Goal: Task Accomplishment & Management: Use online tool/utility

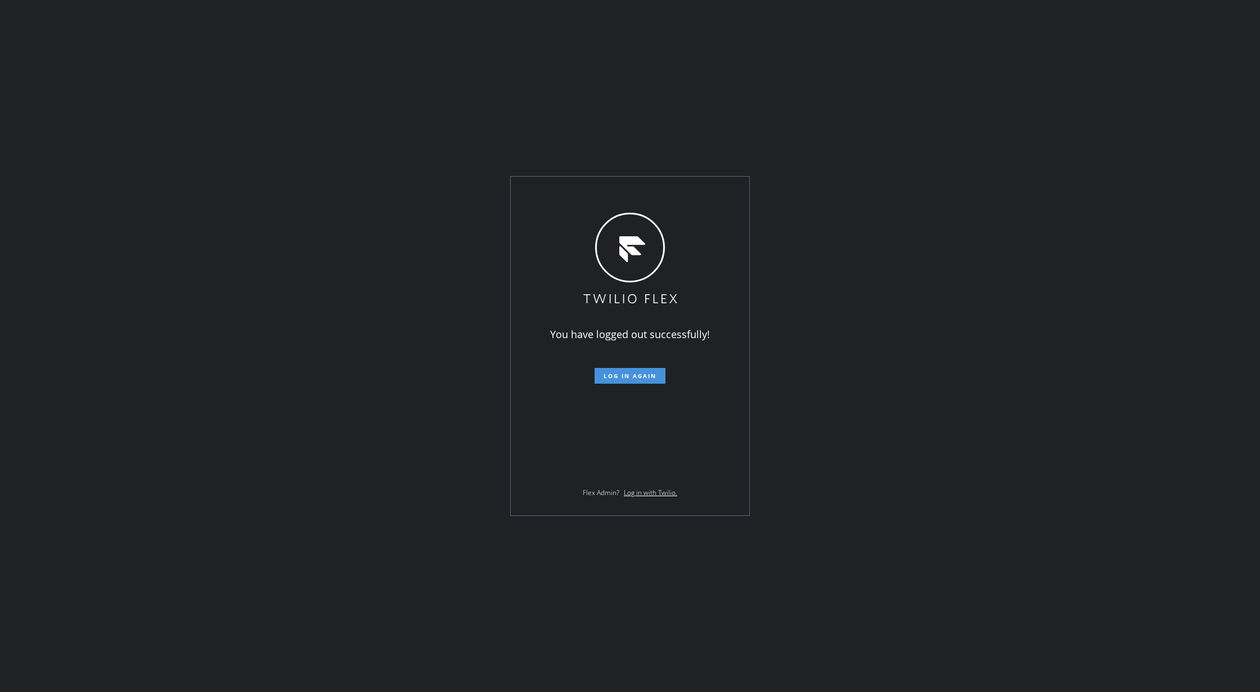
click at [624, 376] on span "Log in again" at bounding box center [629, 376] width 53 height 8
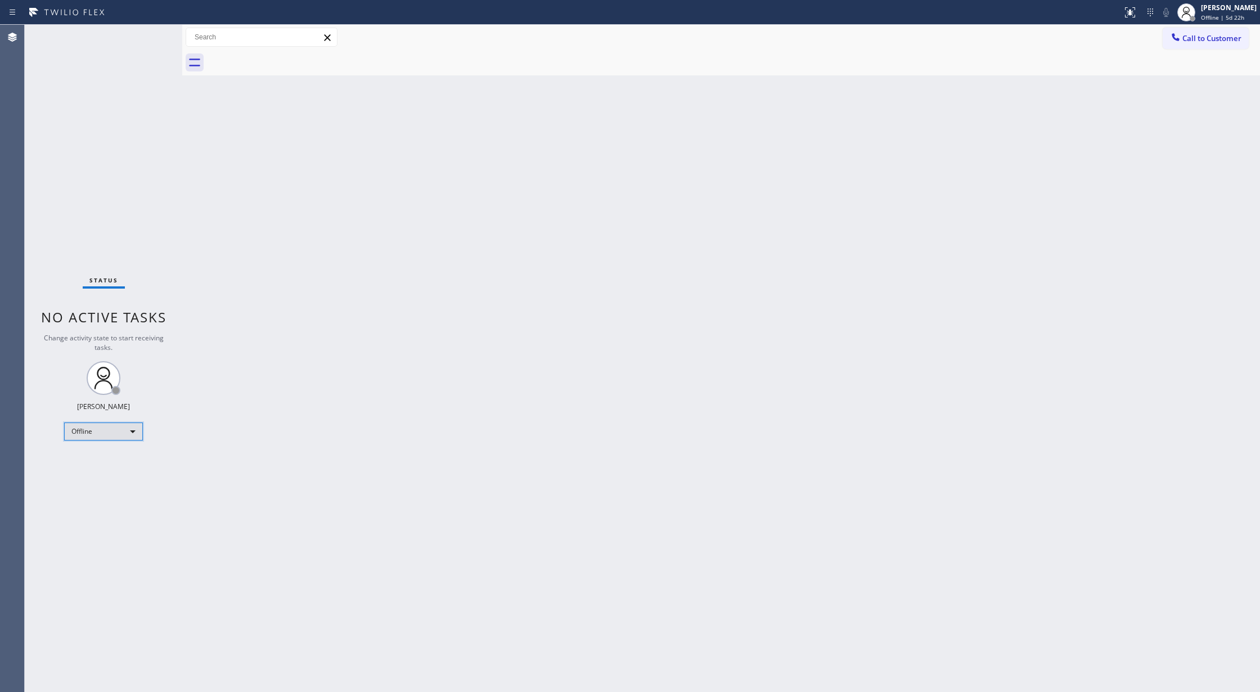
click at [126, 430] on div "Offline" at bounding box center [103, 431] width 79 height 18
click at [474, 449] on div at bounding box center [630, 346] width 1260 height 692
click at [118, 432] on div "Offline" at bounding box center [103, 431] width 79 height 18
click at [115, 461] on li "Available" at bounding box center [103, 460] width 76 height 13
click at [145, 40] on div "Status No active tasks You are ready to start receiving tasks. [PERSON_NAME] Av…" at bounding box center [103, 358] width 157 height 667
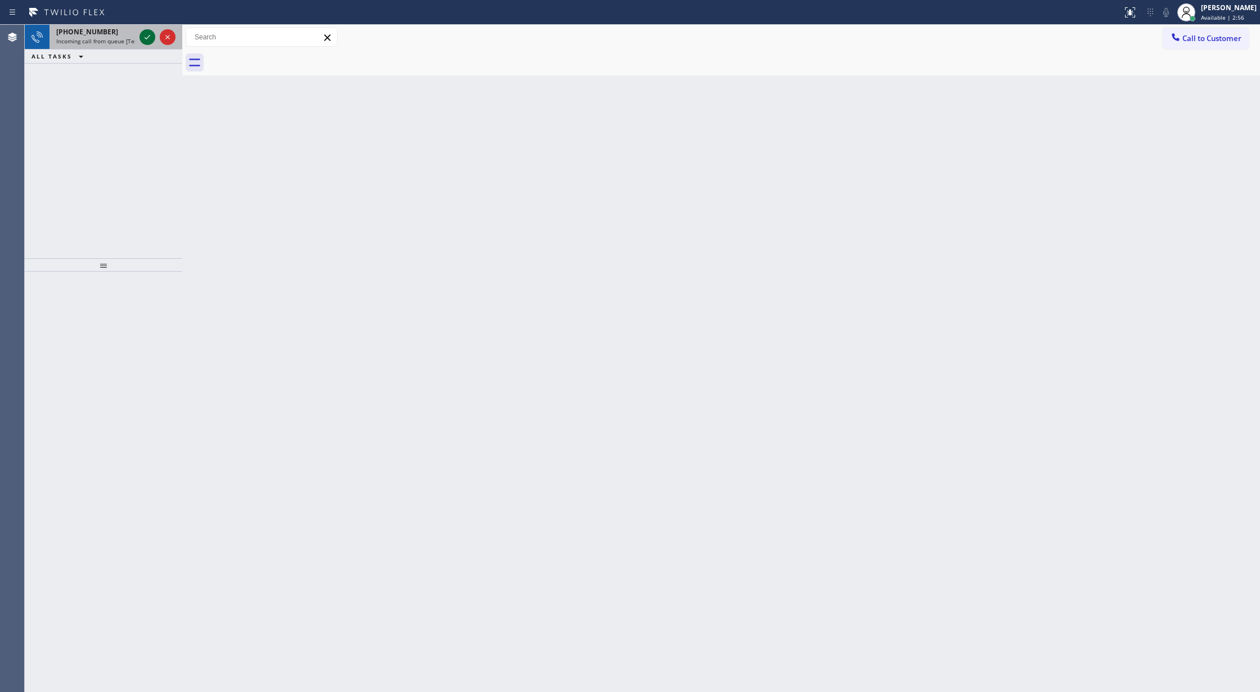
click at [145, 38] on icon at bounding box center [148, 37] width 6 height 4
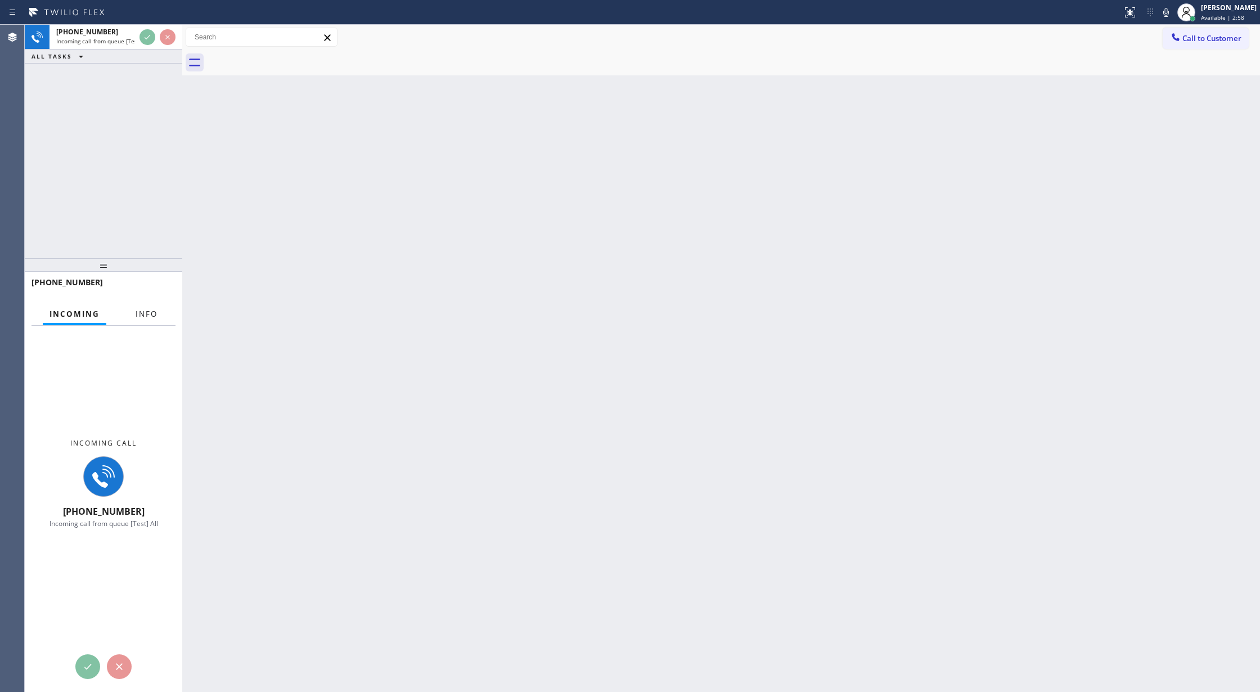
click at [145, 310] on span "Info" at bounding box center [147, 314] width 22 height 10
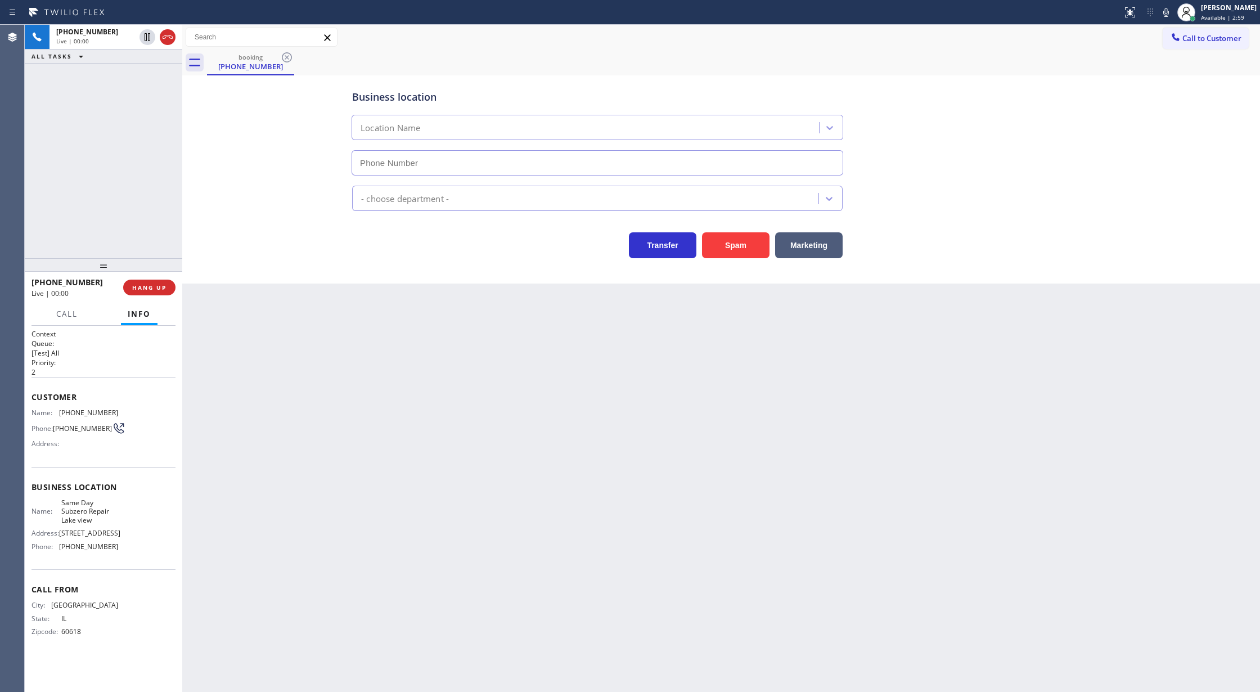
type input "(773) 299-1595"
click at [734, 241] on button "Spam" at bounding box center [735, 245] width 67 height 26
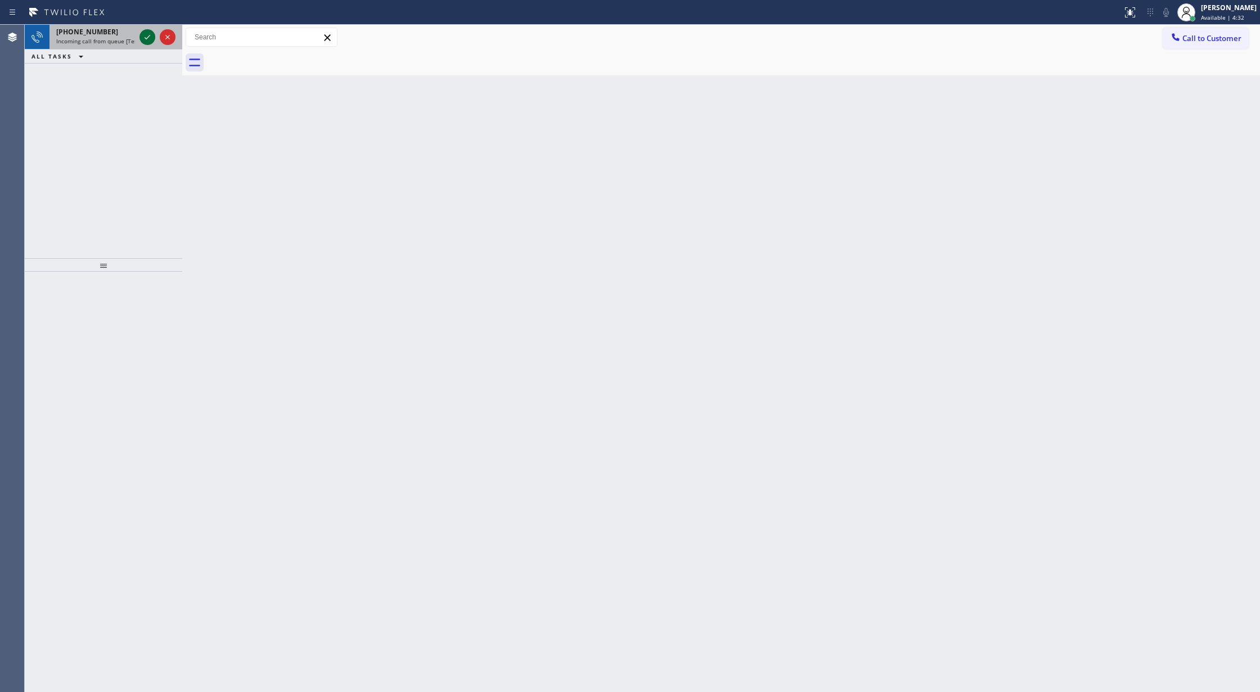
click at [149, 36] on icon at bounding box center [148, 37] width 6 height 4
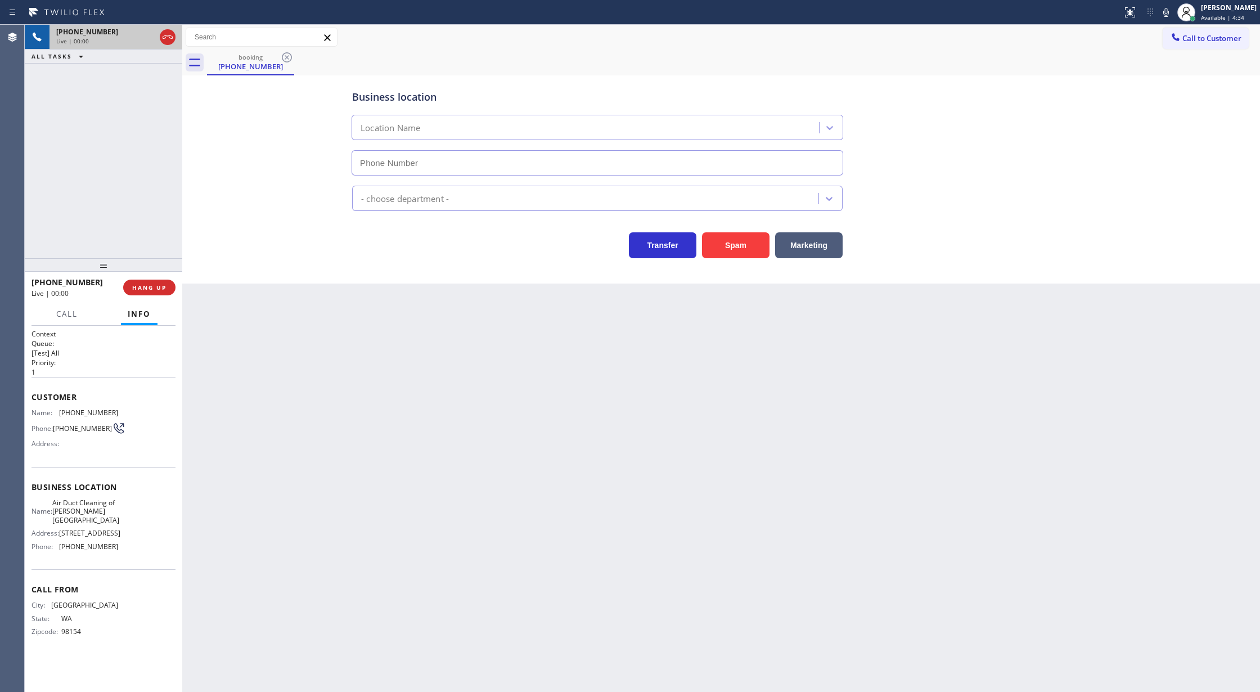
type input "(818) 574-5588"
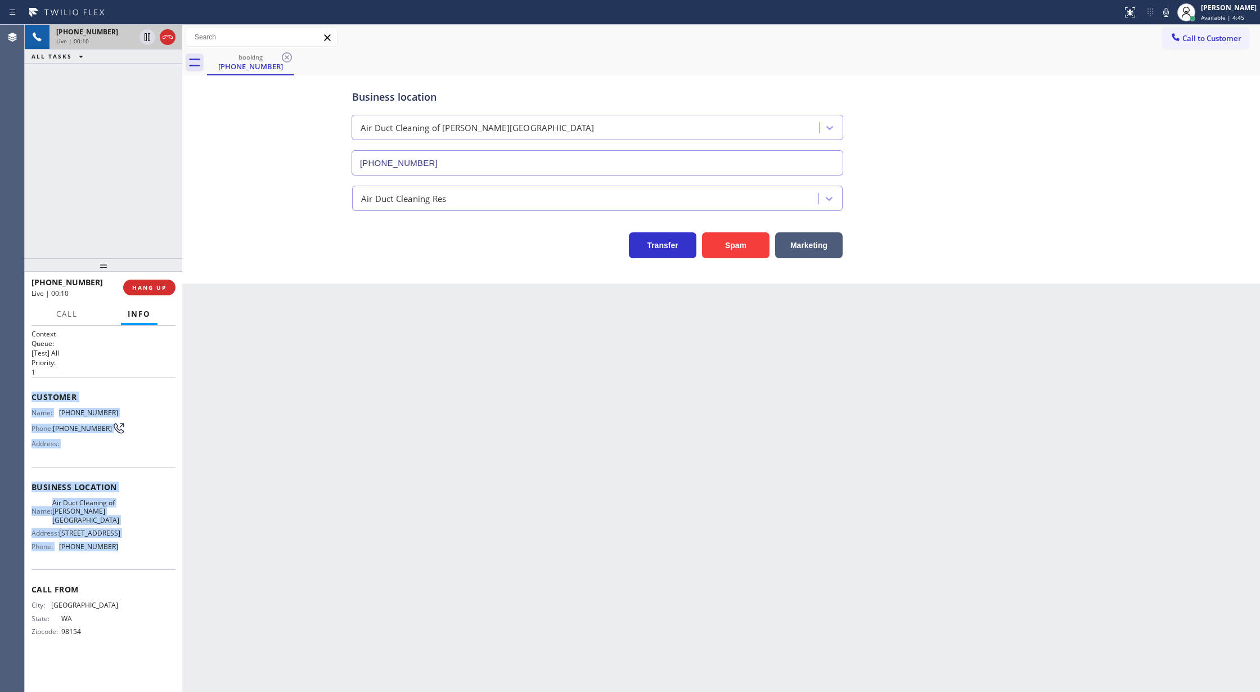
copy div "Customer Name: (206) 200-2007 Phone: (206) 200-2007 Address: Business location …"
drag, startPoint x: 29, startPoint y: 400, endPoint x: 124, endPoint y: 554, distance: 180.7
click at [124, 554] on div "Context Queue: [Test] All Priority: 1 Customer Name: (206) 200-2007 Phone: (206…" at bounding box center [103, 509] width 157 height 367
click at [147, 37] on icon at bounding box center [147, 36] width 13 height 13
type input "(818) 574-5588"
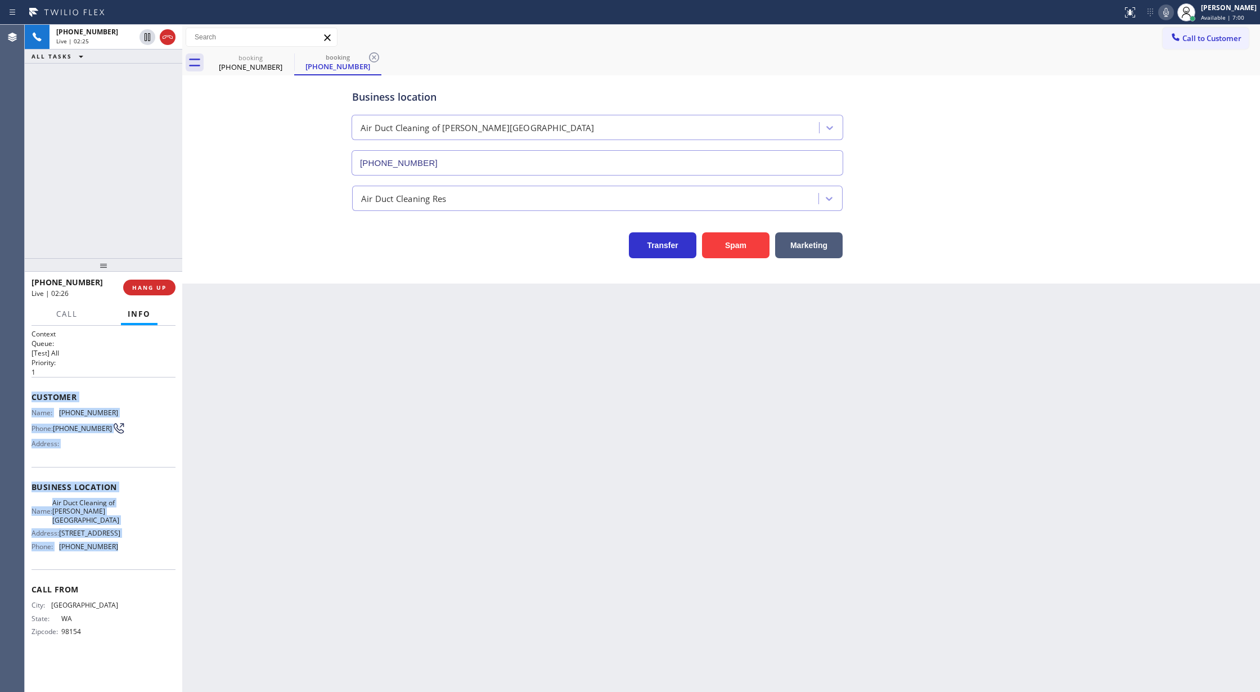
click at [1172, 12] on icon at bounding box center [1165, 12] width 13 height 13
drag, startPoint x: 147, startPoint y: 35, endPoint x: 1207, endPoint y: 64, distance: 1059.9
click at [147, 35] on icon at bounding box center [147, 36] width 13 height 13
type input "(818) 574-5588"
drag, startPoint x: 1173, startPoint y: 5, endPoint x: 1074, endPoint y: 160, distance: 183.9
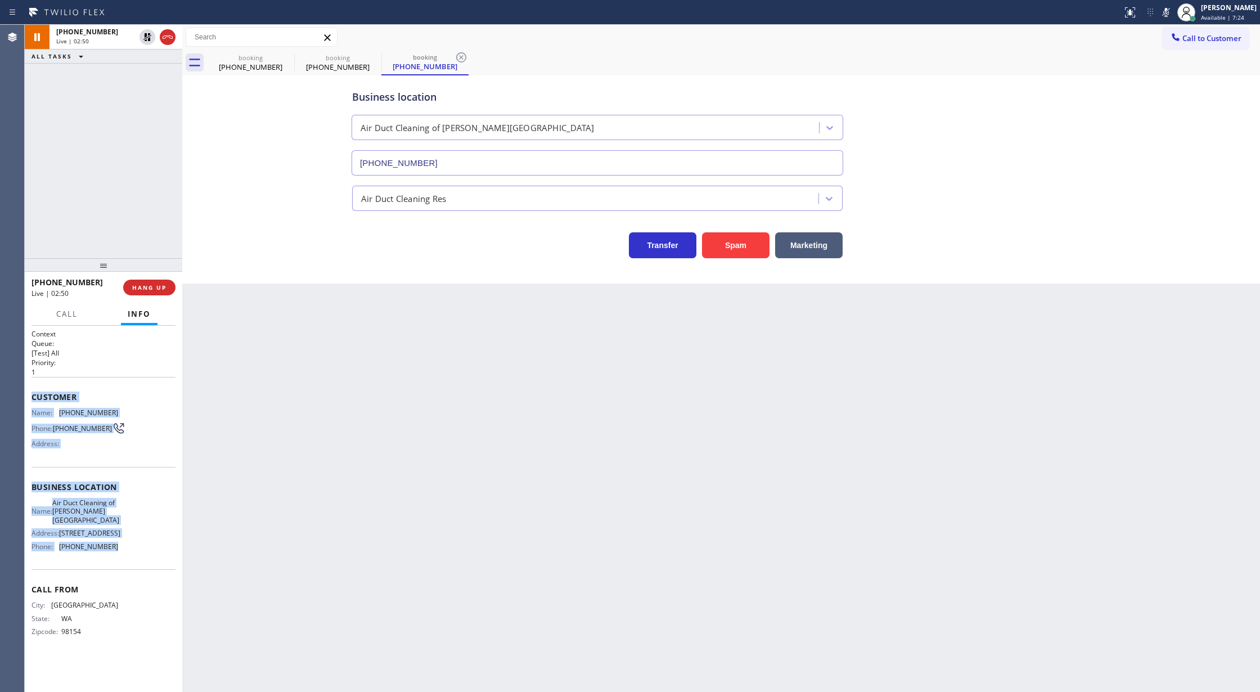
click at [1173, 6] on icon at bounding box center [1165, 12] width 13 height 13
drag, startPoint x: 141, startPoint y: 40, endPoint x: 655, endPoint y: 2, distance: 515.4
click at [141, 40] on icon at bounding box center [147, 36] width 13 height 13
type input "(818) 574-5588"
drag, startPoint x: 1173, startPoint y: 11, endPoint x: 1060, endPoint y: 149, distance: 178.2
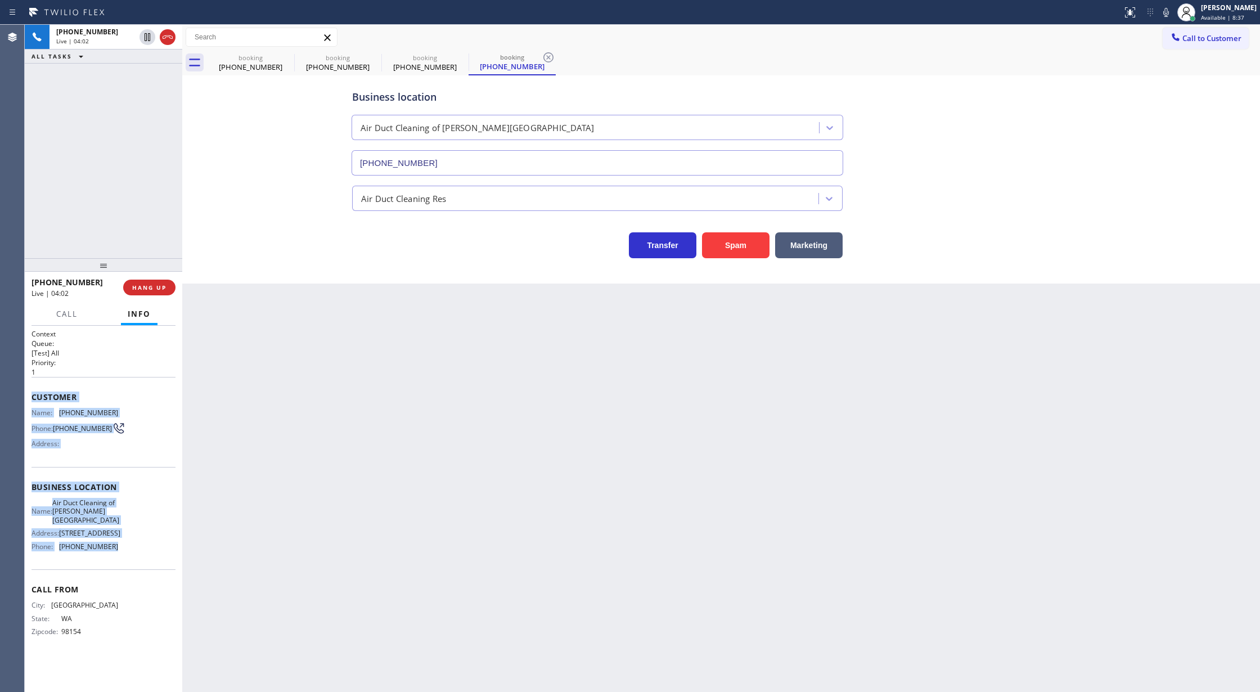
click at [1173, 11] on icon at bounding box center [1165, 12] width 13 height 13
drag, startPoint x: 1173, startPoint y: 12, endPoint x: 1090, endPoint y: 30, distance: 85.2
click at [1170, 12] on icon at bounding box center [1165, 12] width 13 height 13
drag, startPoint x: 144, startPoint y: 37, endPoint x: 471, endPoint y: 659, distance: 702.6
click at [145, 40] on icon at bounding box center [147, 36] width 13 height 13
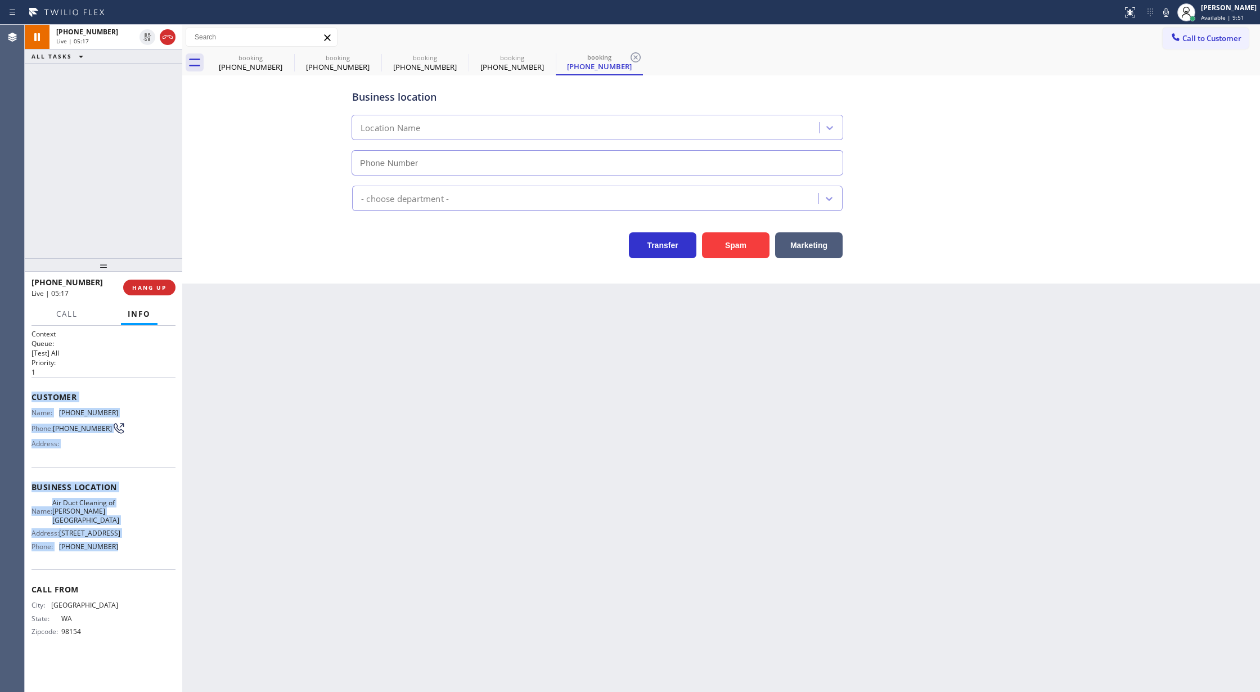
type input "(818) 574-5588"
drag, startPoint x: 1175, startPoint y: 14, endPoint x: 1105, endPoint y: 70, distance: 89.2
click at [1172, 15] on icon at bounding box center [1165, 12] width 13 height 13
drag, startPoint x: 1175, startPoint y: 10, endPoint x: 1161, endPoint y: 102, distance: 93.8
click at [1170, 10] on rect at bounding box center [1166, 11] width 8 height 8
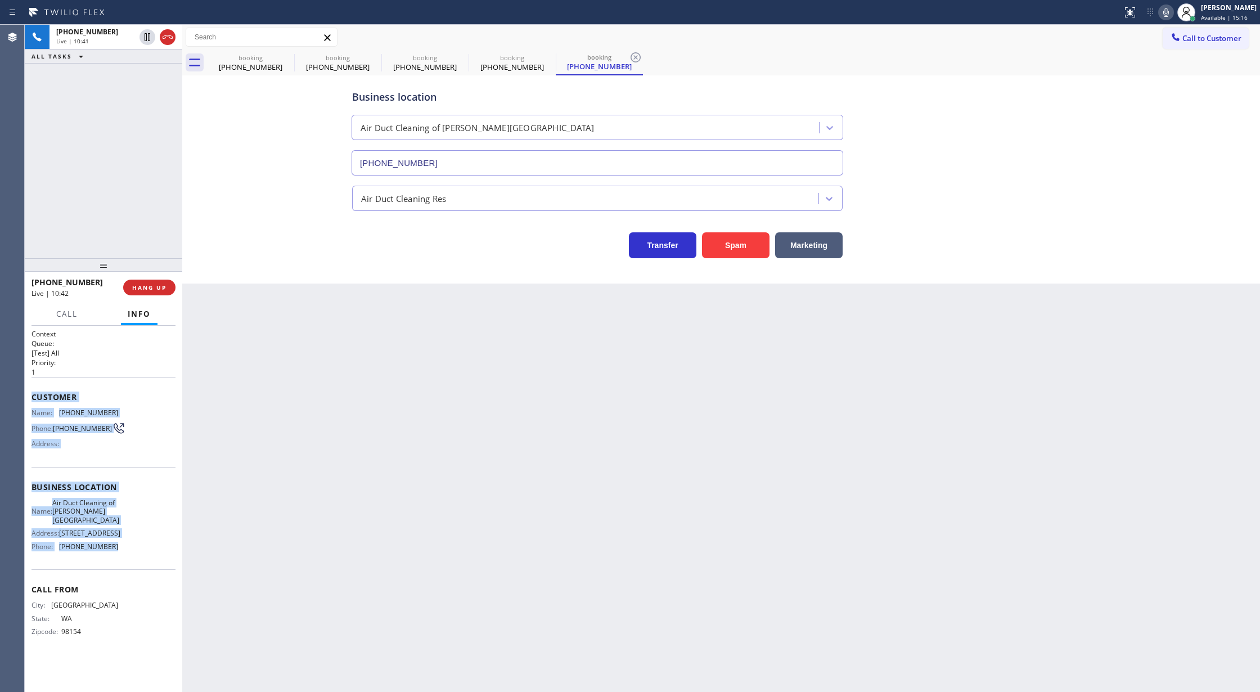
click at [1170, 12] on icon at bounding box center [1165, 12] width 13 height 13
click at [1172, 12] on icon at bounding box center [1165, 12] width 13 height 13
drag, startPoint x: 167, startPoint y: 37, endPoint x: 930, endPoint y: 29, distance: 763.2
click at [167, 37] on icon at bounding box center [167, 36] width 13 height 13
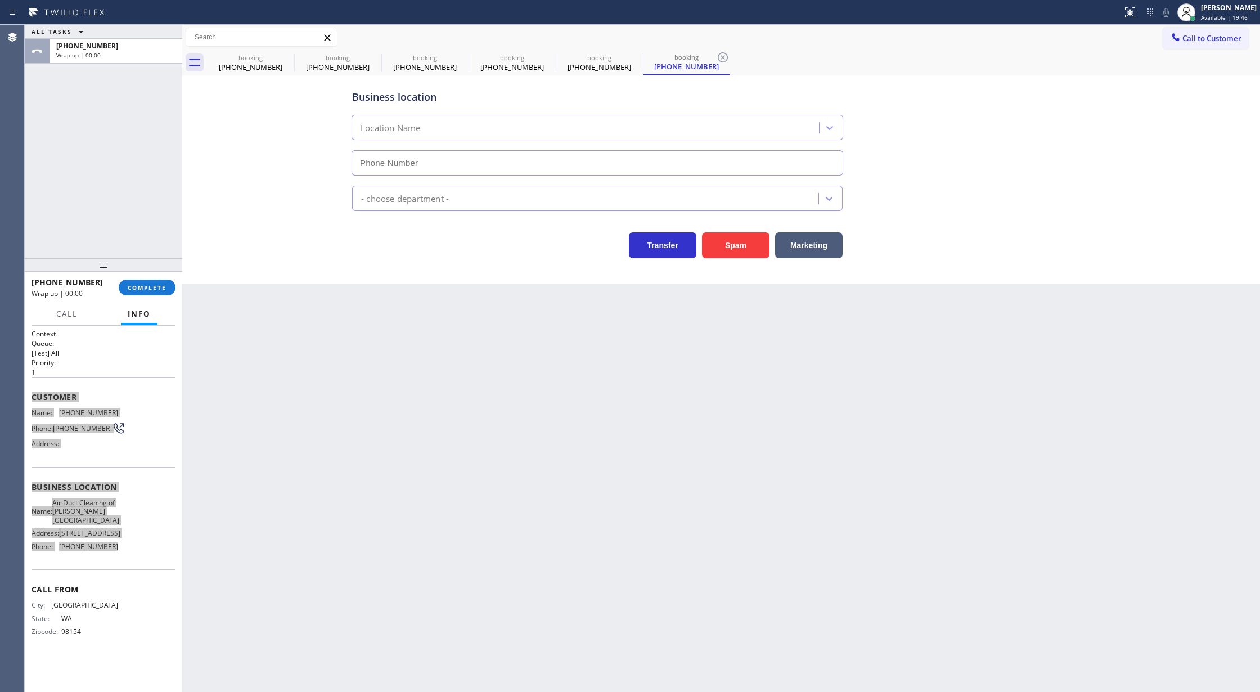
type input "(818) 574-5588"
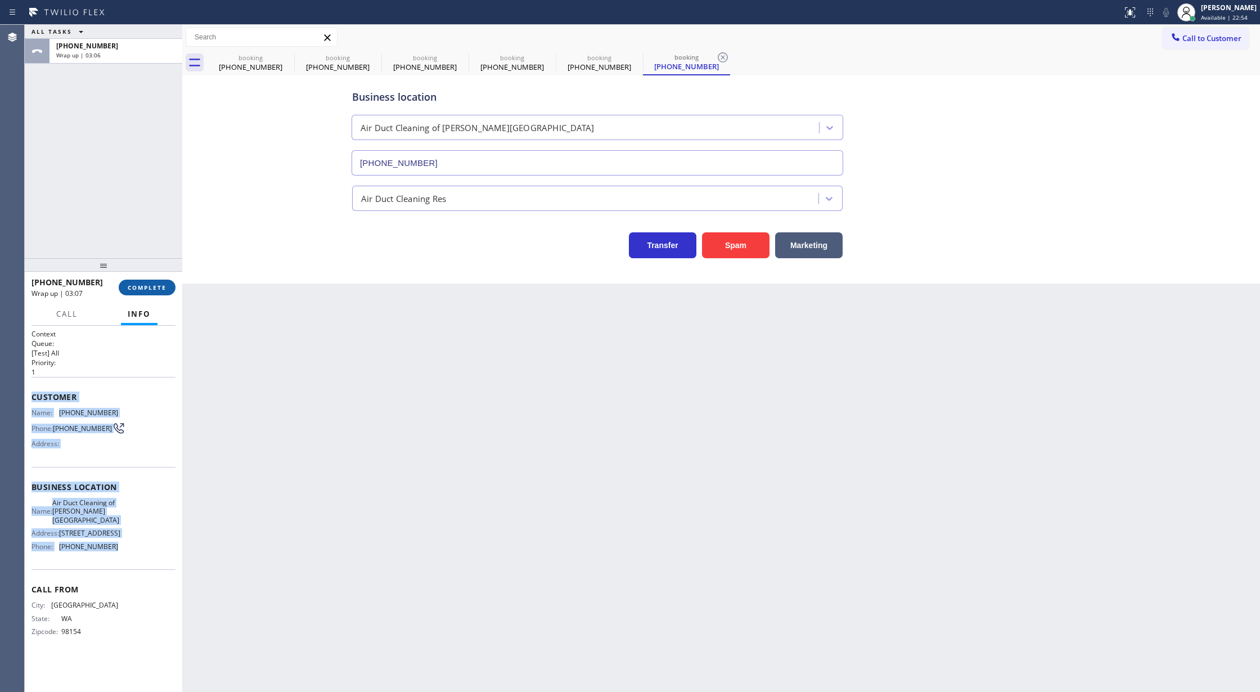
click at [144, 285] on span "COMPLETE" at bounding box center [147, 287] width 39 height 8
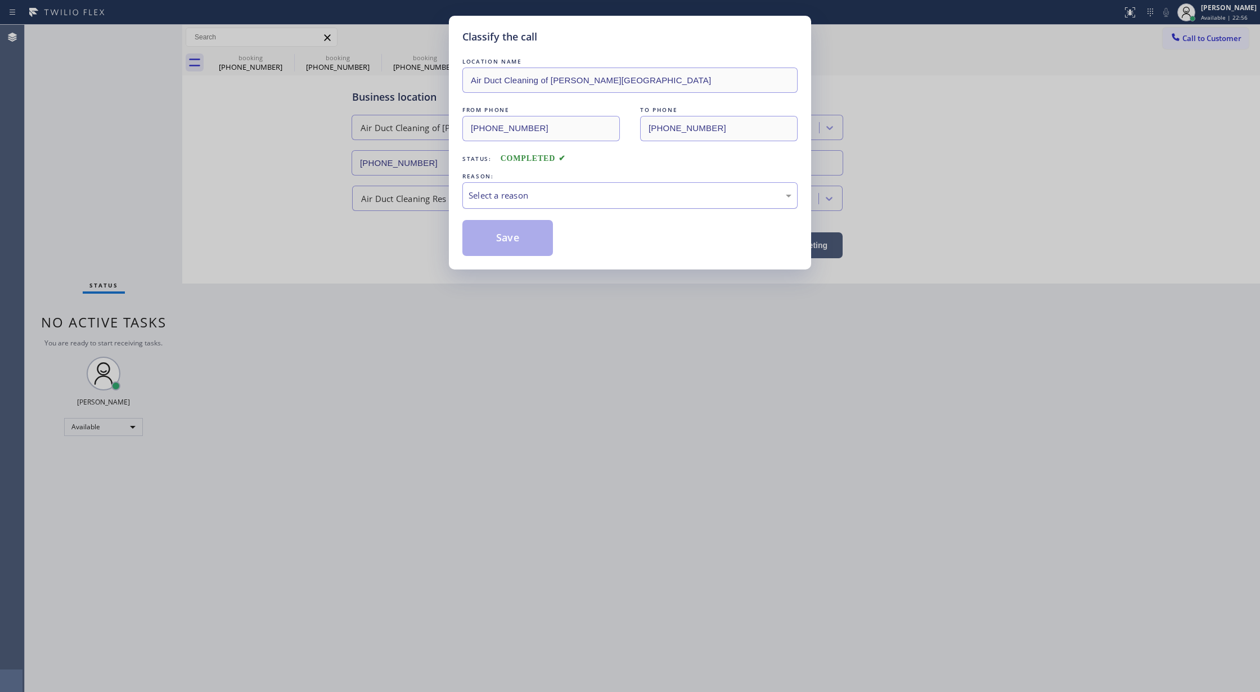
click at [511, 188] on div "Select a reason" at bounding box center [629, 195] width 335 height 26
click at [486, 235] on button "Save" at bounding box center [507, 238] width 91 height 36
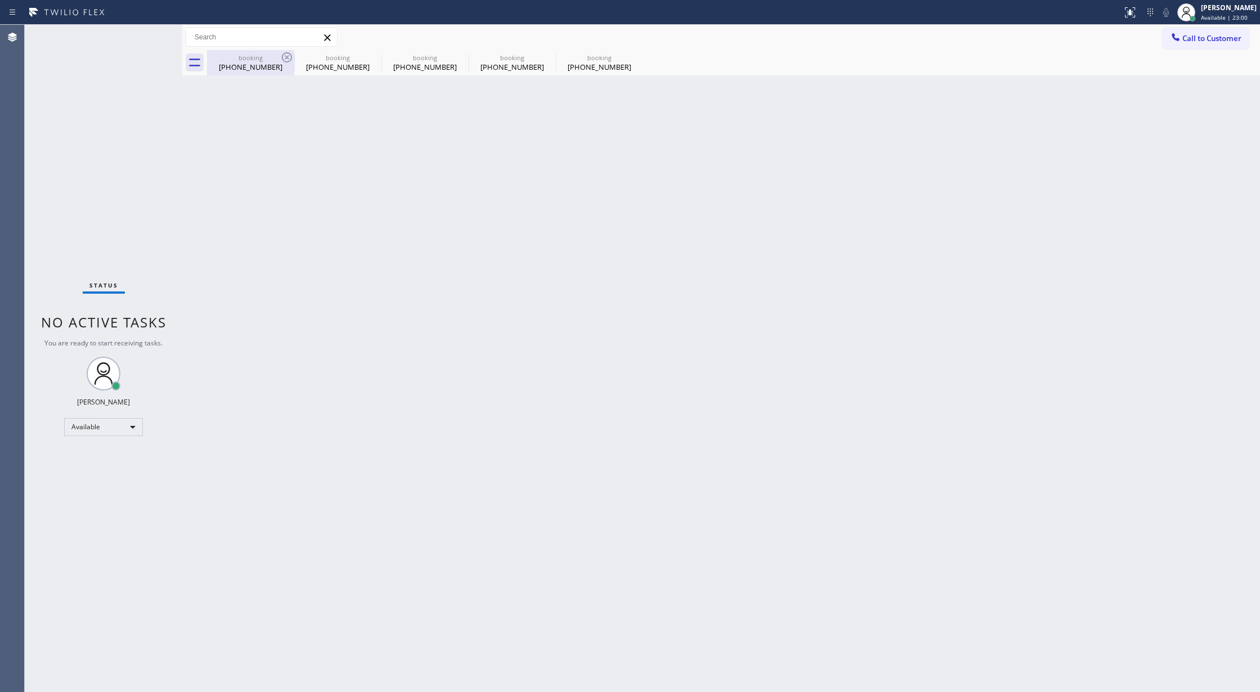
click at [257, 60] on div "booking" at bounding box center [250, 57] width 85 height 8
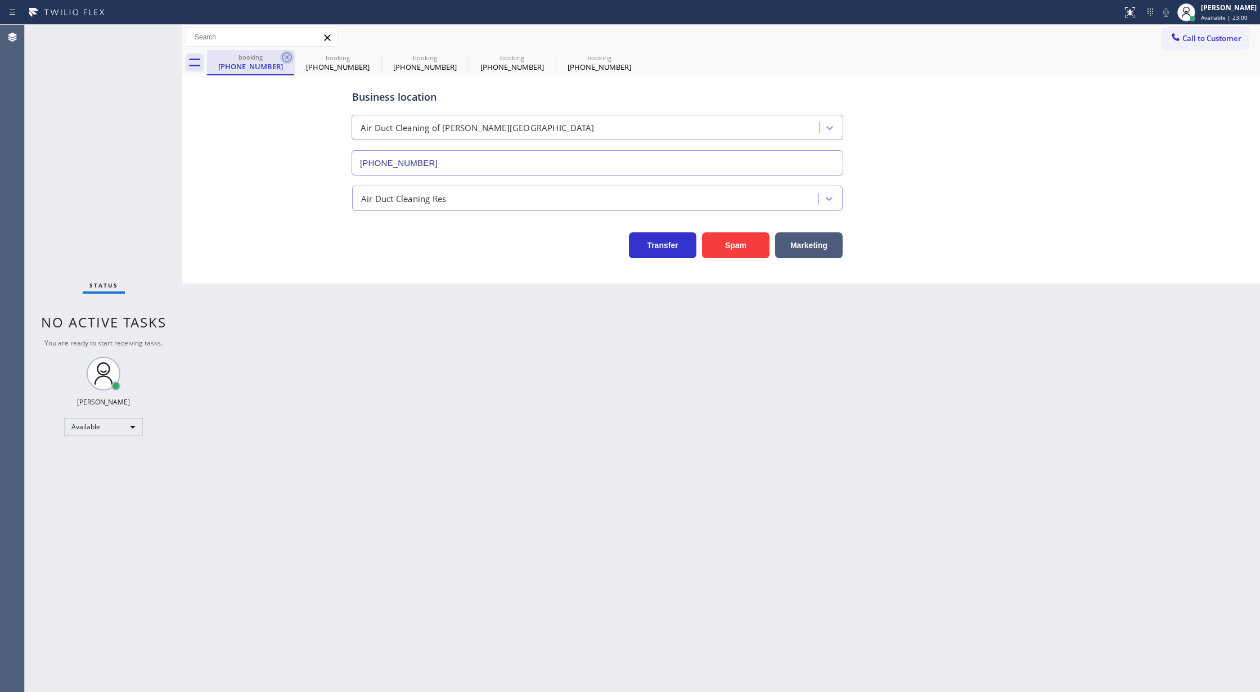
click at [287, 55] on icon at bounding box center [286, 57] width 13 height 13
click at [290, 59] on icon at bounding box center [286, 57] width 13 height 13
click at [290, 57] on icon at bounding box center [286, 57] width 13 height 13
click at [285, 57] on icon at bounding box center [286, 57] width 13 height 13
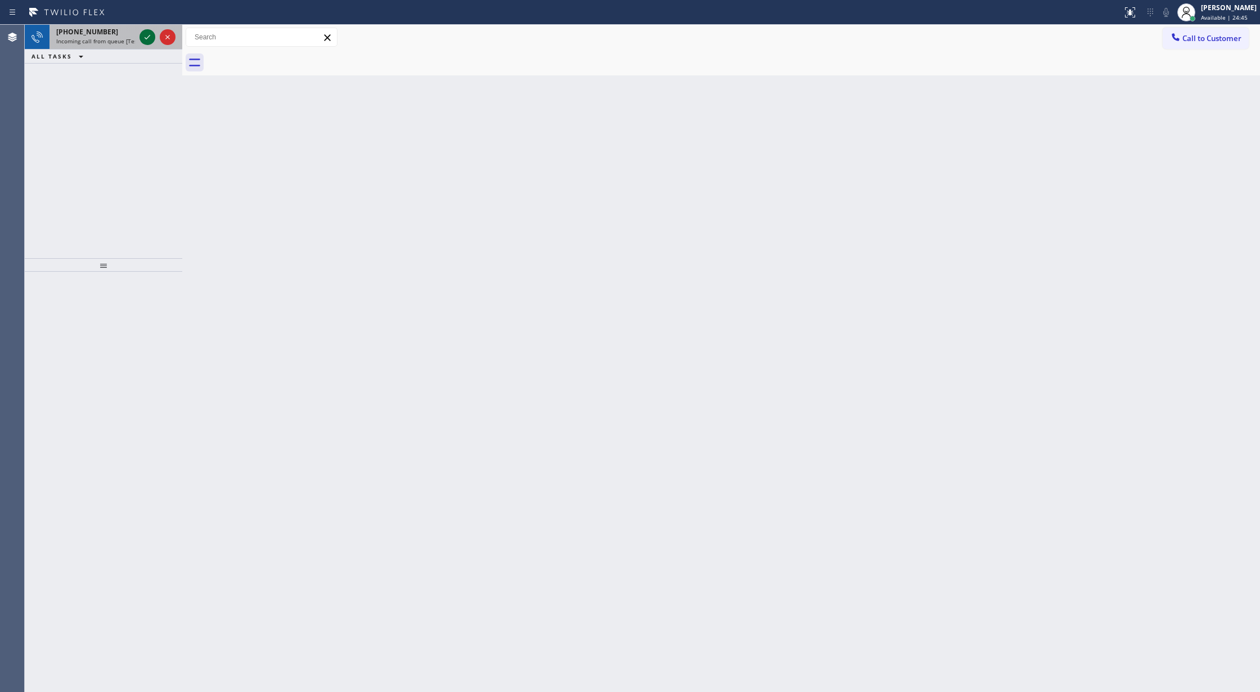
click at [147, 37] on icon at bounding box center [147, 36] width 13 height 13
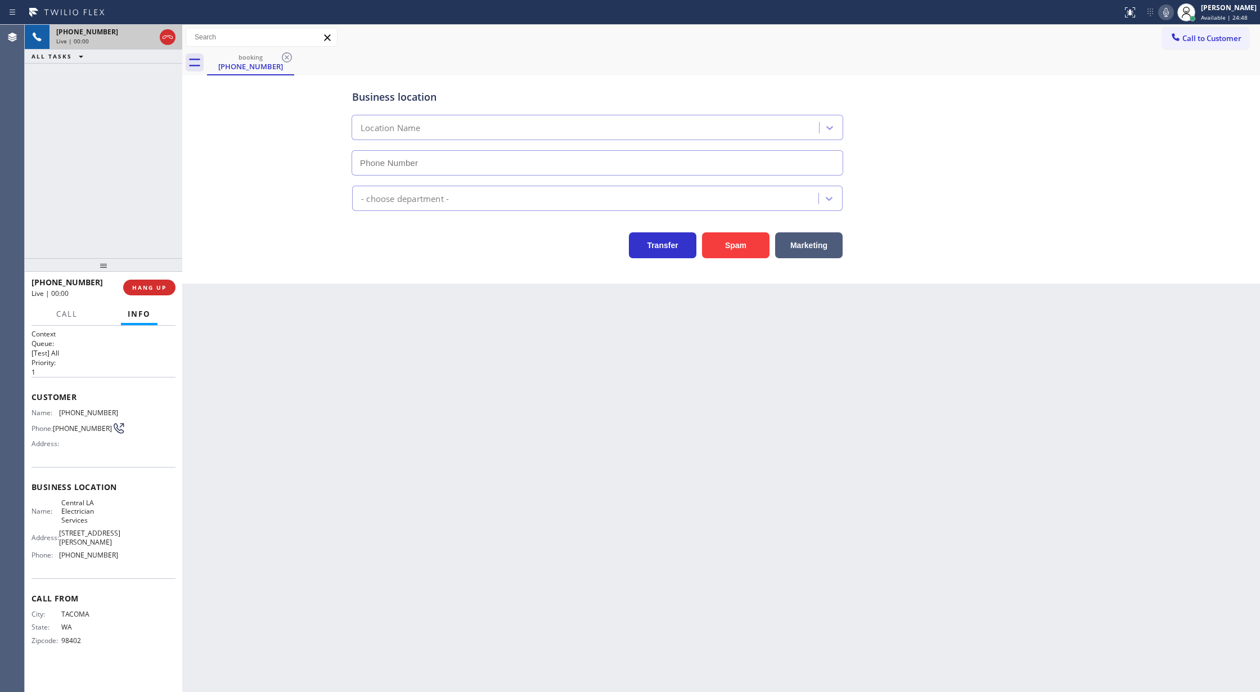
type input "(323) 499-3359"
click at [729, 242] on button "Spam" at bounding box center [735, 245] width 67 height 26
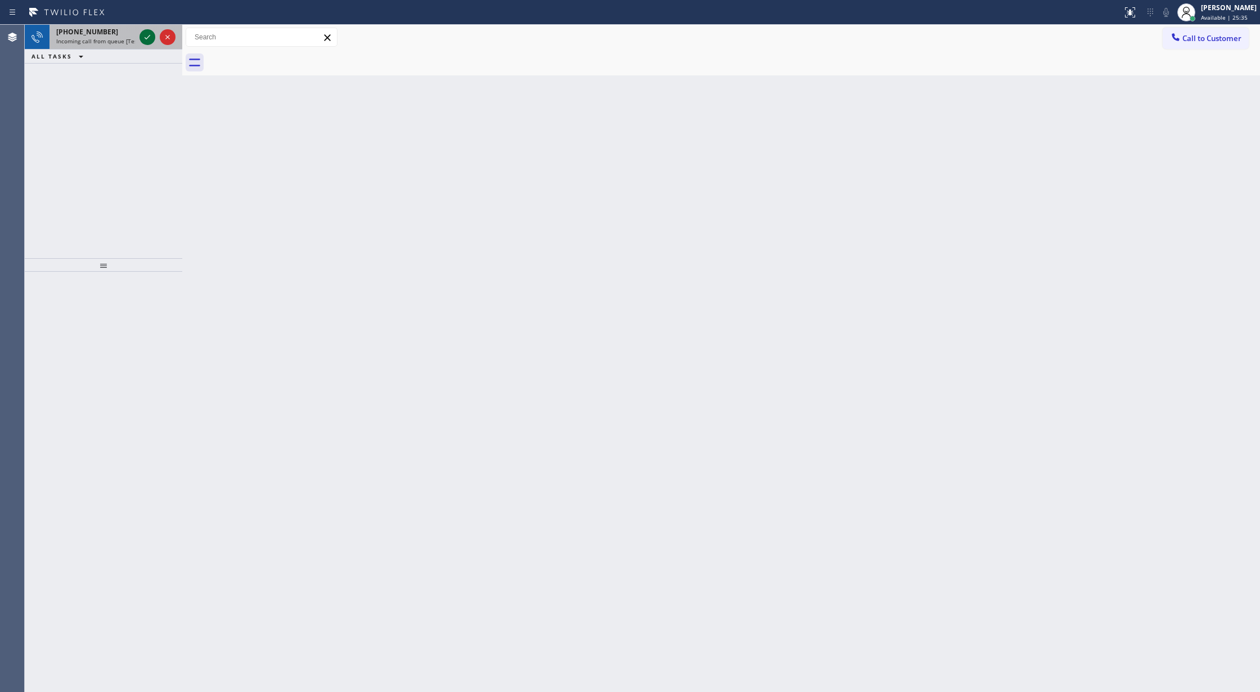
click at [148, 34] on icon at bounding box center [147, 36] width 13 height 13
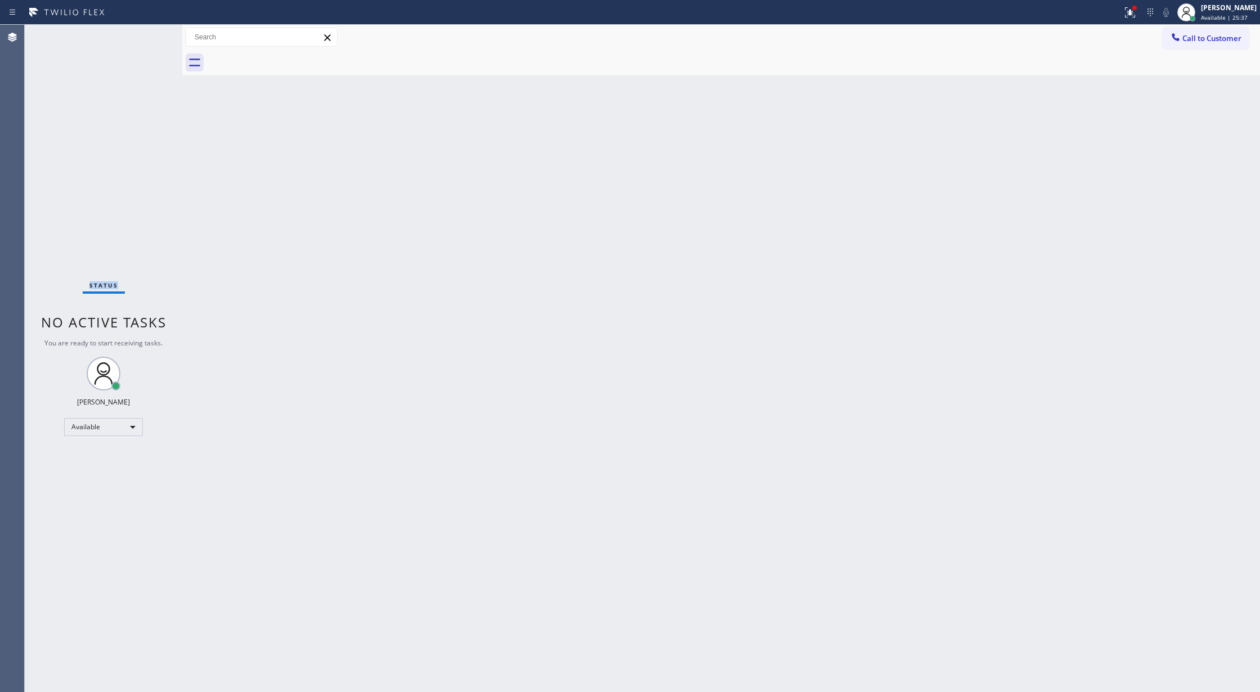
click at [149, 35] on div "Status No active tasks You are ready to start receiving tasks. [PERSON_NAME] Av…" at bounding box center [103, 358] width 157 height 667
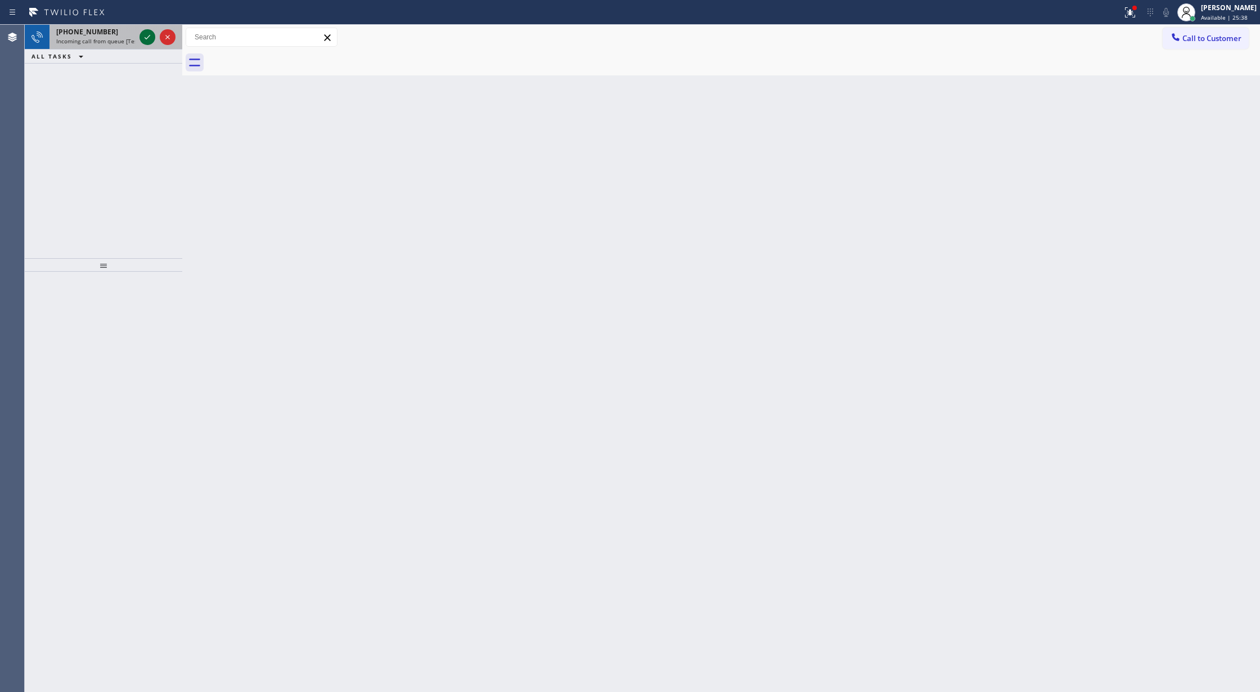
click at [145, 32] on icon at bounding box center [147, 36] width 13 height 13
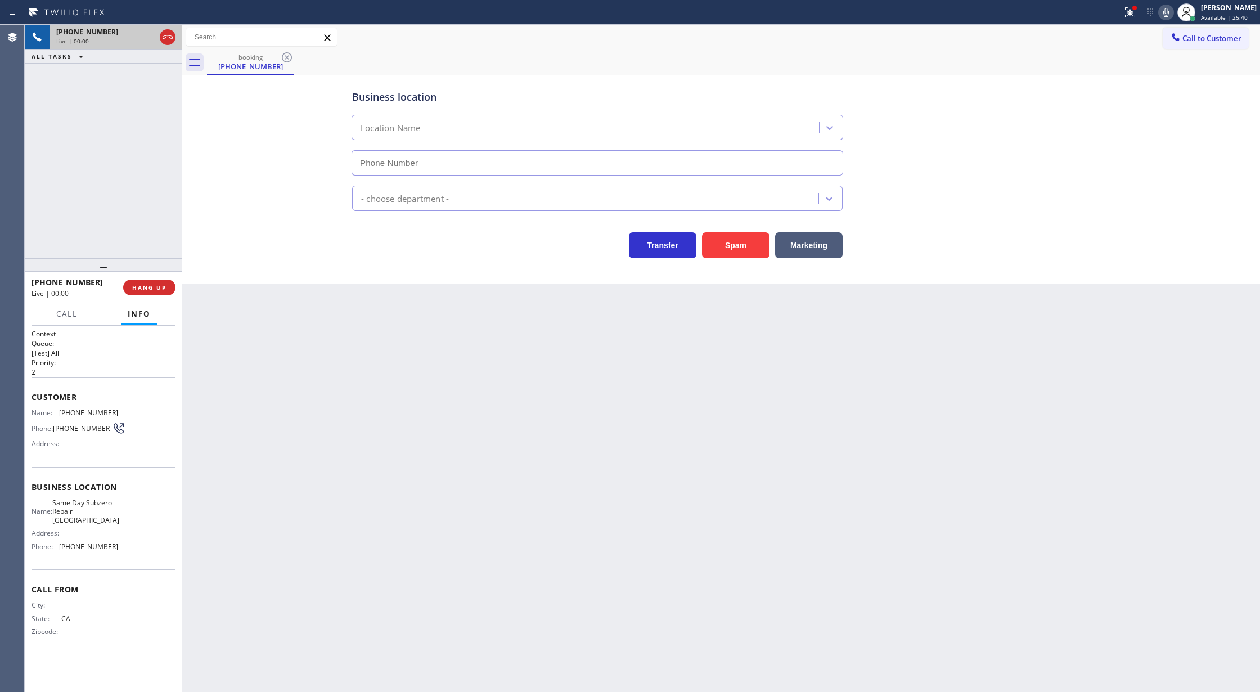
type input "(442) 217-3131"
click at [736, 233] on button "Spam" at bounding box center [735, 245] width 67 height 26
click at [741, 242] on button "Spam" at bounding box center [735, 245] width 67 height 26
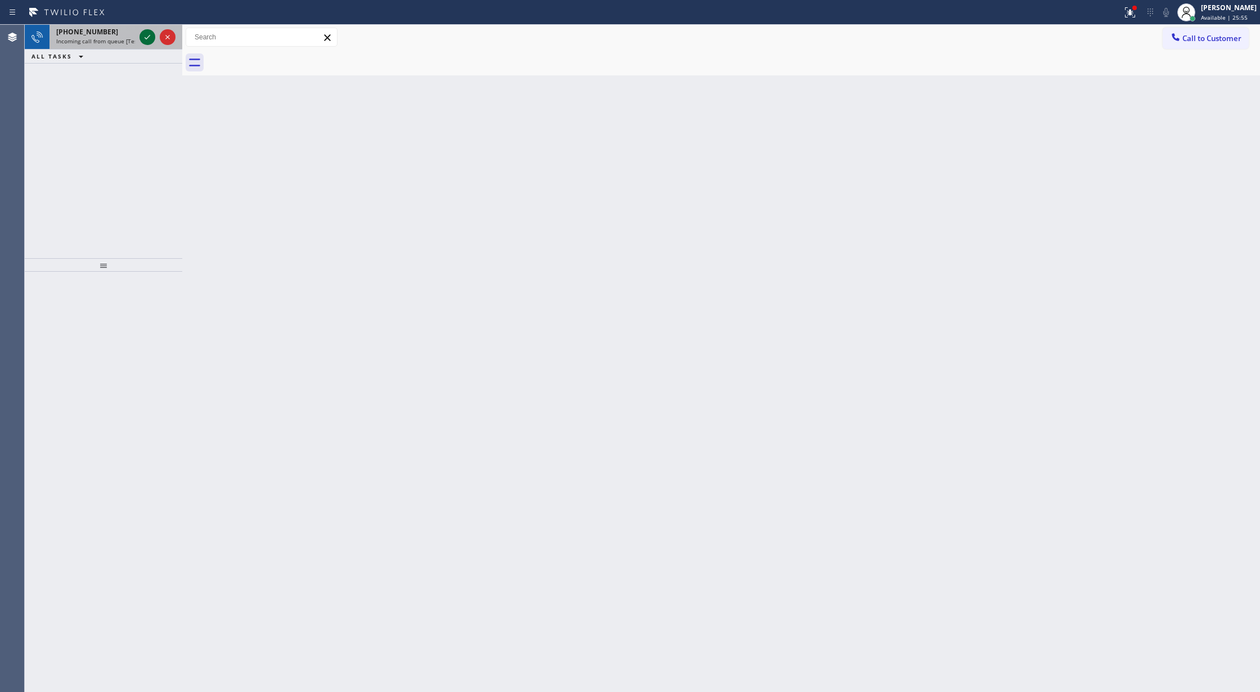
click at [146, 36] on icon at bounding box center [147, 36] width 13 height 13
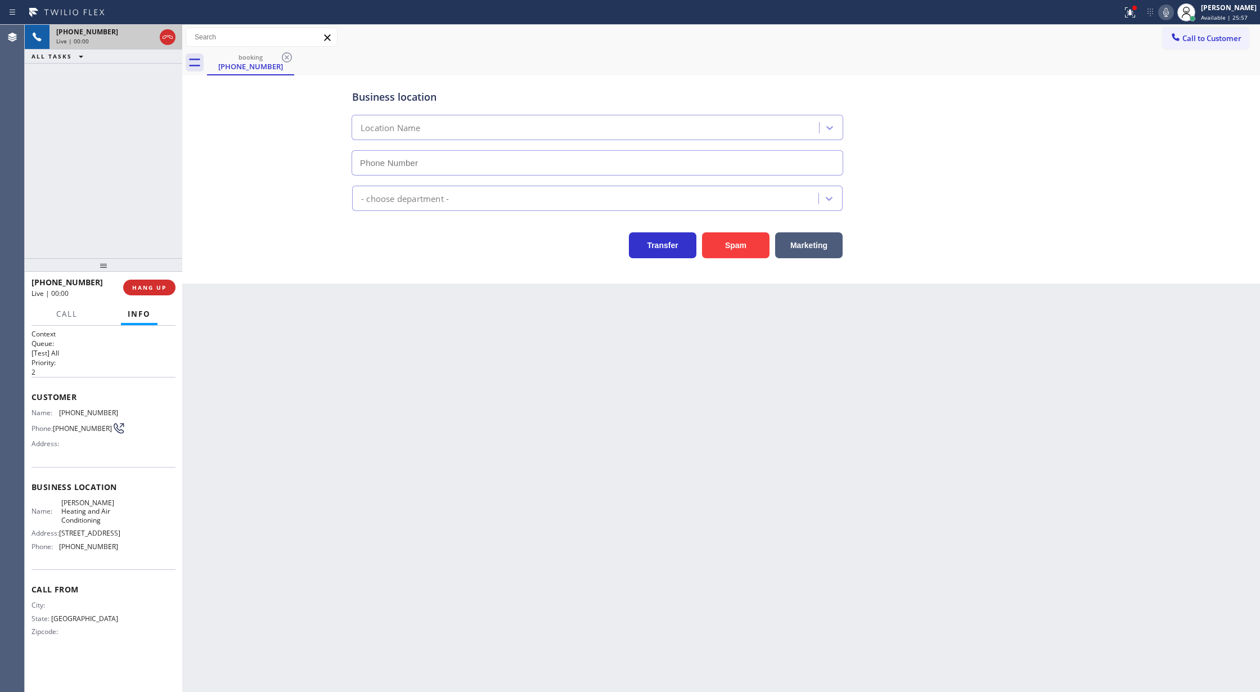
type input "(469) 747-2908"
click at [734, 238] on button "Spam" at bounding box center [735, 245] width 67 height 26
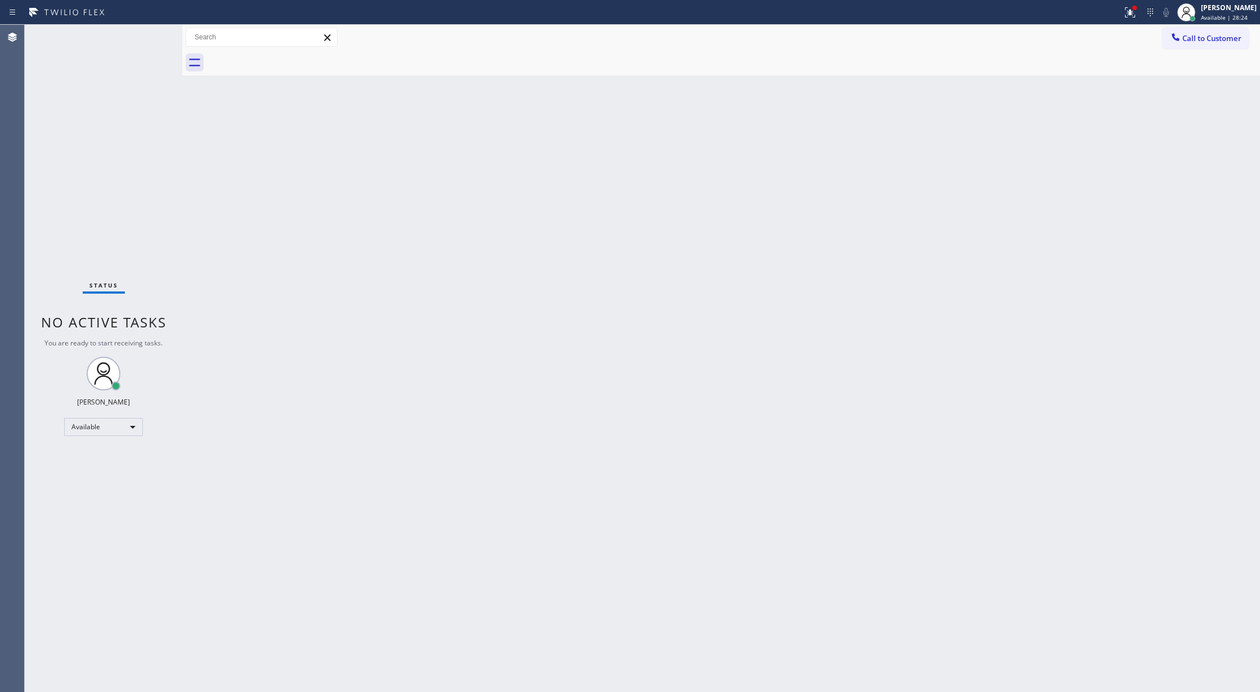
click at [145, 36] on div "Status No active tasks You are ready to start receiving tasks. [PERSON_NAME] Av…" at bounding box center [103, 358] width 157 height 667
click at [145, 37] on div "Status No active tasks You are ready to start receiving tasks. [PERSON_NAME] Av…" at bounding box center [103, 358] width 157 height 667
click at [146, 37] on div "Status No active tasks You are ready to start receiving tasks. [PERSON_NAME] Av…" at bounding box center [103, 358] width 157 height 667
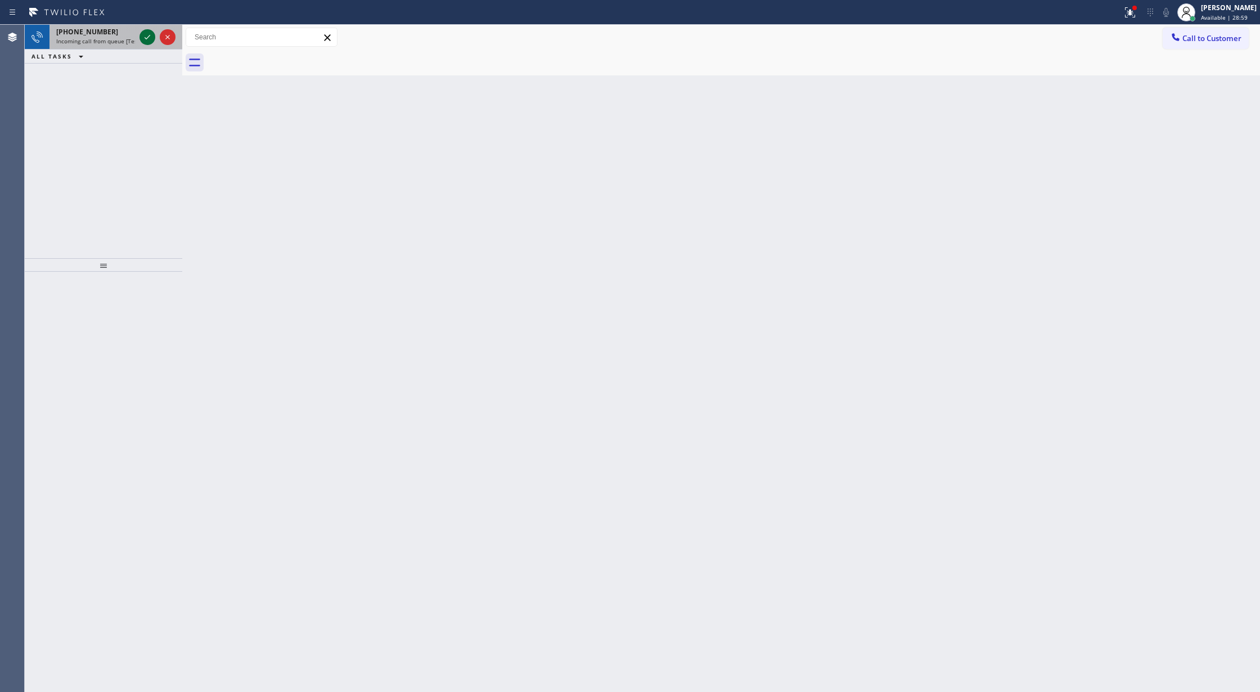
click at [145, 41] on icon at bounding box center [147, 36] width 13 height 13
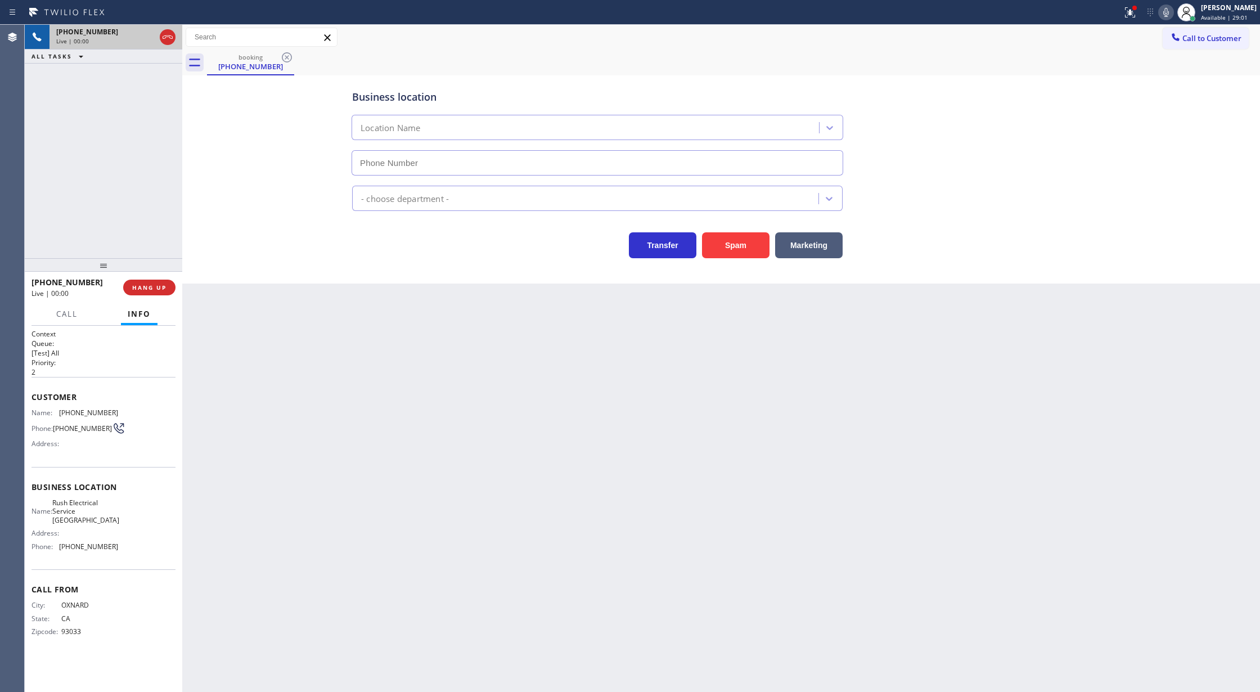
type input "(805) 307-3272"
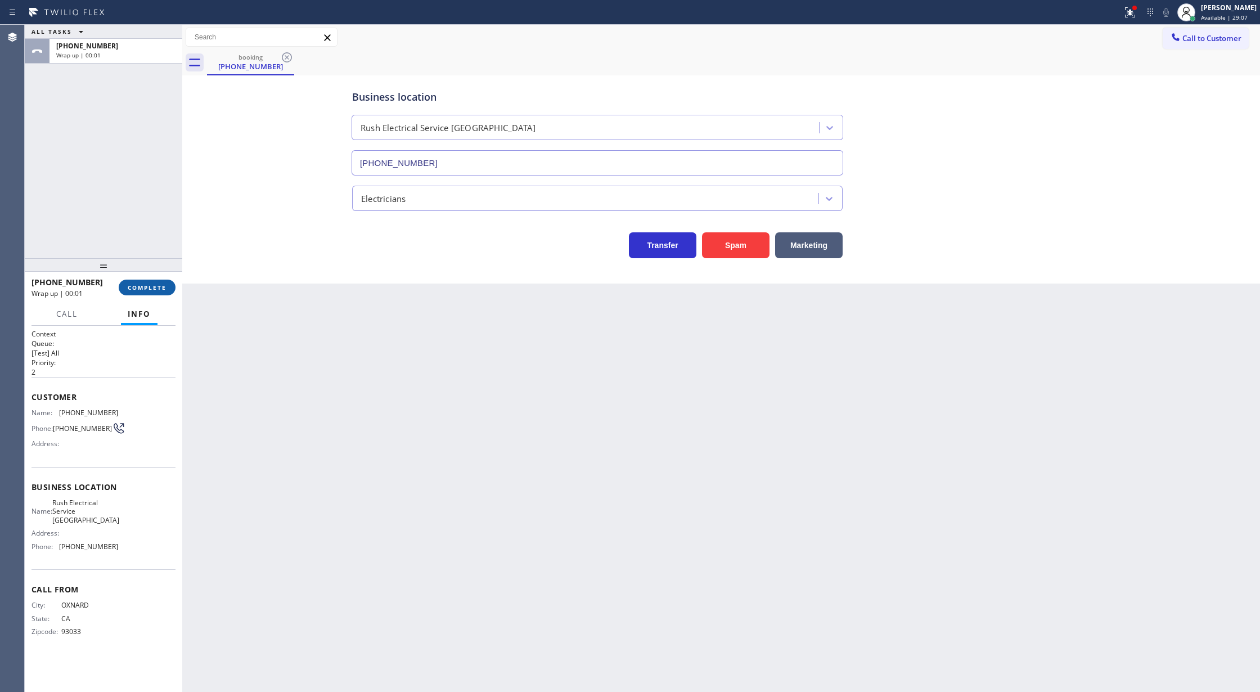
click at [137, 287] on span "COMPLETE" at bounding box center [147, 287] width 39 height 8
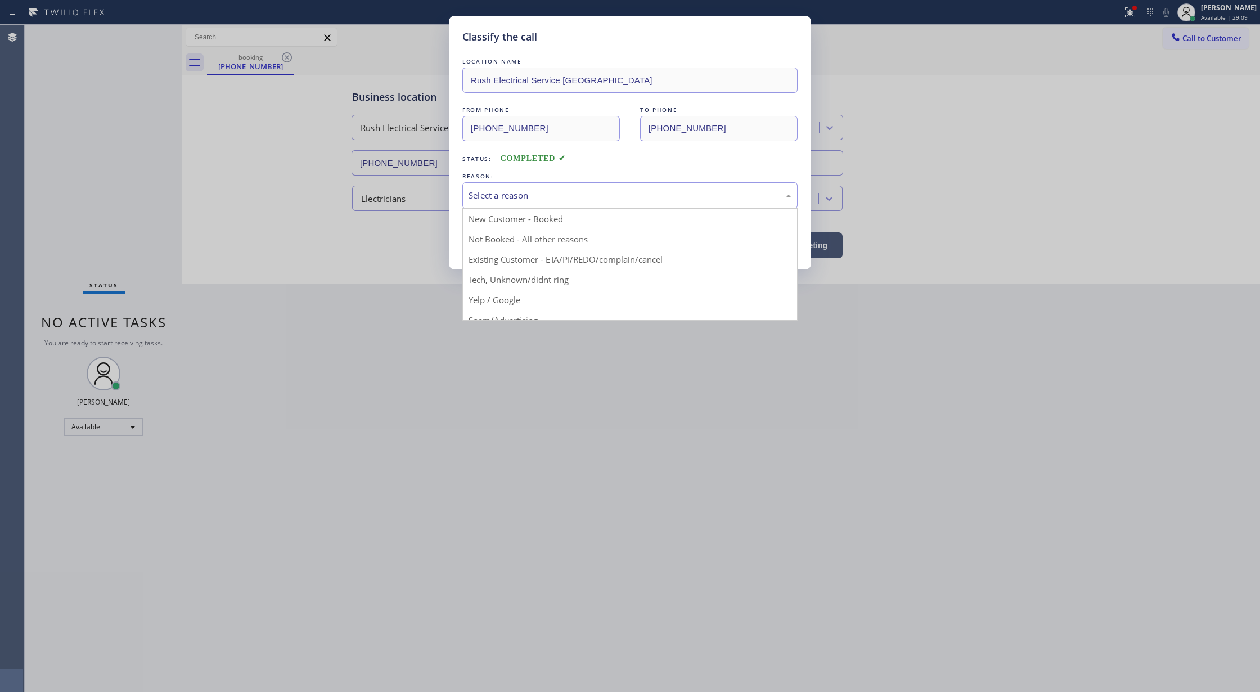
click at [533, 197] on div "Select a reason" at bounding box center [629, 195] width 323 height 13
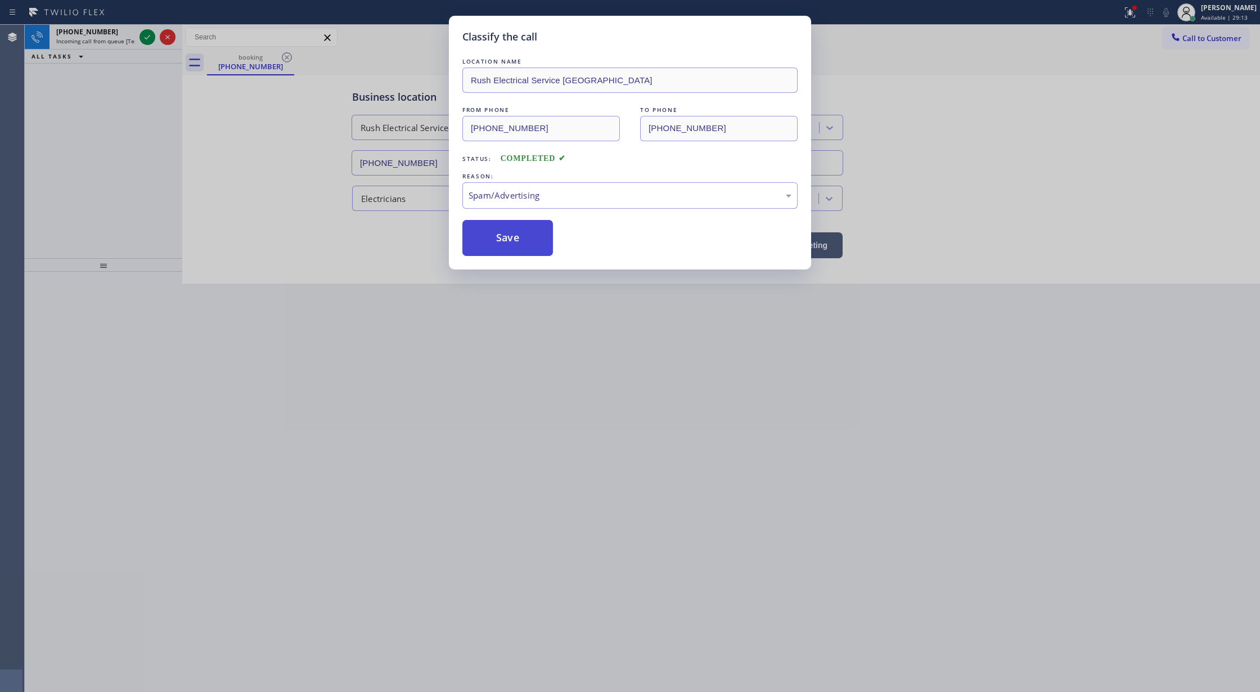
click at [511, 243] on button "Save" at bounding box center [507, 238] width 91 height 36
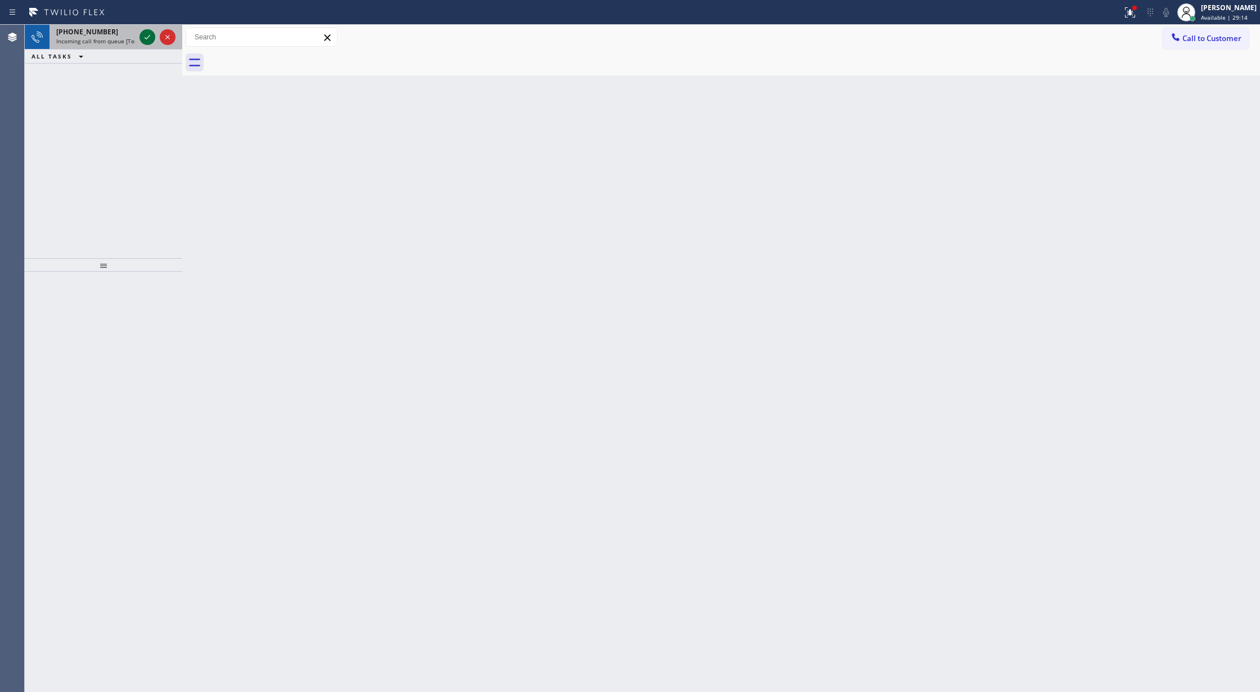
click at [148, 37] on icon at bounding box center [148, 37] width 6 height 4
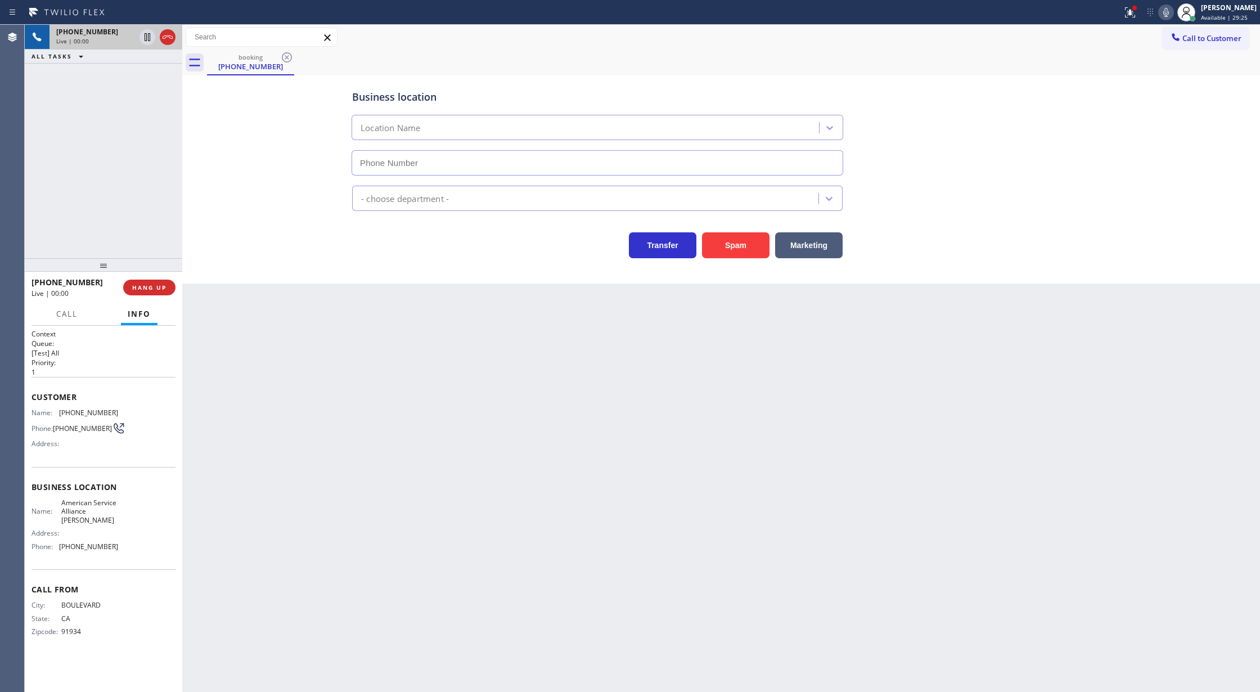
type input "(805) 669-9909"
click at [731, 246] on button "Spam" at bounding box center [735, 245] width 67 height 26
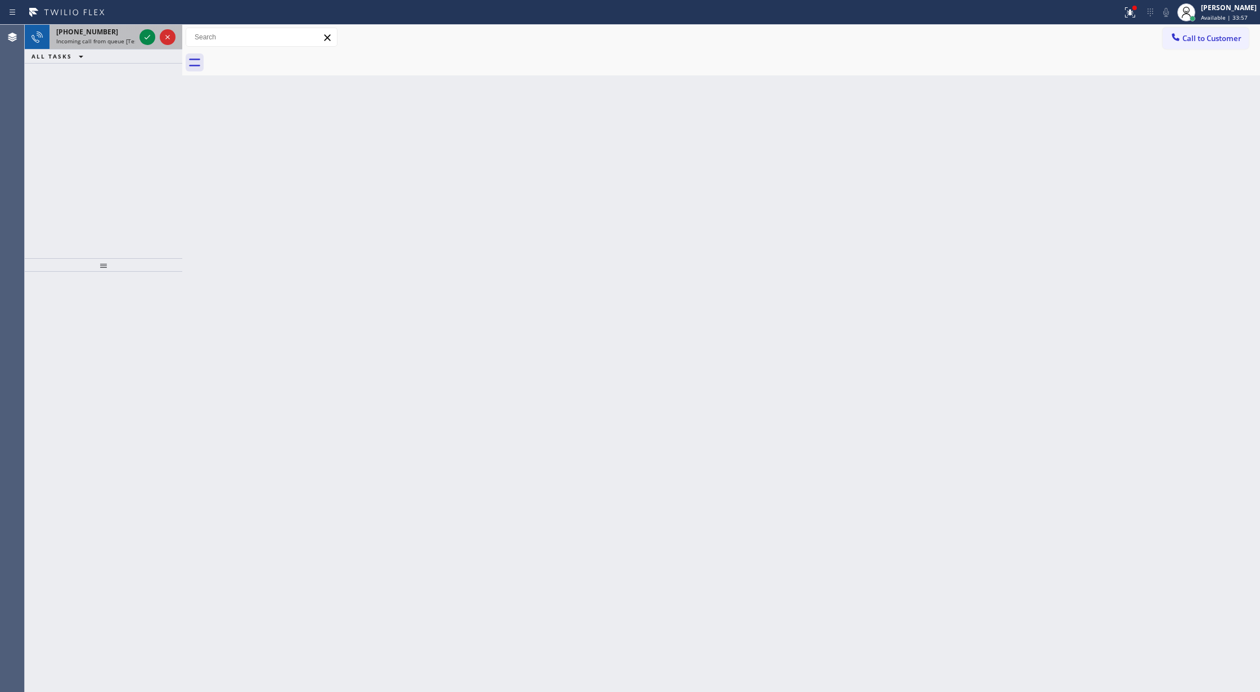
click at [149, 25] on div at bounding box center [157, 37] width 40 height 25
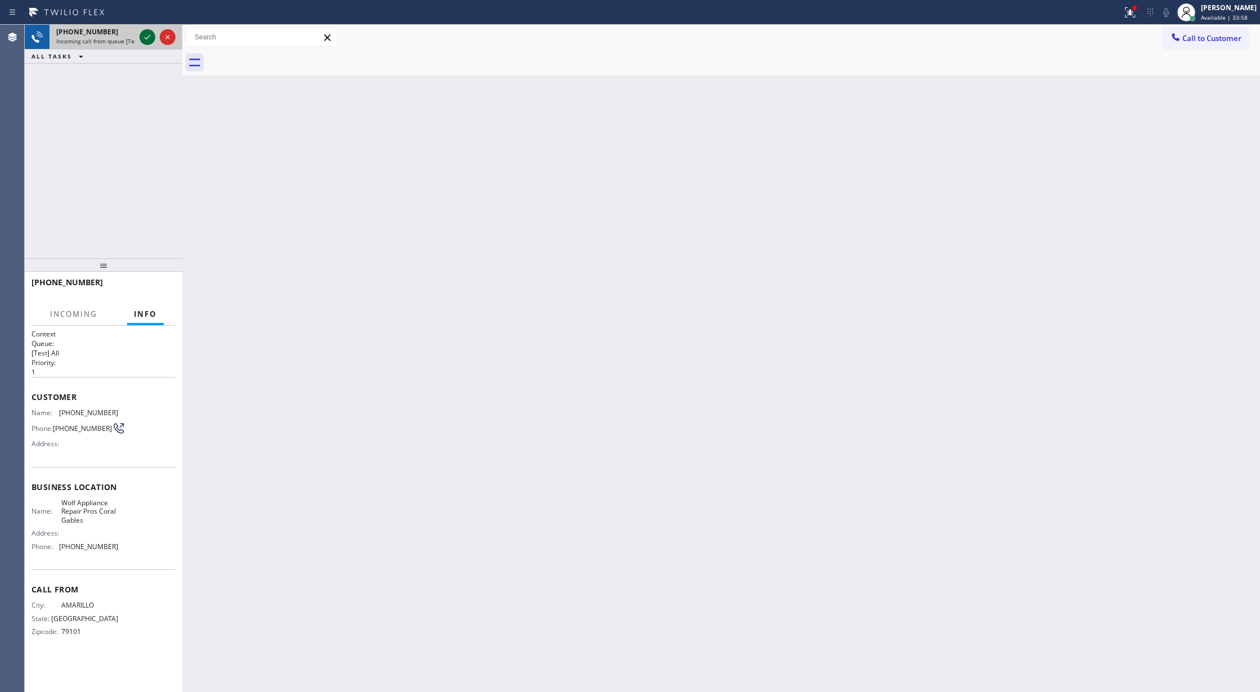
click at [144, 35] on icon at bounding box center [147, 36] width 13 height 13
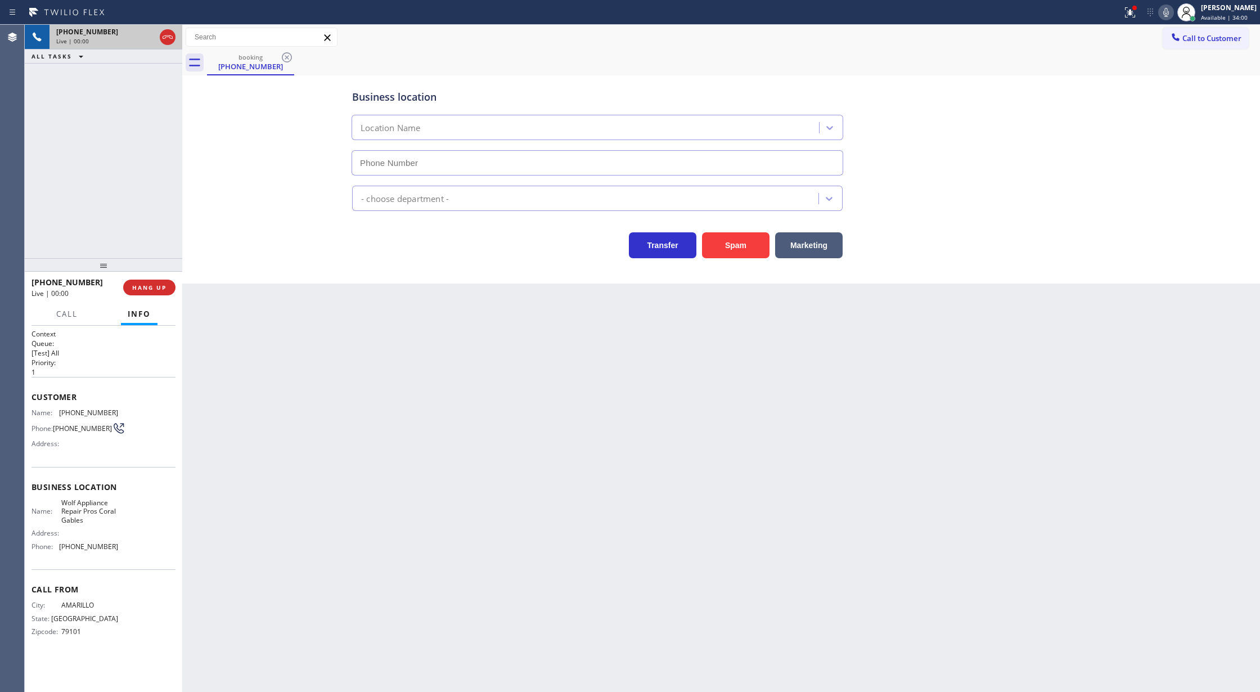
type input "(786) 628-9904"
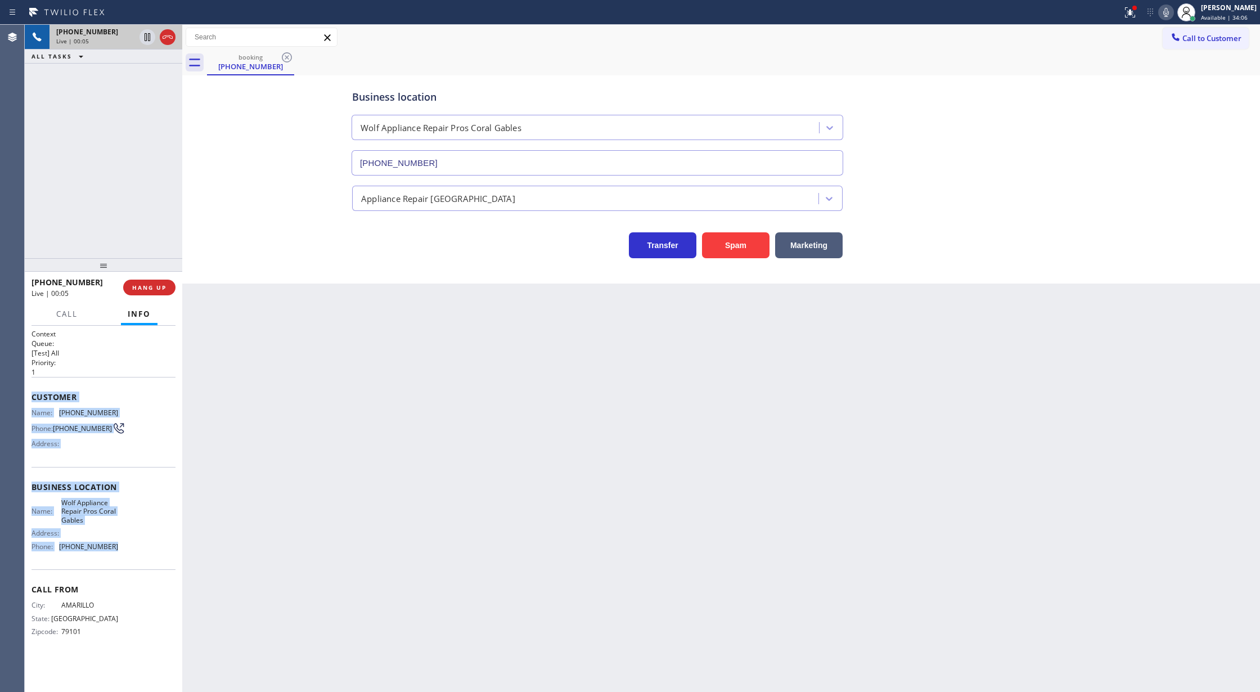
copy div "Customer Name: (806) 443-3244 Phone: (806) 443-3244 Address: Business location …"
drag, startPoint x: 30, startPoint y: 399, endPoint x: 134, endPoint y: 560, distance: 191.6
click at [134, 560] on div "Context Queue: [Test] All Priority: 1 Customer Name: (806) 443-3244 Phone: (806…" at bounding box center [103, 509] width 157 height 367
drag, startPoint x: 143, startPoint y: 38, endPoint x: 733, endPoint y: 51, distance: 590.6
click at [143, 38] on icon at bounding box center [147, 36] width 13 height 13
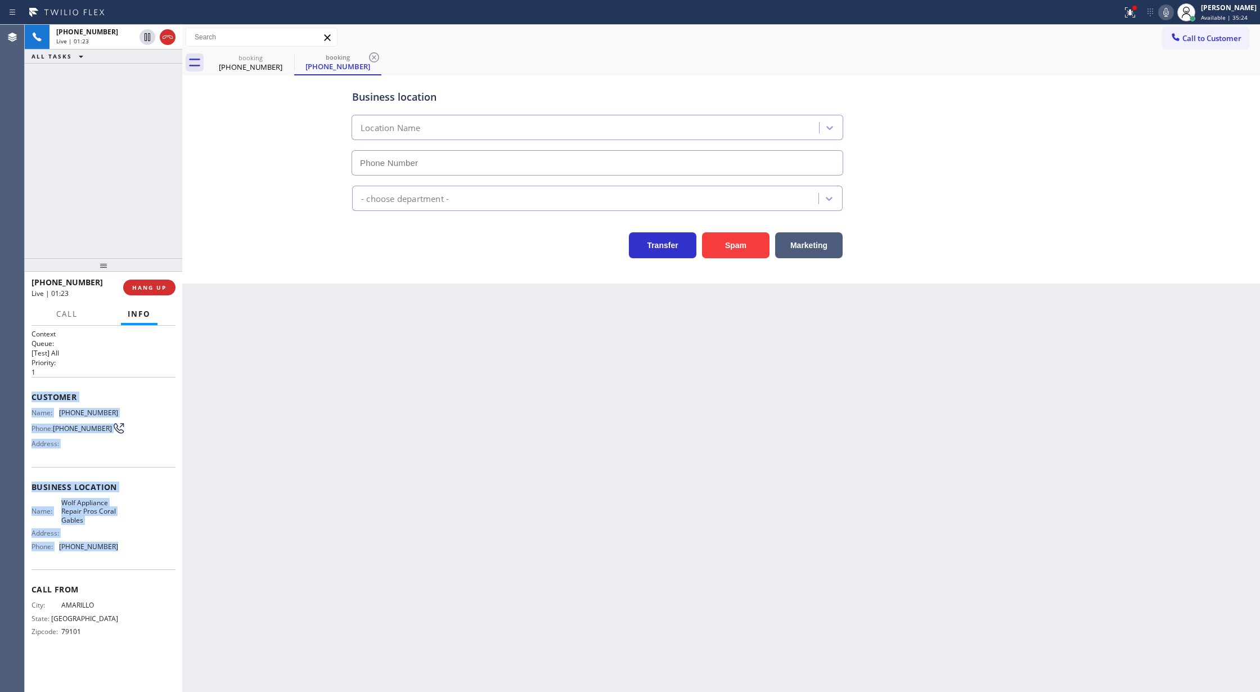
type input "(786) 628-9904"
click at [1173, 13] on icon at bounding box center [1165, 12] width 13 height 13
click at [1170, 15] on icon at bounding box center [1165, 12] width 13 height 13
click at [150, 39] on icon at bounding box center [147, 37] width 8 height 8
type input "(786) 628-9904"
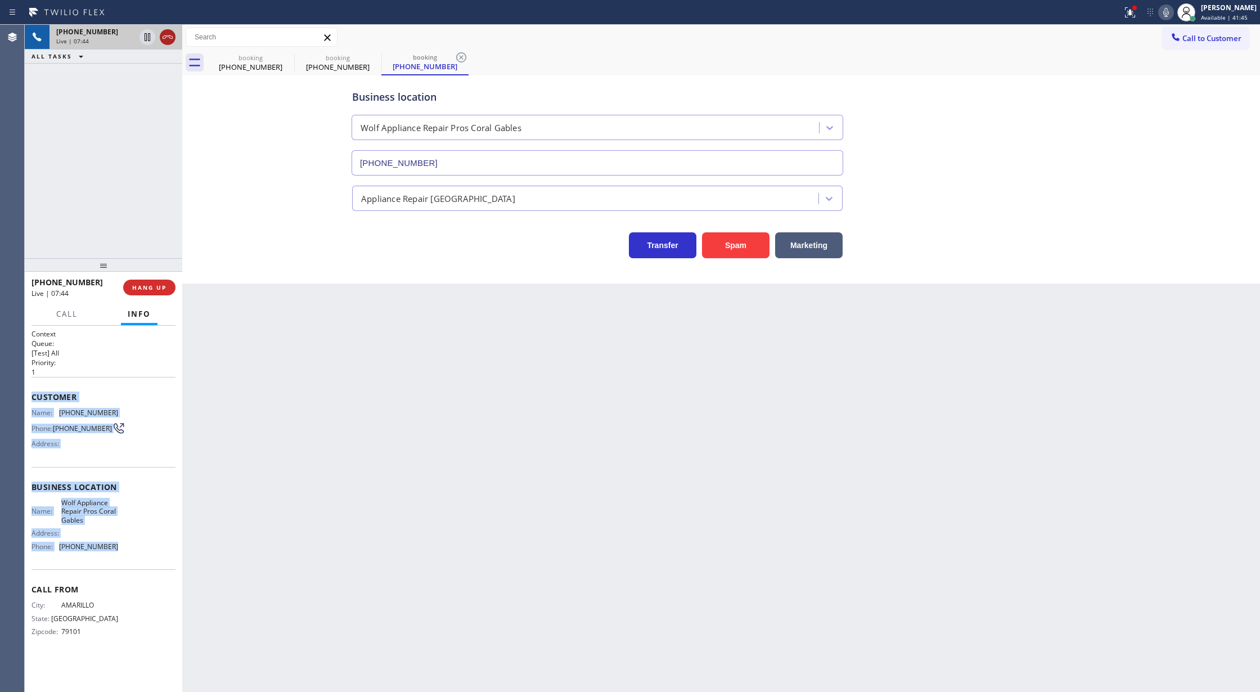
click at [169, 37] on icon at bounding box center [168, 36] width 10 height 3
type input "(786) 628-9904"
click at [144, 285] on span "COMPLETE" at bounding box center [147, 287] width 39 height 8
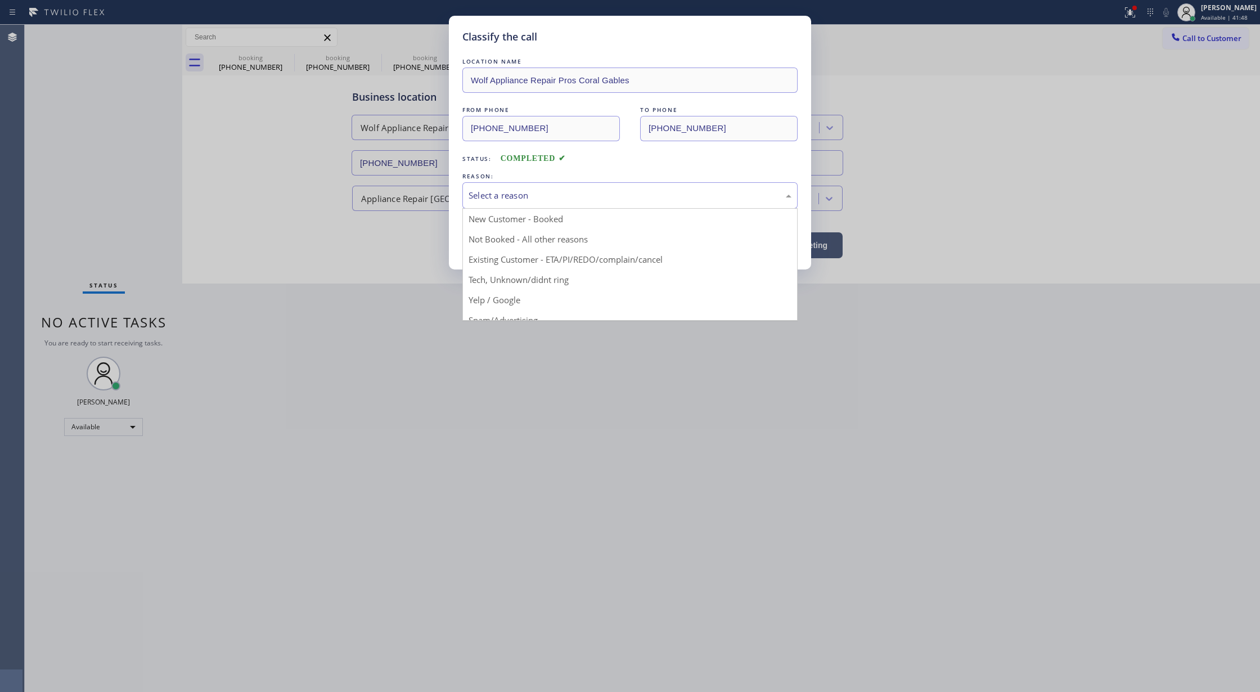
click at [513, 194] on div "Select a reason" at bounding box center [629, 195] width 323 height 13
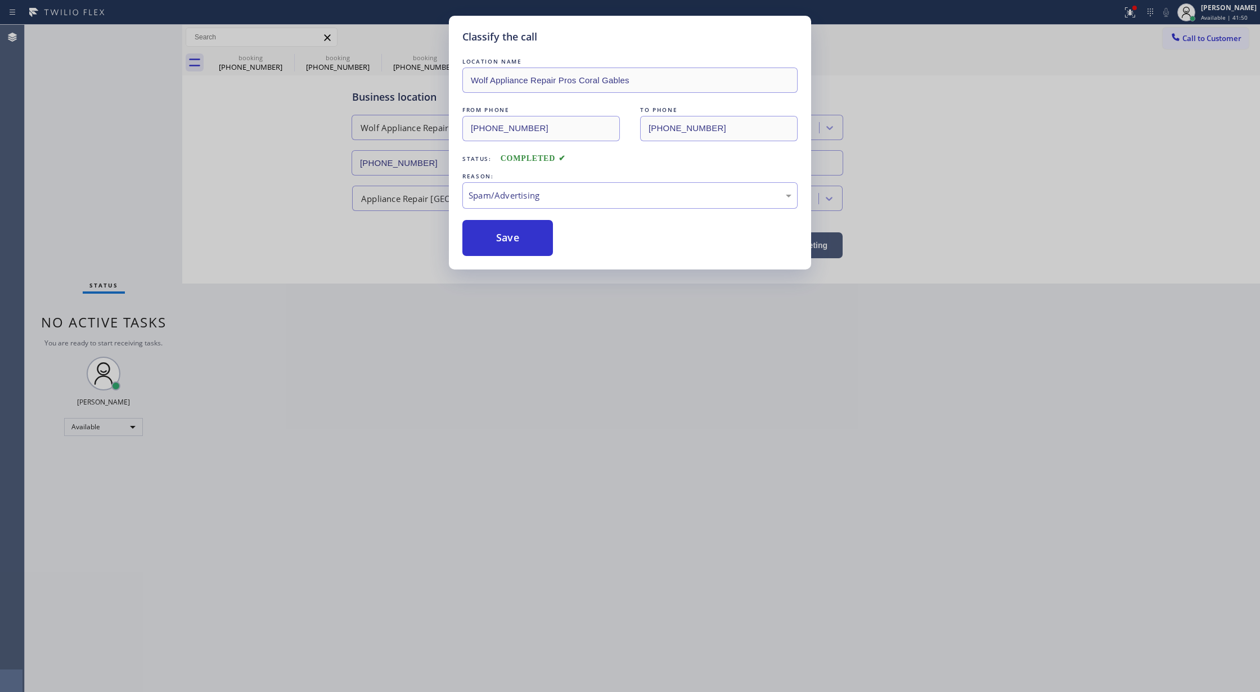
click at [493, 237] on button "Save" at bounding box center [507, 238] width 91 height 36
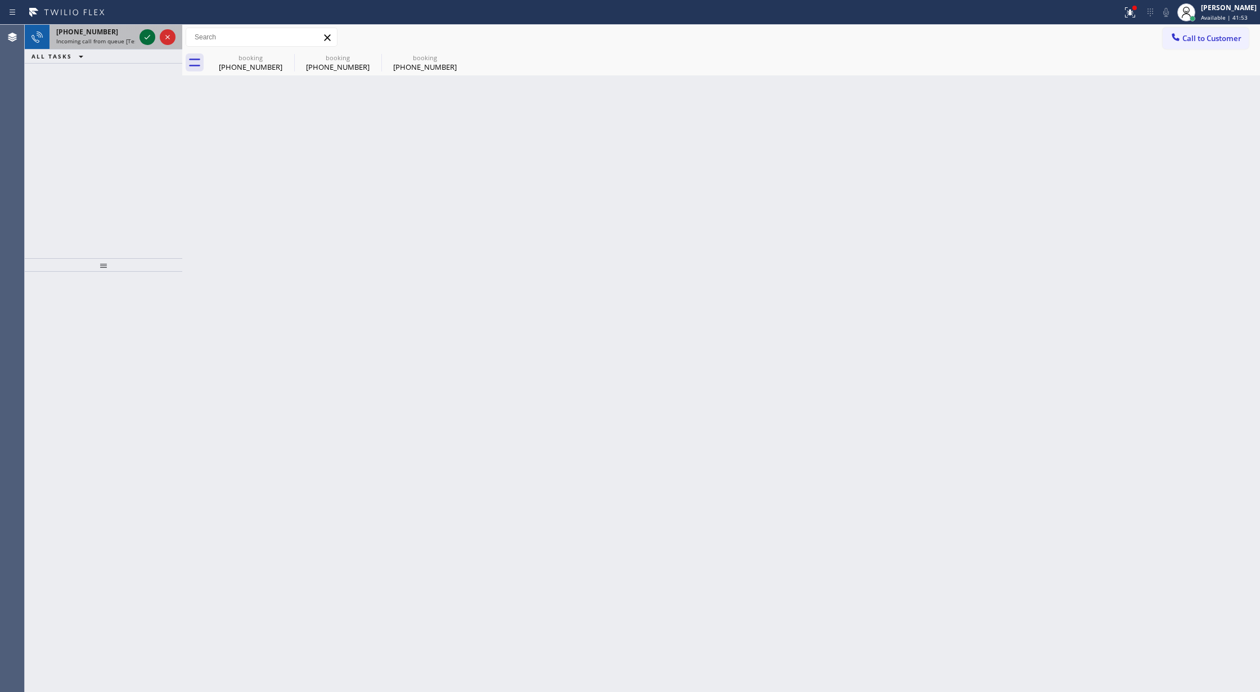
click at [149, 39] on icon at bounding box center [147, 36] width 13 height 13
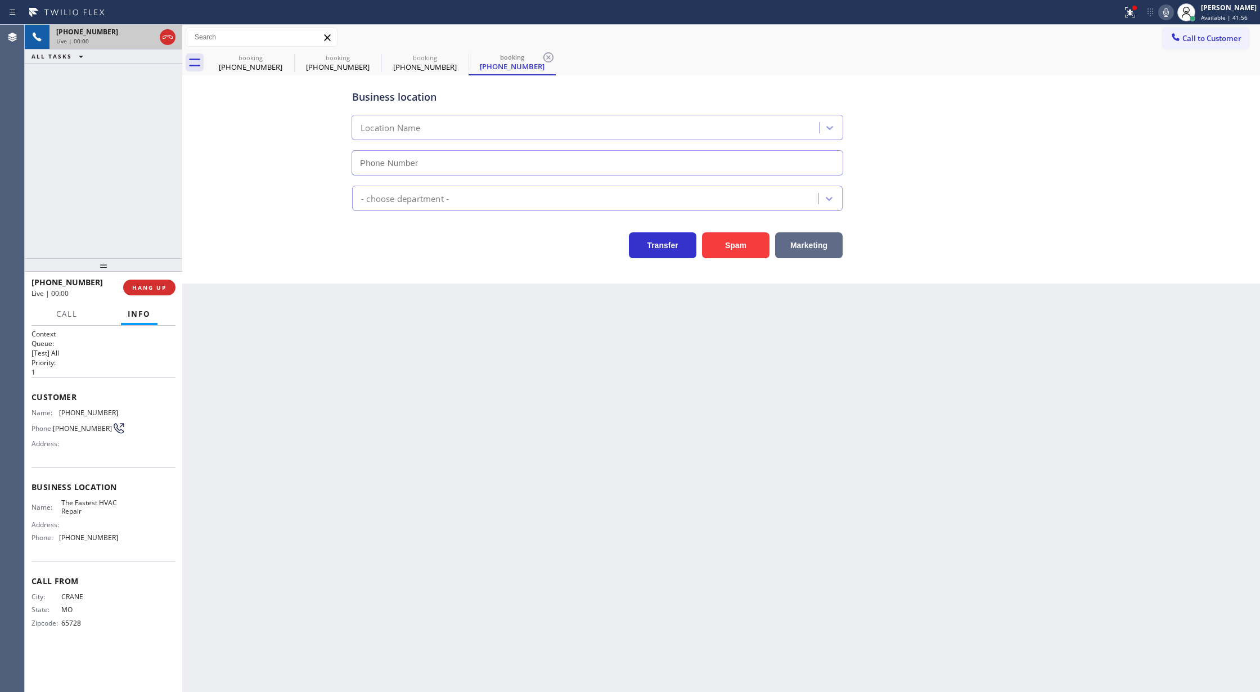
type input "(866) 540-7291"
click at [739, 246] on button "Spam" at bounding box center [735, 245] width 67 height 26
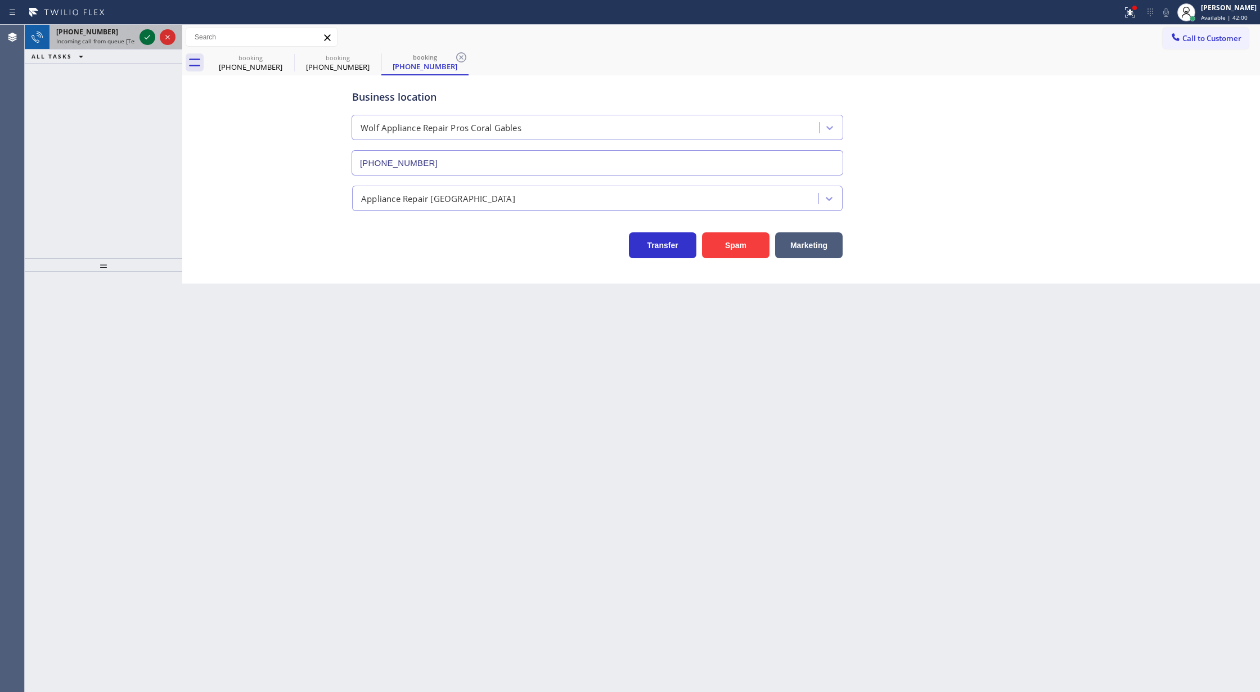
click at [147, 38] on icon at bounding box center [147, 36] width 13 height 13
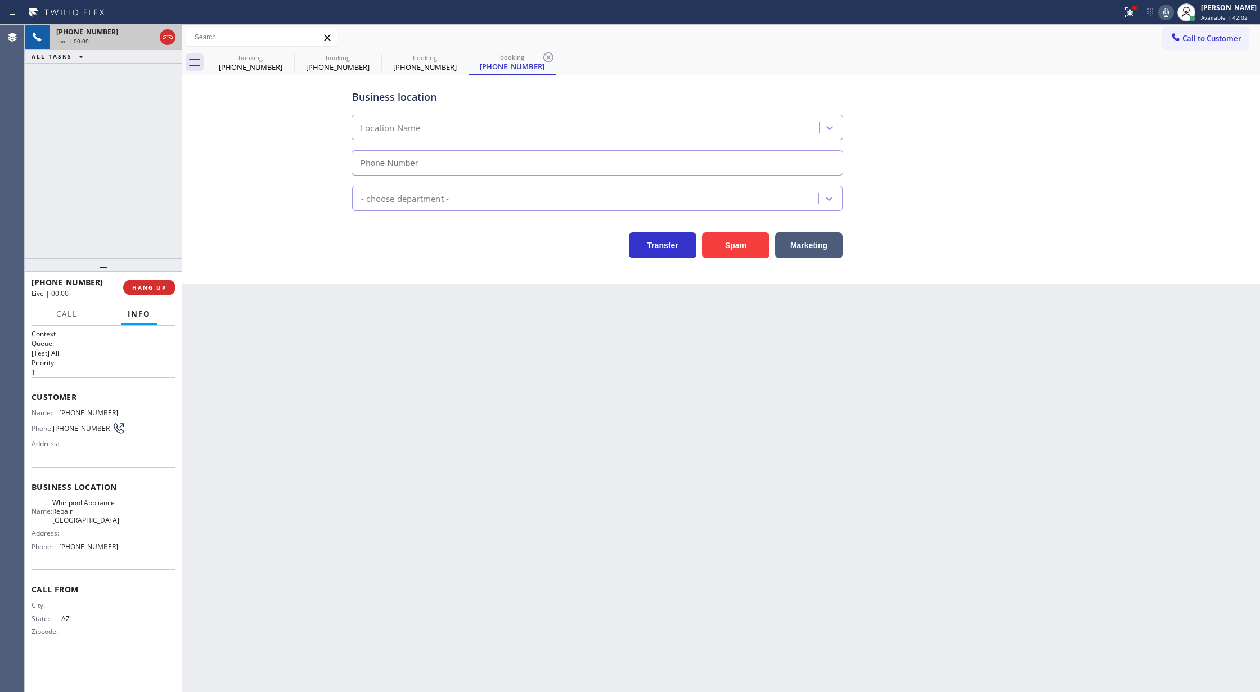
type input "(602) 755-4468"
click at [723, 244] on button "Spam" at bounding box center [735, 245] width 67 height 26
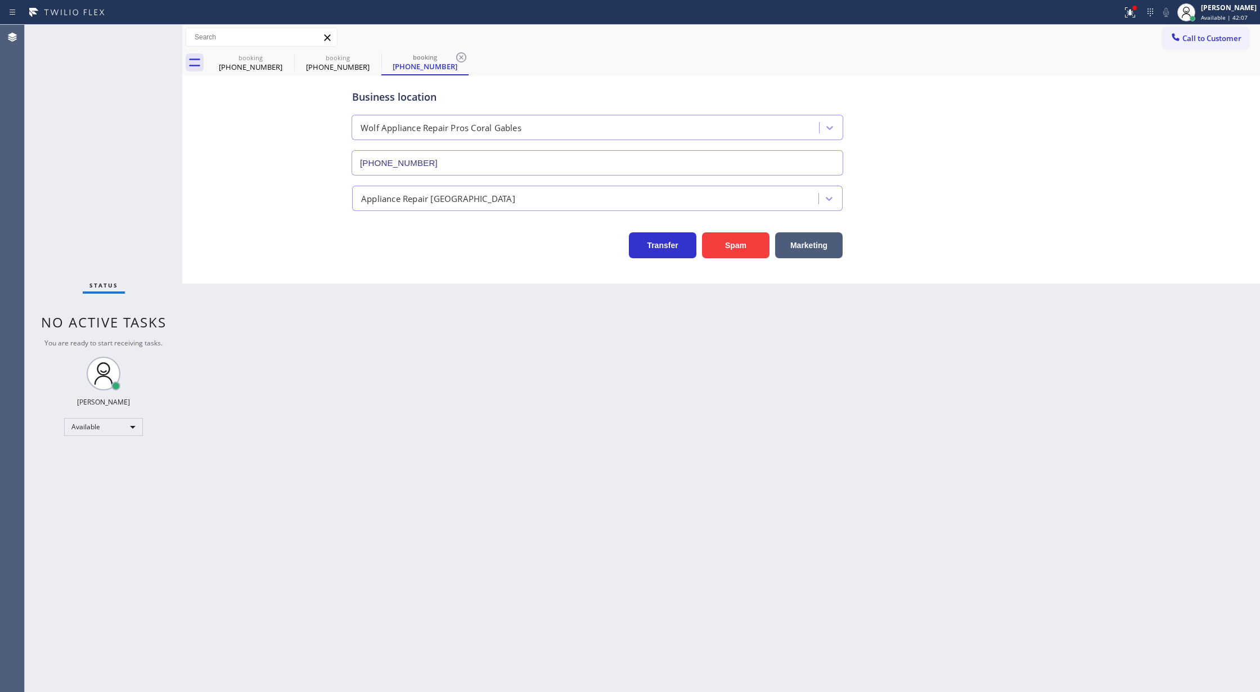
click at [282, 469] on div "Back to Dashboard Change Sender ID Customers Technicians Select a contact Outbo…" at bounding box center [721, 358] width 1078 height 667
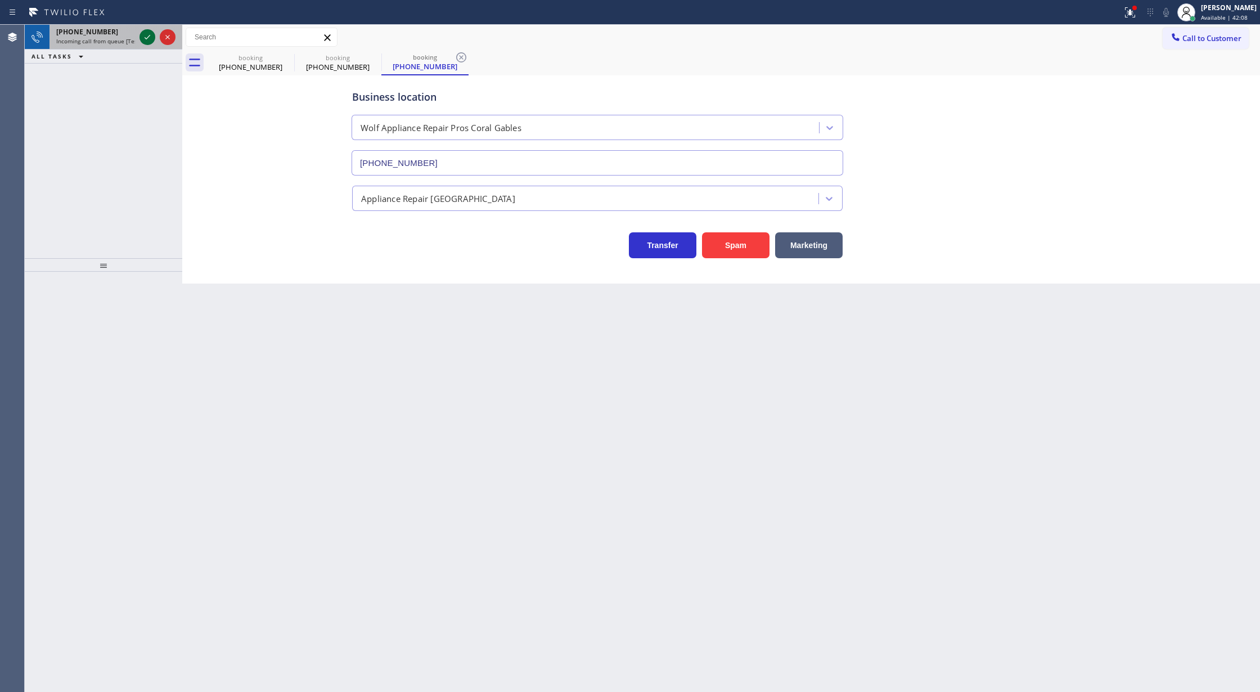
click at [148, 36] on icon at bounding box center [147, 36] width 13 height 13
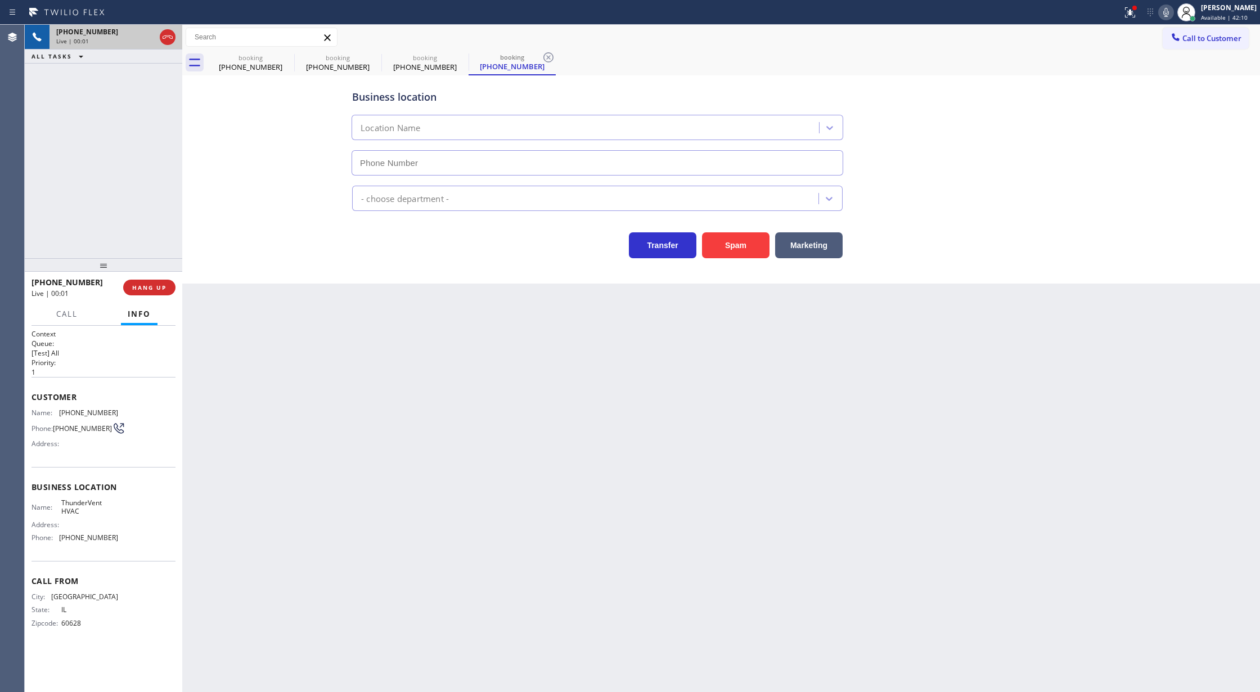
type input "(623) 321-2492"
click at [286, 52] on icon at bounding box center [287, 57] width 10 height 10
click at [285, 54] on icon at bounding box center [286, 57] width 13 height 13
click at [286, 55] on icon at bounding box center [286, 57] width 13 height 13
click at [0, 0] on icon at bounding box center [0, 0] width 0 height 0
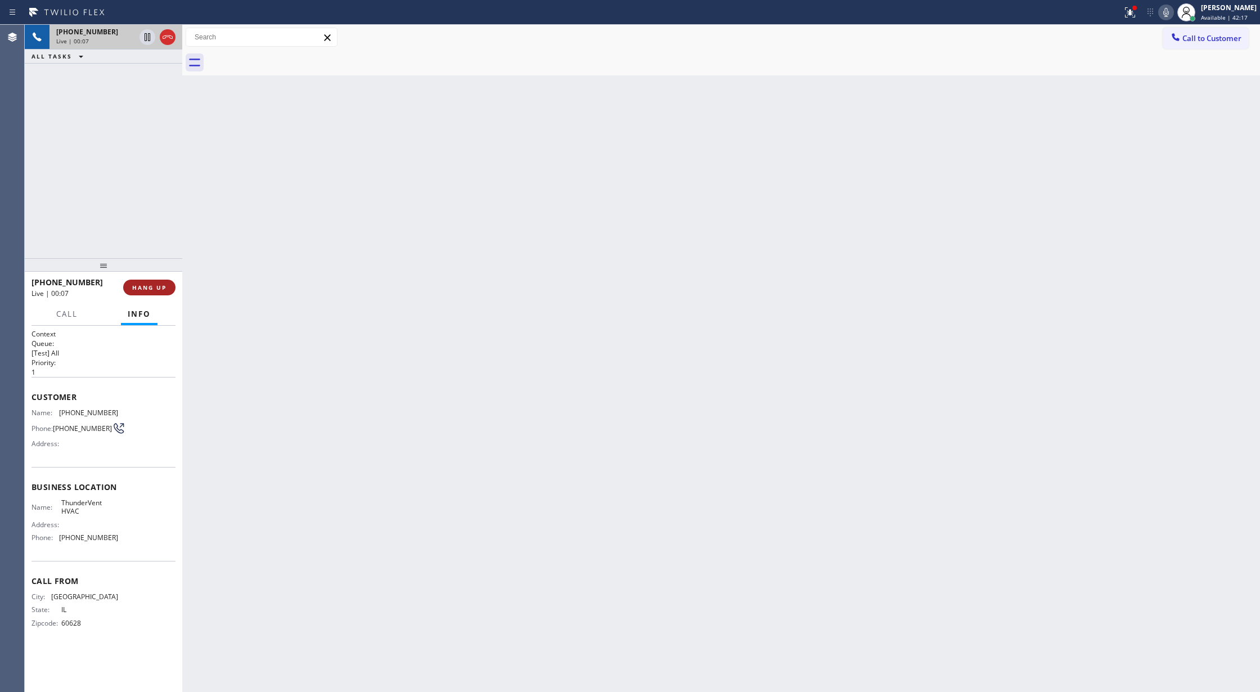
click at [159, 290] on span "HANG UP" at bounding box center [149, 287] width 34 height 8
click at [145, 286] on span "COMPLETE" at bounding box center [147, 287] width 39 height 8
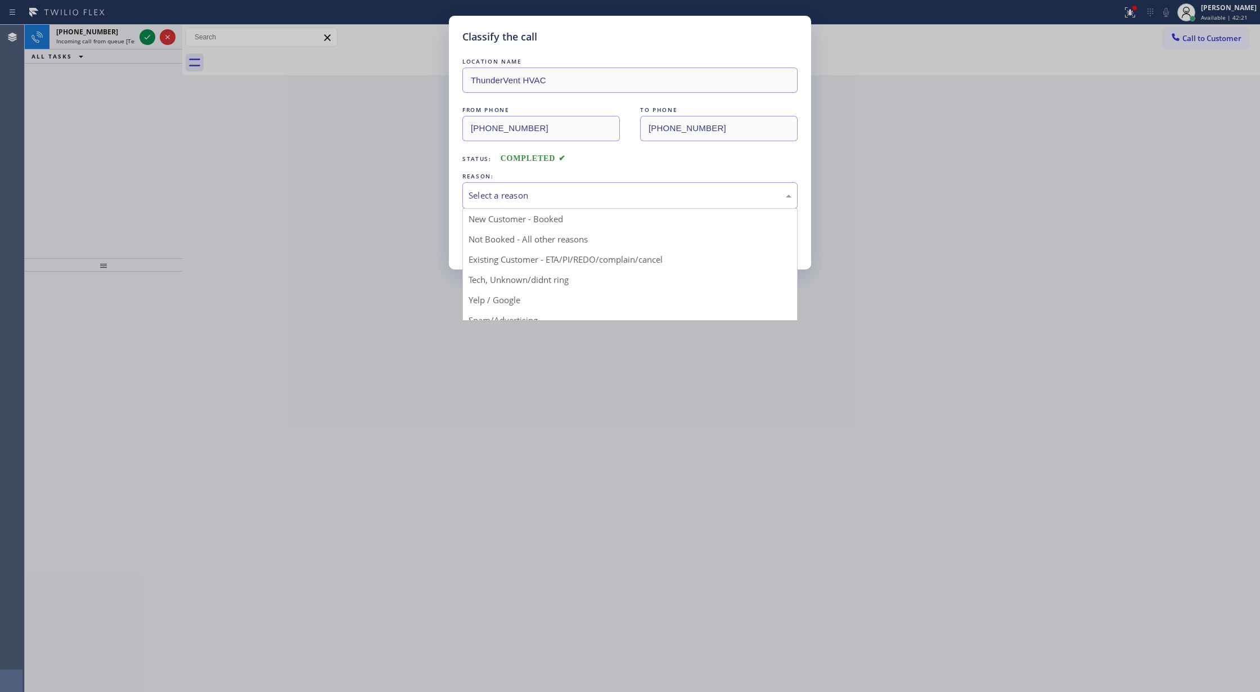
click at [529, 197] on div "Select a reason" at bounding box center [629, 195] width 323 height 13
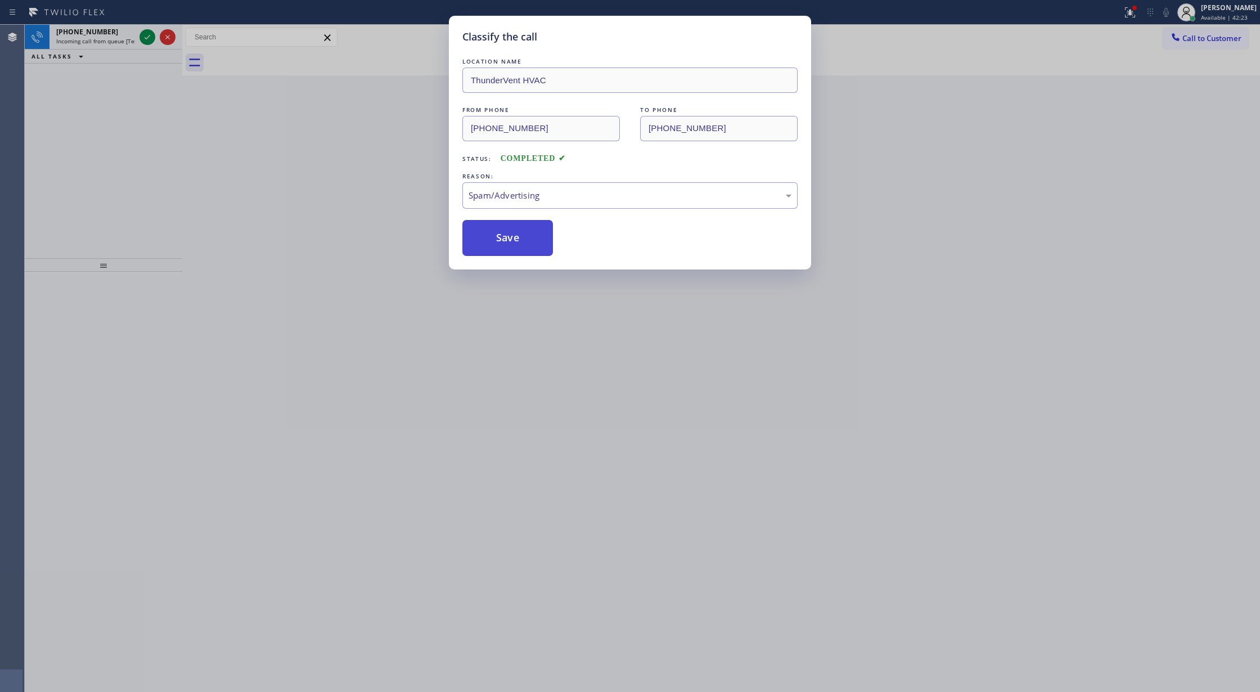
click at [504, 241] on button "Save" at bounding box center [507, 238] width 91 height 36
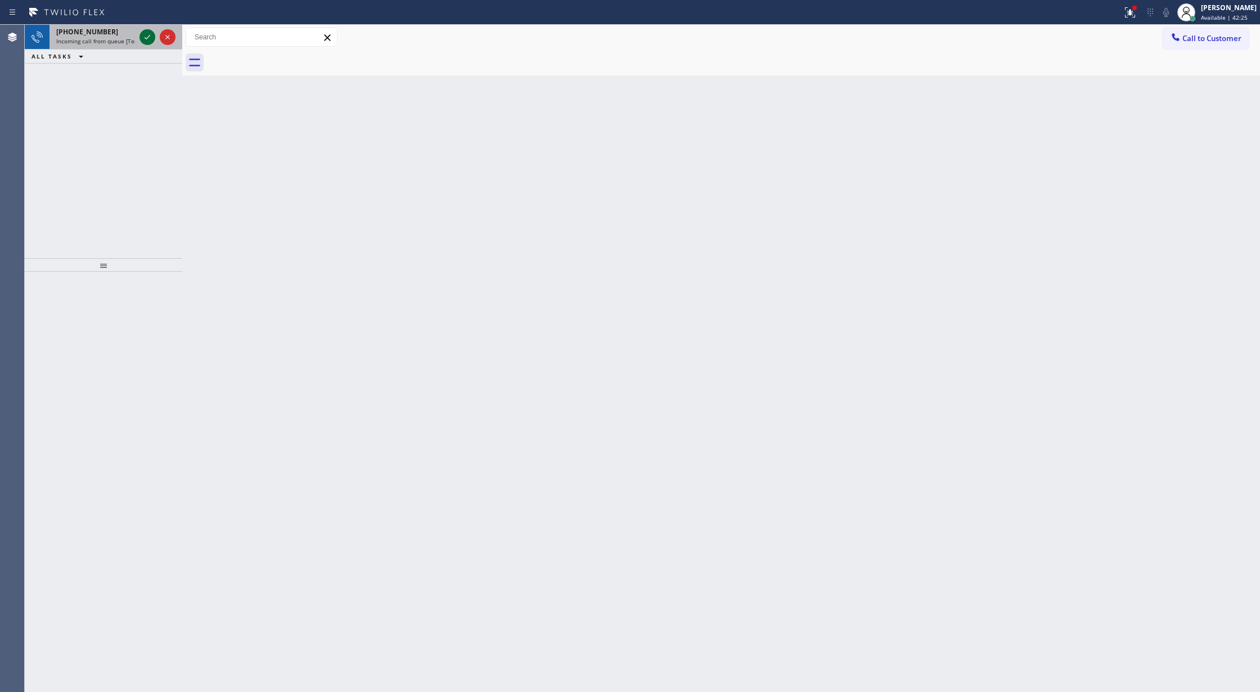
click at [147, 37] on icon at bounding box center [147, 36] width 13 height 13
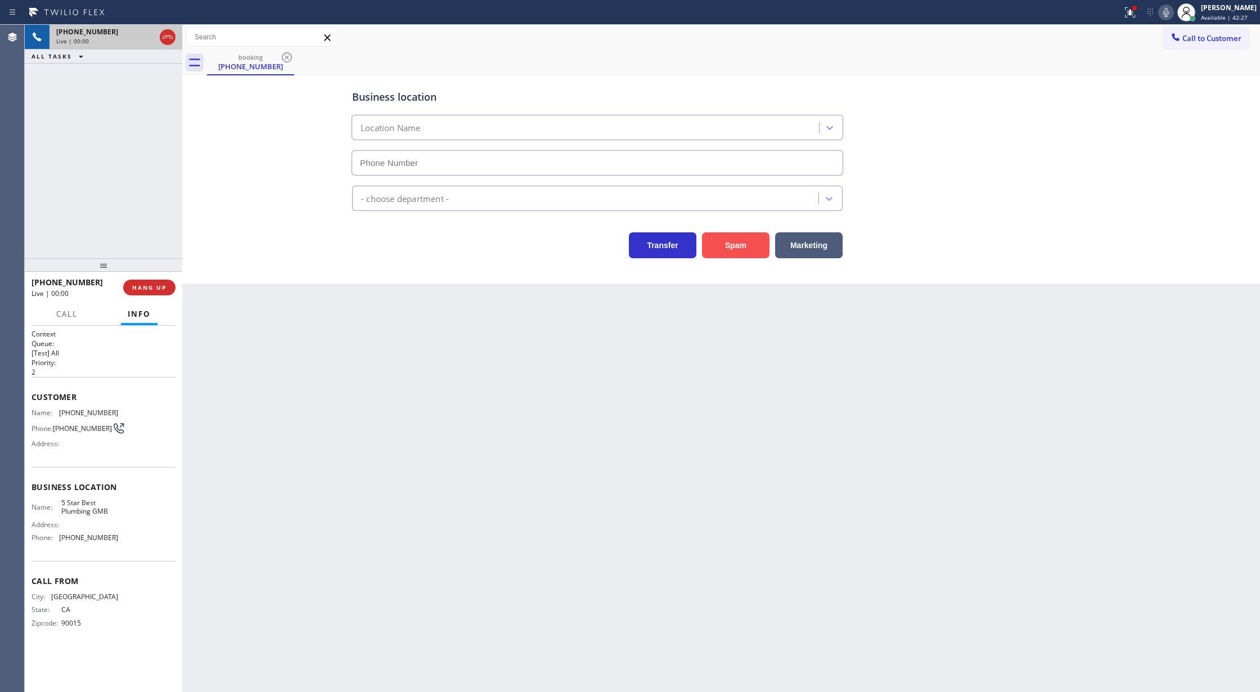
type input "(213) 600-7224"
click at [729, 246] on button "Spam" at bounding box center [735, 245] width 67 height 26
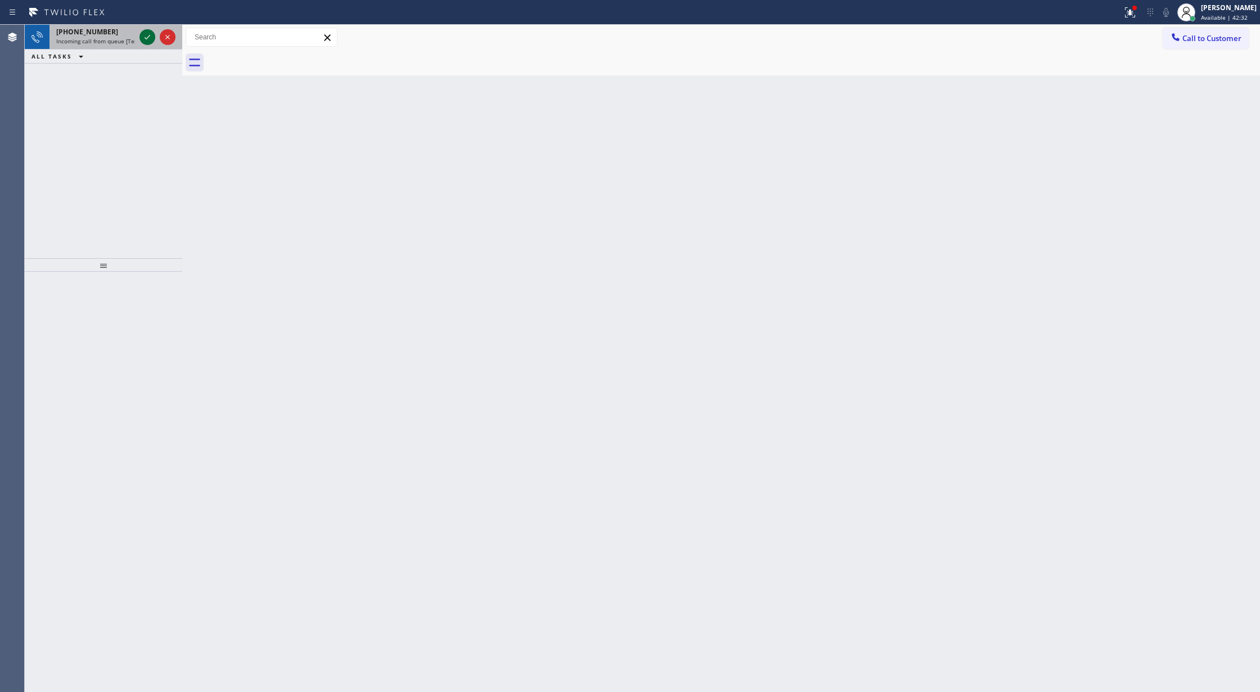
click at [150, 34] on icon at bounding box center [147, 36] width 13 height 13
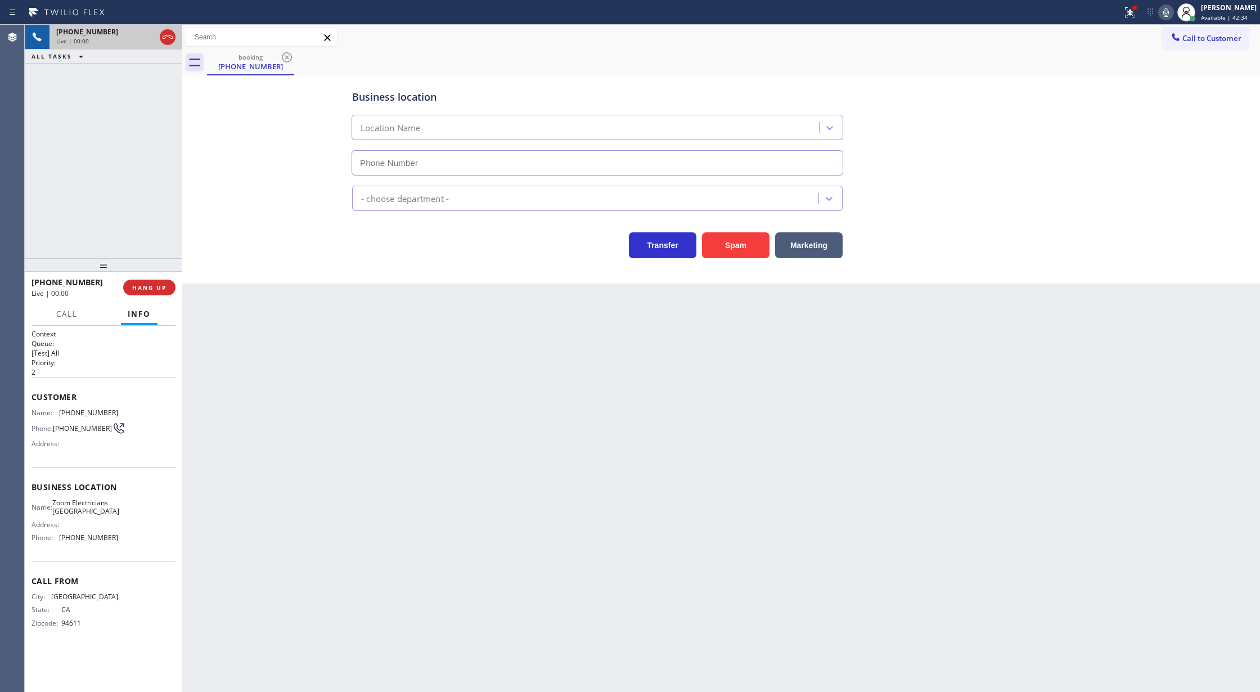
type input "(415) 727-8840"
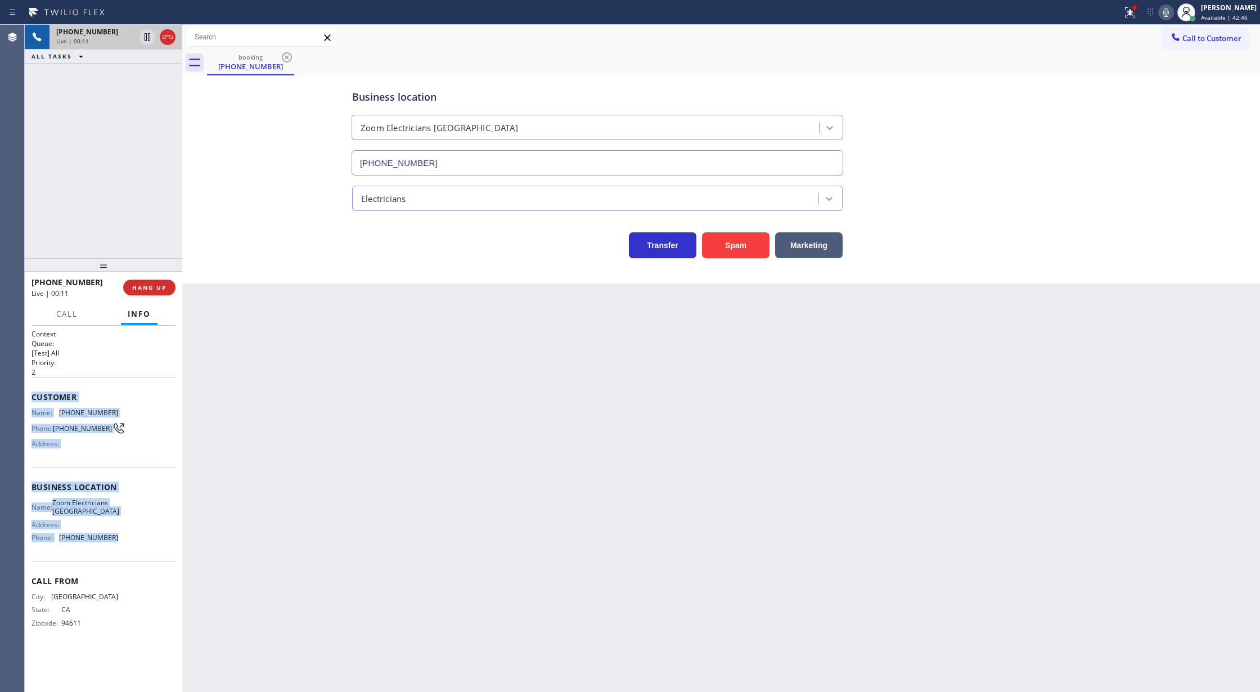
drag, startPoint x: 30, startPoint y: 394, endPoint x: 151, endPoint y: 544, distance: 192.8
click at [151, 544] on div "Context Queue: [Test] All Priority: 2 Customer Name: (415) 713-2904 Phone: (415…" at bounding box center [103, 509] width 157 height 367
copy div "Customer Name: (415) 713-2904 Phone: (415) 713-2904 Address: Business location …"
click at [1170, 12] on icon at bounding box center [1165, 12] width 13 height 13
click at [1169, 16] on icon at bounding box center [1166, 12] width 6 height 9
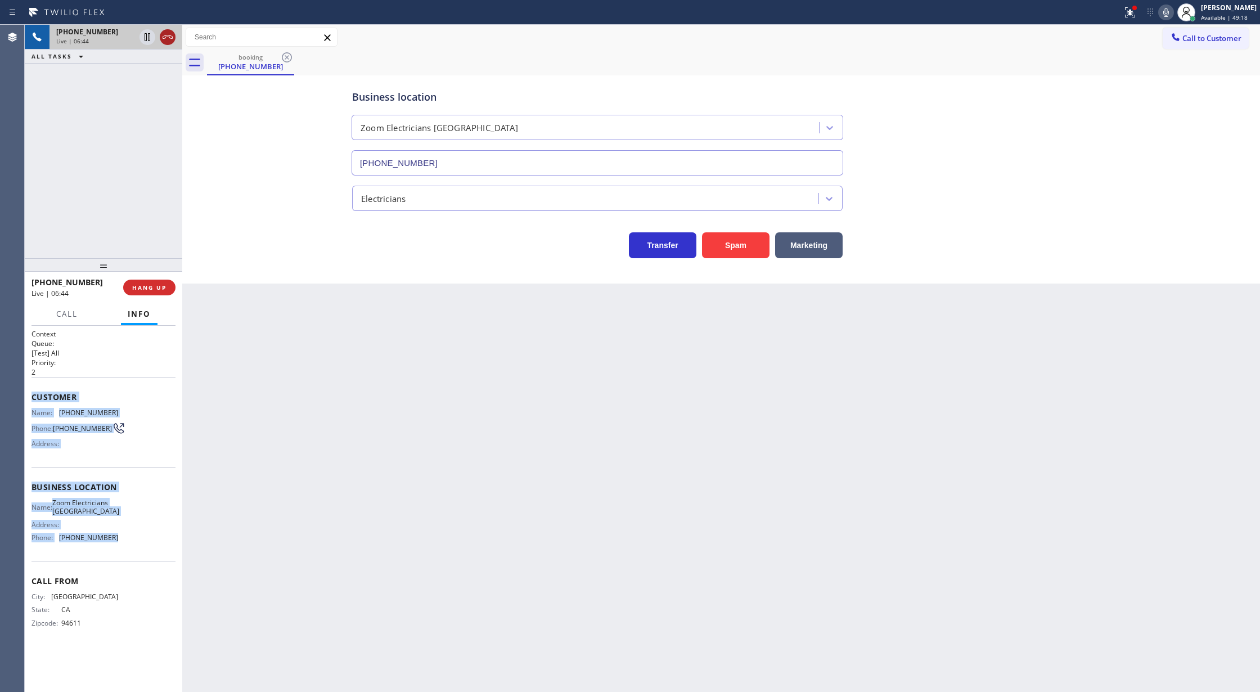
click at [168, 39] on icon at bounding box center [167, 36] width 13 height 13
type input "(415) 727-8840"
drag, startPoint x: 130, startPoint y: 285, endPoint x: 271, endPoint y: 306, distance: 141.7
click at [131, 287] on span "COMPLETE" at bounding box center [147, 287] width 39 height 8
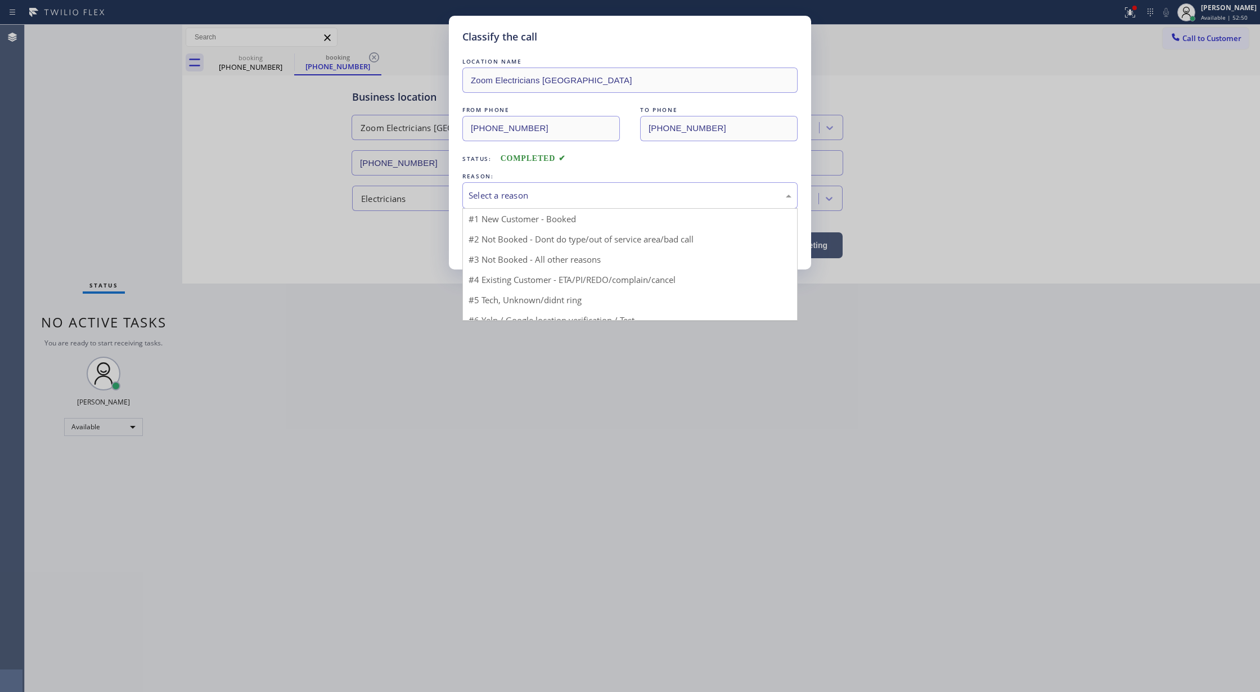
click at [500, 192] on div "Select a reason" at bounding box center [629, 195] width 323 height 13
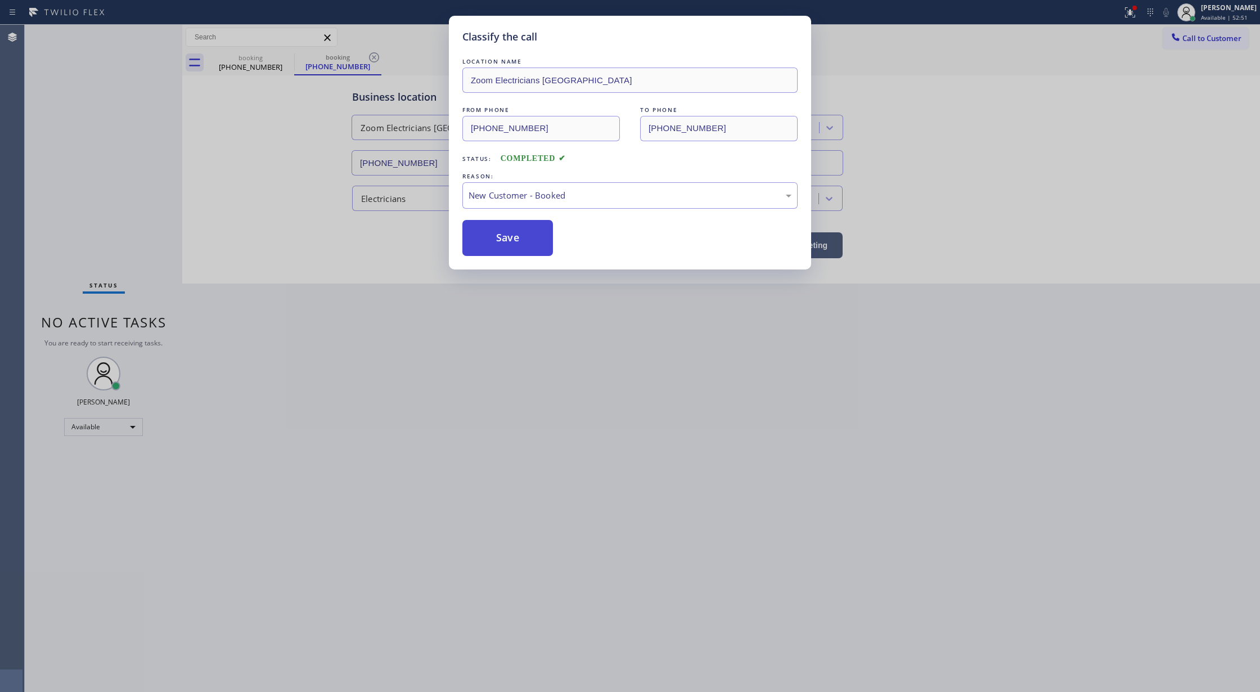
click at [498, 241] on button "Save" at bounding box center [507, 238] width 91 height 36
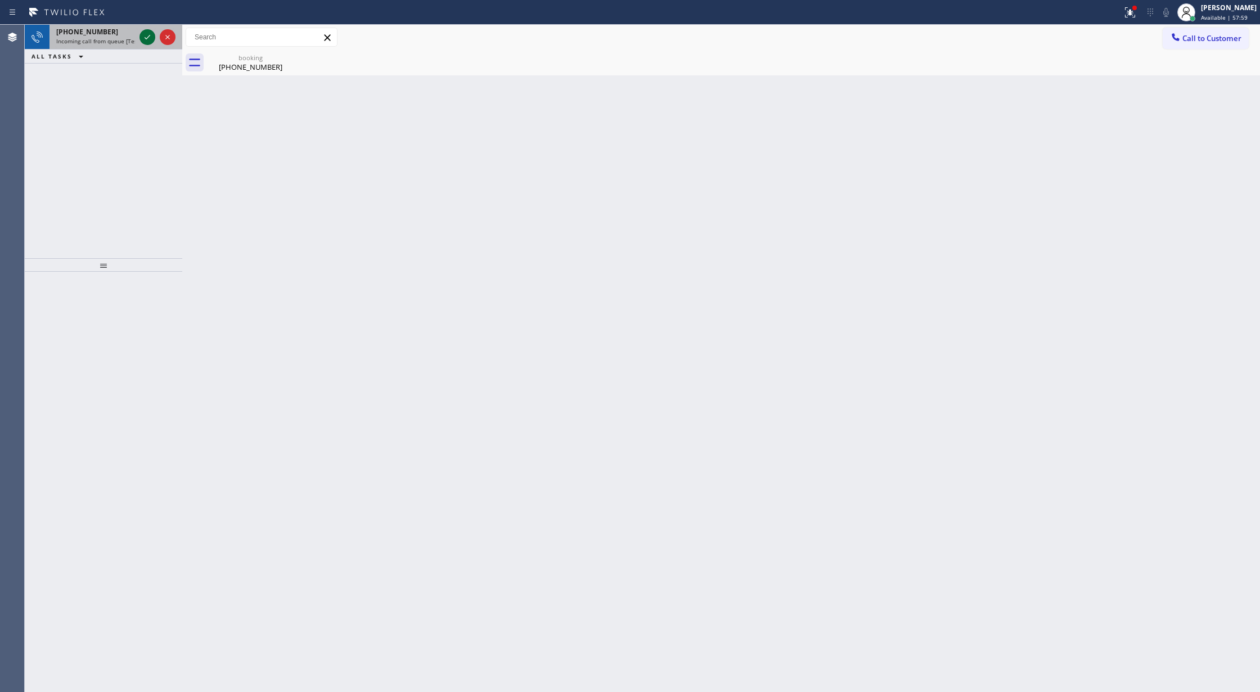
click at [152, 37] on icon at bounding box center [147, 36] width 13 height 13
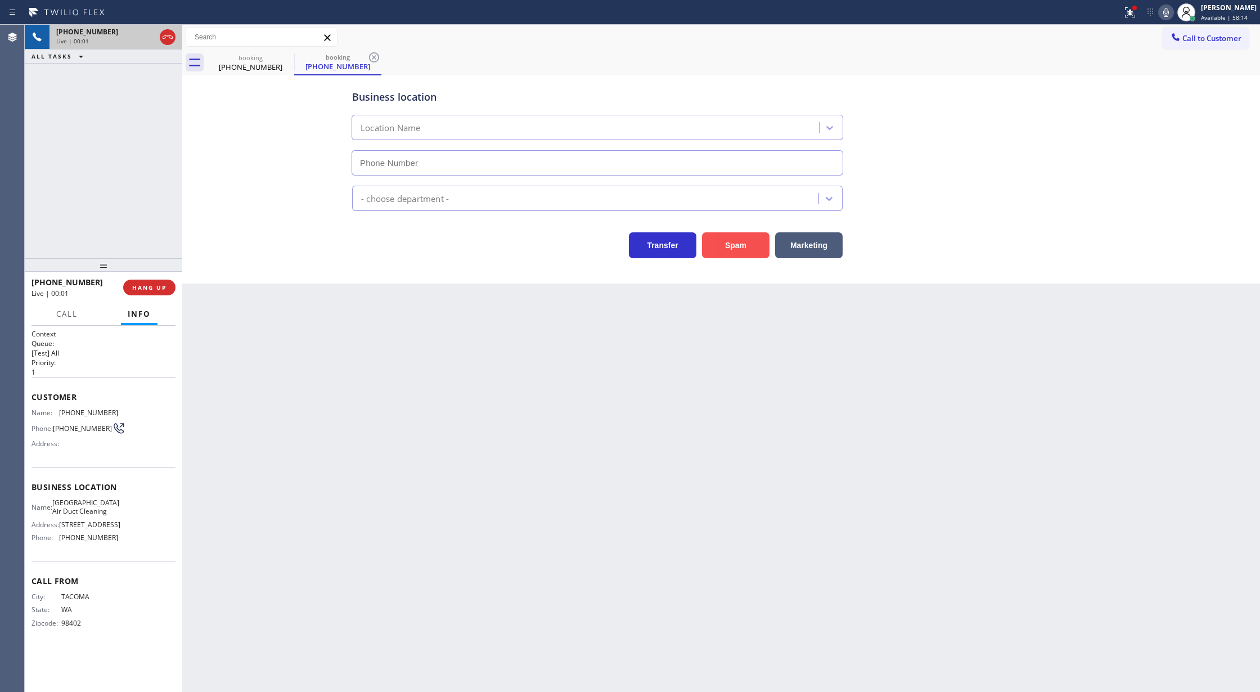
type input "(323) 716-1699"
click at [741, 245] on button "Spam" at bounding box center [735, 245] width 67 height 26
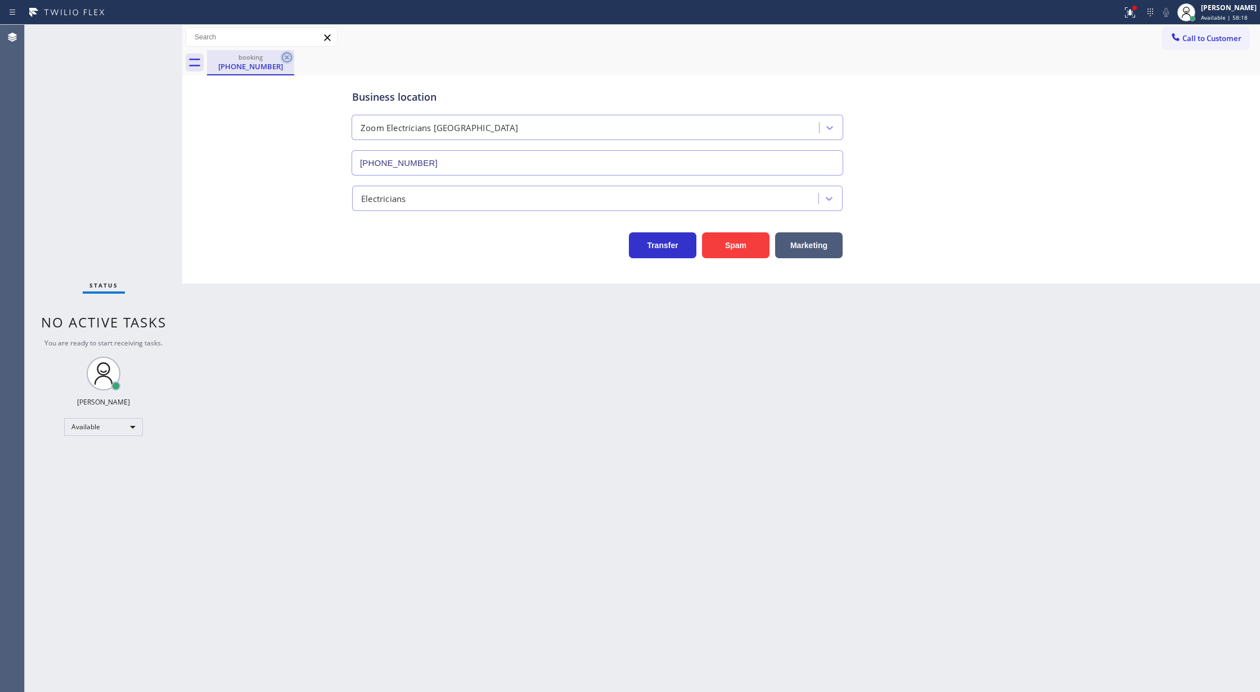
click at [284, 55] on icon at bounding box center [286, 57] width 13 height 13
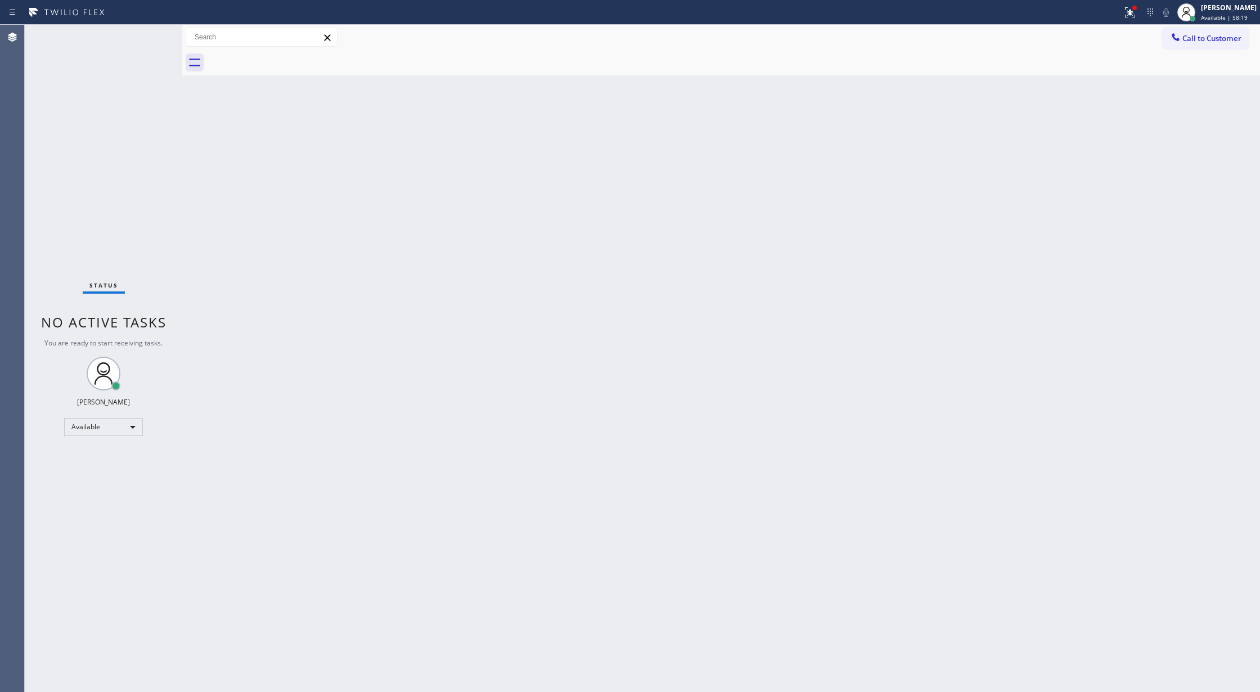
click at [154, 35] on div "Status No active tasks You are ready to start receiving tasks. [PERSON_NAME] Av…" at bounding box center [103, 358] width 157 height 667
click at [154, 34] on div "Status No active tasks You are ready to start receiving tasks. [PERSON_NAME] Av…" at bounding box center [103, 358] width 157 height 667
click at [145, 30] on div "Status No active tasks You are ready to start receiving tasks. [PERSON_NAME] Av…" at bounding box center [103, 358] width 157 height 667
drag, startPoint x: 162, startPoint y: 34, endPoint x: 160, endPoint y: 45, distance: 10.8
click at [162, 35] on div "Status No active tasks You are ready to start receiving tasks. [PERSON_NAME] Av…" at bounding box center [103, 358] width 157 height 667
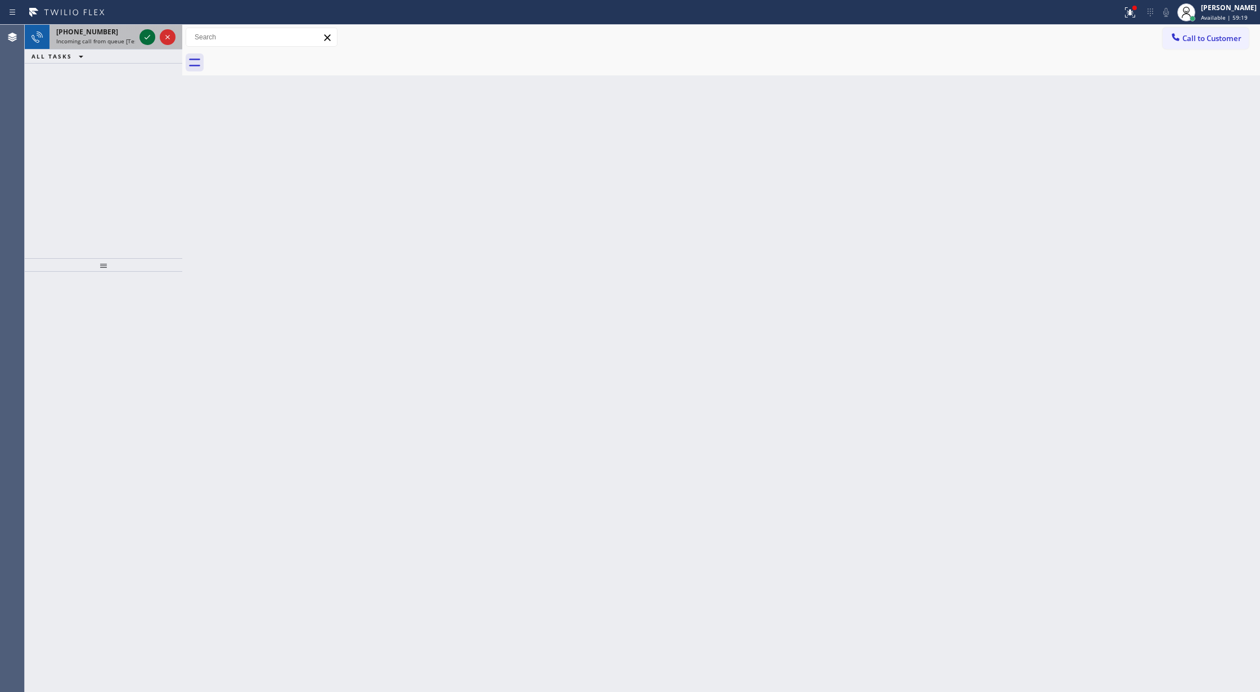
click at [142, 37] on icon at bounding box center [147, 36] width 13 height 13
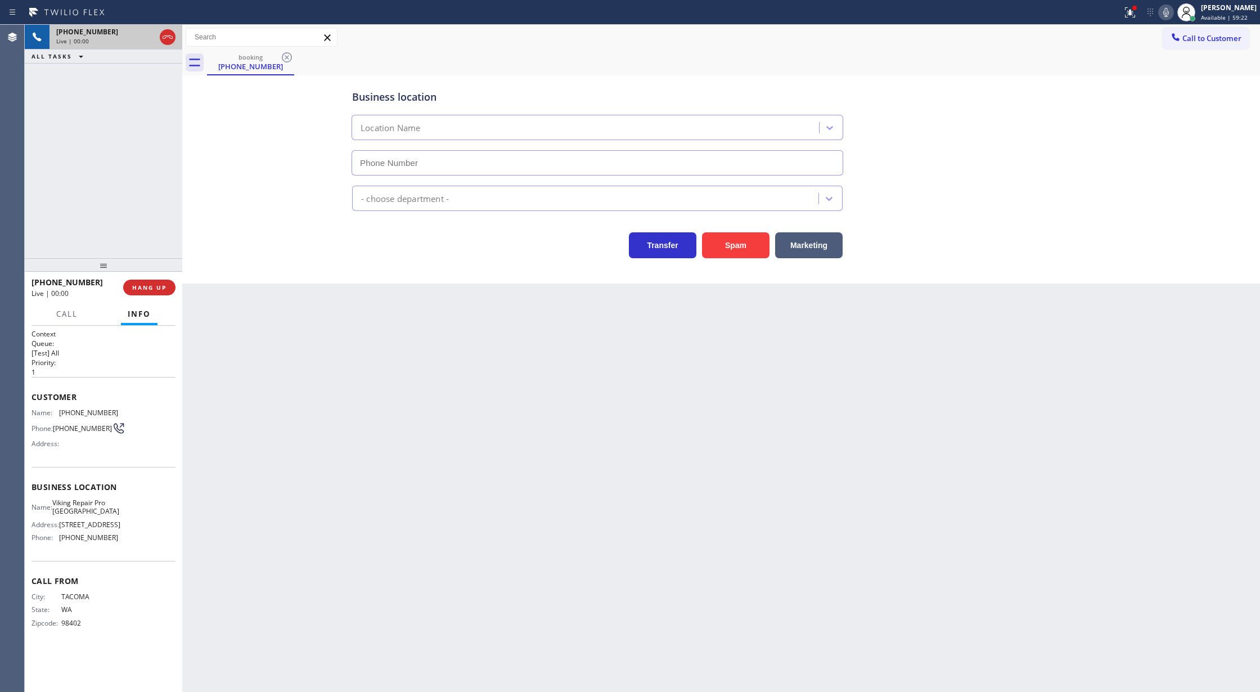
type input "(561) 944-5646"
click at [742, 245] on button "Spam" at bounding box center [735, 245] width 67 height 26
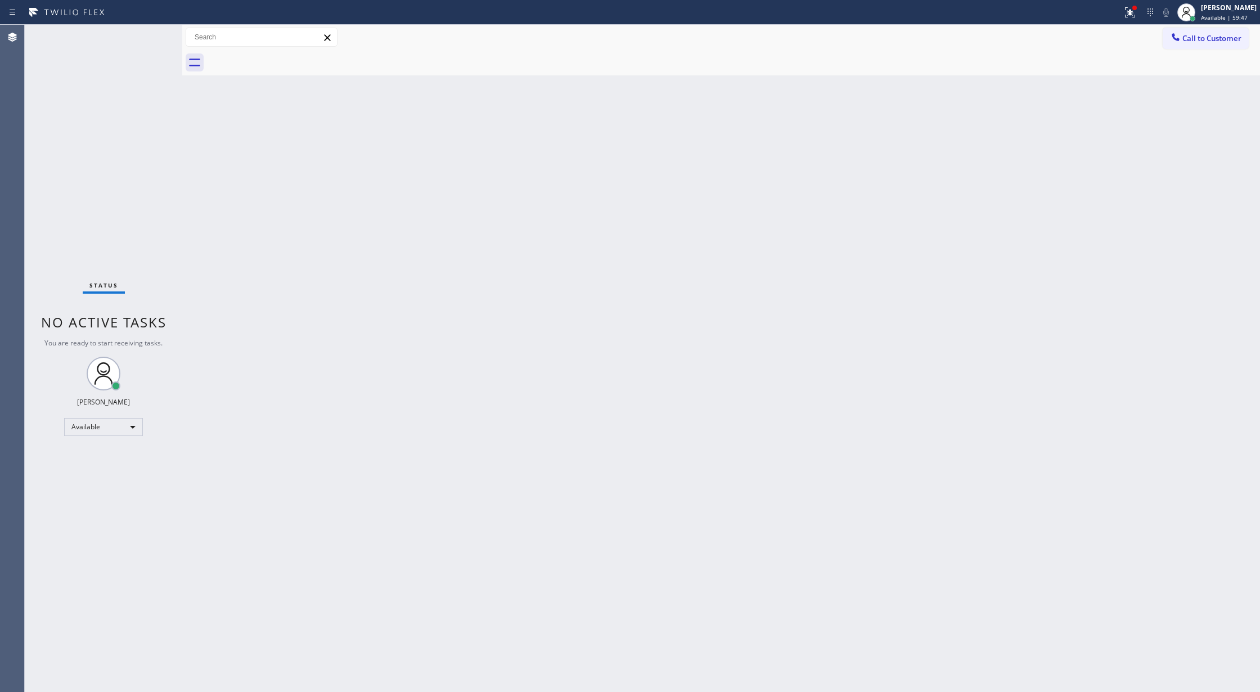
click at [152, 30] on div "Status No active tasks You are ready to start receiving tasks. [PERSON_NAME] Av…" at bounding box center [103, 358] width 157 height 667
click at [151, 30] on div "Status No active tasks You are ready to start receiving tasks. [PERSON_NAME] Av…" at bounding box center [103, 358] width 157 height 667
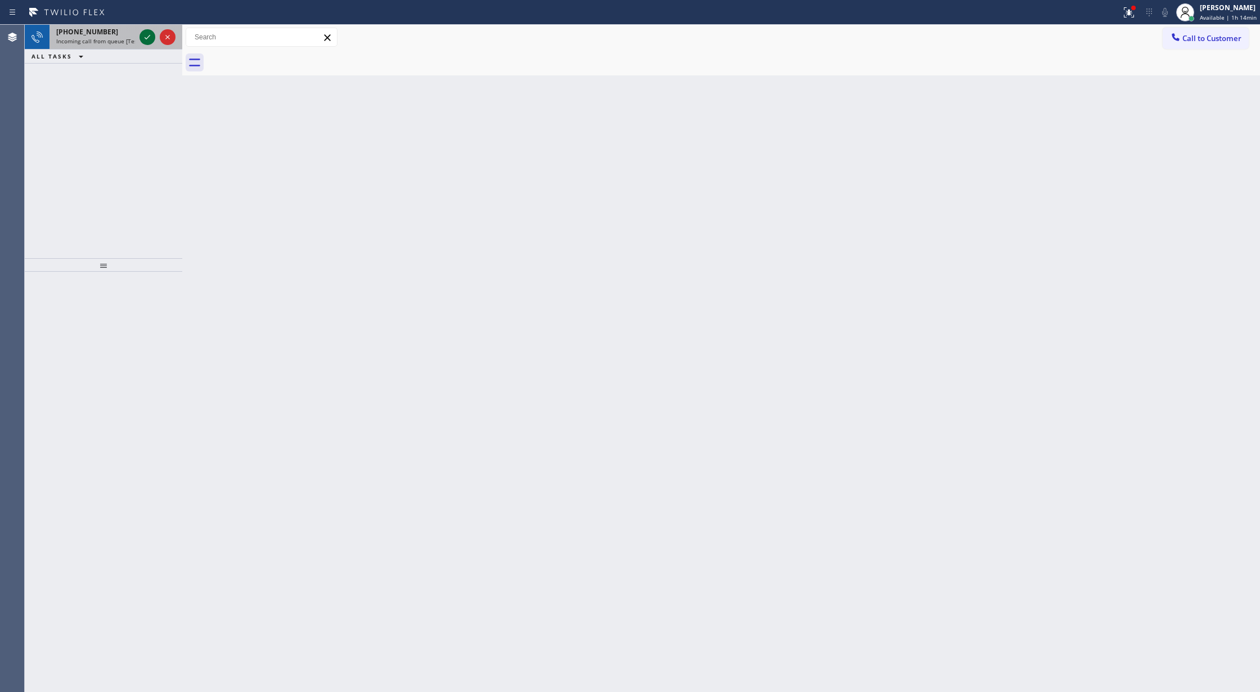
click at [147, 34] on icon at bounding box center [147, 36] width 13 height 13
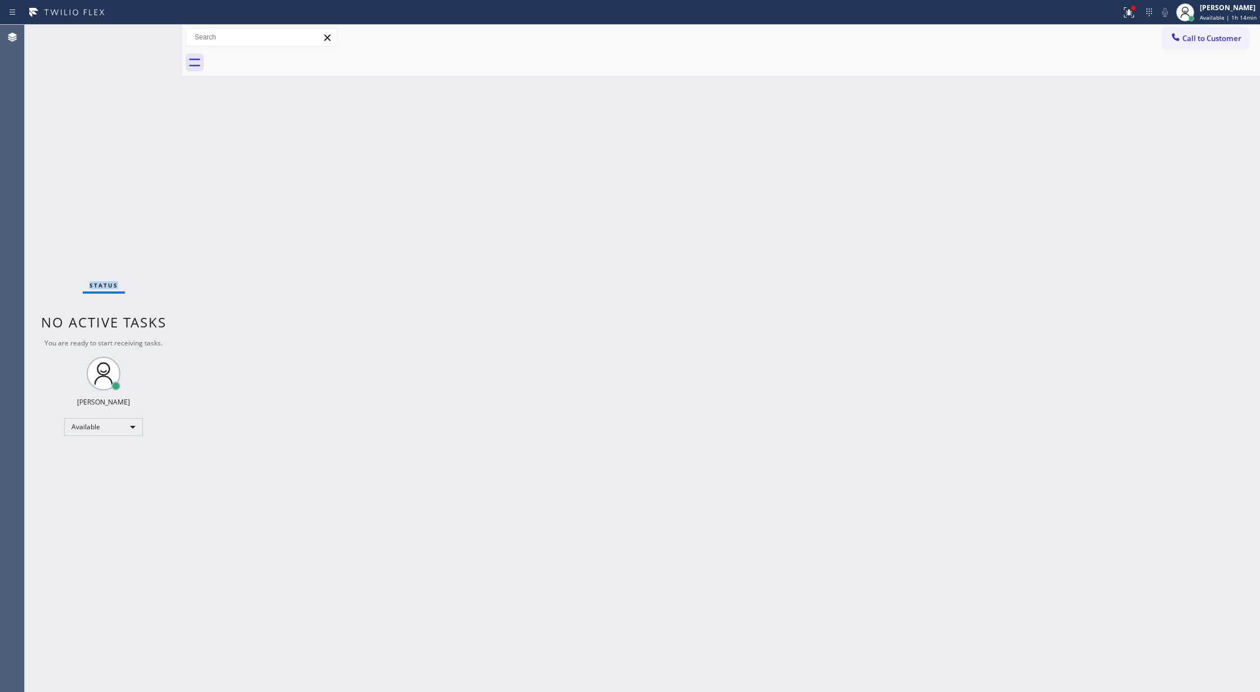
click at [147, 34] on div "Status No active tasks You are ready to start receiving tasks. [PERSON_NAME] Av…" at bounding box center [103, 358] width 157 height 667
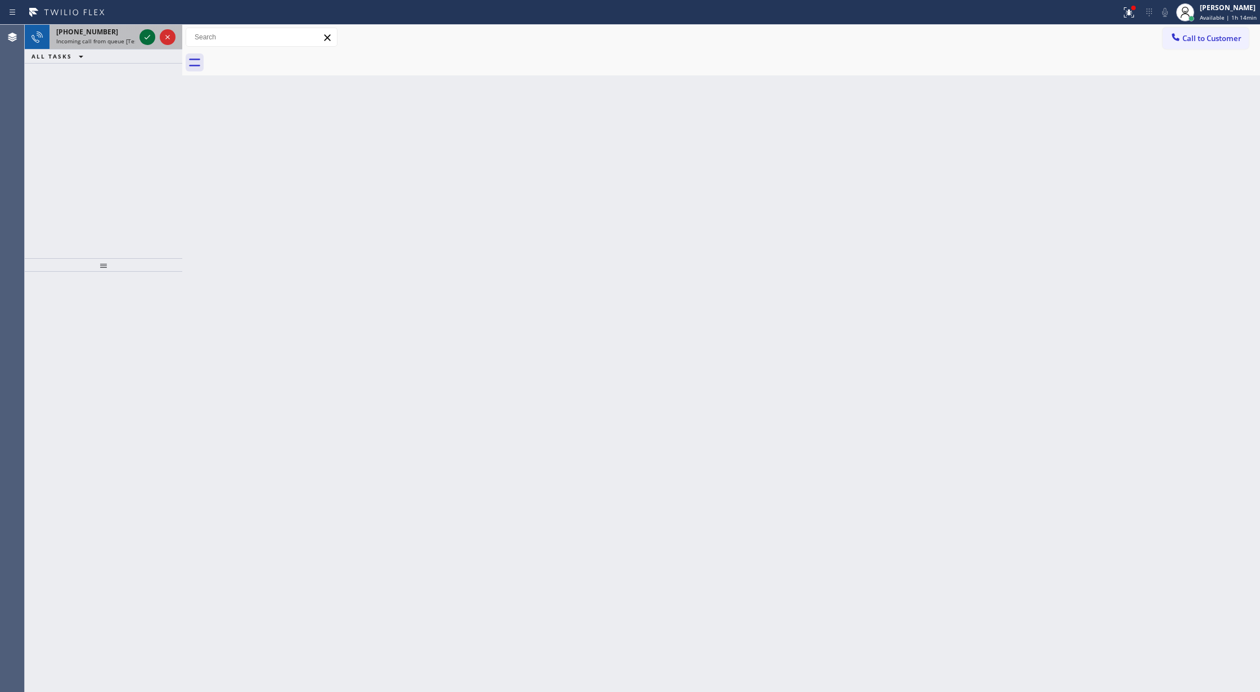
click at [144, 34] on icon at bounding box center [147, 36] width 13 height 13
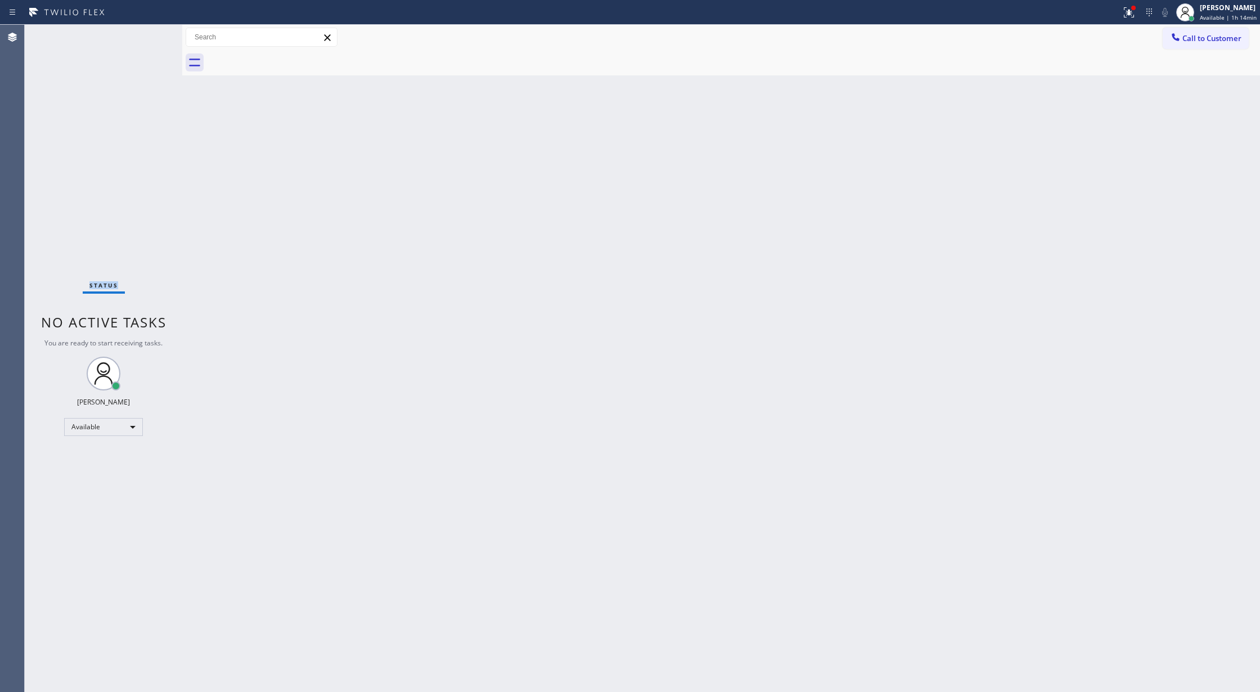
click at [144, 34] on div "Status No active tasks You are ready to start receiving tasks. [PERSON_NAME] Av…" at bounding box center [103, 358] width 157 height 667
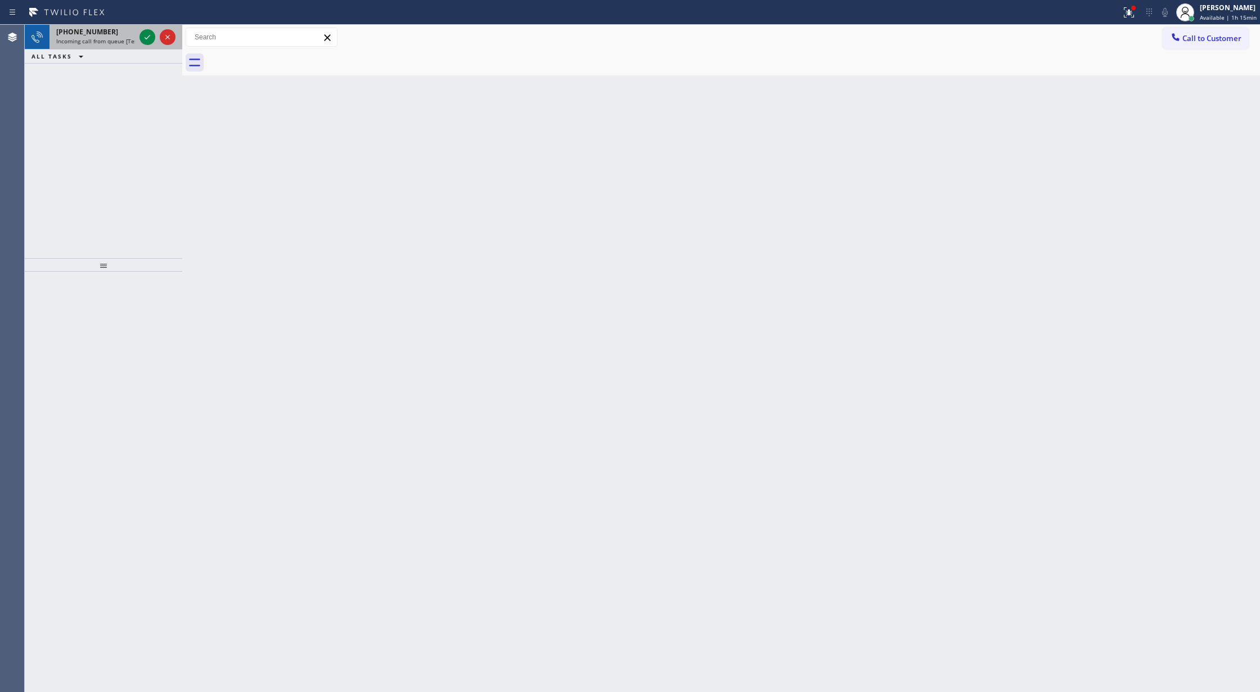
drag, startPoint x: 138, startPoint y: 40, endPoint x: 144, endPoint y: 37, distance: 6.6
click at [139, 39] on div at bounding box center [157, 37] width 40 height 25
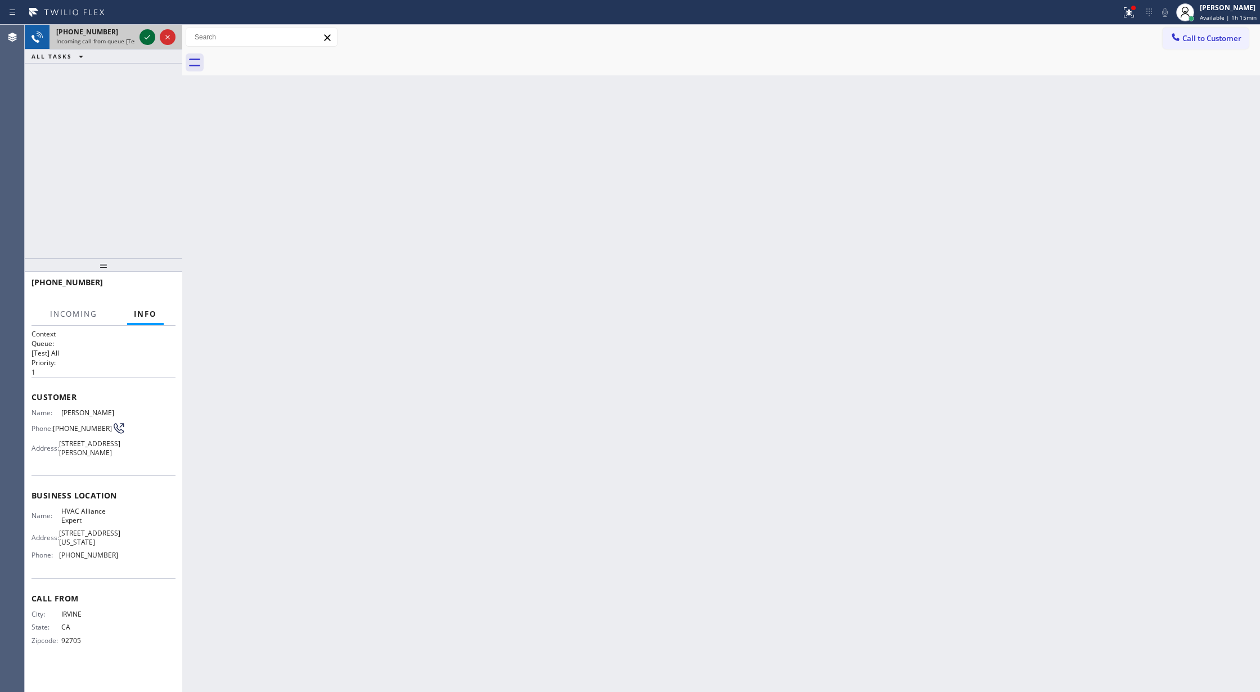
click at [145, 37] on icon at bounding box center [147, 36] width 13 height 13
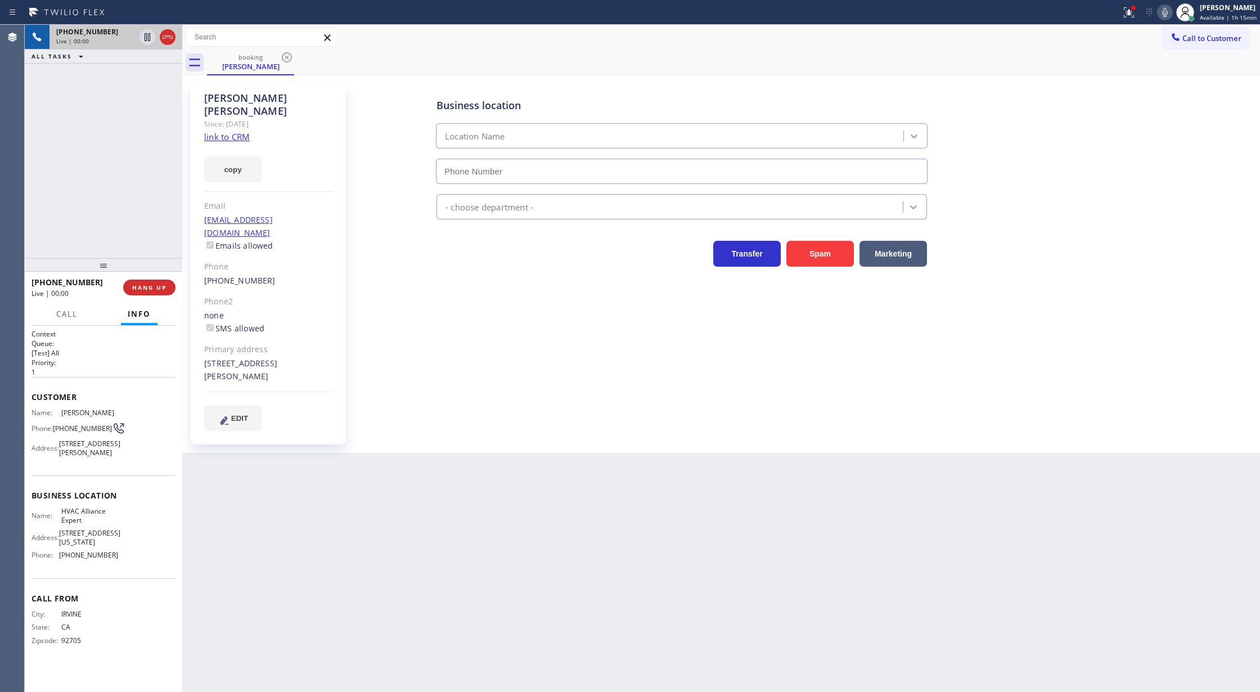
type input "(855) 999-4417"
click at [219, 131] on link "link to CRM" at bounding box center [227, 136] width 46 height 11
click at [59, 318] on span "Call" at bounding box center [66, 314] width 21 height 10
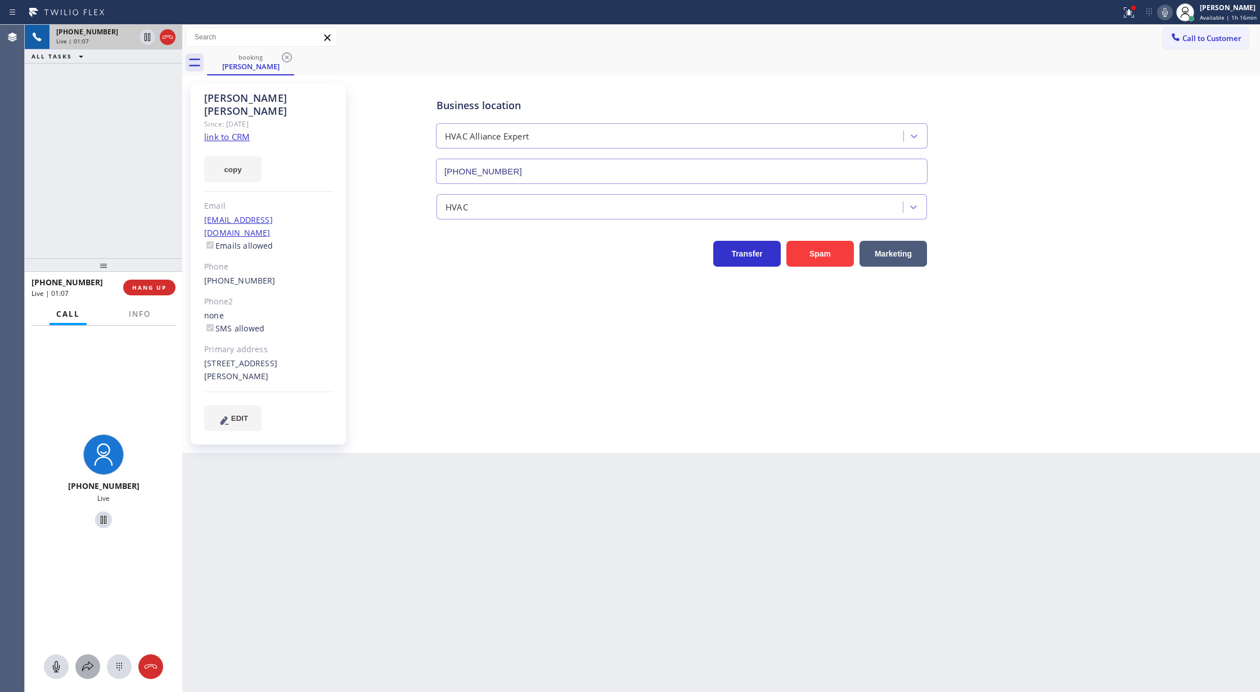
click at [85, 665] on icon at bounding box center [87, 666] width 13 height 13
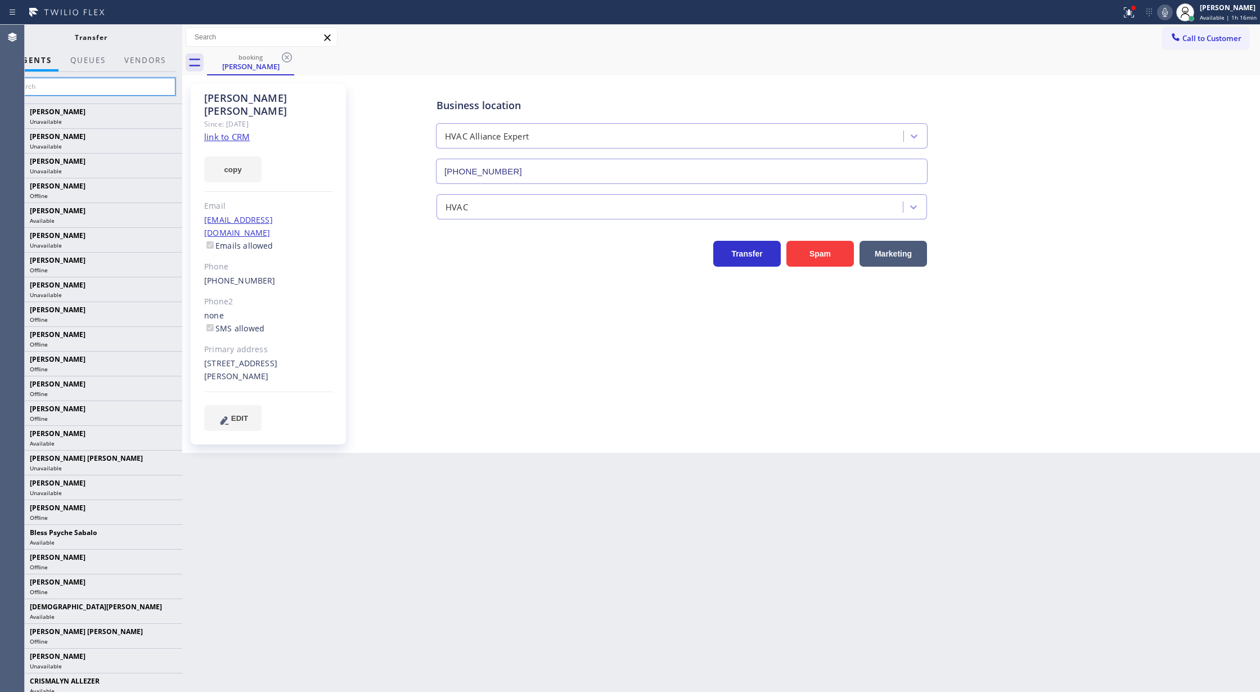
click at [65, 87] on input "text" at bounding box center [90, 87] width 169 height 18
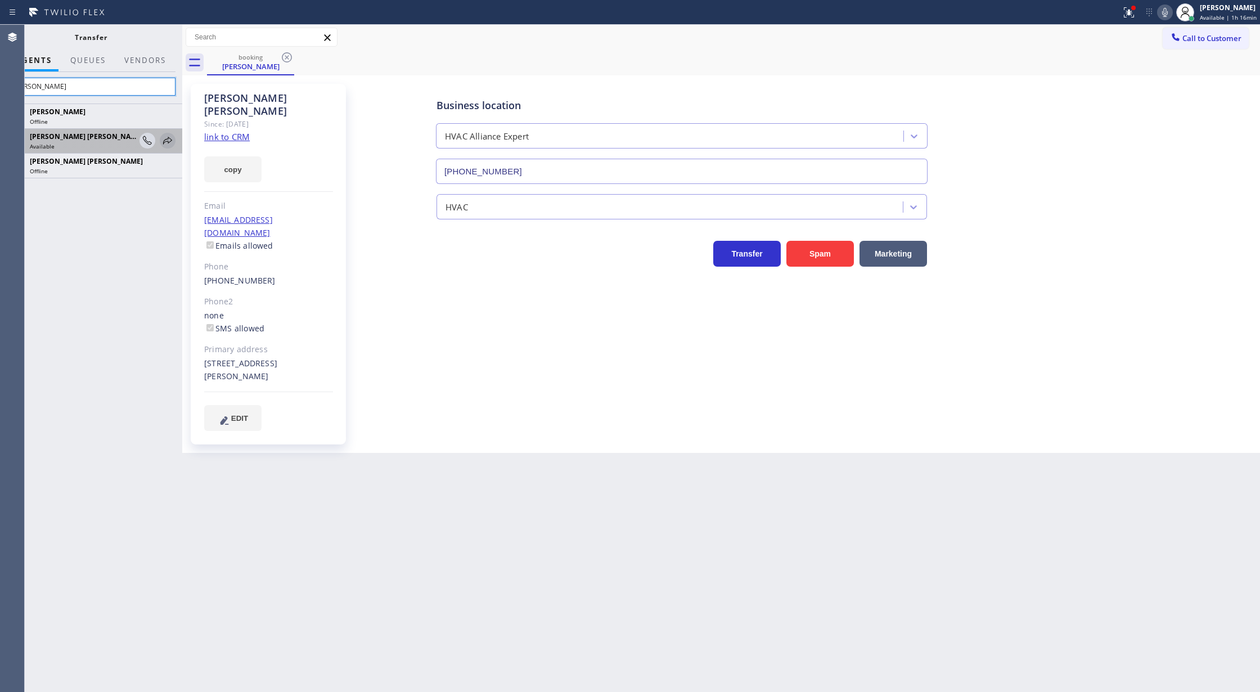
type input "joshua"
click at [170, 138] on icon at bounding box center [167, 140] width 13 height 13
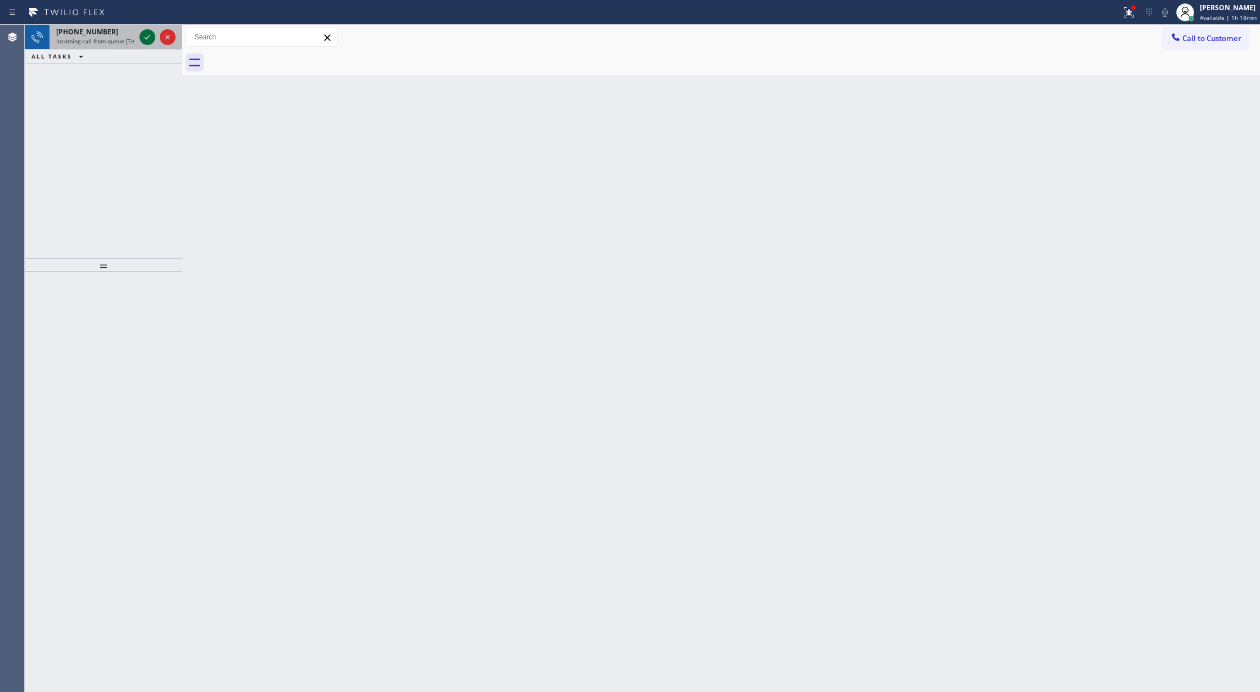
click at [147, 34] on icon at bounding box center [147, 36] width 13 height 13
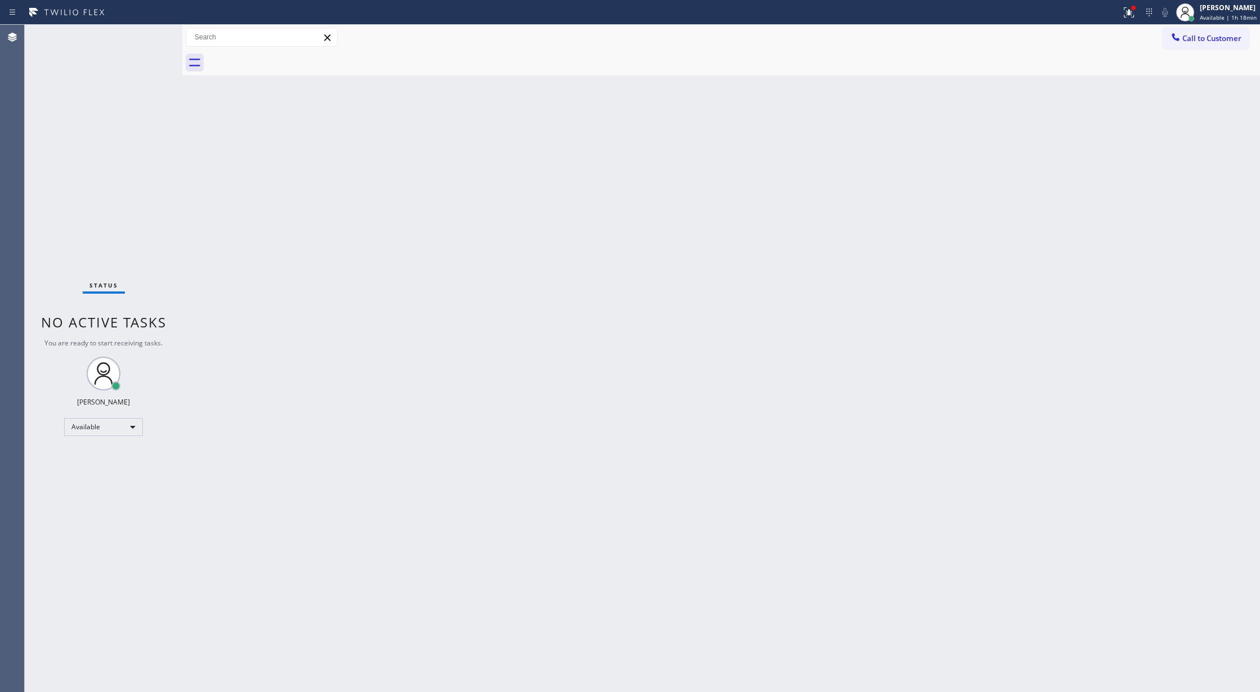
click at [146, 34] on div "Status No active tasks You are ready to start receiving tasks. [PERSON_NAME] Av…" at bounding box center [103, 358] width 157 height 667
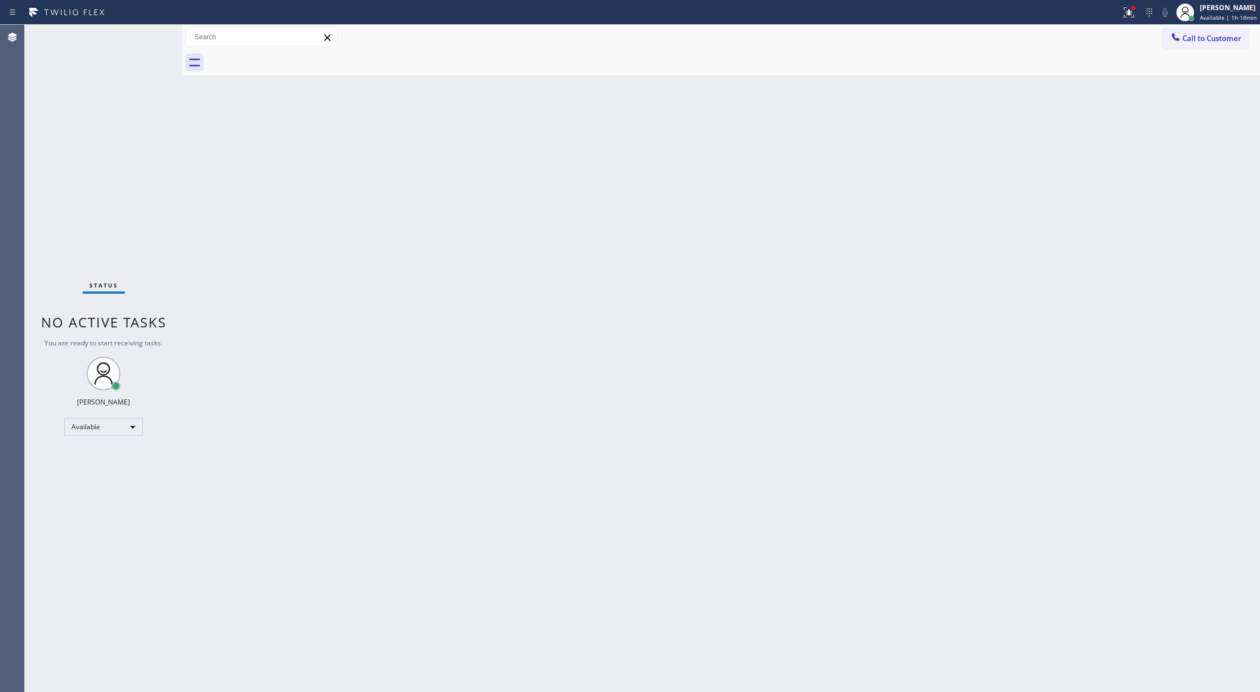
click at [132, 40] on div "Status No active tasks You are ready to start receiving tasks. [PERSON_NAME] Av…" at bounding box center [103, 358] width 157 height 667
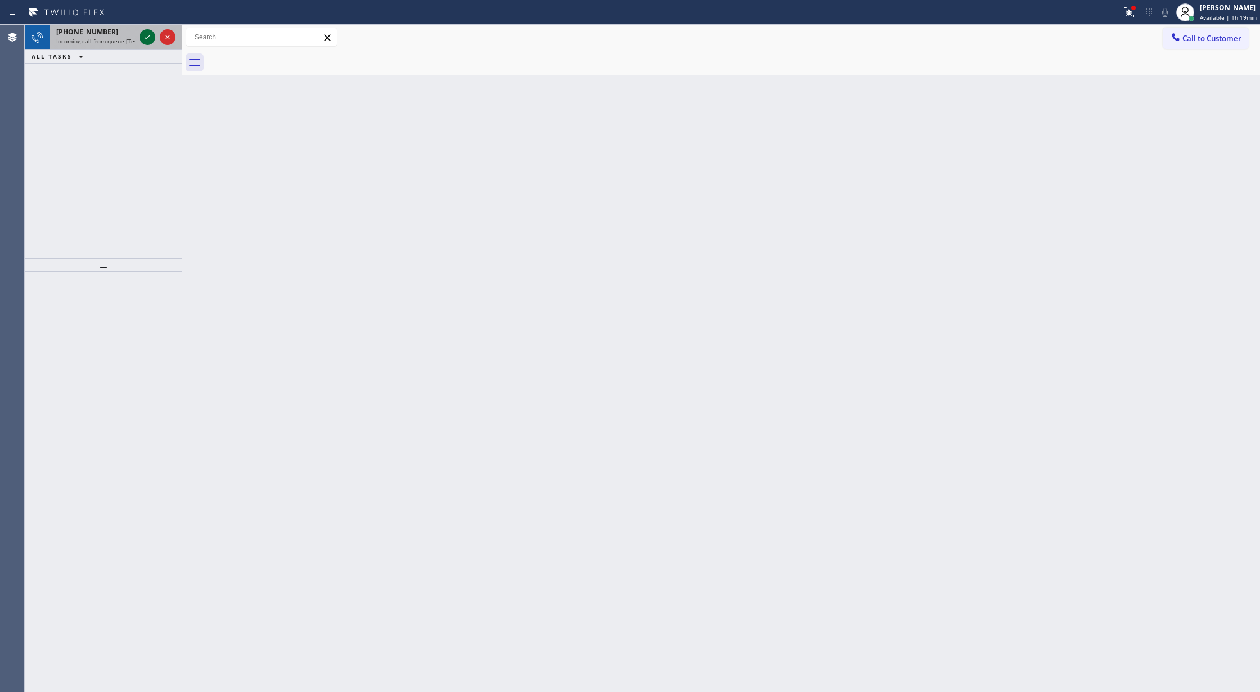
click at [142, 40] on icon at bounding box center [147, 36] width 13 height 13
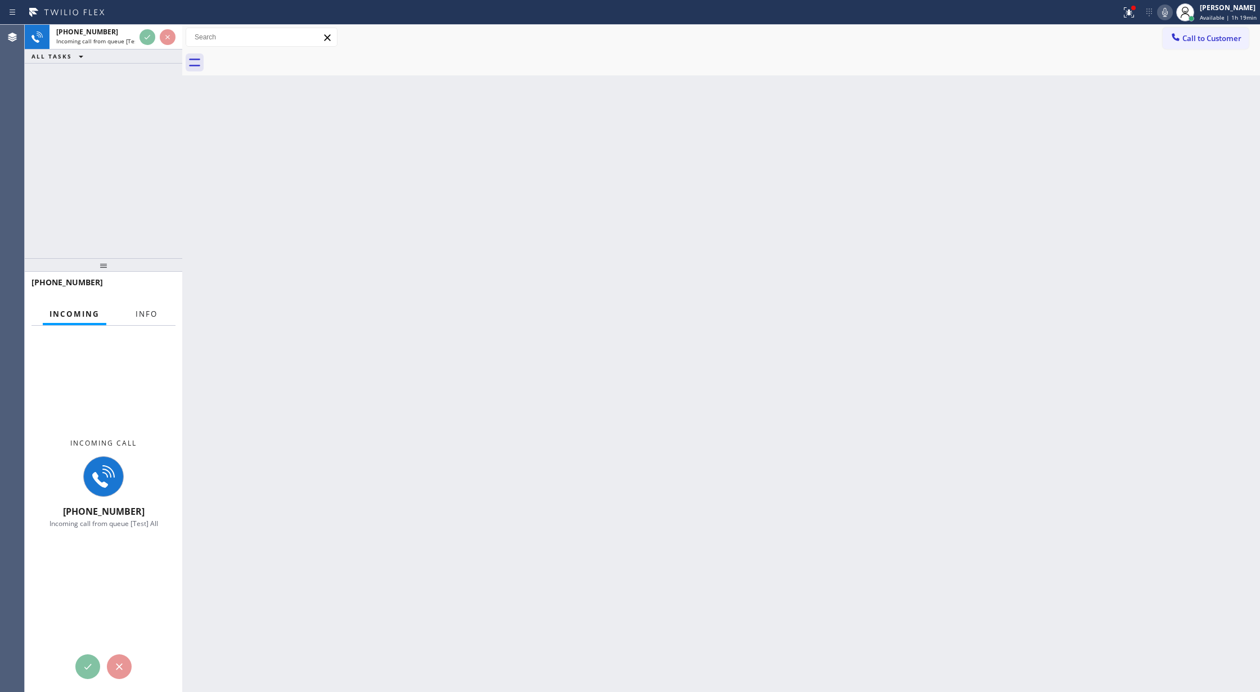
click at [145, 307] on button "Info" at bounding box center [146, 314] width 35 height 22
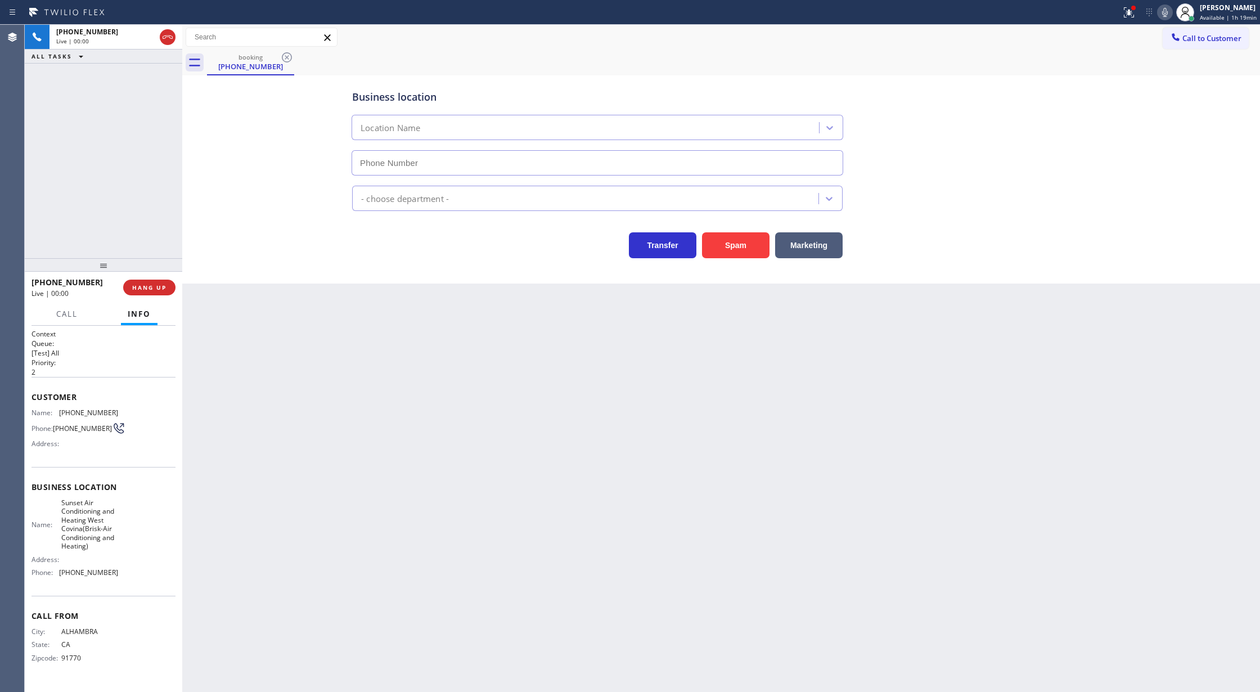
type input "(626) 469-4805"
click at [732, 241] on button "Spam" at bounding box center [735, 245] width 67 height 26
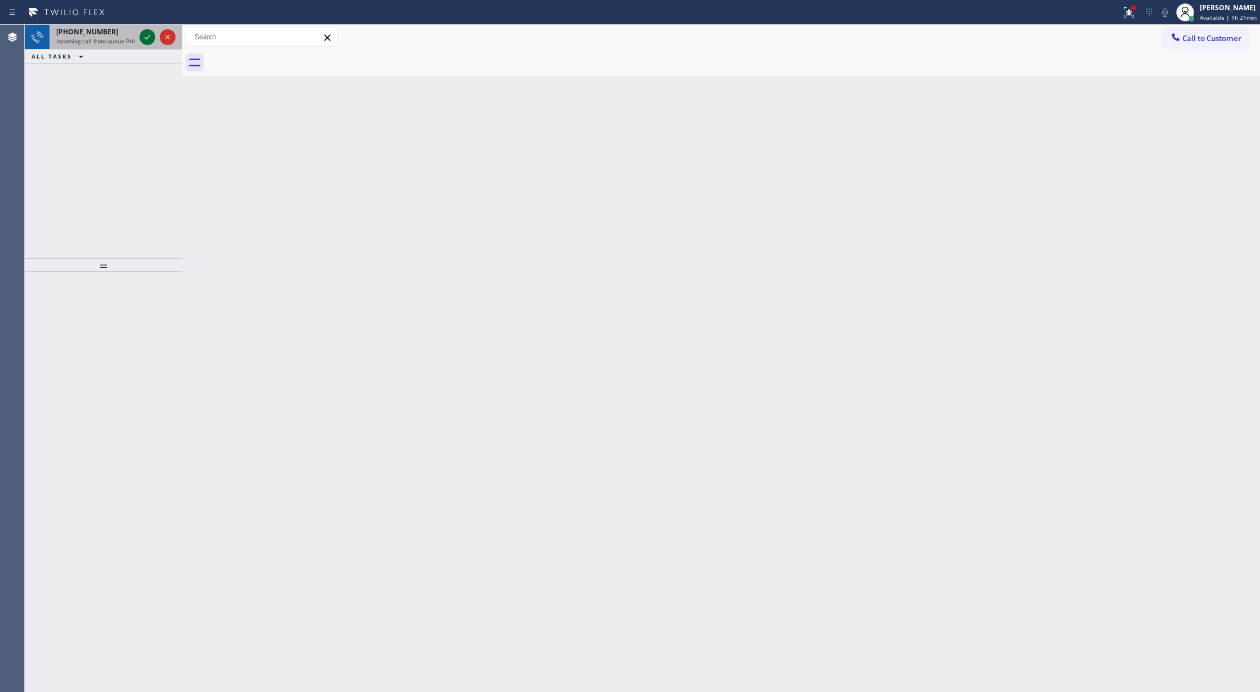
click at [146, 40] on icon at bounding box center [147, 36] width 13 height 13
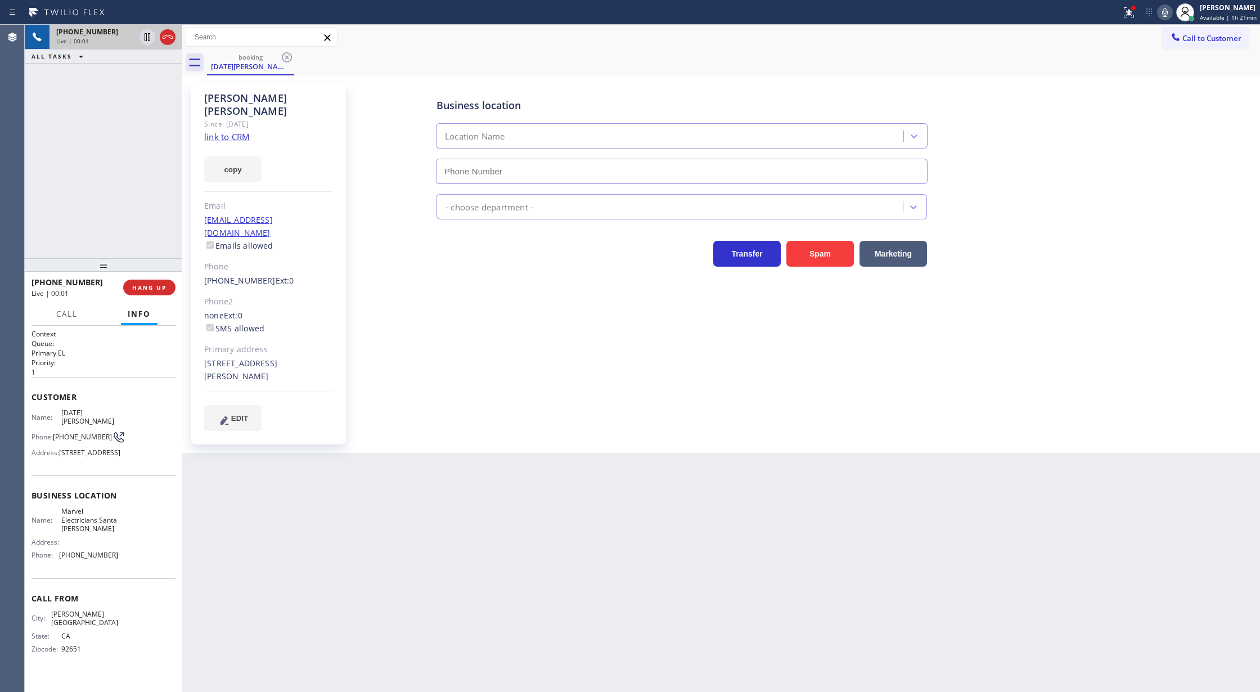
type input "(805) 323-9049"
click at [219, 131] on link "link to CRM" at bounding box center [227, 136] width 46 height 11
click at [1164, 11] on icon at bounding box center [1165, 12] width 6 height 9
drag, startPoint x: 1166, startPoint y: 12, endPoint x: 1161, endPoint y: 28, distance: 17.3
click at [1163, 21] on div "Status report Issues detected These issues could affect your workflow. Please c…" at bounding box center [1187, 12] width 143 height 25
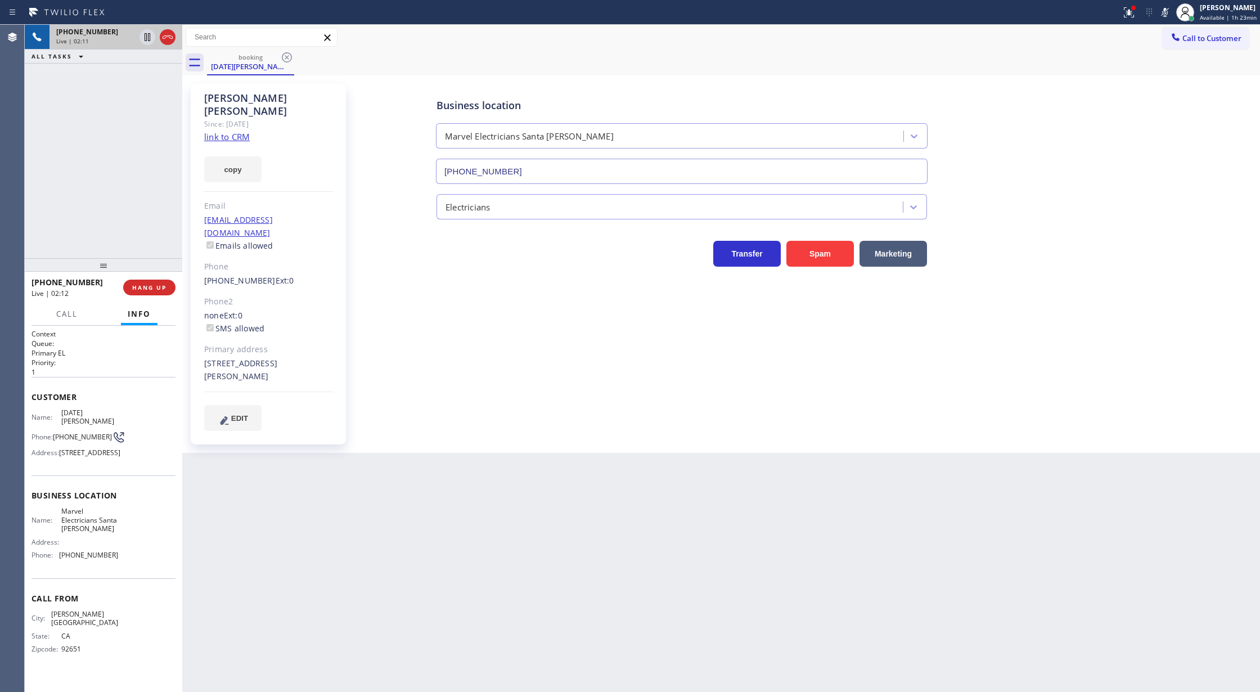
drag, startPoint x: 1166, startPoint y: 14, endPoint x: 972, endPoint y: 328, distance: 369.7
click at [1157, 25] on div "Status report Issues detected These issues could affect your workflow. Please c…" at bounding box center [630, 346] width 1260 height 692
click at [1167, 12] on icon at bounding box center [1165, 12] width 6 height 9
drag, startPoint x: 168, startPoint y: 41, endPoint x: 747, endPoint y: 486, distance: 731.1
click at [168, 41] on icon at bounding box center [167, 36] width 13 height 13
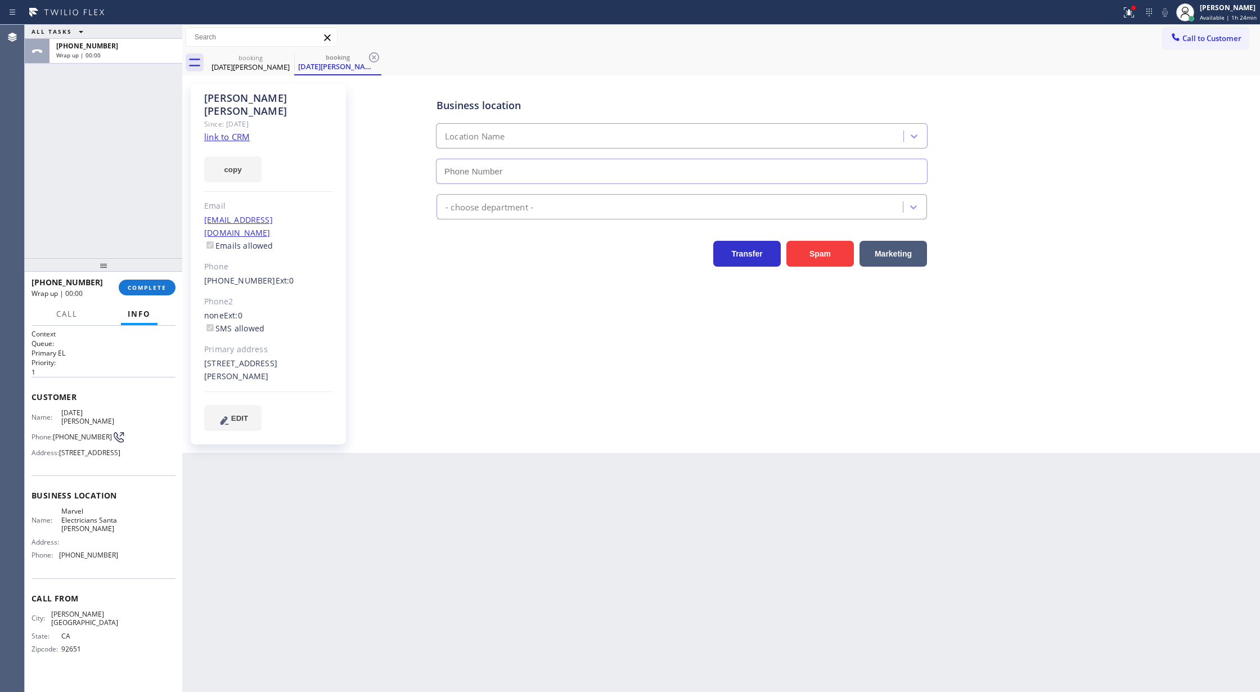
type input "(805) 323-9049"
drag, startPoint x: 151, startPoint y: 286, endPoint x: 281, endPoint y: 315, distance: 133.3
click at [151, 286] on span "COMPLETE" at bounding box center [147, 287] width 39 height 8
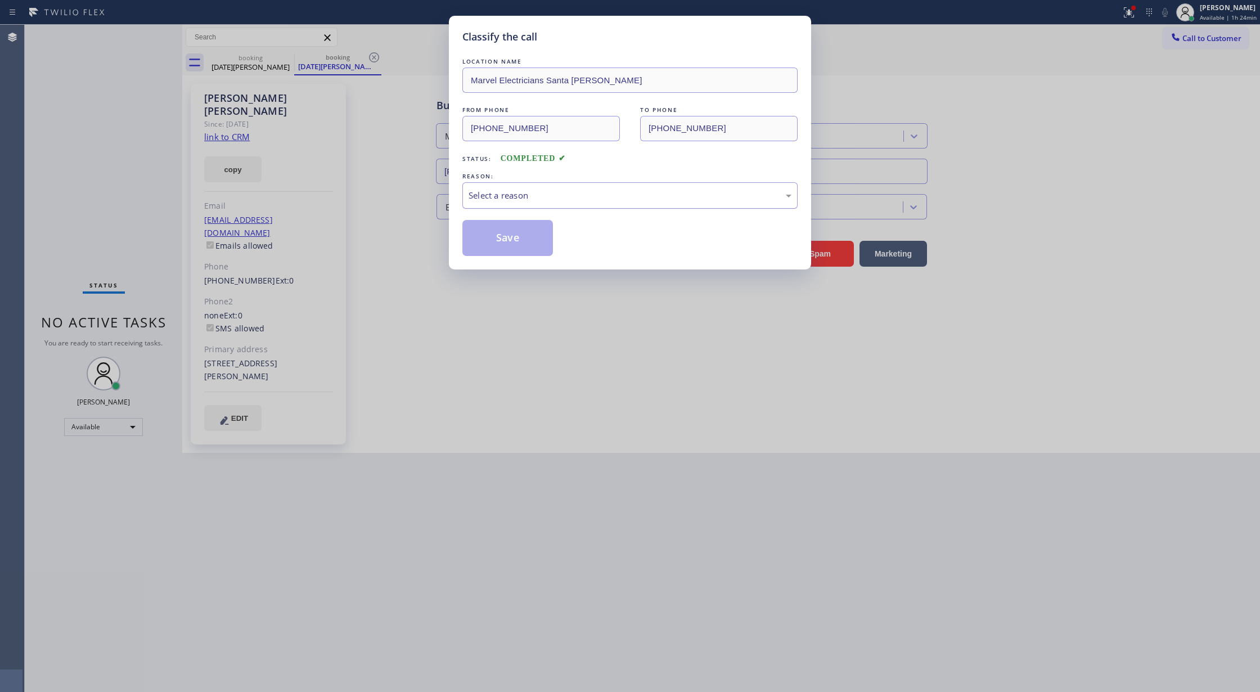
click at [550, 202] on div "Select a reason" at bounding box center [629, 195] width 323 height 13
click at [495, 236] on button "Save" at bounding box center [507, 238] width 91 height 36
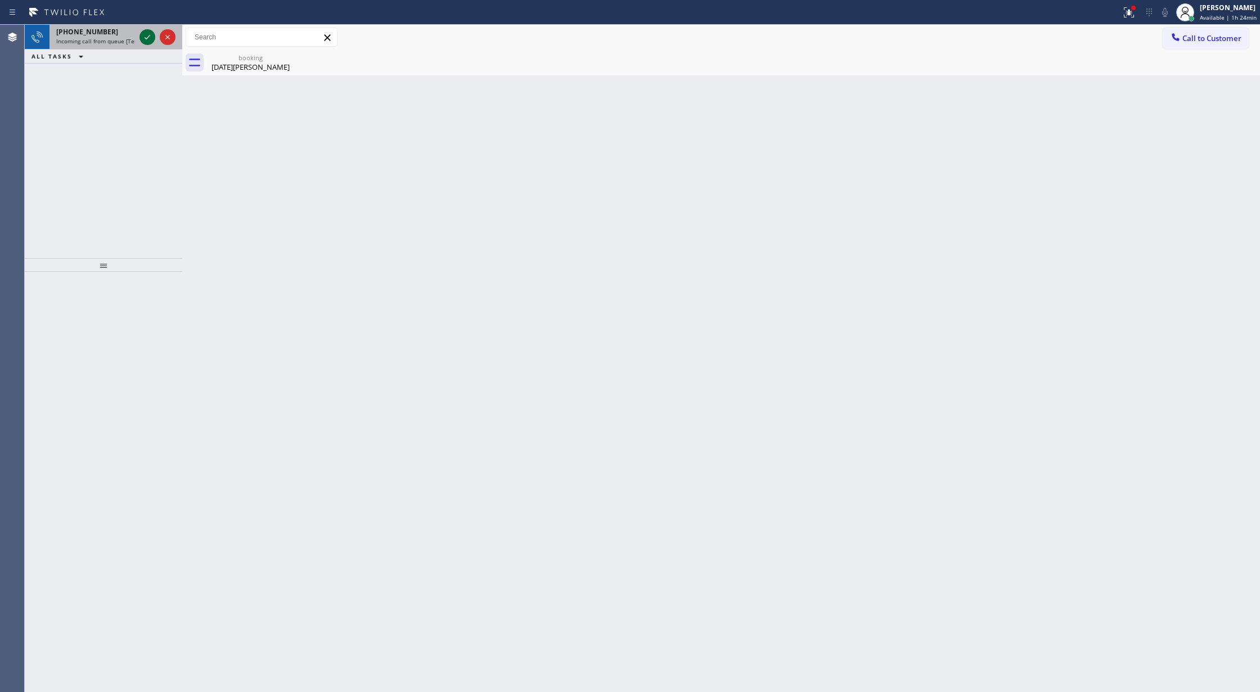
click at [142, 37] on icon at bounding box center [147, 36] width 13 height 13
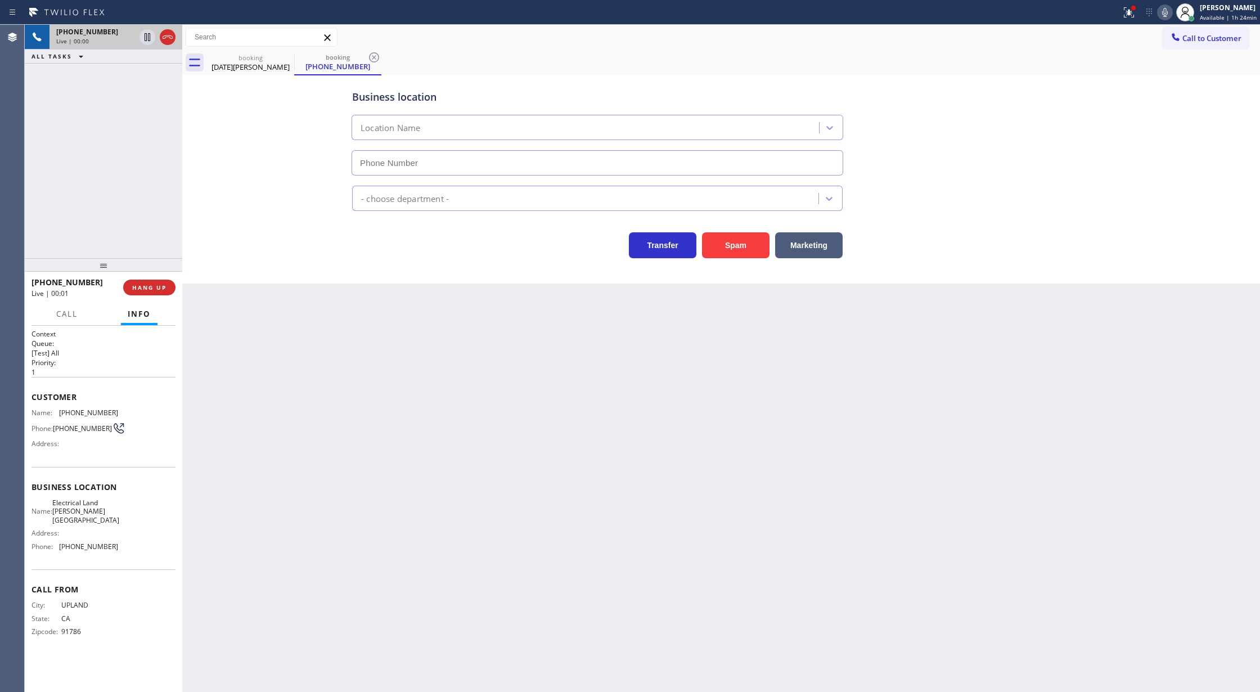
type input "(818) 423-4024"
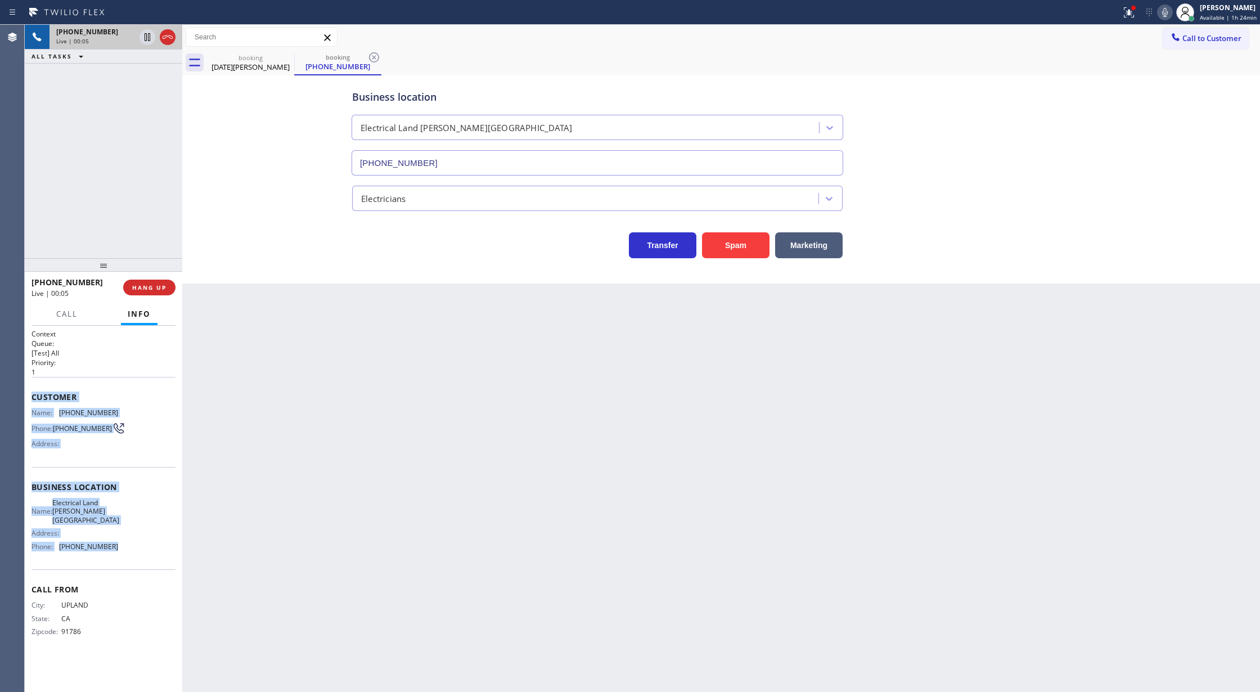
copy div "Customer Name: (909) 291-8122 Phone: (909) 291-8122 Address: Business location …"
drag, startPoint x: 30, startPoint y: 394, endPoint x: 138, endPoint y: 543, distance: 183.7
click at [138, 543] on div "Context Queue: [Test] All Priority: 1 Customer Name: (909) 291-8122 Phone: (909…" at bounding box center [103, 509] width 157 height 367
drag, startPoint x: 166, startPoint y: 35, endPoint x: 188, endPoint y: 421, distance: 386.4
click at [166, 35] on icon at bounding box center [167, 36] width 13 height 13
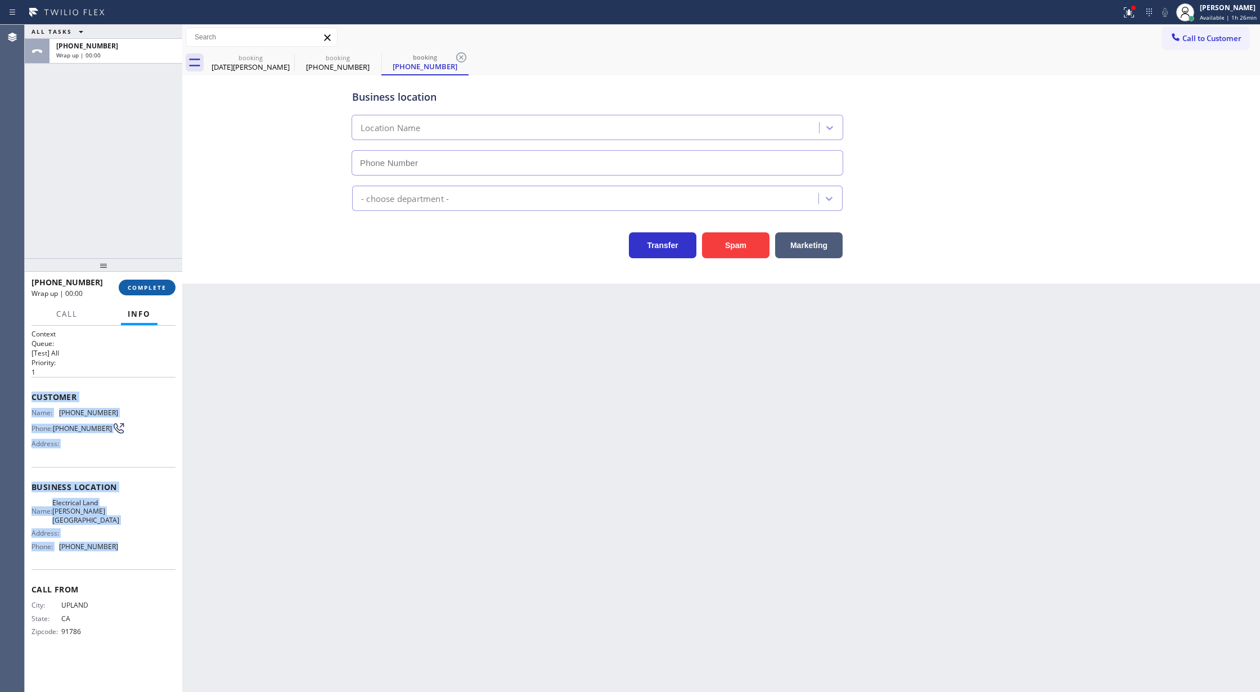
type input "(818) 423-4024"
click at [136, 287] on span "COMPLETE" at bounding box center [147, 287] width 39 height 8
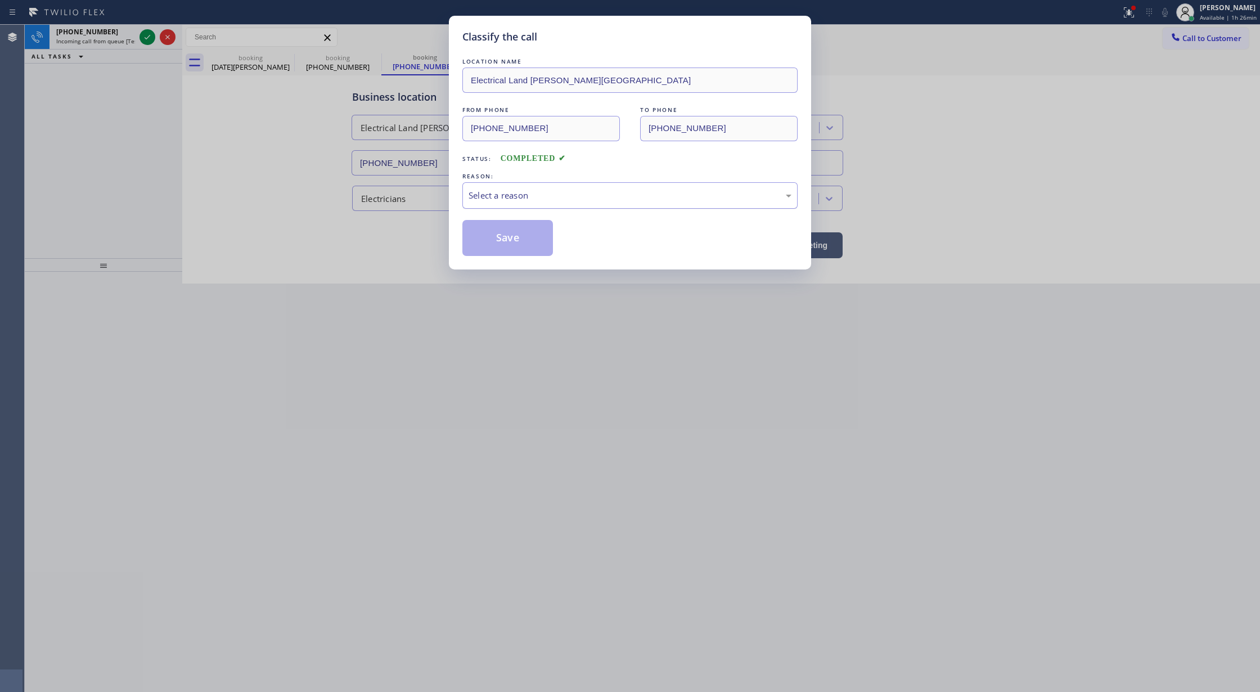
click at [497, 201] on div "Select a reason" at bounding box center [629, 195] width 323 height 13
click at [503, 241] on button "Save" at bounding box center [507, 238] width 91 height 36
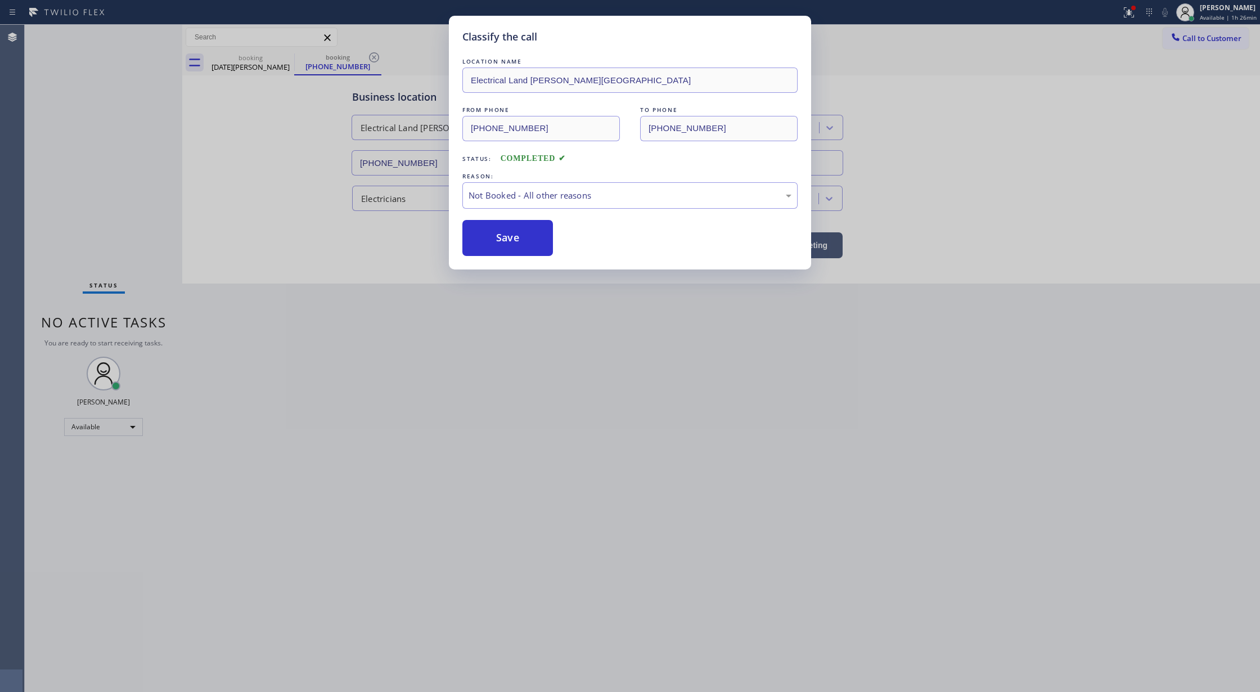
click at [143, 38] on div "Classify the call LOCATION NAME Air Duct Cleaning of Sherman Oaks FROM PHONE (2…" at bounding box center [642, 358] width 1235 height 667
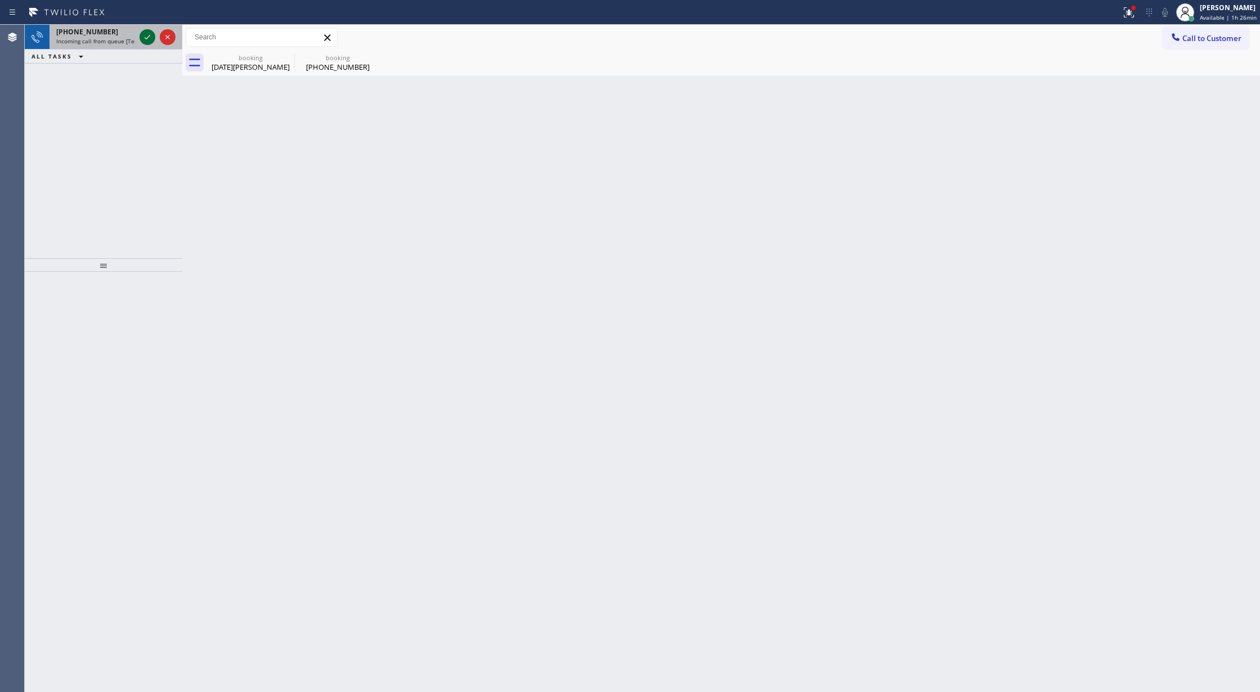
click at [147, 37] on icon at bounding box center [147, 36] width 13 height 13
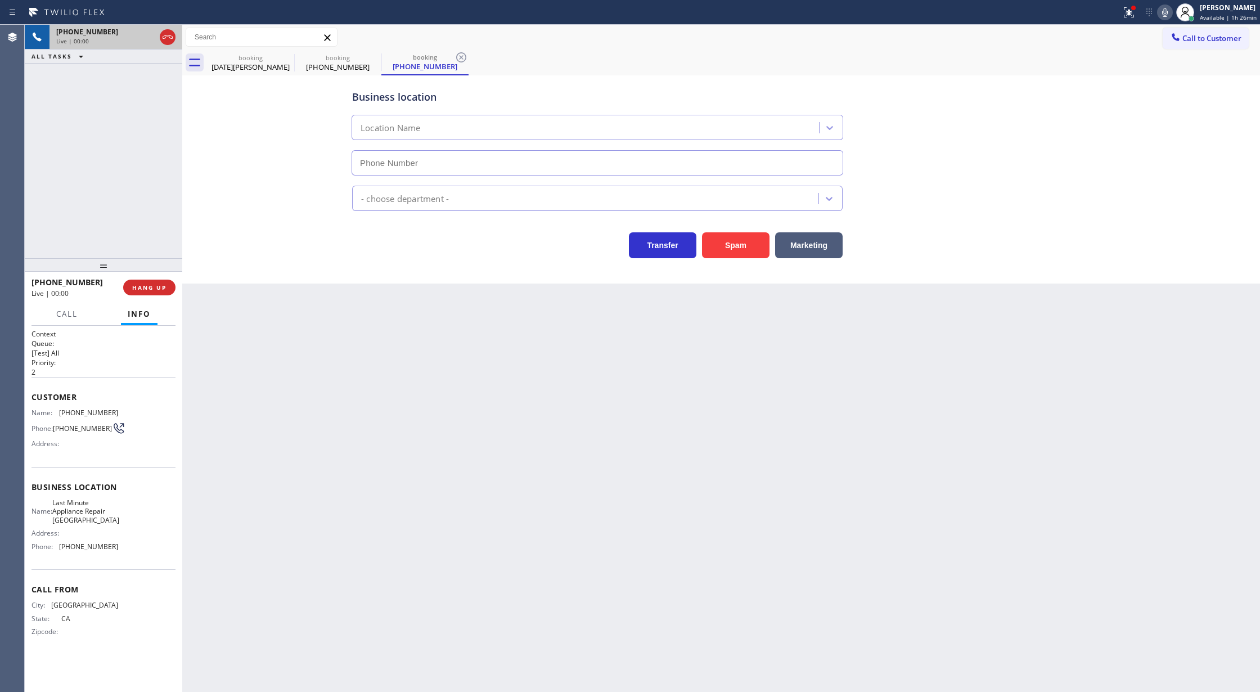
type input "(510) 781-9192"
click at [725, 238] on button "Spam" at bounding box center [735, 245] width 67 height 26
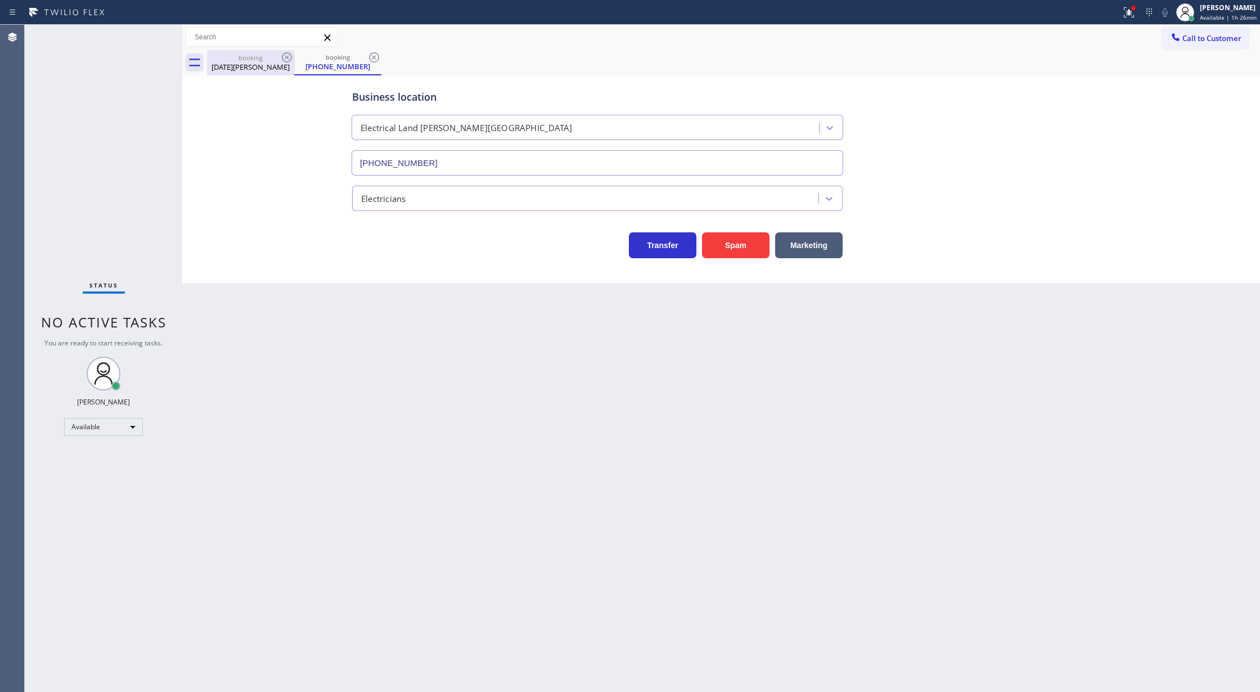
click at [265, 56] on div "booking" at bounding box center [250, 57] width 85 height 8
type input "(805) 323-9049"
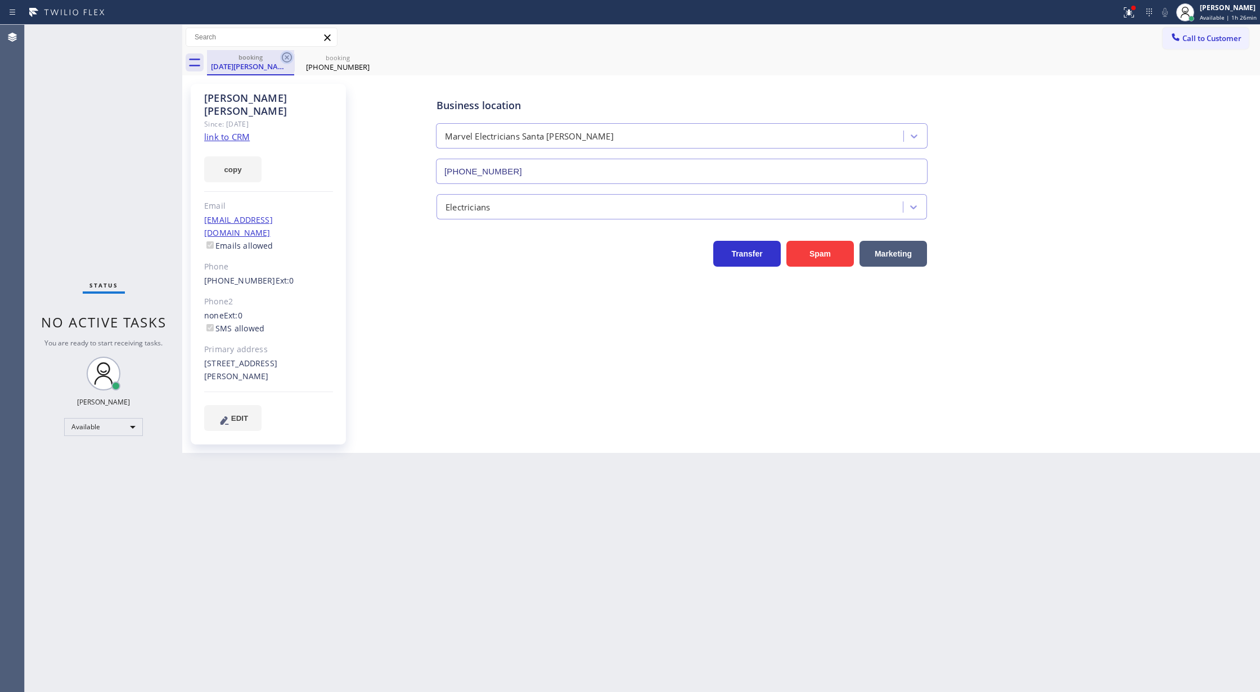
click at [284, 55] on icon at bounding box center [286, 57] width 13 height 13
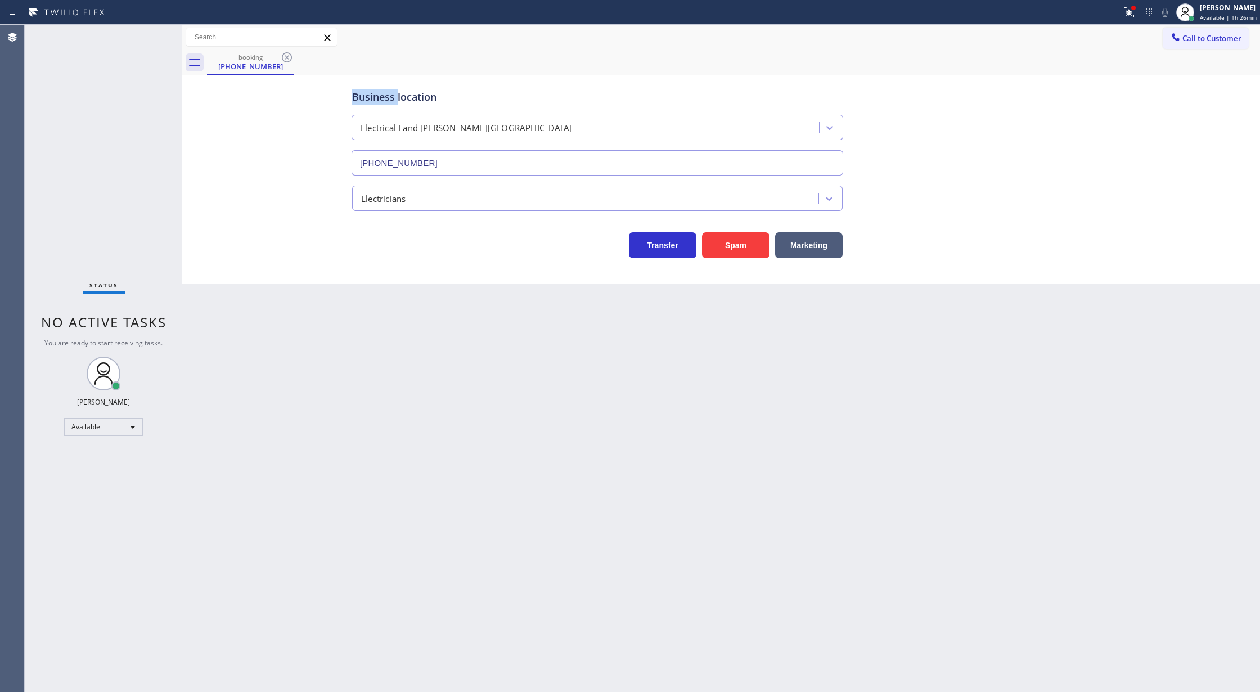
click at [284, 55] on icon at bounding box center [286, 57] width 13 height 13
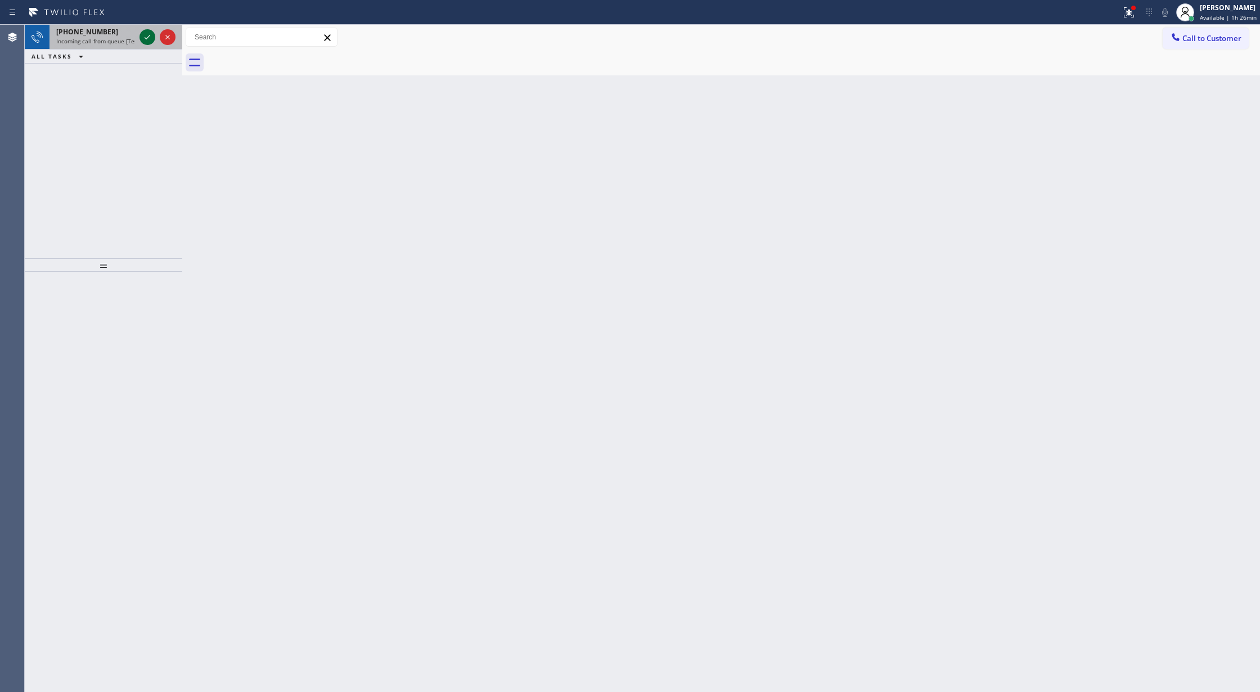
click at [146, 37] on icon at bounding box center [147, 36] width 13 height 13
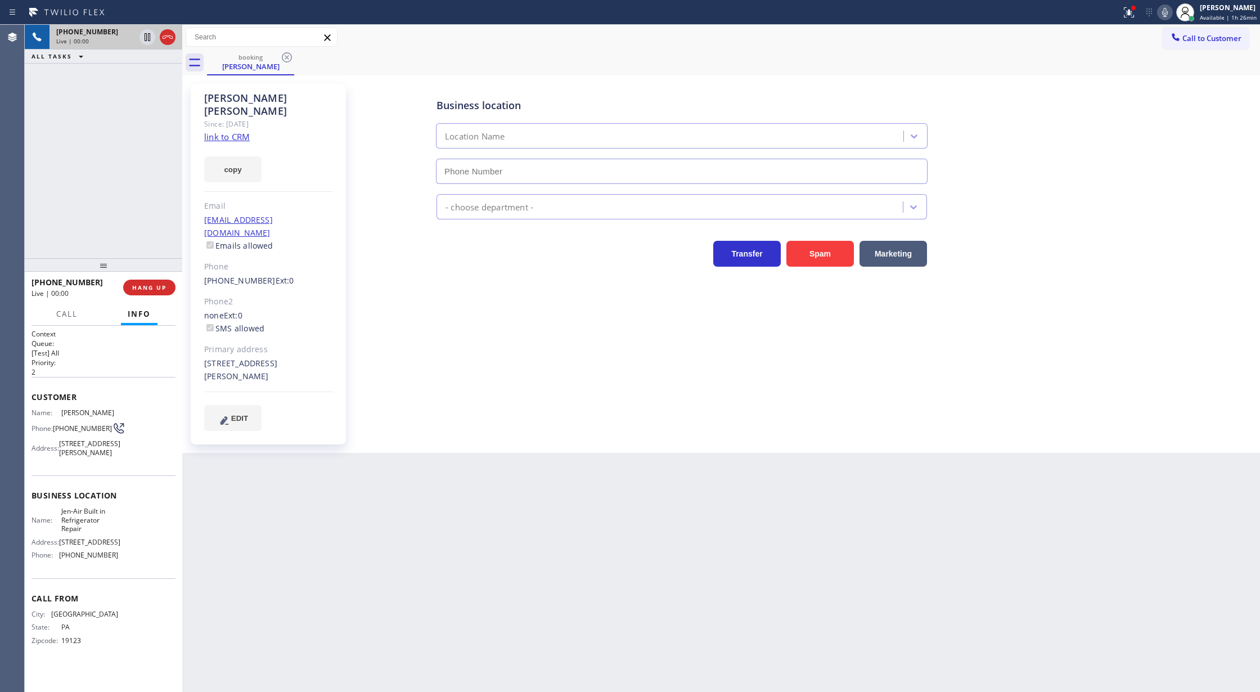
type input "(215) 330-2661"
click at [220, 131] on link "link to CRM" at bounding box center [227, 136] width 46 height 11
click at [1160, 7] on icon at bounding box center [1164, 12] width 13 height 13
drag, startPoint x: 1165, startPoint y: 10, endPoint x: 1048, endPoint y: 152, distance: 184.2
click at [1165, 10] on icon at bounding box center [1164, 12] width 13 height 13
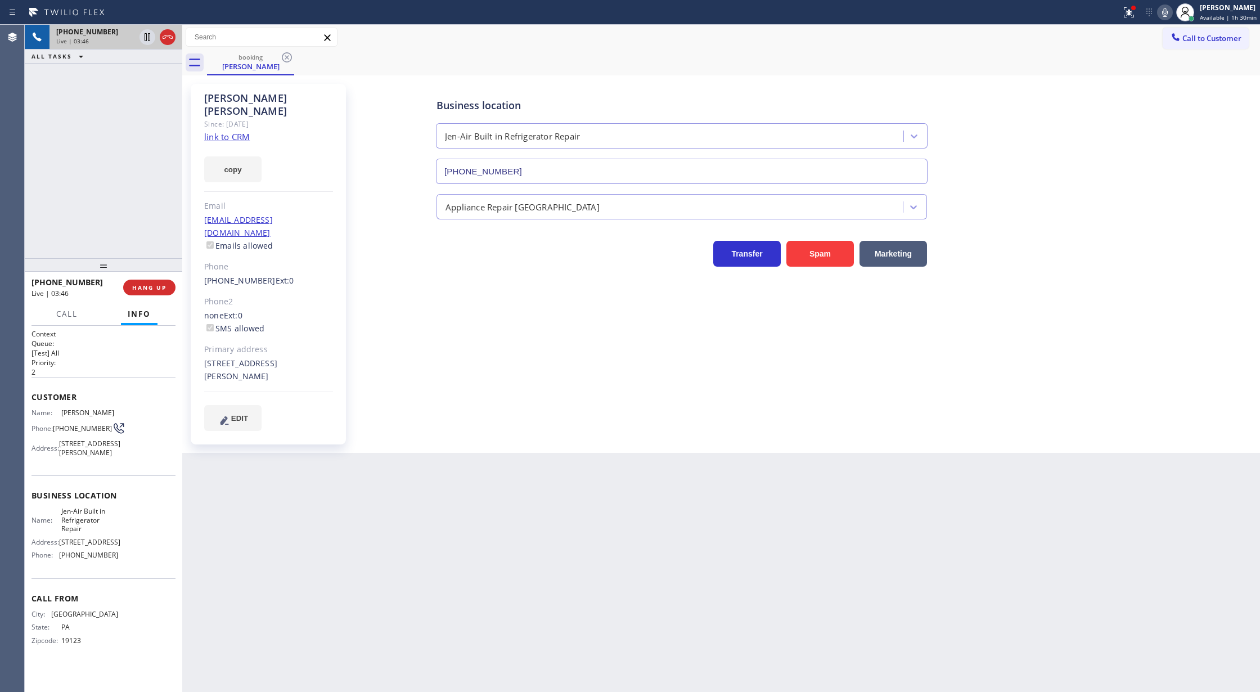
click at [1169, 11] on icon at bounding box center [1164, 12] width 13 height 13
click at [1163, 14] on icon at bounding box center [1164, 12] width 13 height 13
drag, startPoint x: 1169, startPoint y: 12, endPoint x: 961, endPoint y: 54, distance: 211.6
click at [1169, 12] on icon at bounding box center [1164, 12] width 13 height 13
click at [142, 38] on icon at bounding box center [147, 36] width 13 height 13
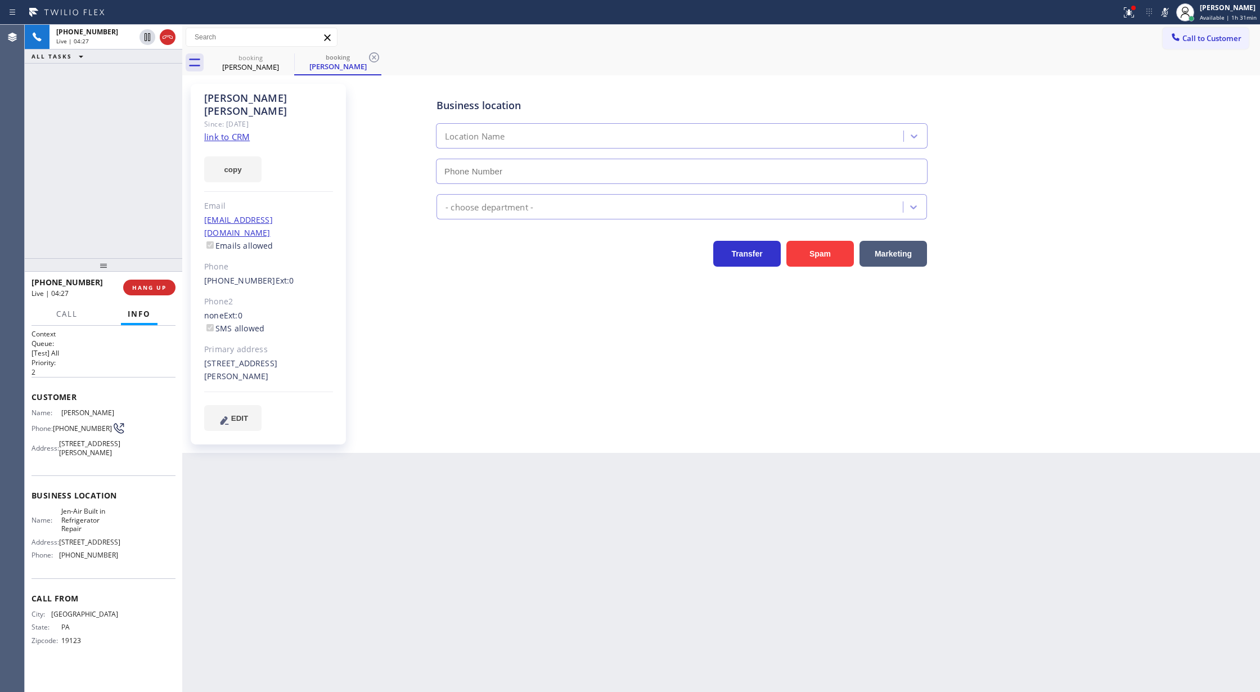
type input "(215) 330-2661"
drag, startPoint x: 1165, startPoint y: 8, endPoint x: 1117, endPoint y: 66, distance: 75.5
click at [1165, 11] on icon at bounding box center [1164, 12] width 13 height 13
drag, startPoint x: 147, startPoint y: 41, endPoint x: 88, endPoint y: 529, distance: 491.8
click at [147, 45] on div at bounding box center [157, 37] width 40 height 25
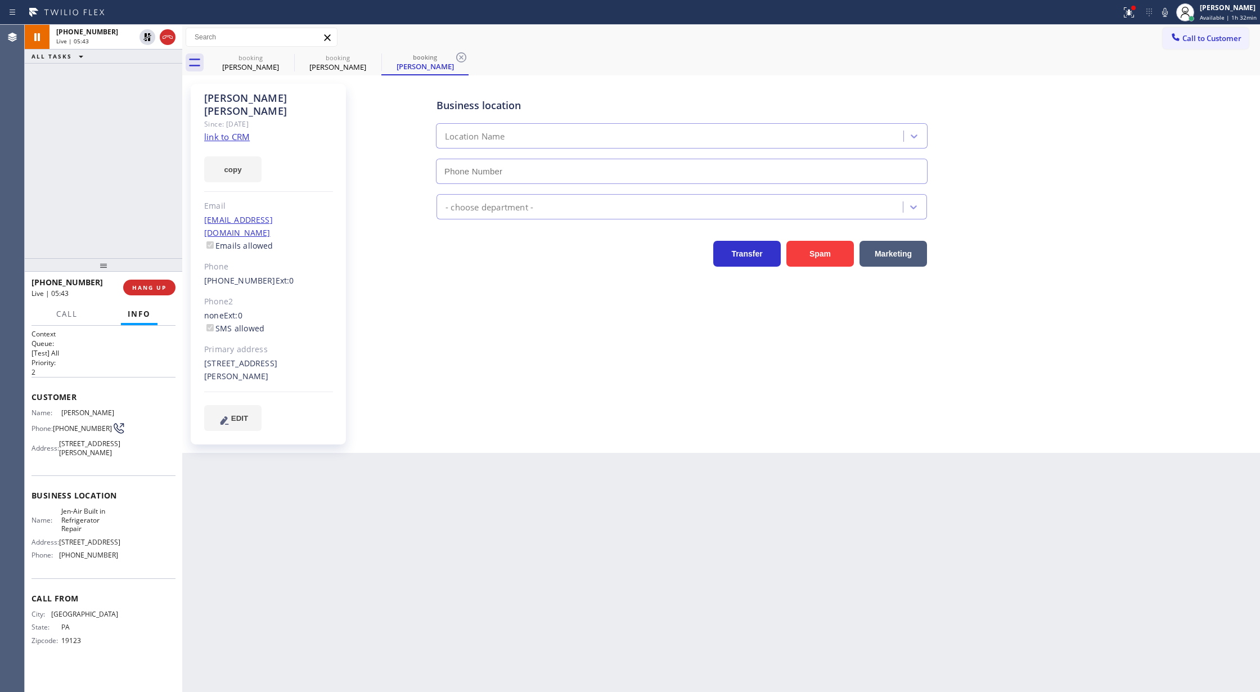
type input "(215) 330-2661"
click at [146, 36] on icon at bounding box center [147, 37] width 8 height 8
type input "(215) 330-2661"
drag, startPoint x: 168, startPoint y: 34, endPoint x: 132, endPoint y: 349, distance: 317.0
click at [169, 33] on icon at bounding box center [167, 36] width 13 height 13
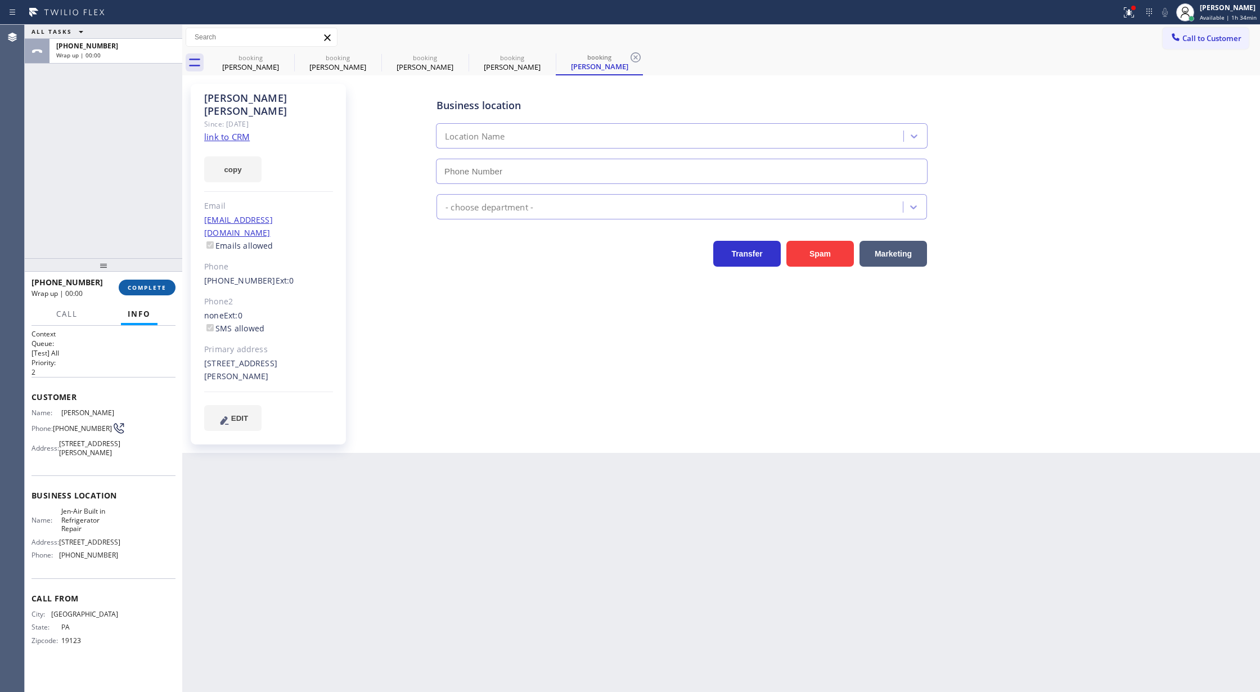
click at [144, 285] on span "COMPLETE" at bounding box center [147, 287] width 39 height 8
type input "(215) 330-2661"
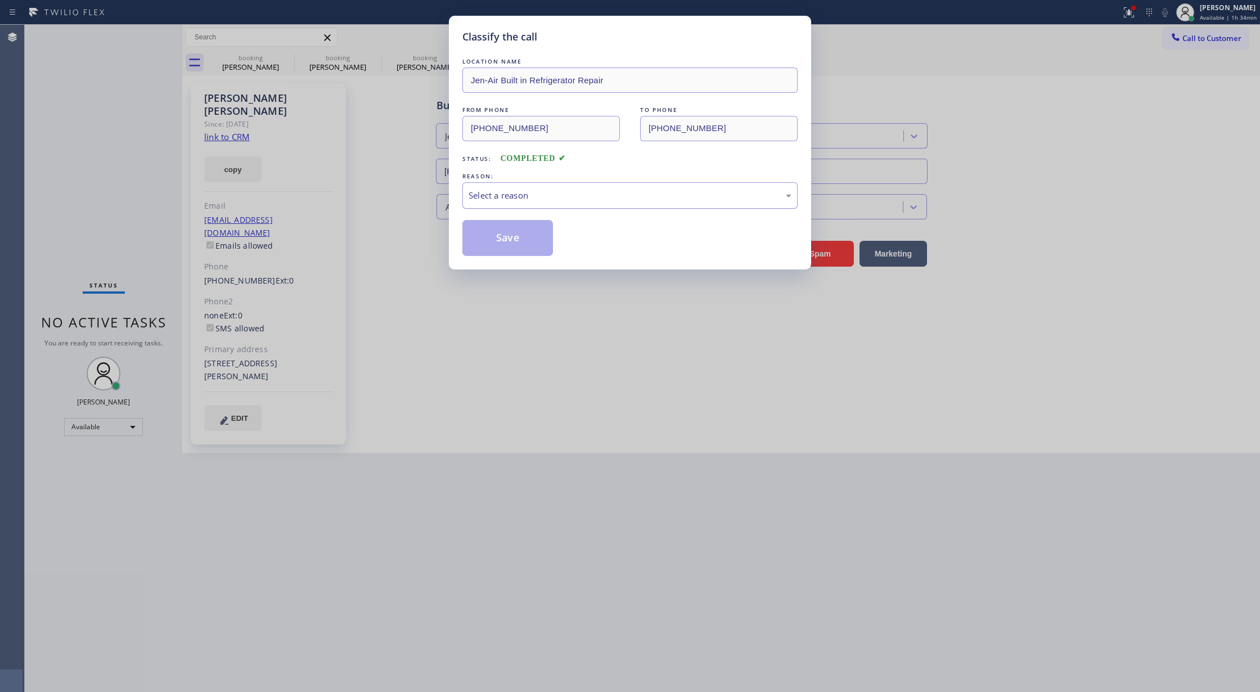
click at [556, 189] on div "Select a reason" at bounding box center [629, 195] width 323 height 13
click at [511, 228] on button "Save" at bounding box center [507, 238] width 91 height 36
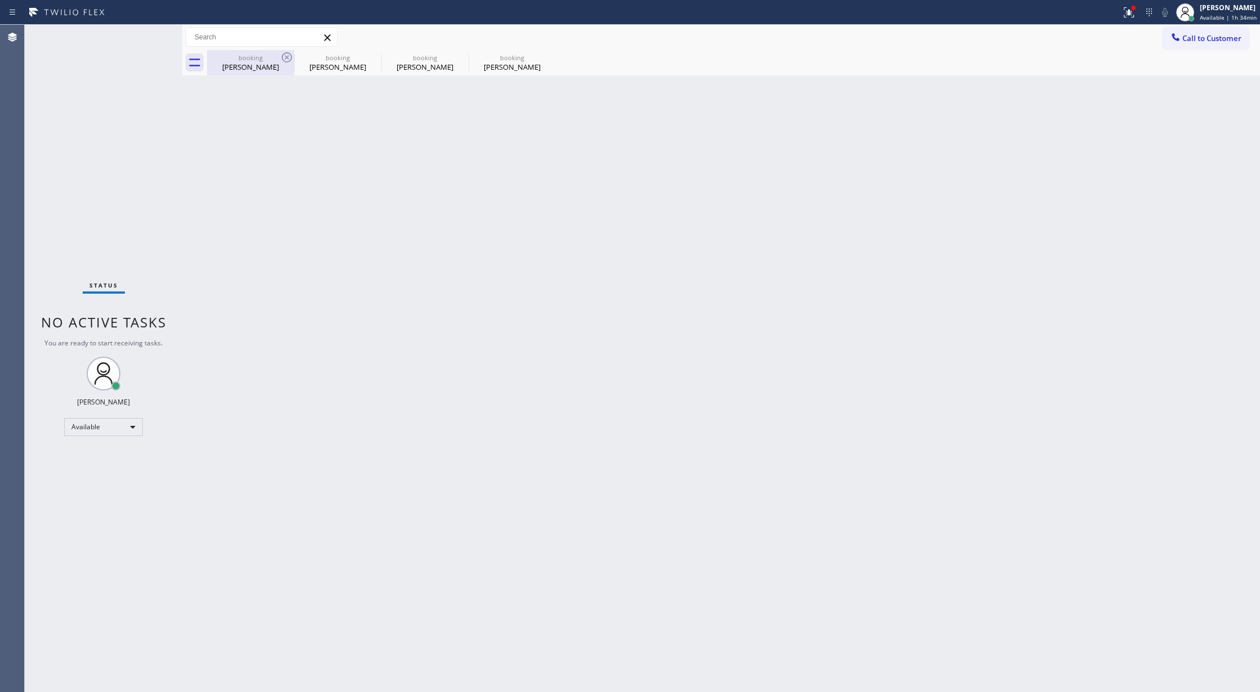
click at [257, 63] on div "Sattie Granderson" at bounding box center [250, 67] width 85 height 10
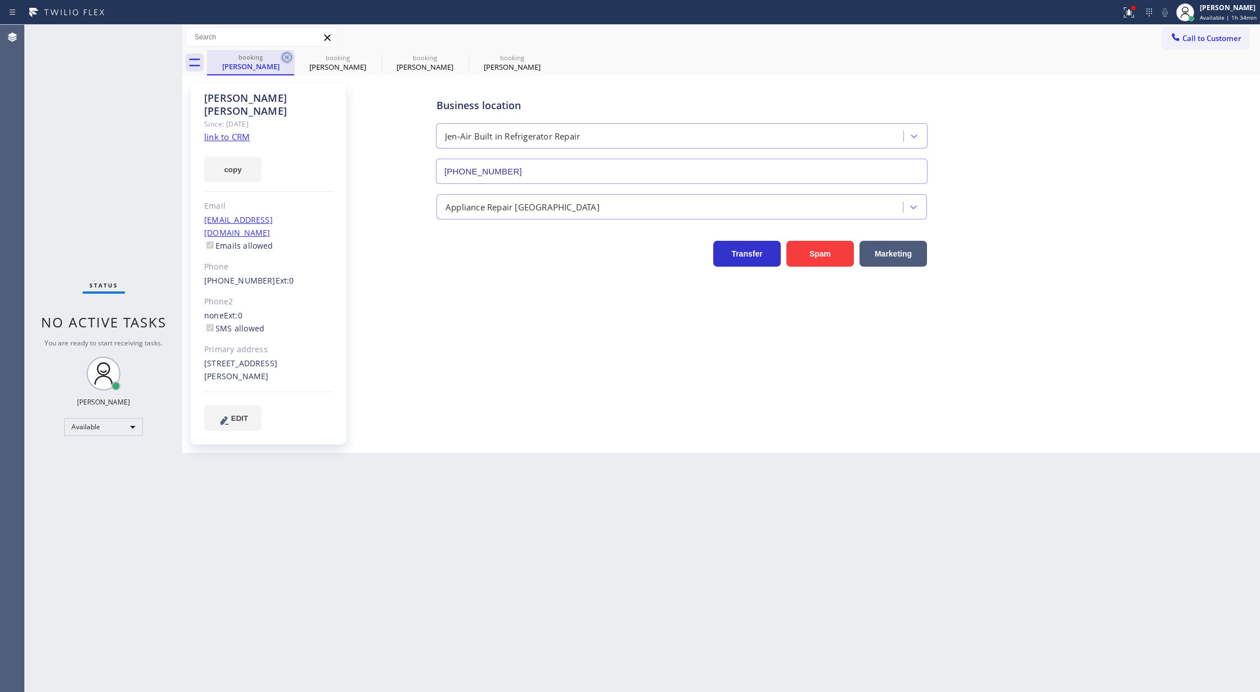
click at [286, 59] on icon at bounding box center [286, 57] width 13 height 13
click at [371, 54] on icon at bounding box center [374, 57] width 10 height 10
click at [372, 58] on icon at bounding box center [374, 57] width 10 height 10
click at [288, 59] on icon at bounding box center [286, 57] width 13 height 13
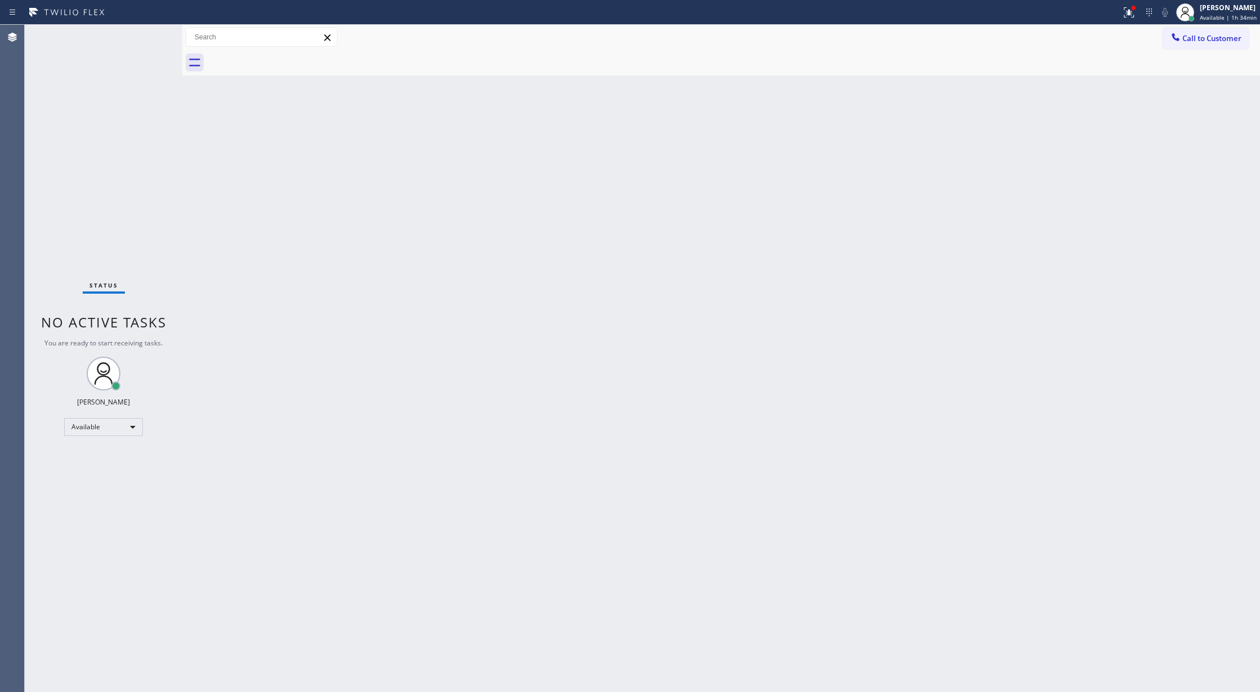
click at [147, 42] on div "Status No active tasks You are ready to start receiving tasks. [PERSON_NAME] Av…" at bounding box center [103, 358] width 157 height 667
click at [148, 33] on div "Status No active tasks You are ready to start receiving tasks. [PERSON_NAME] Av…" at bounding box center [103, 358] width 157 height 667
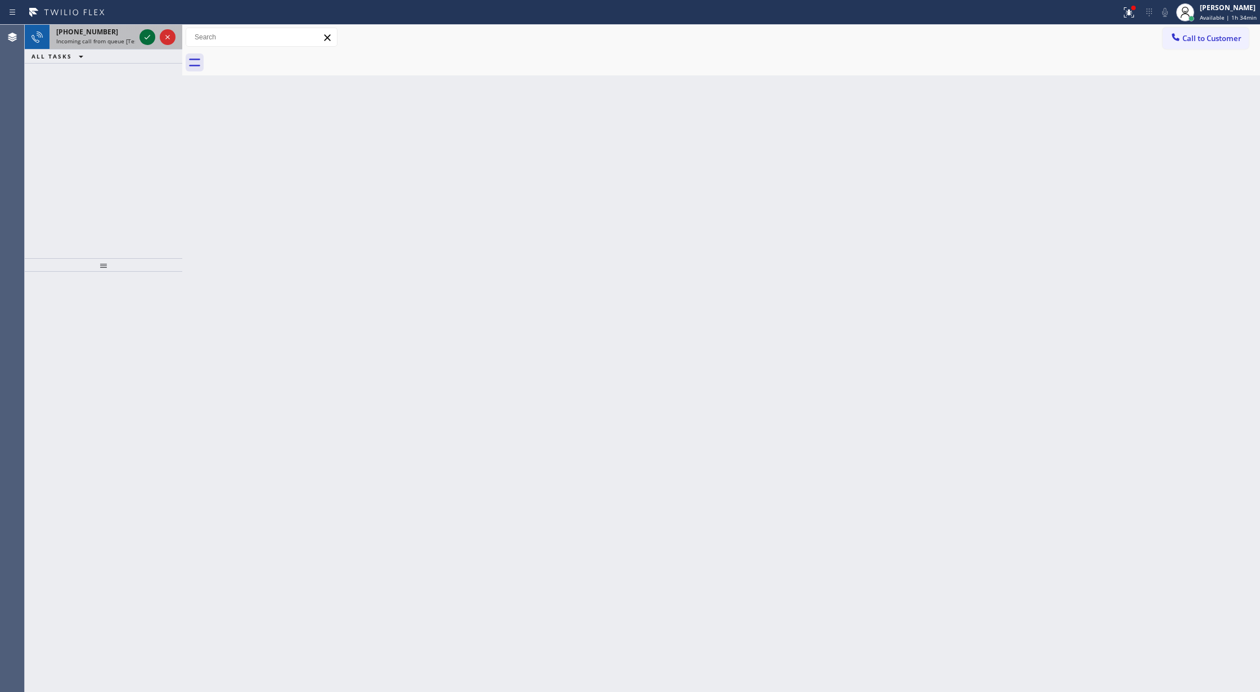
click at [147, 34] on icon at bounding box center [147, 36] width 13 height 13
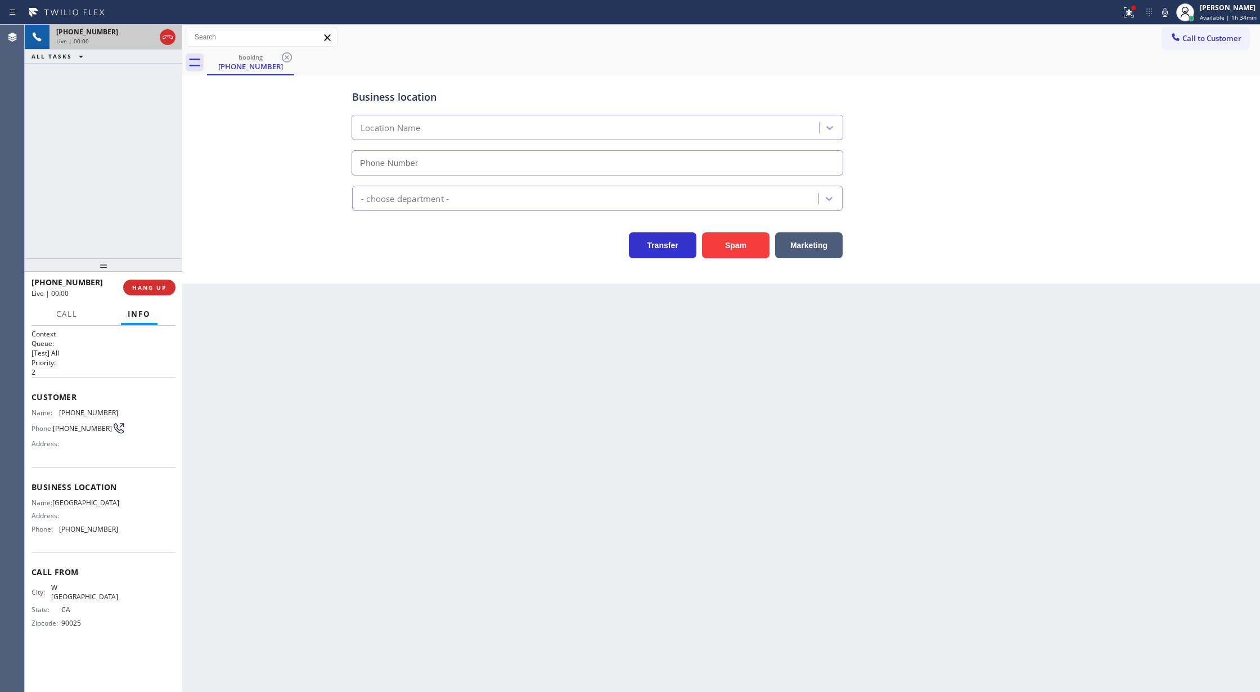
type input "(310) 388-3890"
click at [168, 44] on button at bounding box center [168, 37] width 16 height 16
type input "(310) 388-3890"
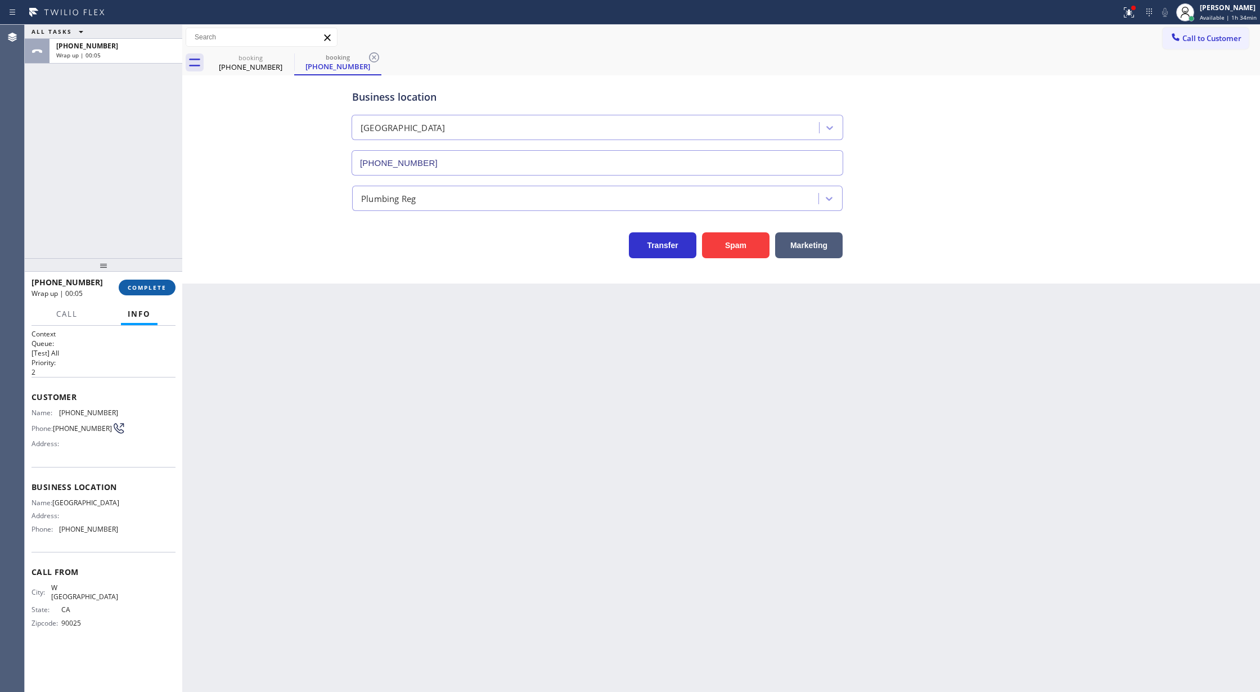
click at [146, 286] on span "COMPLETE" at bounding box center [147, 287] width 39 height 8
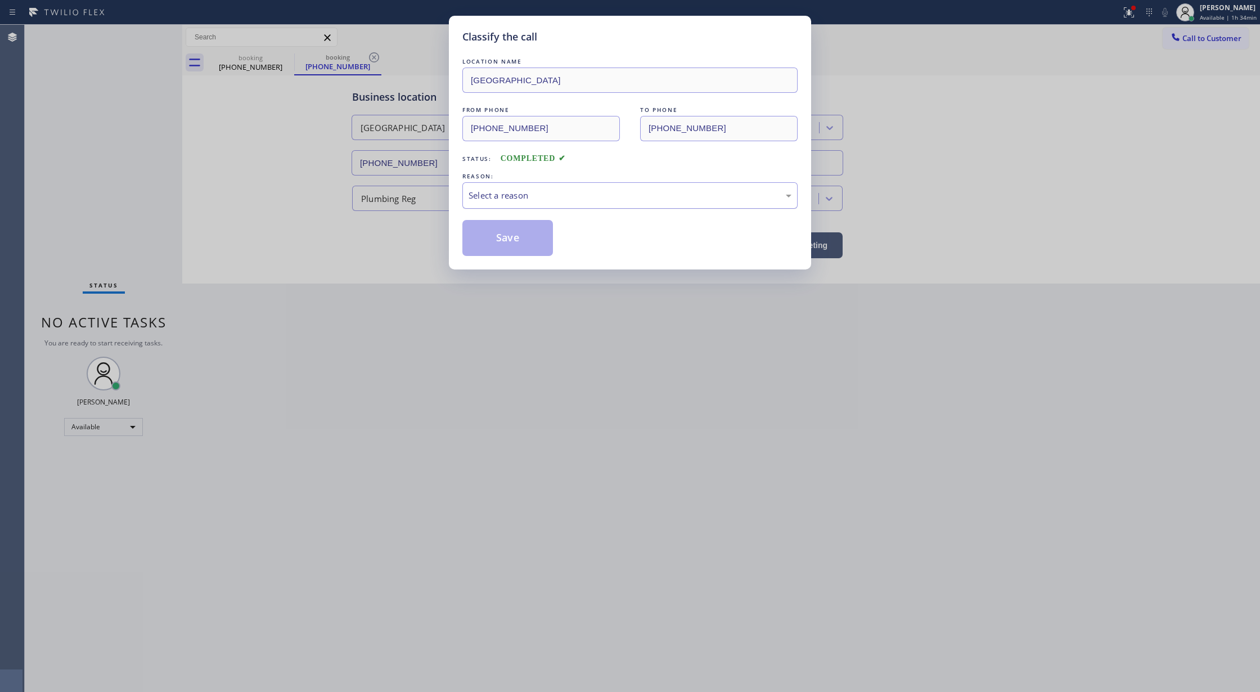
click at [523, 196] on div "Select a reason" at bounding box center [629, 195] width 323 height 13
click at [498, 236] on button "Save" at bounding box center [507, 238] width 91 height 36
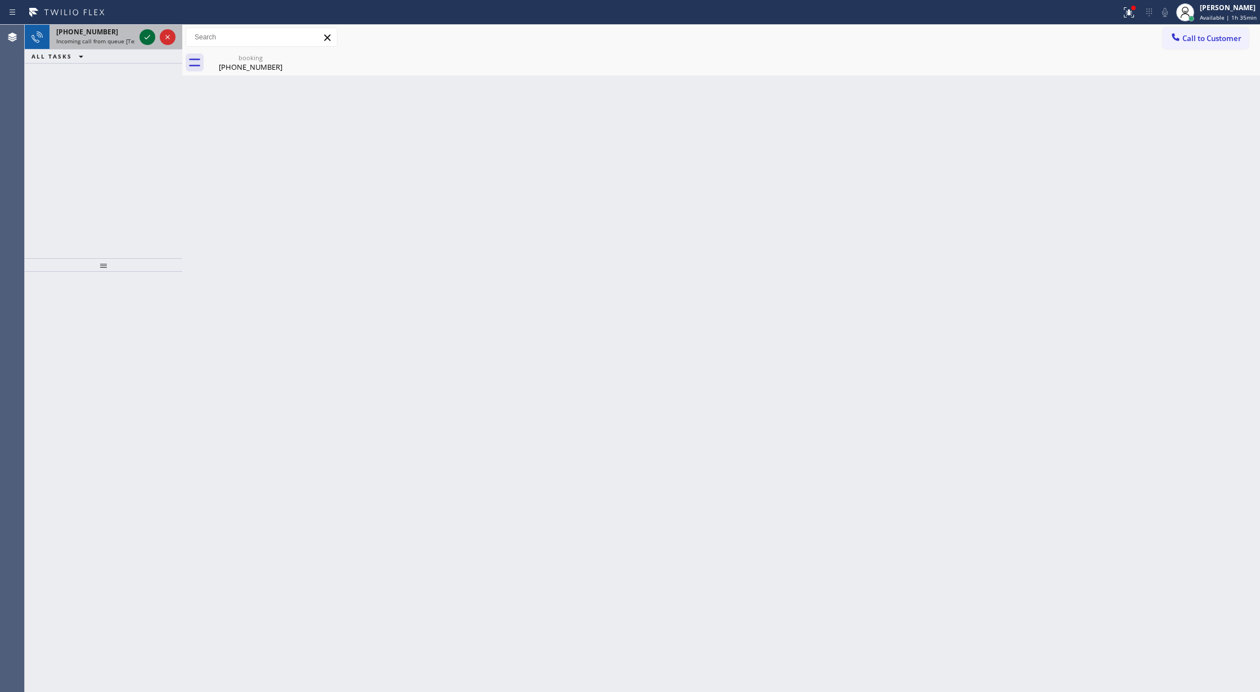
click at [148, 37] on icon at bounding box center [147, 36] width 13 height 13
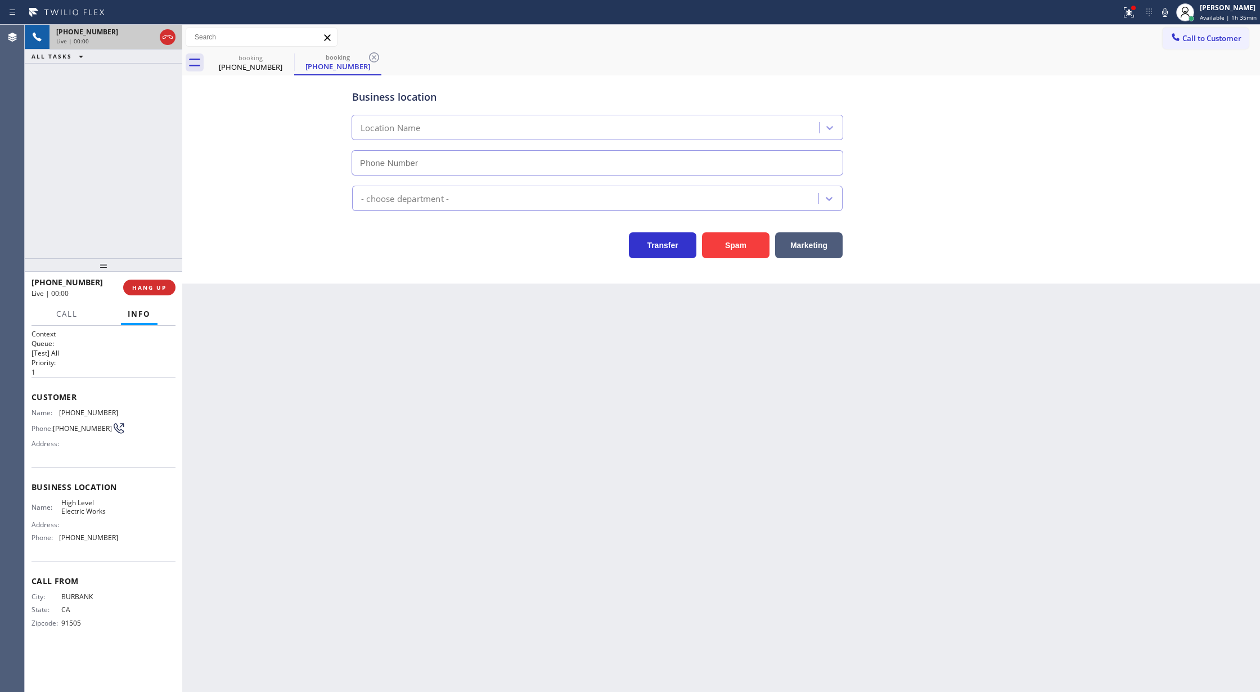
type input "(844) 514-6122"
click at [736, 245] on button "Spam" at bounding box center [735, 245] width 67 height 26
click at [149, 288] on span "COMPLETE" at bounding box center [147, 287] width 39 height 8
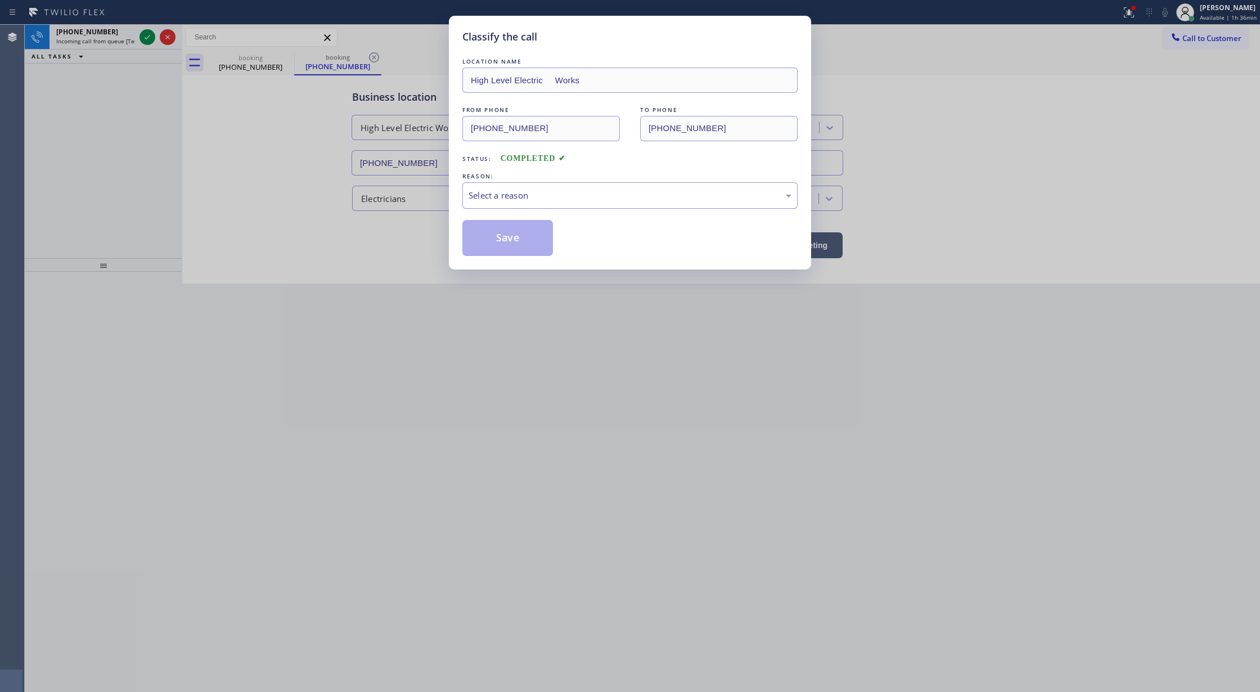
click at [488, 186] on div "Select a reason" at bounding box center [629, 195] width 335 height 26
click at [502, 243] on button "Save" at bounding box center [507, 238] width 91 height 36
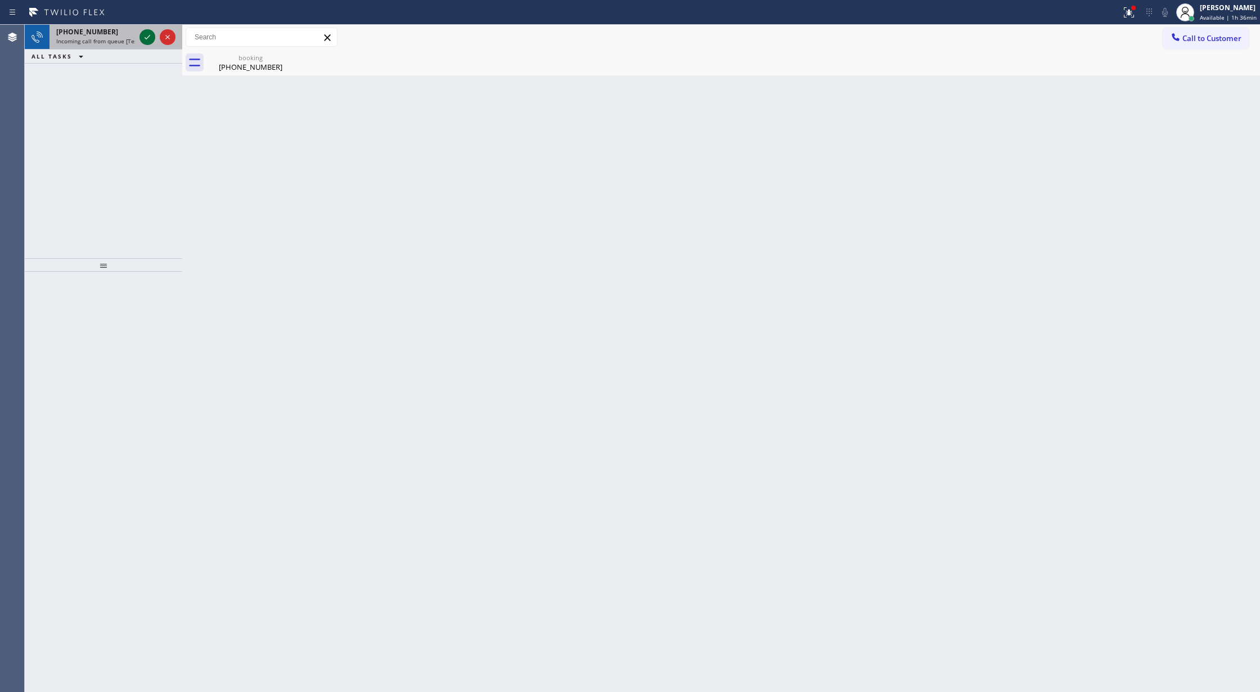
click at [147, 37] on icon at bounding box center [147, 36] width 13 height 13
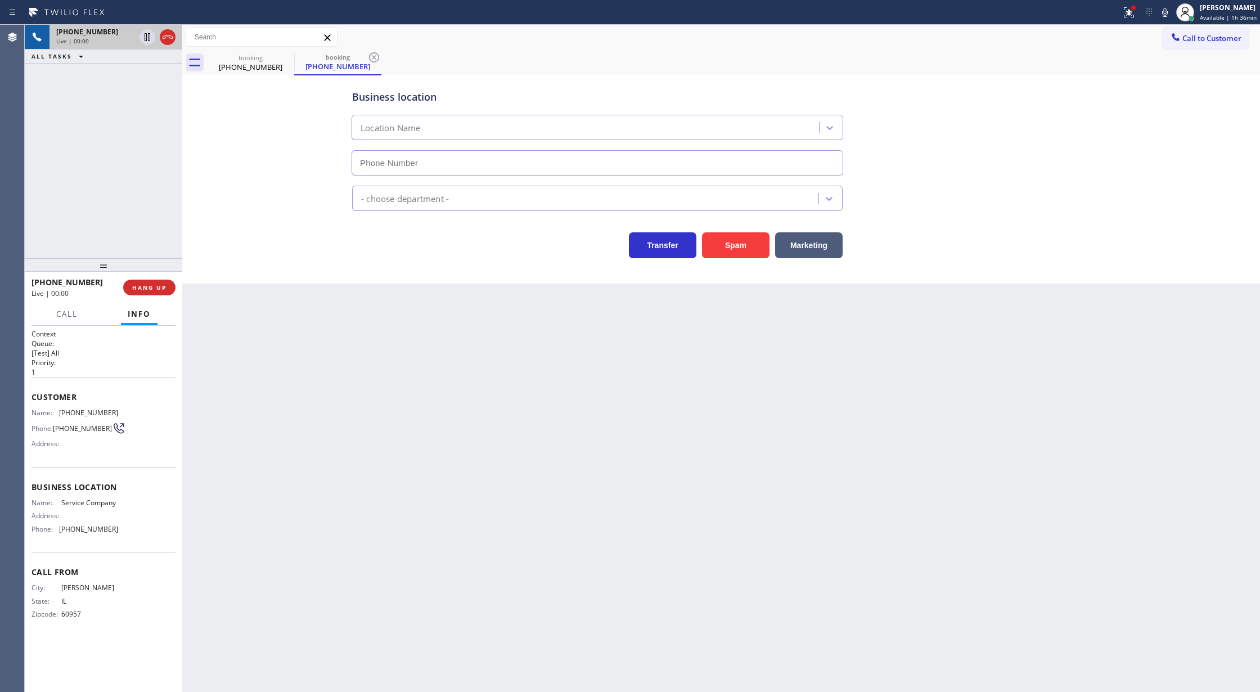
type input "(833) 605-6224"
click at [732, 242] on button "Spam" at bounding box center [735, 245] width 67 height 26
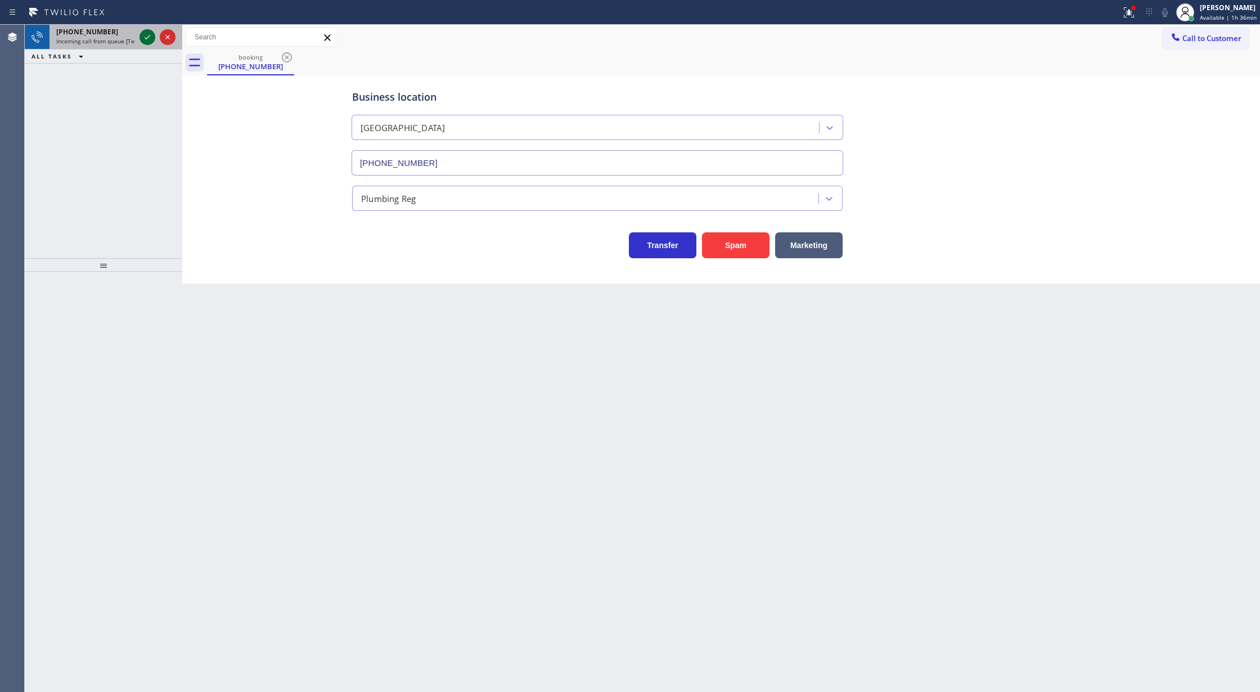
click at [148, 38] on icon at bounding box center [147, 36] width 13 height 13
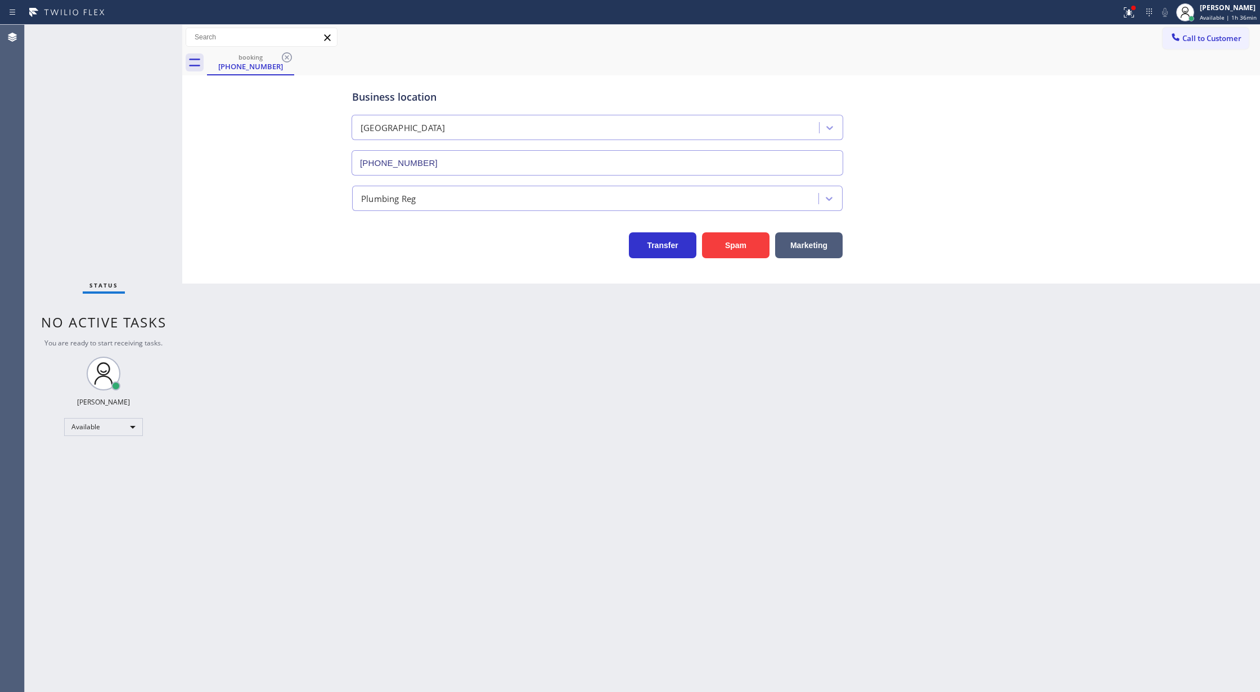
click at [148, 38] on div "Status No active tasks You are ready to start receiving tasks. [PERSON_NAME] Av…" at bounding box center [103, 358] width 157 height 667
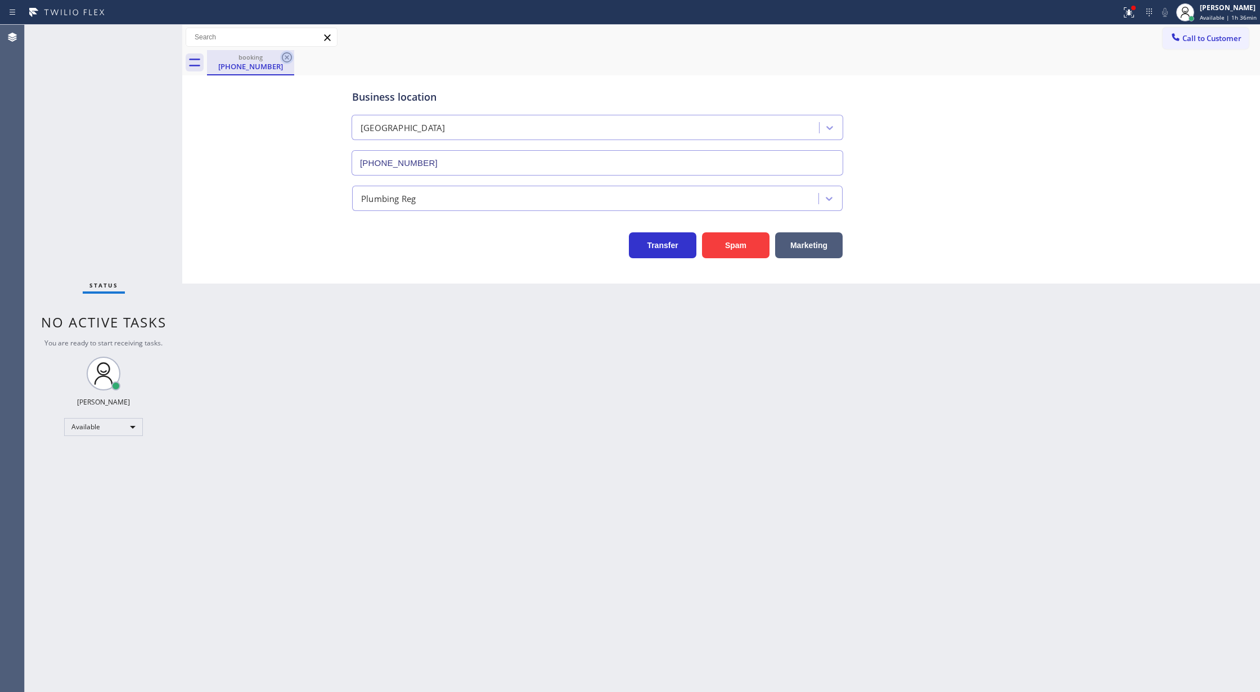
click at [280, 56] on icon at bounding box center [286, 57] width 13 height 13
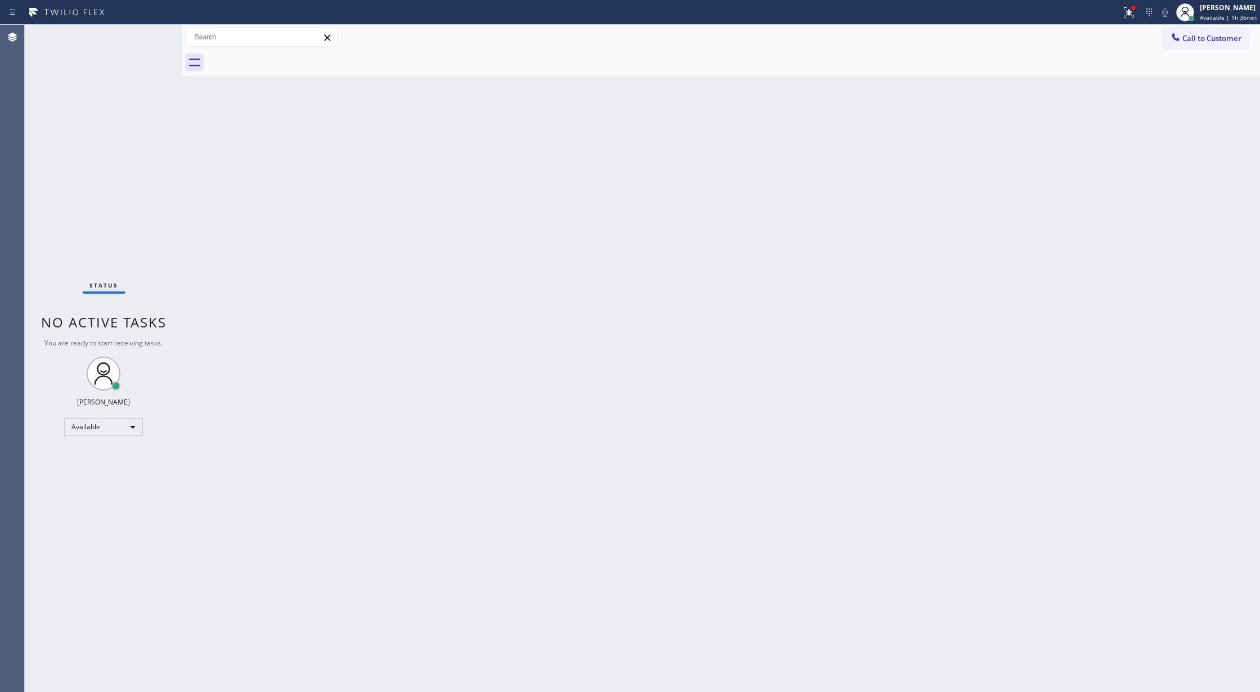
click at [288, 55] on div at bounding box center [733, 62] width 1053 height 25
click at [144, 33] on div "Status No active tasks You are ready to start receiving tasks. [PERSON_NAME] Av…" at bounding box center [103, 358] width 157 height 667
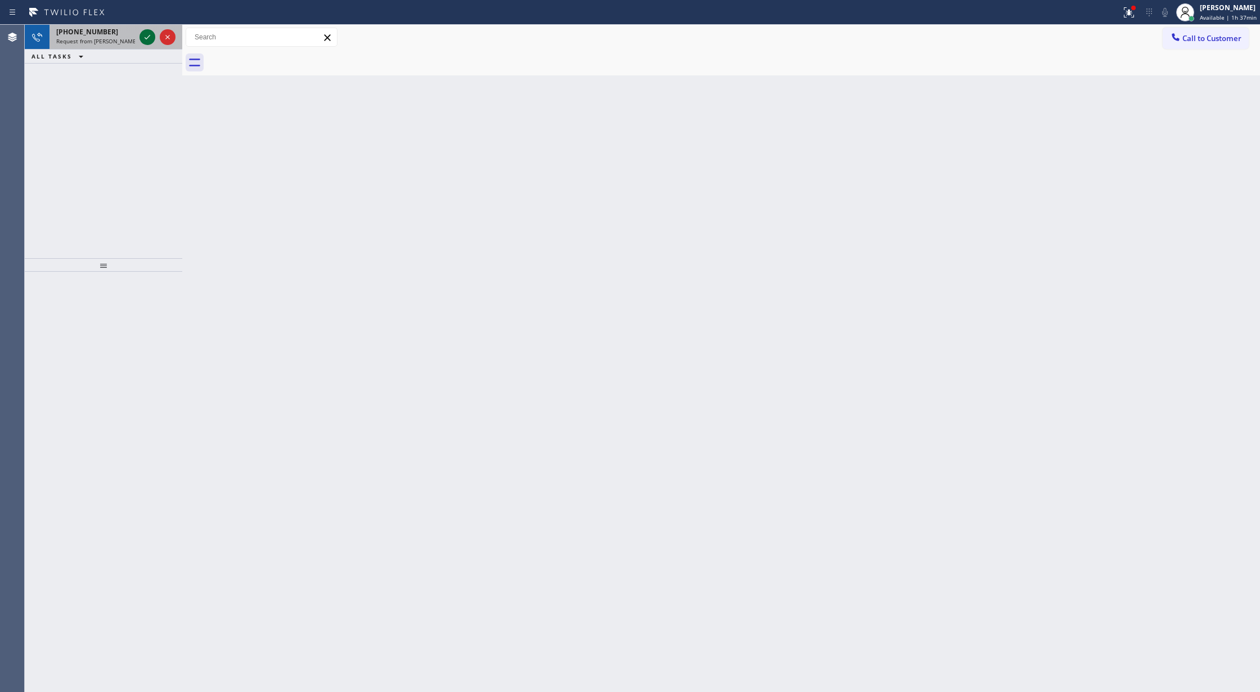
click at [145, 35] on icon at bounding box center [147, 36] width 13 height 13
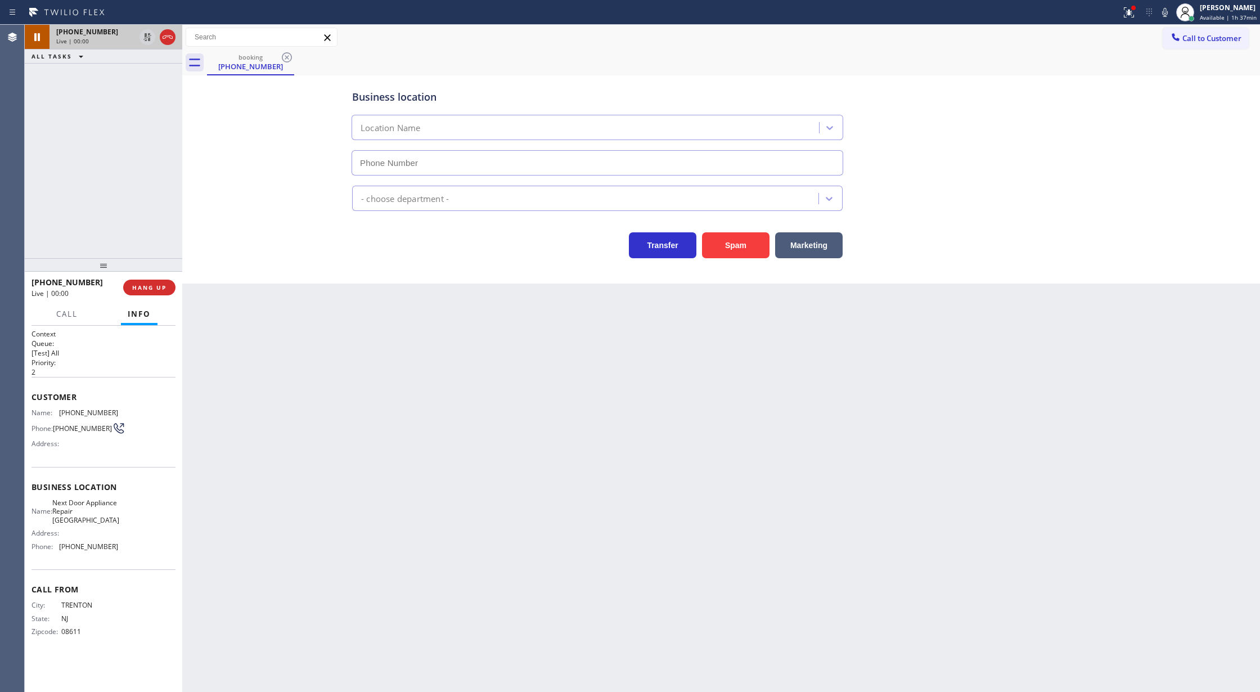
type input "(609) 710-8354"
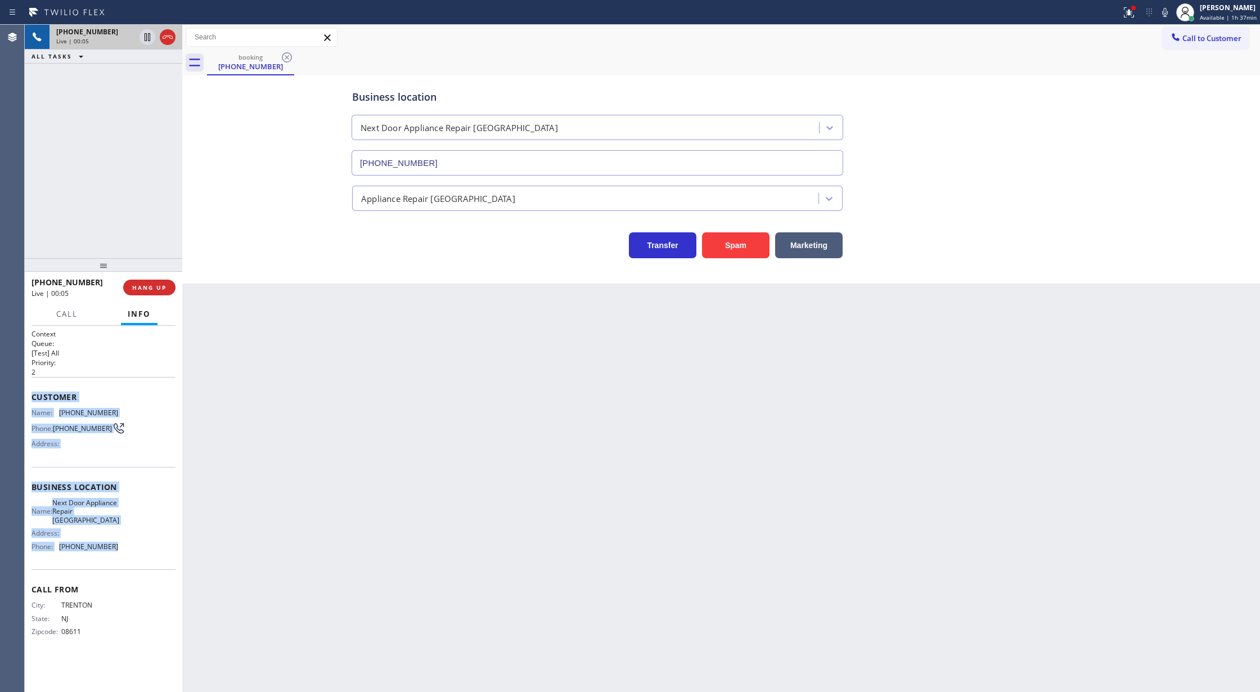
copy div "Customer Name: (609) 433-1982 Phone: (609) 433-1982 Address: Business location …"
drag, startPoint x: 31, startPoint y: 399, endPoint x: 164, endPoint y: 548, distance: 199.1
click at [164, 548] on div "Context Queue: [Test] All Priority: 2 Customer Name: (609) 433-1982 Phone: (609…" at bounding box center [103, 492] width 144 height 326
copy div "Customer Name: (609) 433-1982 Phone: (609) 433-1982 Address: Business location …"
drag, startPoint x: 146, startPoint y: 35, endPoint x: 904, endPoint y: 66, distance: 758.7
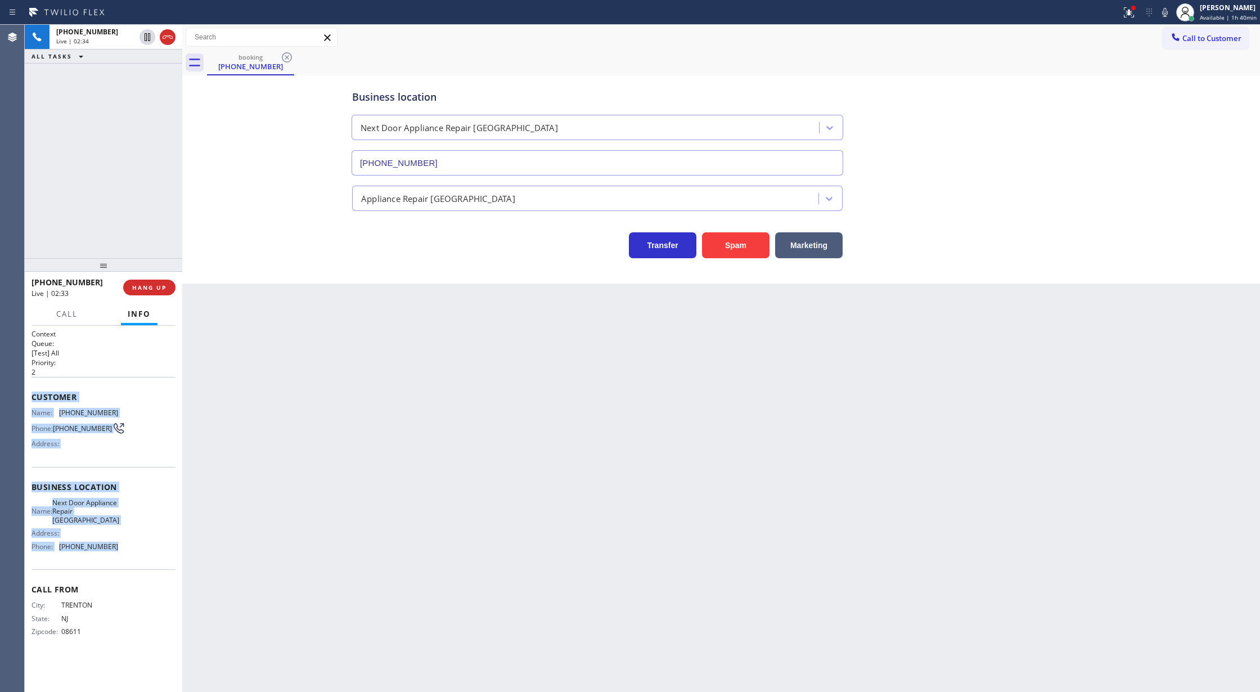
click at [158, 34] on div at bounding box center [157, 37] width 40 height 25
type input "(609) 710-8354"
drag, startPoint x: 1166, startPoint y: 13, endPoint x: 844, endPoint y: 448, distance: 541.5
click at [1161, 20] on div "Status report Issues detected These issues could affect your workflow. Please c…" at bounding box center [1187, 12] width 143 height 25
click at [144, 39] on icon at bounding box center [147, 36] width 13 height 13
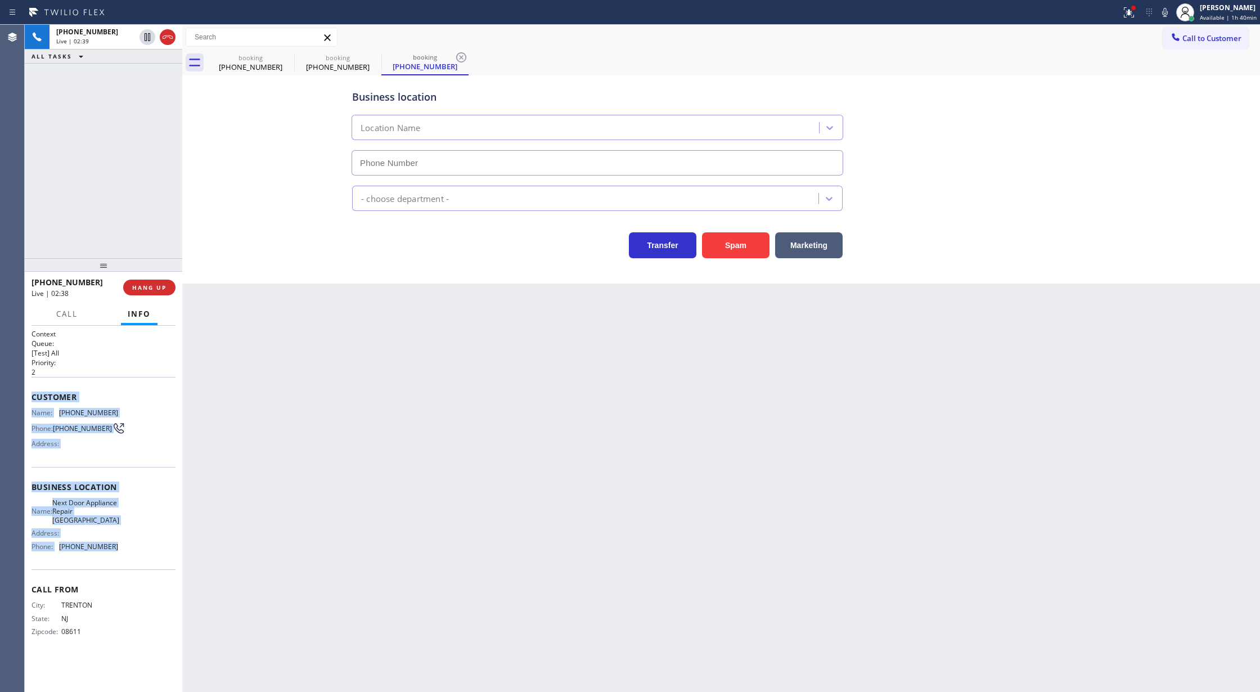
type input "(609) 710-8354"
drag, startPoint x: 1167, startPoint y: 12, endPoint x: 1016, endPoint y: 231, distance: 266.3
click at [1146, 31] on div "Status report Issues detected These issues could affect your workflow. Please c…" at bounding box center [630, 346] width 1260 height 692
click at [1164, 12] on icon at bounding box center [1164, 12] width 13 height 13
click at [147, 39] on icon at bounding box center [147, 36] width 13 height 13
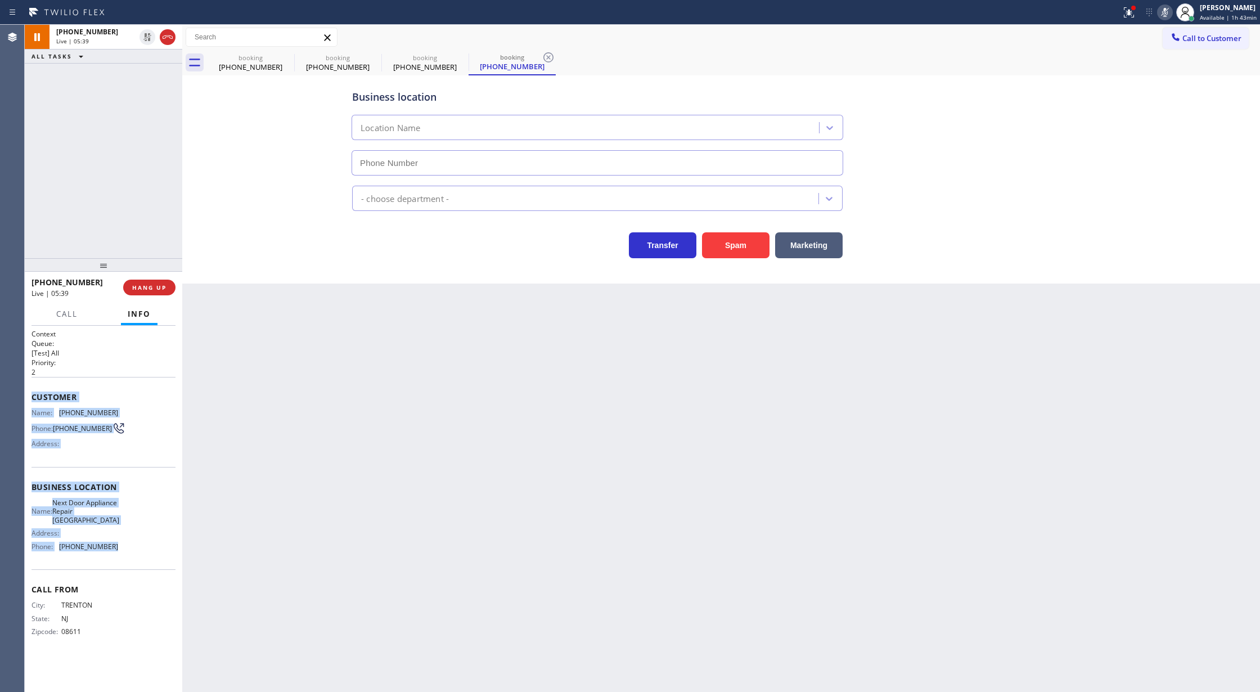
type input "(609) 710-8354"
drag, startPoint x: 1164, startPoint y: 12, endPoint x: 684, endPoint y: 336, distance: 578.7
click at [1160, 19] on div "Status report Issues detected These issues could affect your workflow. Please c…" at bounding box center [1187, 12] width 143 height 25
click at [1167, 12] on icon at bounding box center [1164, 12] width 13 height 13
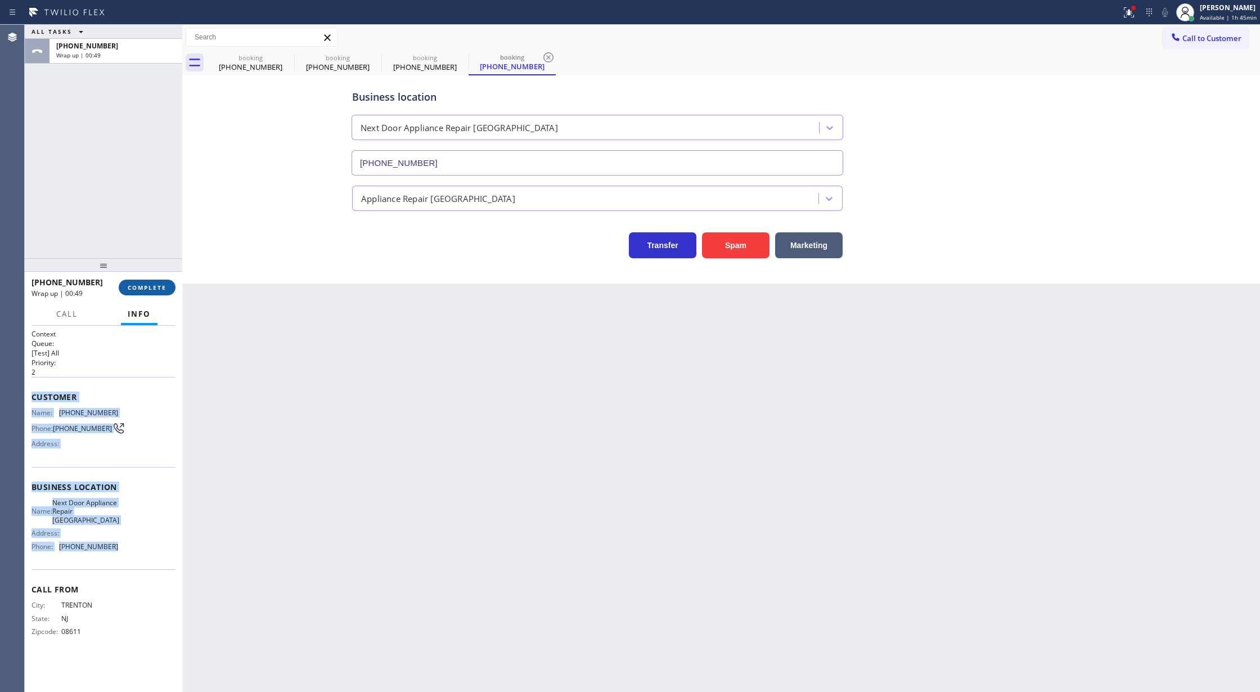
click at [140, 291] on span "COMPLETE" at bounding box center [147, 287] width 39 height 8
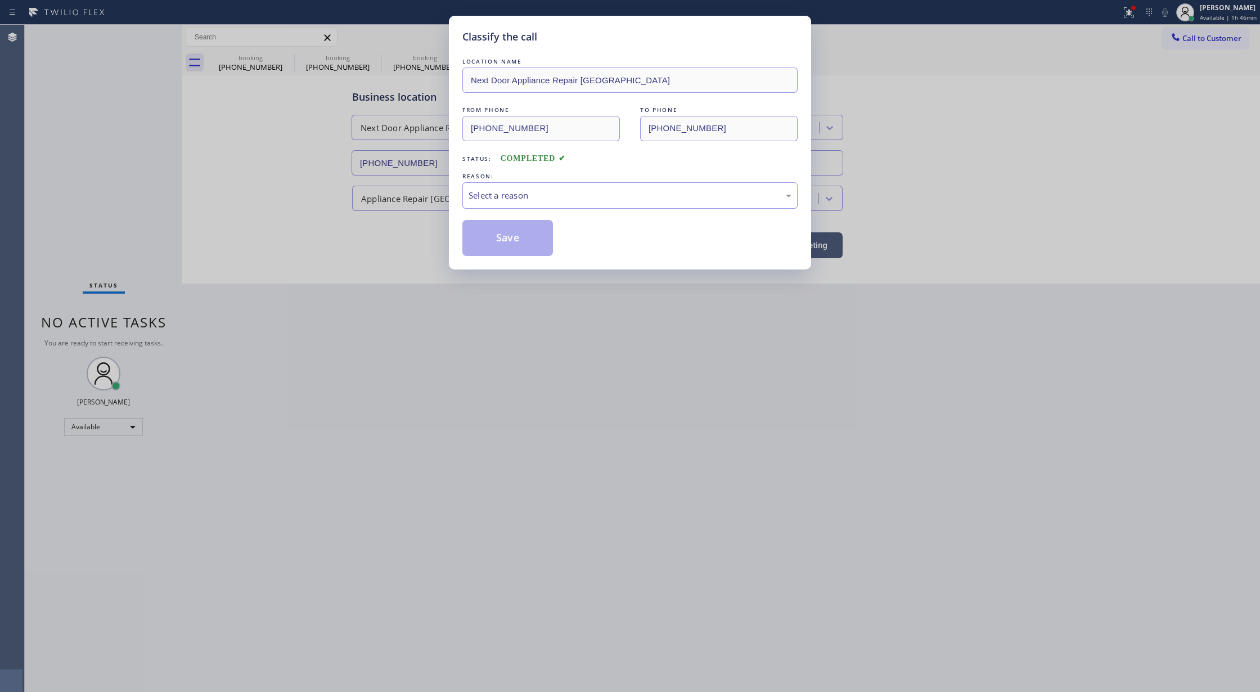
click at [534, 194] on div "Select a reason" at bounding box center [629, 195] width 323 height 13
click at [495, 233] on button "Save" at bounding box center [507, 238] width 91 height 36
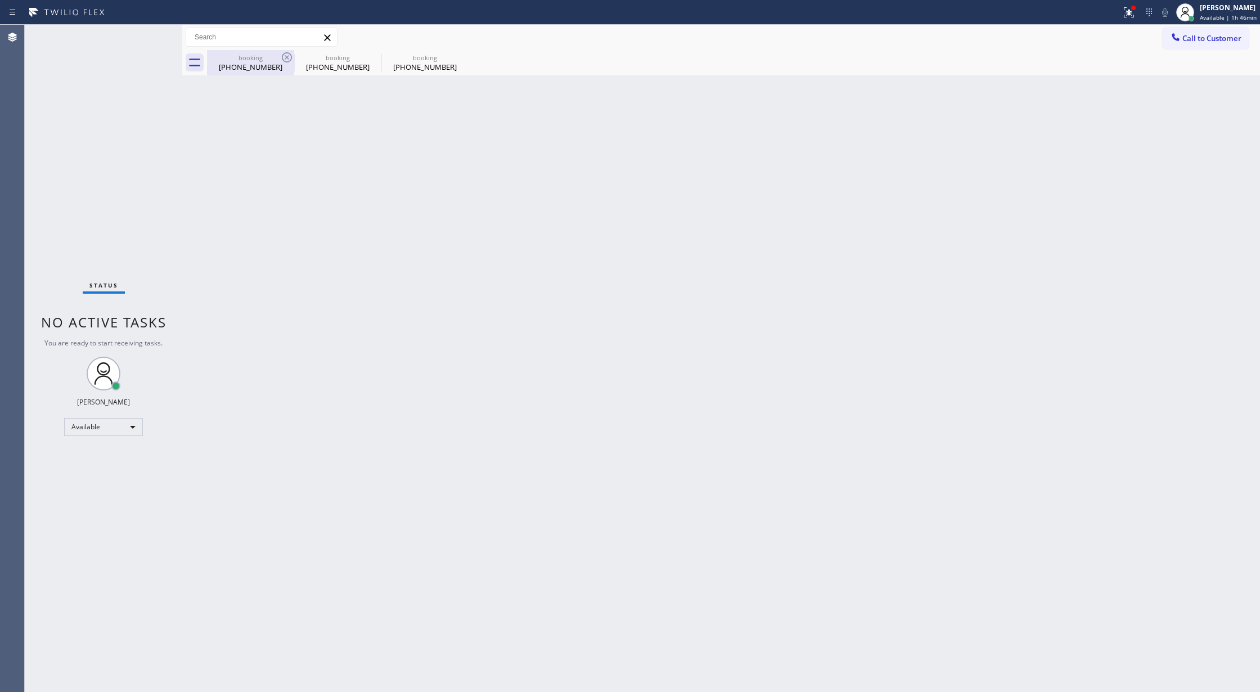
click at [266, 60] on div "booking" at bounding box center [250, 57] width 85 height 8
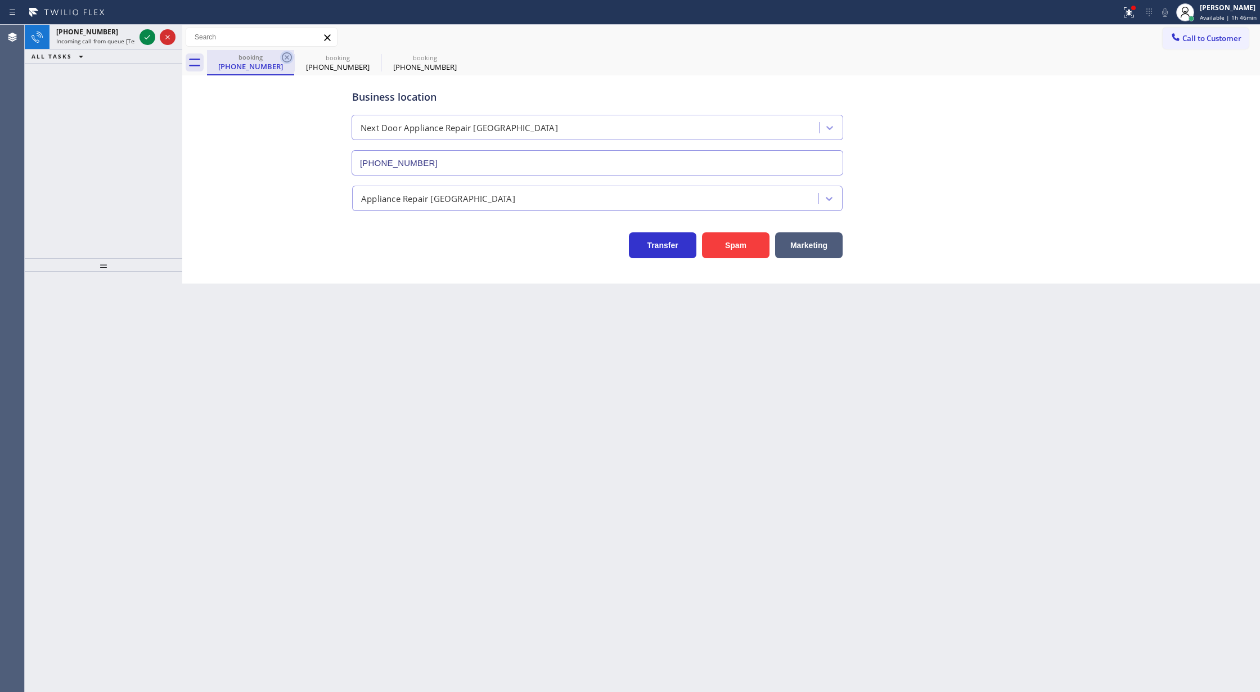
click at [285, 57] on icon at bounding box center [286, 57] width 13 height 13
click at [142, 37] on icon at bounding box center [147, 36] width 13 height 13
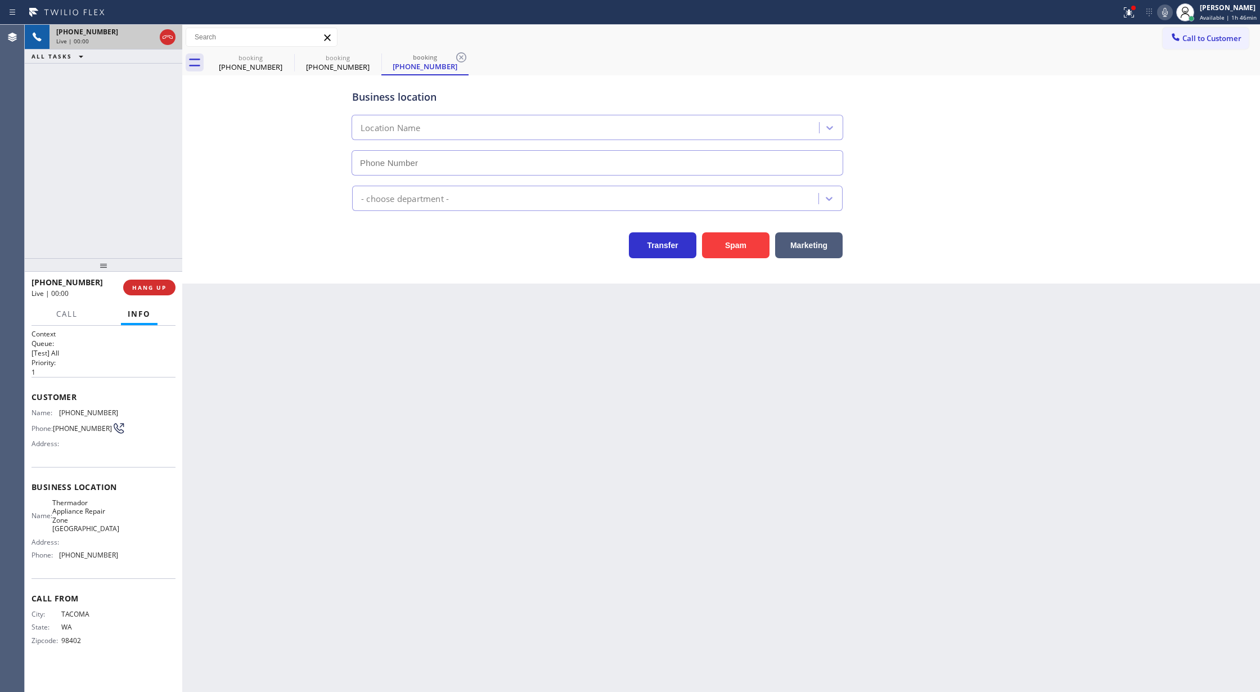
type input "(720) 571-1197"
click at [738, 249] on button "Spam" at bounding box center [735, 245] width 67 height 26
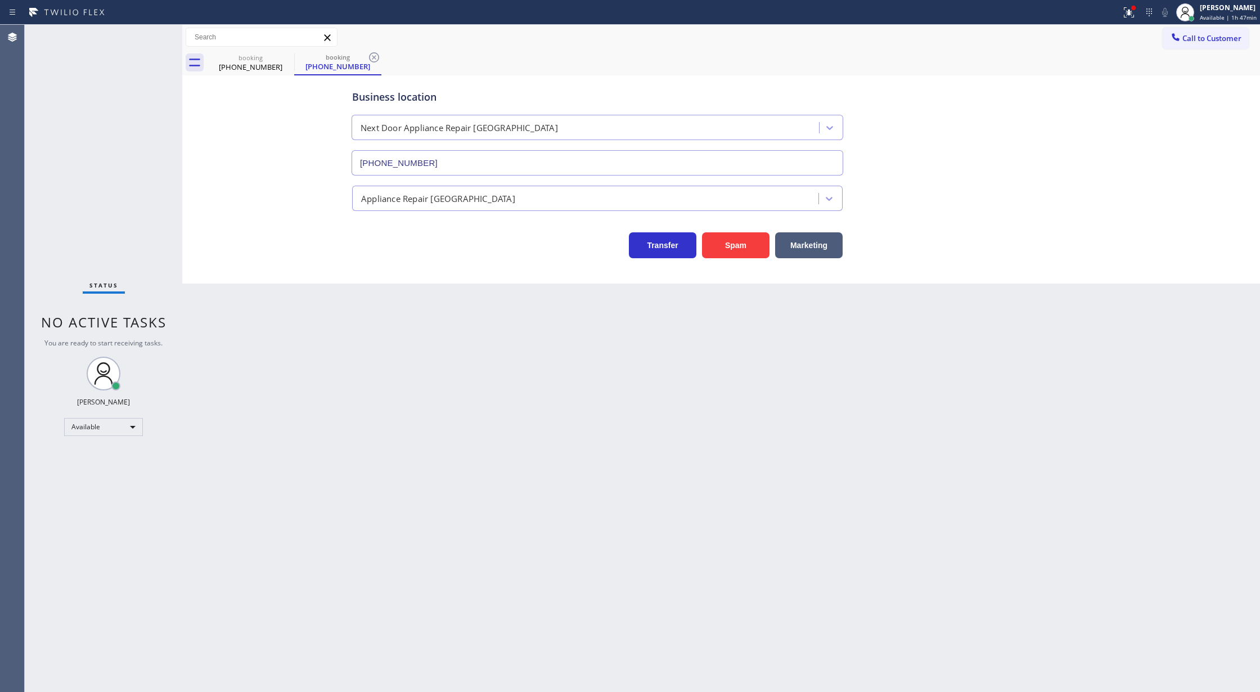
click at [120, 161] on div "Status No active tasks You are ready to start receiving tasks. [PERSON_NAME] Av…" at bounding box center [103, 358] width 157 height 667
click at [129, 157] on div "Status No active tasks You are ready to start receiving tasks. [PERSON_NAME] Av…" at bounding box center [103, 358] width 157 height 667
drag, startPoint x: 129, startPoint y: 157, endPoint x: 139, endPoint y: 154, distance: 11.2
click at [130, 157] on div "Status No active tasks You are ready to start receiving tasks. [PERSON_NAME] Av…" at bounding box center [103, 358] width 157 height 667
click at [147, 154] on div "Status No active tasks You are ready to start receiving tasks. [PERSON_NAME] Av…" at bounding box center [103, 358] width 157 height 667
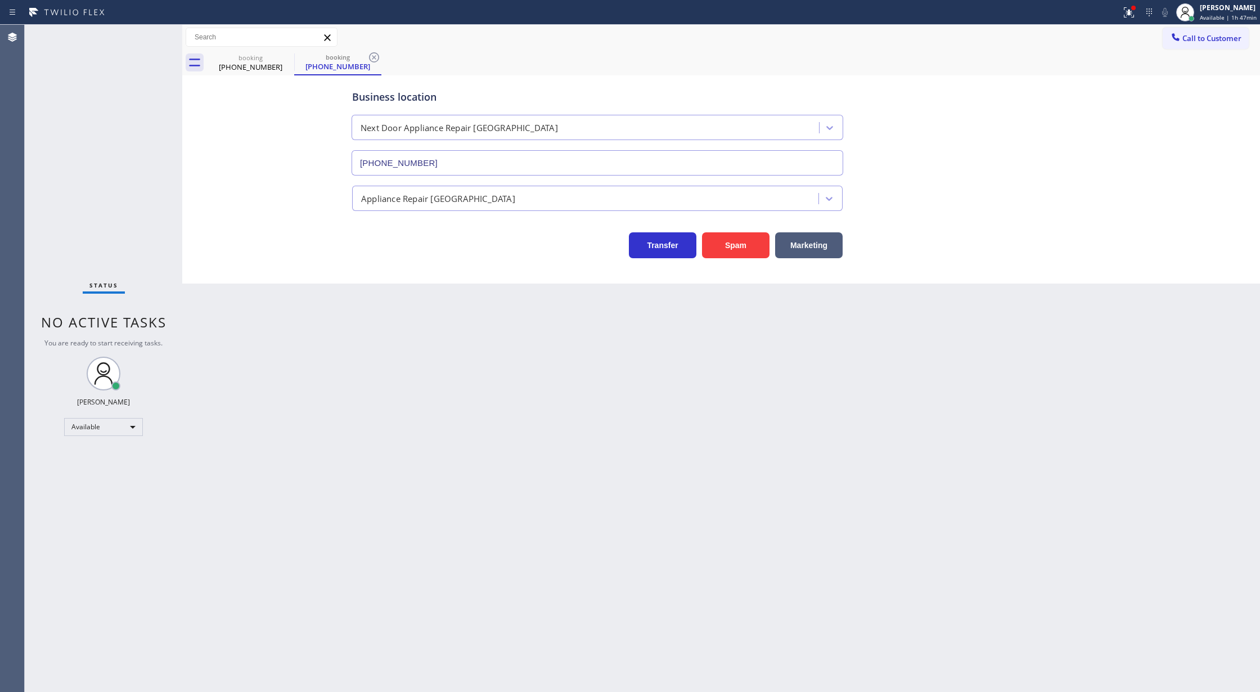
click at [147, 154] on div "Status No active tasks You are ready to start receiving tasks. [PERSON_NAME] Av…" at bounding box center [103, 358] width 157 height 667
click at [141, 160] on div "Status No active tasks You are ready to start receiving tasks. [PERSON_NAME] Av…" at bounding box center [103, 358] width 157 height 667
click at [145, 62] on div "Status No active tasks You are ready to start receiving tasks. [PERSON_NAME] Av…" at bounding box center [103, 358] width 157 height 667
click at [143, 44] on div "Status No active tasks You are ready to start receiving tasks. [PERSON_NAME] Av…" at bounding box center [103, 358] width 157 height 667
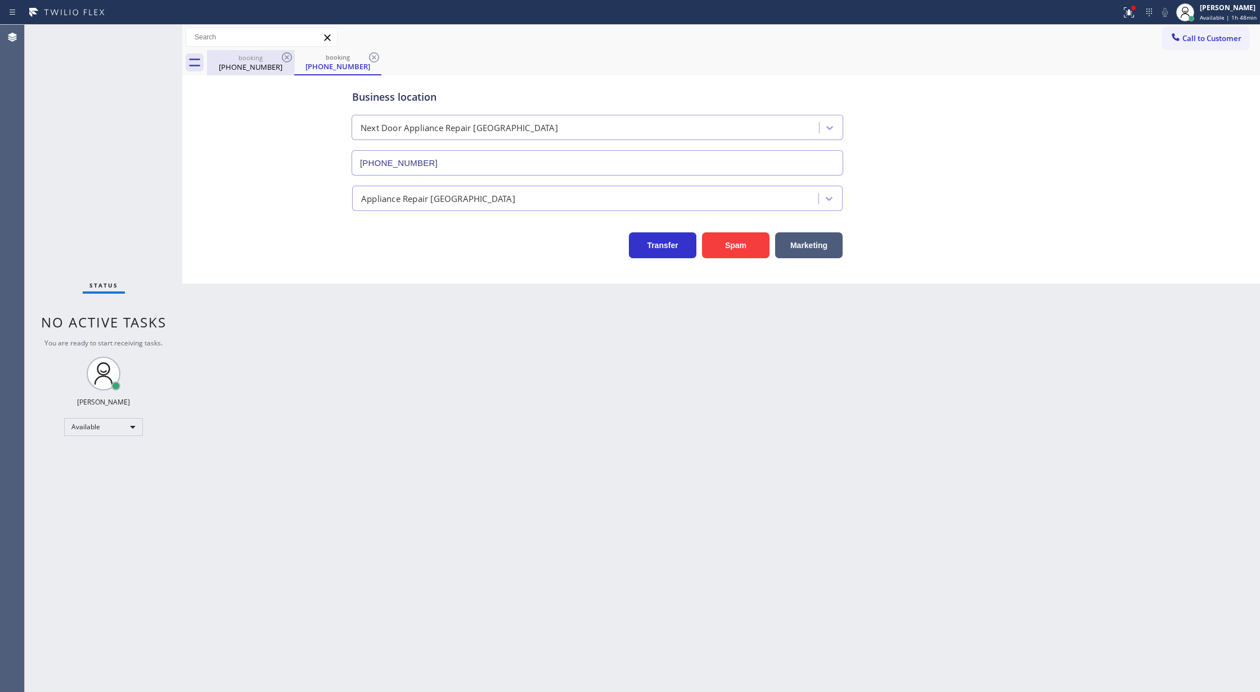
click at [260, 62] on div "(609) 433-1982" at bounding box center [250, 67] width 85 height 10
click at [286, 55] on icon at bounding box center [286, 57] width 13 height 13
click at [285, 56] on icon at bounding box center [286, 57] width 13 height 13
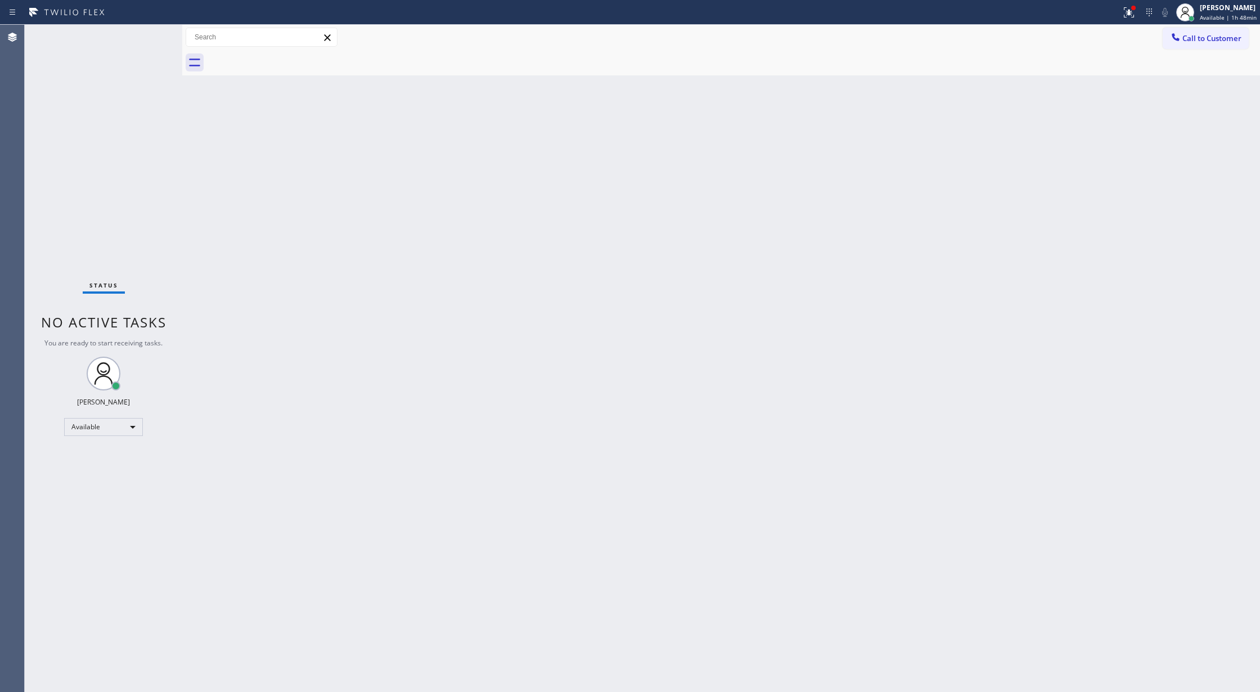
click at [151, 35] on div "Status No active tasks You are ready to start receiving tasks. [PERSON_NAME] Av…" at bounding box center [103, 358] width 157 height 667
click at [244, 331] on div "Back to Dashboard Change Sender ID Customers Technicians Select a contact Outbo…" at bounding box center [721, 358] width 1078 height 667
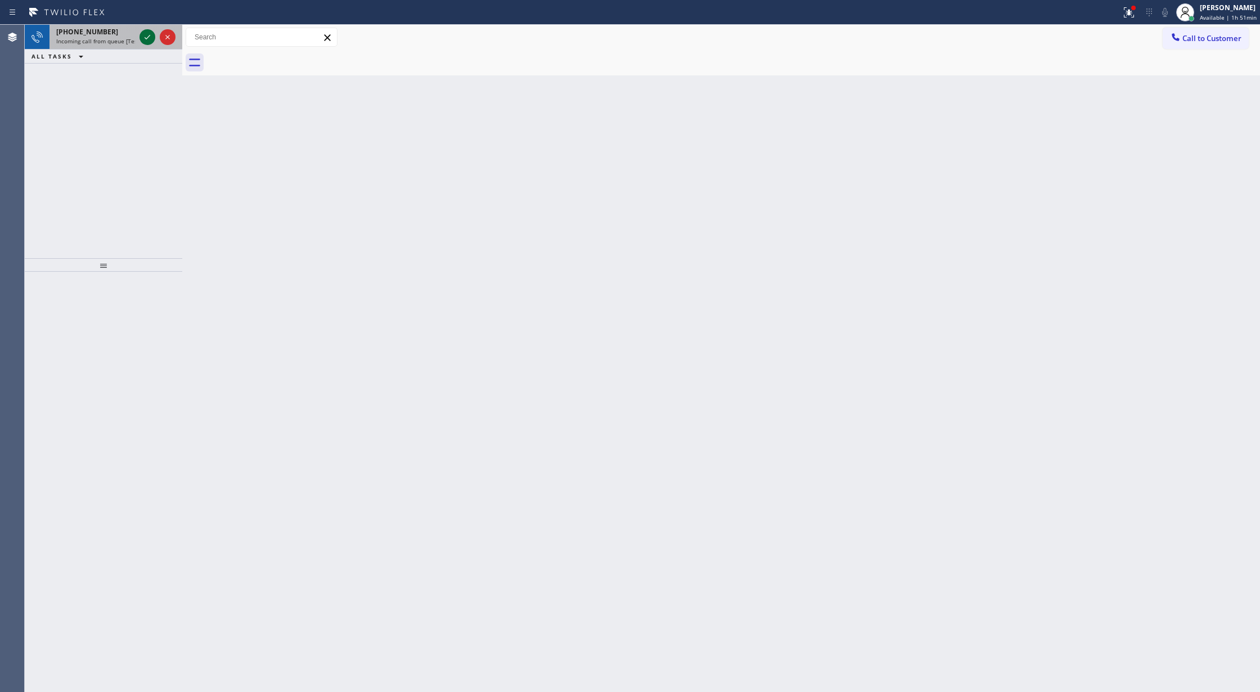
click at [142, 39] on icon at bounding box center [147, 36] width 13 height 13
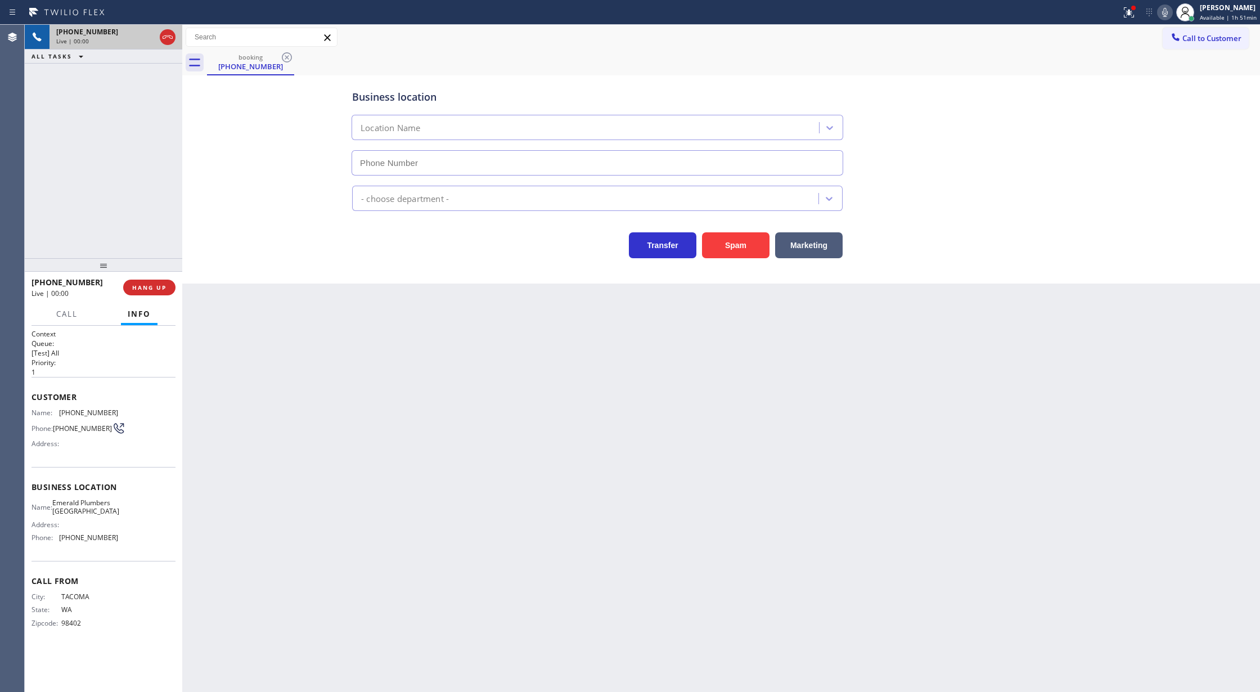
type input "(714) 463-1133"
click at [734, 250] on button "Spam" at bounding box center [735, 245] width 67 height 26
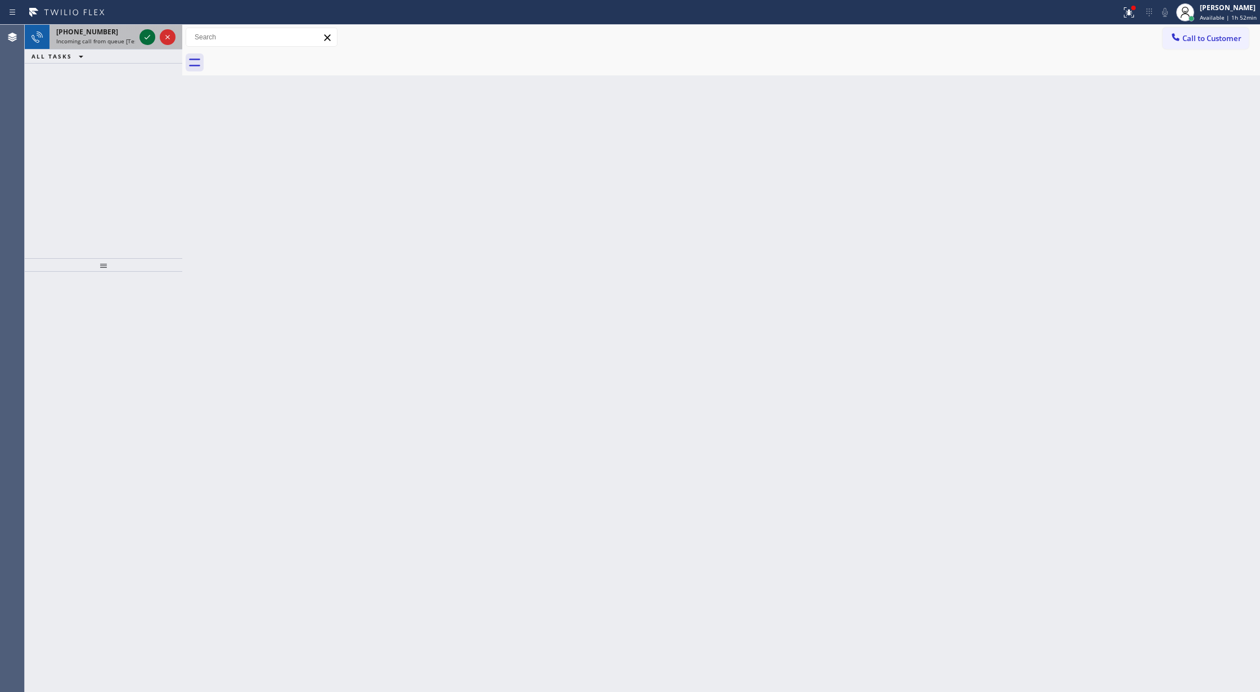
click at [148, 36] on icon at bounding box center [147, 36] width 13 height 13
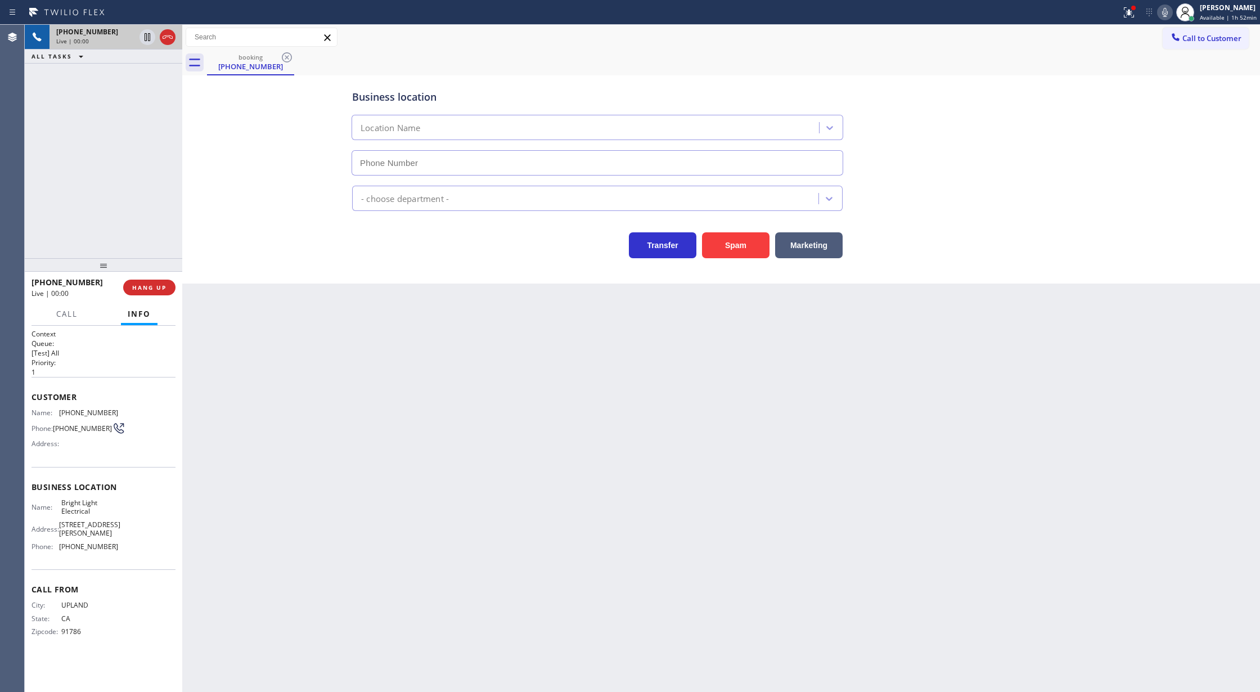
type input "(818) 536-7827"
click at [172, 36] on icon at bounding box center [168, 36] width 10 height 3
type input "(818) 536-7827"
click at [142, 287] on span "COMPLETE" at bounding box center [147, 287] width 39 height 8
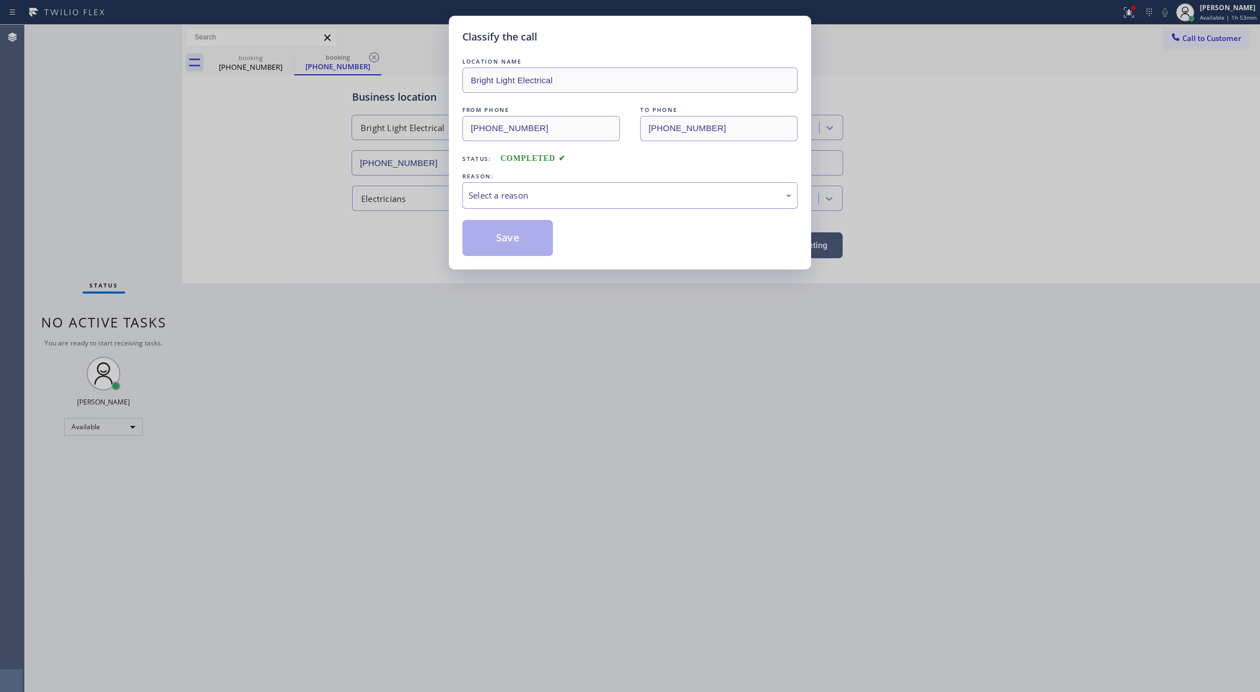
click at [497, 197] on div "Select a reason" at bounding box center [629, 195] width 323 height 13
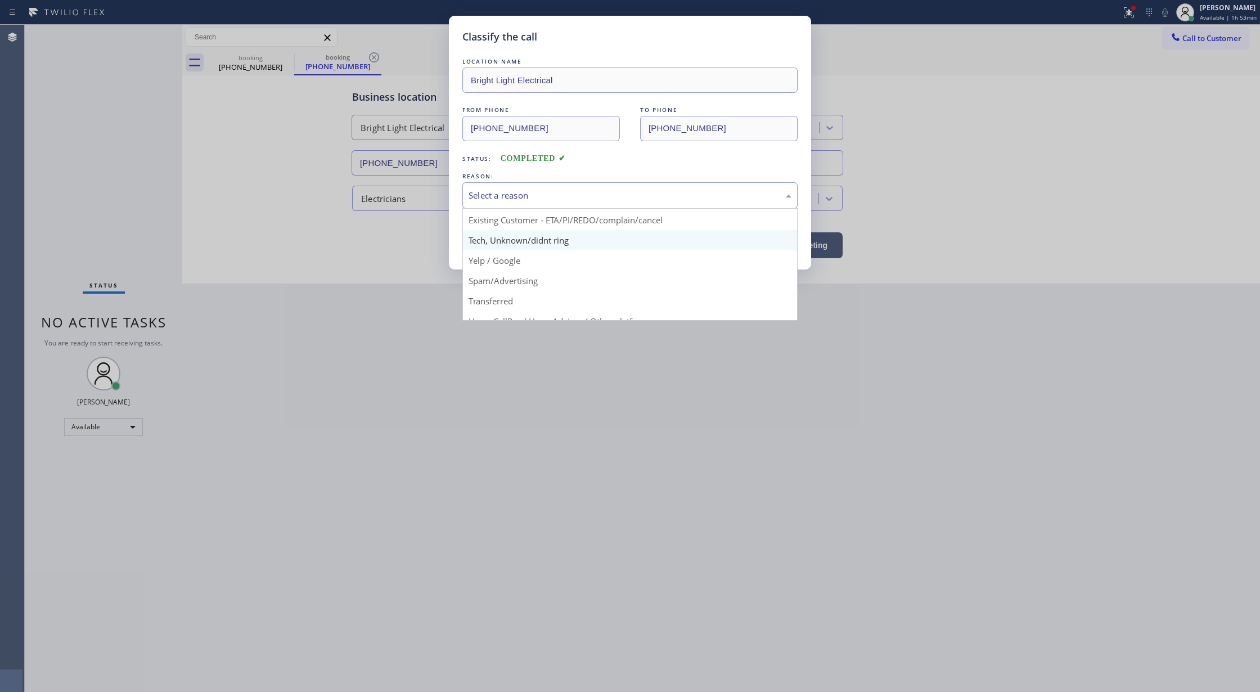
scroll to position [71, 0]
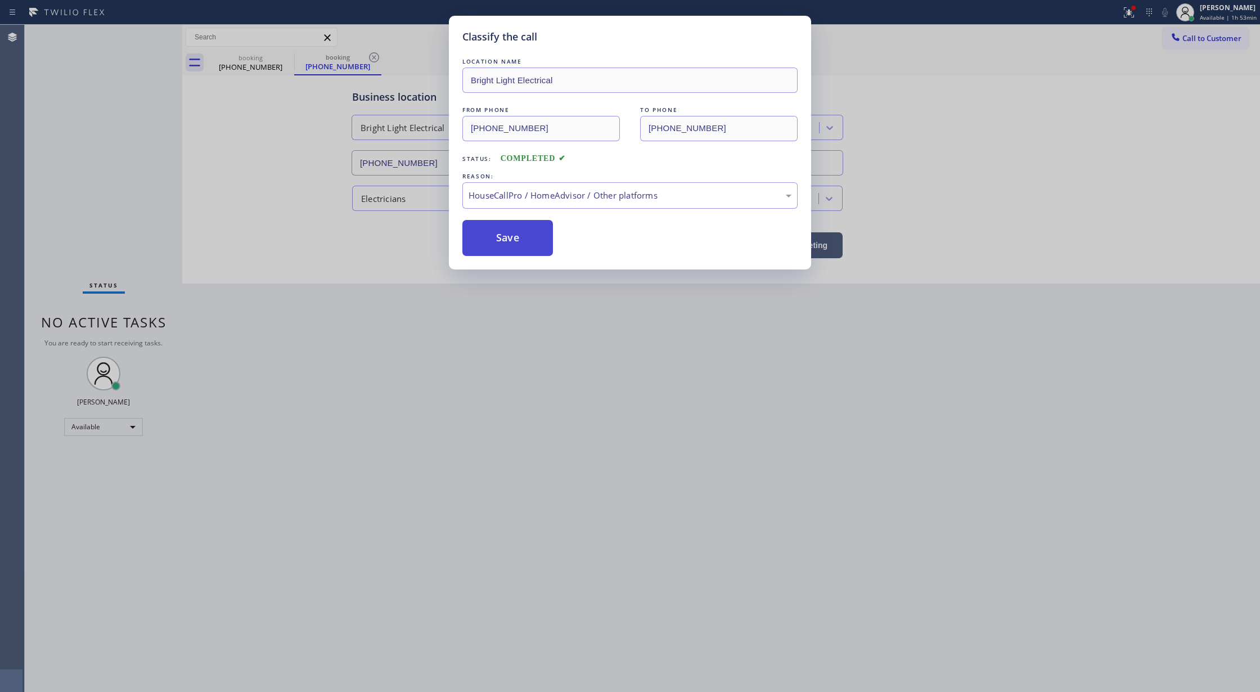
click at [490, 232] on button "Save" at bounding box center [507, 238] width 91 height 36
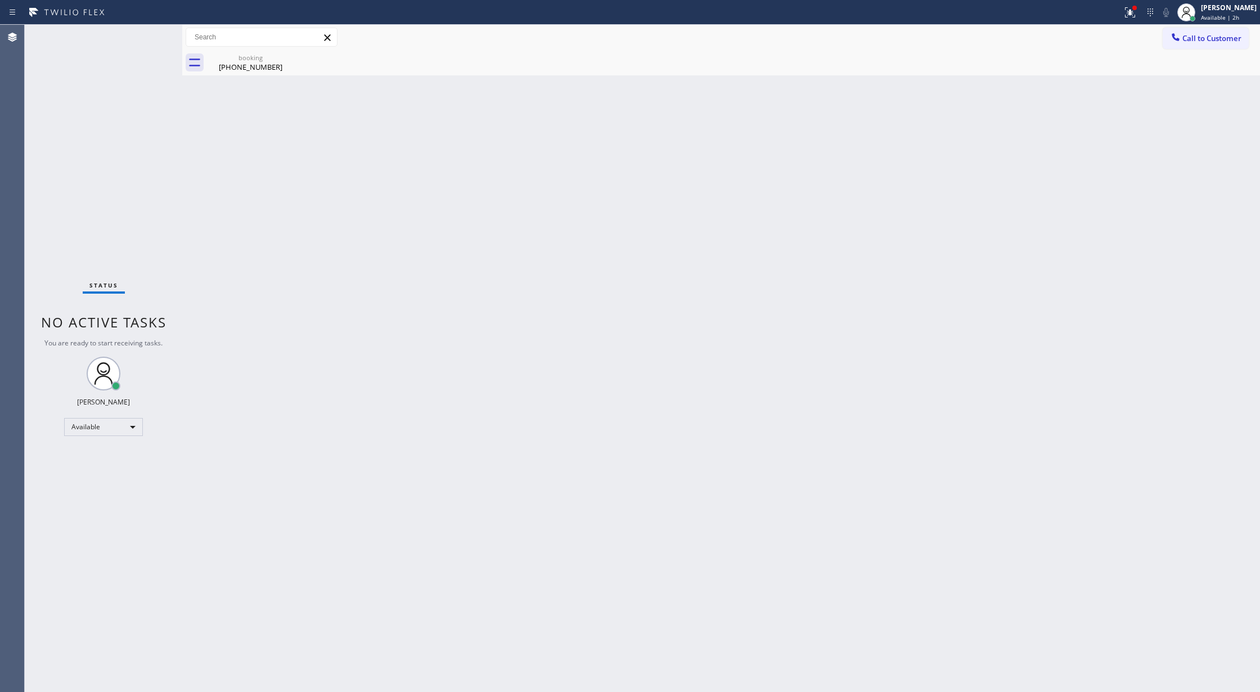
click at [143, 32] on div "Status No active tasks You are ready to start receiving tasks. [PERSON_NAME] Av…" at bounding box center [103, 358] width 157 height 667
click at [145, 39] on div "Status No active tasks You are ready to start receiving tasks. [PERSON_NAME] Av…" at bounding box center [103, 358] width 157 height 667
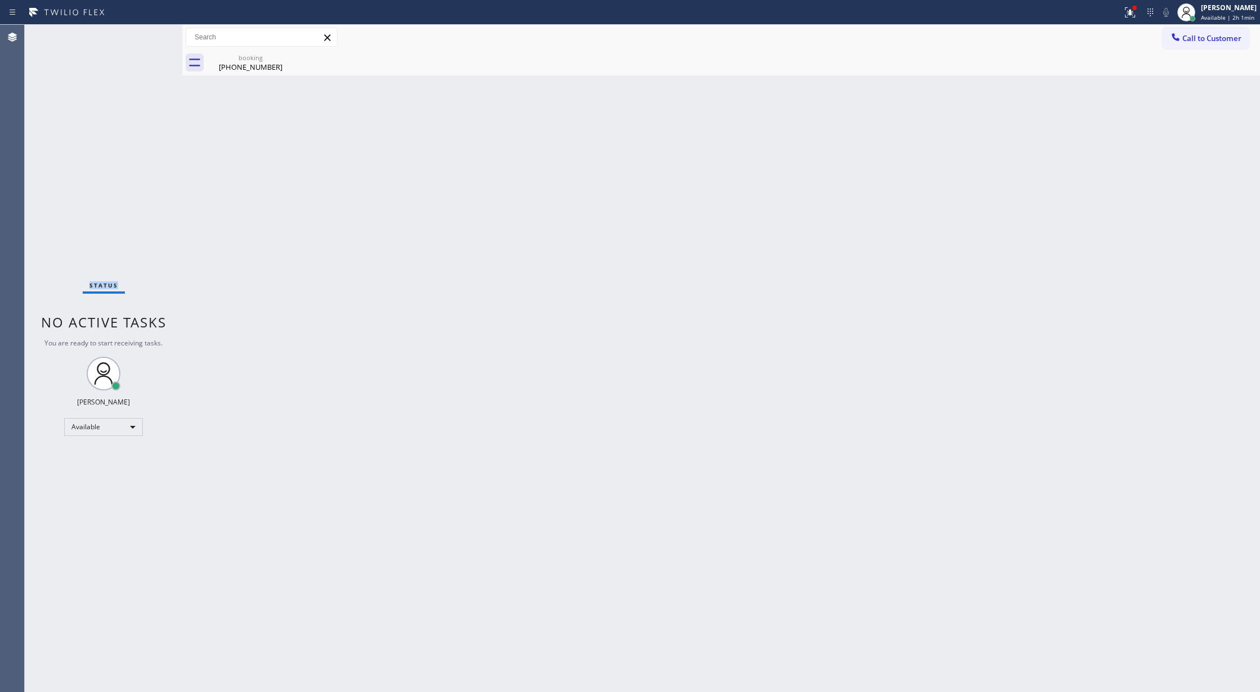
click at [145, 39] on div "Status No active tasks You are ready to start receiving tasks. [PERSON_NAME] Av…" at bounding box center [103, 358] width 157 height 667
click at [142, 37] on div "Status No active tasks You are ready to start receiving tasks. [PERSON_NAME] Av…" at bounding box center [103, 358] width 157 height 667
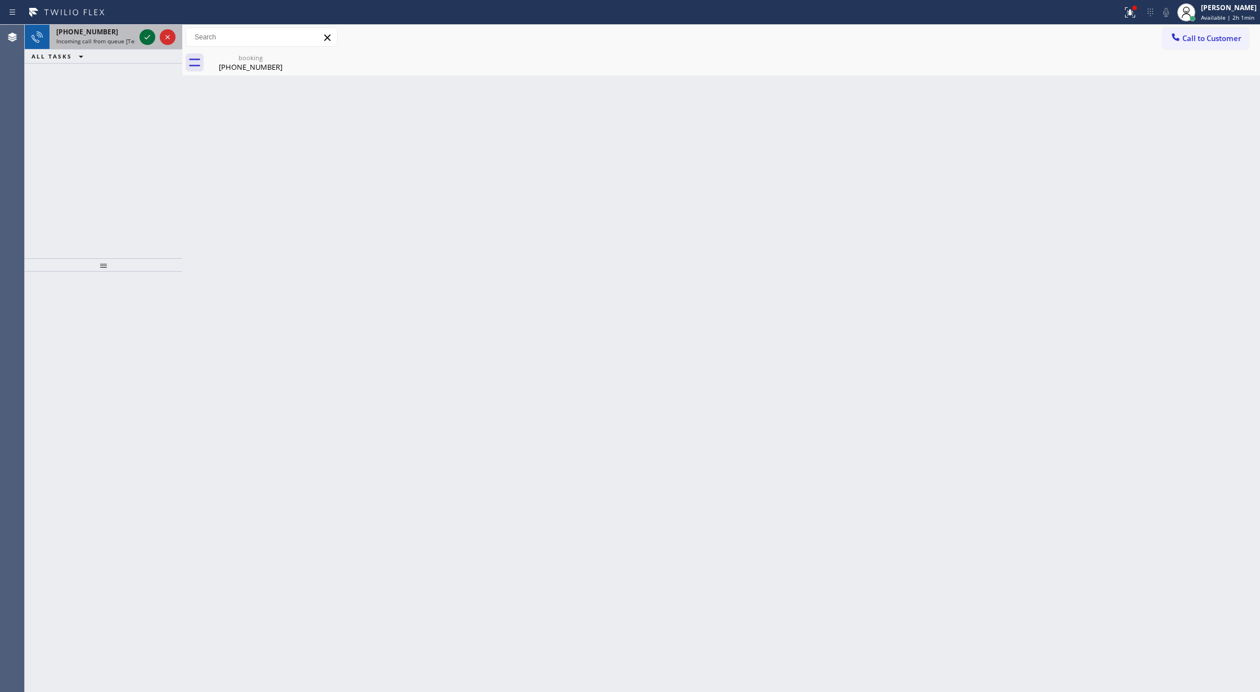
click at [145, 36] on icon at bounding box center [147, 36] width 13 height 13
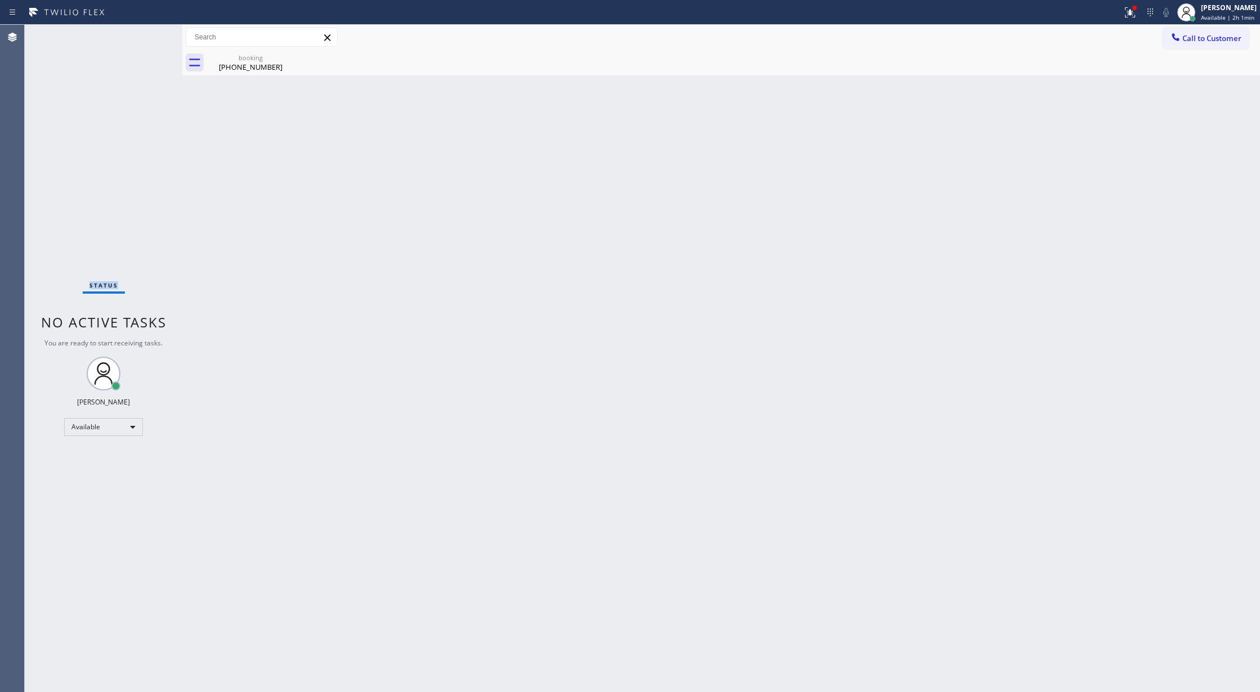
click at [145, 36] on div "Status No active tasks You are ready to start receiving tasks. [PERSON_NAME] Av…" at bounding box center [103, 358] width 157 height 667
click at [145, 37] on div "Status No active tasks You are ready to start receiving tasks. [PERSON_NAME] Av…" at bounding box center [103, 358] width 157 height 667
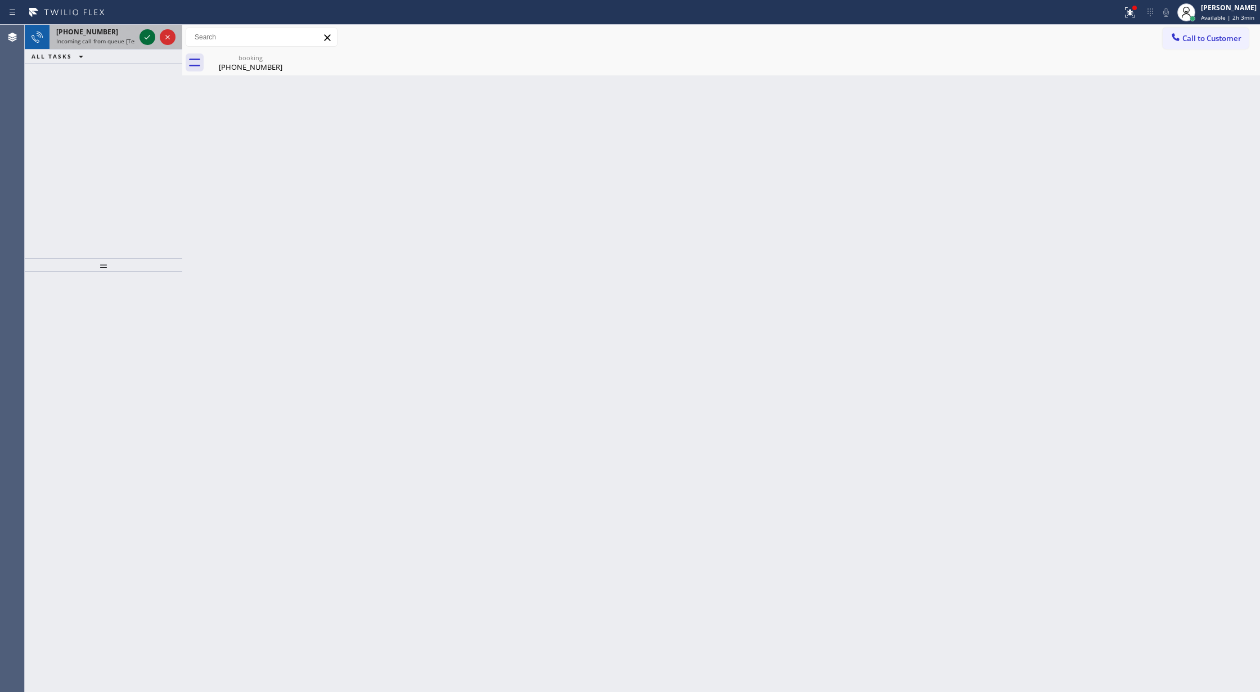
click at [143, 37] on icon at bounding box center [147, 36] width 13 height 13
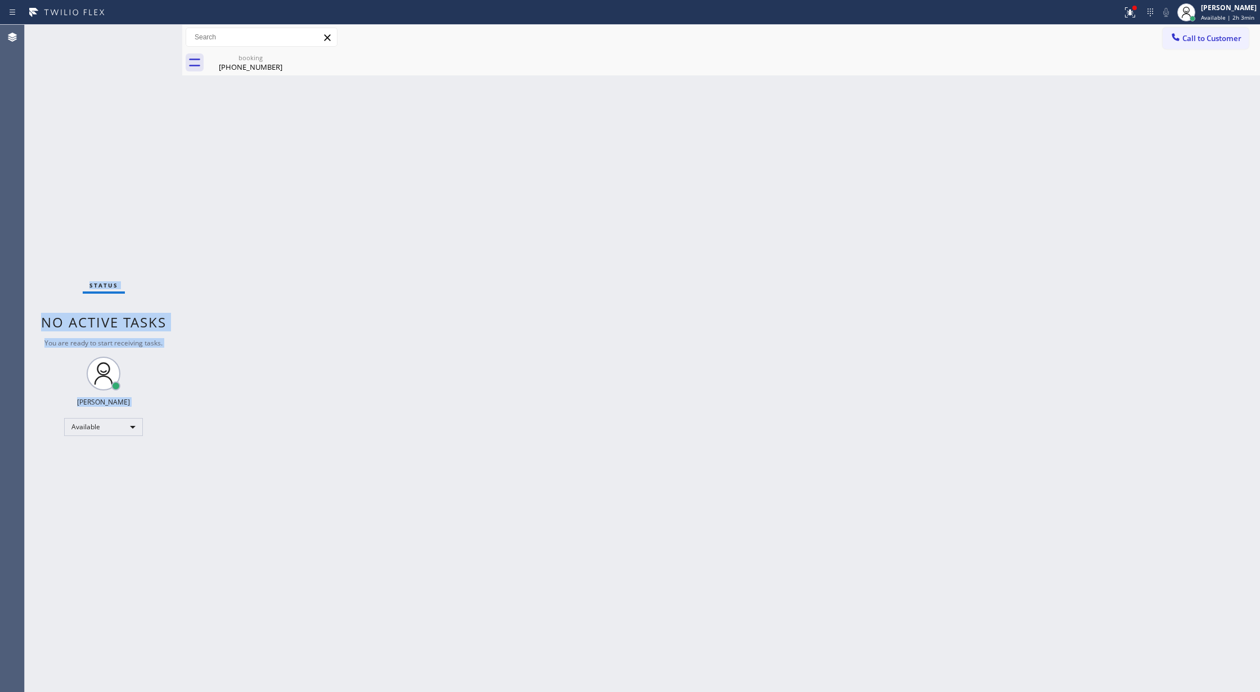
click at [143, 37] on div "Status No active tasks You are ready to start receiving tasks. [PERSON_NAME] Av…" at bounding box center [103, 358] width 157 height 667
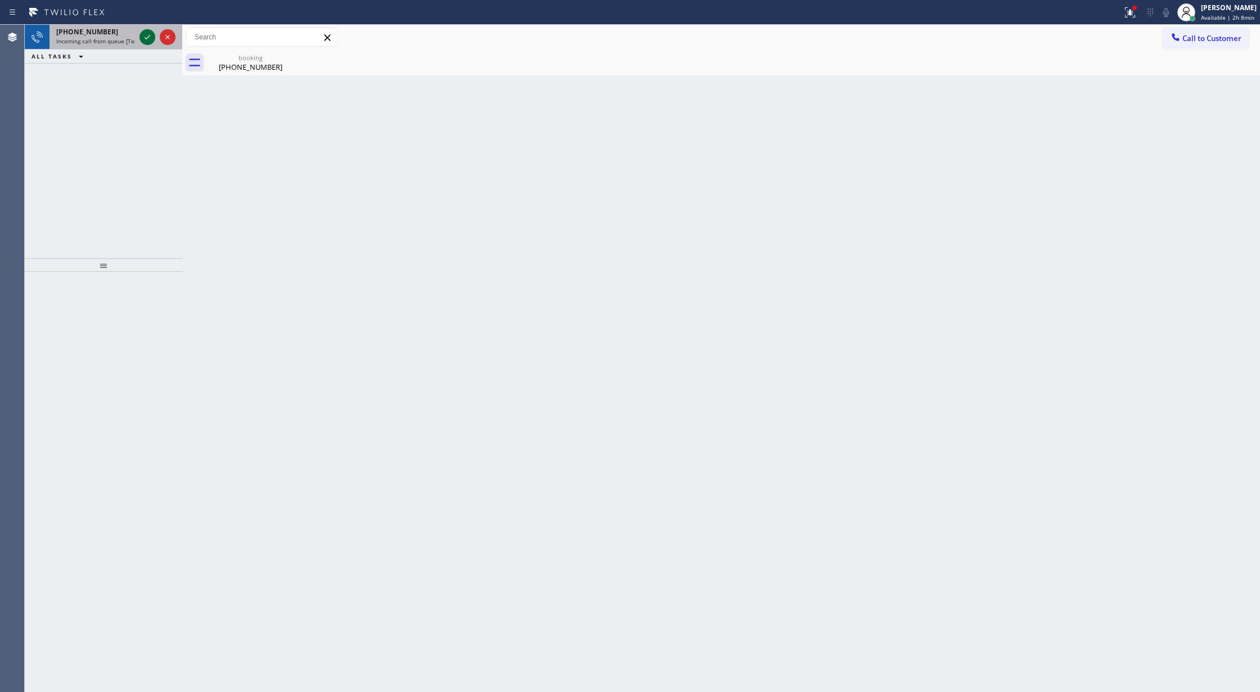
click at [147, 34] on icon at bounding box center [147, 36] width 13 height 13
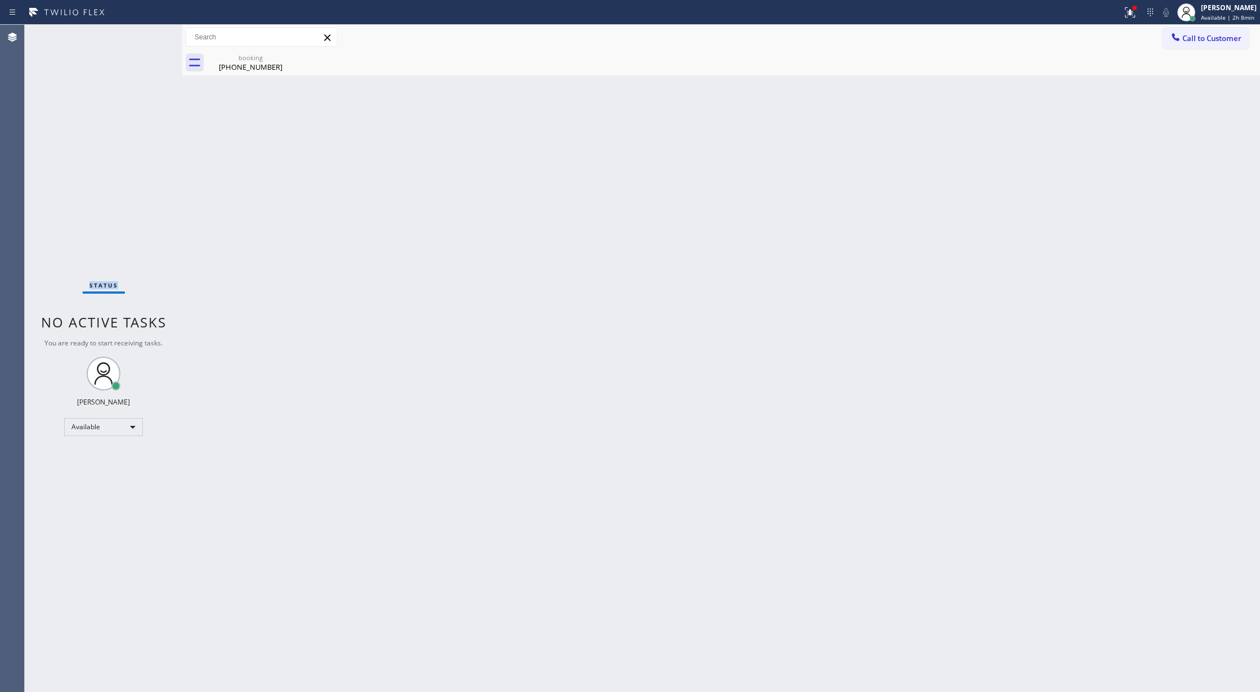
click at [147, 34] on div "Status No active tasks You are ready to start receiving tasks. [PERSON_NAME] Av…" at bounding box center [103, 358] width 157 height 667
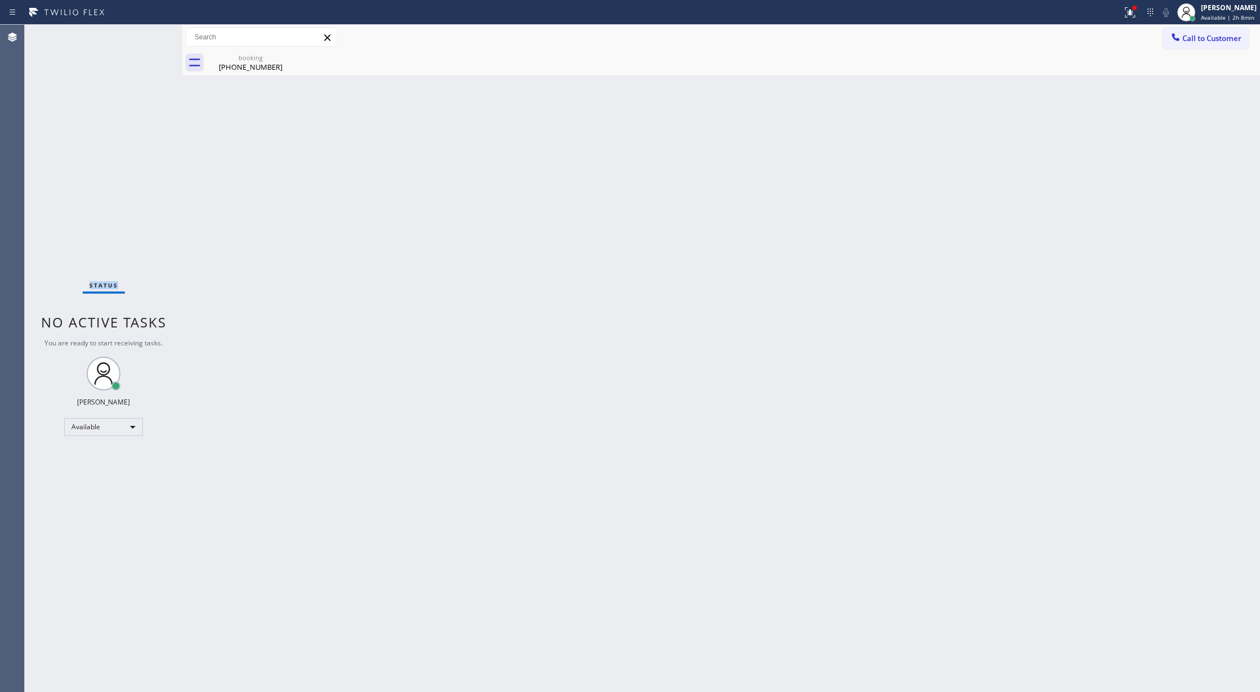
click at [147, 34] on div "Status No active tasks You are ready to start receiving tasks. [PERSON_NAME] Av…" at bounding box center [103, 358] width 157 height 667
click at [266, 66] on div "(909) 291-8122" at bounding box center [250, 67] width 85 height 10
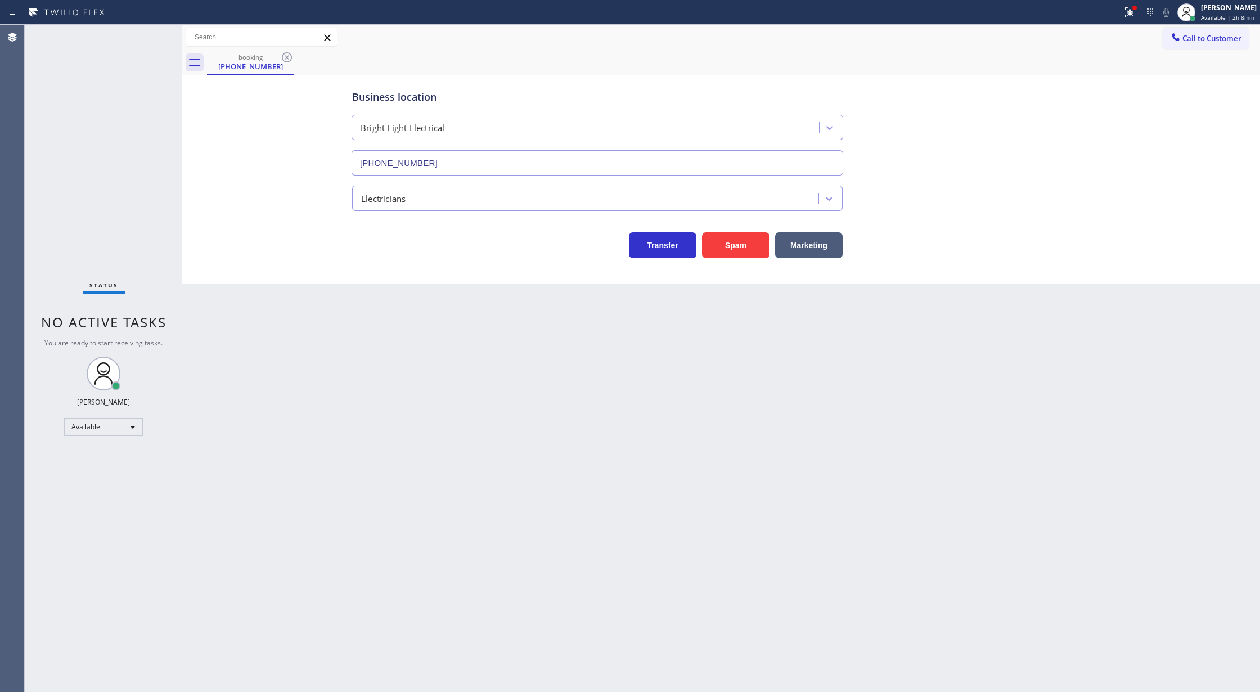
click at [290, 57] on icon at bounding box center [286, 57] width 13 height 13
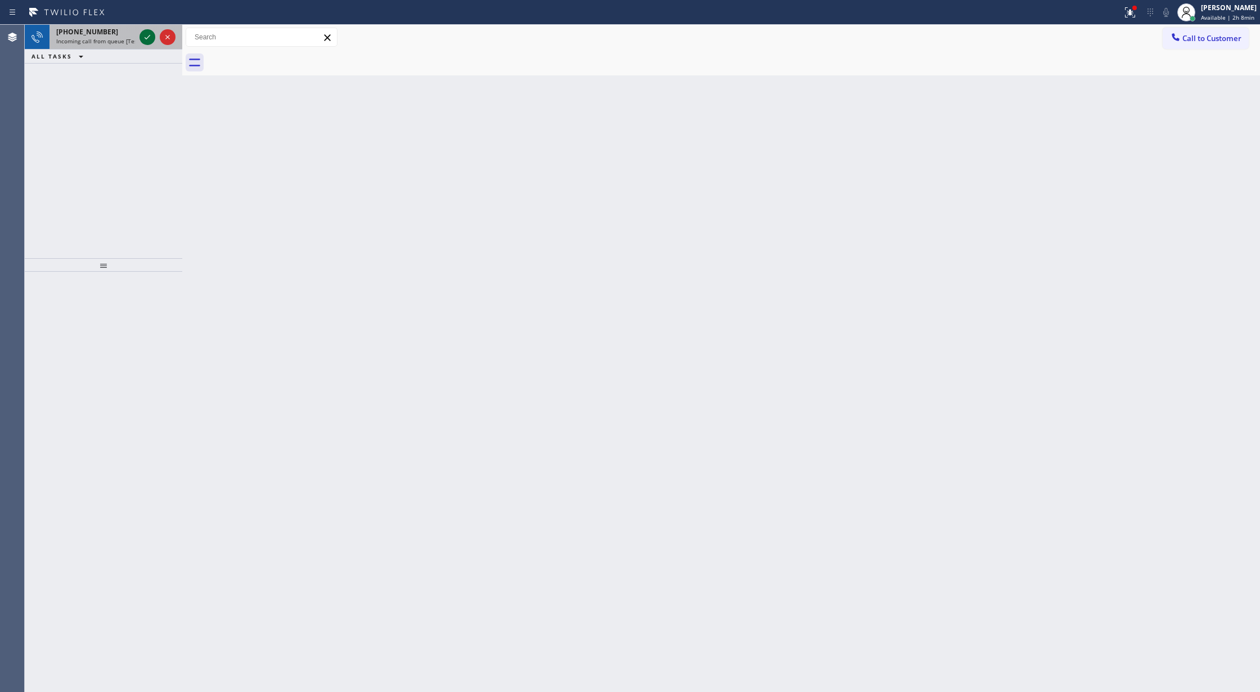
click at [147, 39] on icon at bounding box center [147, 36] width 13 height 13
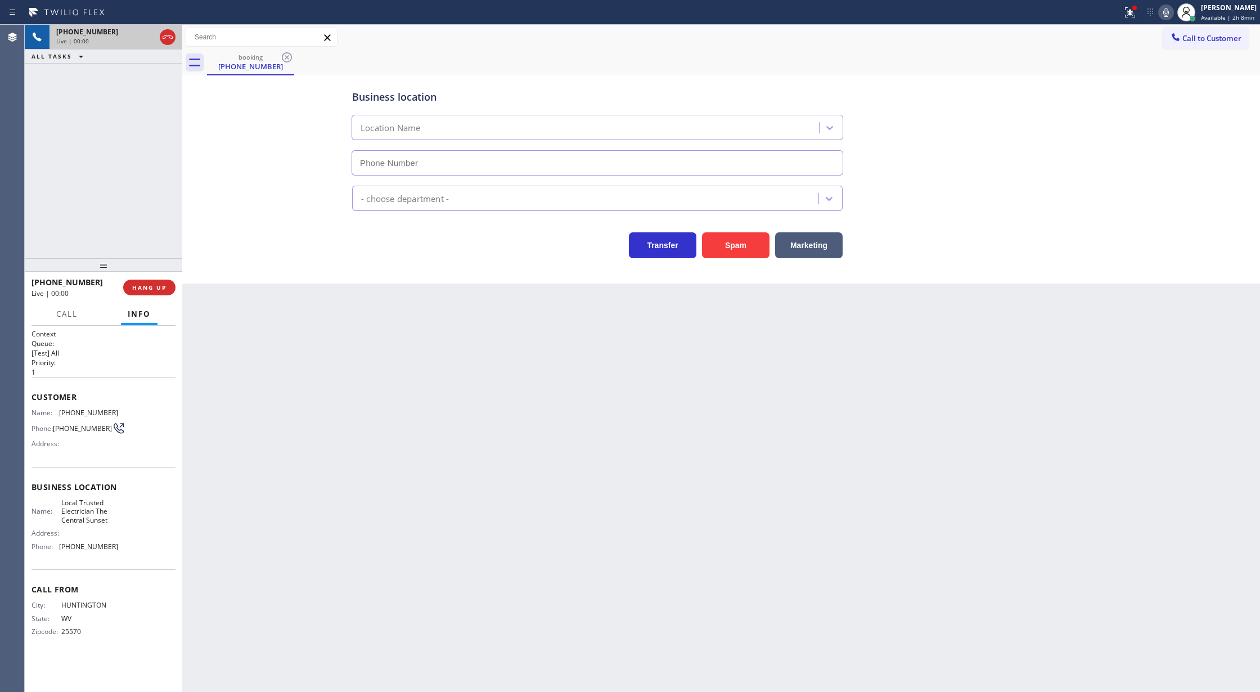
type input "(619) 558-2427"
click at [734, 239] on button "Spam" at bounding box center [735, 245] width 67 height 26
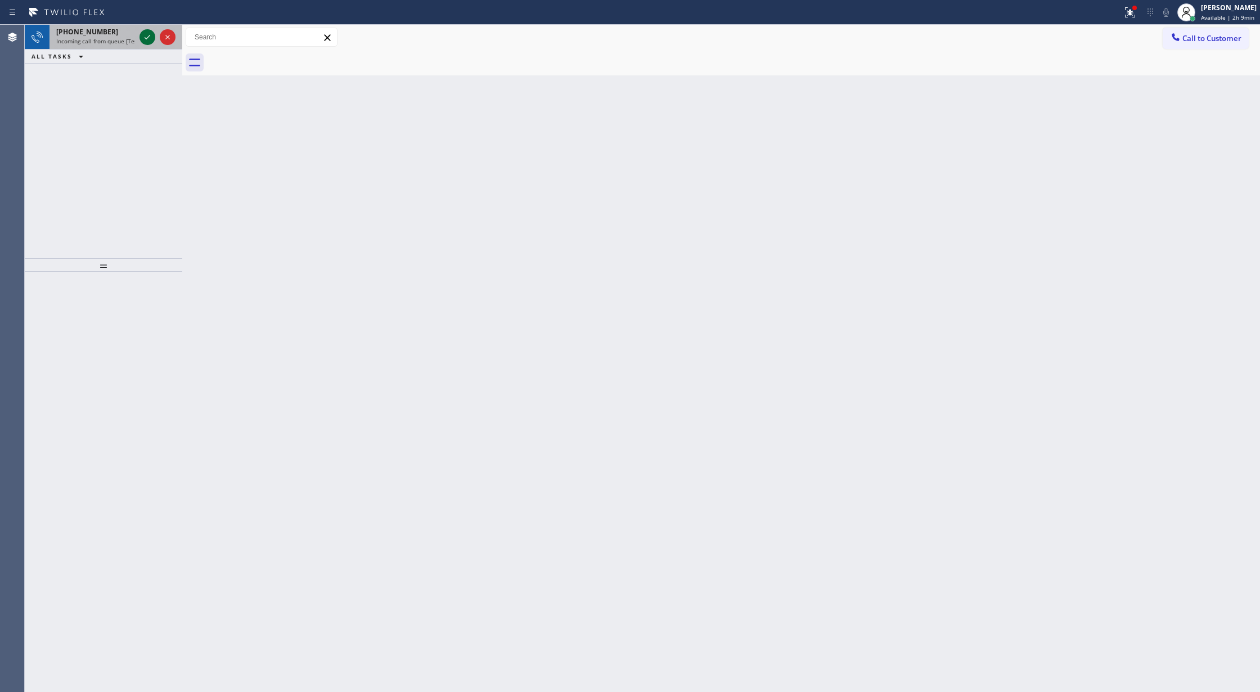
click at [146, 36] on icon at bounding box center [147, 36] width 13 height 13
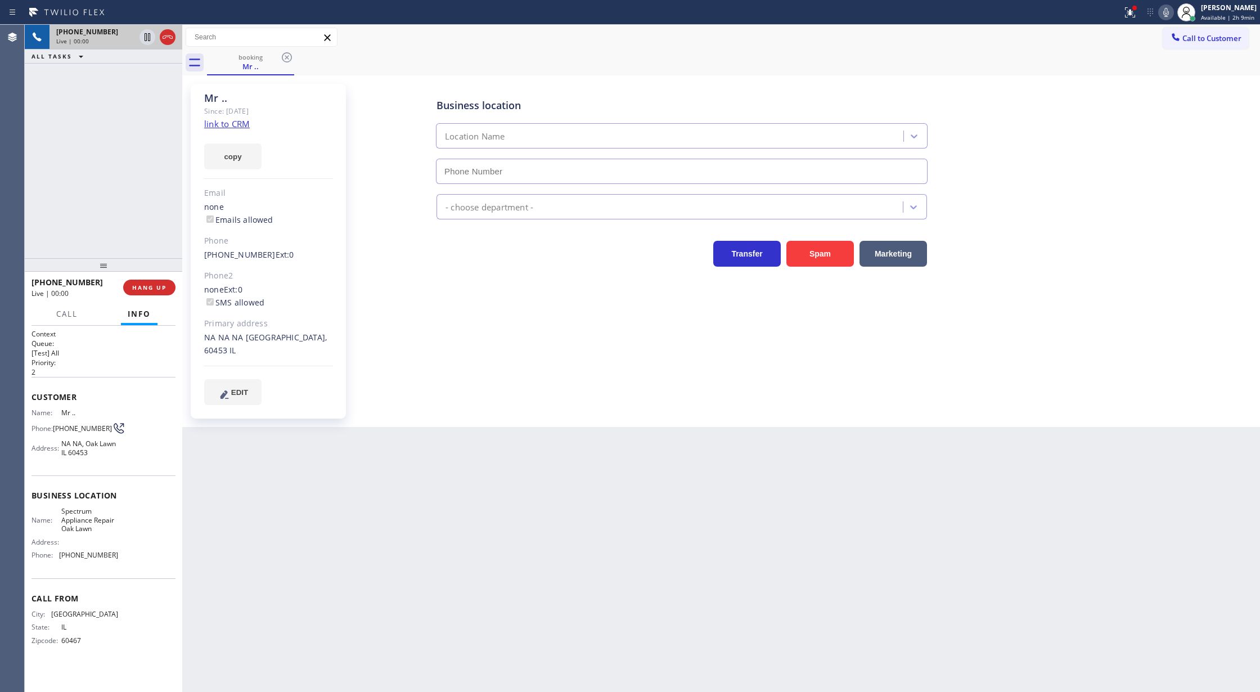
type input "(708) 564-3818"
click at [216, 120] on link "link to CRM" at bounding box center [227, 123] width 46 height 11
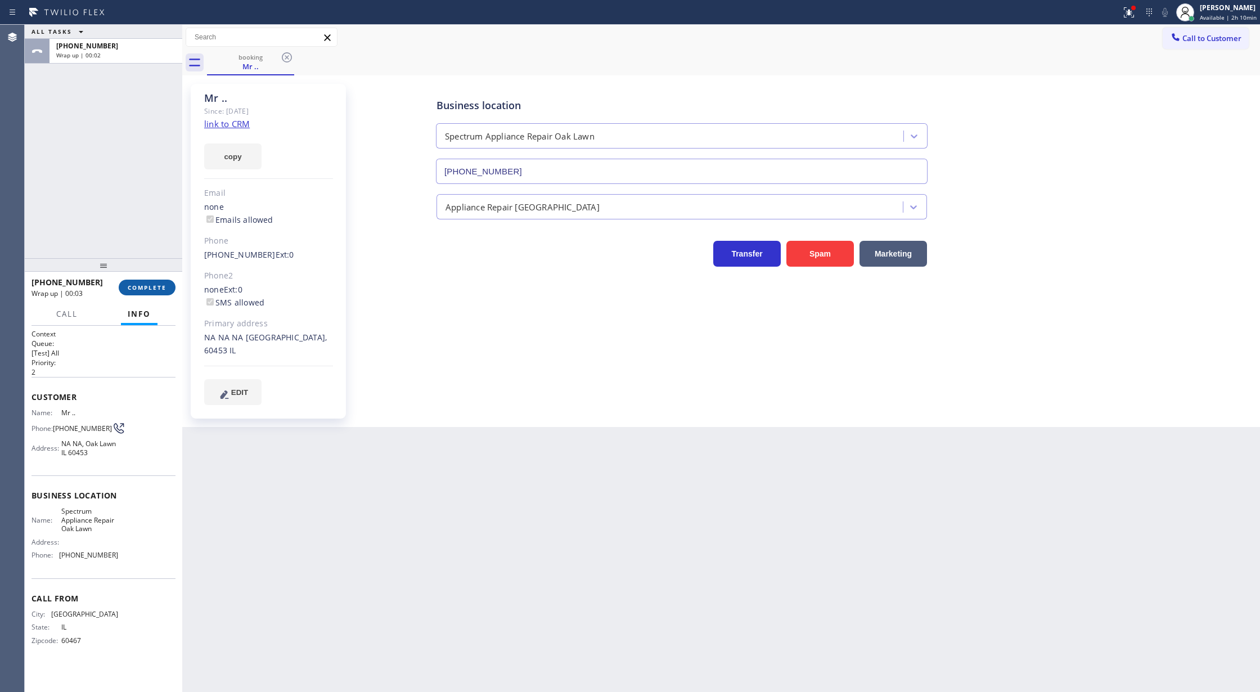
click at [141, 294] on button "COMPLETE" at bounding box center [147, 287] width 57 height 16
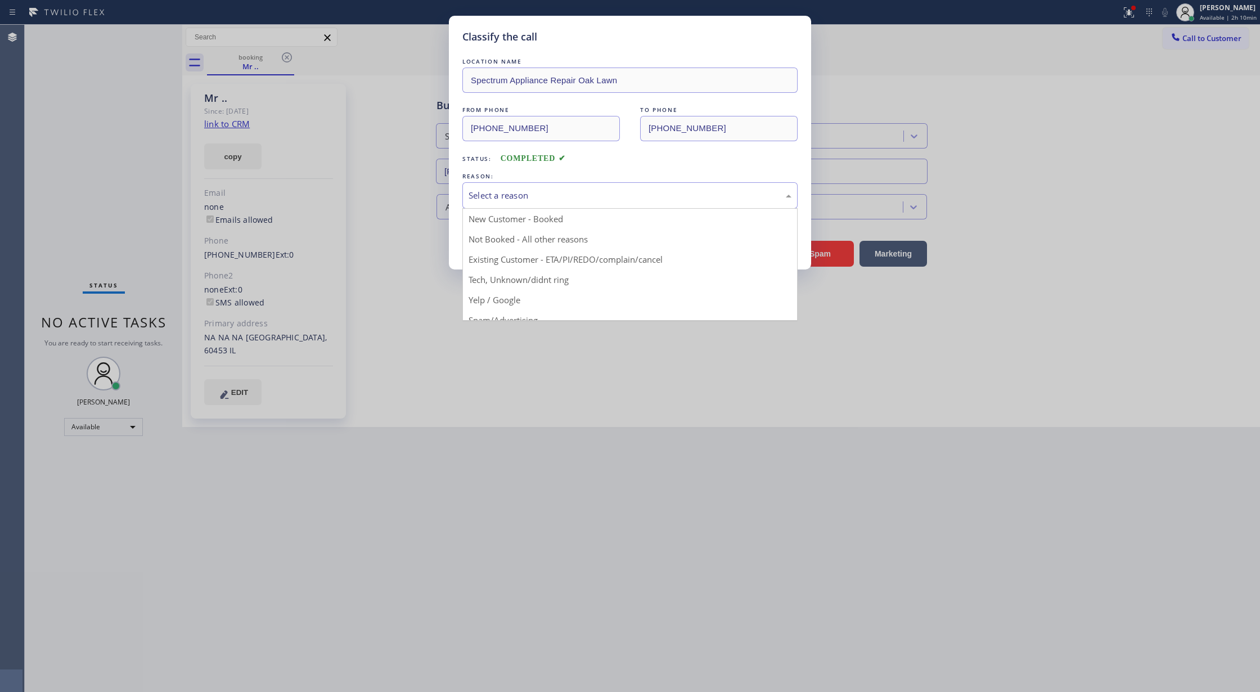
click at [512, 198] on div "Select a reason" at bounding box center [629, 195] width 323 height 13
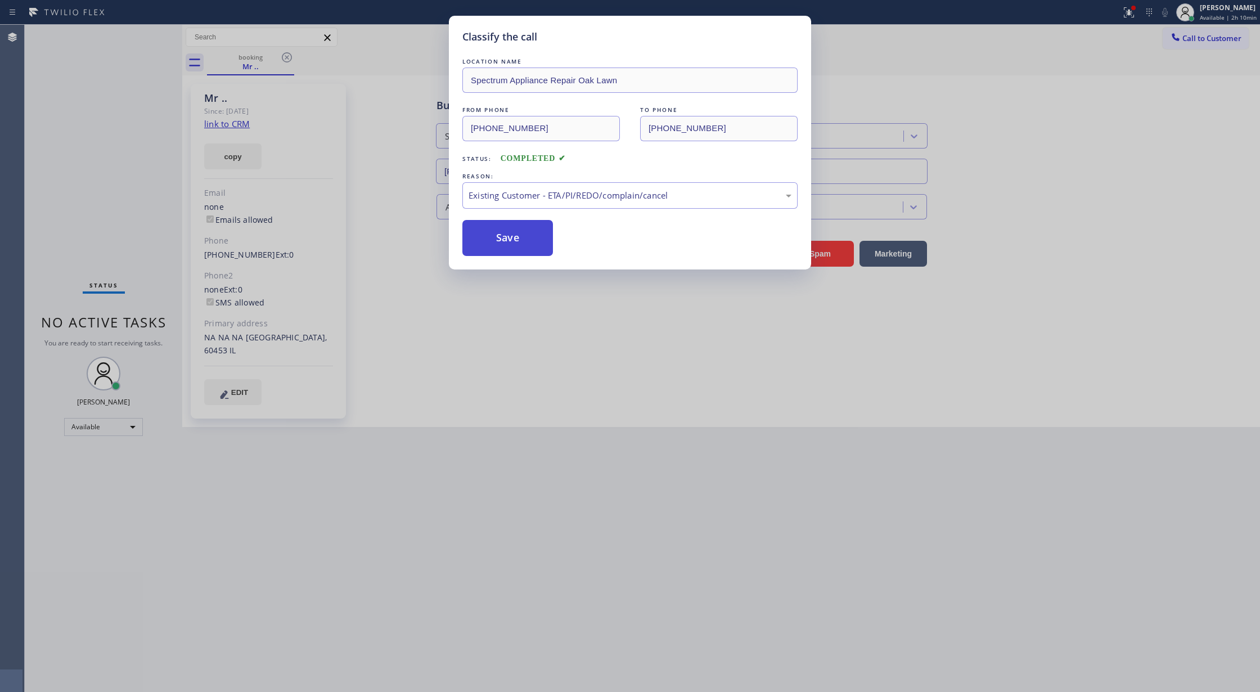
click at [497, 233] on button "Save" at bounding box center [507, 238] width 91 height 36
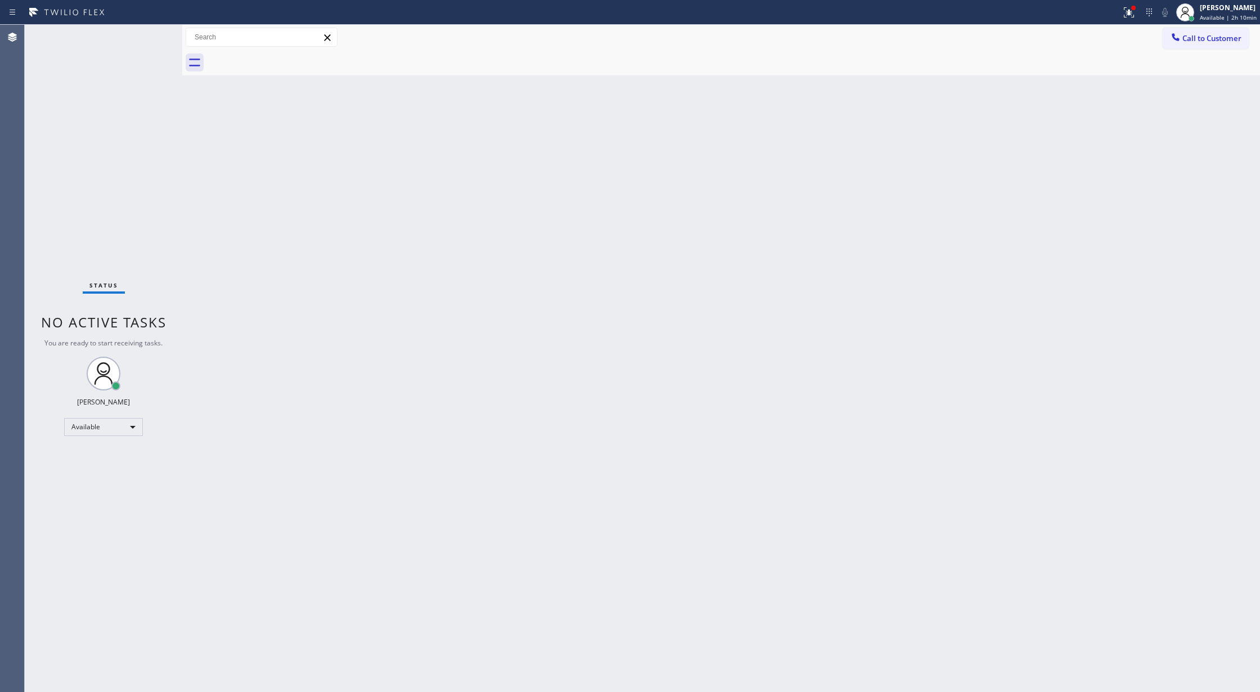
drag, startPoint x: 146, startPoint y: 40, endPoint x: 369, endPoint y: 202, distance: 275.8
click at [146, 40] on div "Status No active tasks You are ready to start receiving tasks. [PERSON_NAME] Av…" at bounding box center [103, 358] width 157 height 667
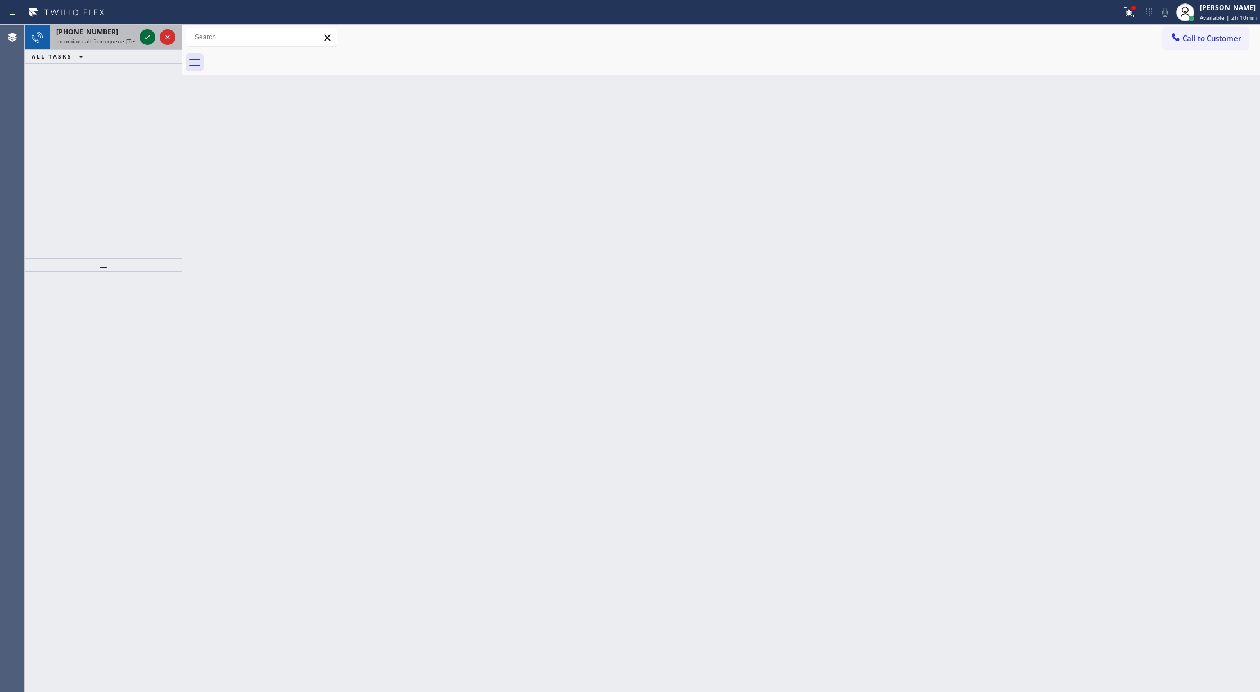
click at [142, 37] on icon at bounding box center [147, 36] width 13 height 13
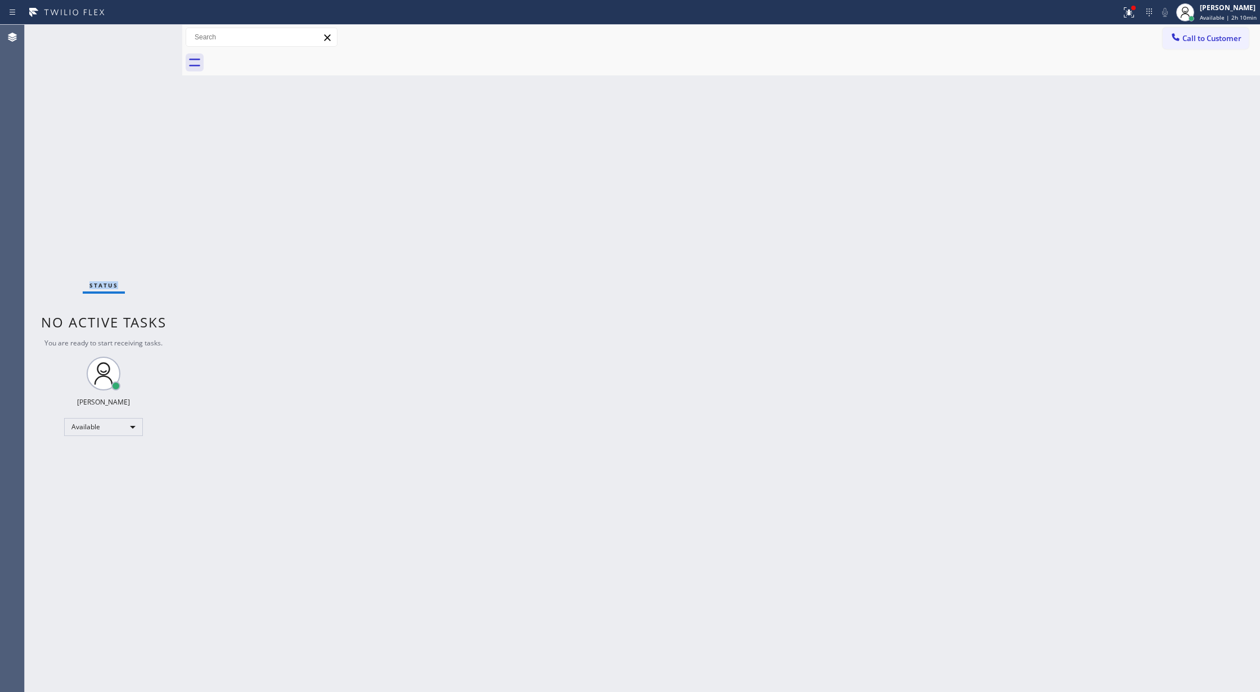
click at [142, 37] on div "Status No active tasks You are ready to start receiving tasks. [PERSON_NAME] Av…" at bounding box center [103, 358] width 157 height 667
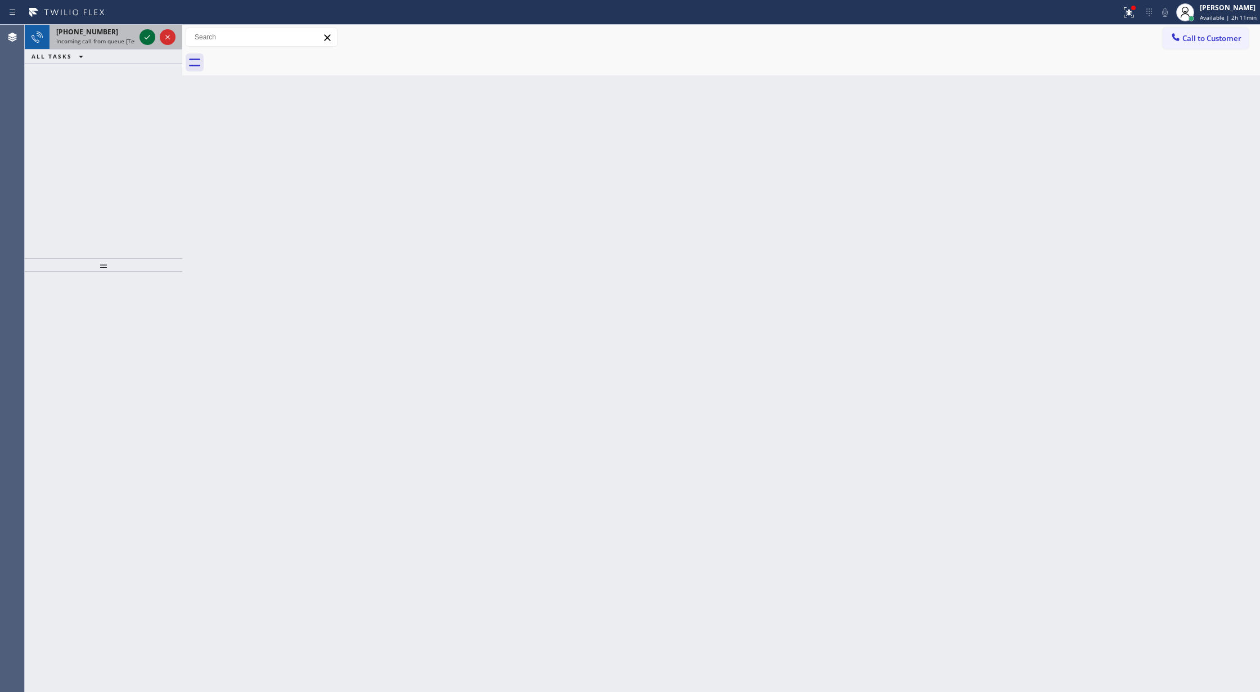
click at [145, 39] on icon at bounding box center [147, 36] width 13 height 13
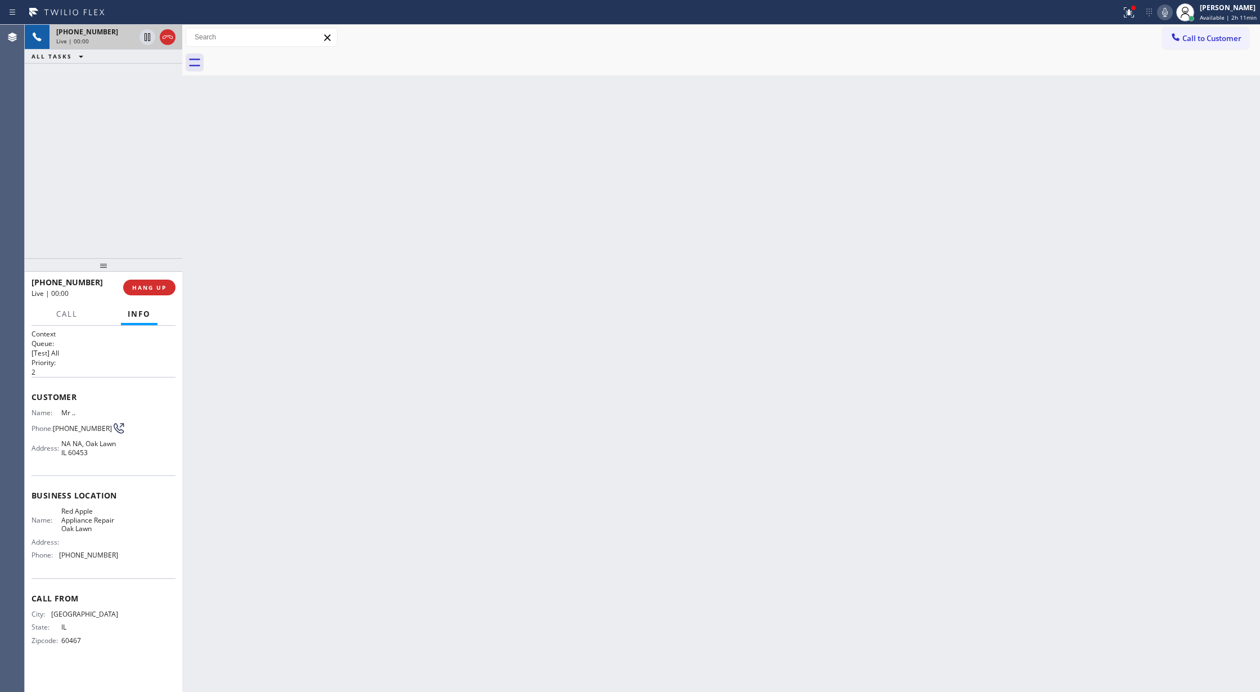
click at [167, 37] on icon at bounding box center [167, 36] width 13 height 13
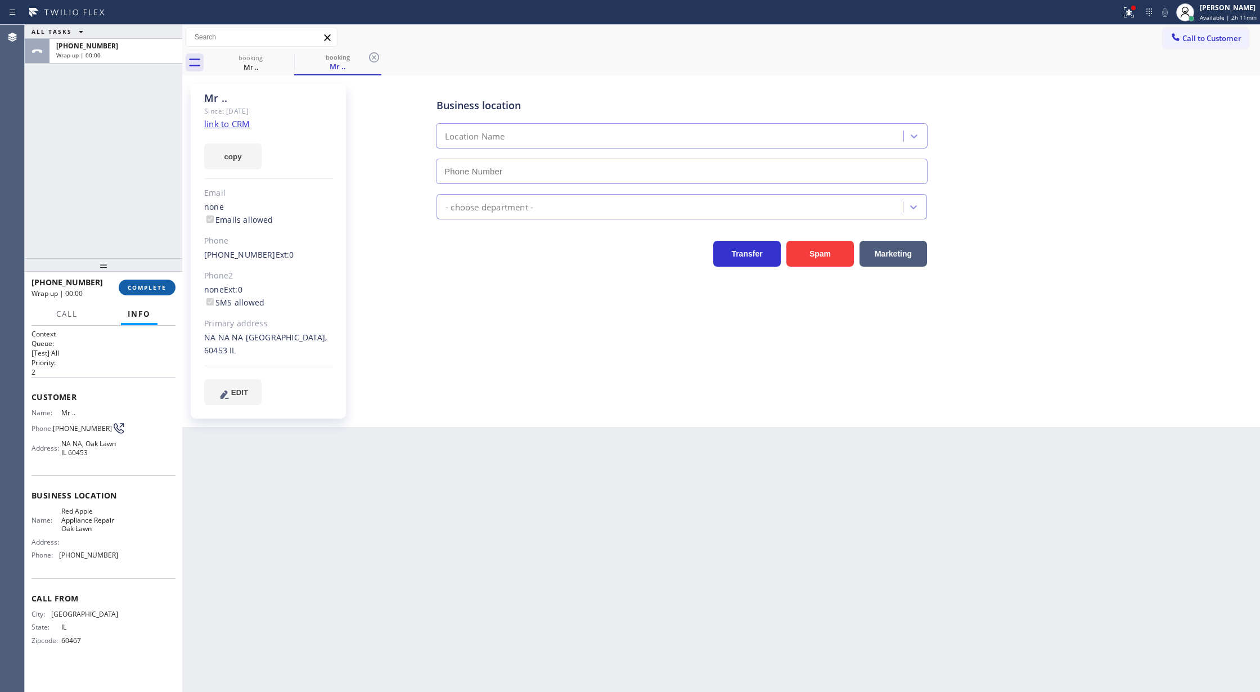
click at [131, 286] on span "COMPLETE" at bounding box center [147, 287] width 39 height 8
type input "(708) 367-3377"
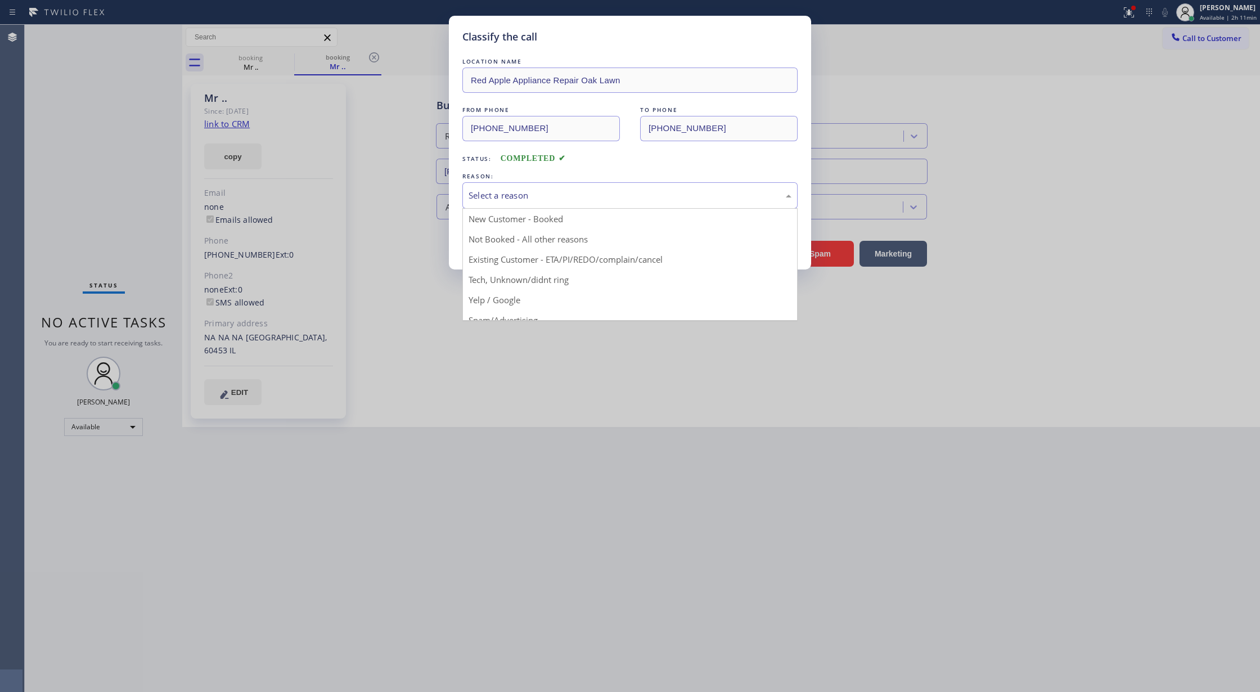
click at [525, 197] on div "Select a reason" at bounding box center [629, 195] width 323 height 13
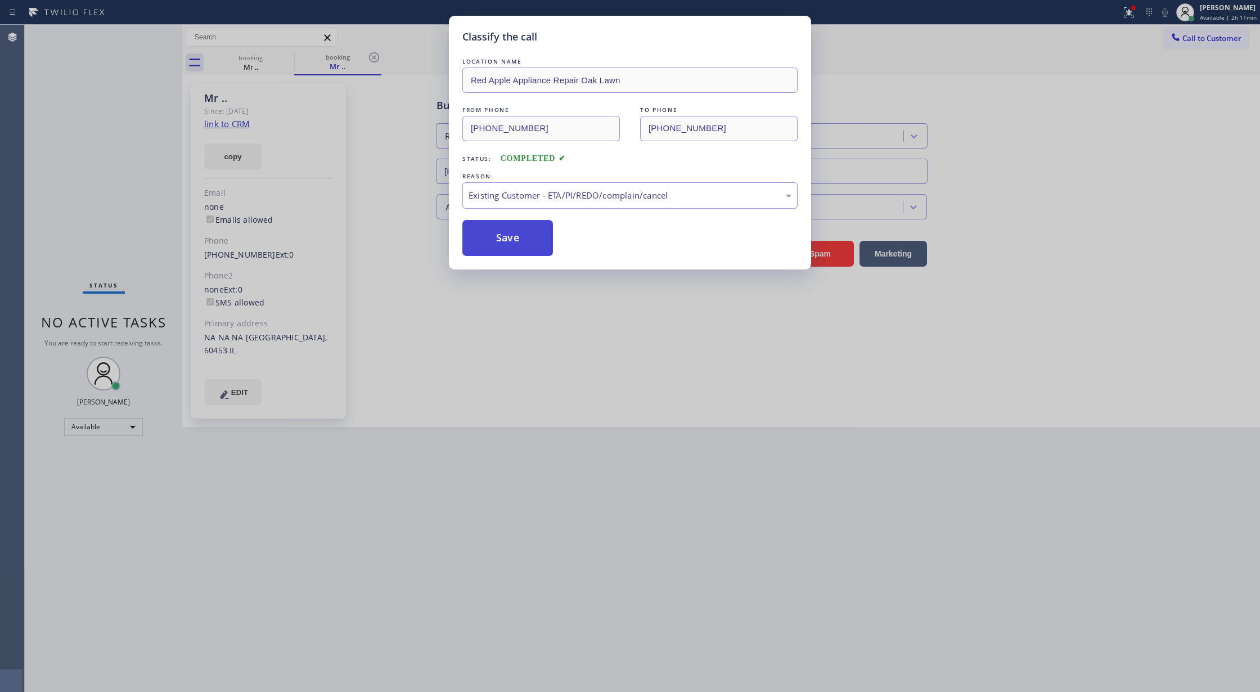
click at [500, 232] on button "Save" at bounding box center [507, 238] width 91 height 36
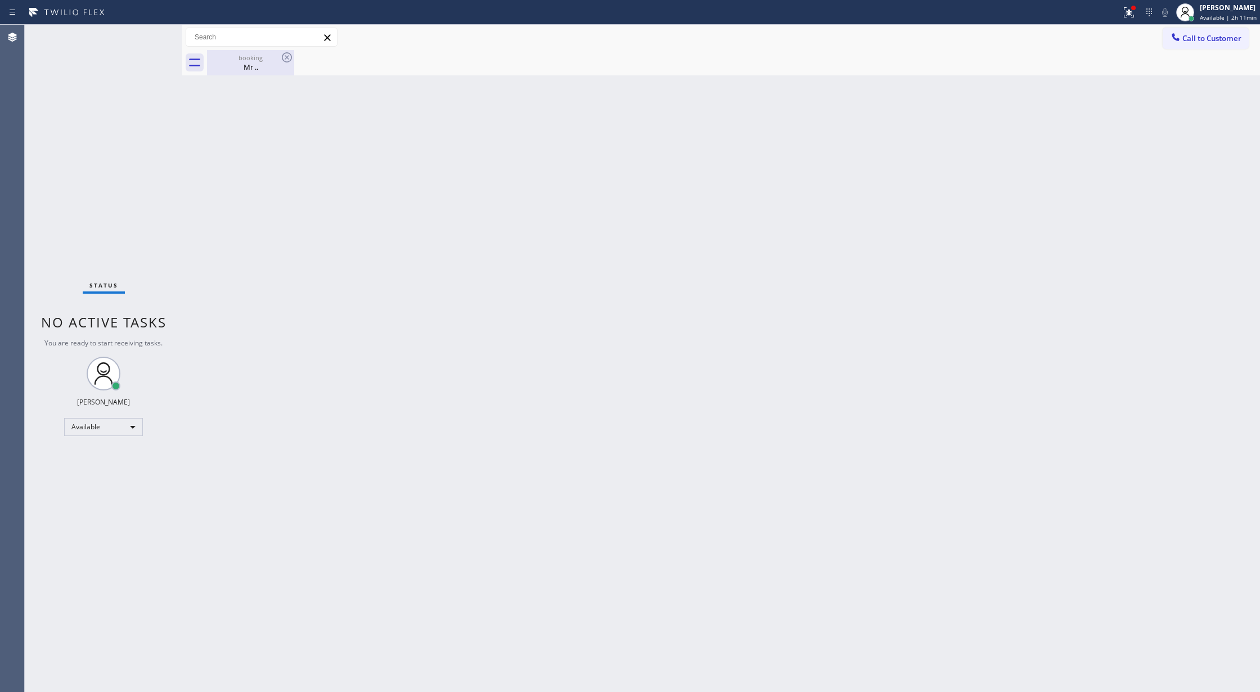
click at [250, 66] on div "Mr .." at bounding box center [250, 67] width 85 height 10
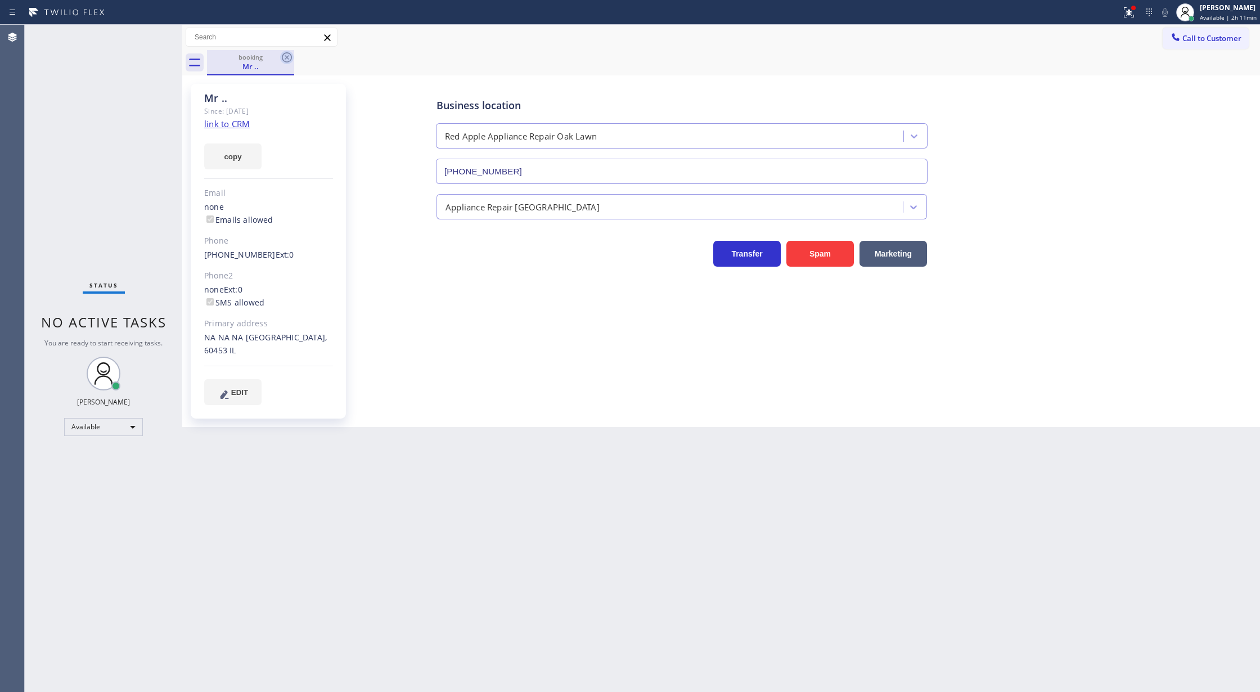
click at [282, 57] on icon at bounding box center [287, 57] width 10 height 10
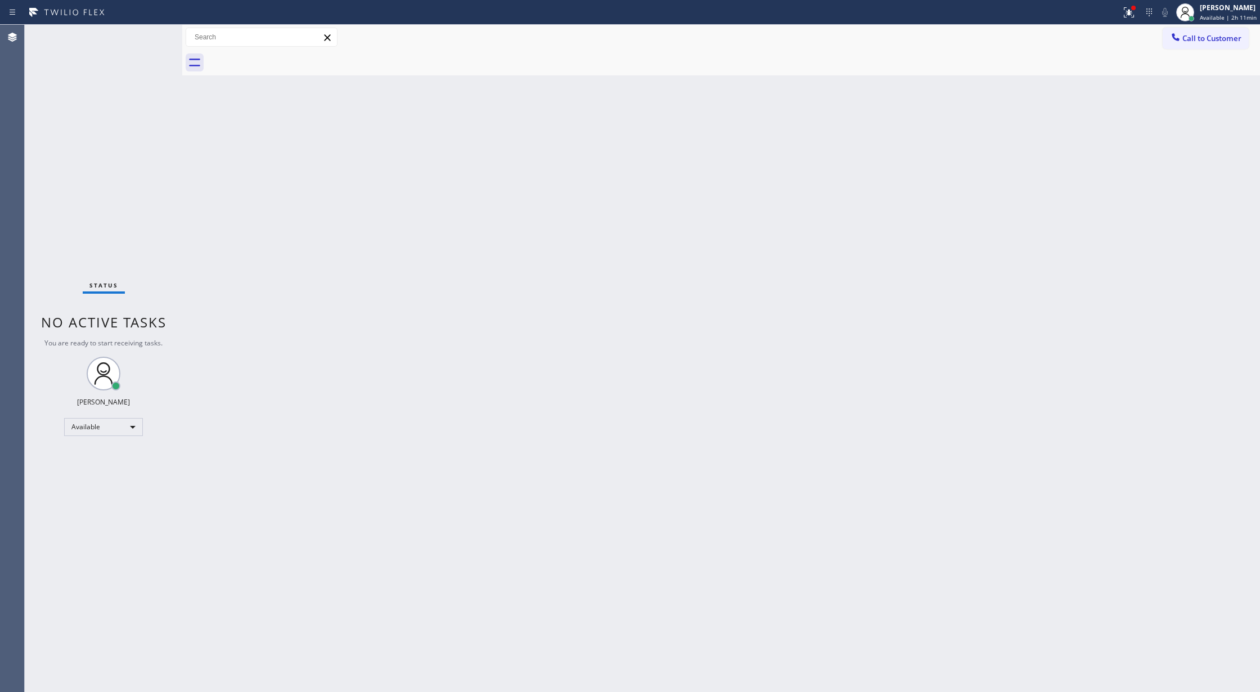
click at [153, 32] on div "Status No active tasks You are ready to start receiving tasks. [PERSON_NAME] Av…" at bounding box center [103, 358] width 157 height 667
click at [151, 34] on div "Status No active tasks You are ready to start receiving tasks. [PERSON_NAME] Av…" at bounding box center [103, 358] width 157 height 667
click at [139, 38] on div "Status No active tasks You are ready to start receiving tasks. [PERSON_NAME] Av…" at bounding box center [103, 358] width 157 height 667
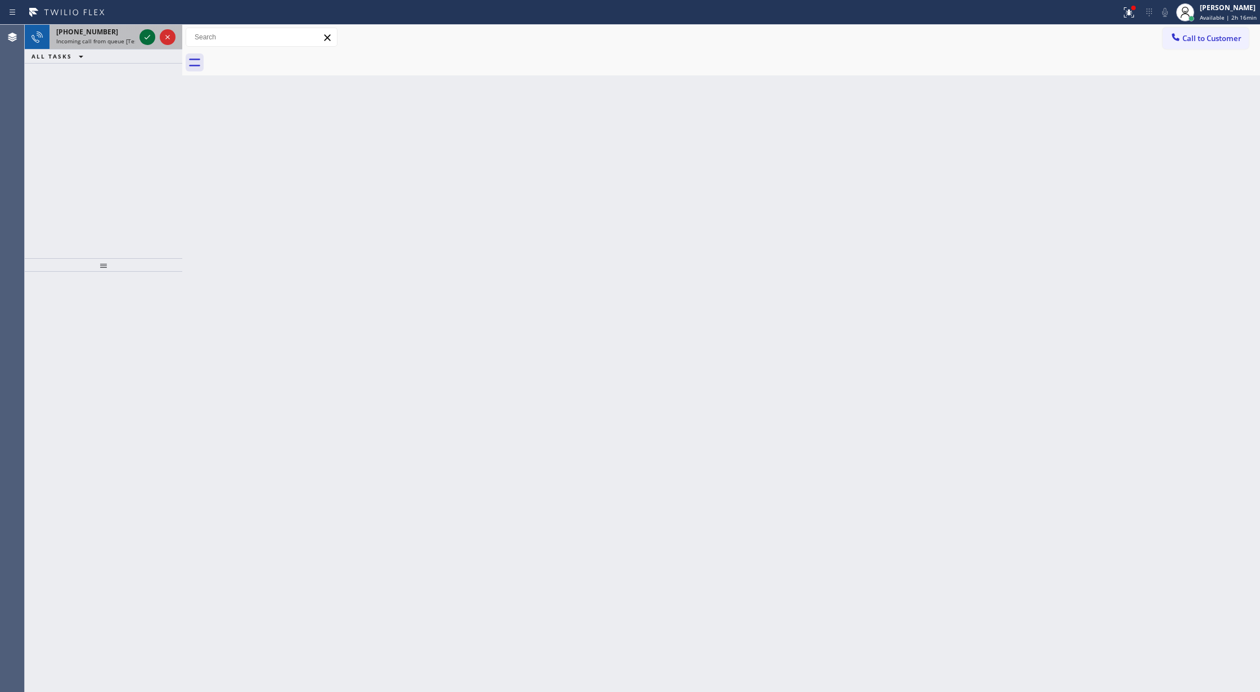
drag, startPoint x: 155, startPoint y: 37, endPoint x: 143, endPoint y: 34, distance: 12.7
click at [155, 37] on div at bounding box center [157, 37] width 40 height 25
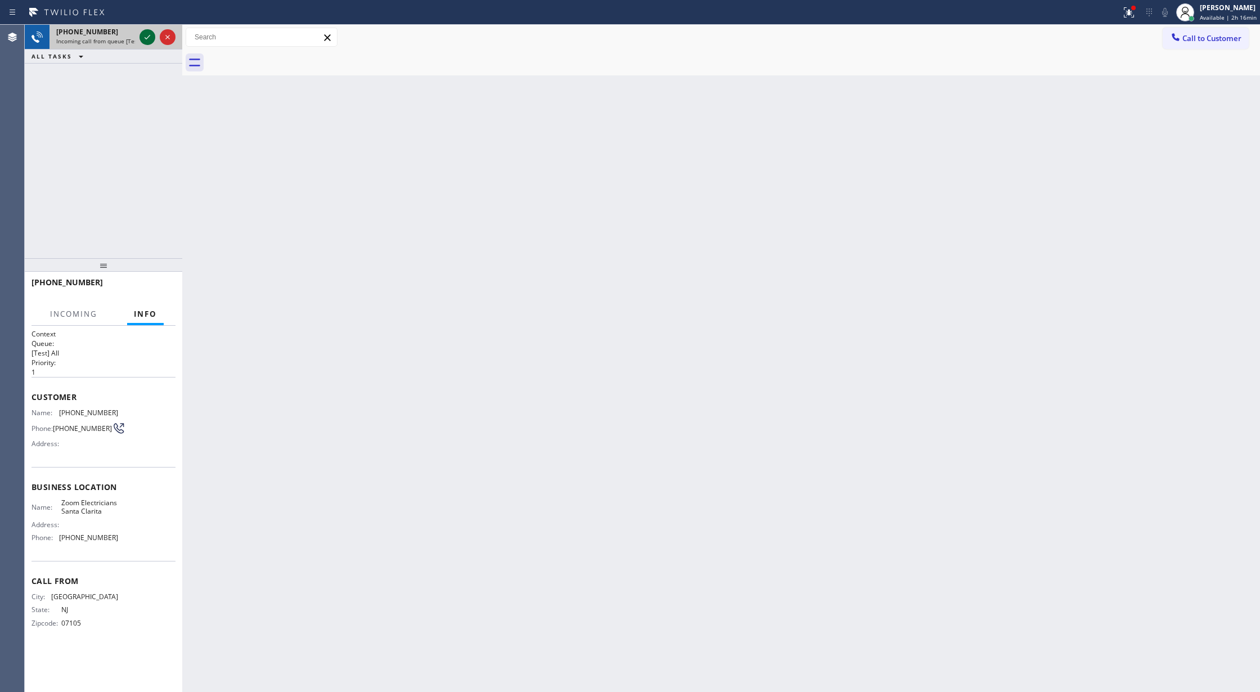
click at [143, 34] on icon at bounding box center [147, 36] width 13 height 13
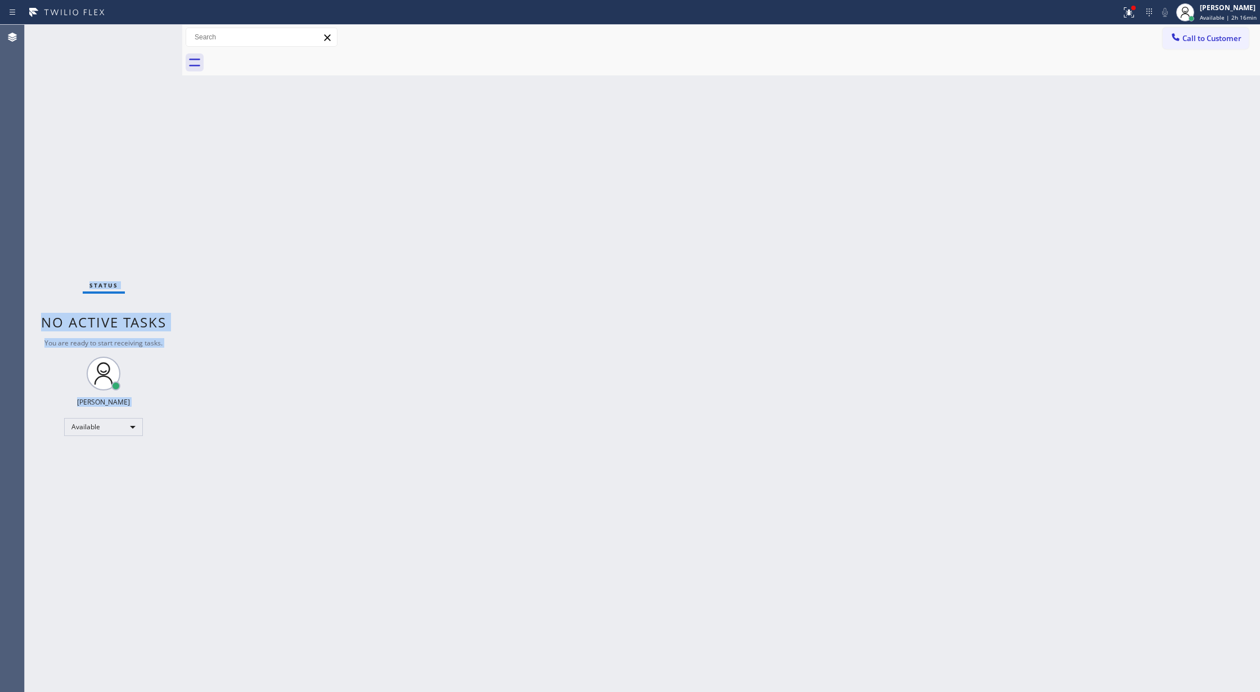
click at [142, 35] on div "Status No active tasks You are ready to start receiving tasks. [PERSON_NAME] Av…" at bounding box center [103, 358] width 157 height 667
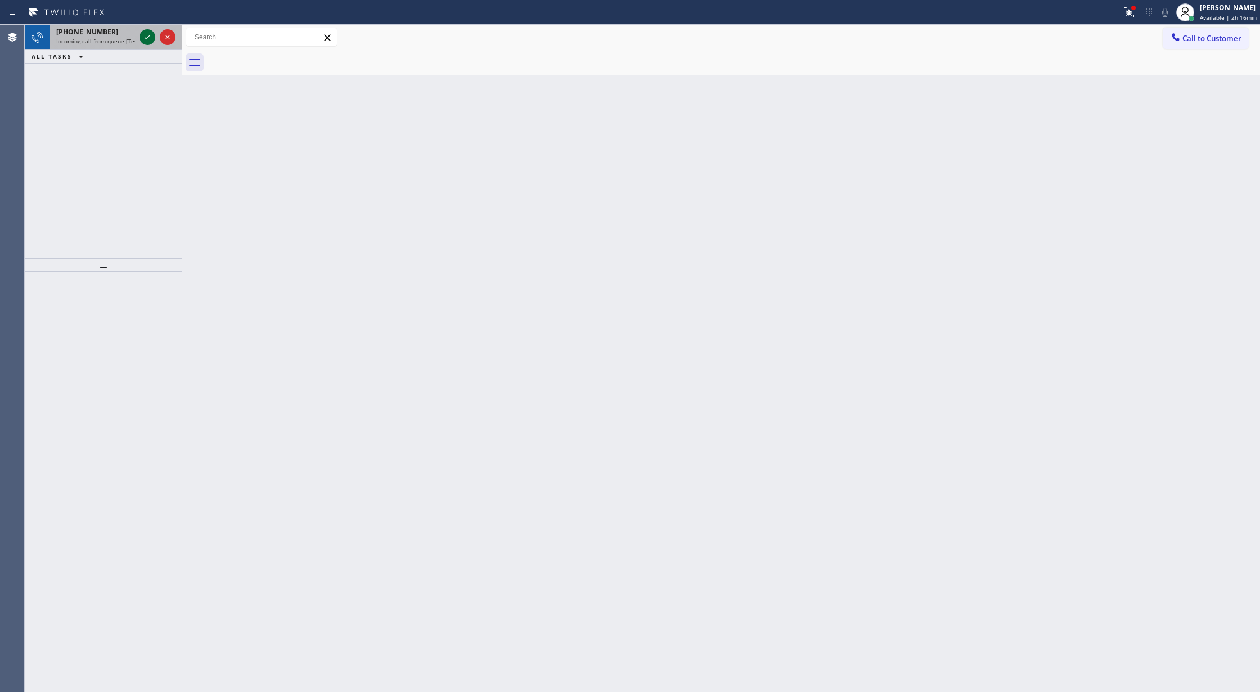
click at [146, 42] on icon at bounding box center [147, 36] width 13 height 13
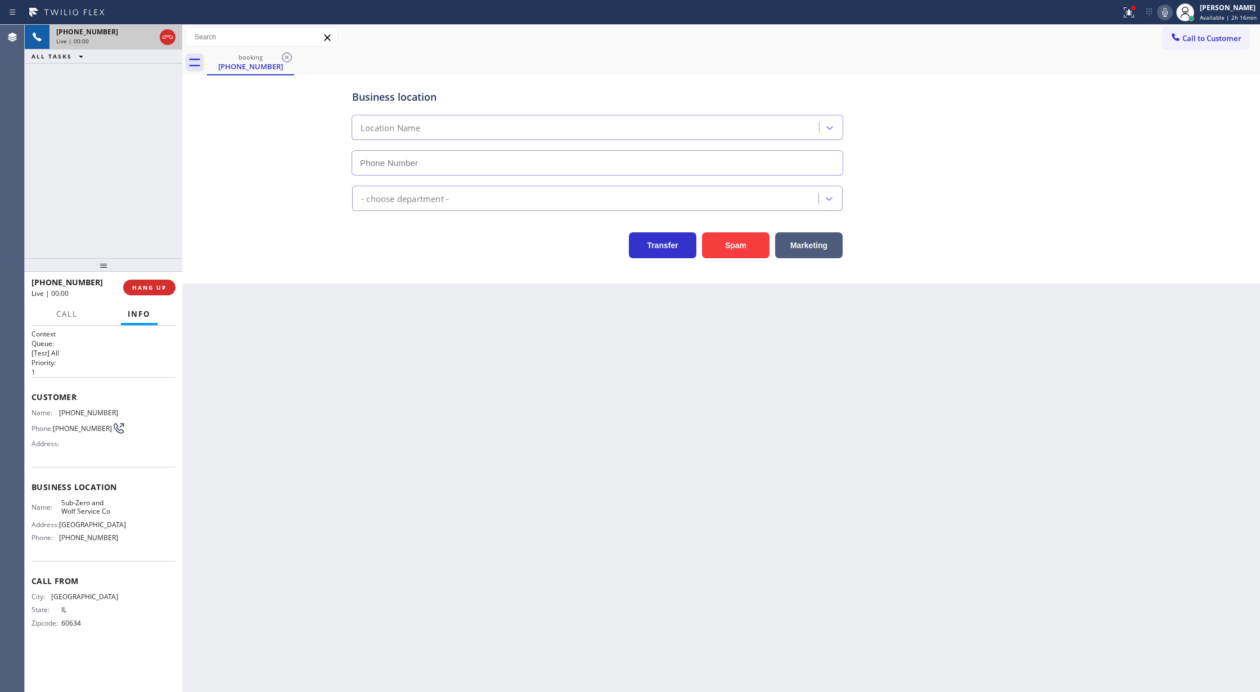
type input "(818) 452-4950"
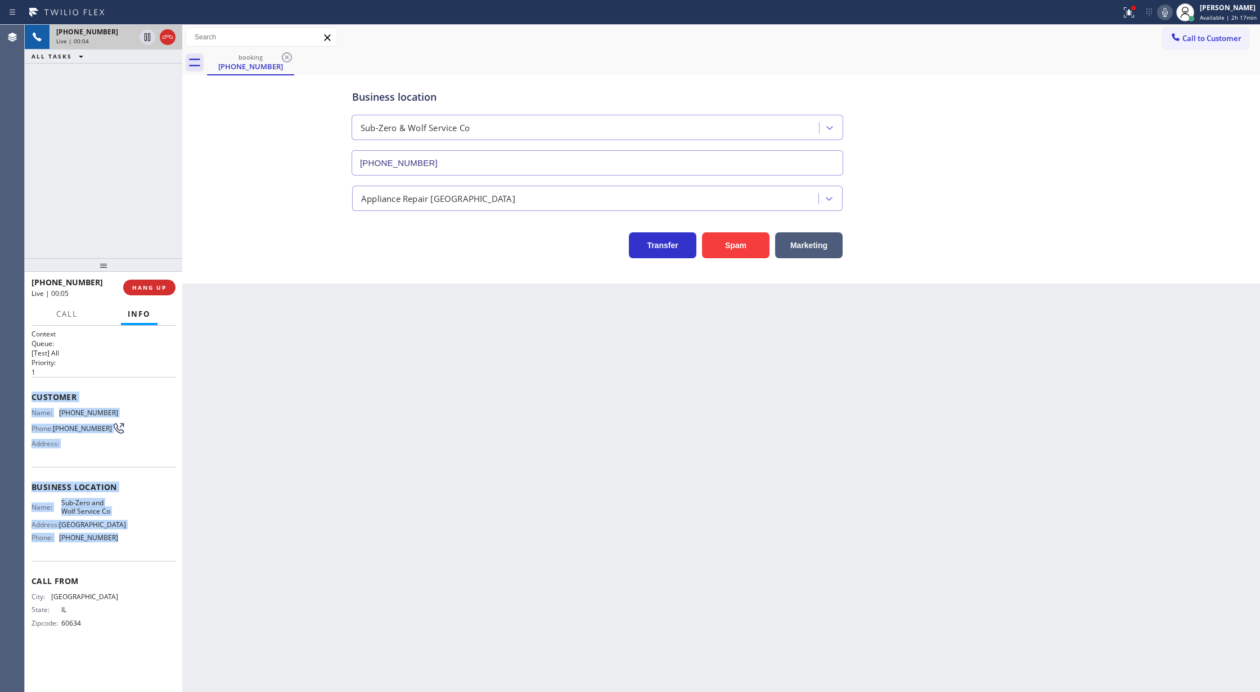
drag, startPoint x: 31, startPoint y: 396, endPoint x: 119, endPoint y: 547, distance: 173.9
click at [119, 547] on div "Context Queue: [Test] All Priority: 1 Customer Name: (773) 259-3799 Phone: (773…" at bounding box center [103, 487] width 144 height 317
copy div "Customer Name: (773) 259-3799 Phone: (773) 259-3799 Address: Business location …"
click at [1166, 7] on icon at bounding box center [1164, 12] width 13 height 13
click at [1166, 12] on rect at bounding box center [1165, 11] width 8 height 8
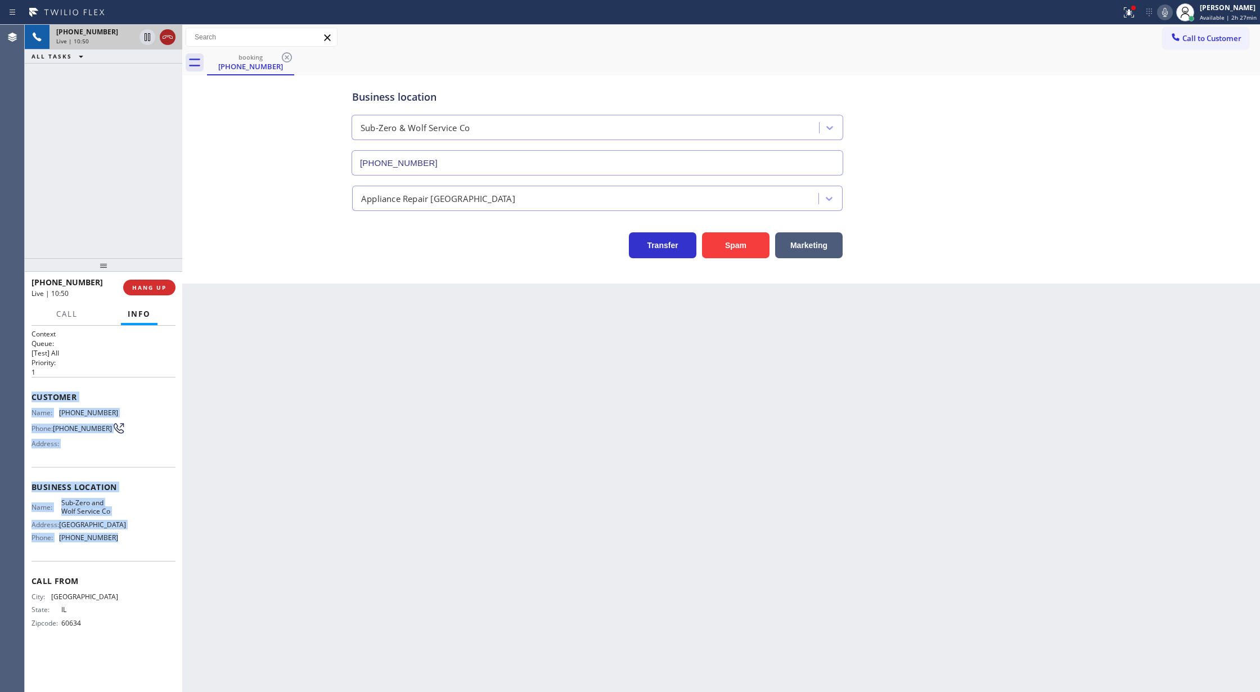
click at [165, 39] on icon at bounding box center [167, 36] width 13 height 13
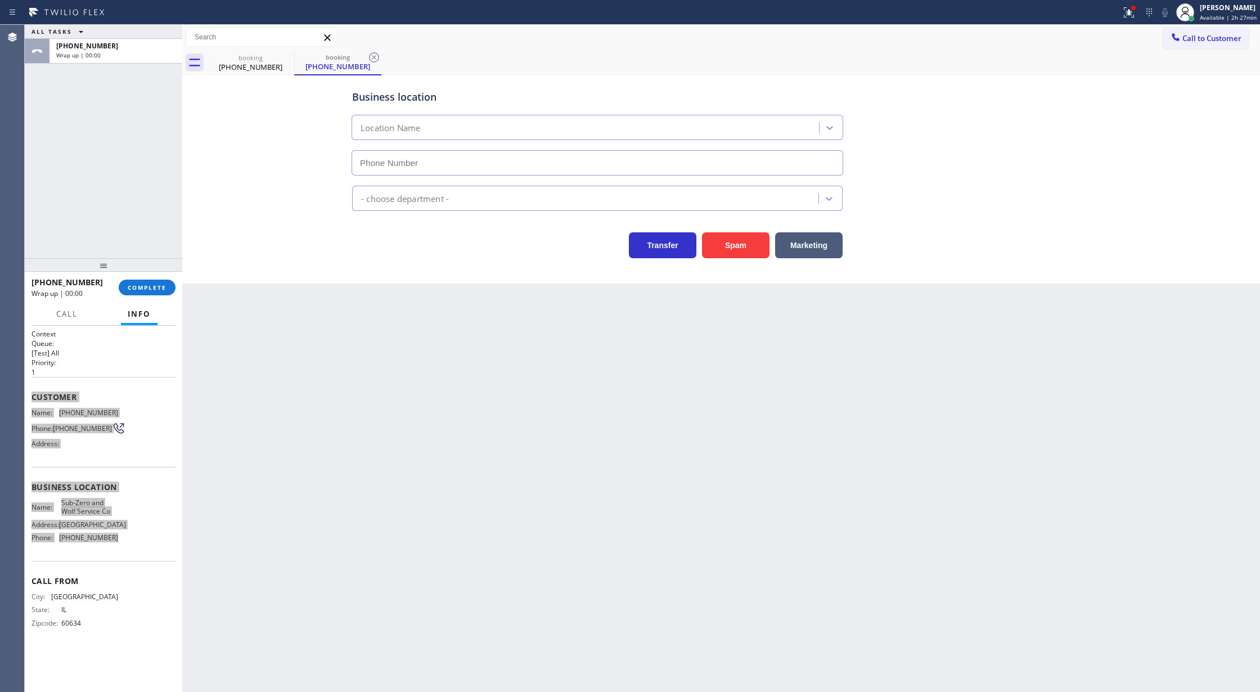
type input "(818) 452-4950"
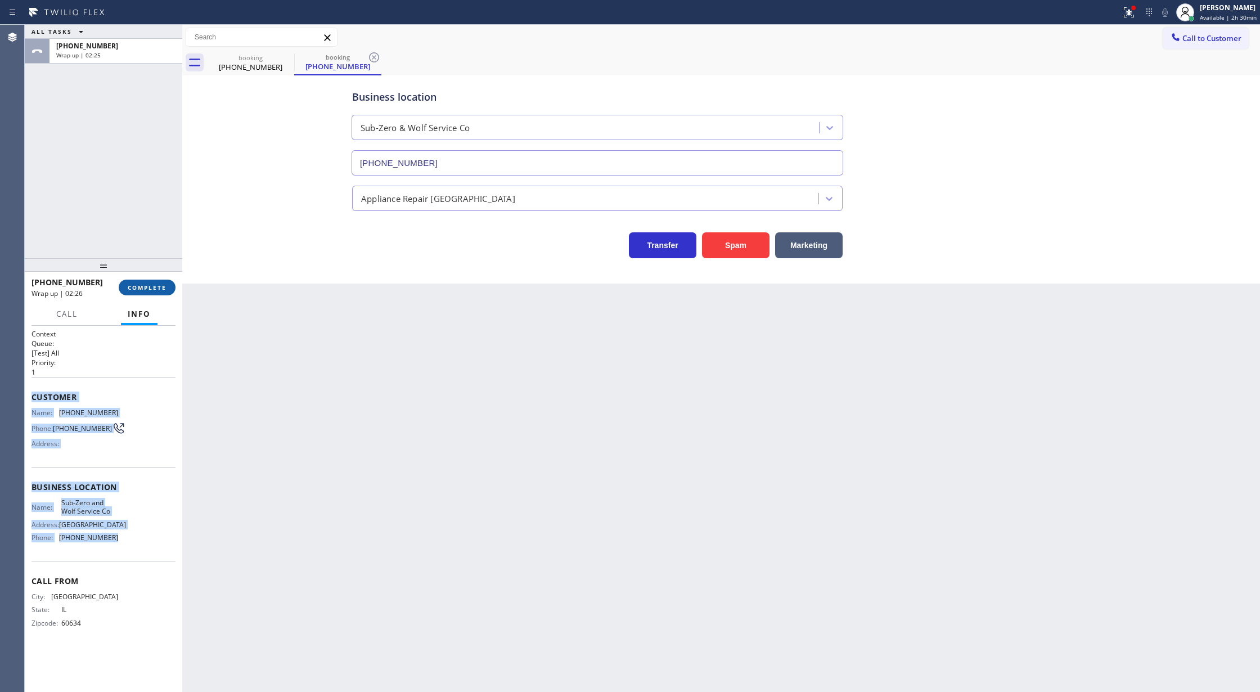
click at [148, 292] on button "COMPLETE" at bounding box center [147, 287] width 57 height 16
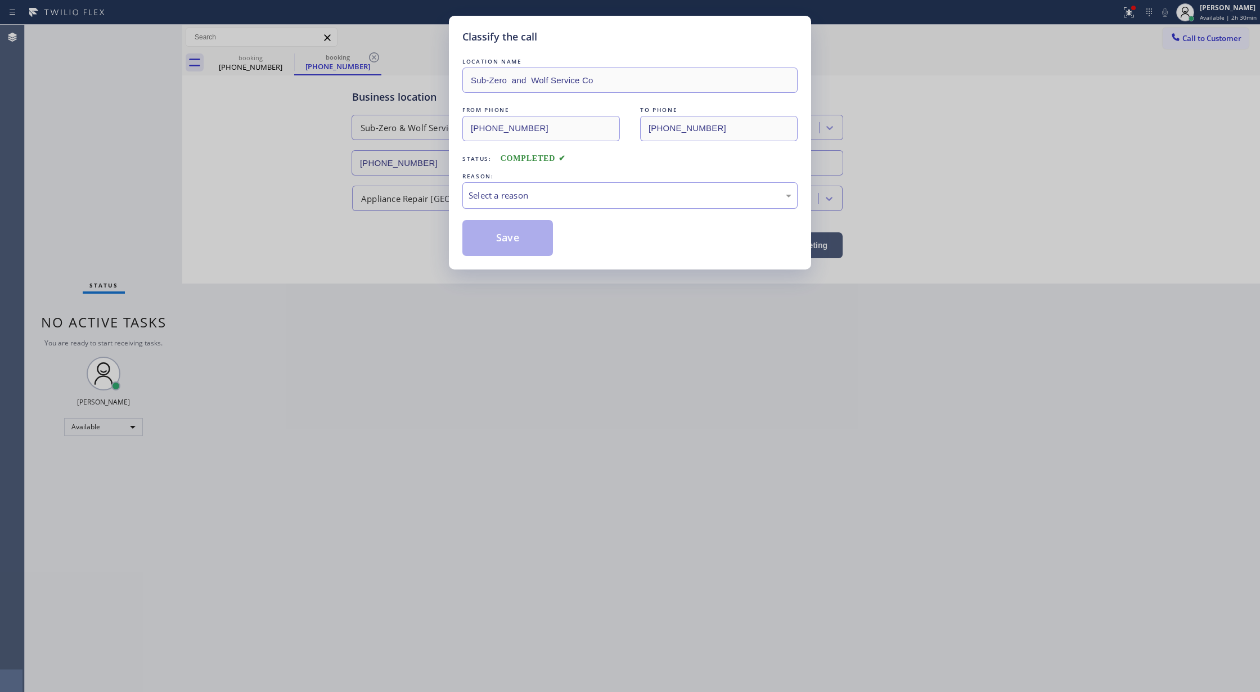
drag, startPoint x: 511, startPoint y: 182, endPoint x: 518, endPoint y: 194, distance: 13.9
click at [511, 181] on div "REASON: Select a reason" at bounding box center [629, 189] width 335 height 38
click at [503, 188] on div "Select a reason" at bounding box center [629, 195] width 335 height 26
click at [507, 235] on button "Save" at bounding box center [507, 238] width 91 height 36
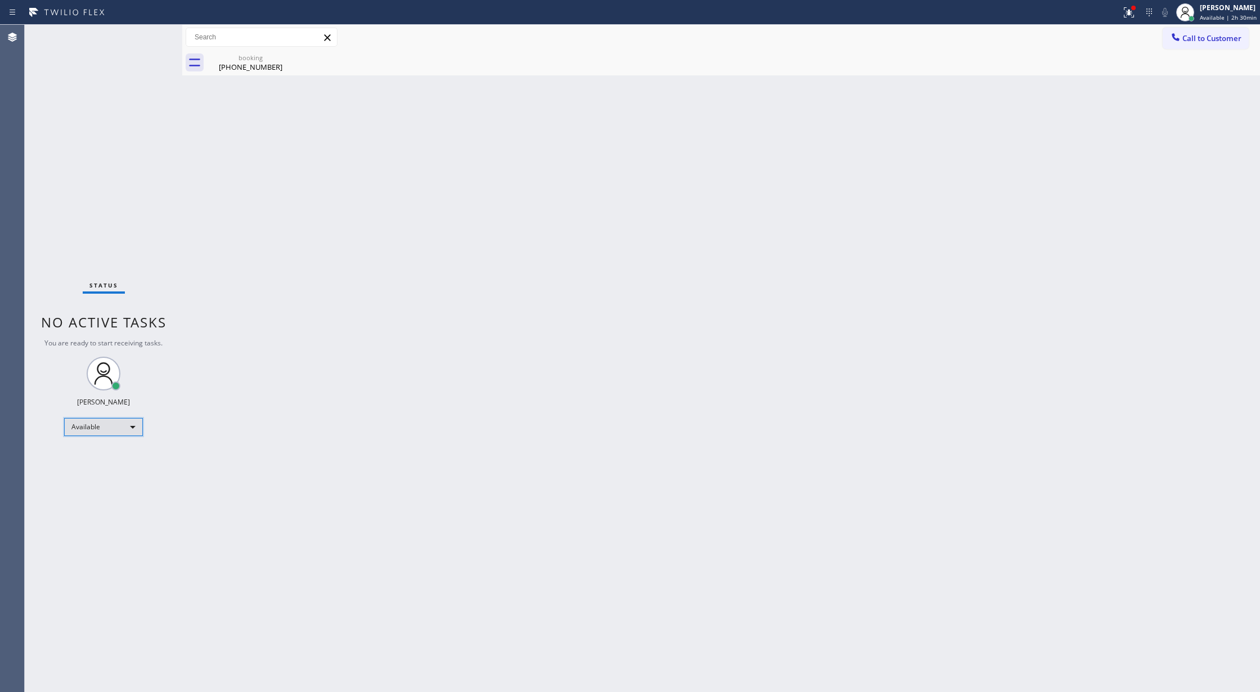
click at [127, 423] on div "Available" at bounding box center [103, 427] width 79 height 18
click at [107, 486] on li "Break" at bounding box center [103, 484] width 76 height 13
click at [152, 34] on div "Status No active tasks Change activity state to start receiving tasks. Lilibeth…" at bounding box center [103, 358] width 157 height 667
click at [157, 38] on div "Status No active tasks Change activity state to start receiving tasks. Lilibeth…" at bounding box center [103, 358] width 157 height 667
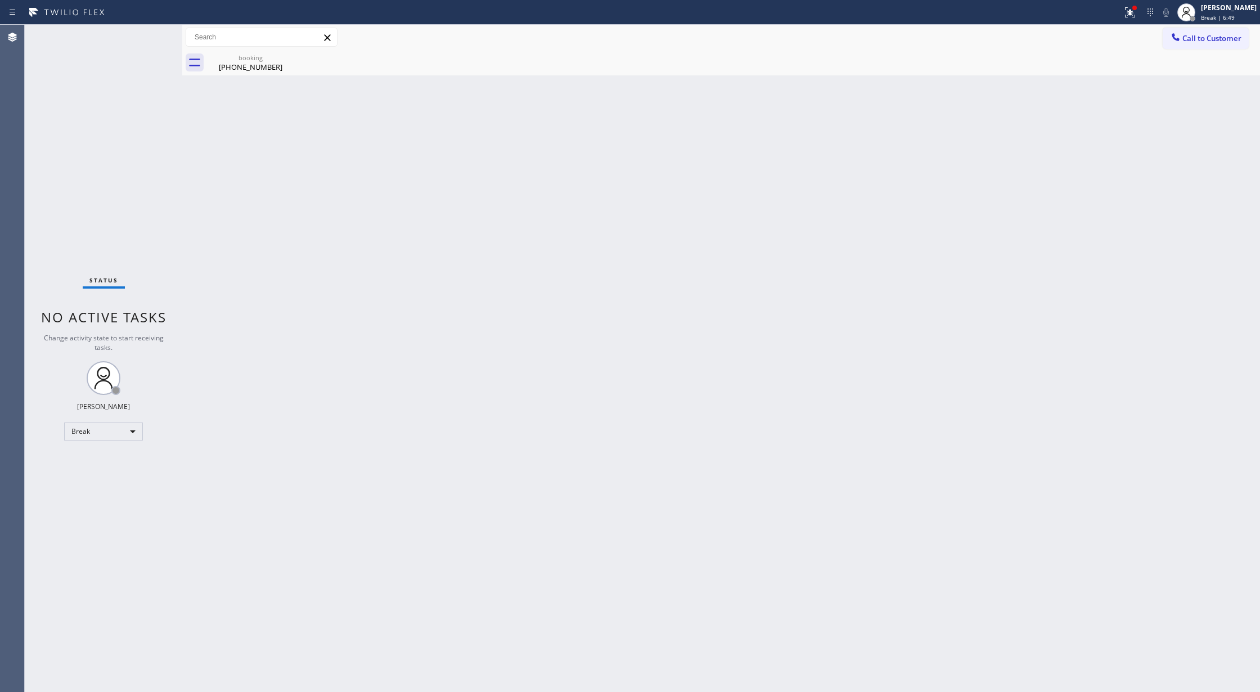
click at [178, 262] on div "Status No active tasks Change activity state to start receiving tasks. Lilibeth…" at bounding box center [103, 358] width 157 height 667
click at [133, 435] on div "Break" at bounding box center [103, 431] width 79 height 18
click at [111, 460] on li "Available" at bounding box center [103, 460] width 76 height 13
drag, startPoint x: 172, startPoint y: 247, endPoint x: 162, endPoint y: 137, distance: 110.7
click at [172, 246] on div "Status No active tasks You are ready to start receiving tasks. [PERSON_NAME] Av…" at bounding box center [103, 358] width 157 height 667
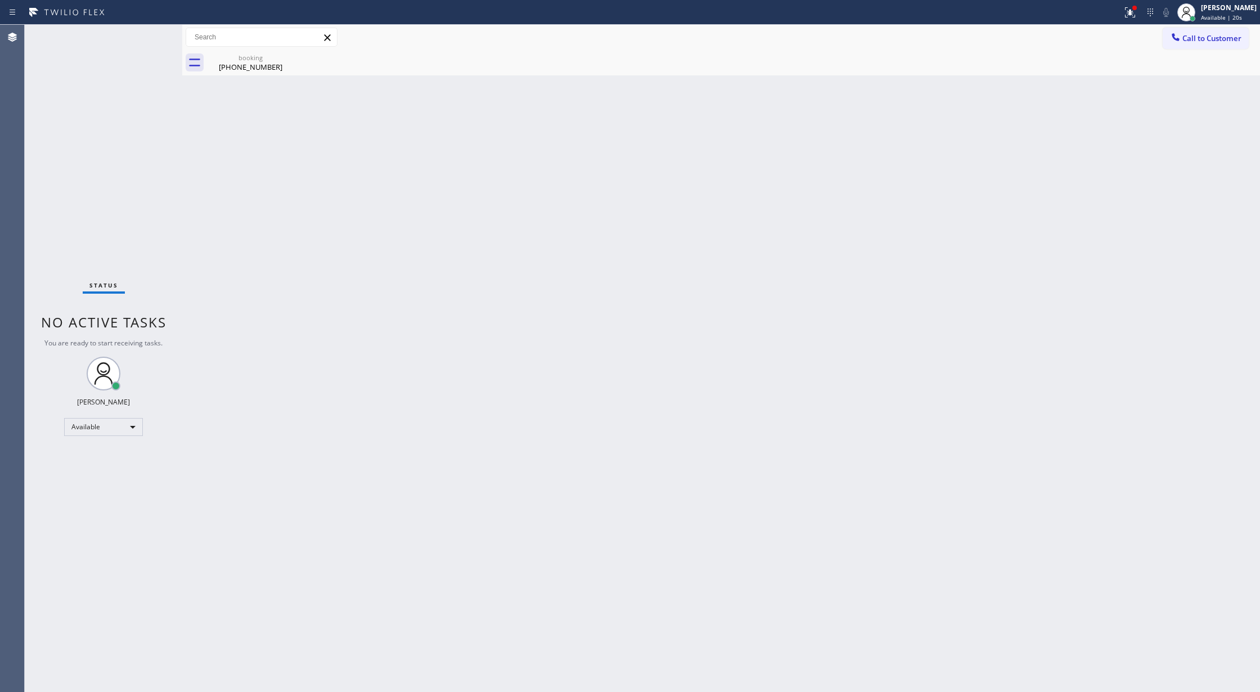
click at [150, 37] on div "Status No active tasks You are ready to start receiving tasks. [PERSON_NAME] Av…" at bounding box center [103, 358] width 157 height 667
click at [253, 67] on div "(773) 259-3799" at bounding box center [250, 67] width 85 height 10
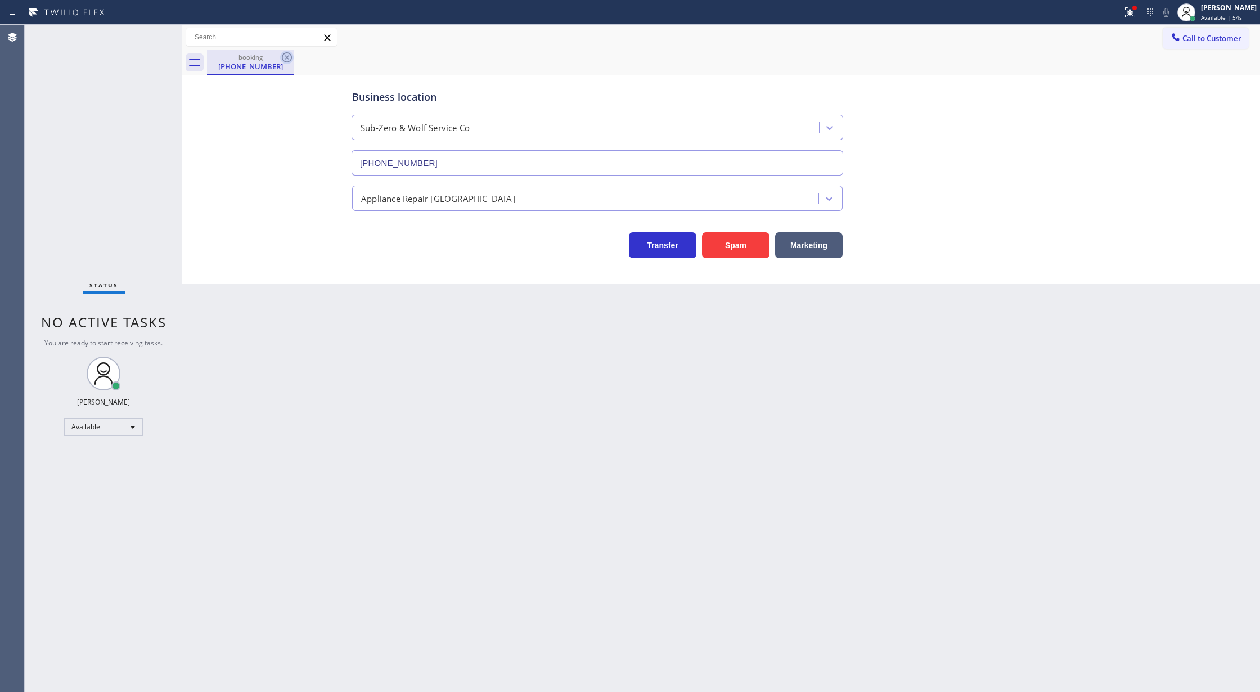
click at [284, 58] on icon at bounding box center [286, 57] width 13 height 13
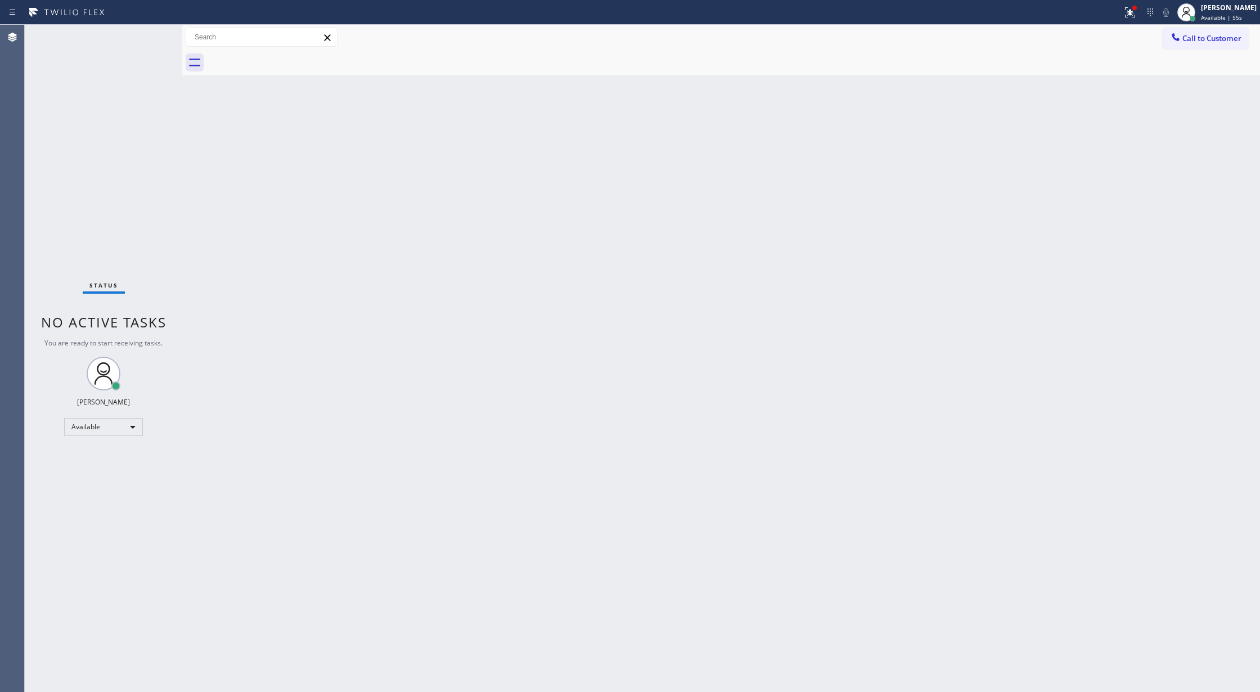
drag, startPoint x: 150, startPoint y: 35, endPoint x: 488, endPoint y: 568, distance: 631.5
click at [151, 34] on div "Status No active tasks You are ready to start receiving tasks. [PERSON_NAME] Av…" at bounding box center [103, 358] width 157 height 667
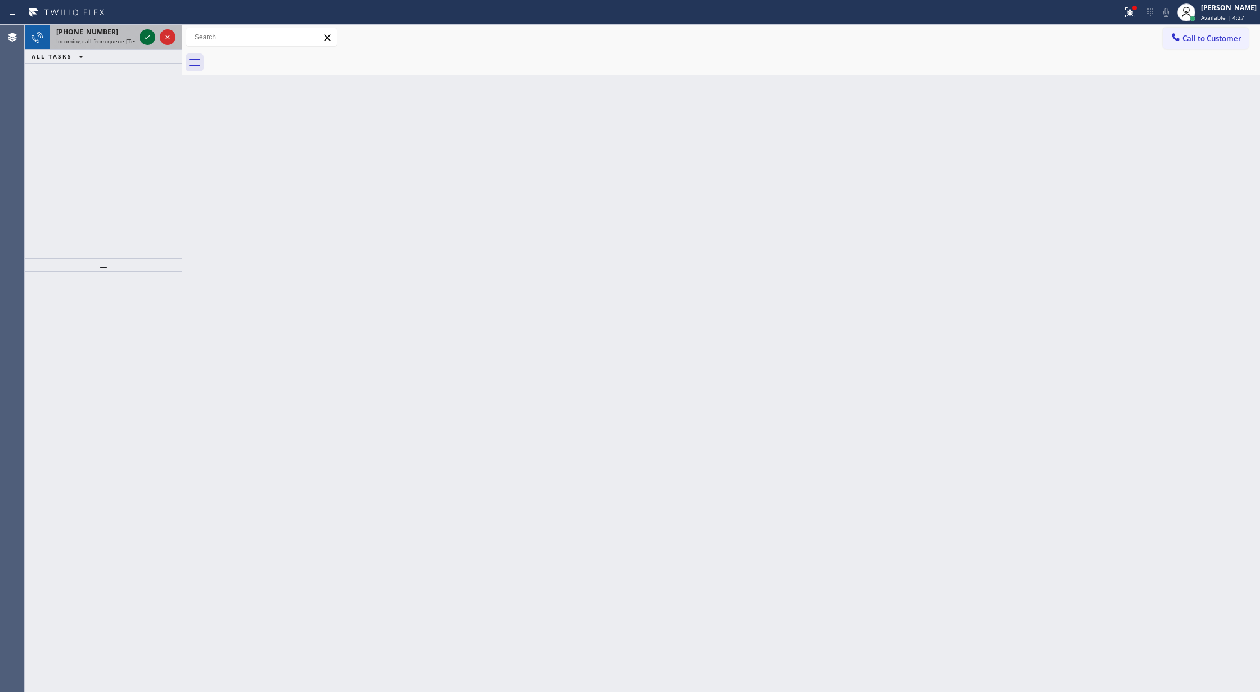
click at [147, 38] on icon at bounding box center [148, 37] width 6 height 4
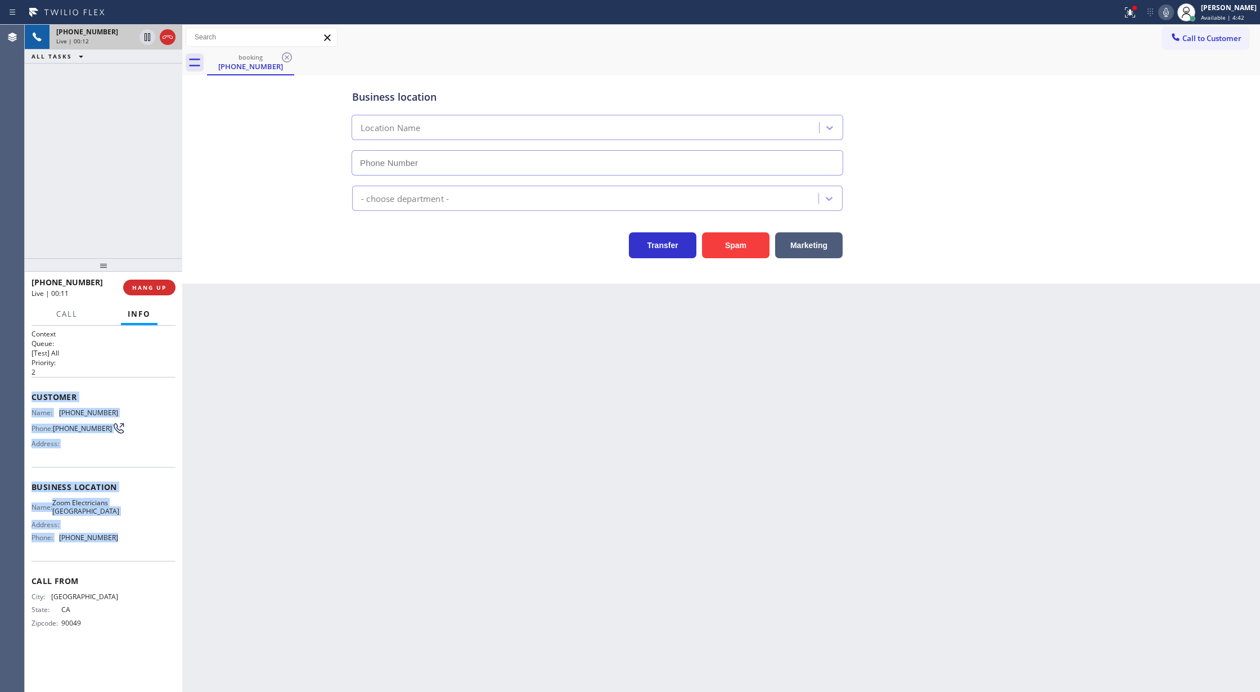
drag, startPoint x: 34, startPoint y: 399, endPoint x: 115, endPoint y: 551, distance: 172.8
click at [115, 551] on div "Context Queue: [Test] All Priority: 2 Customer Name: (310) 382-7419 Phone: (310…" at bounding box center [103, 487] width 144 height 317
type input "(310) 928-6178"
click at [165, 31] on icon at bounding box center [167, 36] width 13 height 13
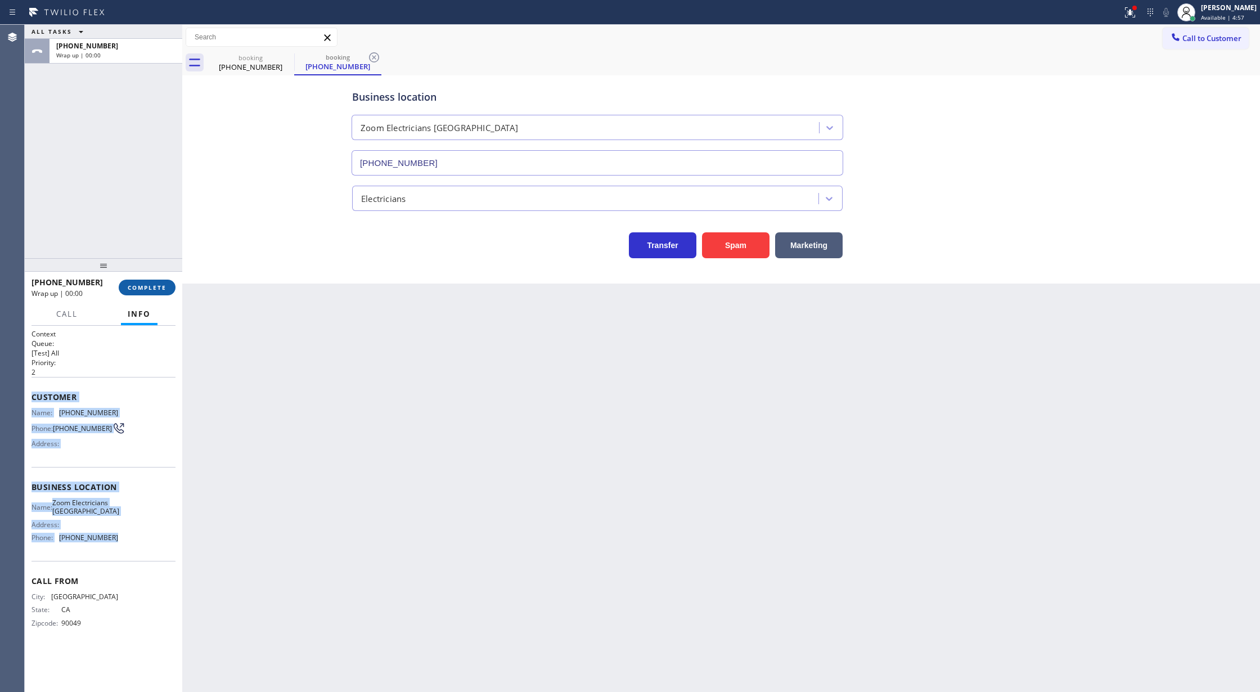
type input "(310) 928-6178"
click at [140, 290] on span "COMPLETE" at bounding box center [147, 287] width 39 height 8
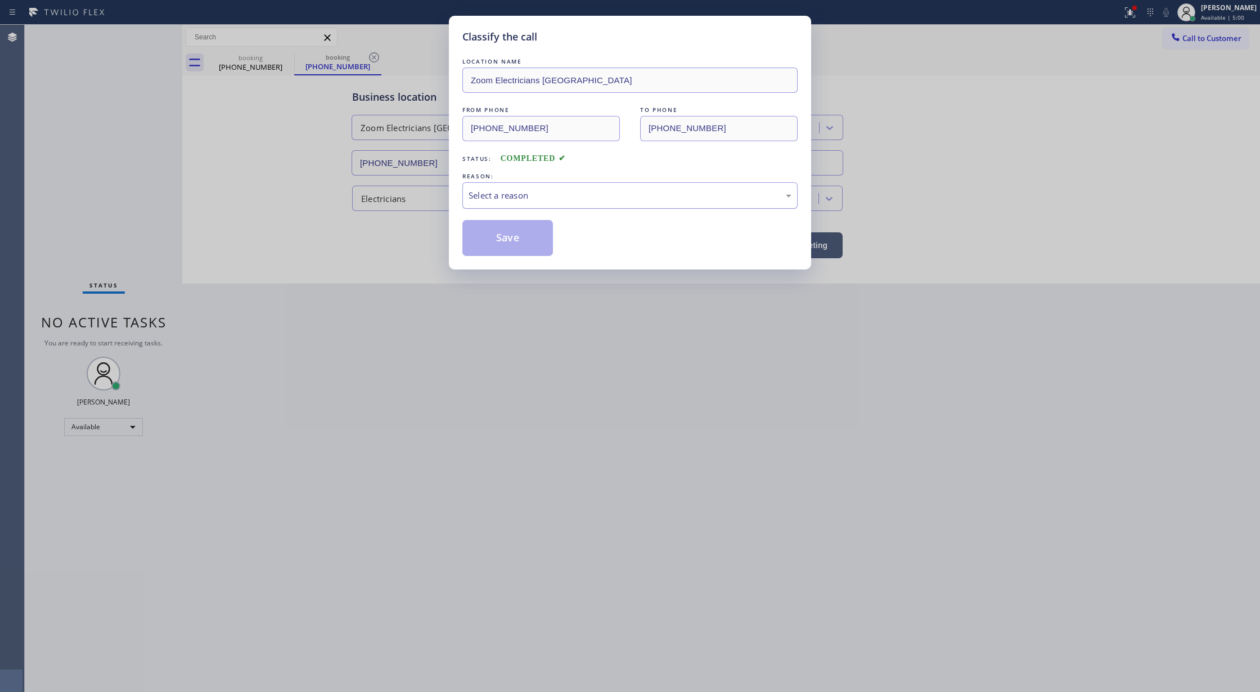
click at [537, 200] on div "Select a reason" at bounding box center [629, 195] width 323 height 13
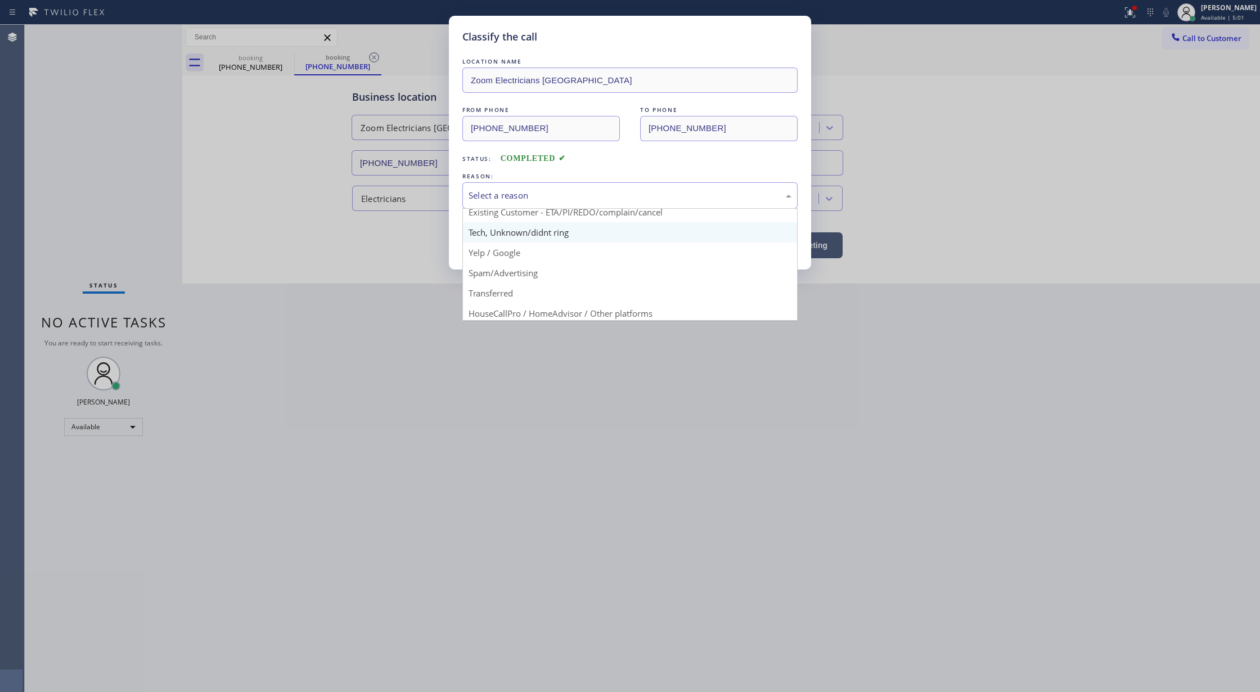
scroll to position [71, 0]
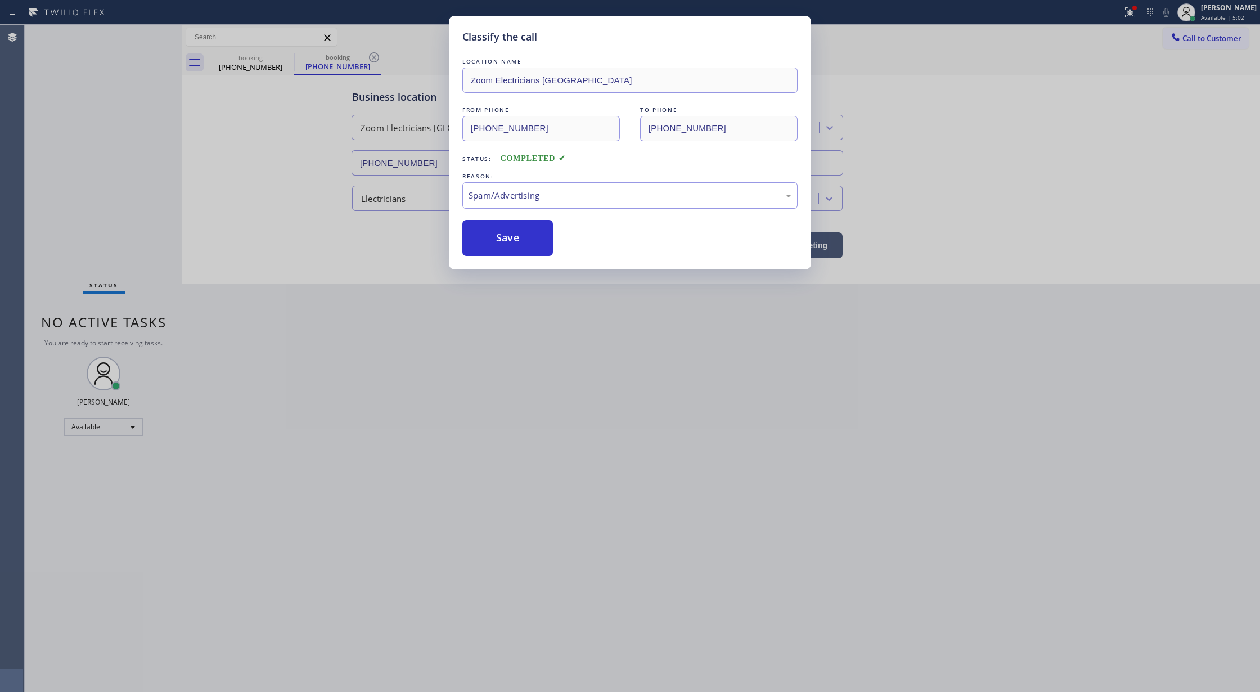
click at [500, 249] on button "Save" at bounding box center [507, 238] width 91 height 36
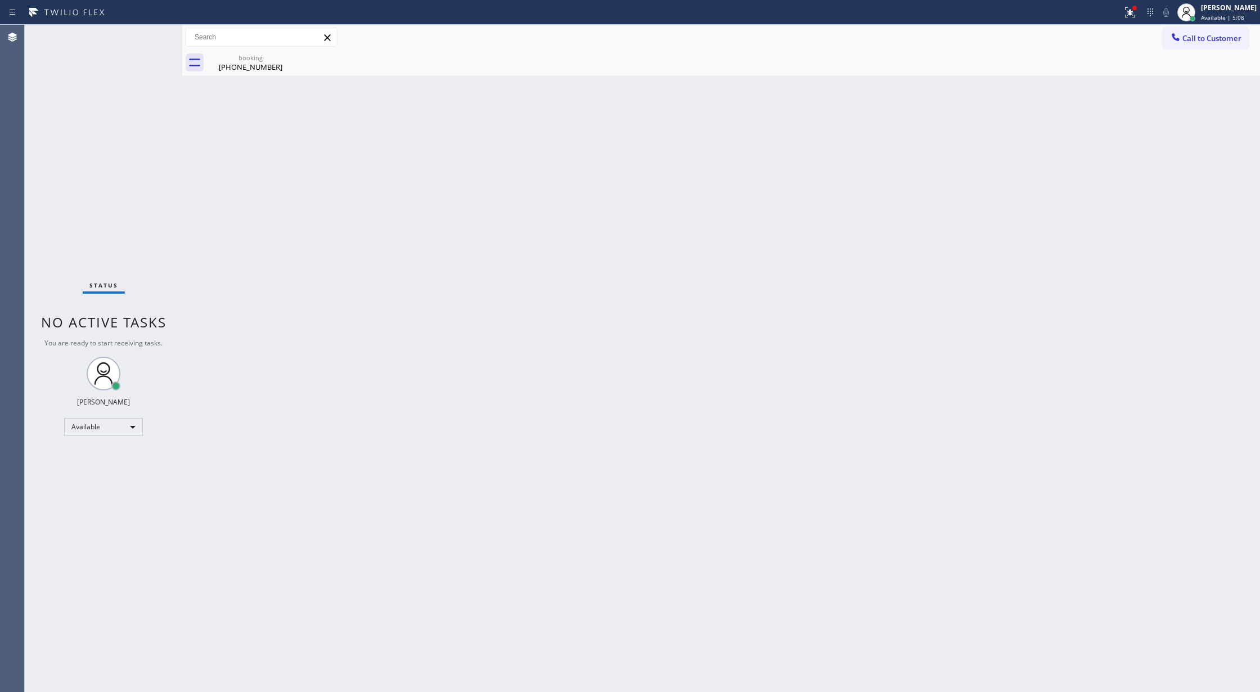
click at [268, 48] on div "Call to Customer Outbound call Location Search location Your caller id phone nu…" at bounding box center [721, 37] width 1078 height 25
click at [288, 52] on icon at bounding box center [287, 57] width 10 height 10
click at [263, 63] on div "(310) 382-7419" at bounding box center [250, 67] width 85 height 10
click at [136, 37] on div "Status No active tasks You are ready to start receiving tasks. [PERSON_NAME] Av…" at bounding box center [103, 358] width 157 height 667
click at [146, 36] on div "Status No active tasks You are ready to start receiving tasks. [PERSON_NAME] Av…" at bounding box center [103, 358] width 157 height 667
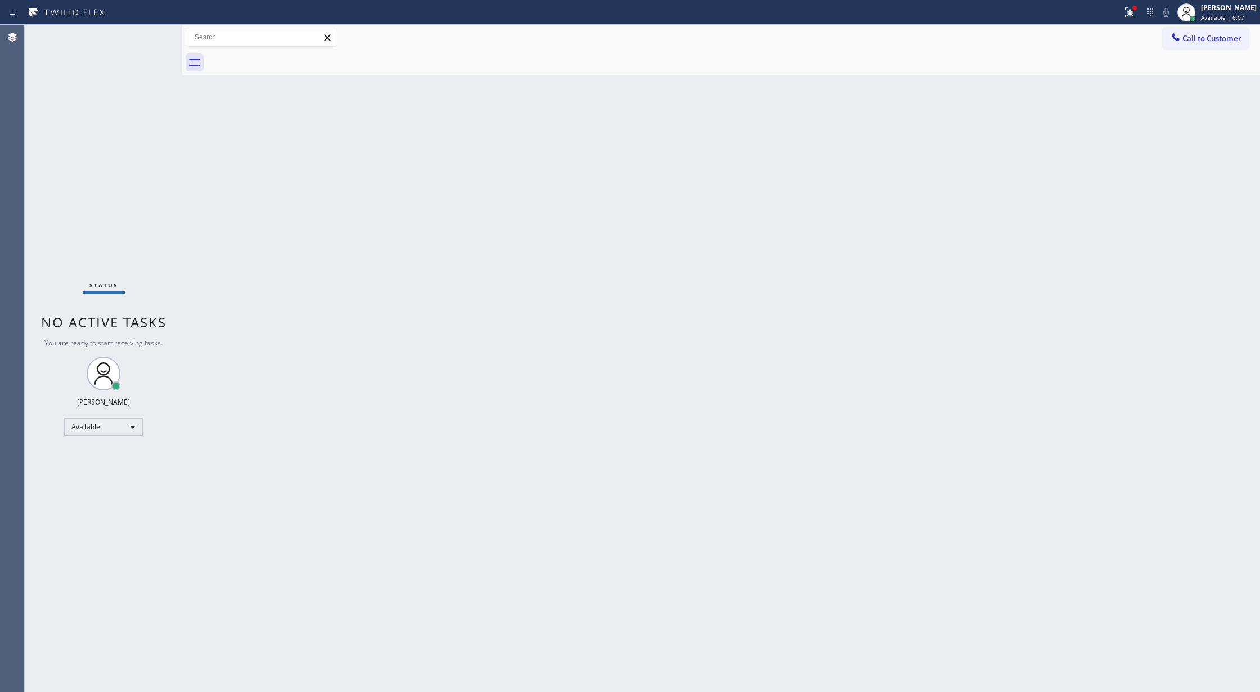
click at [146, 36] on div "Status No active tasks You are ready to start receiving tasks. [PERSON_NAME] Av…" at bounding box center [103, 358] width 157 height 667
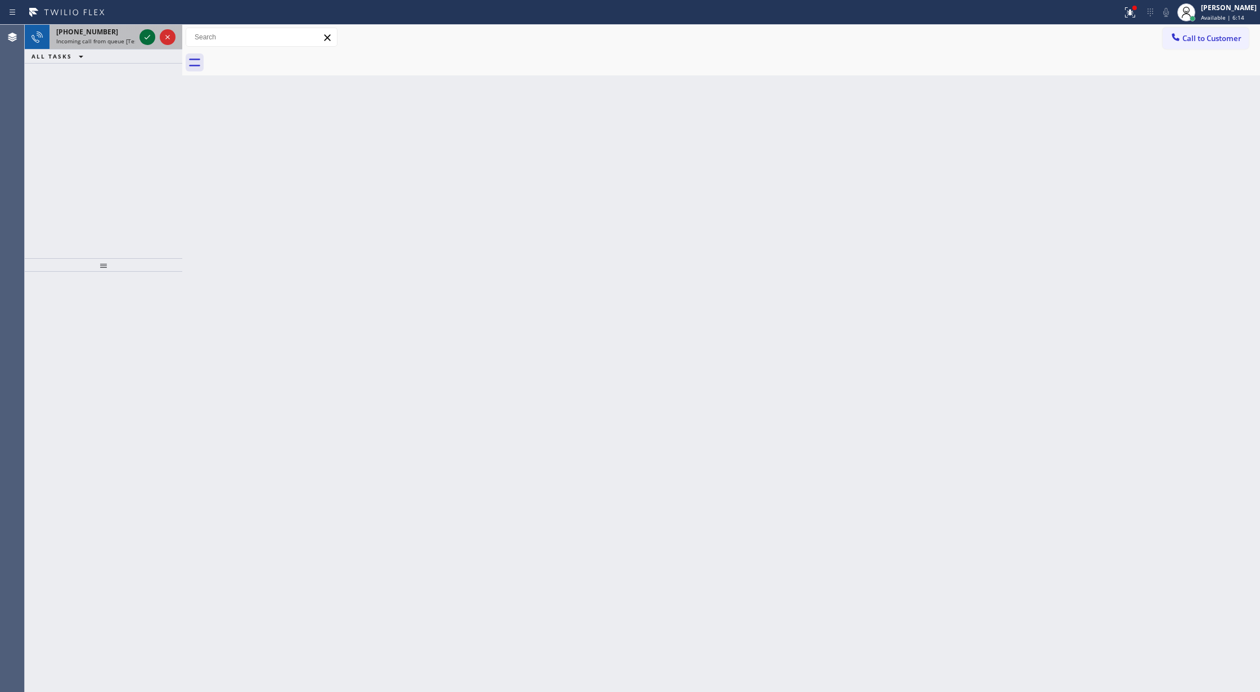
click at [148, 37] on icon at bounding box center [148, 37] width 6 height 4
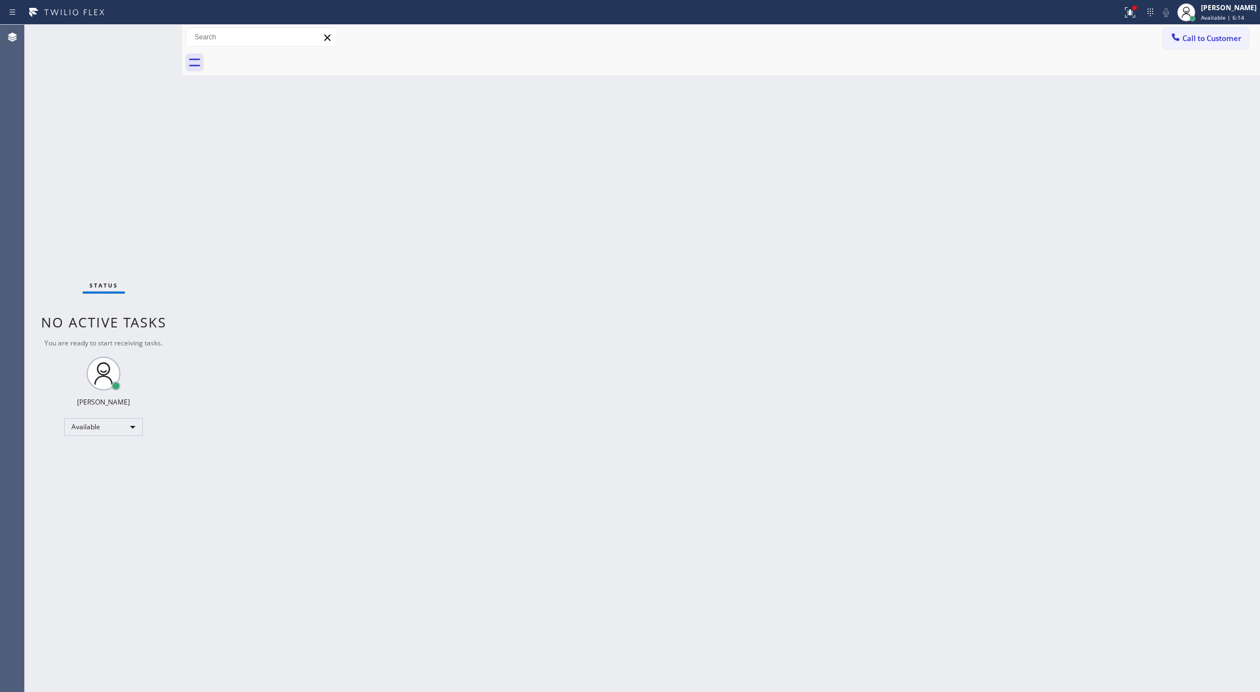
click at [148, 37] on div "Status No active tasks You are ready to start receiving tasks. [PERSON_NAME] Av…" at bounding box center [103, 358] width 157 height 667
drag, startPoint x: 148, startPoint y: 37, endPoint x: 707, endPoint y: 554, distance: 761.7
click at [149, 37] on div "Status No active tasks You are ready to start receiving tasks. [PERSON_NAME] Av…" at bounding box center [103, 358] width 157 height 667
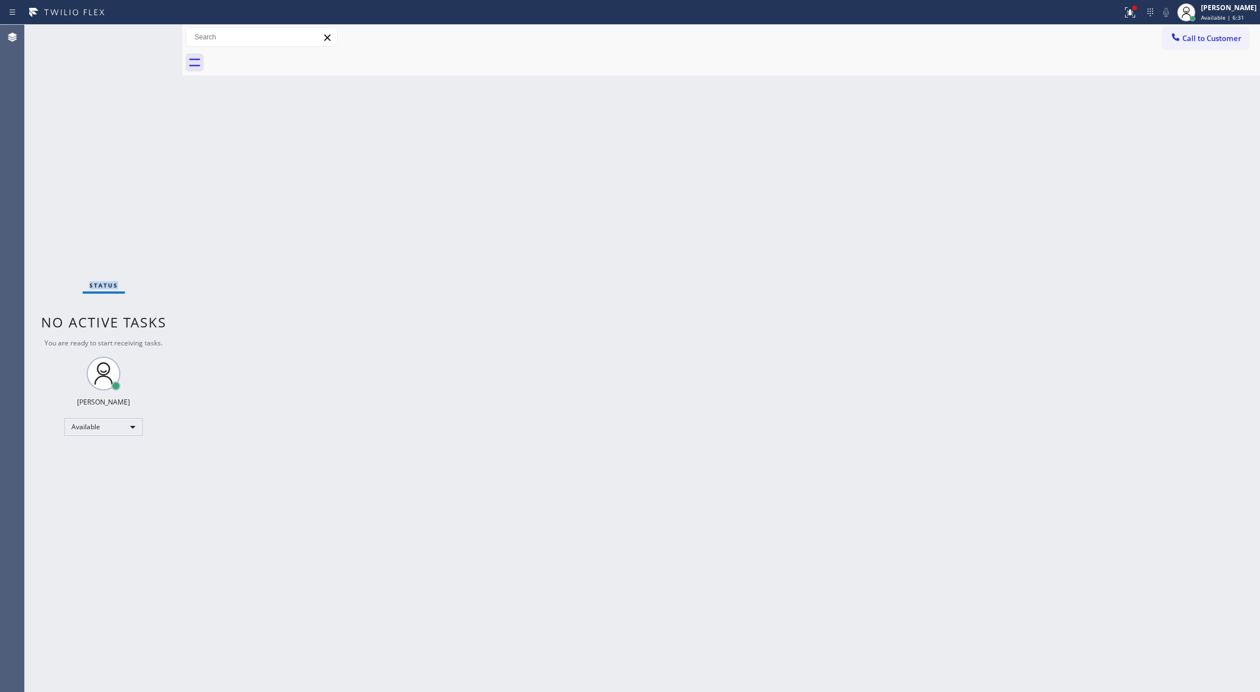
click at [149, 45] on div "Status No active tasks You are ready to start receiving tasks. [PERSON_NAME] Av…" at bounding box center [103, 358] width 157 height 667
click at [151, 40] on div "Status No active tasks You are ready to start receiving tasks. [PERSON_NAME] Av…" at bounding box center [103, 358] width 157 height 667
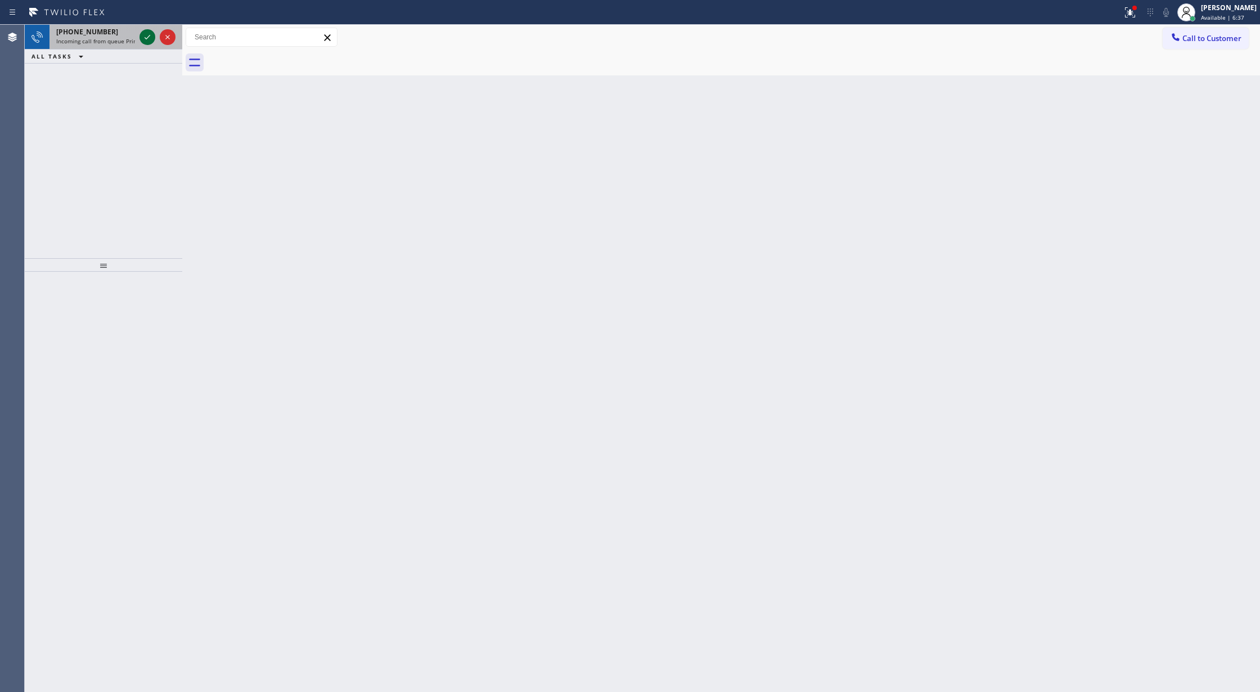
click at [143, 34] on icon at bounding box center [147, 36] width 13 height 13
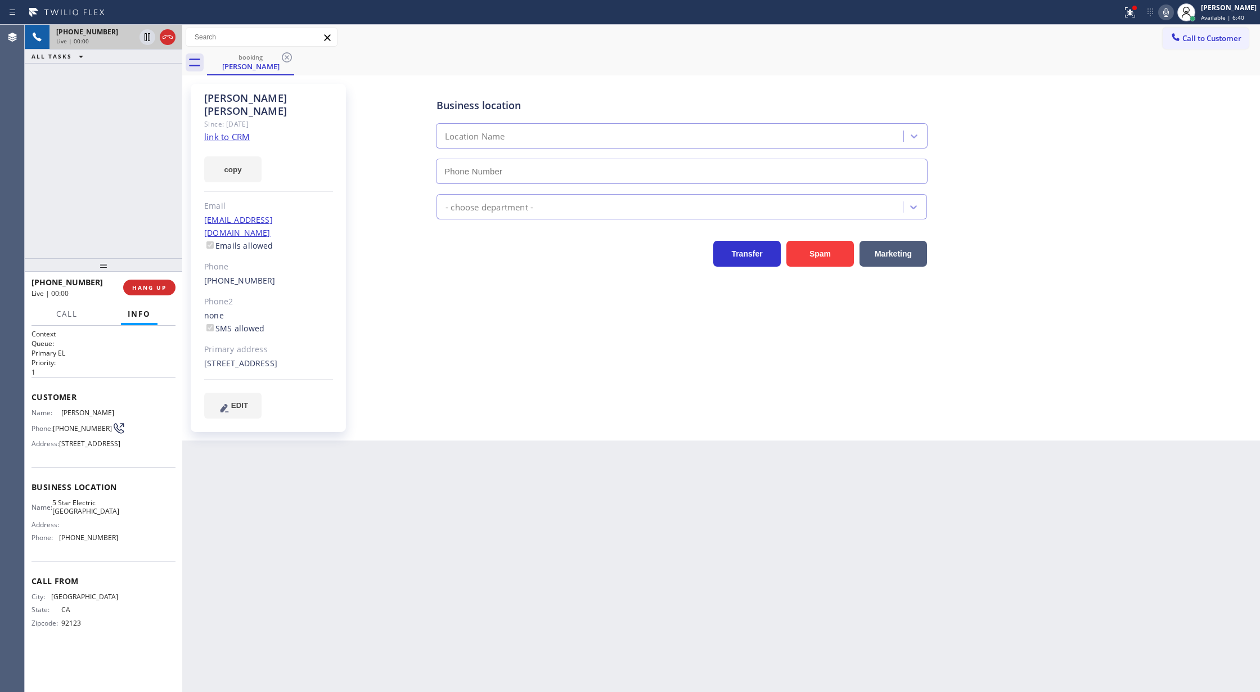
type input "(619) 432-6327"
click at [237, 131] on link "link to CRM" at bounding box center [227, 136] width 46 height 11
click at [145, 37] on icon at bounding box center [147, 36] width 13 height 13
type input "(619) 432-6327"
click at [1169, 14] on icon at bounding box center [1166, 12] width 6 height 9
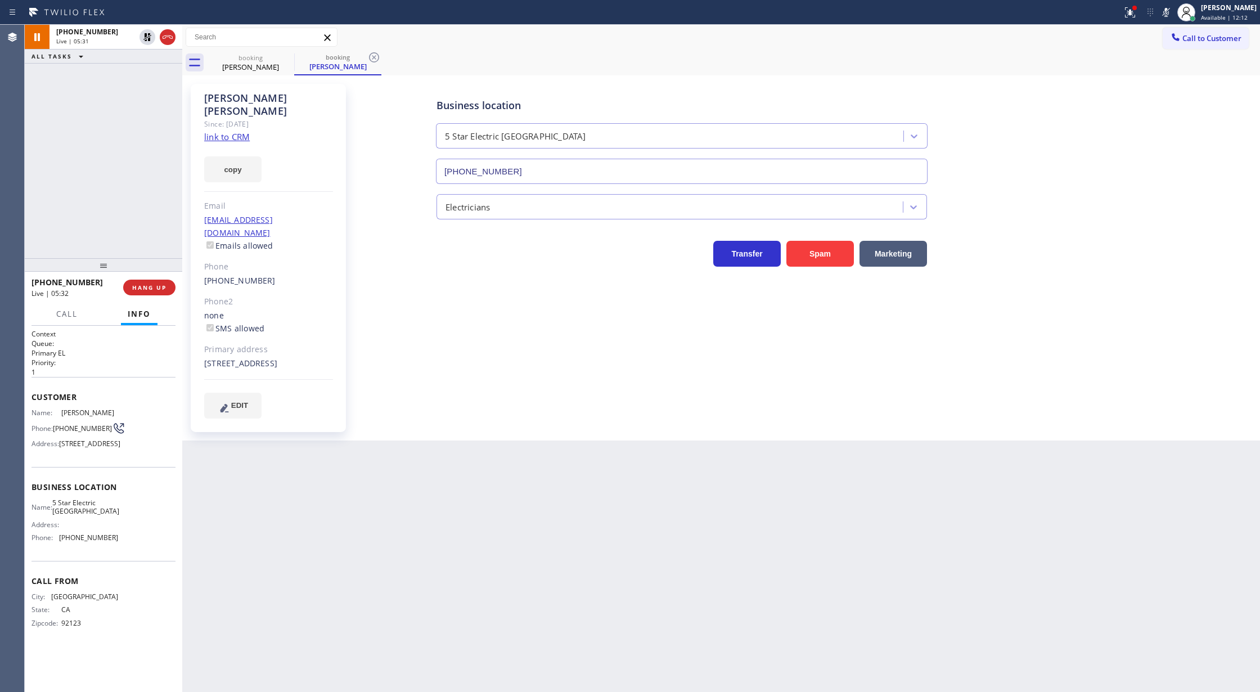
drag, startPoint x: 1170, startPoint y: 10, endPoint x: 984, endPoint y: 38, distance: 188.3
click at [1170, 10] on icon at bounding box center [1165, 12] width 13 height 13
click at [144, 37] on icon at bounding box center [147, 36] width 13 height 13
type input "(619) 432-6327"
drag, startPoint x: 1173, startPoint y: 10, endPoint x: 1148, endPoint y: 29, distance: 31.3
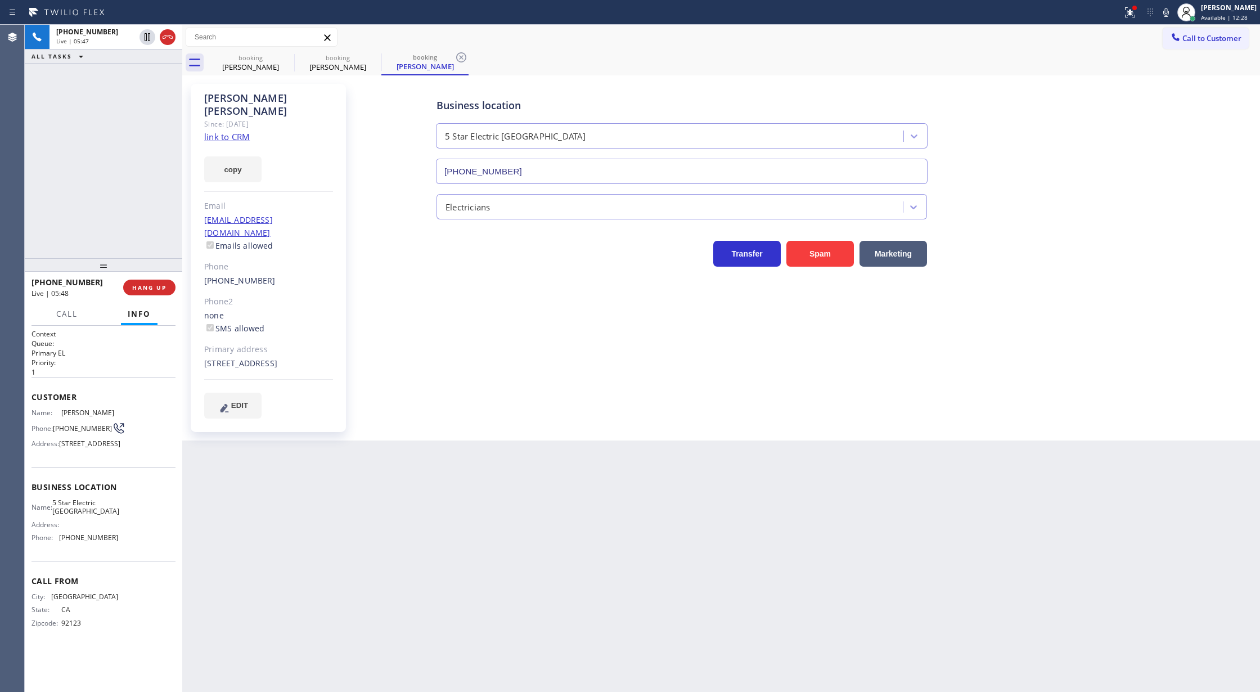
click at [1173, 10] on icon at bounding box center [1165, 12] width 13 height 13
click at [149, 34] on icon at bounding box center [147, 36] width 13 height 13
type input "(619) 432-6327"
click at [1173, 13] on icon at bounding box center [1165, 12] width 13 height 13
click at [147, 37] on icon at bounding box center [147, 36] width 13 height 13
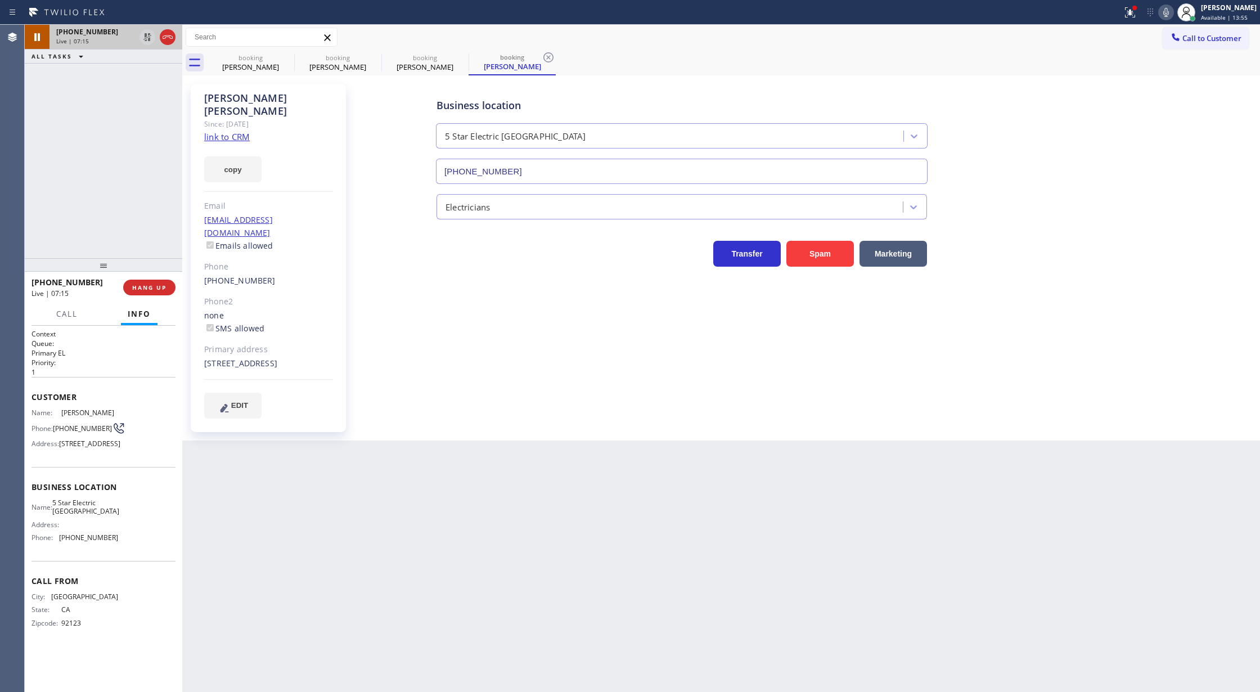
click at [147, 37] on icon at bounding box center [147, 36] width 13 height 13
type input "(619) 432-6327"
drag, startPoint x: 168, startPoint y: 39, endPoint x: 211, endPoint y: 303, distance: 267.4
click at [168, 39] on icon at bounding box center [167, 36] width 13 height 13
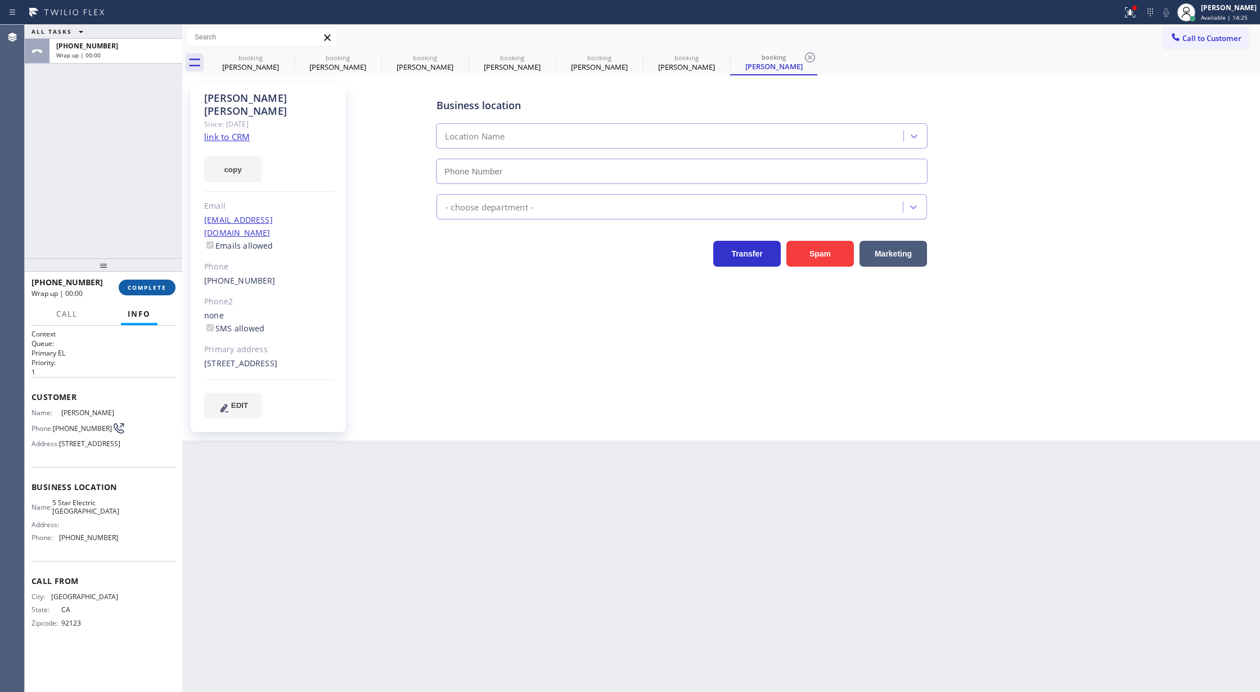
click at [145, 286] on span "COMPLETE" at bounding box center [147, 287] width 39 height 8
type input "(619) 432-6327"
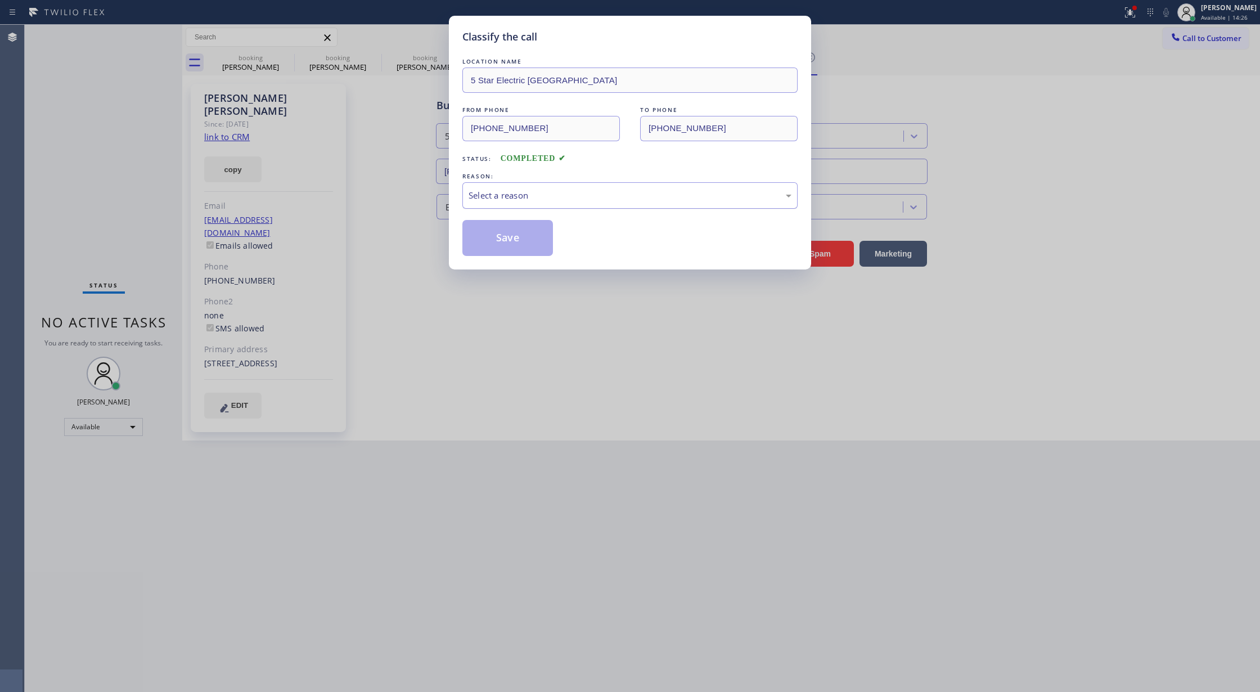
click at [590, 196] on div "Select a reason" at bounding box center [629, 195] width 323 height 13
click at [492, 236] on button "Save" at bounding box center [507, 238] width 91 height 36
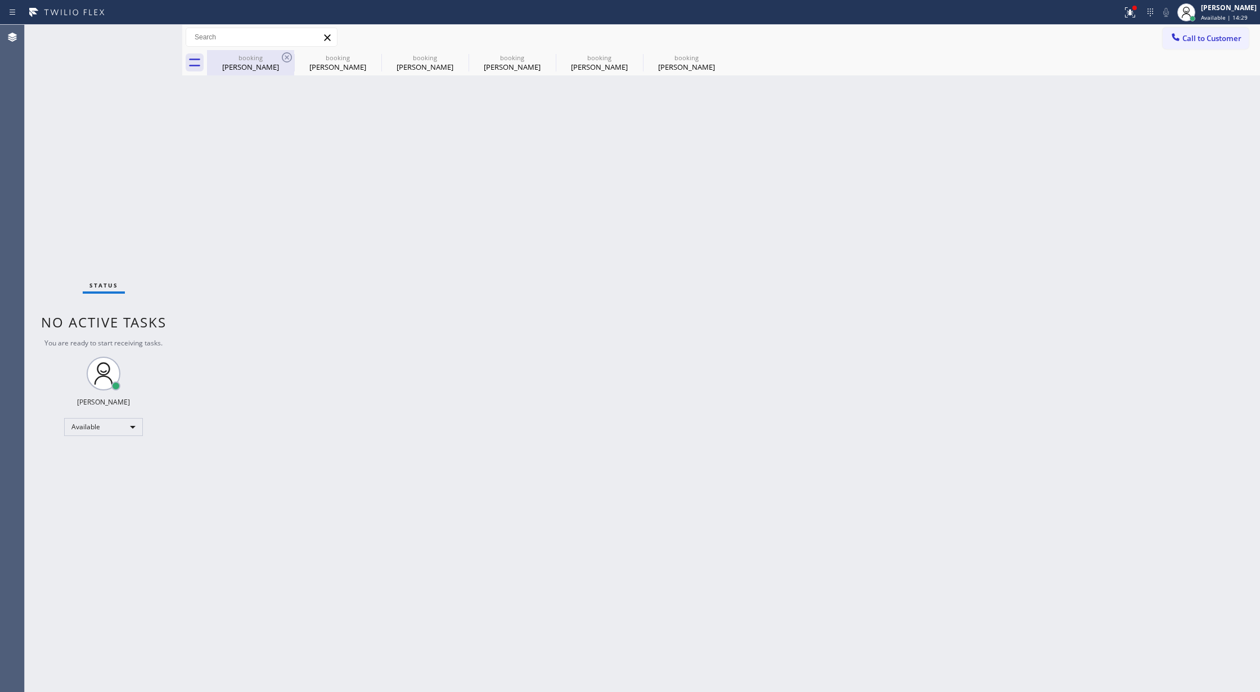
click at [273, 57] on div "booking" at bounding box center [250, 57] width 85 height 8
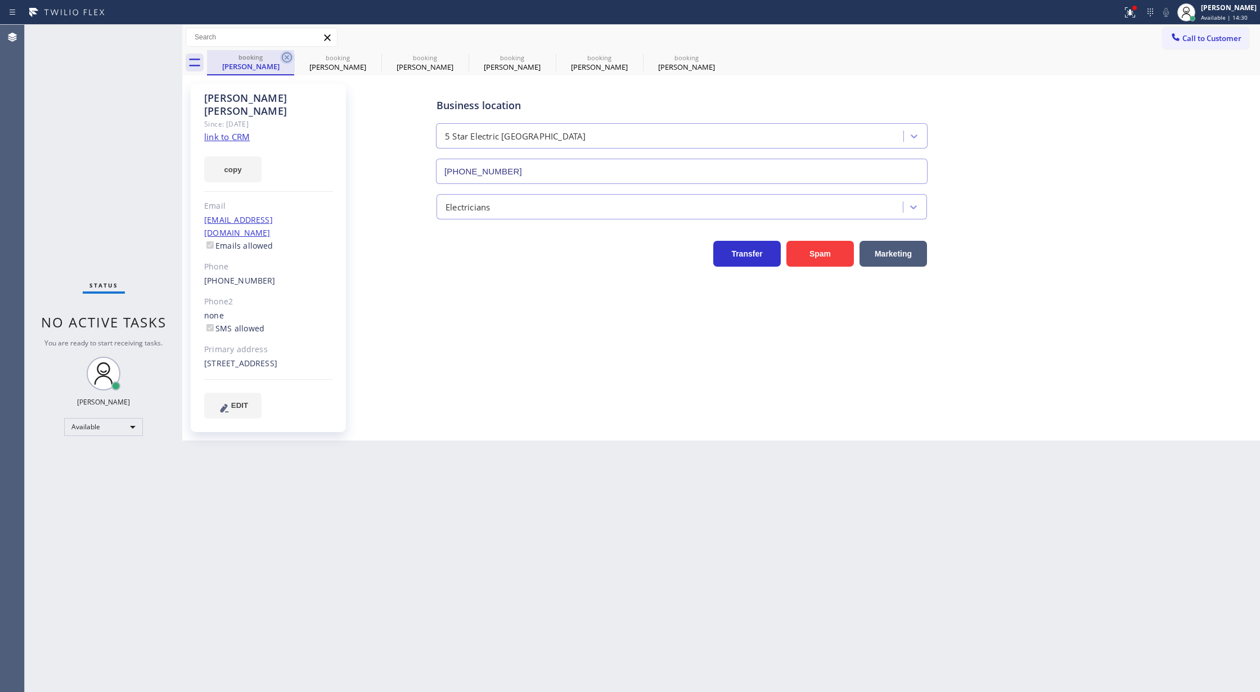
click at [282, 57] on icon at bounding box center [287, 57] width 10 height 10
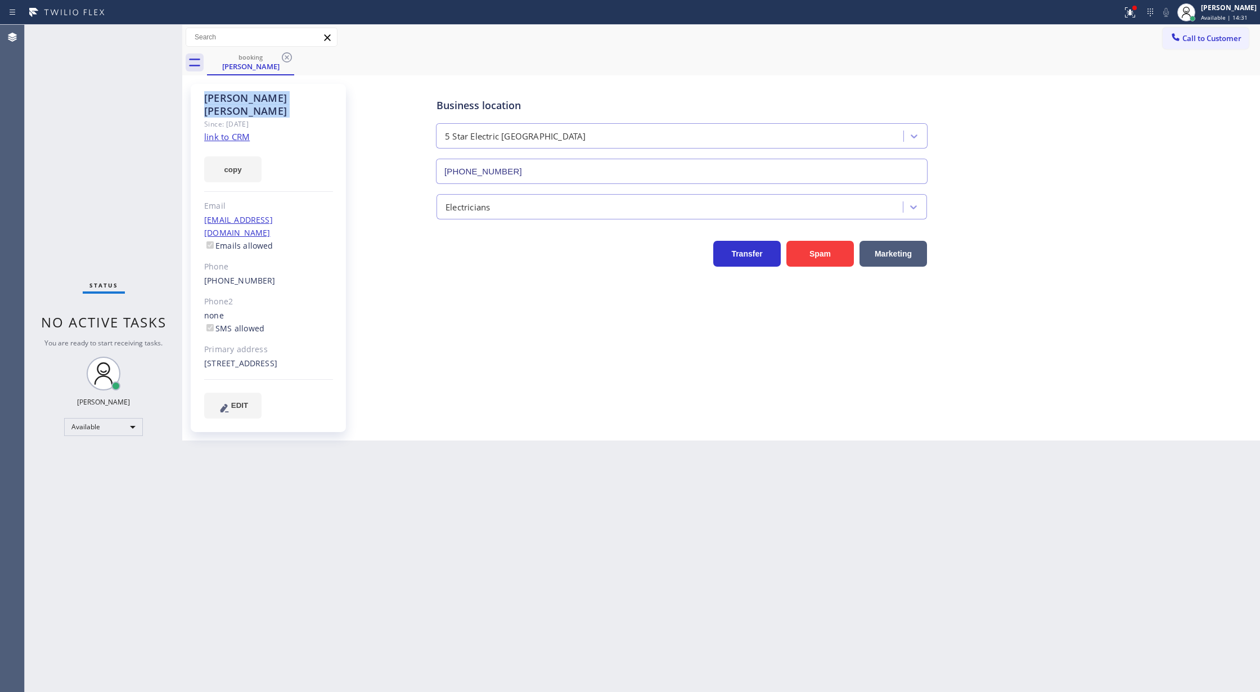
click at [282, 57] on icon at bounding box center [287, 57] width 10 height 10
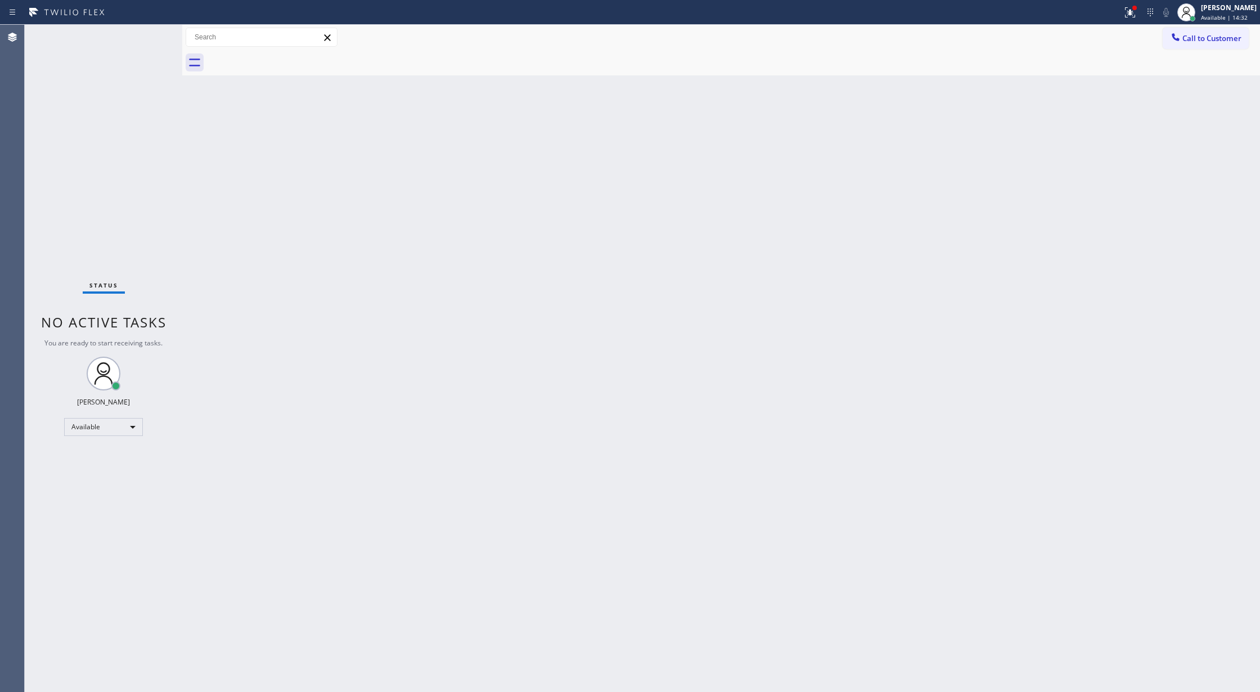
click at [282, 57] on div at bounding box center [733, 62] width 1053 height 25
drag, startPoint x: 138, startPoint y: 41, endPoint x: 135, endPoint y: 2, distance: 39.0
click at [139, 40] on div "Status No active tasks You are ready to start receiving tasks. [PERSON_NAME] Av…" at bounding box center [103, 358] width 157 height 667
click at [149, 38] on div "Status No active tasks You are ready to start receiving tasks. [PERSON_NAME] Av…" at bounding box center [103, 358] width 157 height 667
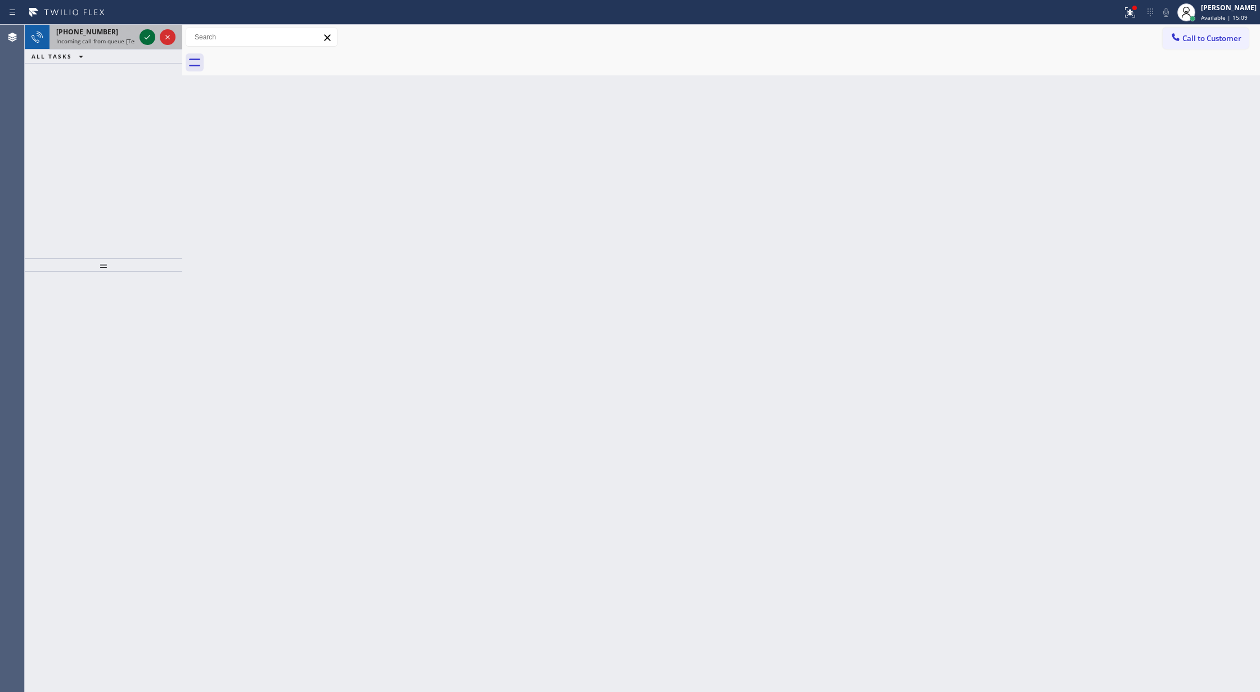
click at [143, 37] on icon at bounding box center [147, 36] width 13 height 13
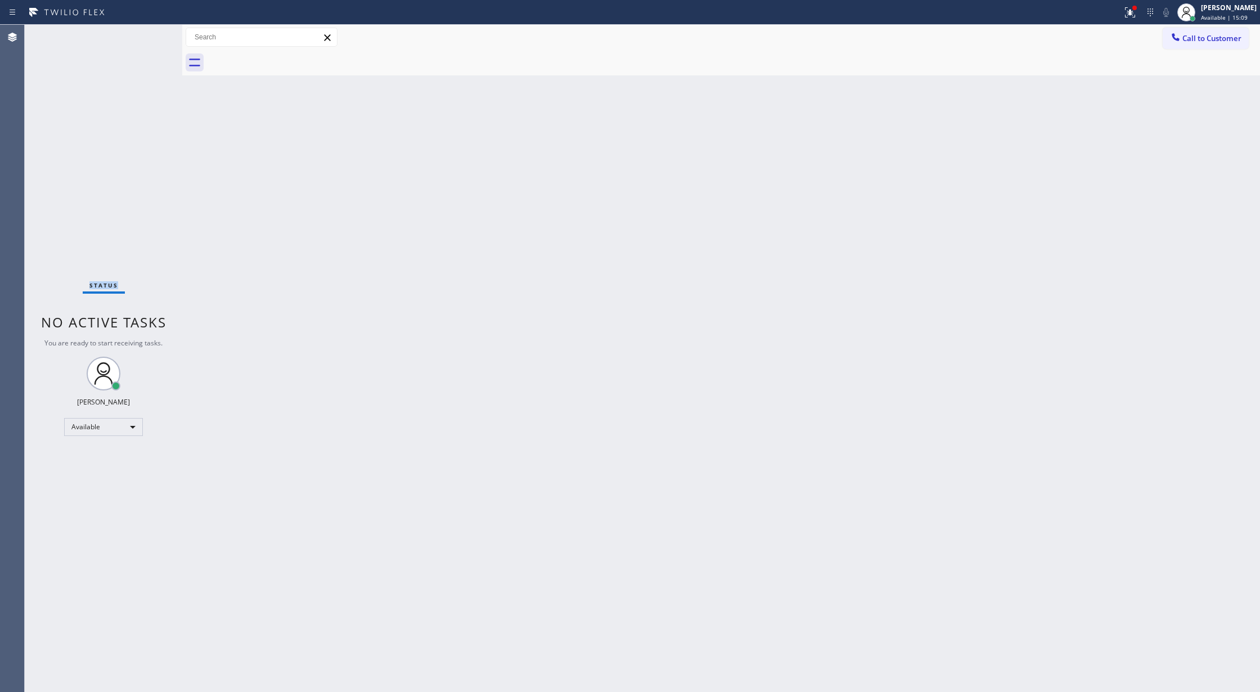
click at [143, 37] on div "Status No active tasks You are ready to start receiving tasks. [PERSON_NAME] Av…" at bounding box center [103, 358] width 157 height 667
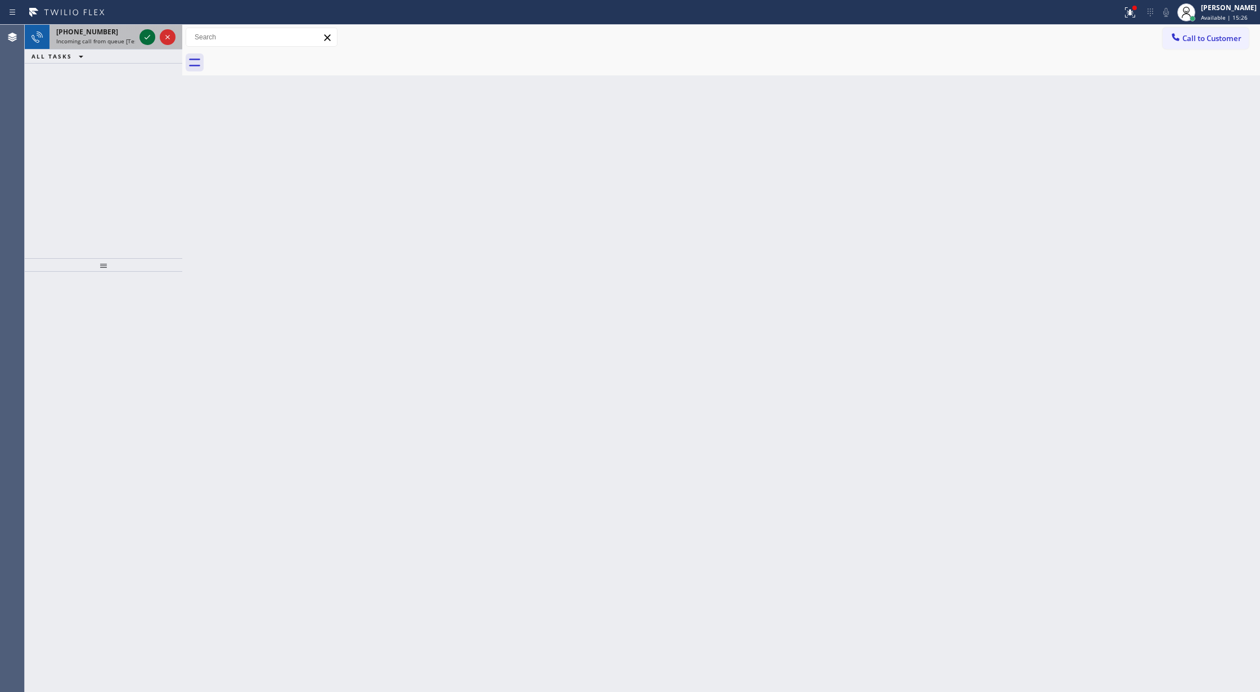
click at [146, 32] on icon at bounding box center [147, 36] width 13 height 13
click at [146, 37] on icon at bounding box center [147, 36] width 13 height 13
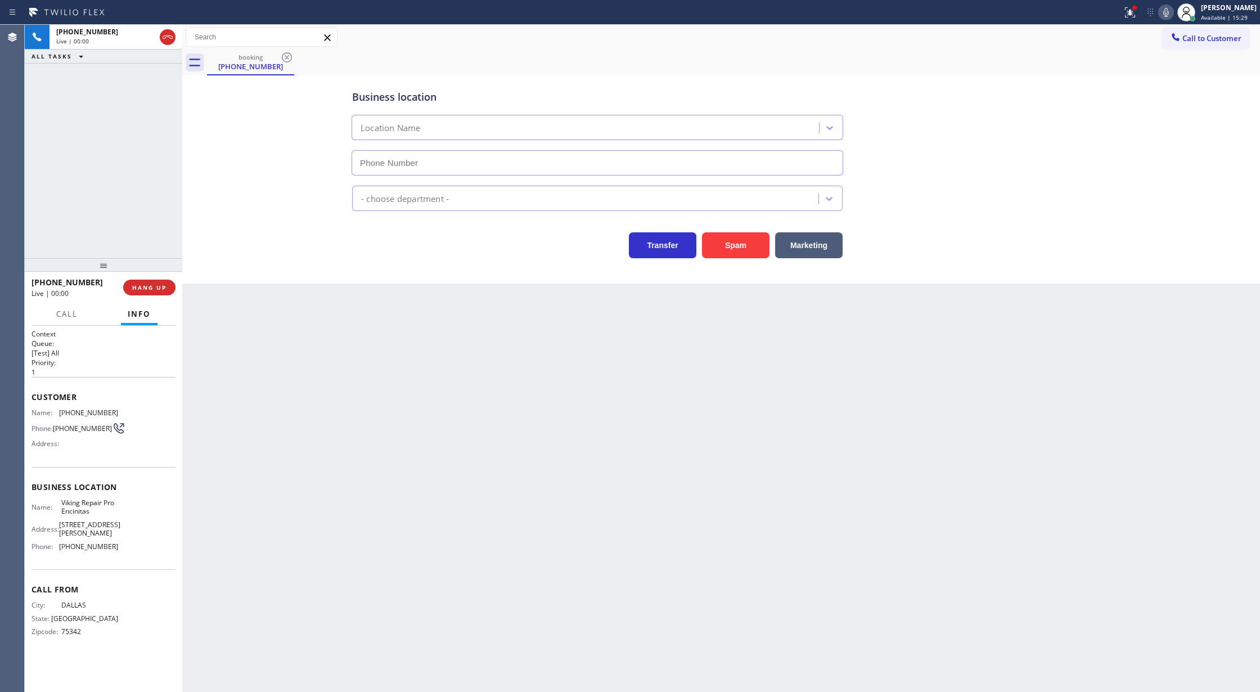
type input "(760) 330-2616"
click at [738, 243] on button "Spam" at bounding box center [735, 245] width 67 height 26
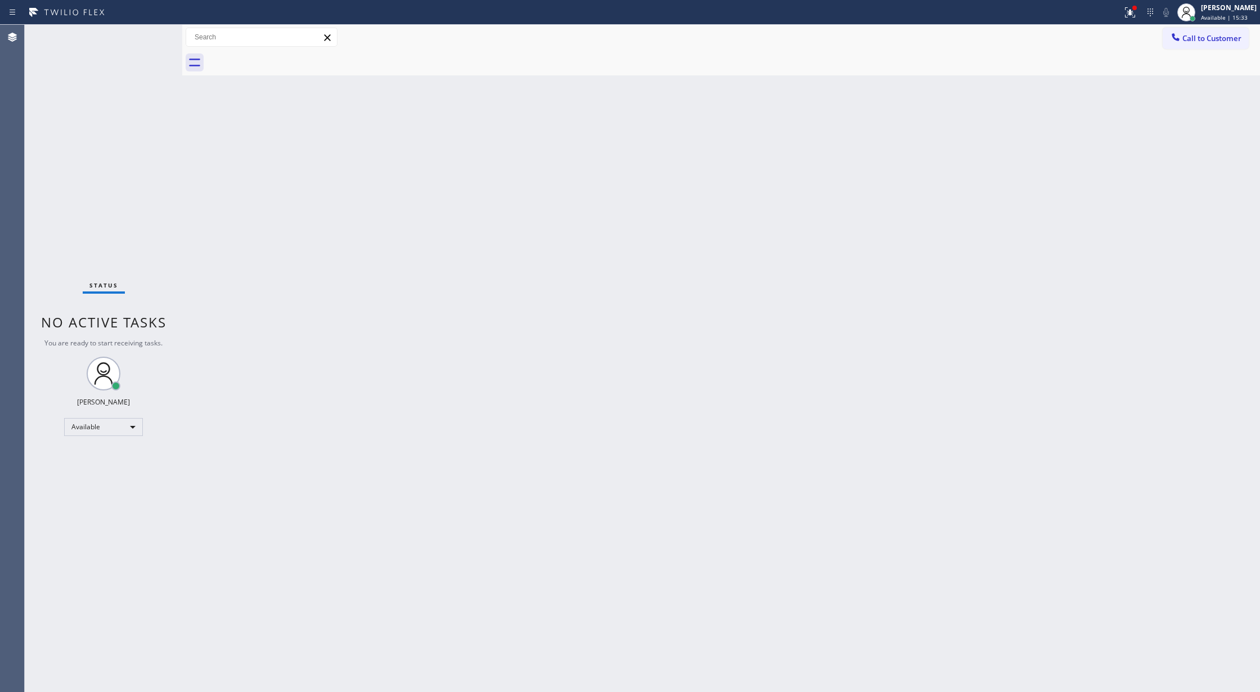
click at [148, 34] on div "Status No active tasks You are ready to start receiving tasks. [PERSON_NAME] Av…" at bounding box center [103, 358] width 157 height 667
click at [147, 39] on div "Status No active tasks You are ready to start receiving tasks. [PERSON_NAME] Av…" at bounding box center [103, 358] width 157 height 667
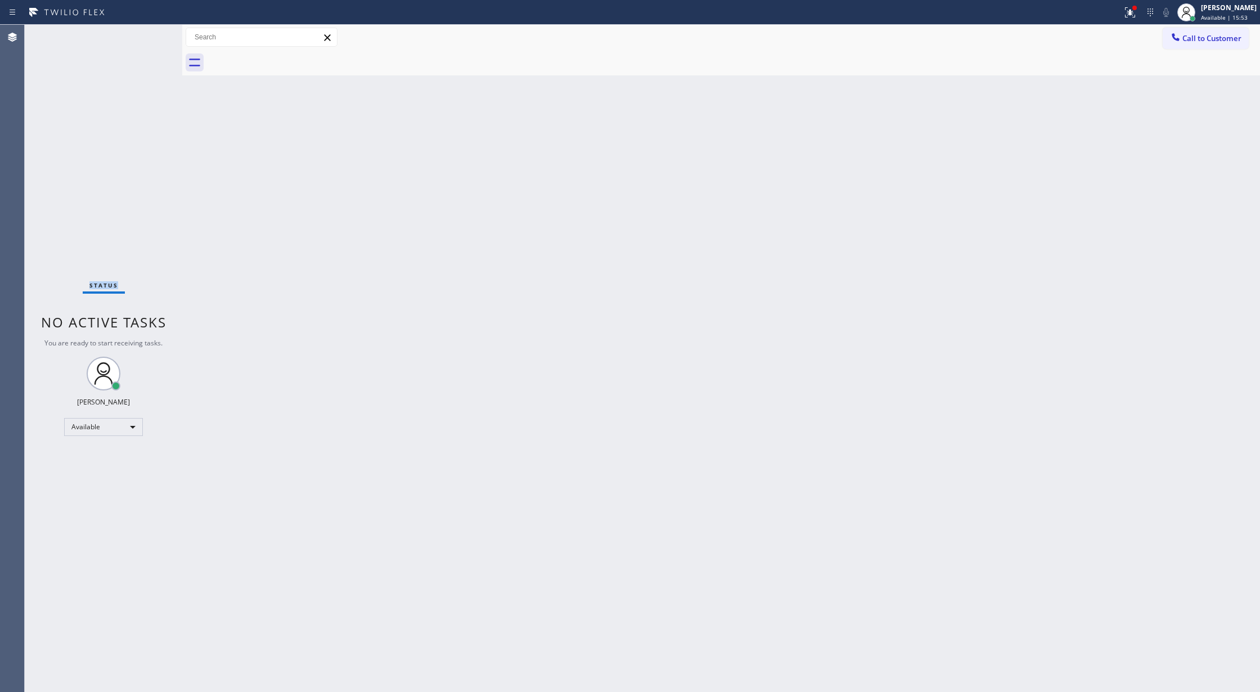
click at [147, 39] on div "Status No active tasks You are ready to start receiving tasks. [PERSON_NAME] Av…" at bounding box center [103, 358] width 157 height 667
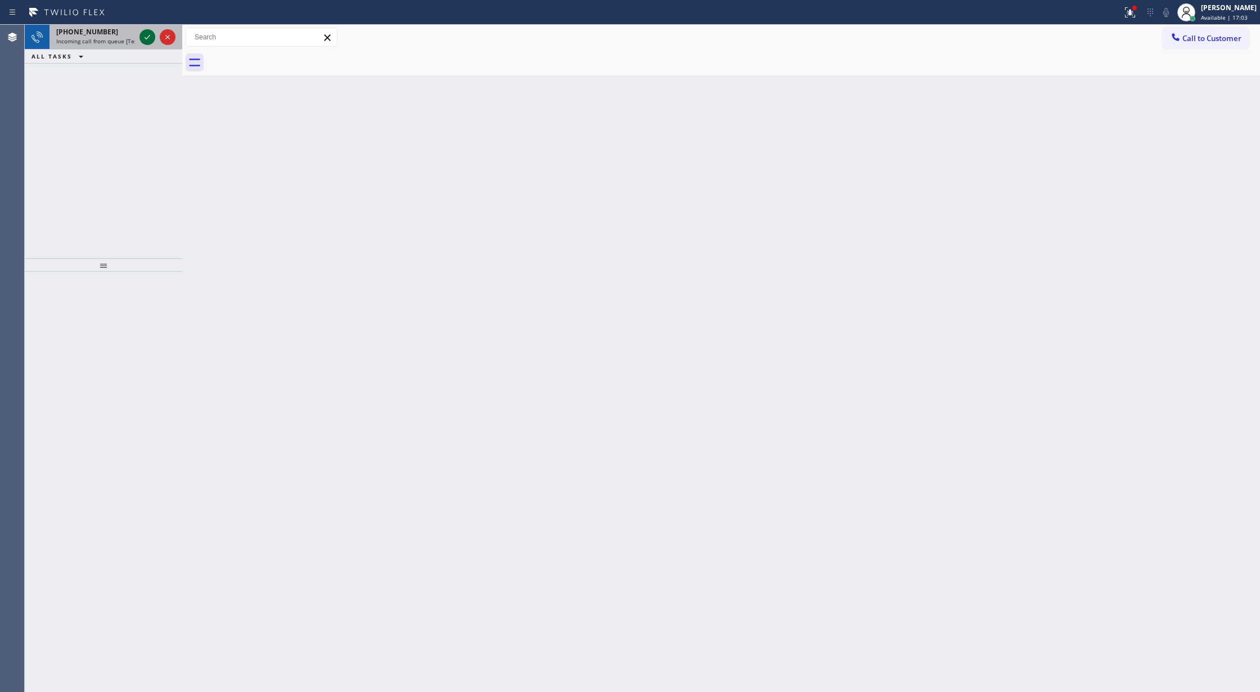
click at [147, 39] on icon at bounding box center [147, 36] width 13 height 13
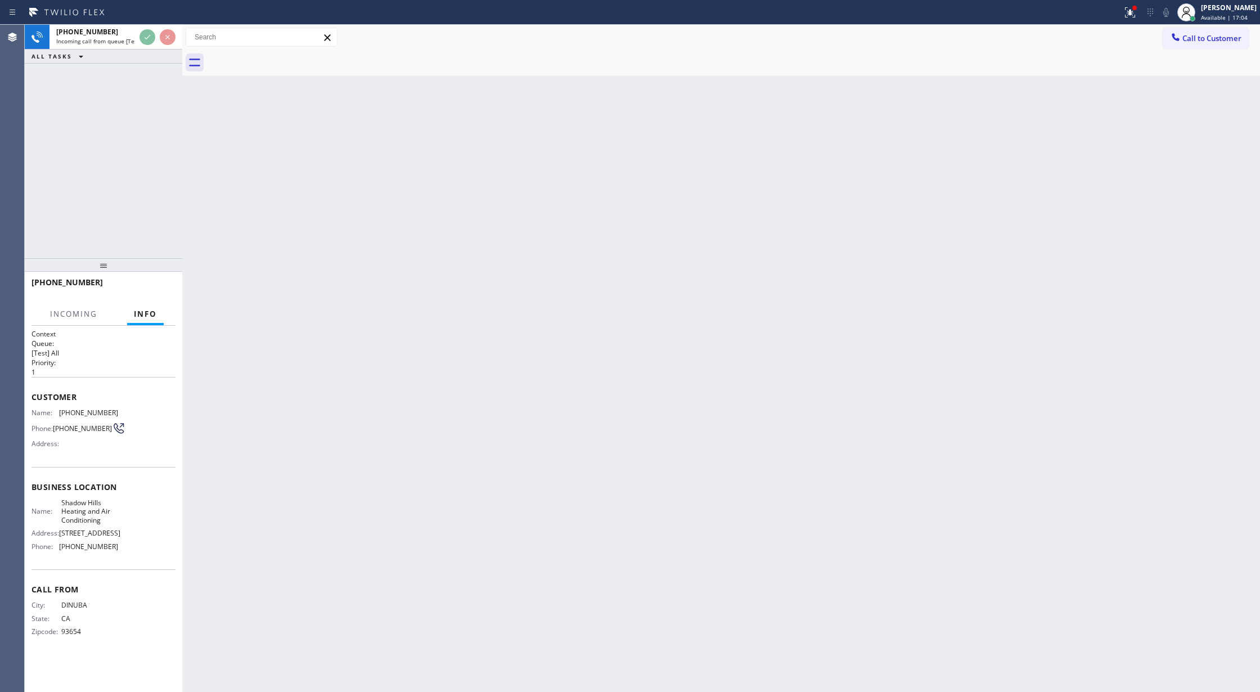
click at [139, 19] on div at bounding box center [560, 12] width 1113 height 18
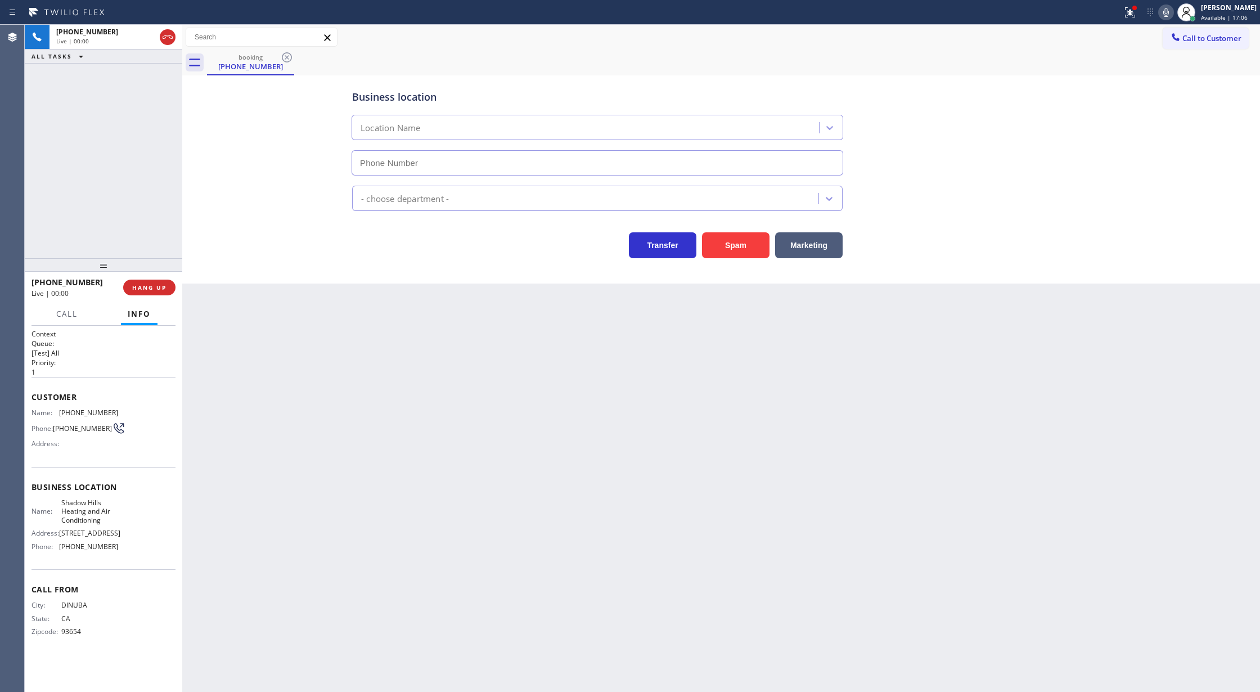
type input "(818) 805-1728"
click at [738, 243] on button "Spam" at bounding box center [735, 245] width 67 height 26
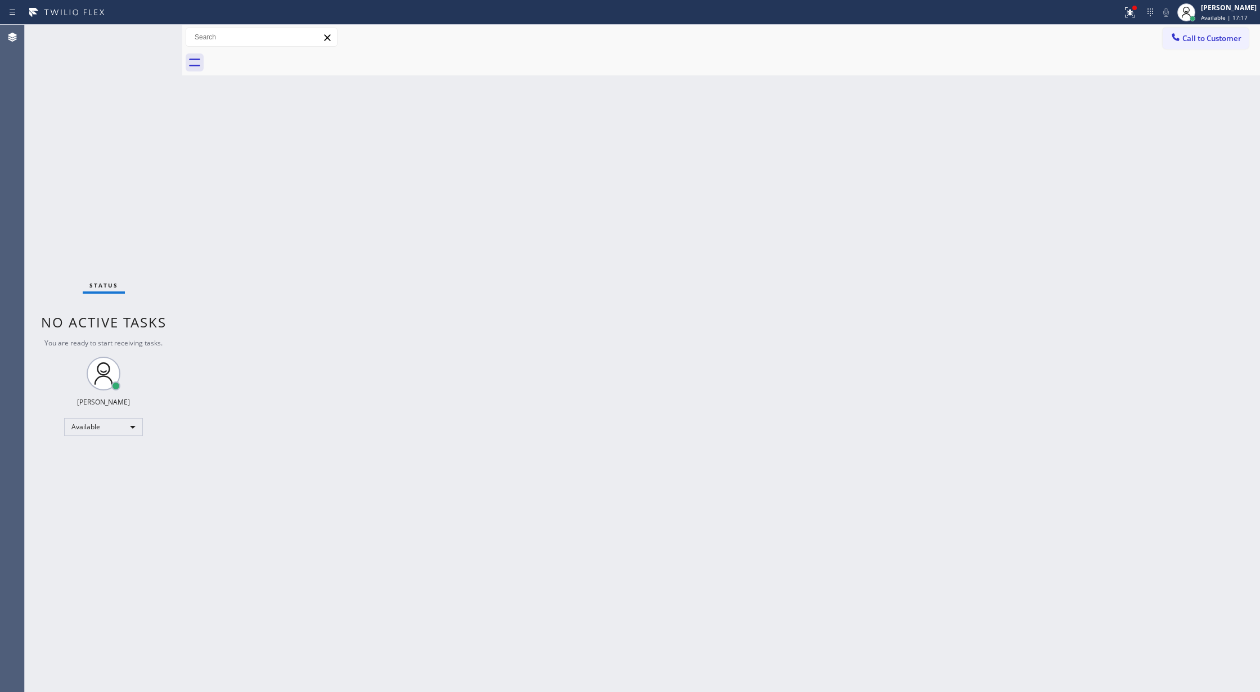
click at [150, 33] on div "Status No active tasks You are ready to start receiving tasks. [PERSON_NAME] Av…" at bounding box center [103, 358] width 157 height 667
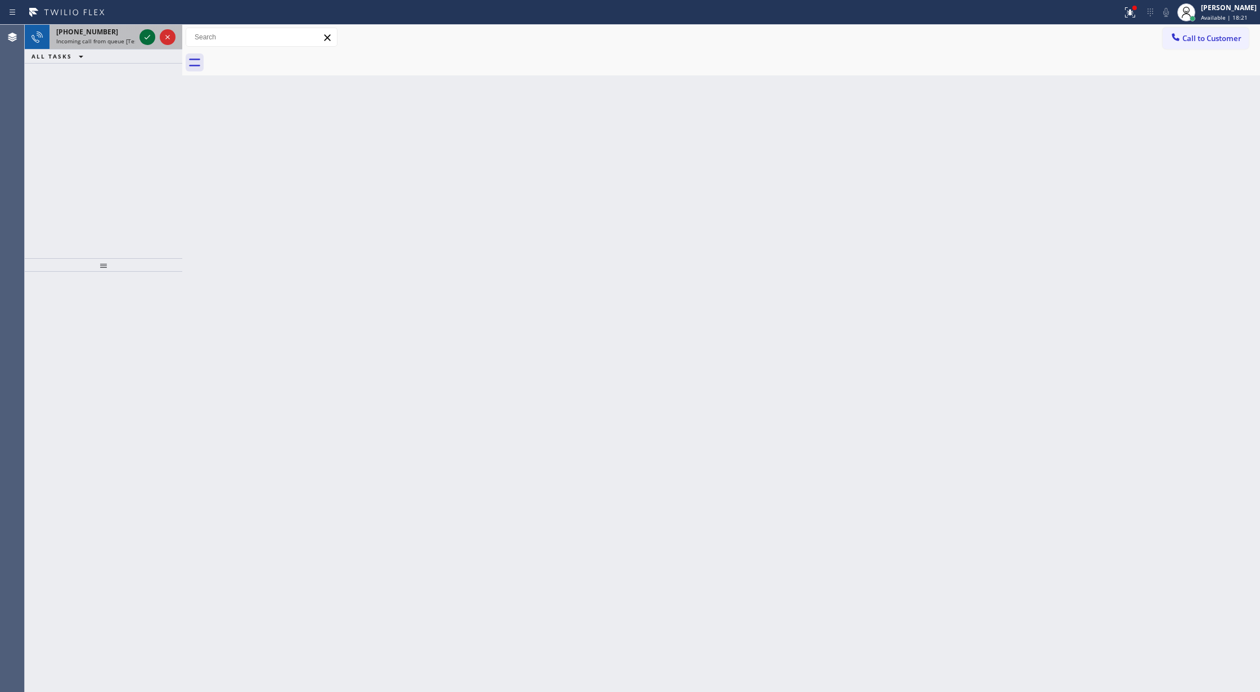
click at [142, 37] on icon at bounding box center [147, 36] width 13 height 13
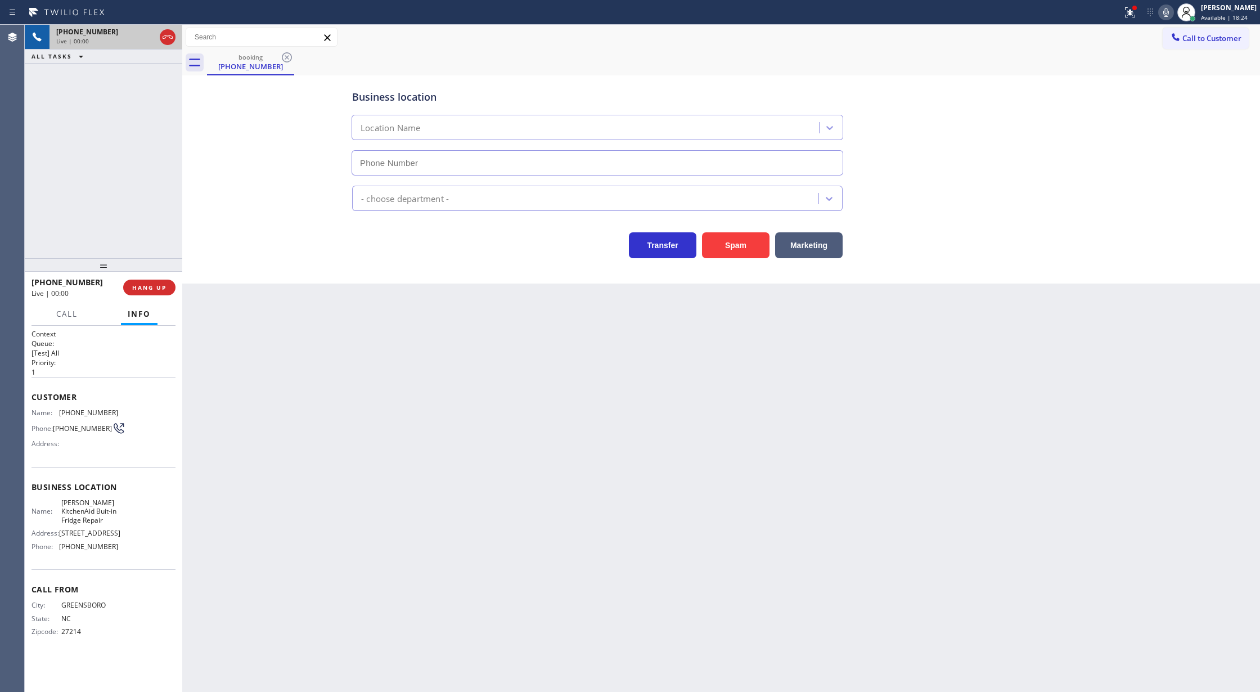
type input "(720) 636-8623"
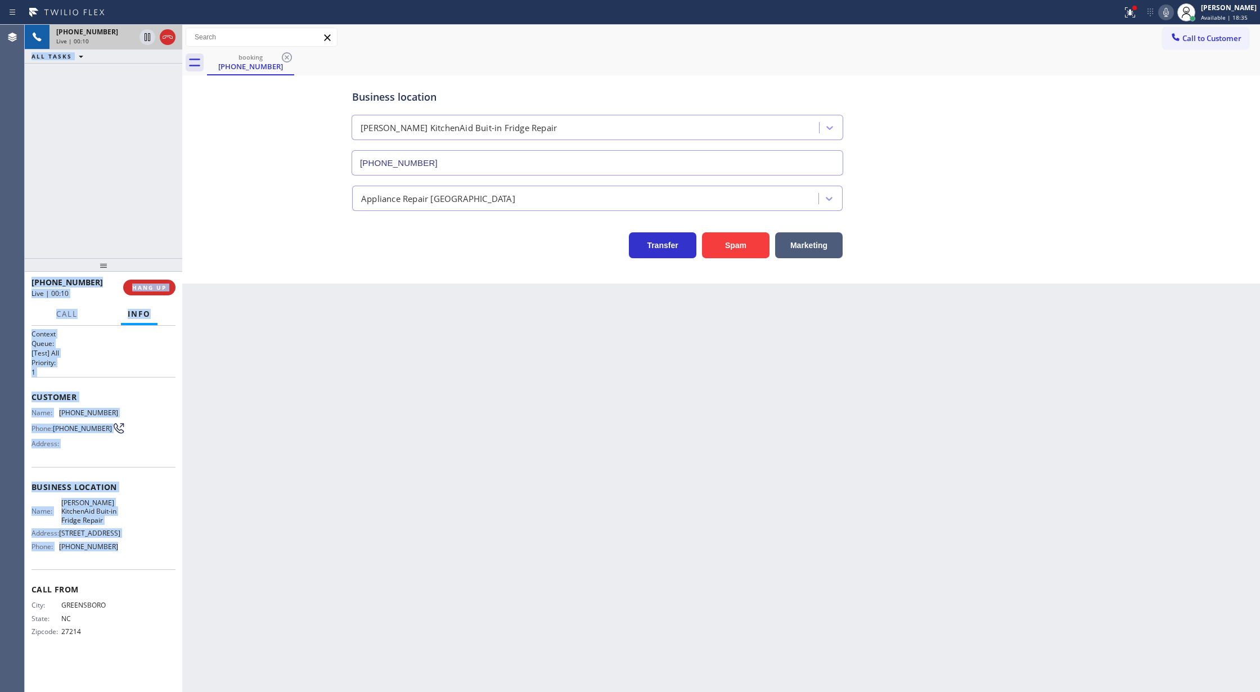
drag, startPoint x: 22, startPoint y: 395, endPoint x: 134, endPoint y: 551, distance: 191.9
click at [134, 551] on div "Agent Desktop Classify the call LOCATION NAME Air Duct Cleaning of Sherman Oaks…" at bounding box center [630, 358] width 1260 height 667
click at [142, 525] on div "Name: Thornton KitchenAid Buit-in Fridge Repair Address: 1700 W 100th Ave Phone…" at bounding box center [103, 526] width 144 height 57
copy div "Customer Name: (336) 340-3722 Phone: (336) 340-3722 Address: Business location …"
drag, startPoint x: 33, startPoint y: 396, endPoint x: 139, endPoint y: 554, distance: 191.2
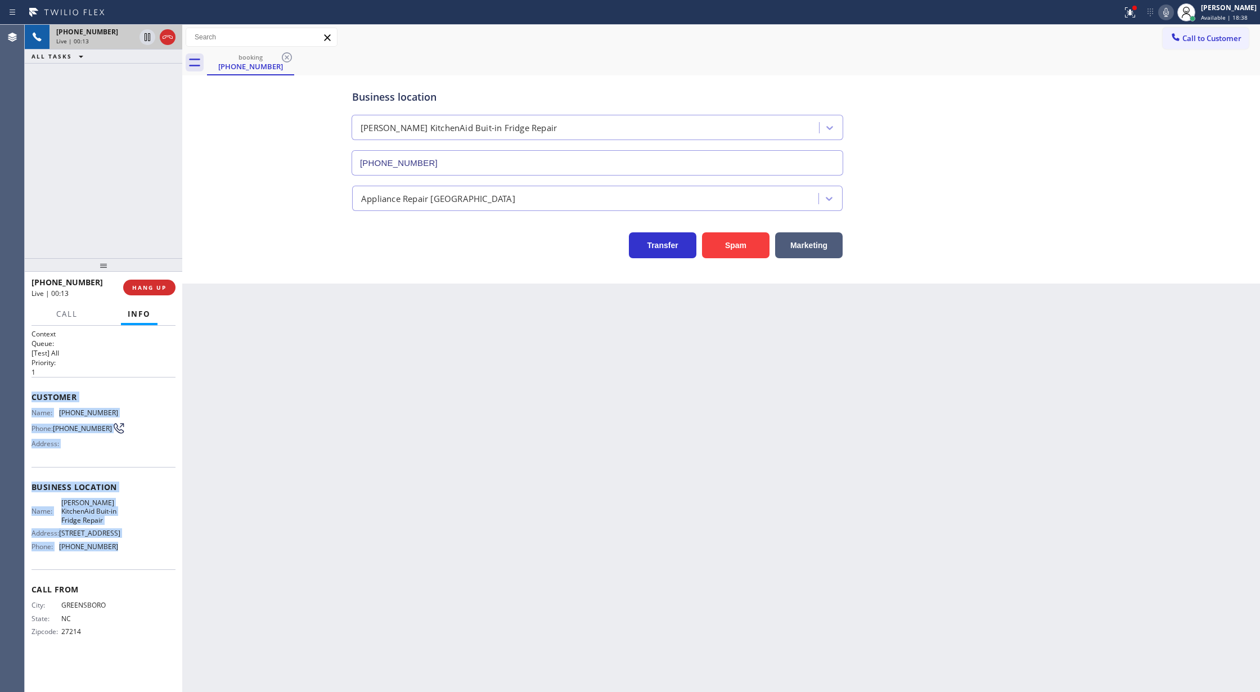
click at [139, 554] on div "Context Queue: [Test] All Priority: 1 Customer Name: (336) 340-3722 Phone: (336…" at bounding box center [103, 492] width 144 height 326
click at [167, 37] on icon at bounding box center [167, 36] width 13 height 13
type input "(720) 636-8623"
click at [159, 287] on span "COMPLETE" at bounding box center [147, 287] width 39 height 8
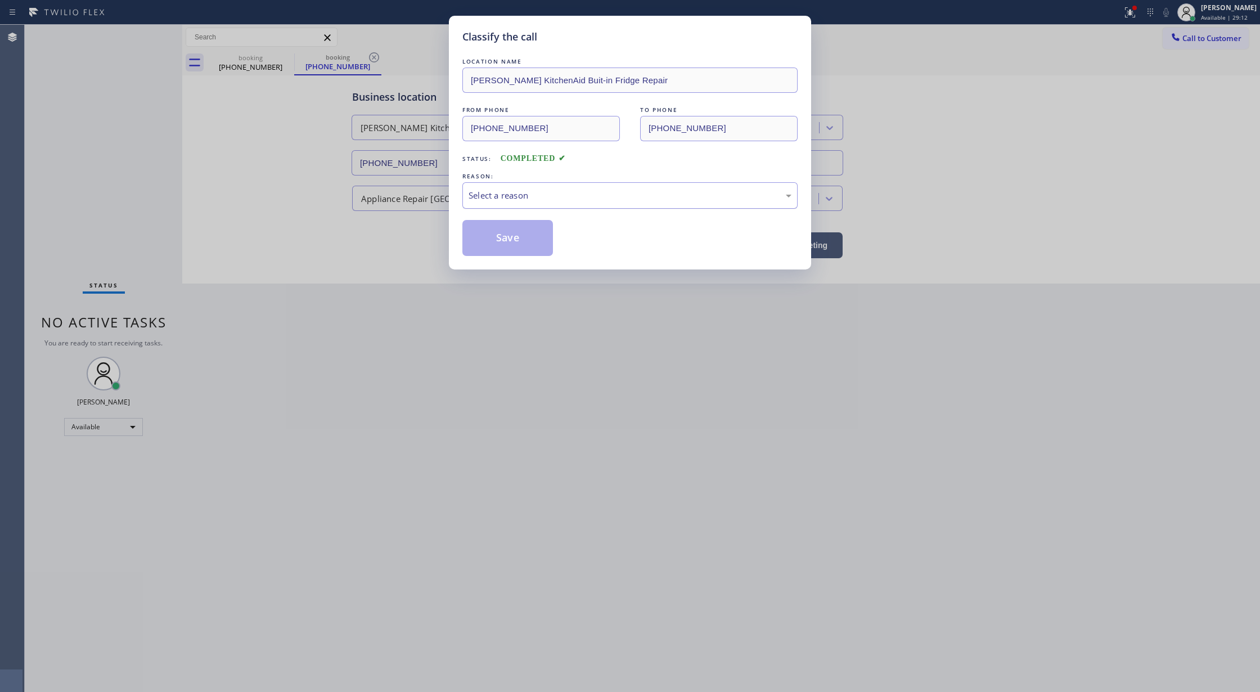
click at [515, 192] on div "Select a reason" at bounding box center [629, 195] width 323 height 13
click at [496, 234] on button "Save" at bounding box center [507, 238] width 91 height 36
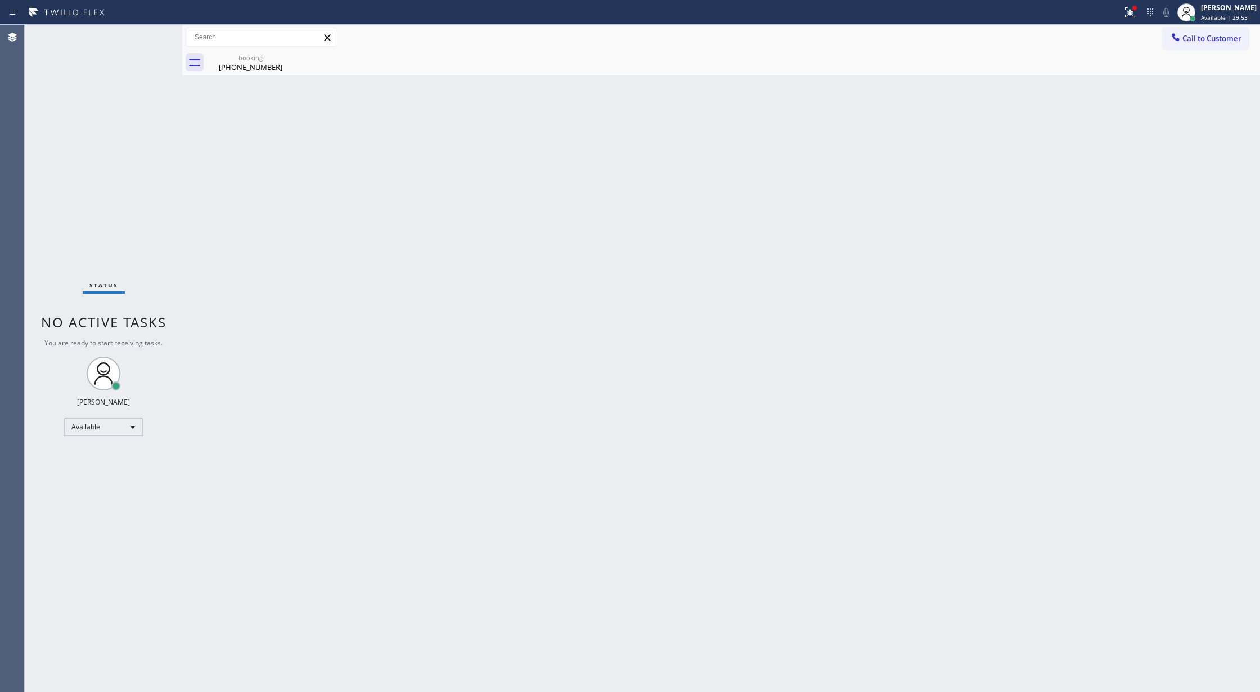
click at [144, 39] on div "Status No active tasks You are ready to start receiving tasks. [PERSON_NAME] Av…" at bounding box center [103, 358] width 157 height 667
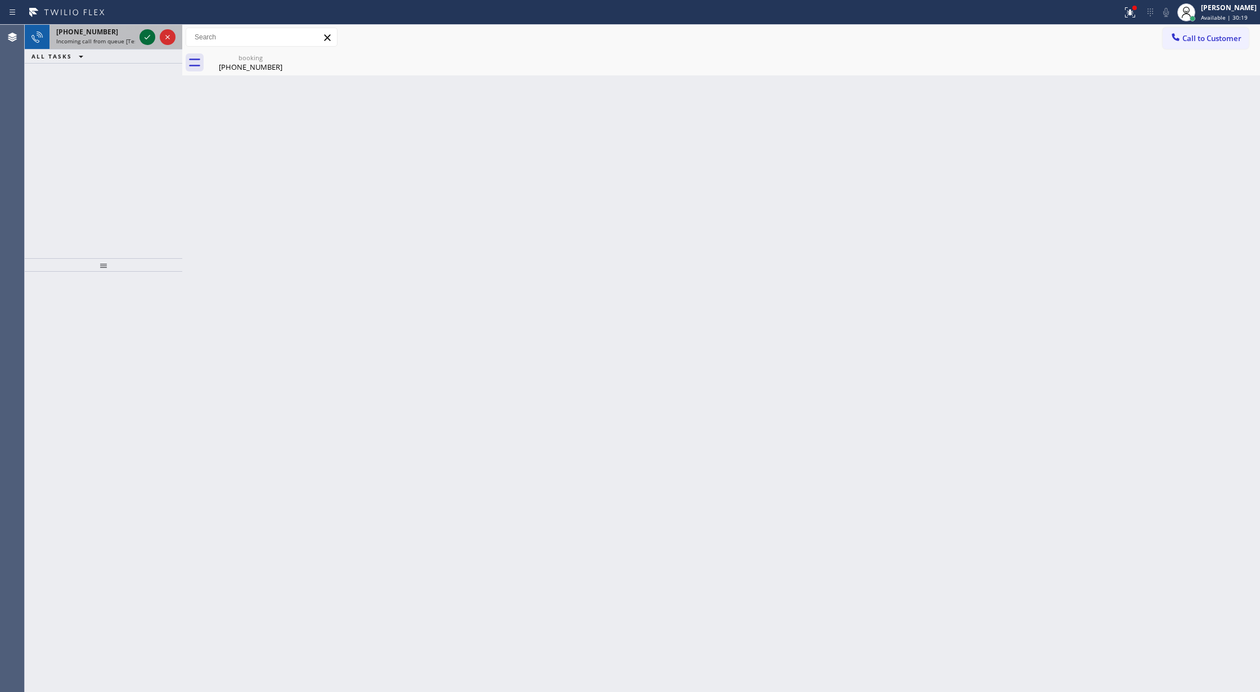
click at [144, 39] on icon at bounding box center [147, 36] width 13 height 13
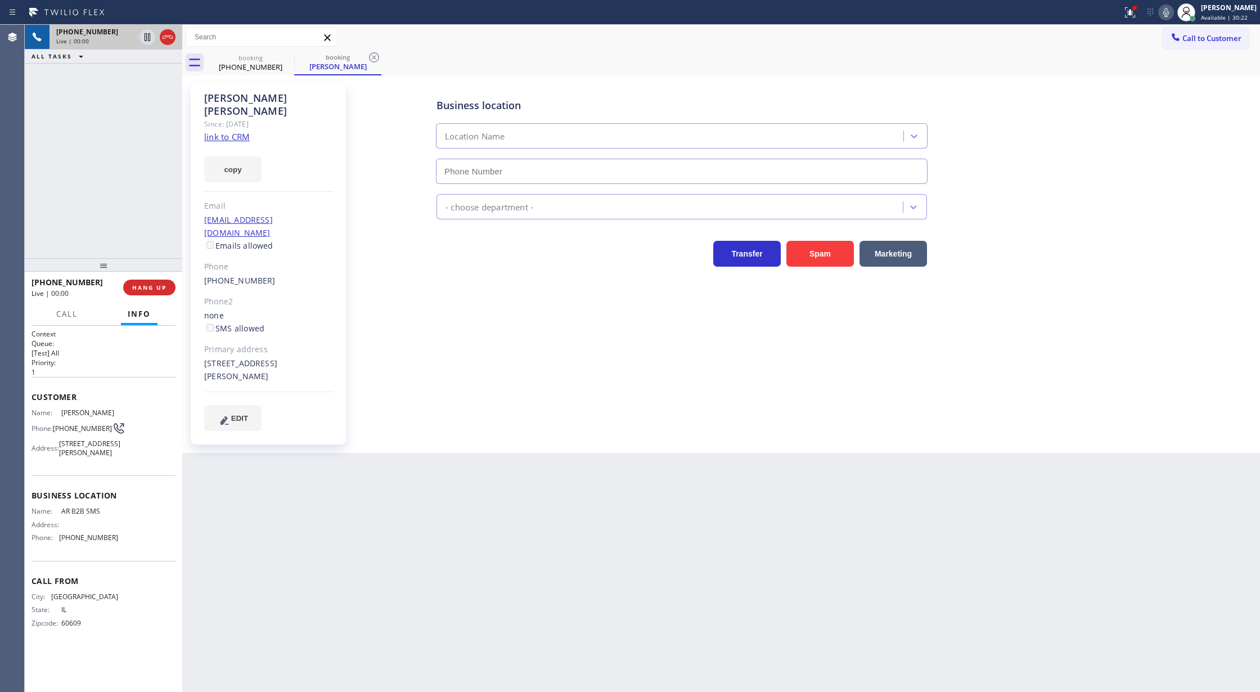
type input "(833) 692-2271"
click at [221, 131] on link "link to CRM" at bounding box center [227, 136] width 46 height 11
click at [1173, 9] on icon at bounding box center [1165, 12] width 13 height 13
click at [1173, 12] on icon at bounding box center [1165, 12] width 13 height 13
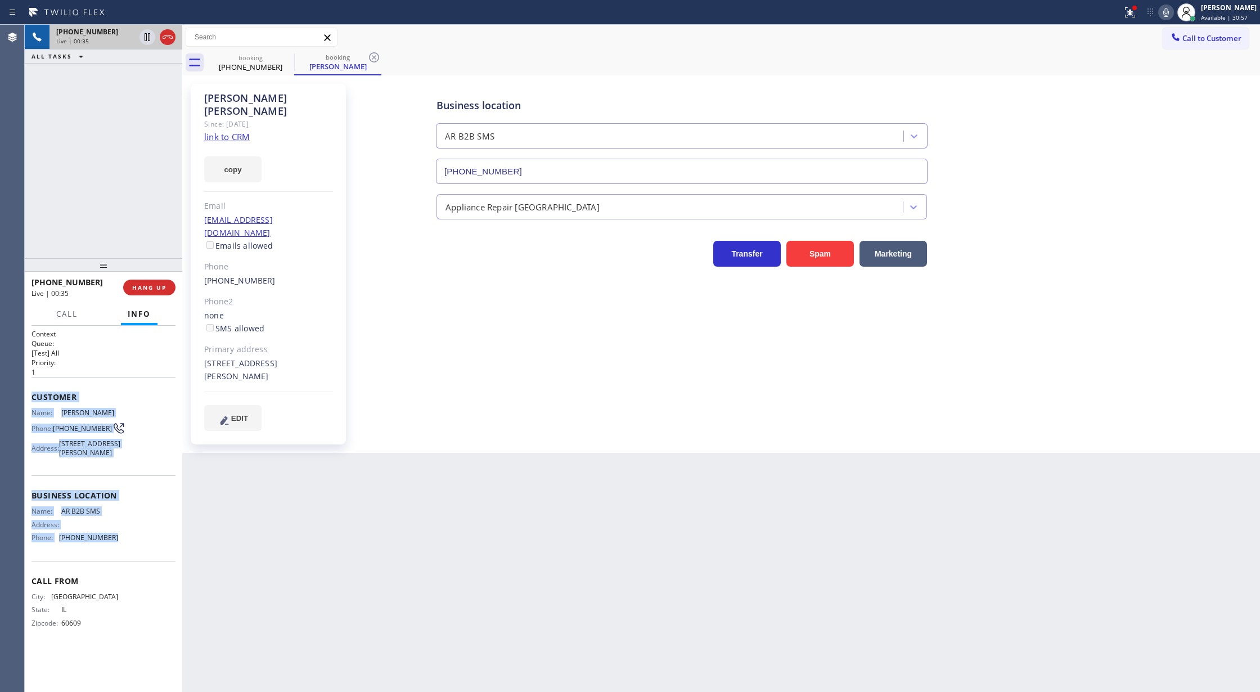
copy div "Customer Name: Ruth Cervantes Phone: (773) 822-5451 Address: 2240 S Austin Blvd…"
drag, startPoint x: 27, startPoint y: 398, endPoint x: 122, endPoint y: 554, distance: 182.5
click at [122, 554] on div "Context Queue: [Test] All Priority: 1 Customer Name: Ruth Cervantes Phone: (773…" at bounding box center [103, 509] width 157 height 367
click at [169, 38] on icon at bounding box center [167, 36] width 13 height 13
click at [142, 289] on span "COMPLETE" at bounding box center [147, 287] width 39 height 8
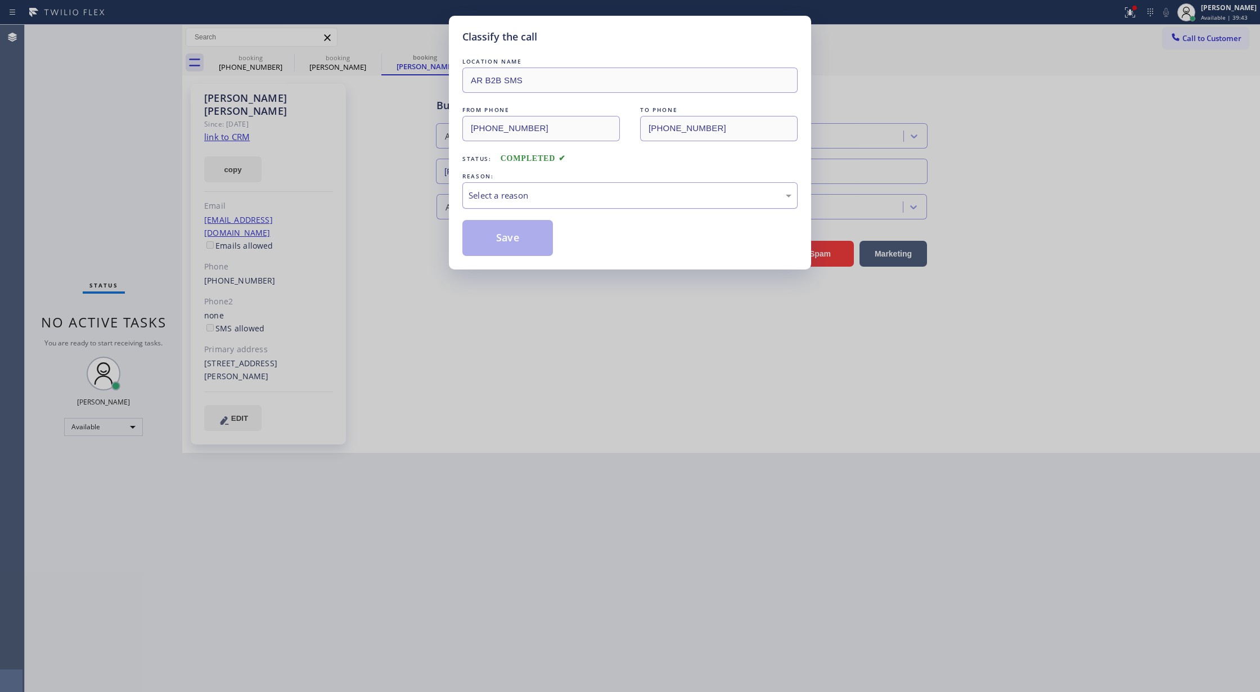
click at [529, 195] on div "Select a reason" at bounding box center [629, 195] width 323 height 13
click at [498, 240] on button "Save" at bounding box center [507, 238] width 91 height 36
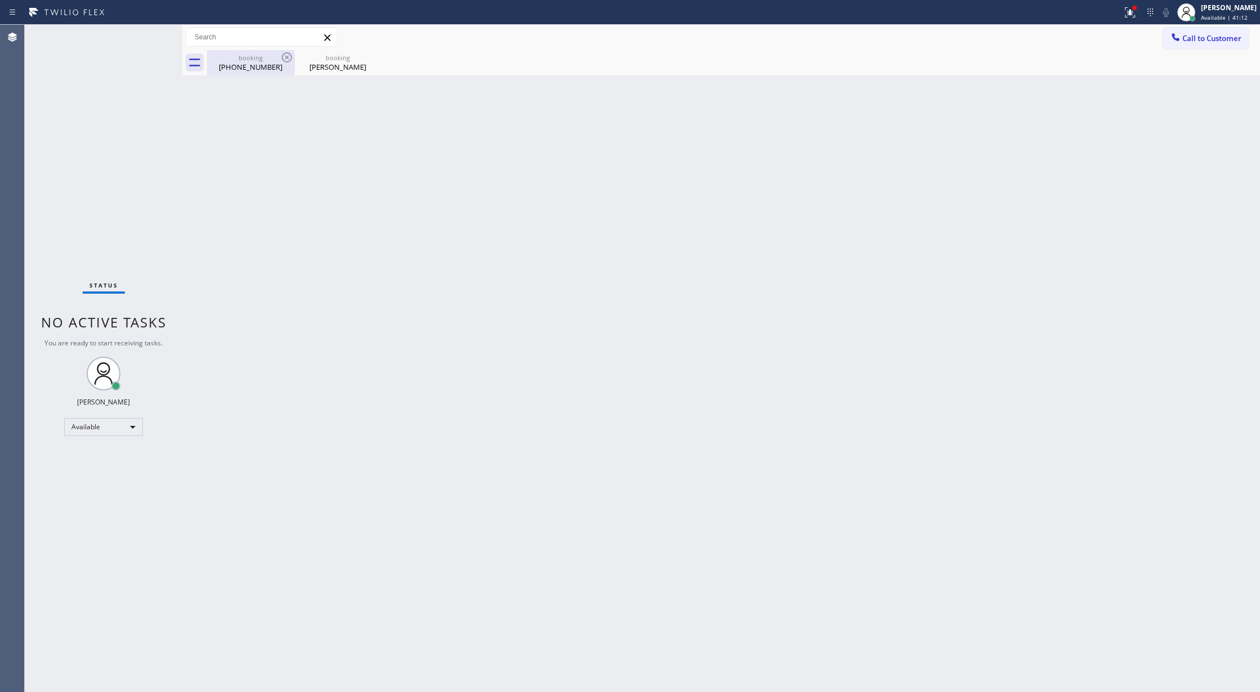
click at [259, 69] on div "(336) 340-3722" at bounding box center [250, 67] width 85 height 10
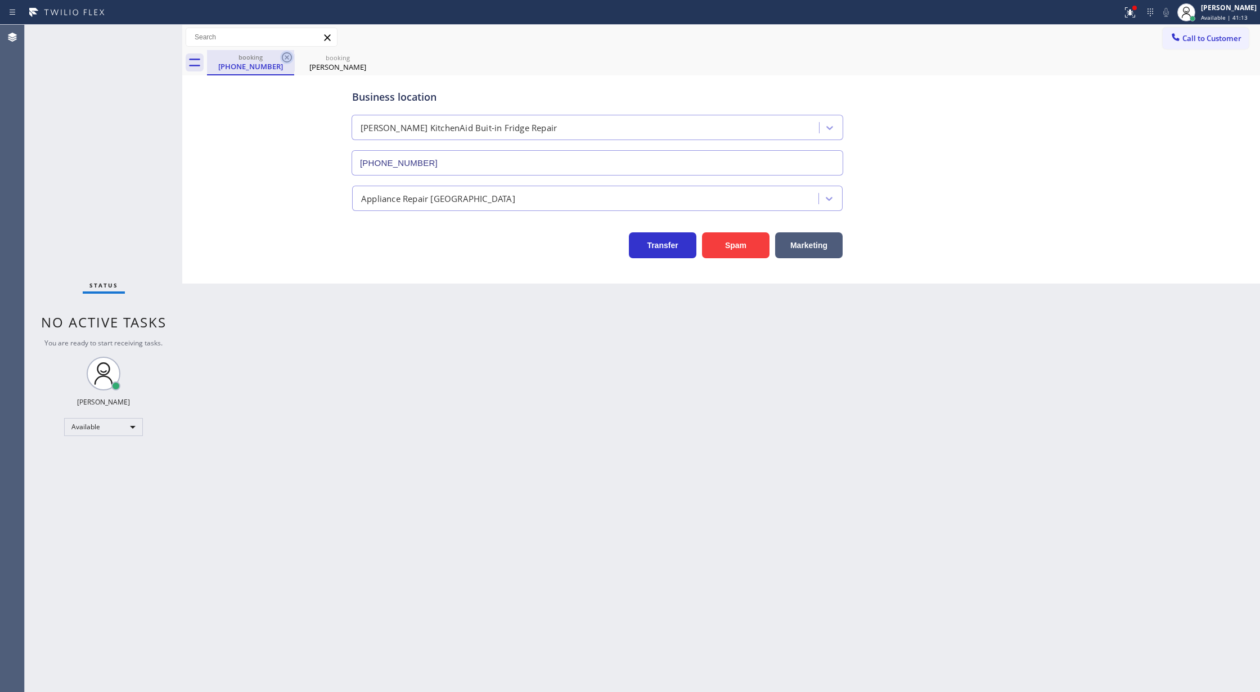
click at [287, 57] on icon at bounding box center [287, 57] width 10 height 10
type input "(833) 692-2271"
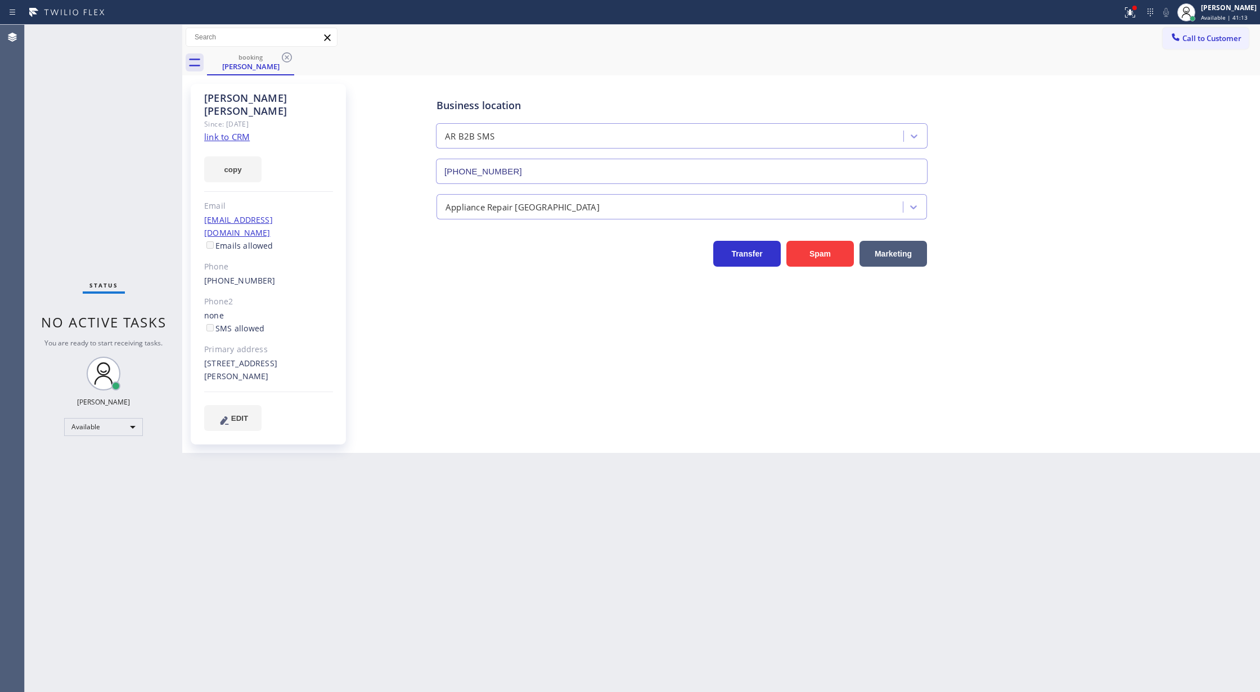
click at [287, 57] on icon at bounding box center [287, 57] width 10 height 10
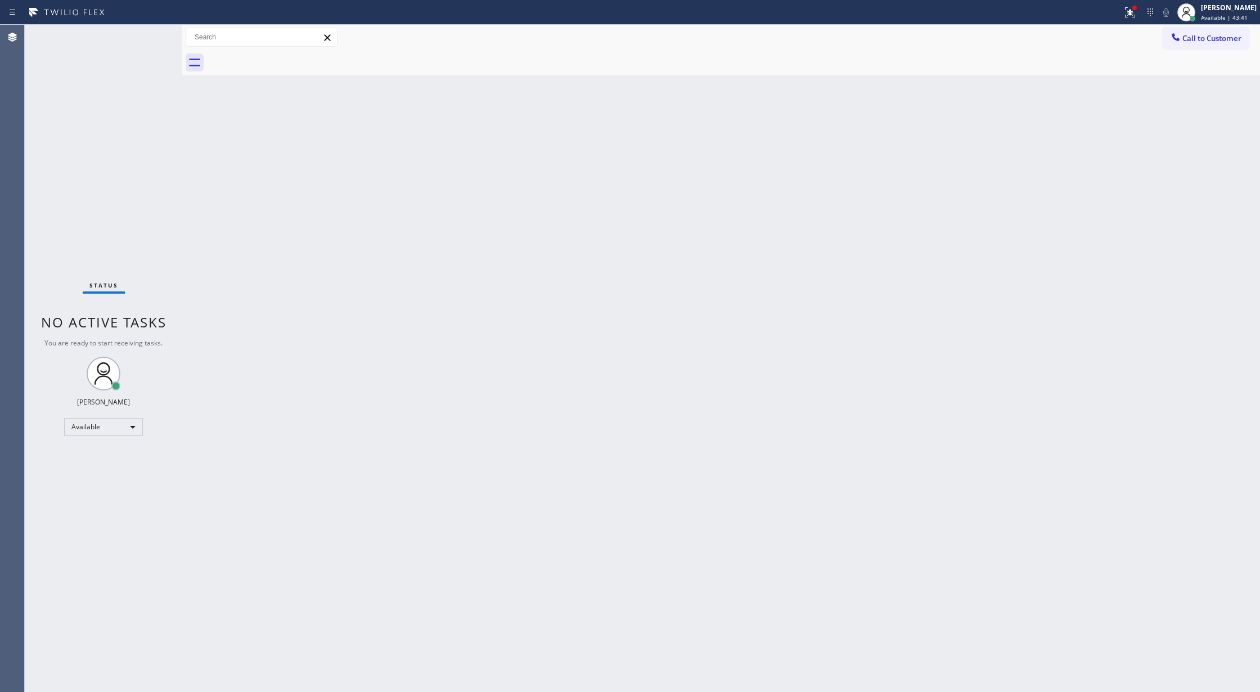
click at [151, 34] on div "Status No active tasks You are ready to start receiving tasks. [PERSON_NAME] Av…" at bounding box center [103, 358] width 157 height 667
click at [145, 34] on div "Status No active tasks You are ready to start receiving tasks. [PERSON_NAME] Av…" at bounding box center [103, 358] width 157 height 667
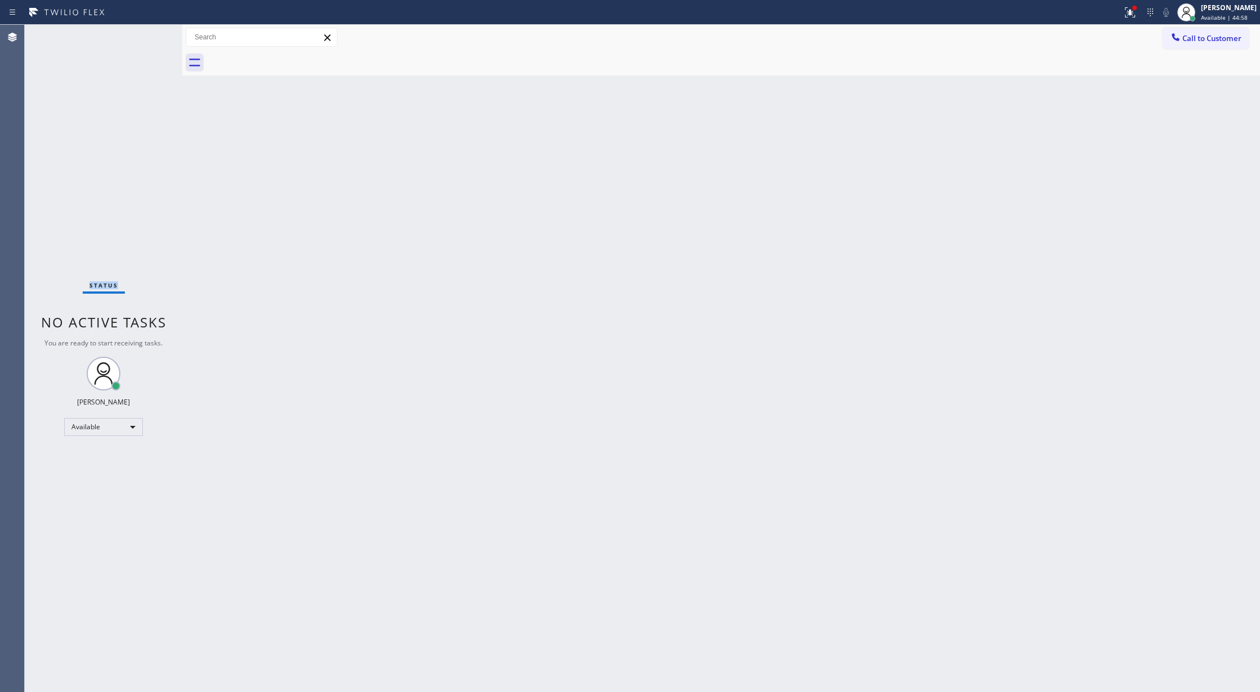
click at [145, 34] on div "Status No active tasks You are ready to start receiving tasks. [PERSON_NAME] Av…" at bounding box center [103, 358] width 157 height 667
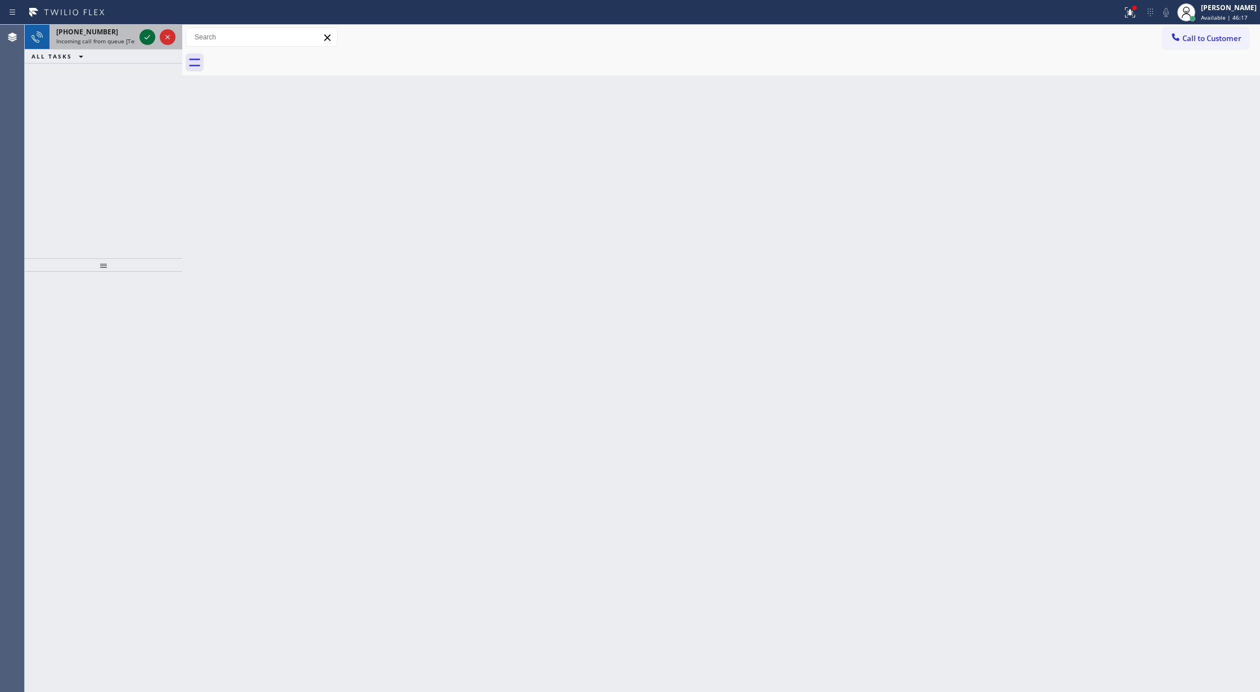
click at [142, 34] on icon at bounding box center [147, 36] width 13 height 13
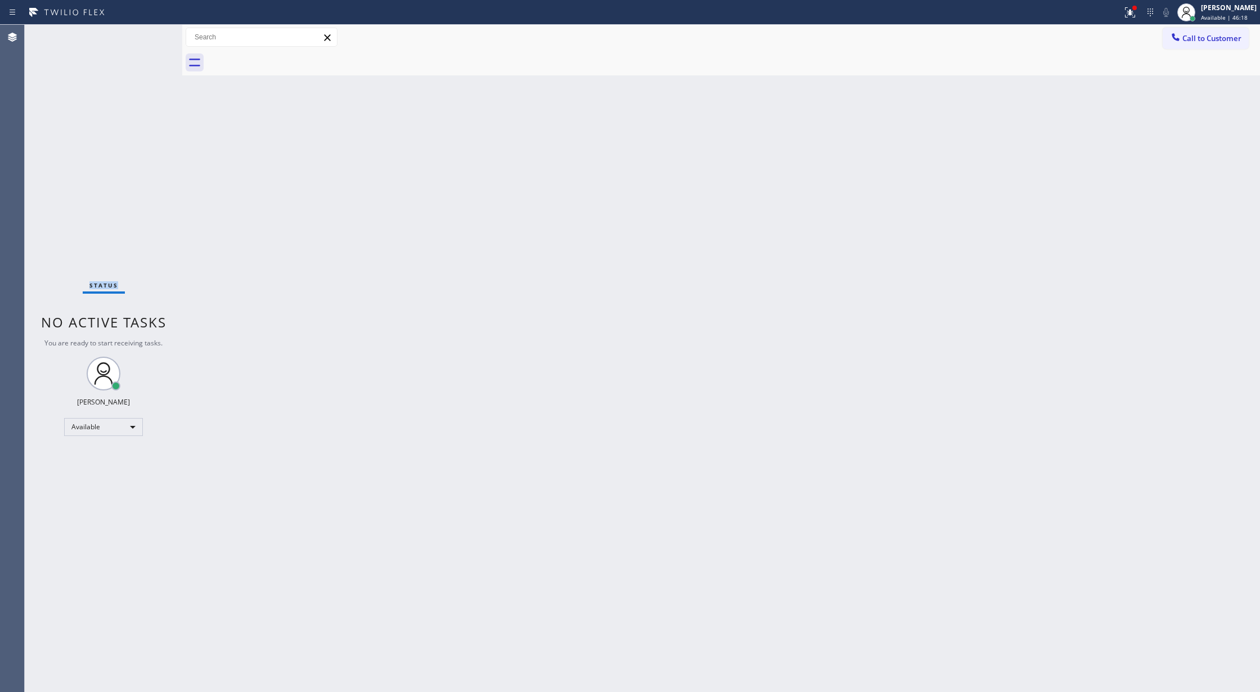
click at [142, 34] on div "Status No active tasks You are ready to start receiving tasks. [PERSON_NAME] Av…" at bounding box center [103, 358] width 157 height 667
click at [151, 33] on div "Status No active tasks You are ready to start receiving tasks. [PERSON_NAME] Av…" at bounding box center [103, 358] width 157 height 667
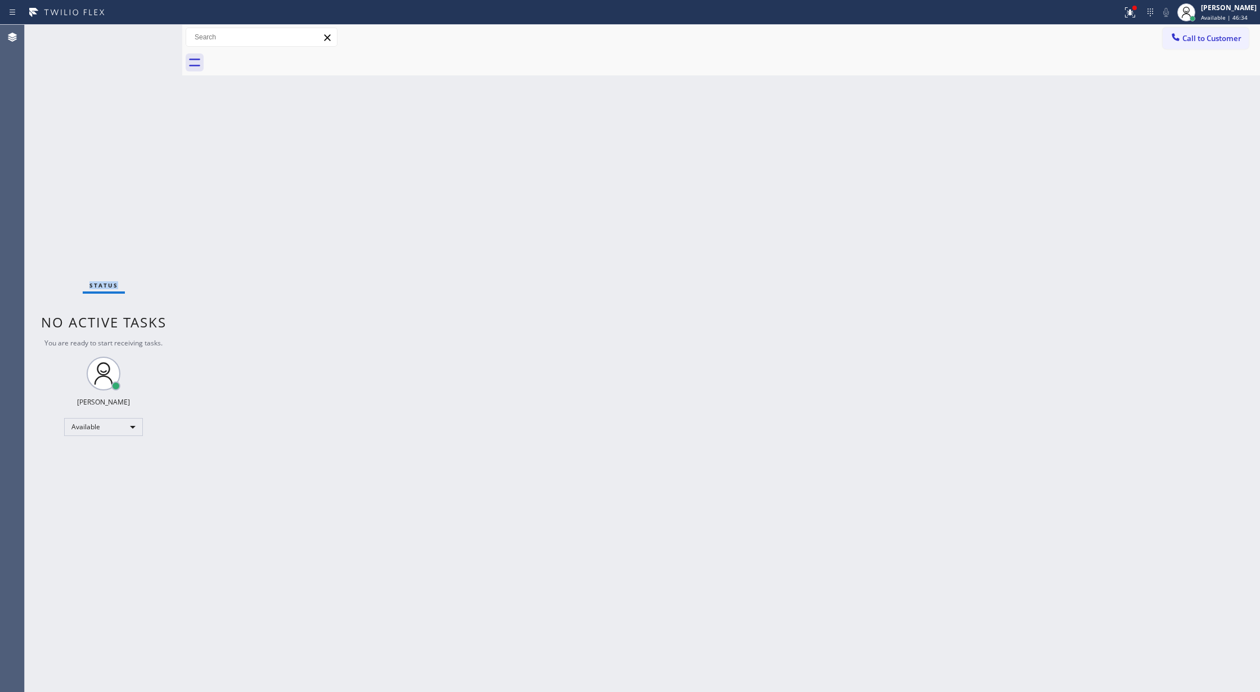
click at [151, 33] on div "Status No active tasks You are ready to start receiving tasks. [PERSON_NAME] Av…" at bounding box center [103, 358] width 157 height 667
click at [146, 34] on div "Status No active tasks You are ready to start receiving tasks. [PERSON_NAME] Av…" at bounding box center [103, 358] width 157 height 667
click at [160, 39] on div "Status No active tasks You are ready to start receiving tasks. [PERSON_NAME] Av…" at bounding box center [103, 358] width 157 height 667
drag, startPoint x: 160, startPoint y: 39, endPoint x: 152, endPoint y: 39, distance: 7.9
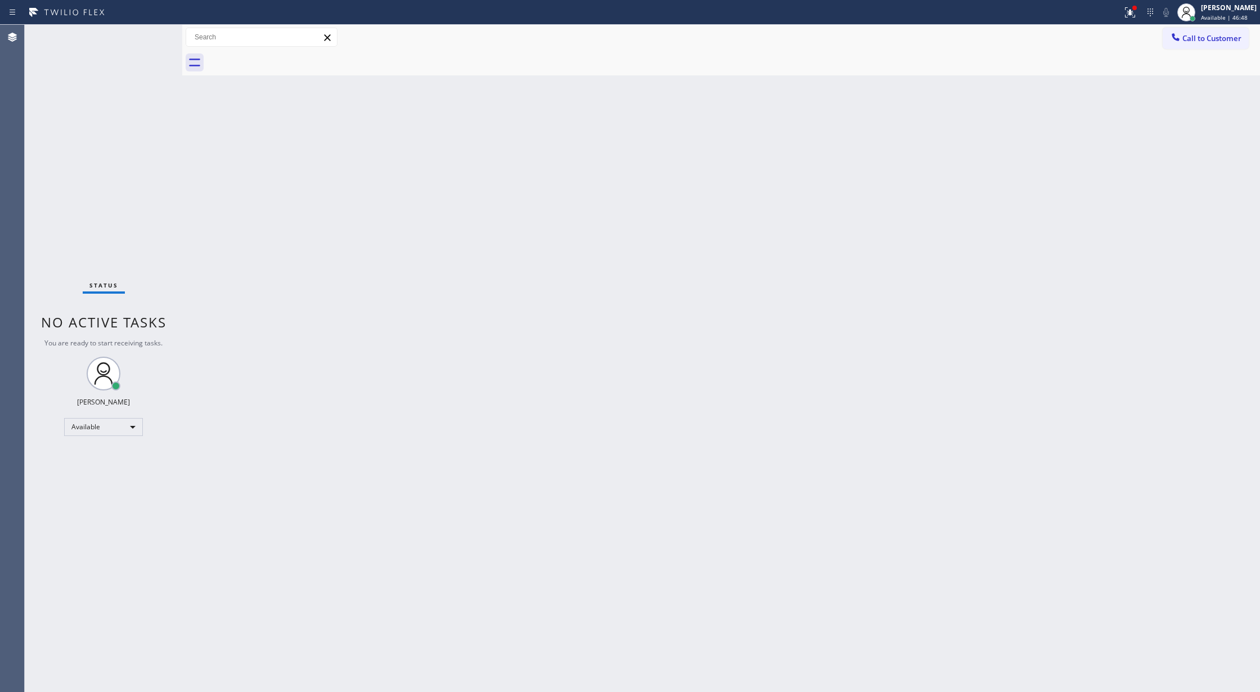
click at [158, 39] on div "Status No active tasks You are ready to start receiving tasks. [PERSON_NAME] Av…" at bounding box center [103, 358] width 157 height 667
click at [148, 37] on div "Status No active tasks You are ready to start receiving tasks. [PERSON_NAME] Av…" at bounding box center [103, 358] width 157 height 667
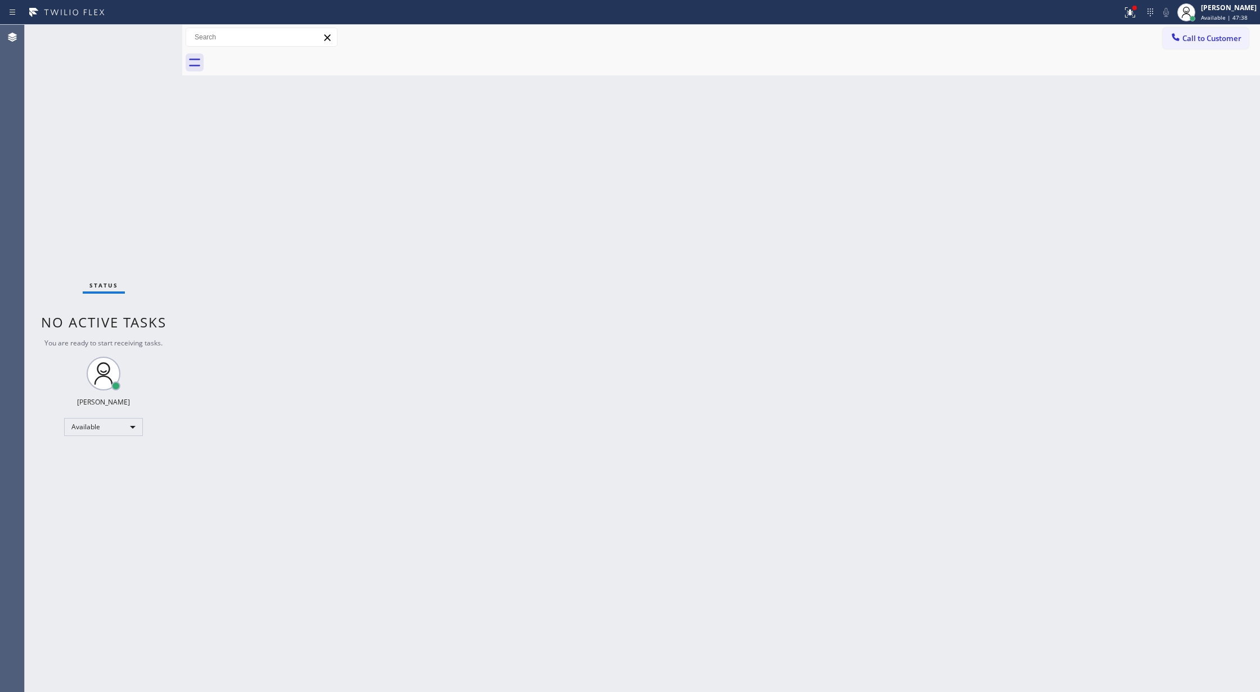
click at [152, 36] on div "Status No active tasks You are ready to start receiving tasks. [PERSON_NAME] Av…" at bounding box center [103, 358] width 157 height 667
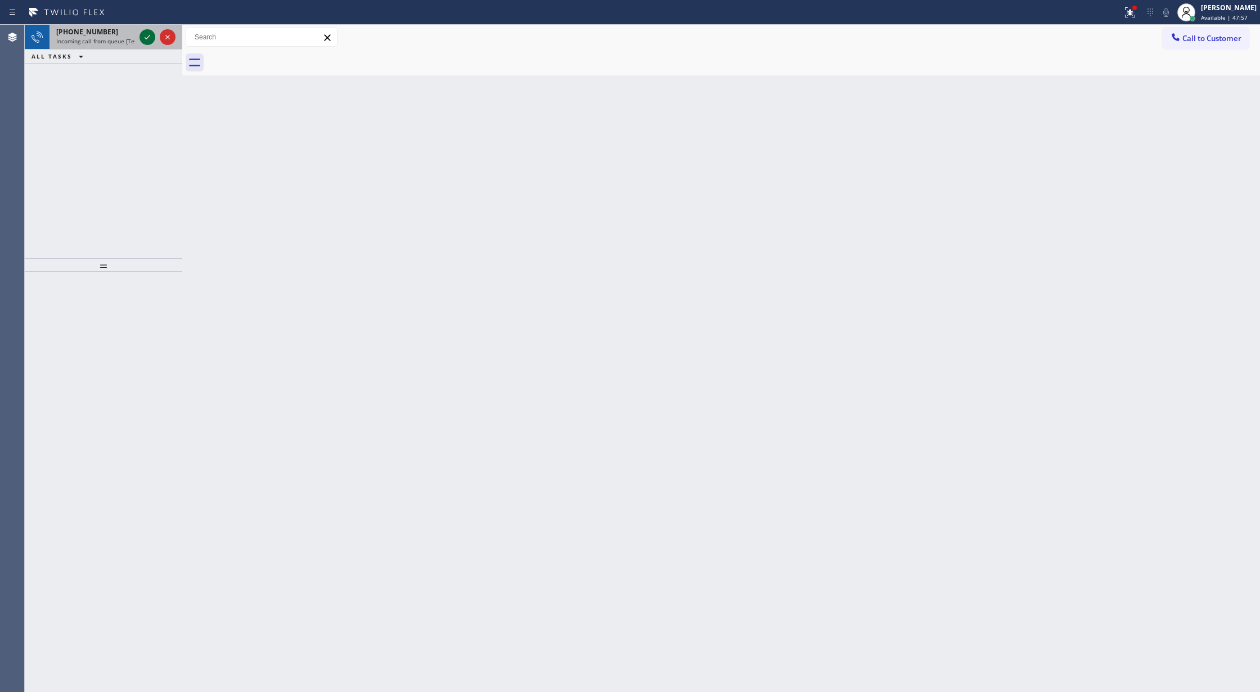
click at [146, 34] on icon at bounding box center [147, 36] width 13 height 13
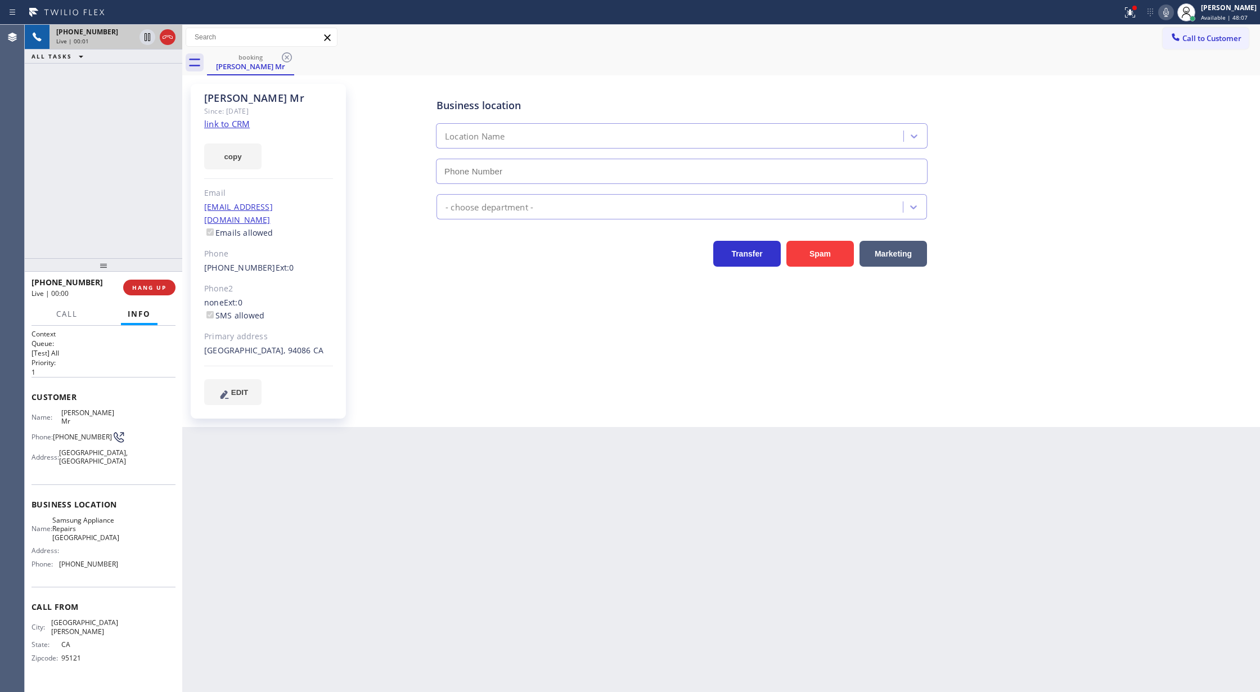
type input "(415) 480-7108"
click at [223, 120] on link "link to CRM" at bounding box center [227, 123] width 46 height 11
click at [1172, 12] on icon at bounding box center [1165, 12] width 13 height 13
drag, startPoint x: 1175, startPoint y: 13, endPoint x: 851, endPoint y: 202, distance: 374.5
click at [1173, 13] on icon at bounding box center [1165, 12] width 13 height 13
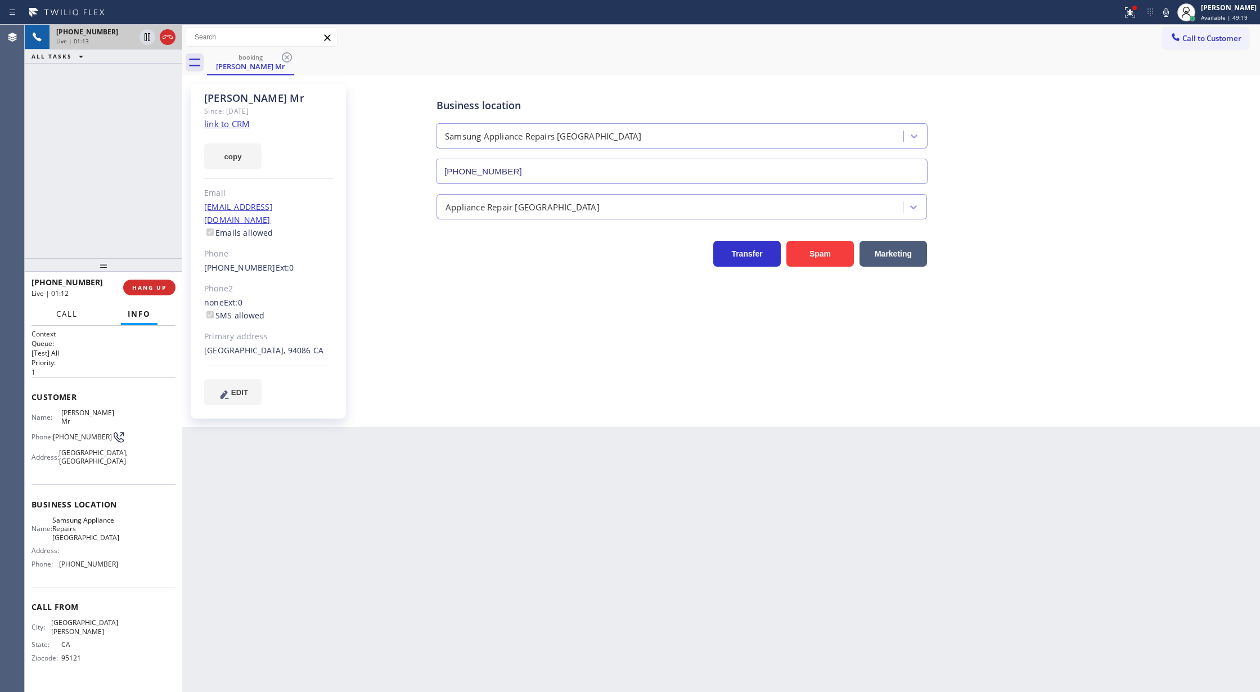
click at [67, 315] on span "Call" at bounding box center [66, 314] width 21 height 10
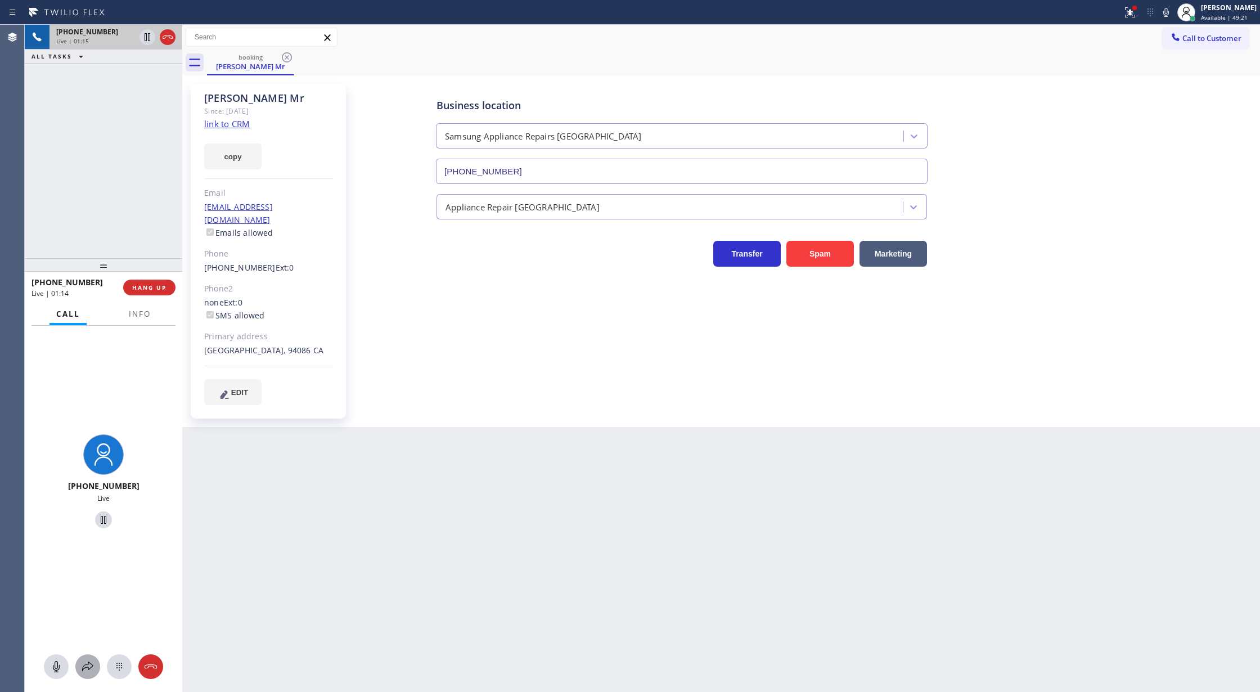
click at [85, 669] on icon at bounding box center [87, 666] width 13 height 13
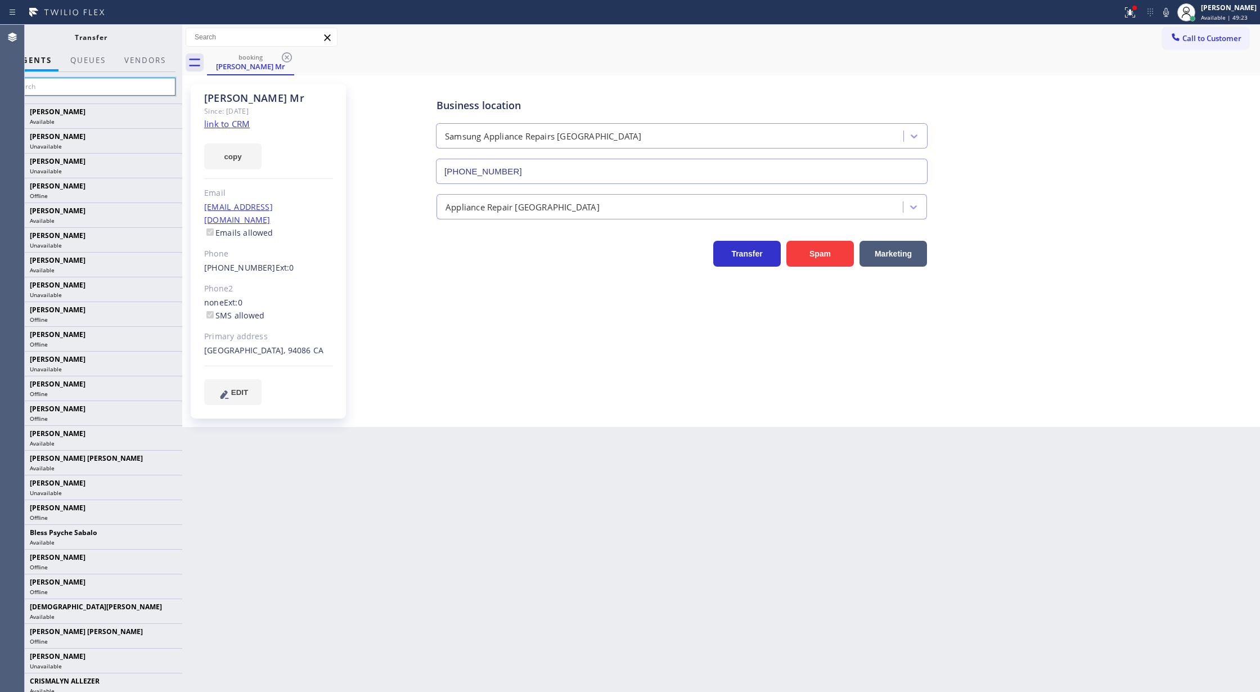
click at [88, 88] on input "text" at bounding box center [90, 87] width 169 height 18
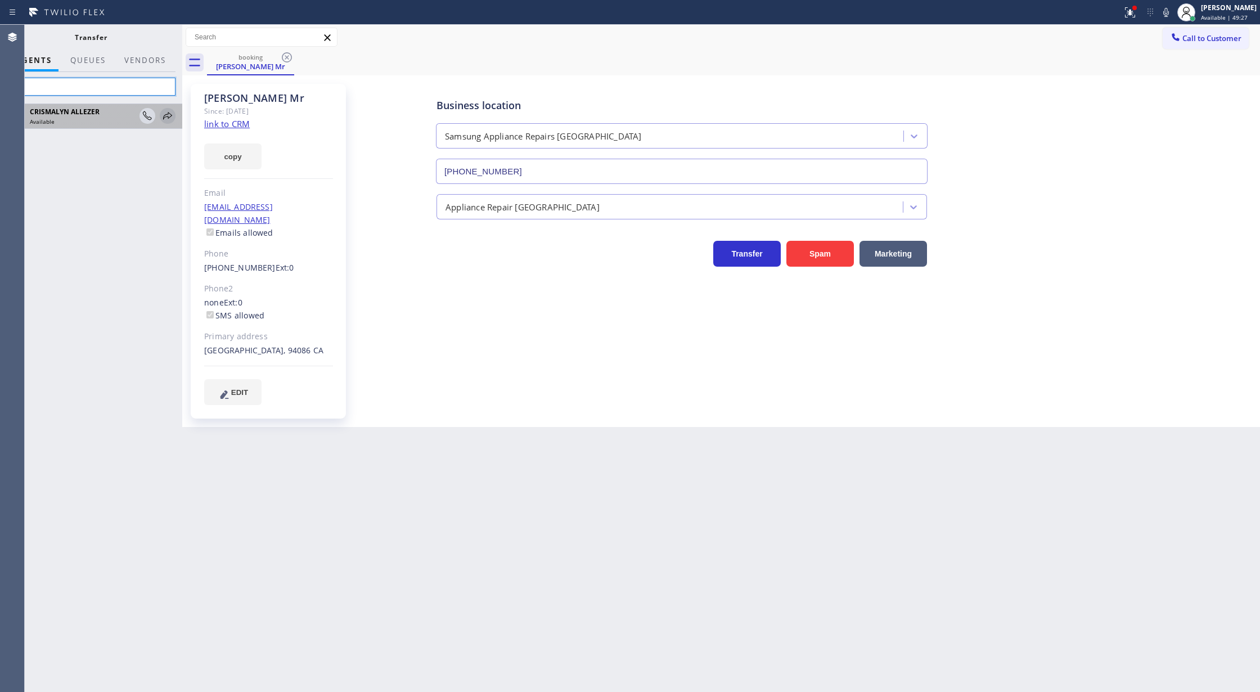
type input "cri"
click at [167, 116] on icon at bounding box center [167, 115] width 13 height 13
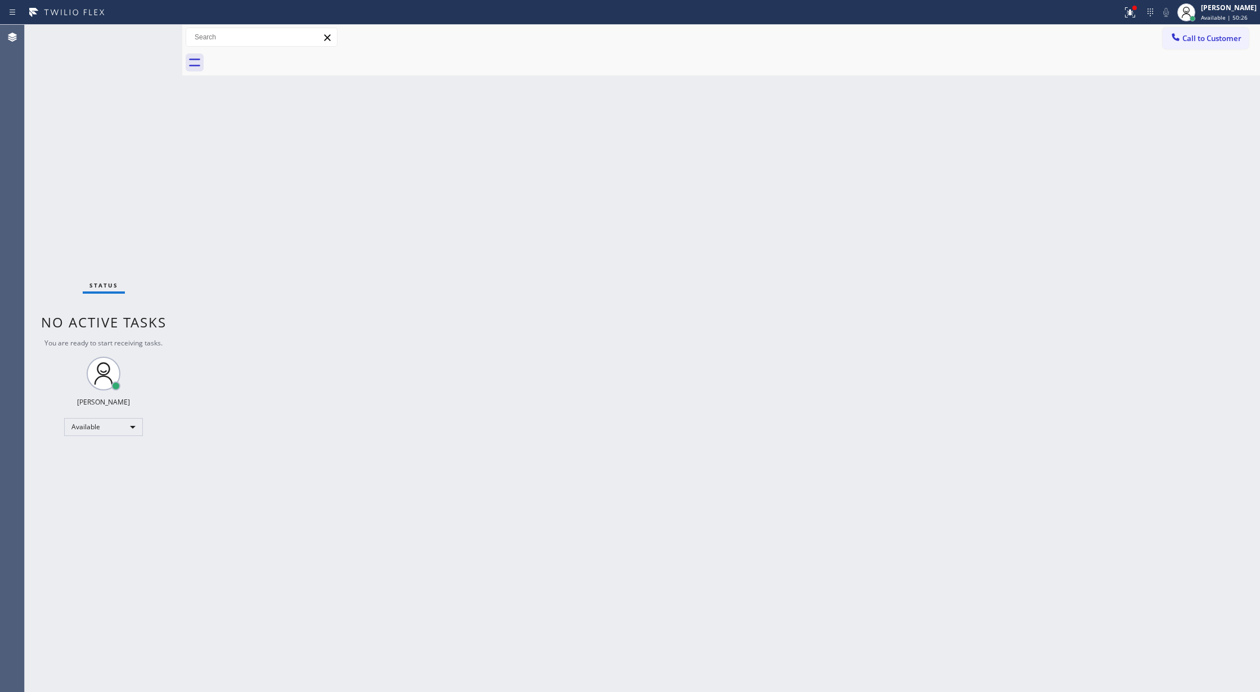
click at [152, 34] on div "Status No active tasks You are ready to start receiving tasks. [PERSON_NAME] Av…" at bounding box center [103, 358] width 157 height 667
click at [271, 448] on div "Back to Dashboard Change Sender ID Customers Technicians Select a contact Outbo…" at bounding box center [721, 358] width 1078 height 667
click at [147, 37] on div "Status No active tasks You are ready to start receiving tasks. [PERSON_NAME] Av…" at bounding box center [103, 358] width 157 height 667
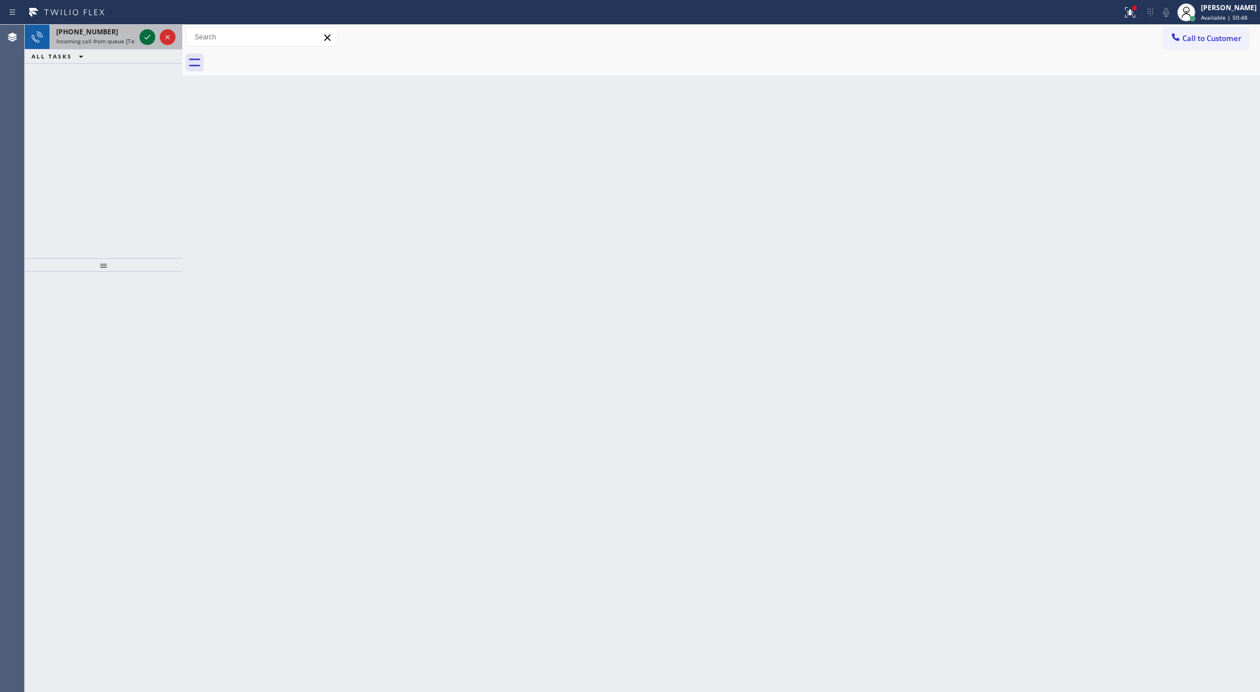
click at [149, 39] on icon at bounding box center [147, 36] width 13 height 13
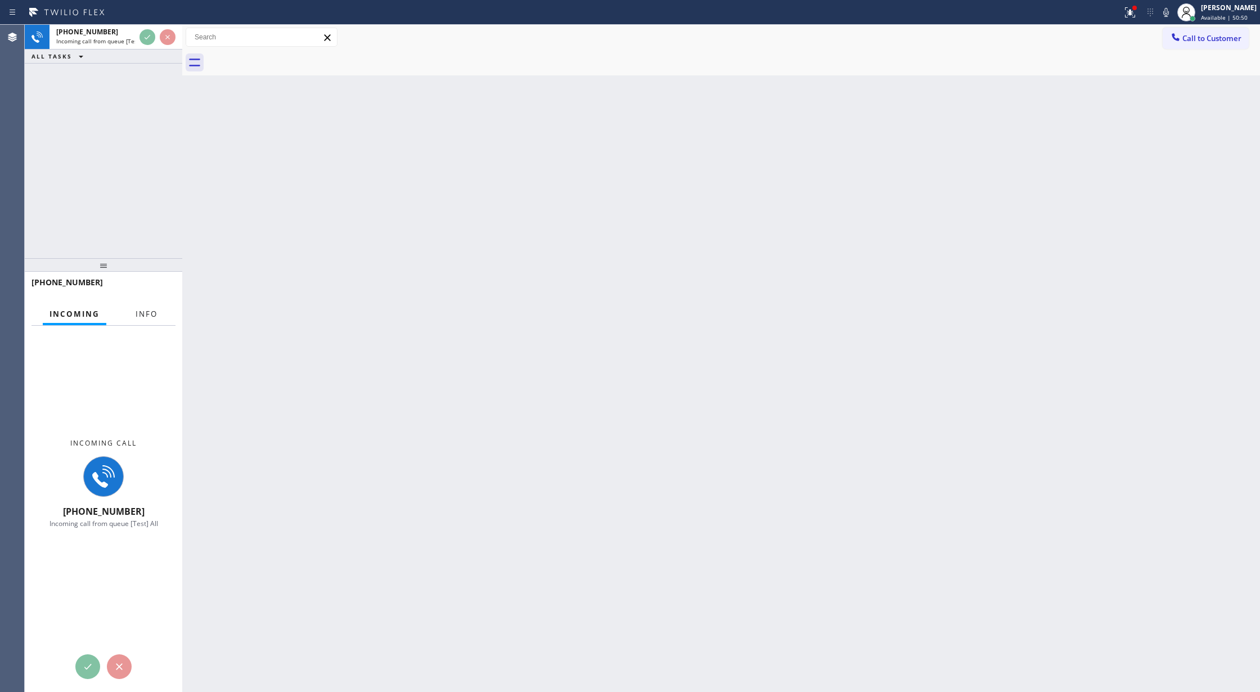
click at [151, 314] on span "Info" at bounding box center [147, 314] width 22 height 10
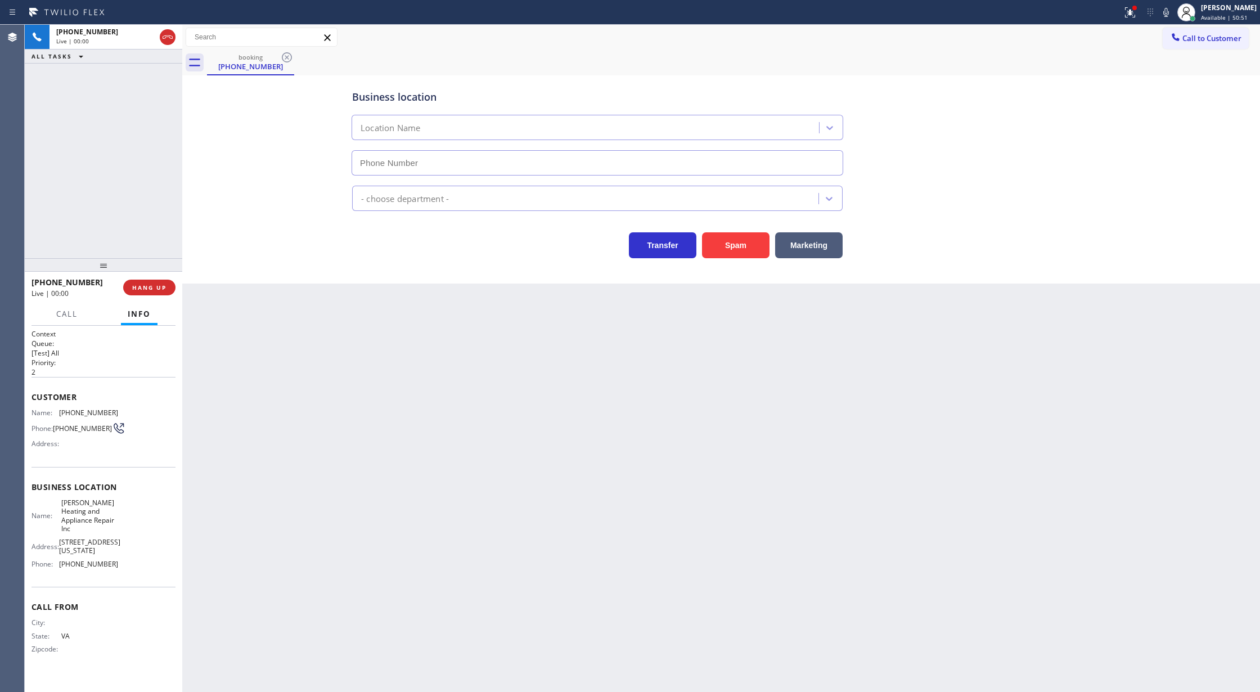
type input "(312) 500-8521"
click at [140, 286] on span "COMPLETE" at bounding box center [147, 287] width 39 height 8
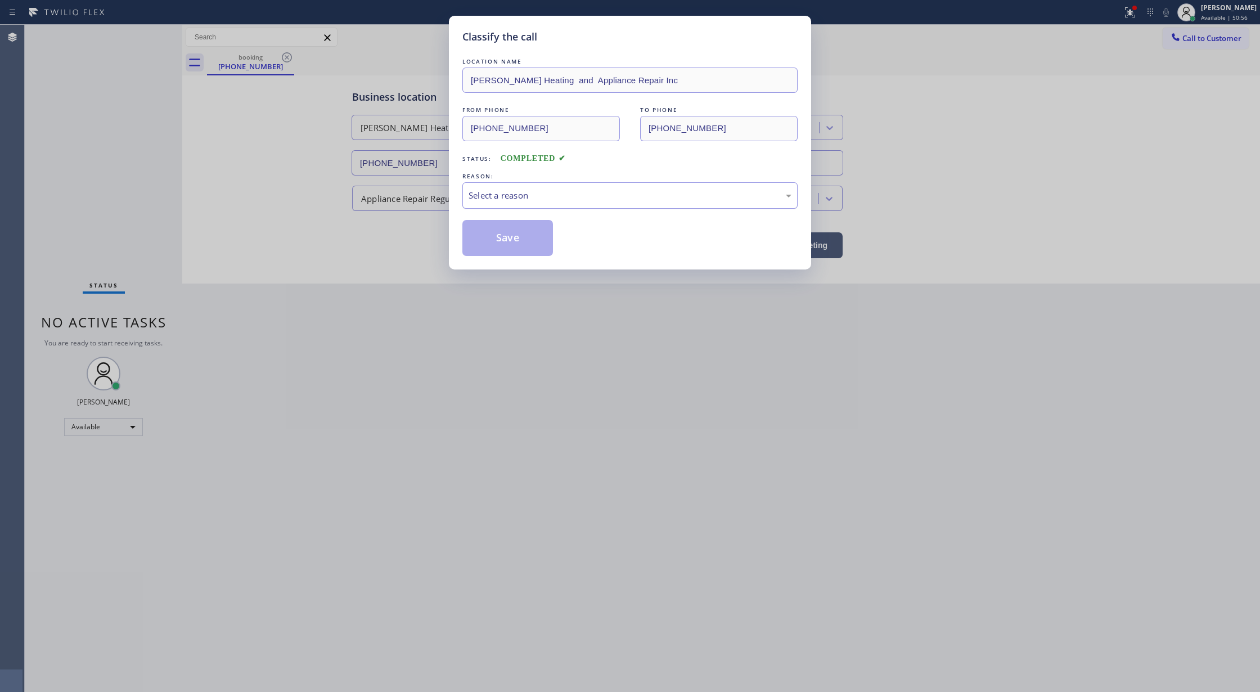
click at [527, 199] on div "Select a reason" at bounding box center [629, 195] width 323 height 13
drag, startPoint x: 503, startPoint y: 238, endPoint x: 461, endPoint y: 364, distance: 132.7
click at [503, 237] on button "Save" at bounding box center [507, 238] width 91 height 36
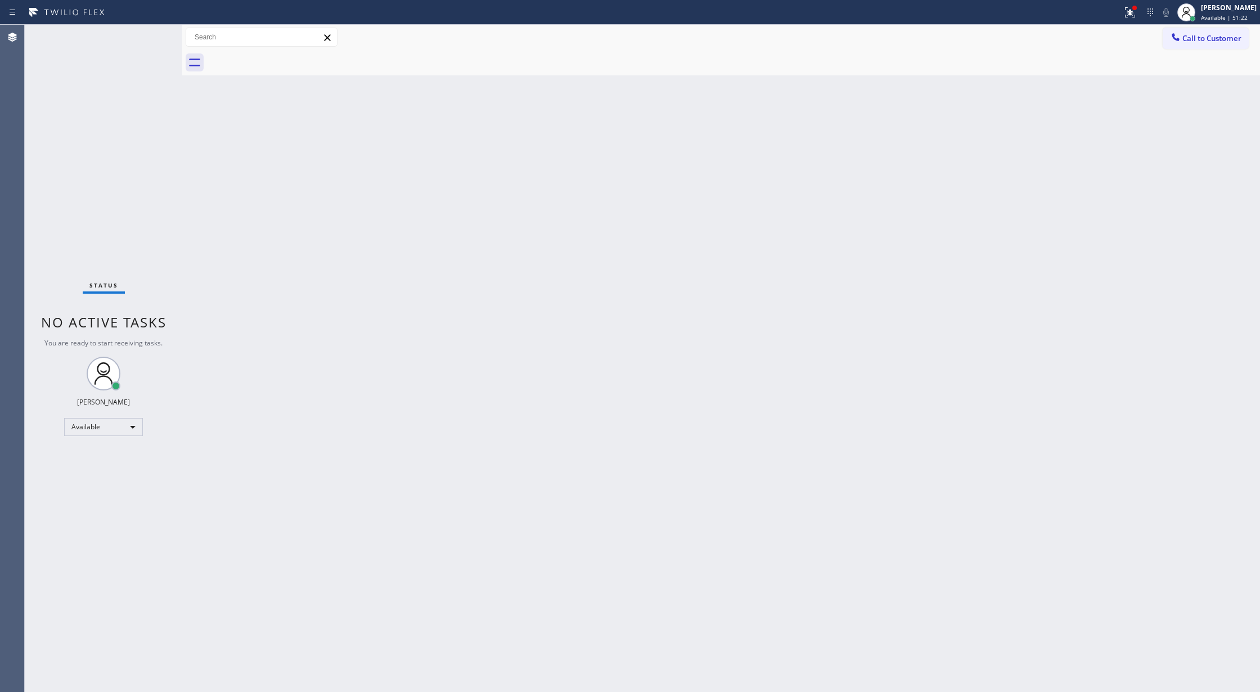
click at [156, 33] on div "Status No active tasks You are ready to start receiving tasks. [PERSON_NAME] Av…" at bounding box center [103, 358] width 157 height 667
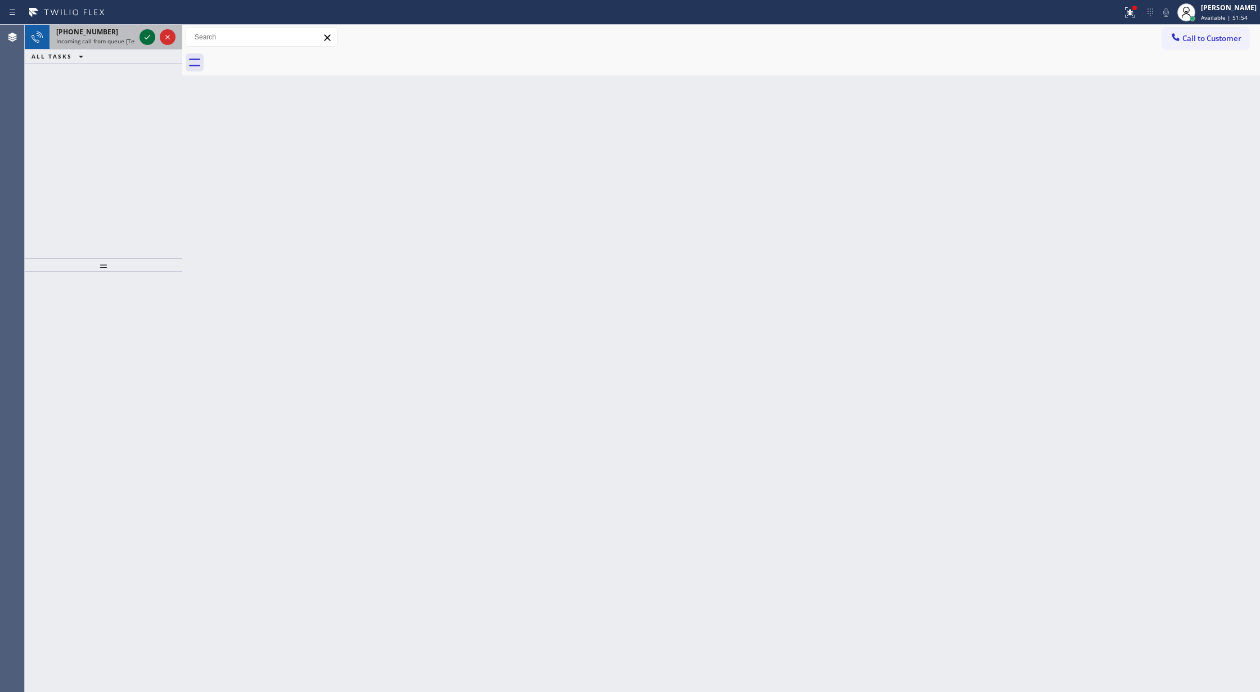
click at [146, 37] on icon at bounding box center [147, 36] width 13 height 13
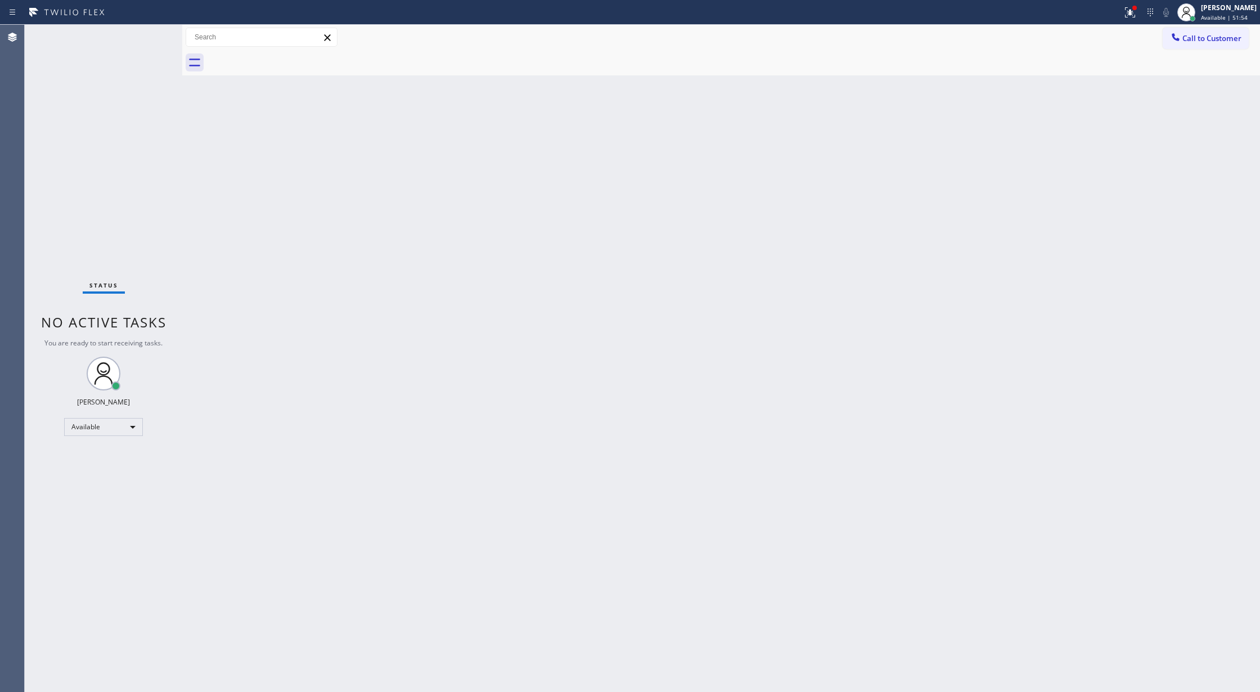
click at [146, 37] on div "Status No active tasks You are ready to start receiving tasks. [PERSON_NAME] Av…" at bounding box center [103, 358] width 157 height 667
click at [145, 37] on div "Status No active tasks You are ready to start receiving tasks. [PERSON_NAME] Av…" at bounding box center [103, 358] width 157 height 667
drag, startPoint x: 145, startPoint y: 37, endPoint x: 189, endPoint y: 181, distance: 150.1
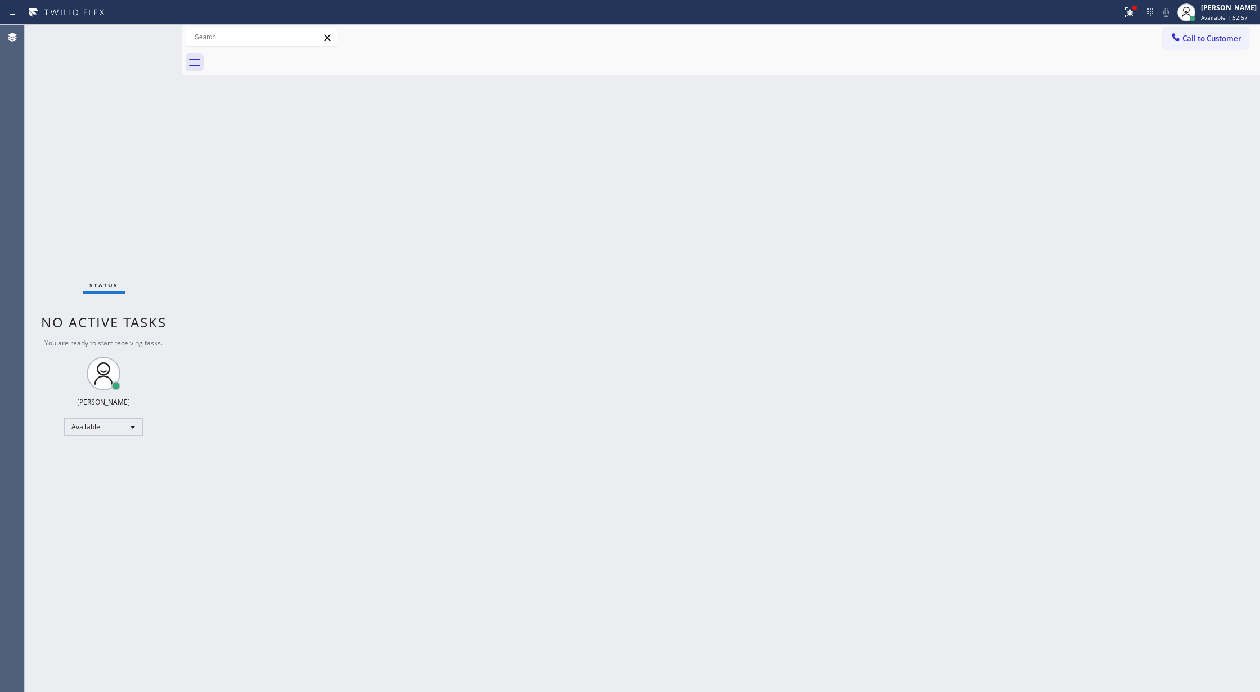
click at [144, 37] on div "Status No active tasks You are ready to start receiving tasks. [PERSON_NAME] Av…" at bounding box center [103, 358] width 157 height 667
click at [143, 40] on div "Status No active tasks You are ready to start receiving tasks. [PERSON_NAME] Av…" at bounding box center [103, 358] width 157 height 667
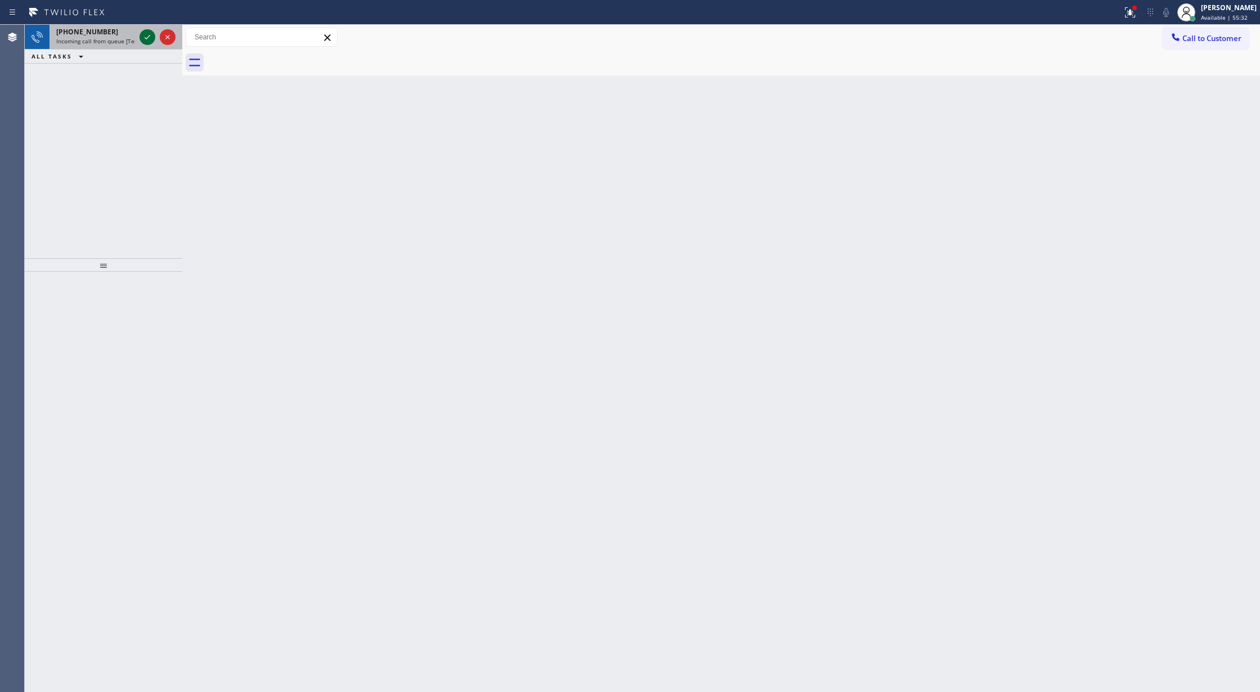
click at [145, 35] on icon at bounding box center [147, 36] width 13 height 13
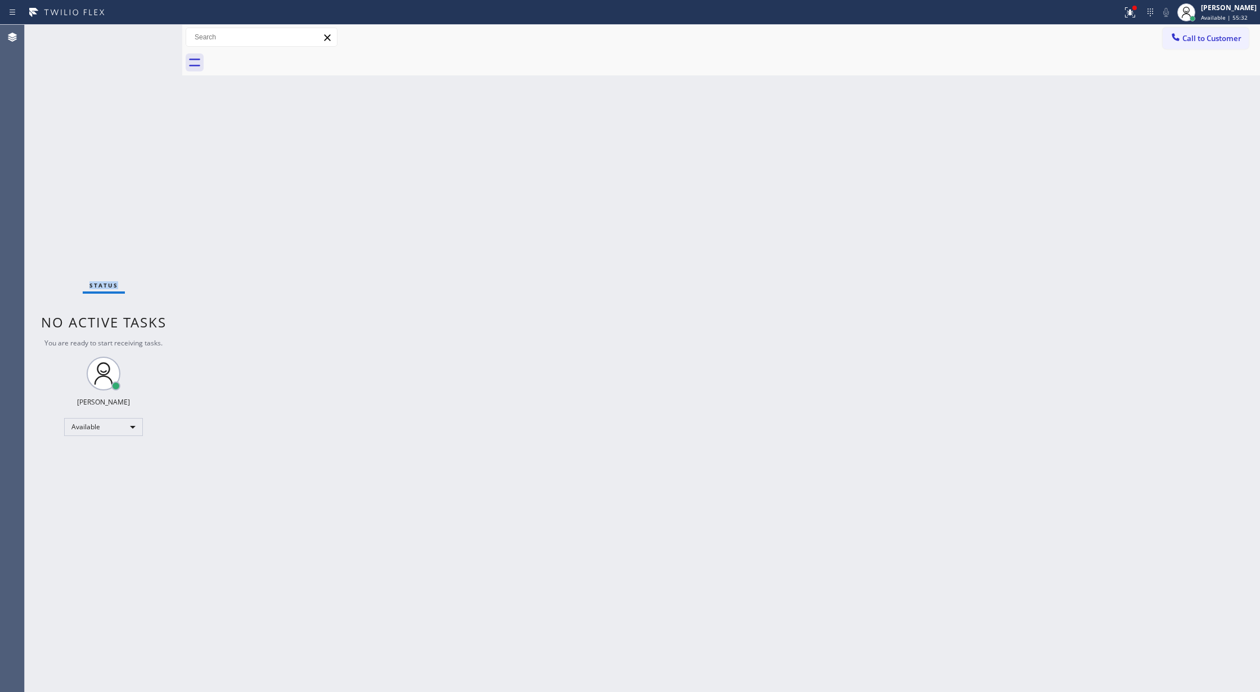
click at [145, 35] on div "Status No active tasks You are ready to start receiving tasks. [PERSON_NAME] Av…" at bounding box center [103, 358] width 157 height 667
click at [151, 35] on div "Status No active tasks You are ready to start receiving tasks. [PERSON_NAME] Av…" at bounding box center [103, 358] width 157 height 667
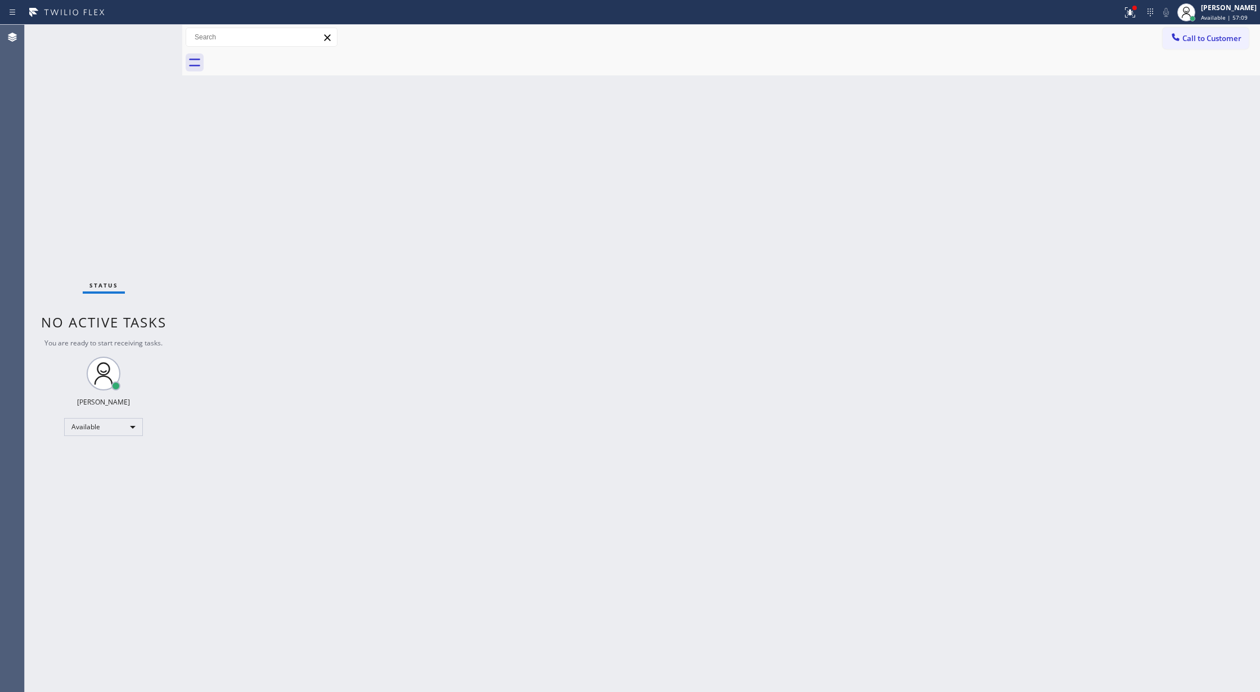
click at [145, 37] on div "Status No active tasks You are ready to start receiving tasks. [PERSON_NAME] Av…" at bounding box center [103, 358] width 157 height 667
click at [148, 36] on div "Status No active tasks You are ready to start receiving tasks. [PERSON_NAME] Av…" at bounding box center [103, 358] width 157 height 667
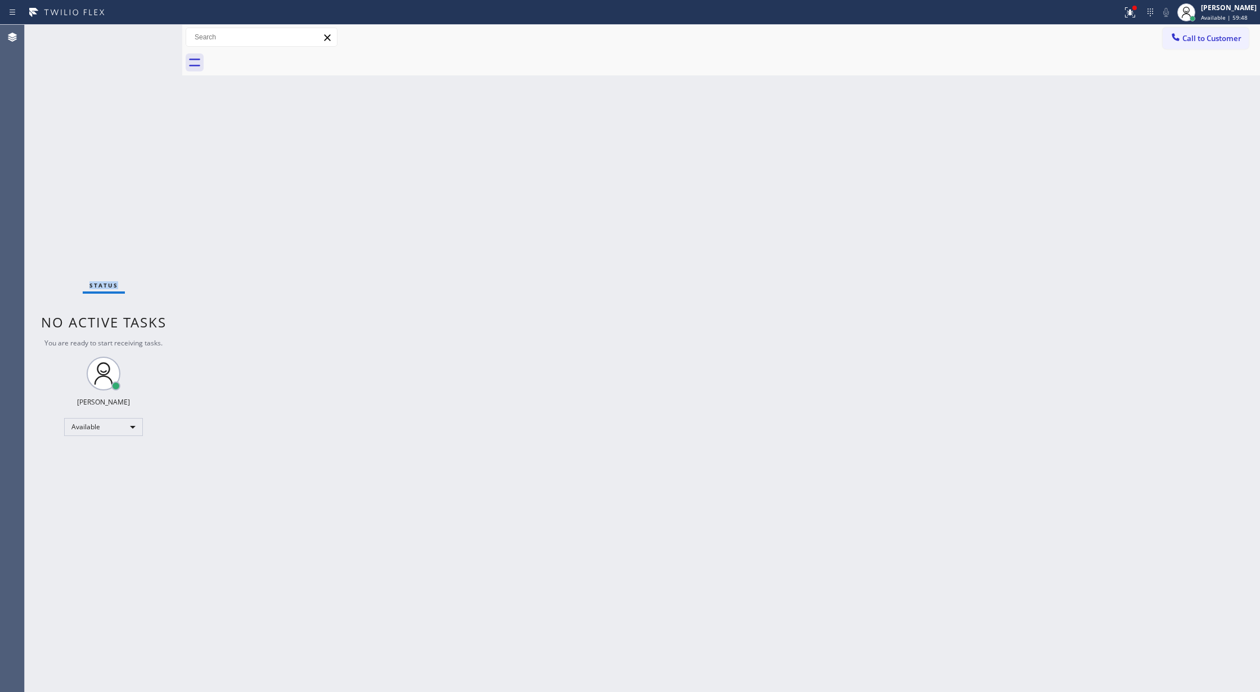
click at [148, 36] on div "Status No active tasks You are ready to start receiving tasks. [PERSON_NAME] Av…" at bounding box center [103, 358] width 157 height 667
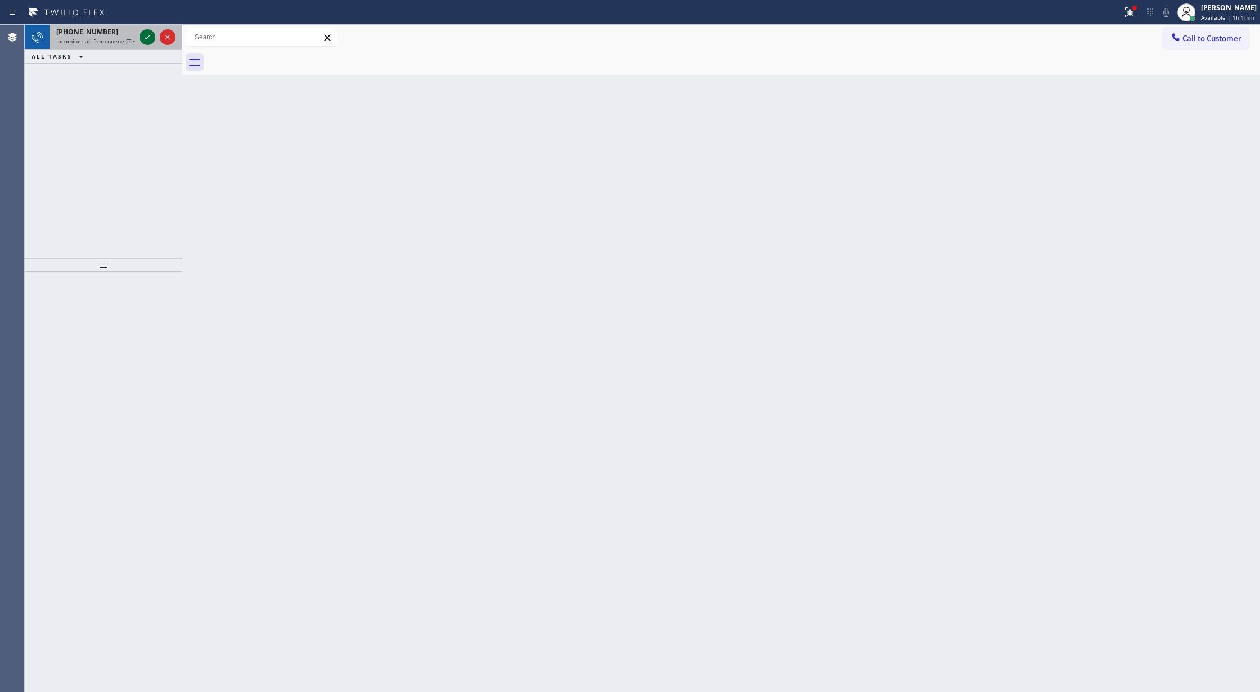
click at [149, 36] on icon at bounding box center [147, 36] width 13 height 13
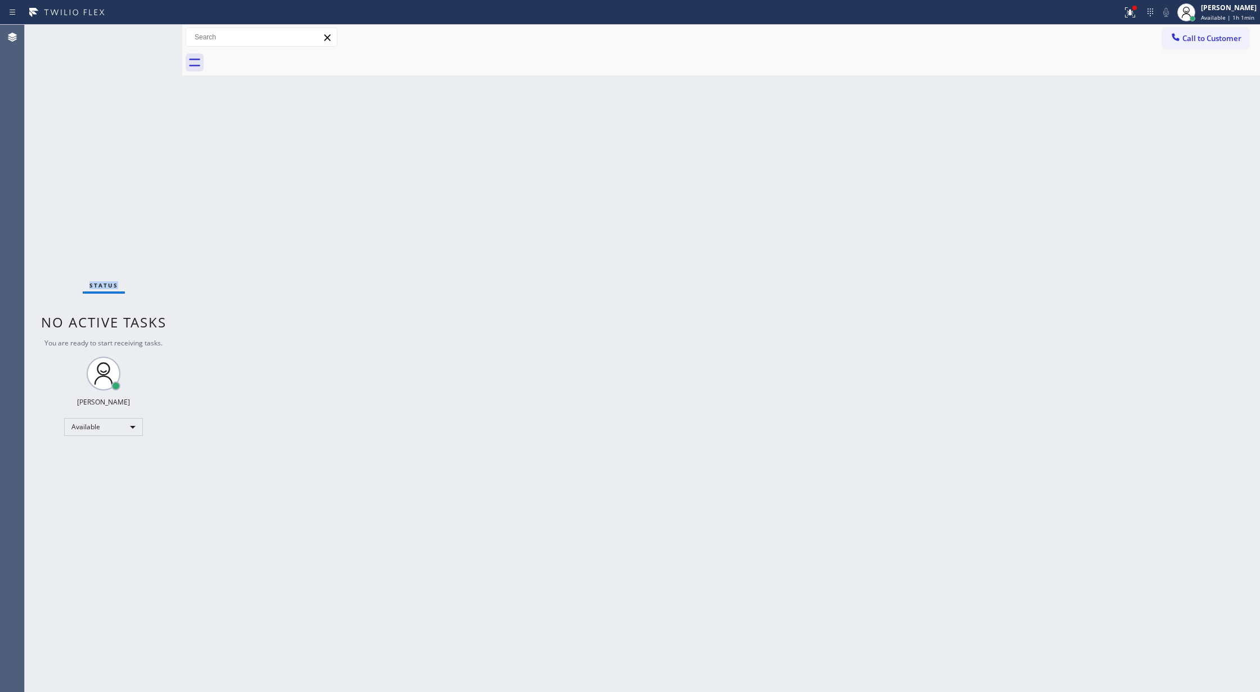
click at [149, 36] on div "Status No active tasks You are ready to start receiving tasks. [PERSON_NAME] Av…" at bounding box center [103, 358] width 157 height 667
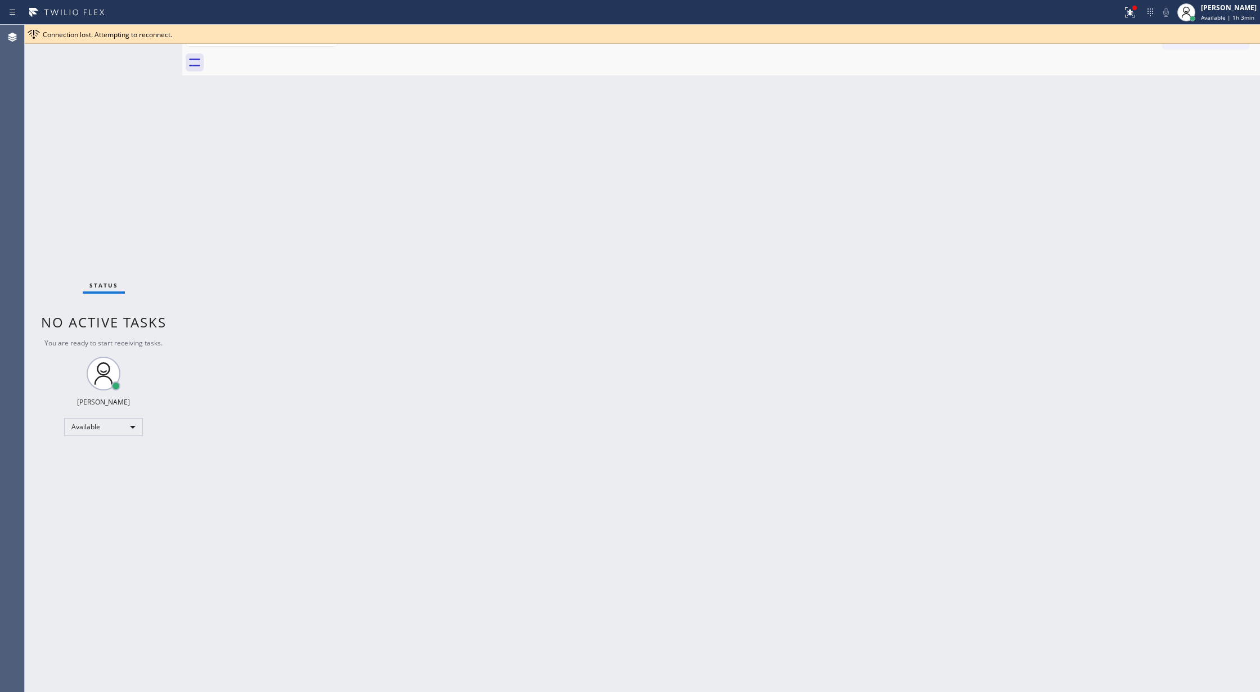
click at [144, 48] on div "Status No active tasks You are ready to start receiving tasks. [PERSON_NAME] Av…" at bounding box center [103, 358] width 157 height 667
click at [145, 45] on div "Status No active tasks You are ready to start receiving tasks. [PERSON_NAME] Av…" at bounding box center [103, 358] width 157 height 667
click at [145, 44] on div "Status No active tasks You are ready to start receiving tasks. [PERSON_NAME] Av…" at bounding box center [103, 358] width 157 height 667
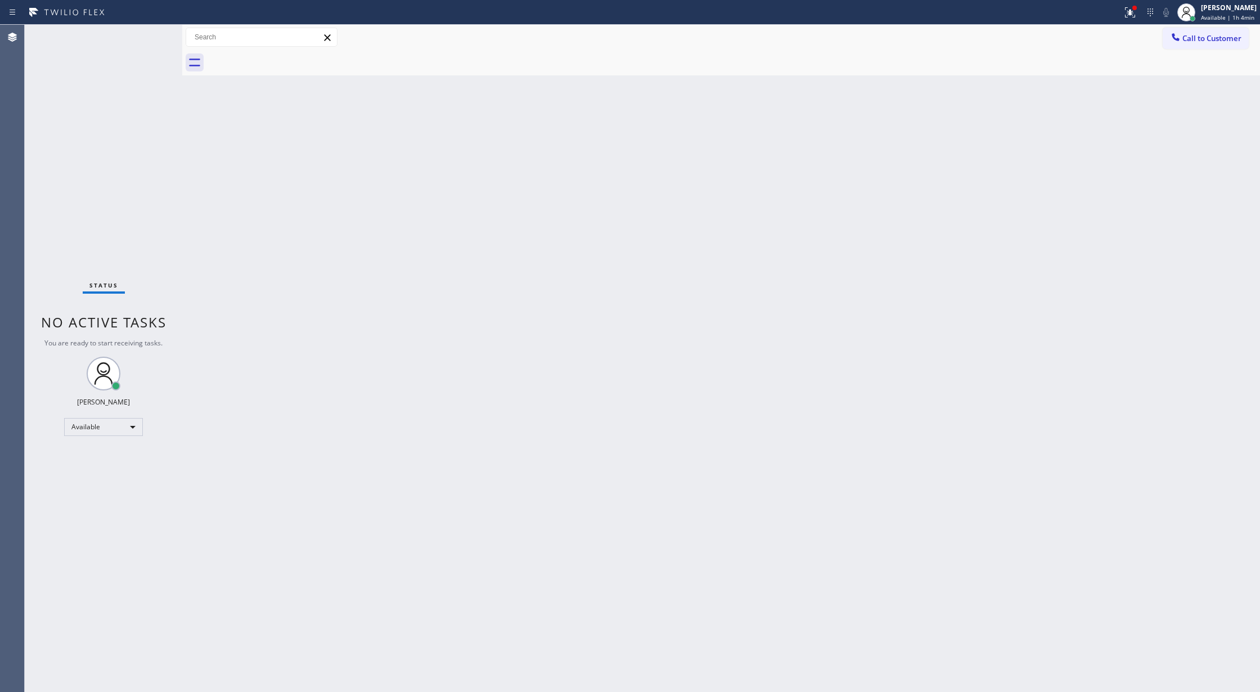
click at [141, 32] on div "Status No active tasks You are ready to start receiving tasks. [PERSON_NAME] Av…" at bounding box center [103, 358] width 157 height 667
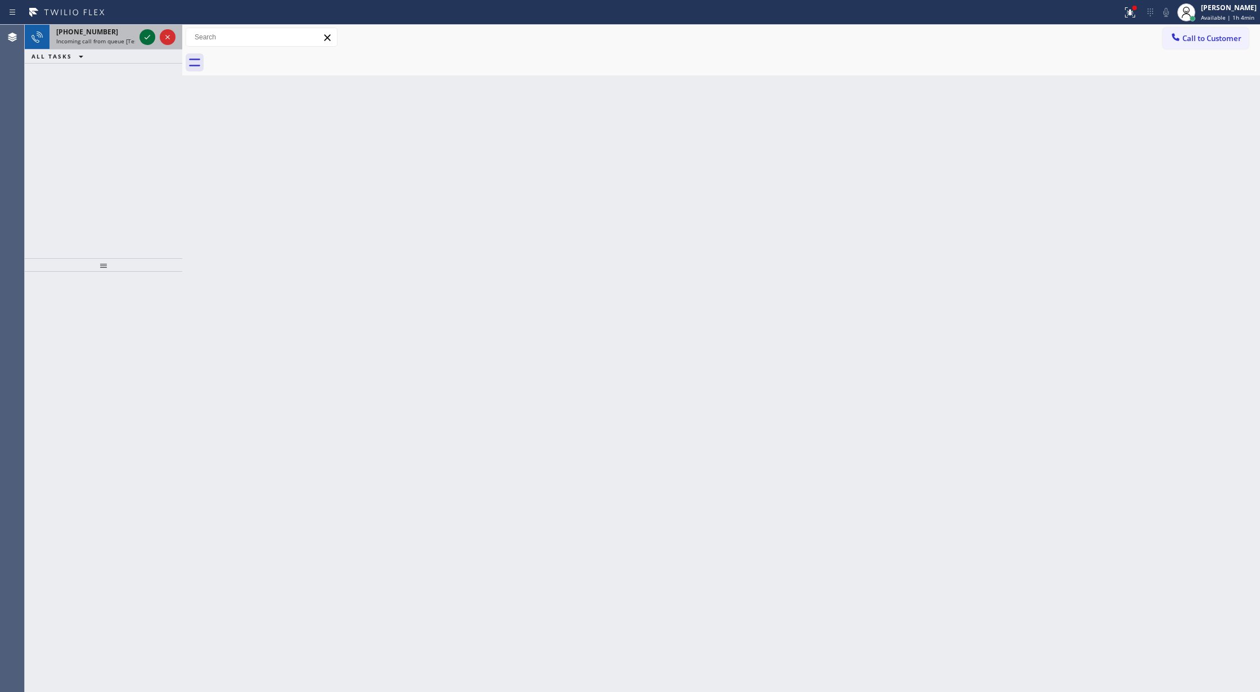
click at [146, 37] on icon at bounding box center [147, 36] width 13 height 13
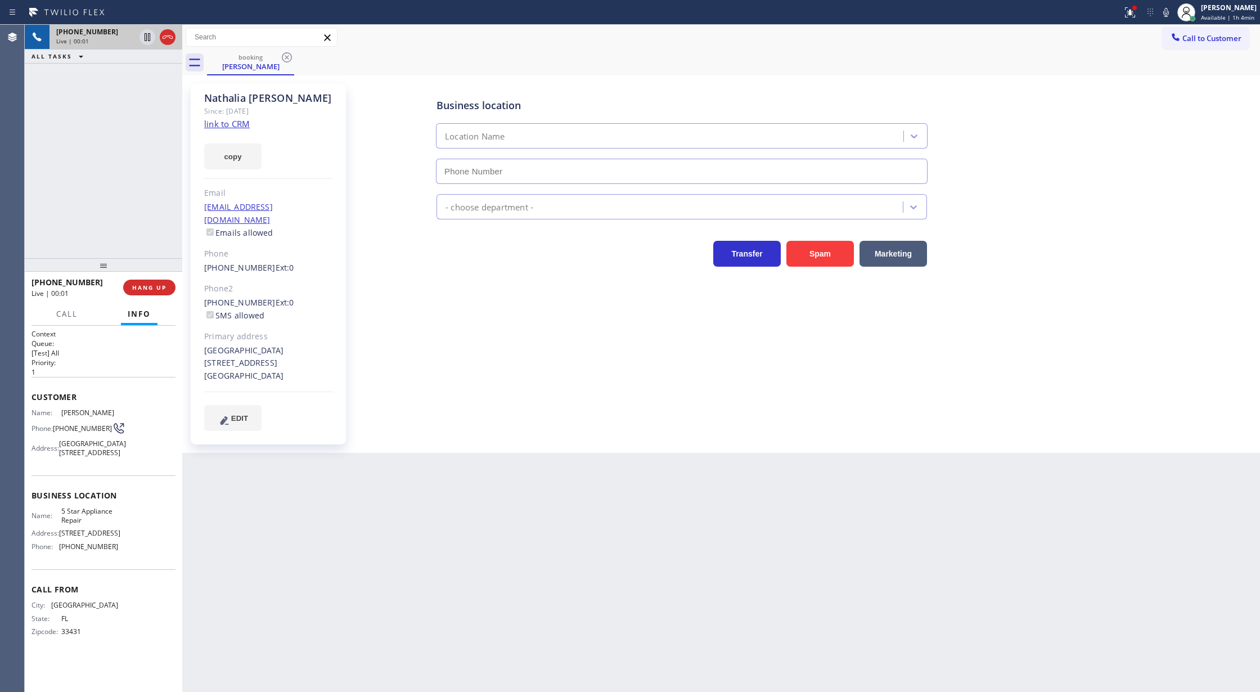
type input "(855) 731-4952"
click at [216, 123] on link "link to CRM" at bounding box center [227, 123] width 46 height 11
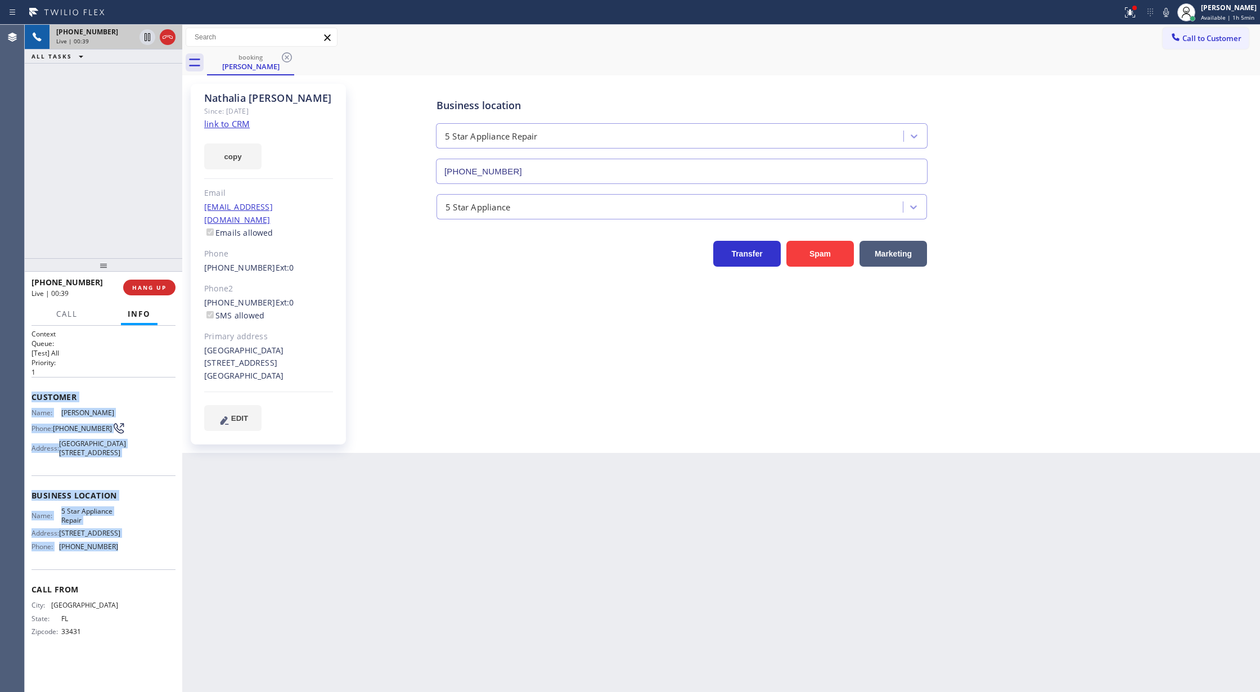
drag, startPoint x: 30, startPoint y: 395, endPoint x: 142, endPoint y: 575, distance: 211.9
click at [142, 575] on div "Context Queue: [Test] All Priority: 1 Customer Name: Nathalia Jiron Phone: (305…" at bounding box center [103, 509] width 157 height 367
copy div "Customer Name: Nathalia Jiron Phone: (305) 799-7299 Address: 11234 Southwest 23…"
click at [145, 38] on icon at bounding box center [147, 36] width 13 height 13
click at [1167, 15] on icon at bounding box center [1165, 12] width 13 height 13
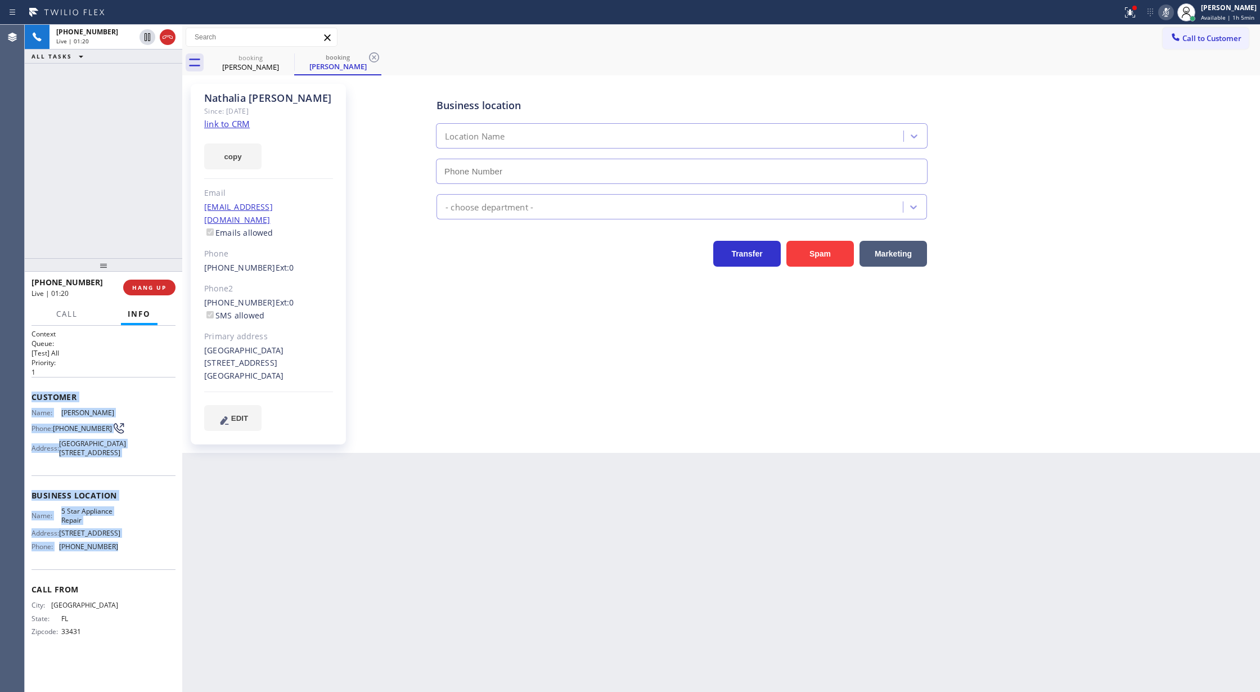
type input "(855) 731-4952"
drag, startPoint x: 1166, startPoint y: 11, endPoint x: 1060, endPoint y: 43, distance: 110.9
click at [1166, 11] on icon at bounding box center [1165, 12] width 13 height 13
click at [147, 38] on icon at bounding box center [147, 36] width 13 height 13
type input "(855) 731-4952"
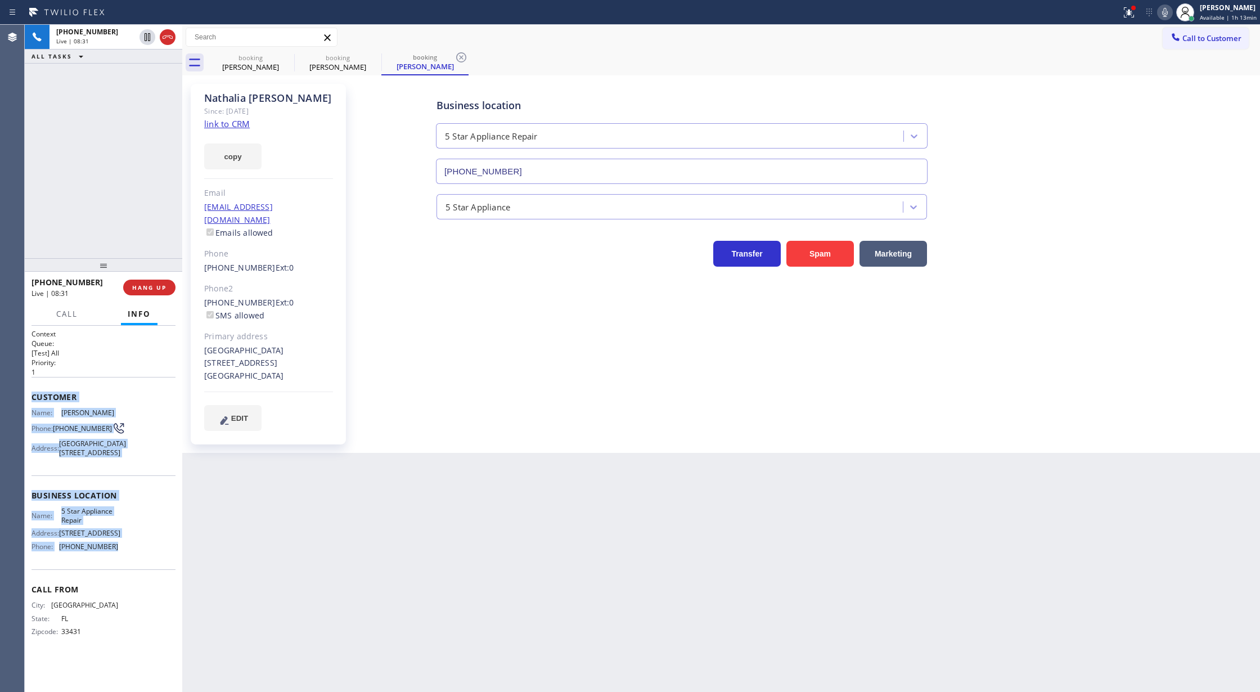
click at [1170, 11] on icon at bounding box center [1164, 12] width 13 height 13
click at [1164, 14] on icon at bounding box center [1164, 12] width 13 height 13
drag, startPoint x: 1163, startPoint y: 13, endPoint x: 1130, endPoint y: 147, distance: 137.9
click at [1163, 13] on icon at bounding box center [1164, 12] width 13 height 13
click at [1164, 9] on icon at bounding box center [1164, 12] width 13 height 13
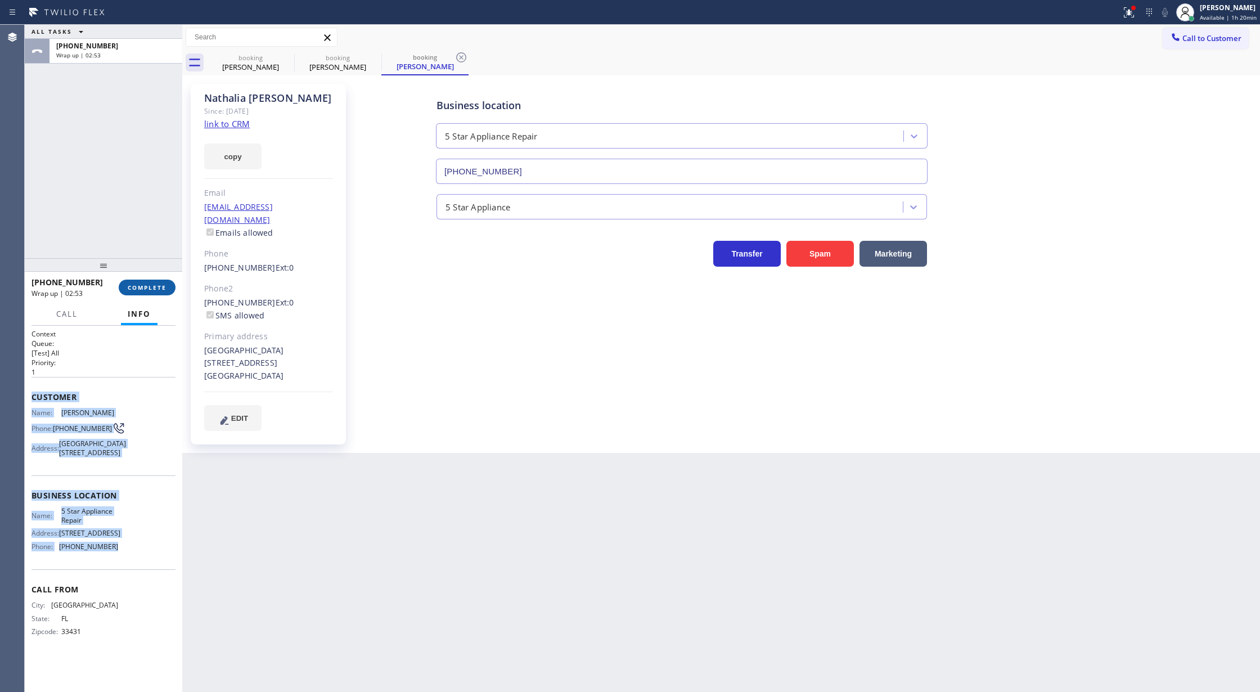
click at [129, 279] on button "COMPLETE" at bounding box center [147, 287] width 57 height 16
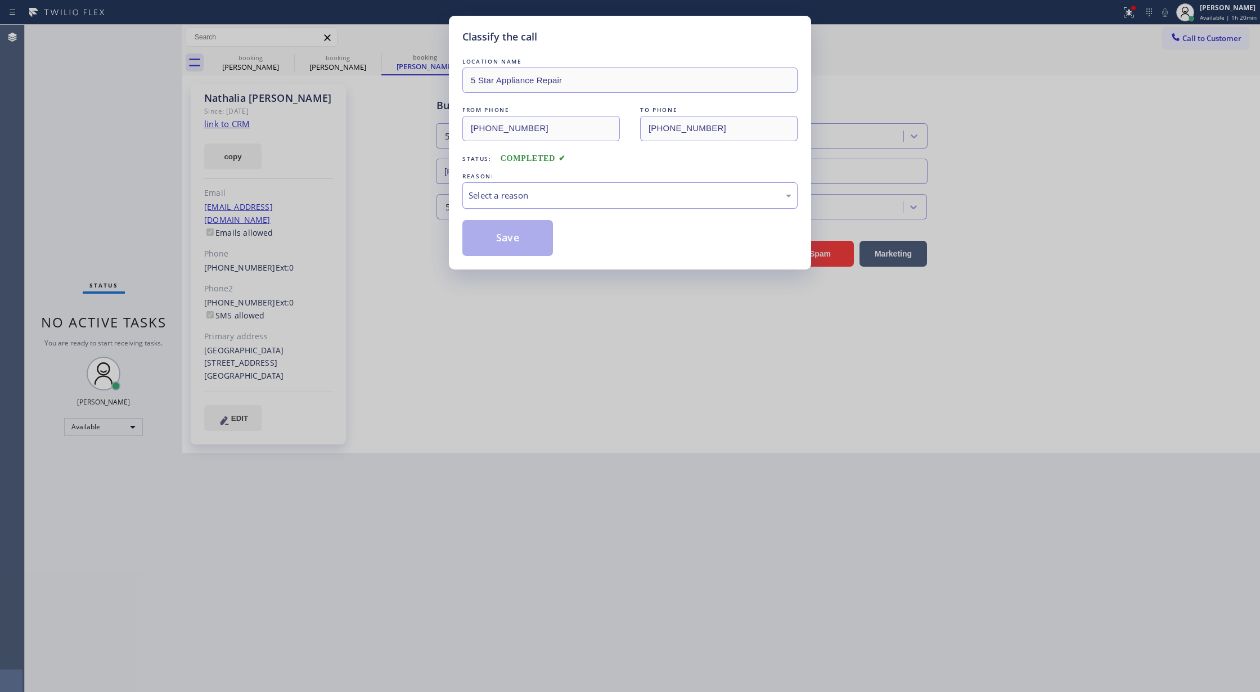
click at [569, 207] on div "Select a reason" at bounding box center [629, 195] width 335 height 26
click at [492, 245] on button "Save" at bounding box center [507, 238] width 91 height 36
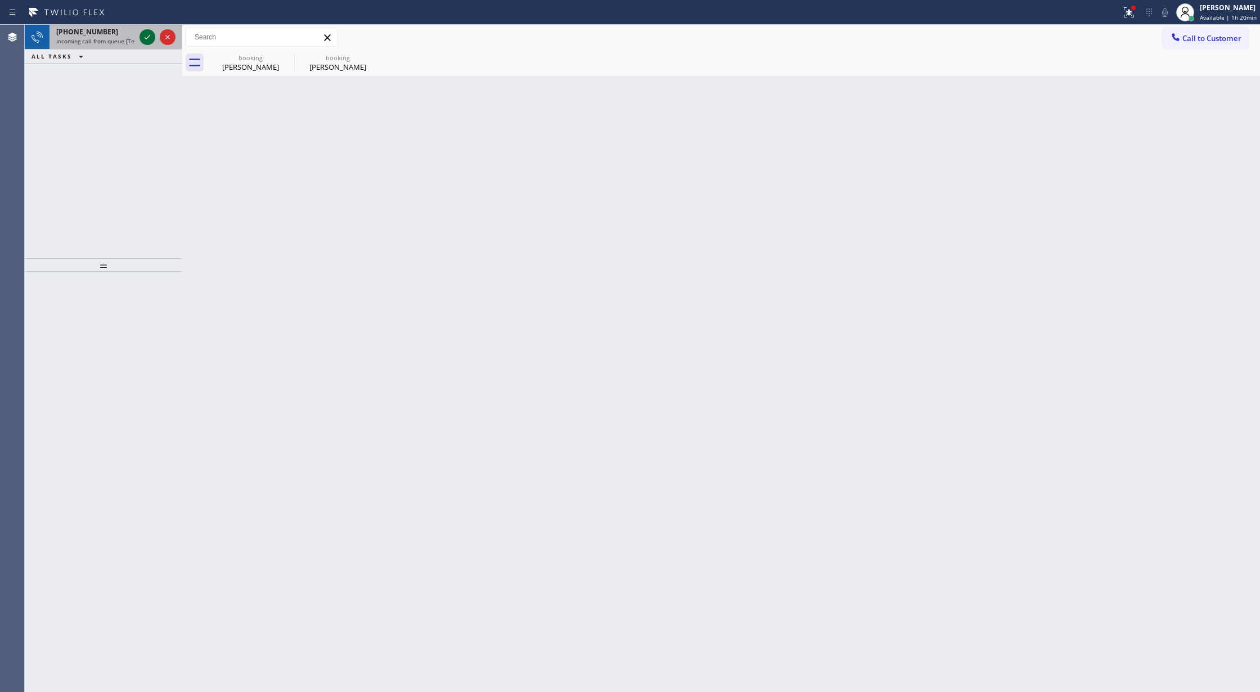
click at [147, 35] on icon at bounding box center [147, 36] width 13 height 13
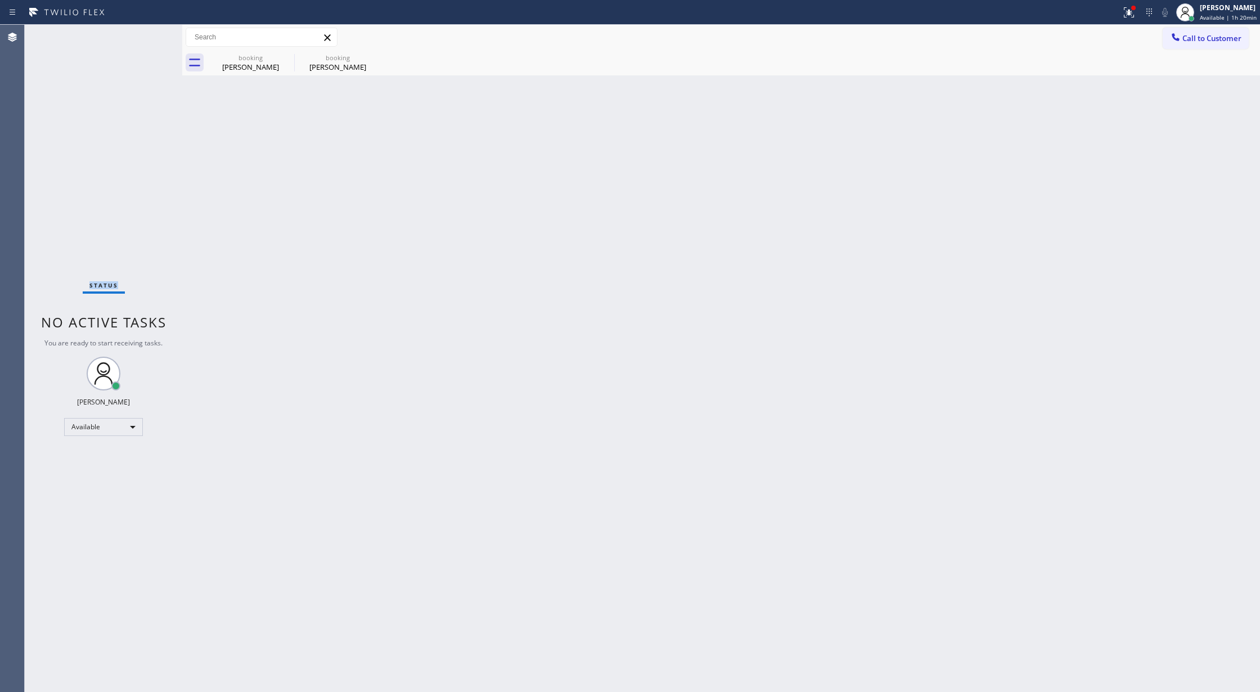
click at [147, 35] on div "Status No active tasks You are ready to start receiving tasks. [PERSON_NAME] Av…" at bounding box center [103, 358] width 157 height 667
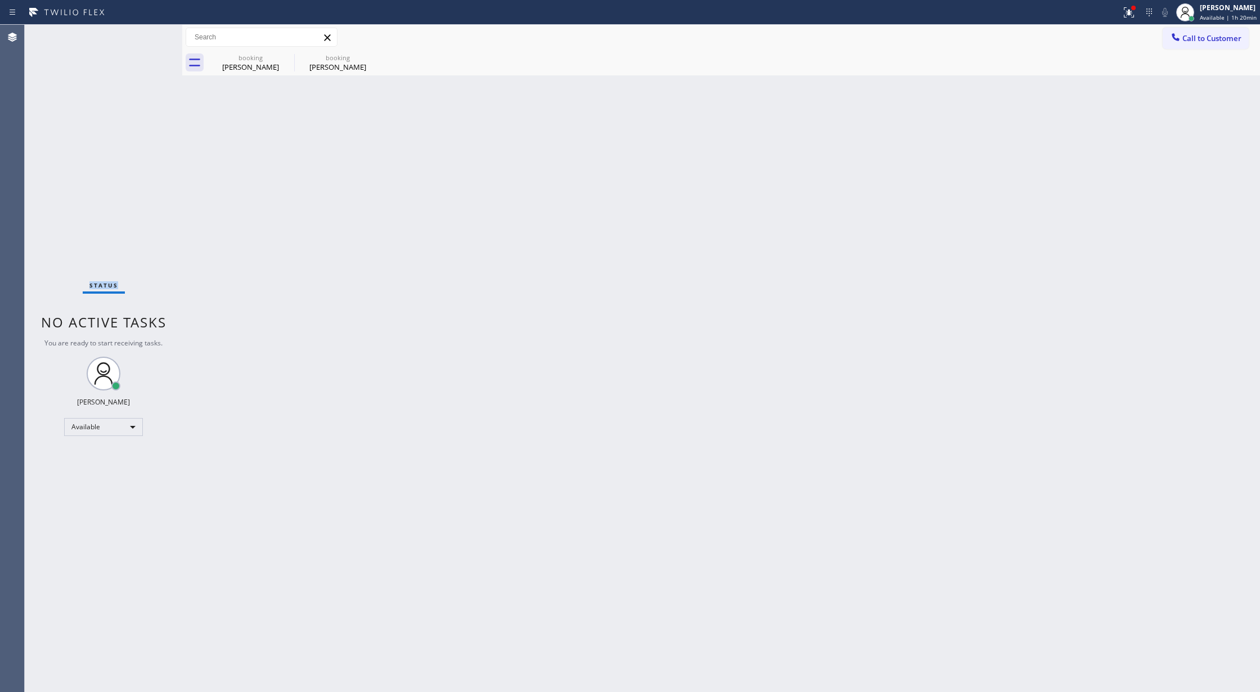
click at [147, 35] on div "Status No active tasks You are ready to start receiving tasks. [PERSON_NAME] Av…" at bounding box center [103, 358] width 157 height 667
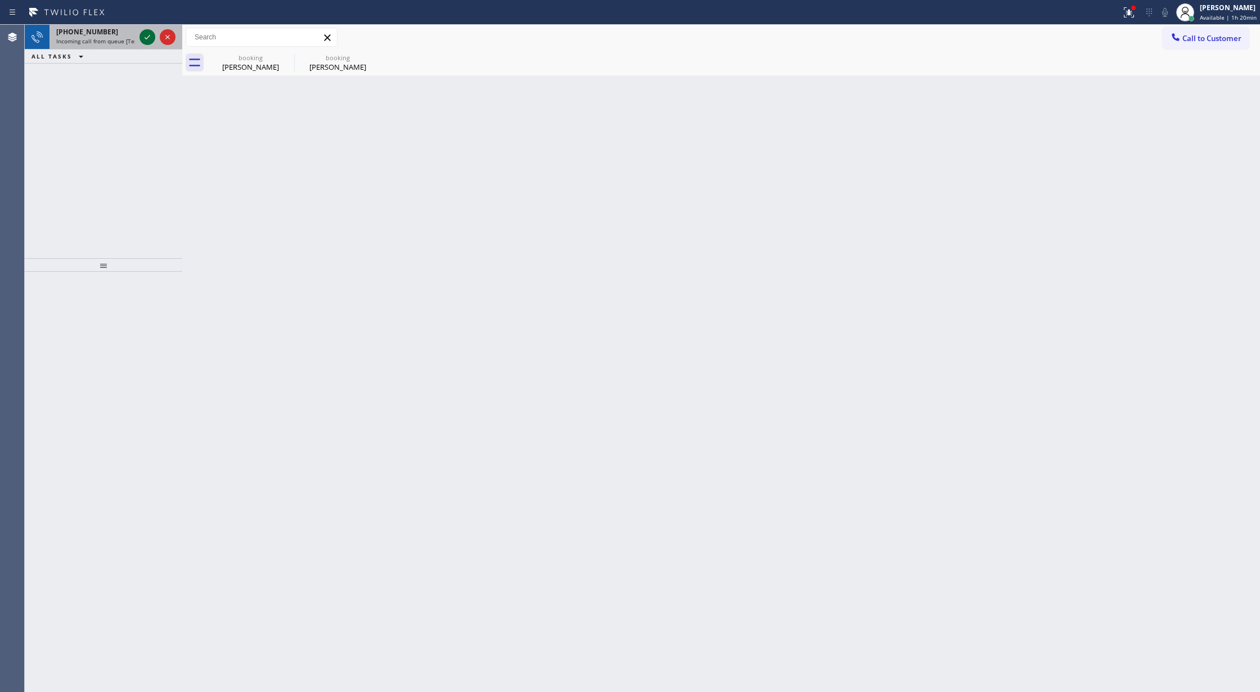
click at [149, 36] on icon at bounding box center [148, 37] width 6 height 4
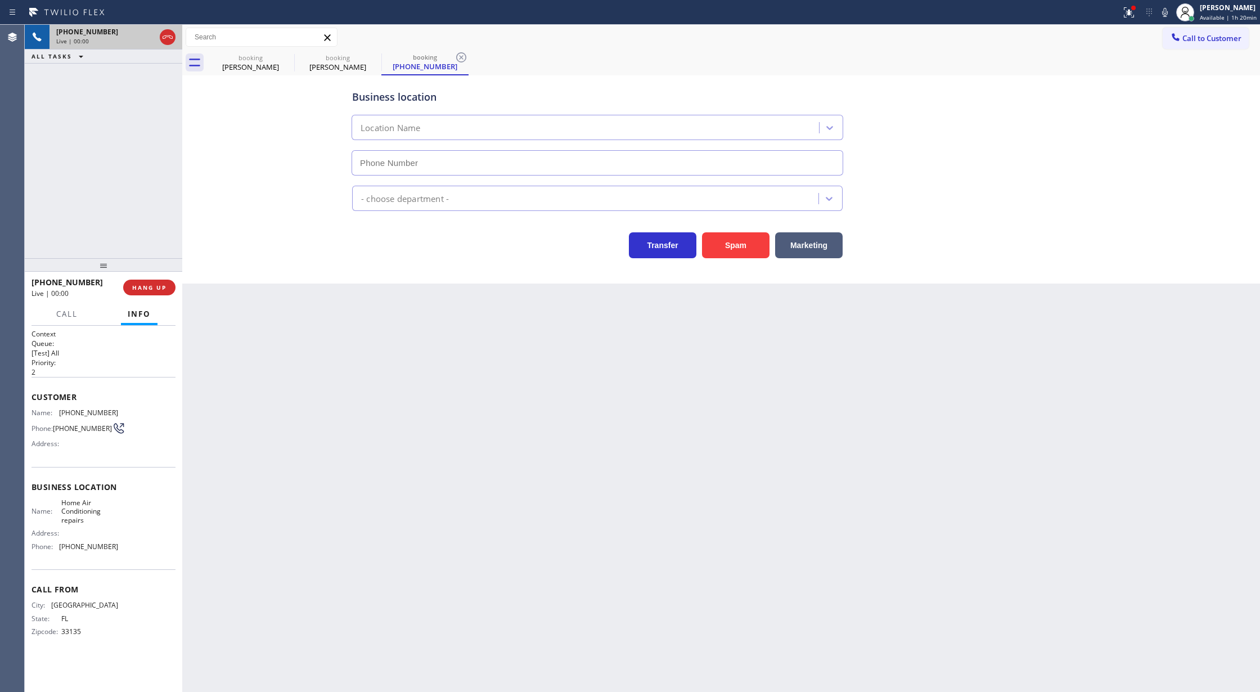
type input "(305) 680-5172"
click at [149, 286] on span "COMPLETE" at bounding box center [147, 287] width 39 height 8
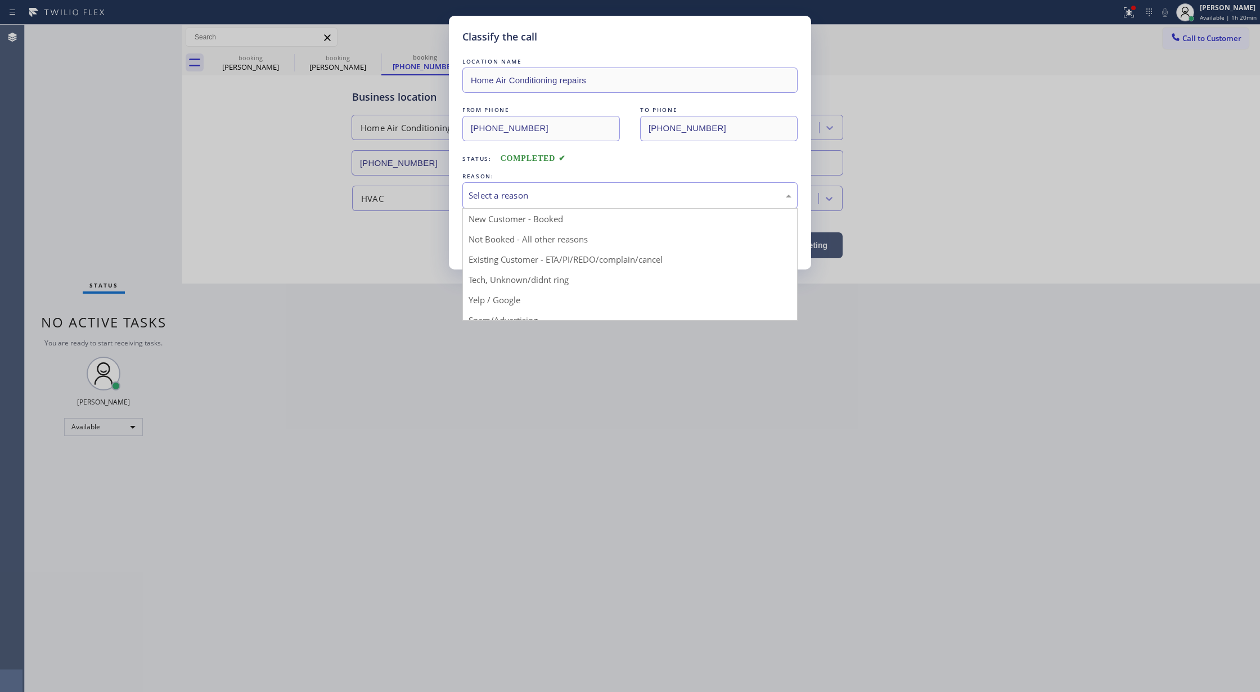
click at [592, 201] on div "Select a reason" at bounding box center [629, 195] width 323 height 13
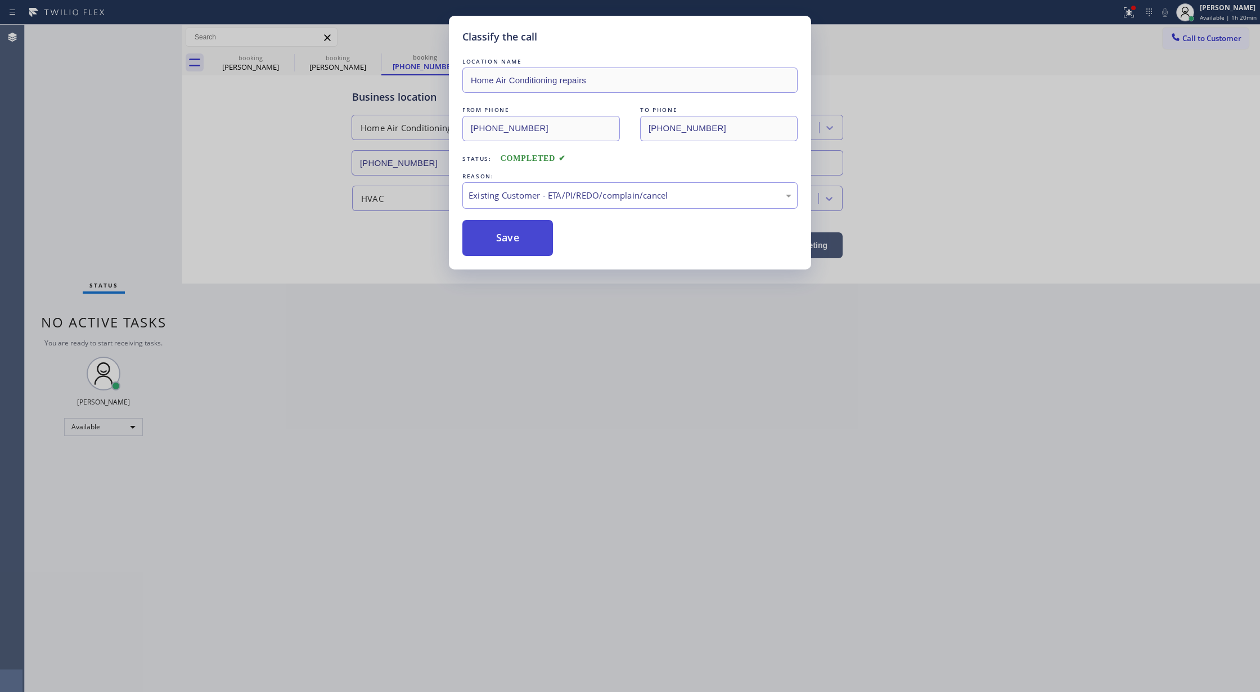
click at [493, 244] on button "Save" at bounding box center [507, 238] width 91 height 36
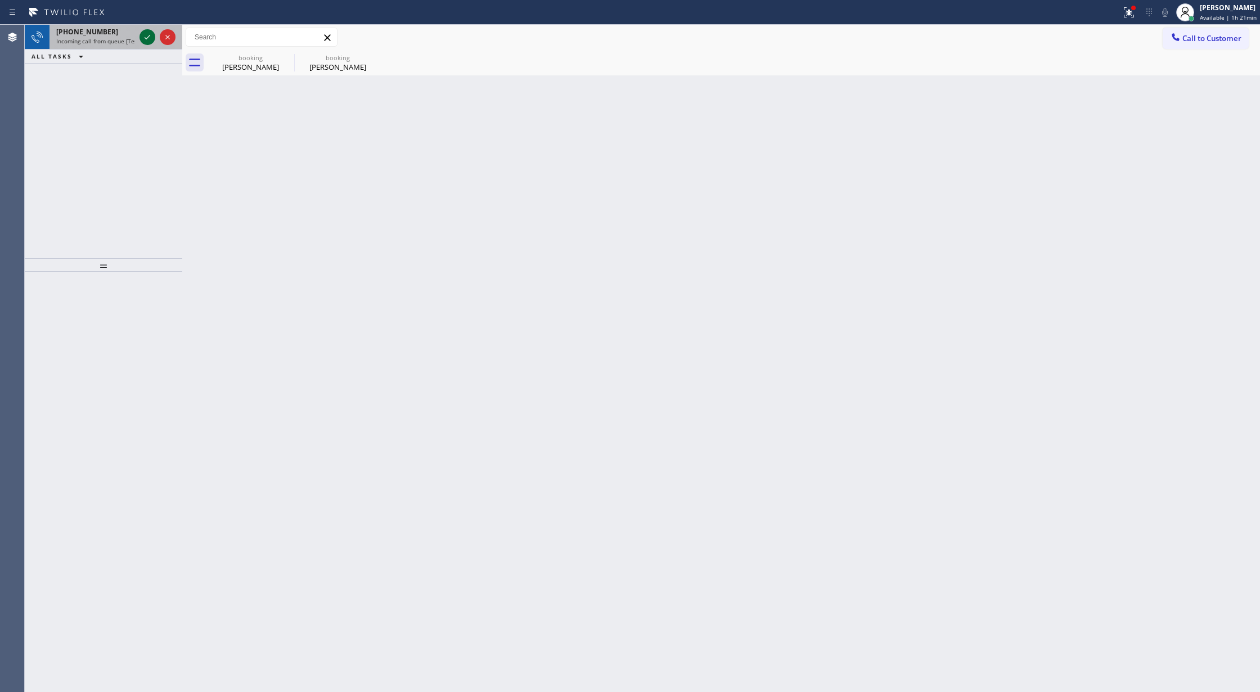
click at [145, 37] on icon at bounding box center [147, 36] width 13 height 13
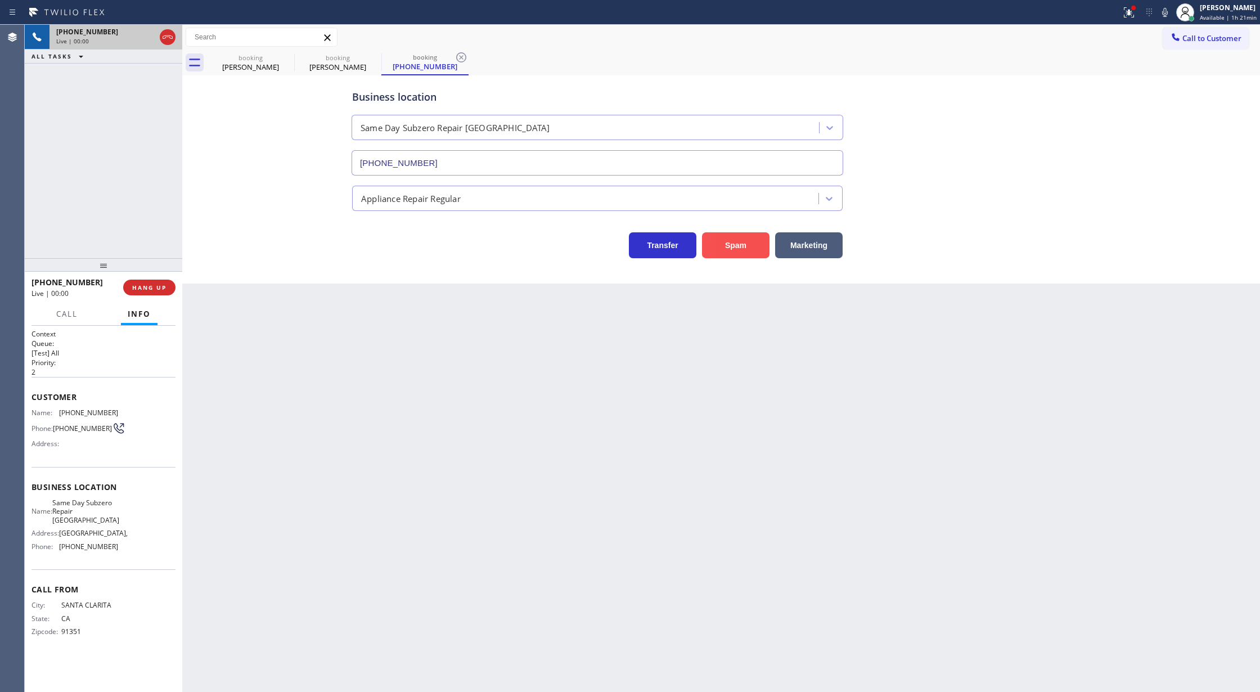
type input "(661) 465-3388"
click at [738, 244] on button "Spam" at bounding box center [735, 245] width 67 height 26
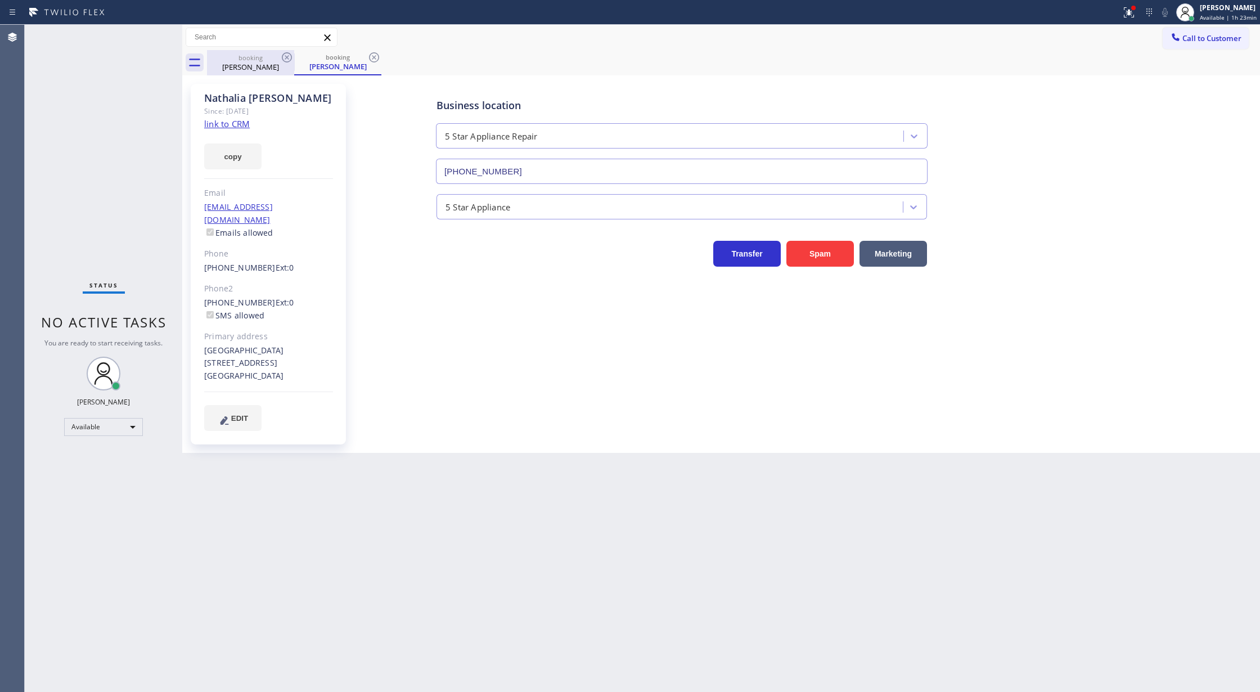
click at [256, 68] on div "Nathalia Jiron" at bounding box center [250, 67] width 85 height 10
click at [281, 56] on icon at bounding box center [286, 57] width 13 height 13
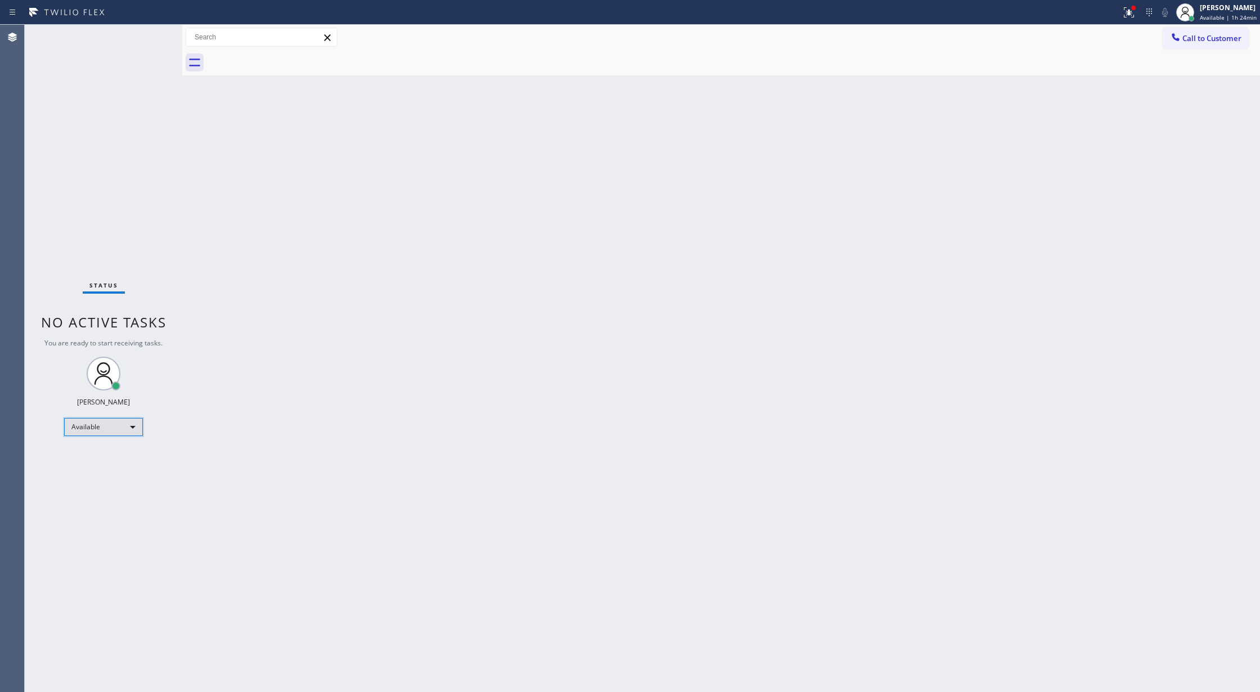
click at [129, 421] on div "Available" at bounding box center [103, 427] width 79 height 18
click at [108, 484] on li "Break" at bounding box center [103, 484] width 76 height 13
click at [90, 431] on div "Break" at bounding box center [103, 431] width 79 height 18
click at [100, 461] on li "Available" at bounding box center [103, 460] width 76 height 13
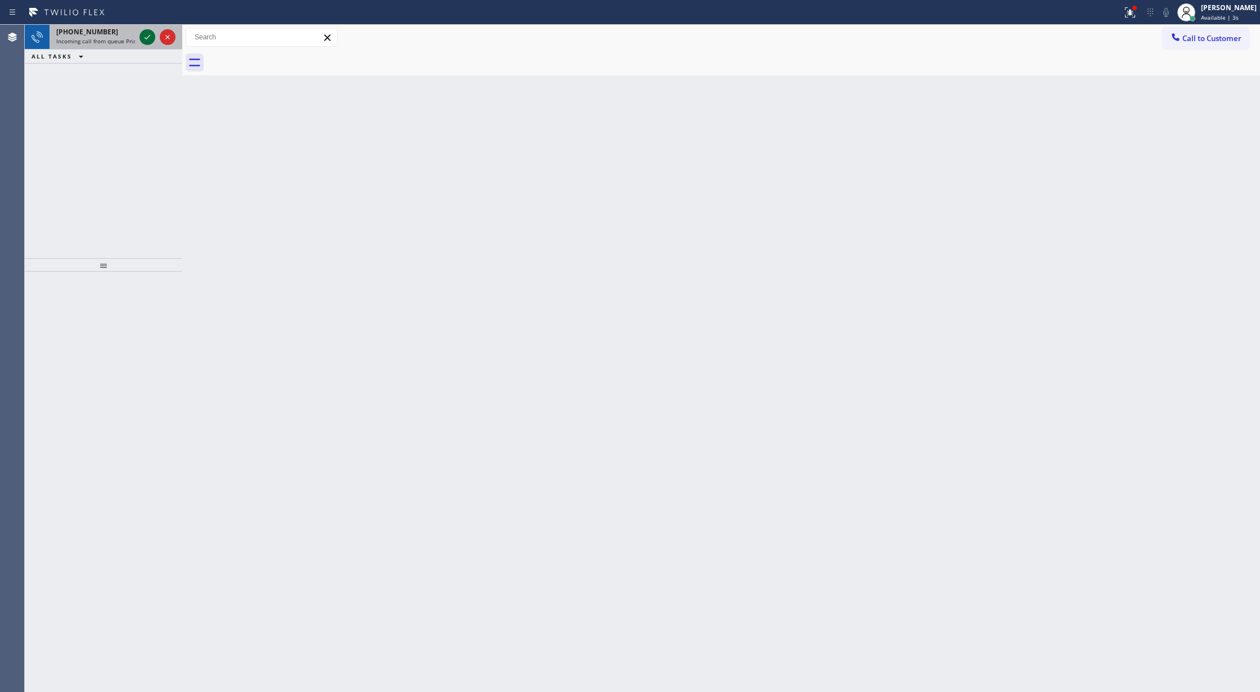
click at [146, 38] on icon at bounding box center [147, 36] width 13 height 13
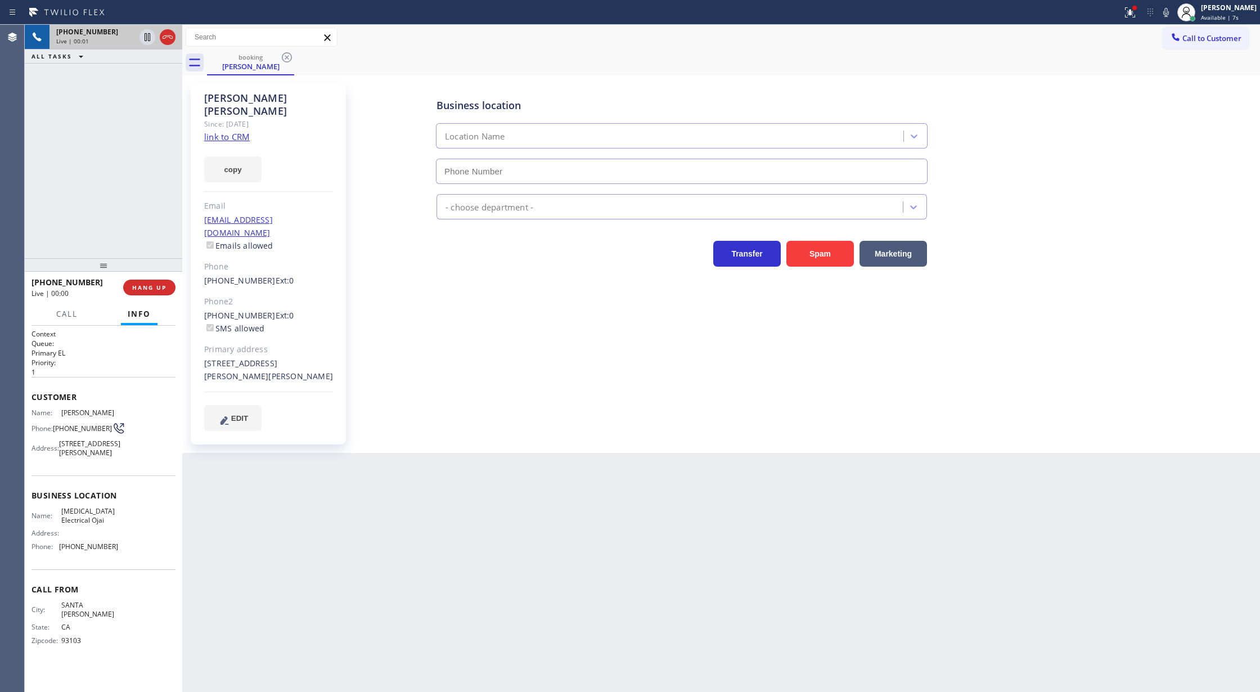
type input "(805) 222-7808"
click at [218, 131] on link "link to CRM" at bounding box center [227, 136] width 46 height 11
click at [142, 289] on span "COMPLETE" at bounding box center [147, 287] width 39 height 8
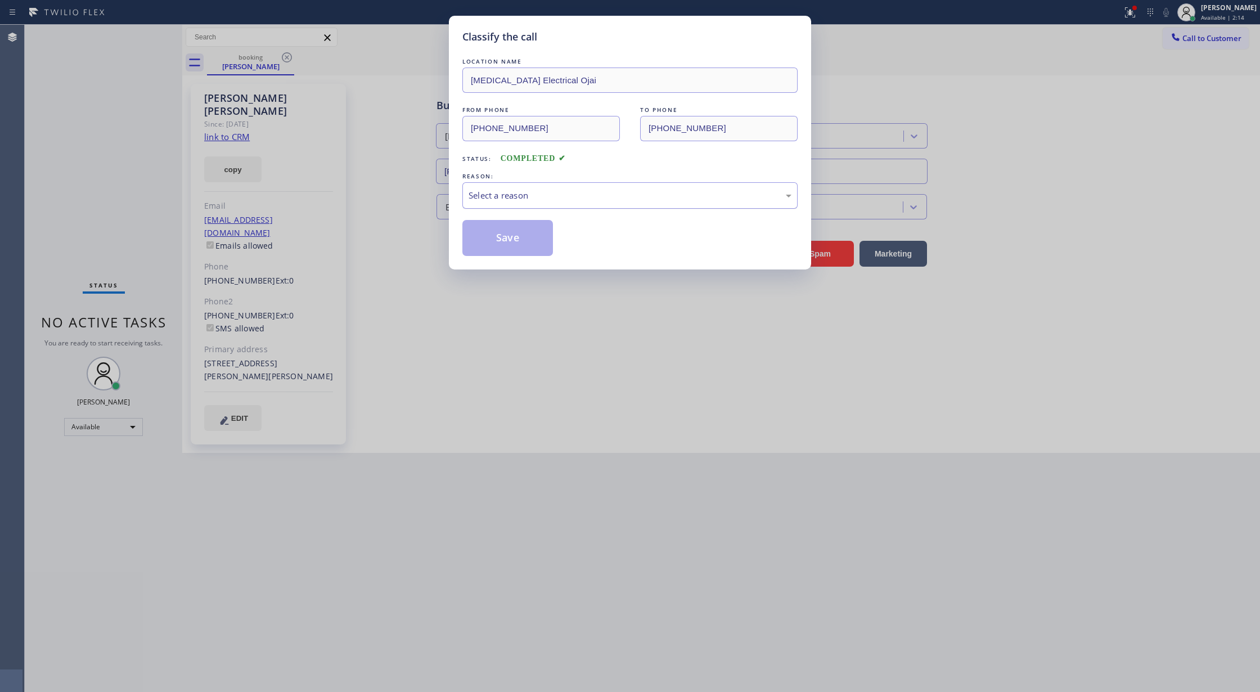
click at [534, 201] on div "Select a reason" at bounding box center [629, 195] width 323 height 13
click at [487, 238] on button "Save" at bounding box center [507, 238] width 91 height 36
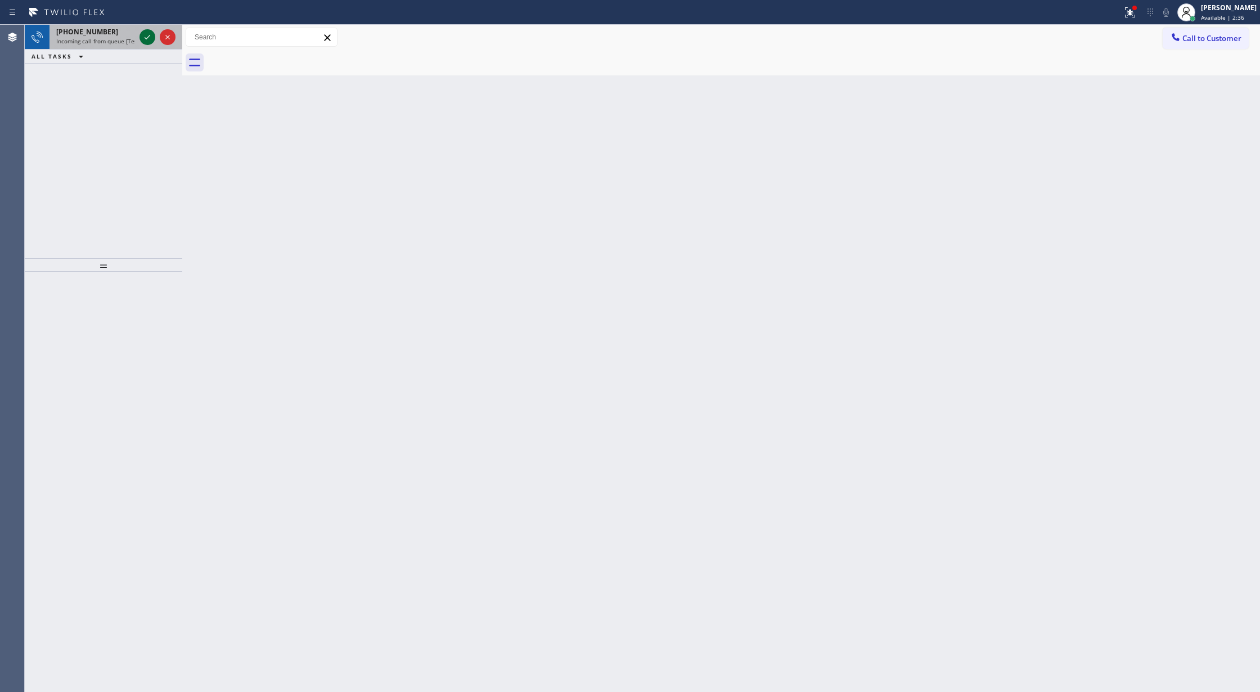
click at [149, 32] on icon at bounding box center [147, 36] width 13 height 13
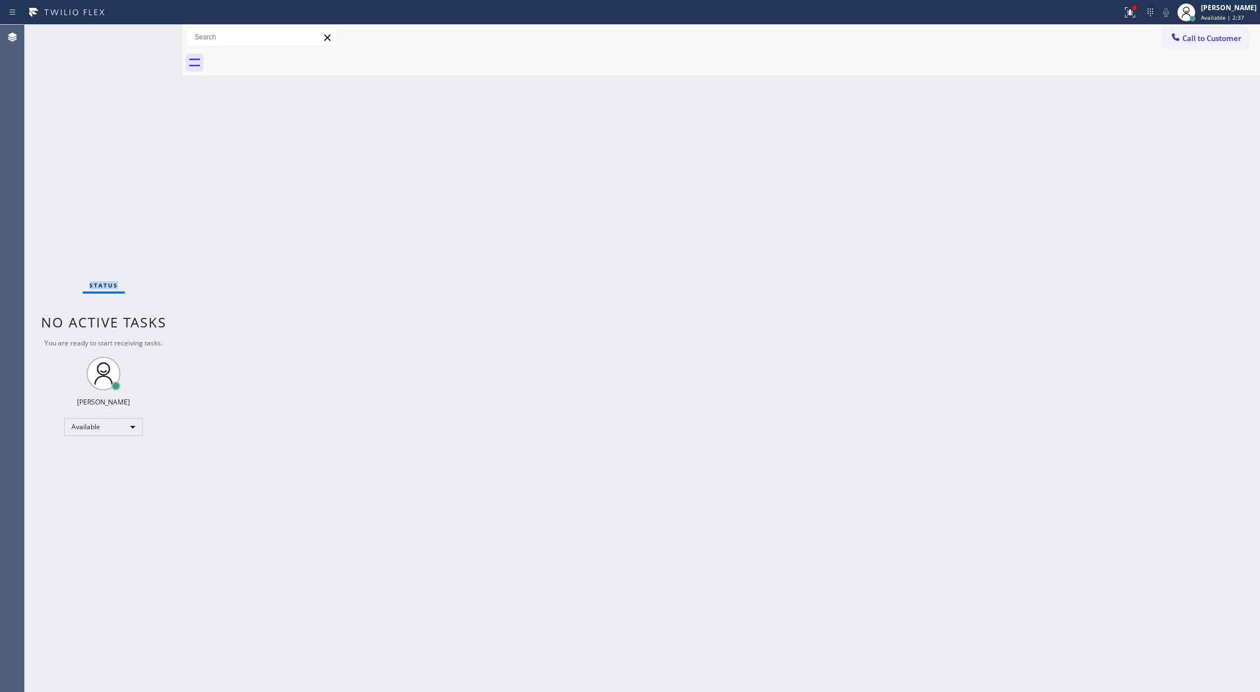
click at [147, 34] on div "Status No active tasks You are ready to start receiving tasks. [PERSON_NAME] Av…" at bounding box center [103, 358] width 157 height 667
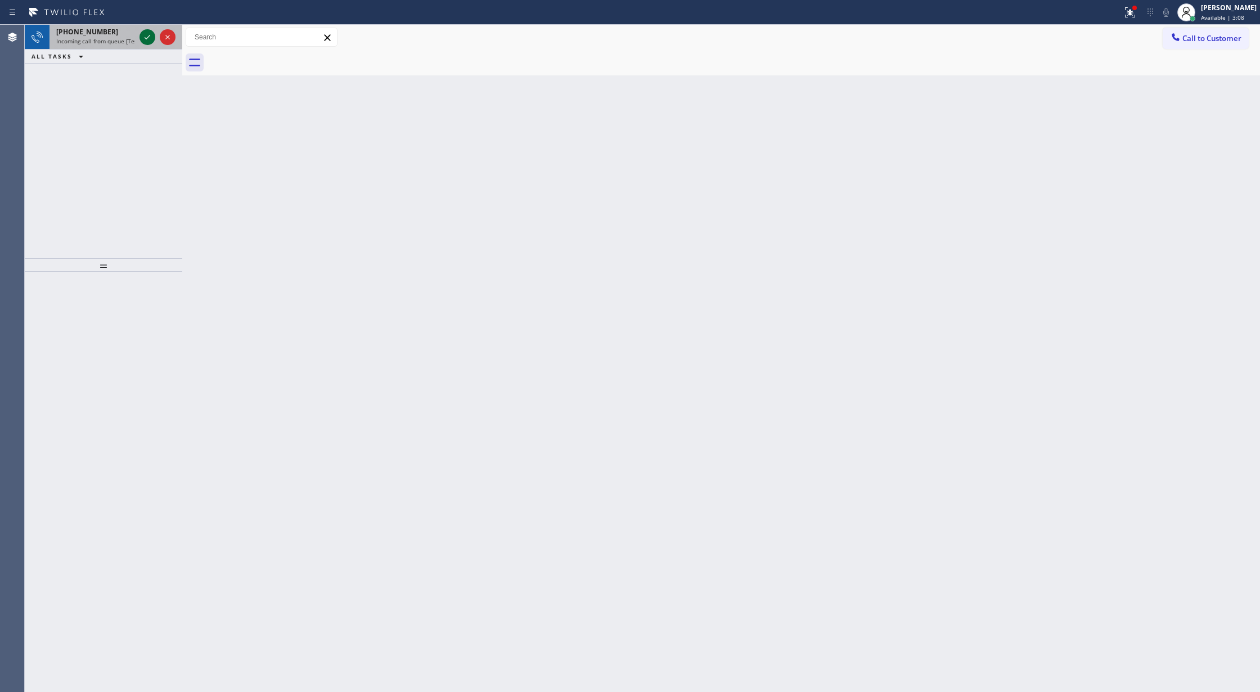
click at [148, 39] on icon at bounding box center [147, 36] width 13 height 13
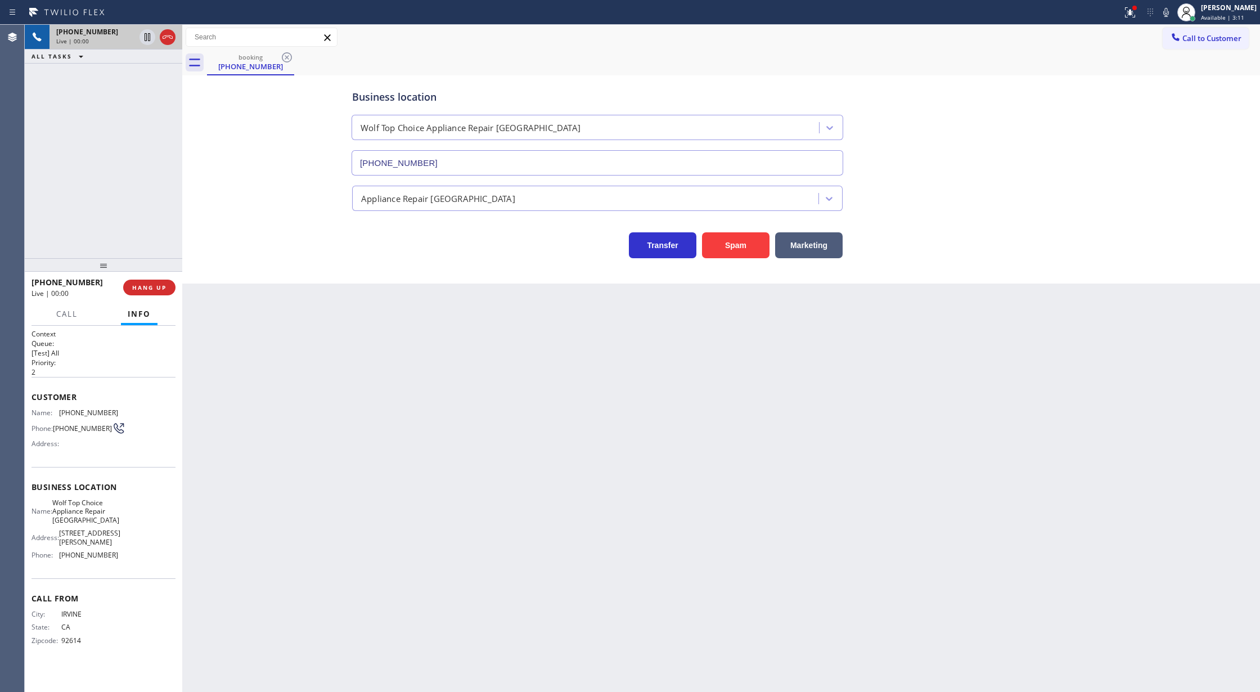
type input "(714) 583-6969"
drag, startPoint x: 31, startPoint y: 399, endPoint x: 138, endPoint y: 561, distance: 193.7
click at [138, 561] on div "Context Queue: [Test] All Priority: 2 Customer Name: (714) 622-8155 Phone: (714…" at bounding box center [103, 496] width 144 height 334
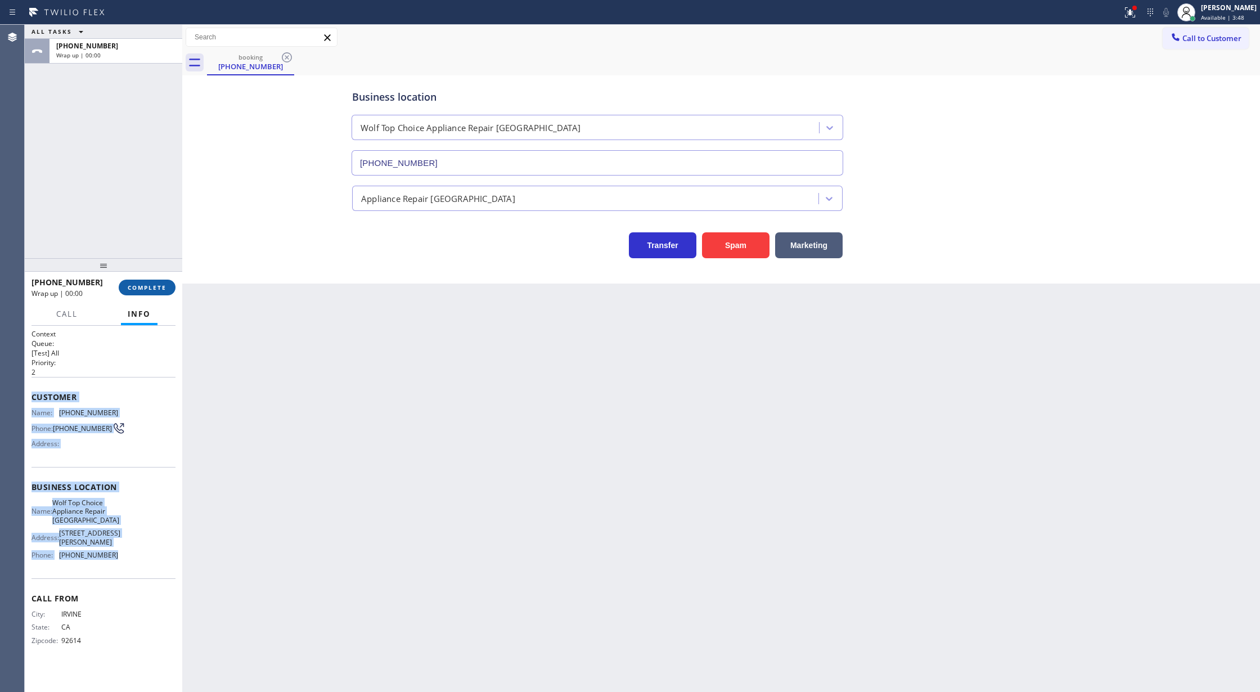
click at [138, 282] on button "COMPLETE" at bounding box center [147, 287] width 57 height 16
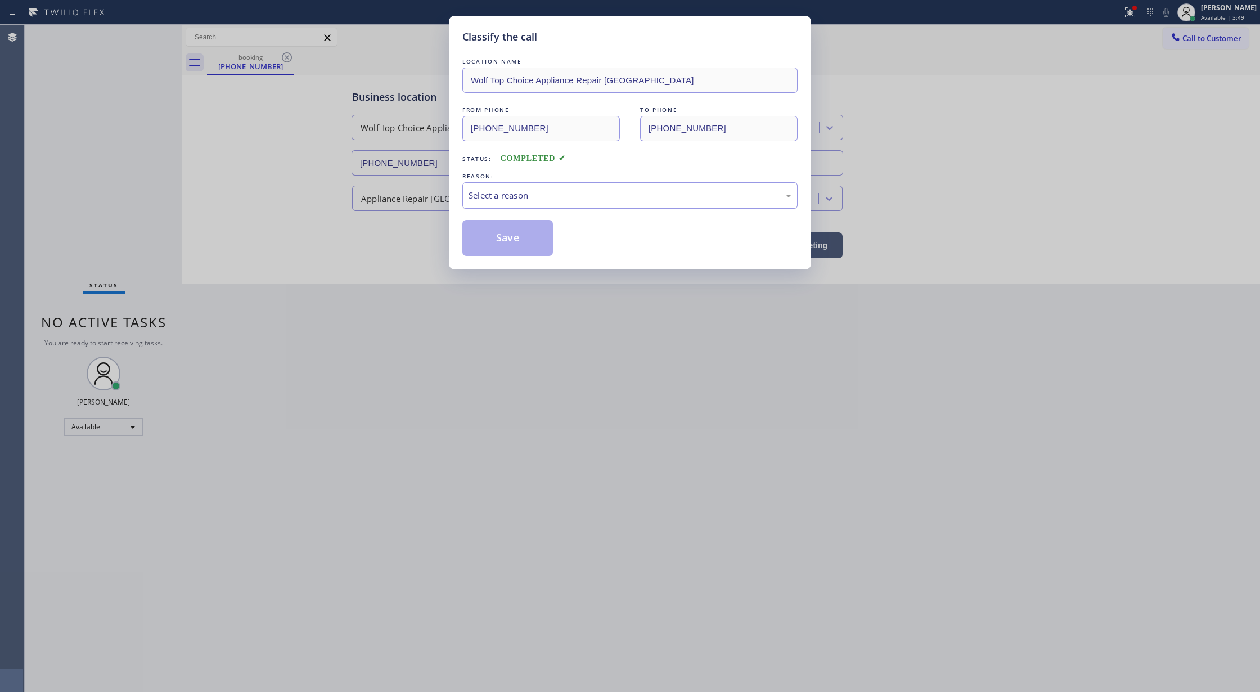
click at [543, 196] on div "Select a reason" at bounding box center [629, 195] width 323 height 13
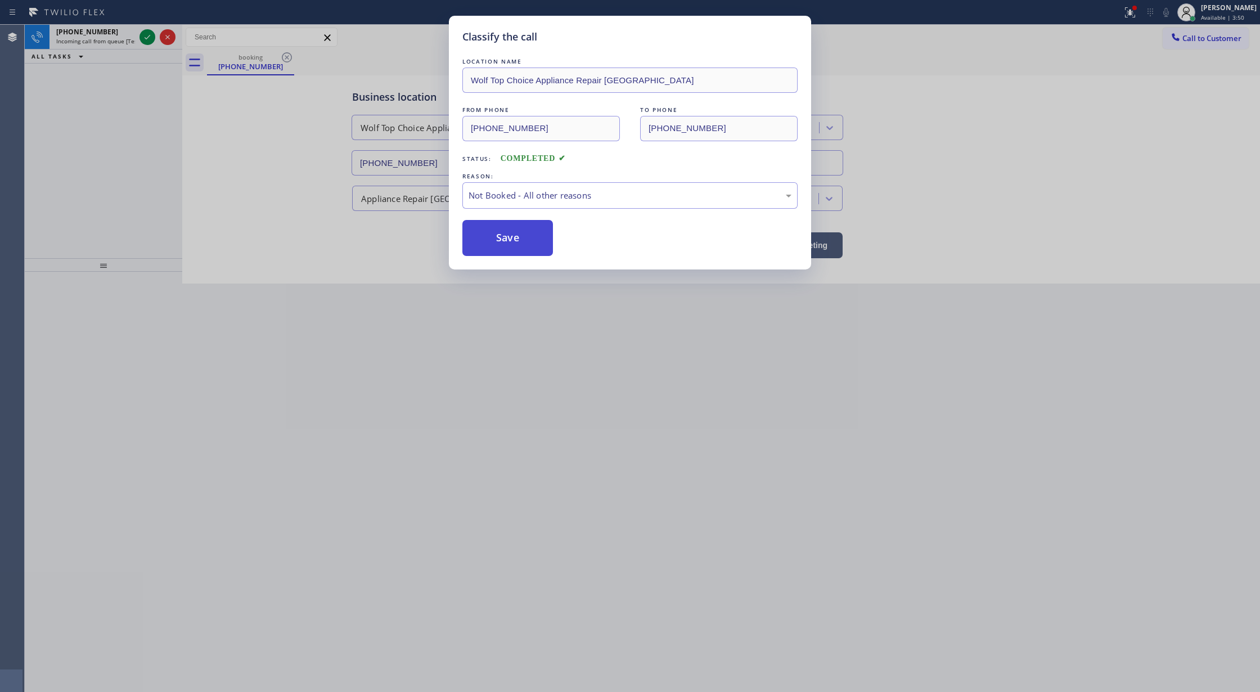
click at [497, 244] on button "Save" at bounding box center [507, 238] width 91 height 36
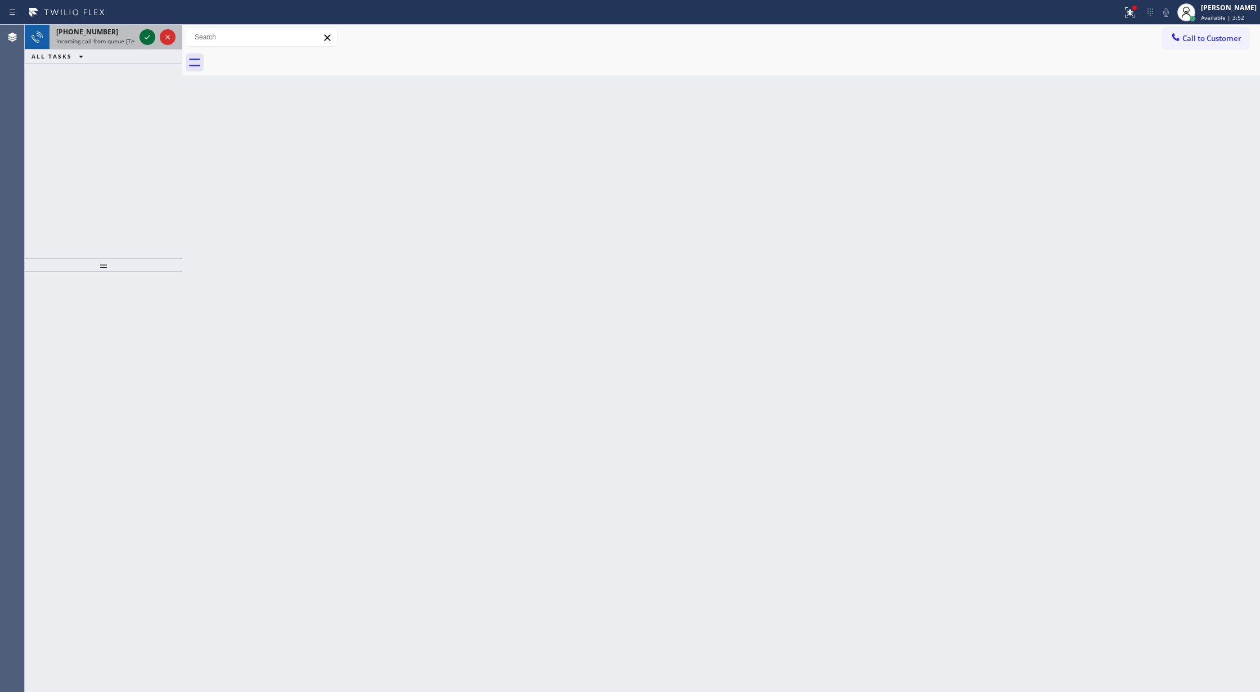
click at [146, 42] on icon at bounding box center [147, 36] width 13 height 13
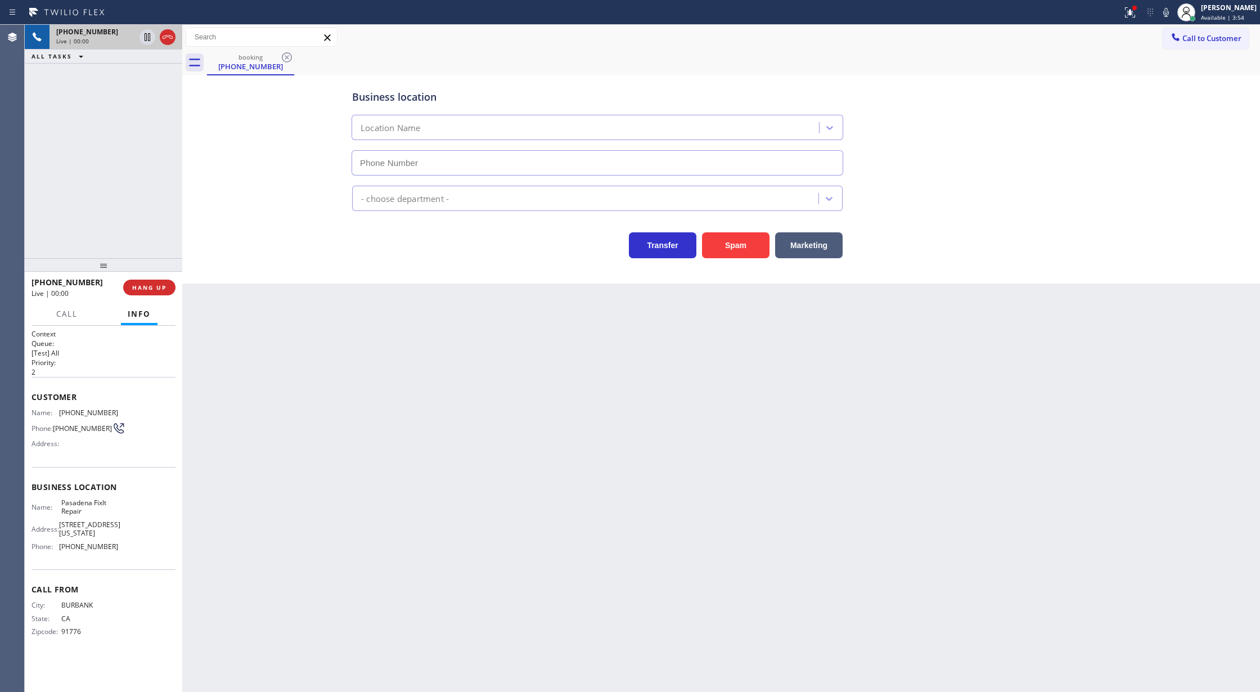
type input "(626) 261-7445"
click at [134, 286] on span "COMPLETE" at bounding box center [147, 287] width 39 height 8
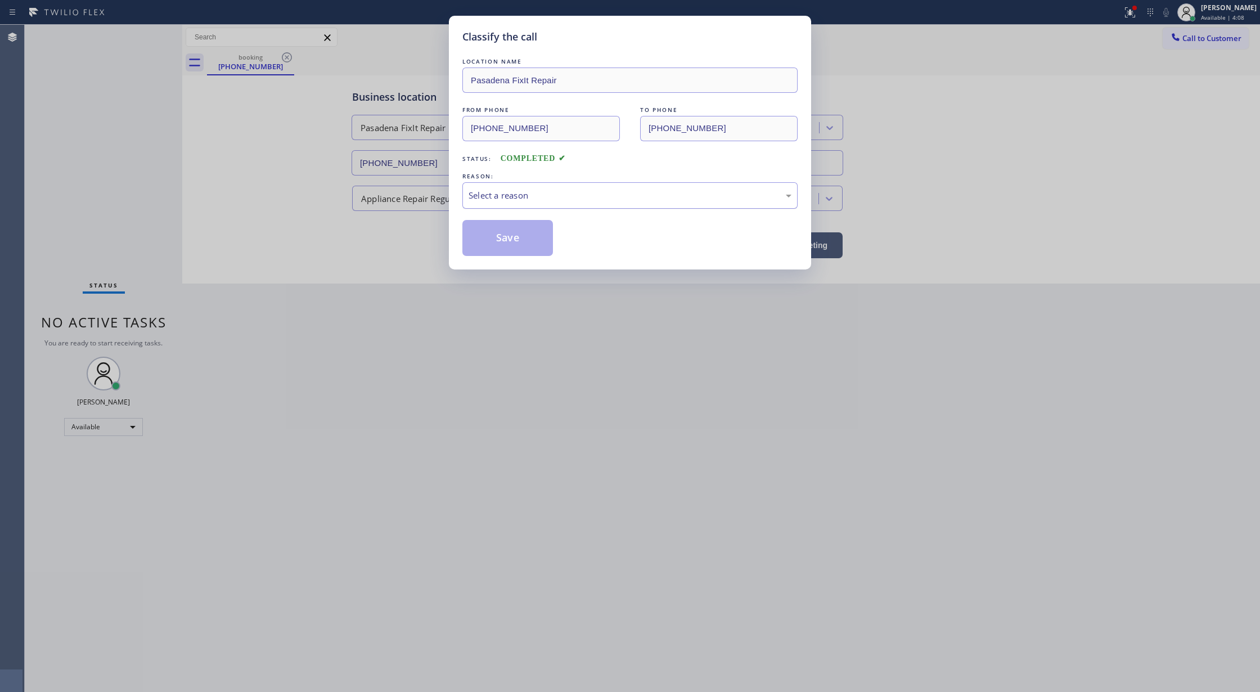
click at [499, 204] on div "Select a reason" at bounding box center [629, 195] width 335 height 26
click at [504, 252] on button "Save" at bounding box center [507, 238] width 91 height 36
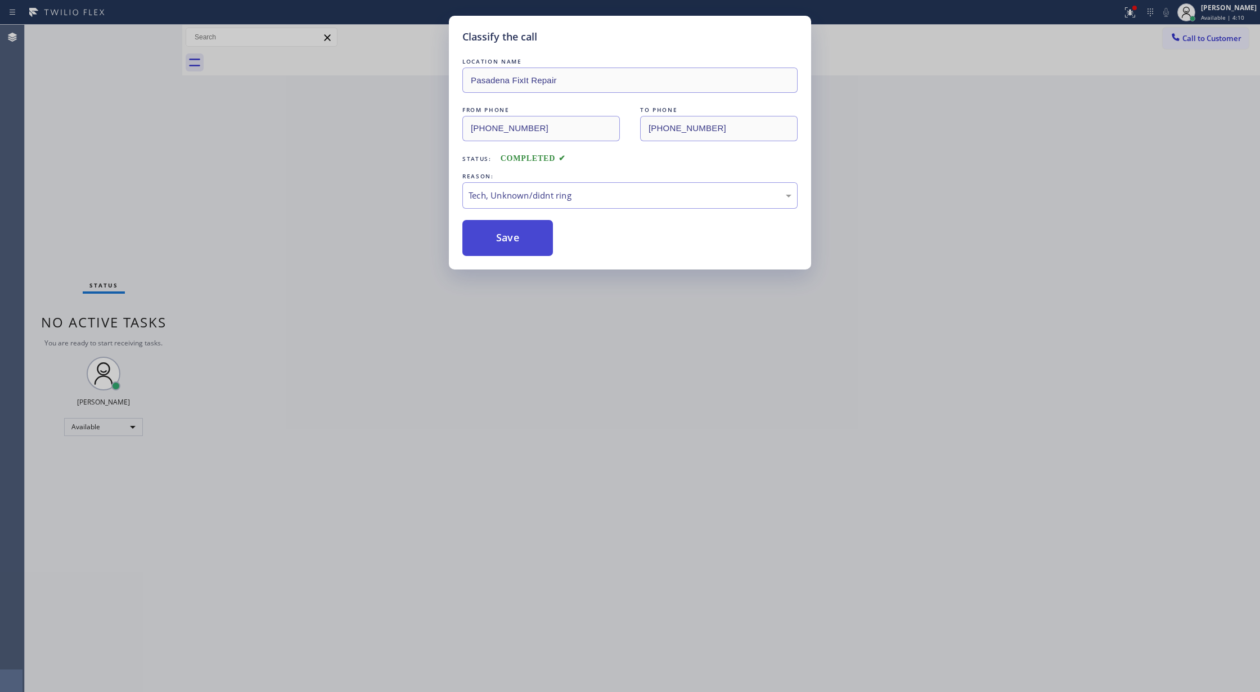
click at [502, 242] on button "Save" at bounding box center [507, 238] width 91 height 36
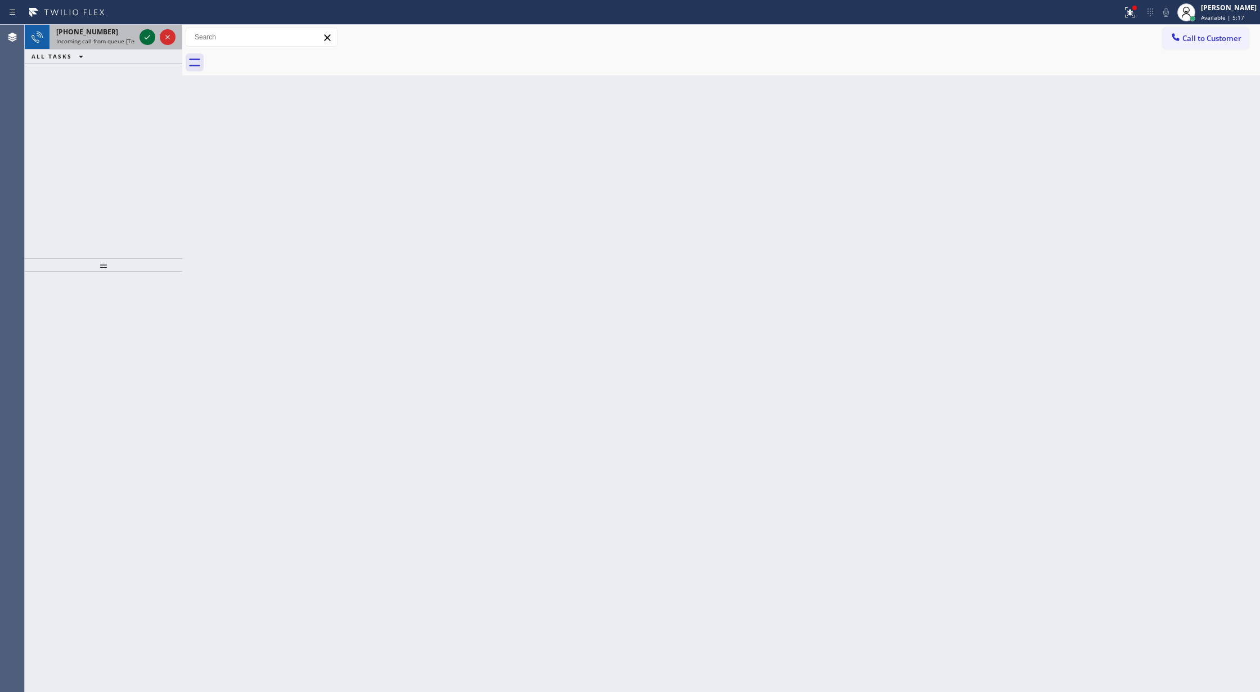
click at [147, 39] on icon at bounding box center [147, 36] width 13 height 13
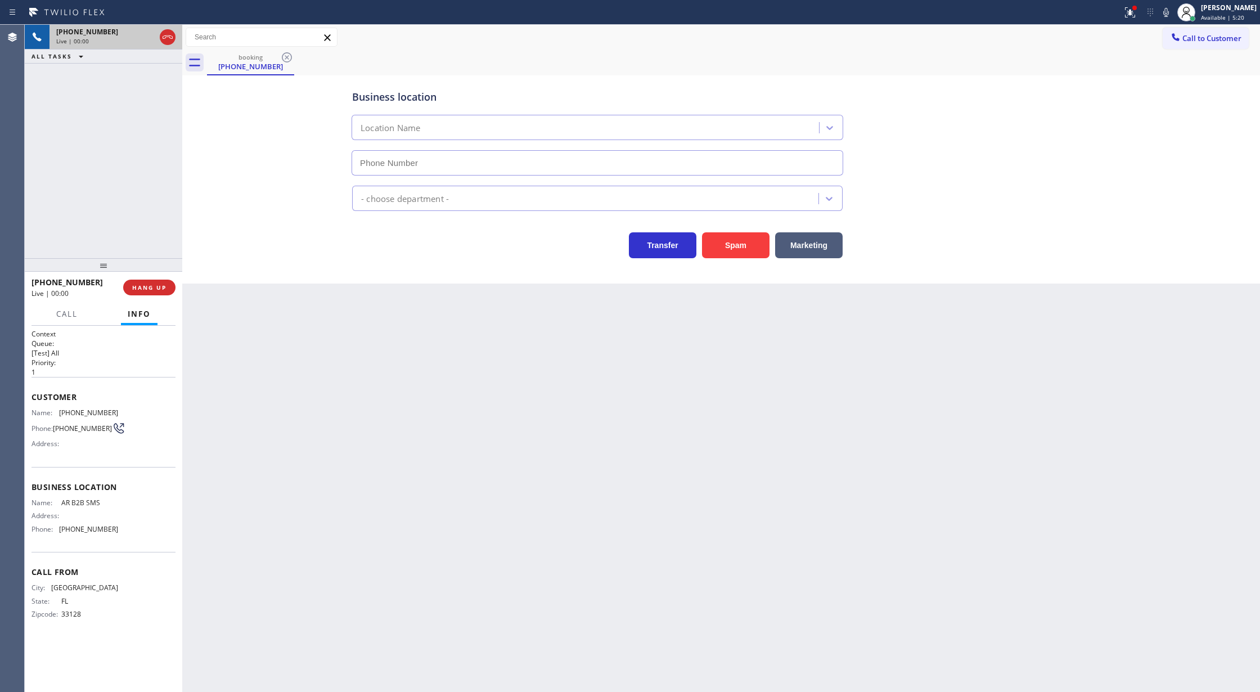
type input "(833) 692-2271"
drag, startPoint x: 31, startPoint y: 400, endPoint x: 159, endPoint y: 545, distance: 192.5
click at [159, 545] on div "Context Queue: [Test] All Priority: 1 Customer Name: (786) 200-0111 Phone: (786…" at bounding box center [103, 483] width 144 height 308
click at [1170, 11] on icon at bounding box center [1165, 12] width 13 height 13
drag, startPoint x: 1174, startPoint y: 11, endPoint x: 1103, endPoint y: 106, distance: 118.9
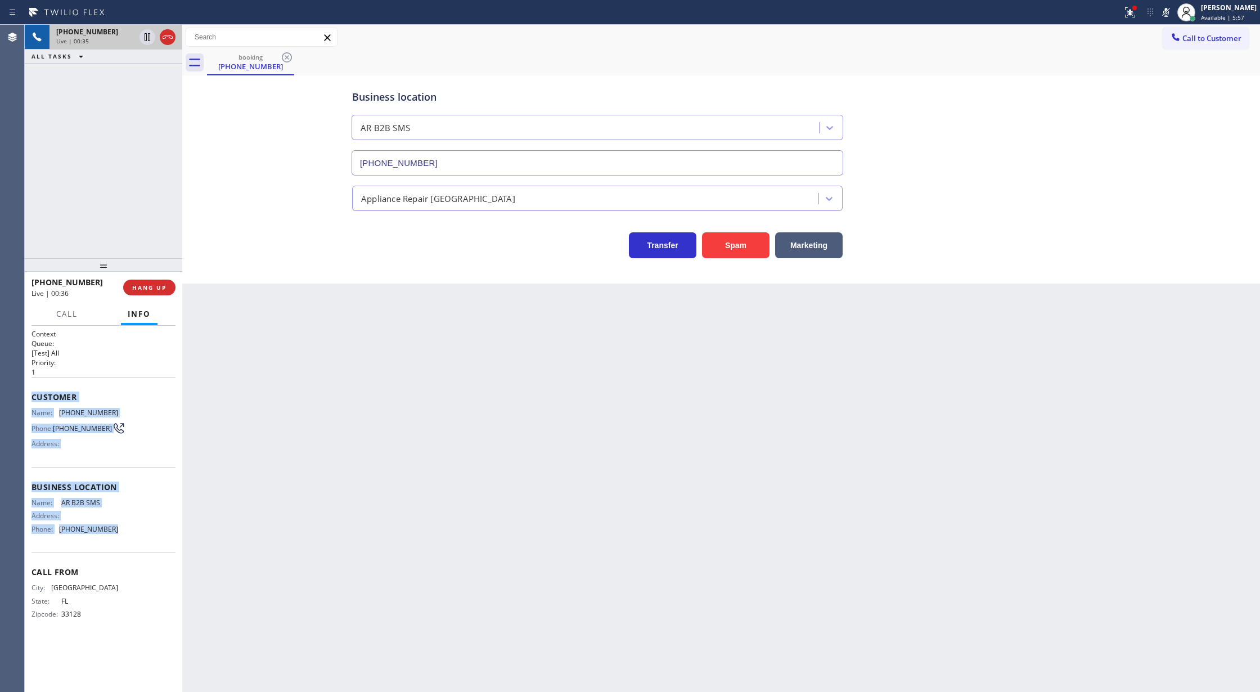
click at [1173, 10] on icon at bounding box center [1165, 12] width 13 height 13
click at [150, 286] on span "COMPLETE" at bounding box center [147, 287] width 39 height 8
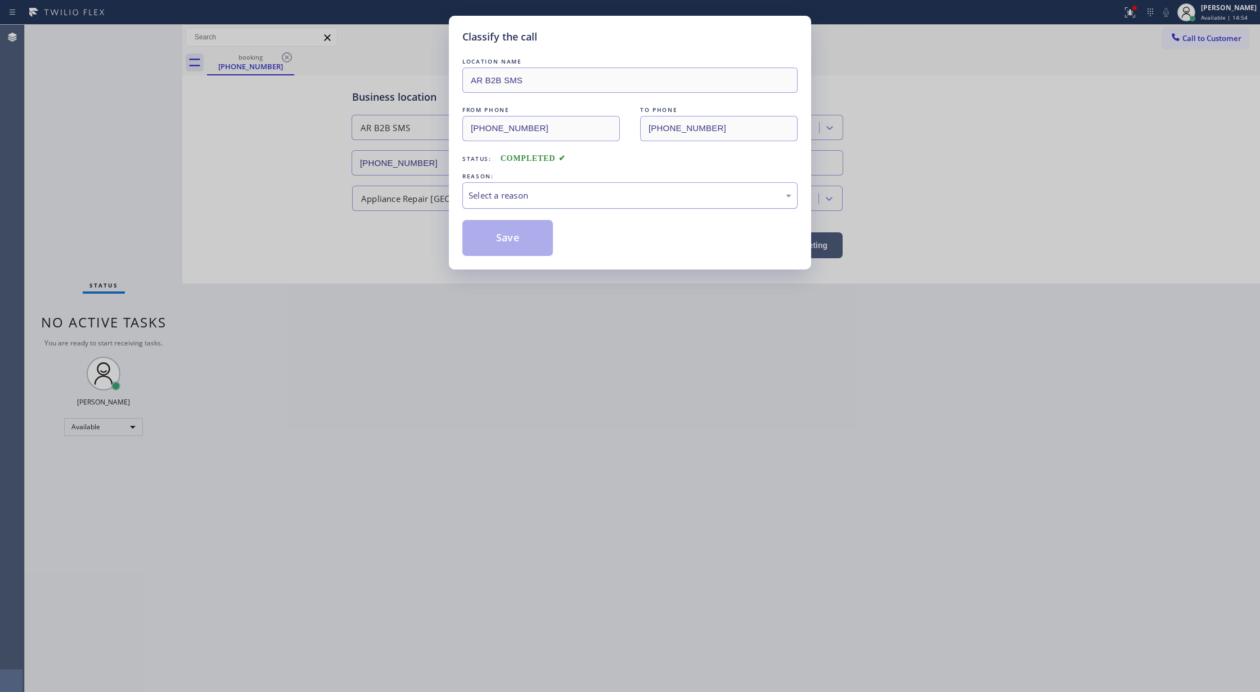
click at [500, 198] on div "Select a reason" at bounding box center [629, 195] width 323 height 13
click at [501, 248] on button "Save" at bounding box center [507, 238] width 91 height 36
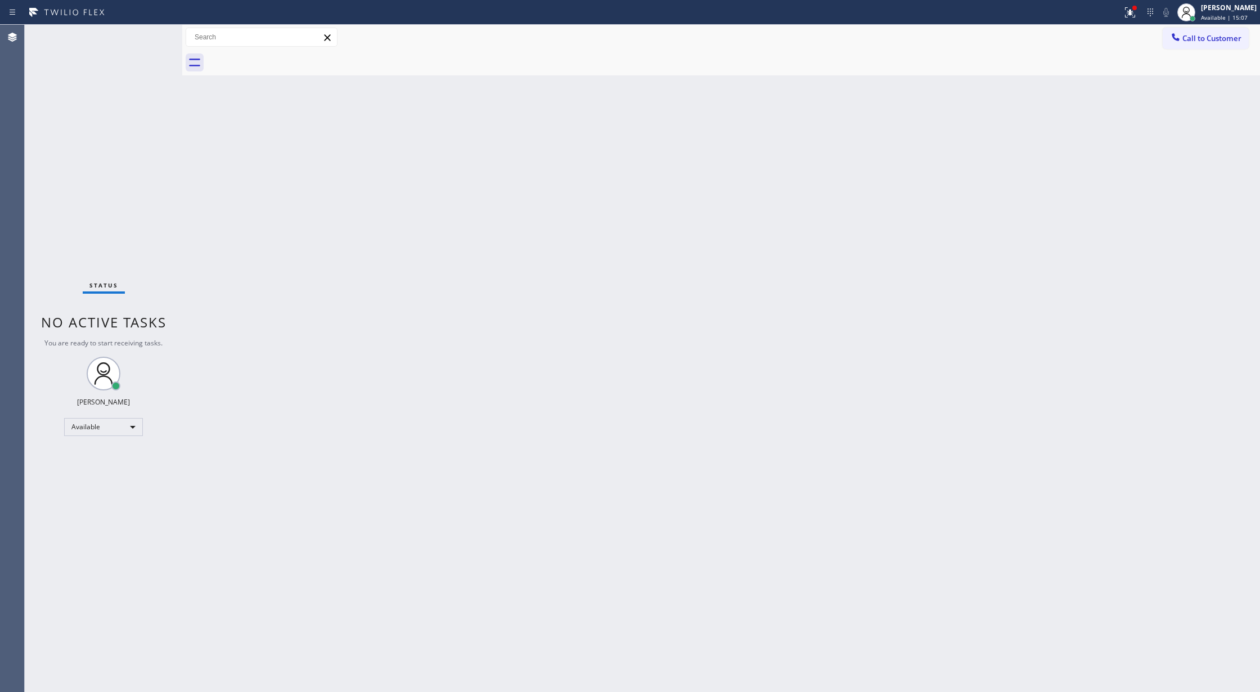
click at [147, 34] on div "Status No active tasks You are ready to start receiving tasks. [PERSON_NAME] Av…" at bounding box center [103, 358] width 157 height 667
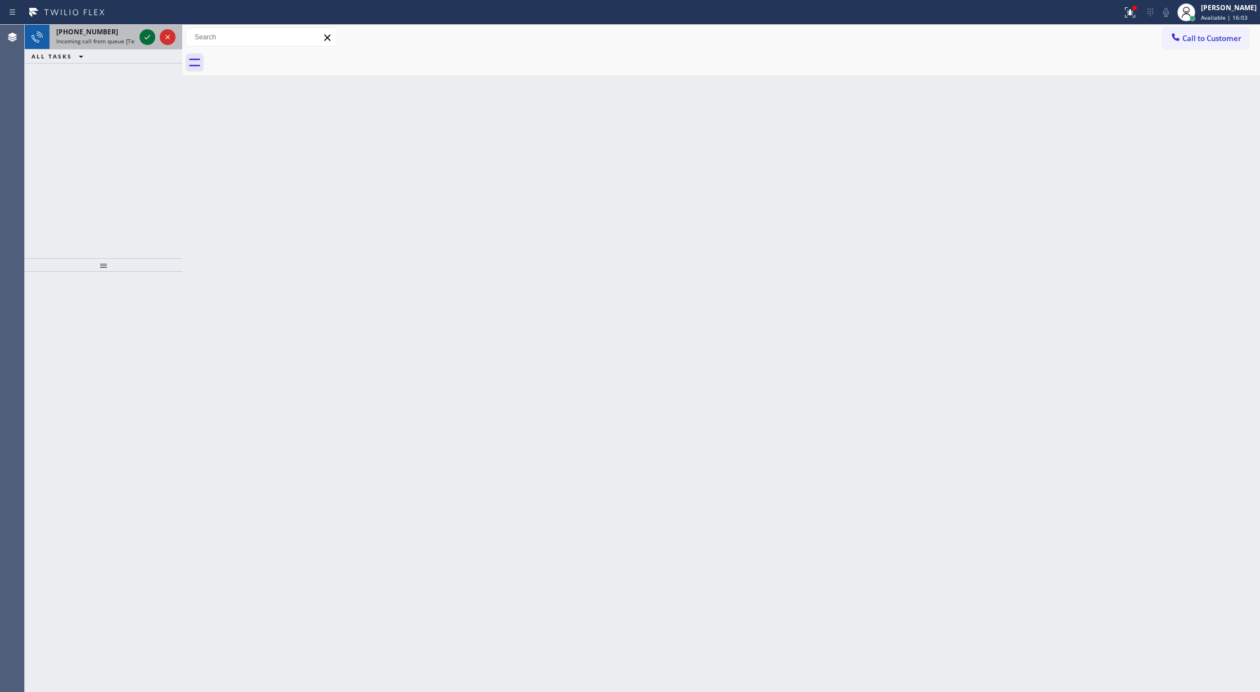
click at [151, 37] on icon at bounding box center [147, 36] width 13 height 13
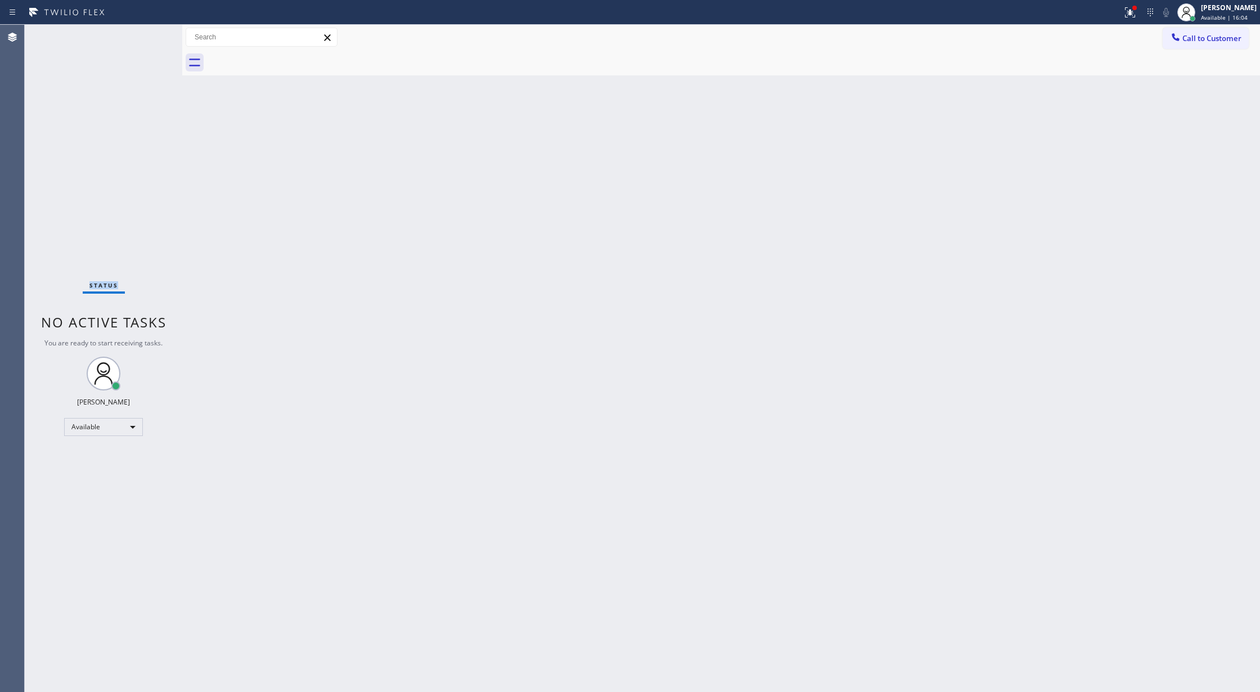
click at [150, 37] on div "Status No active tasks You are ready to start receiving tasks. [PERSON_NAME] Av…" at bounding box center [103, 358] width 157 height 667
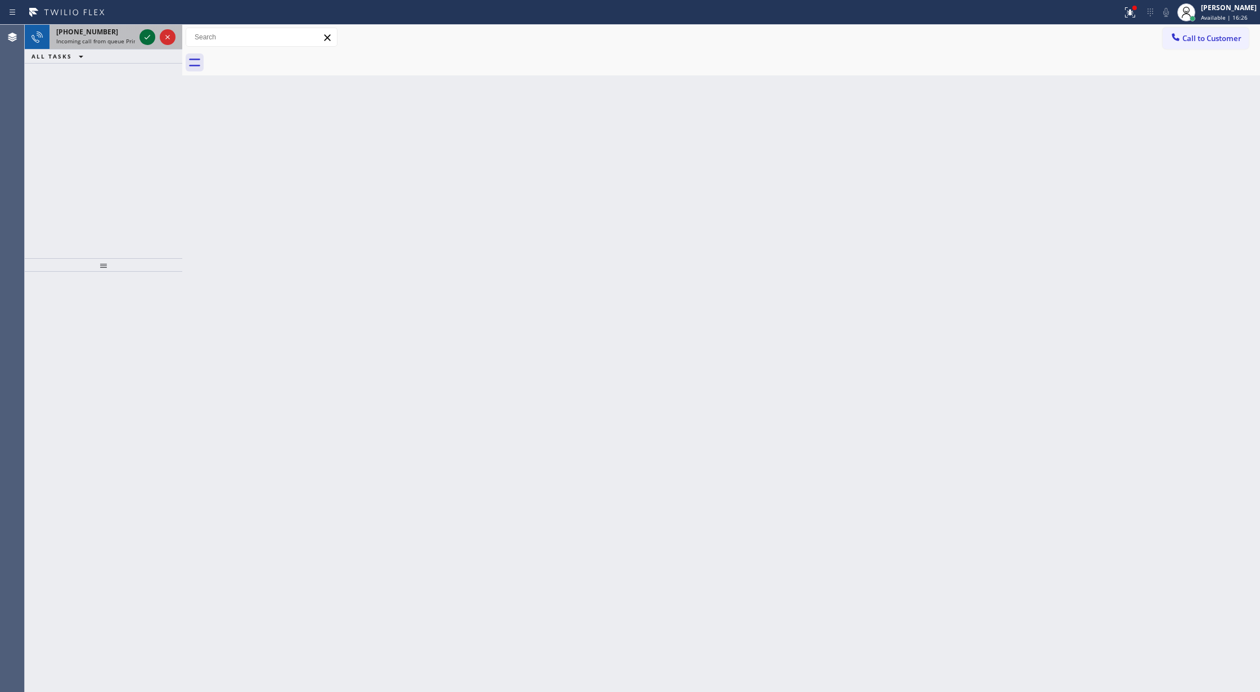
click at [142, 37] on icon at bounding box center [147, 36] width 13 height 13
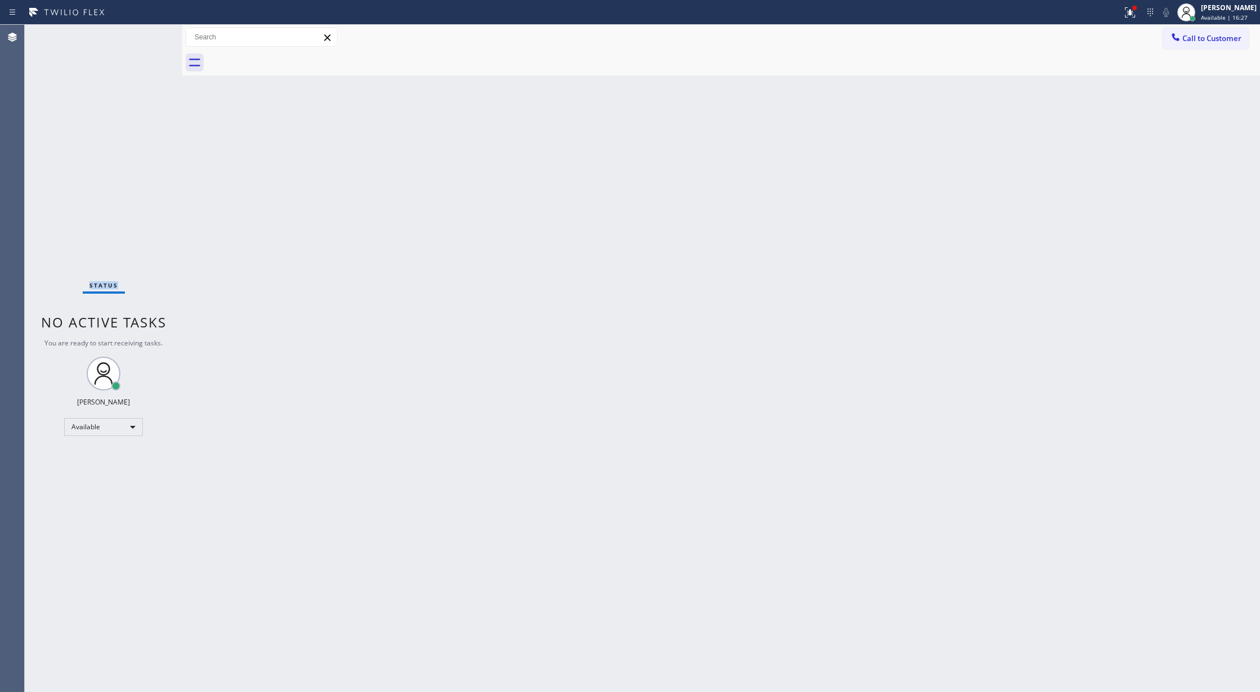
click at [142, 37] on div "Status No active tasks You are ready to start receiving tasks. [PERSON_NAME] Av…" at bounding box center [103, 358] width 157 height 667
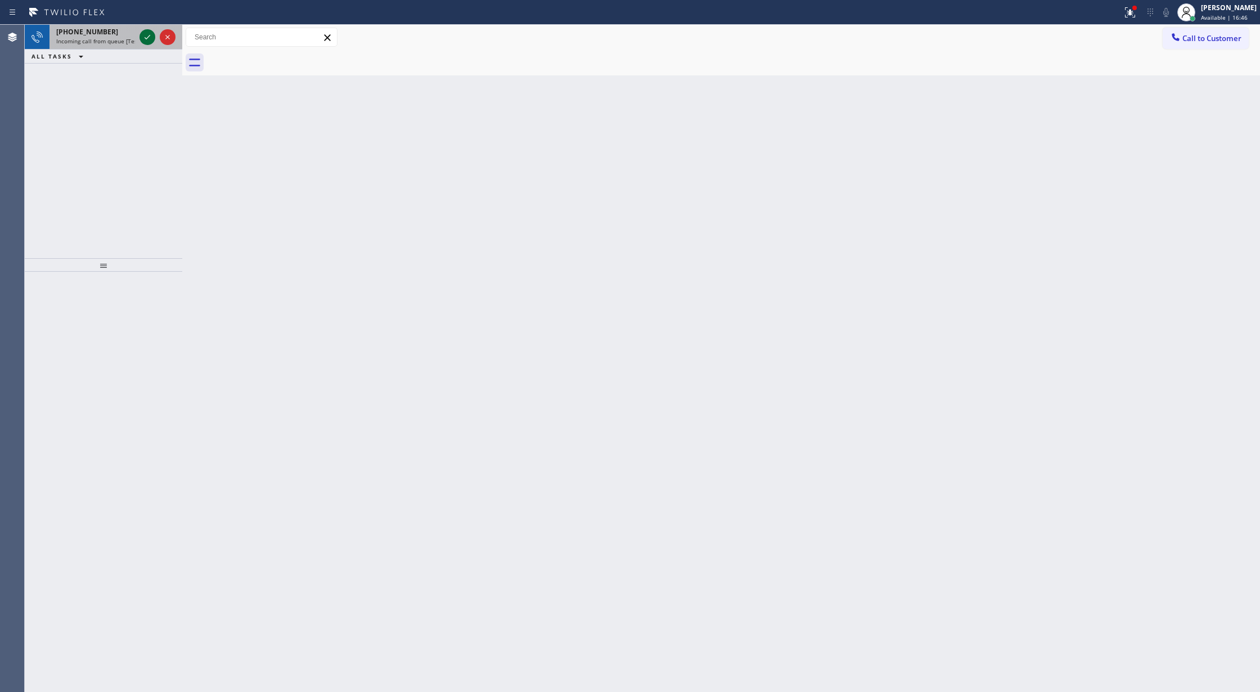
click at [139, 37] on div at bounding box center [147, 36] width 16 height 13
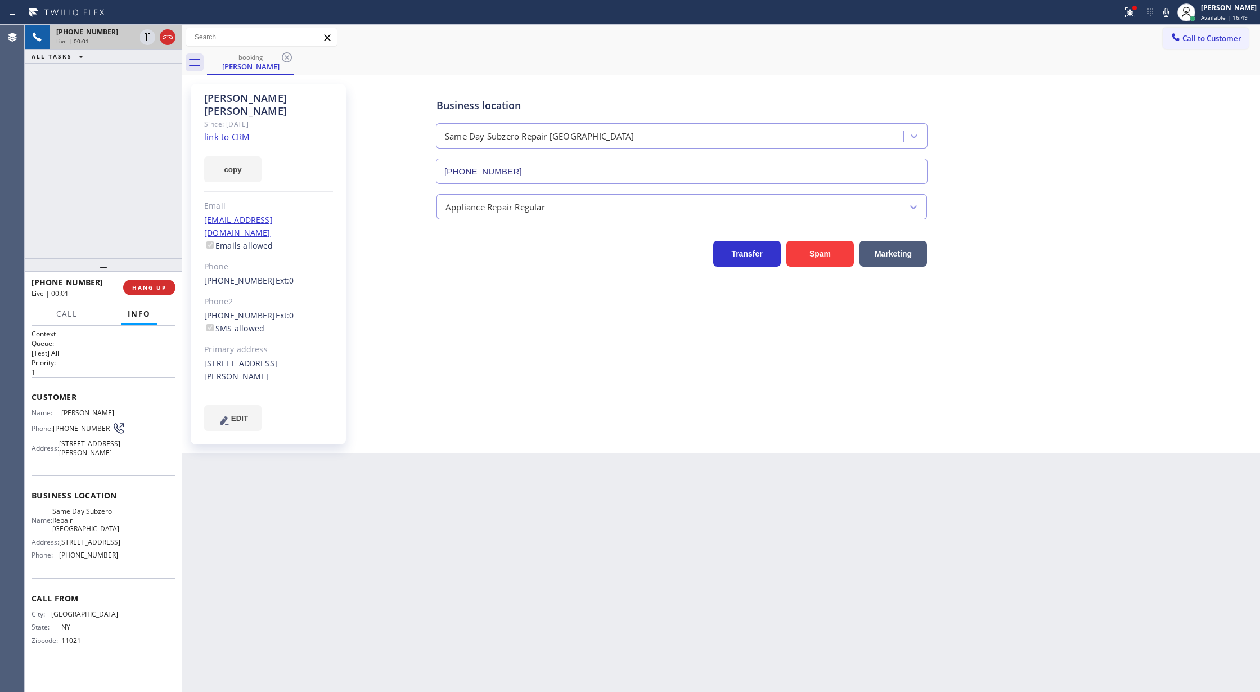
type input "(929) 416-6656"
click at [222, 131] on link "link to CRM" at bounding box center [227, 136] width 46 height 11
drag, startPoint x: 1172, startPoint y: 15, endPoint x: 1111, endPoint y: 65, distance: 79.1
click at [1172, 15] on icon at bounding box center [1165, 12] width 13 height 13
click at [145, 39] on icon at bounding box center [147, 36] width 13 height 13
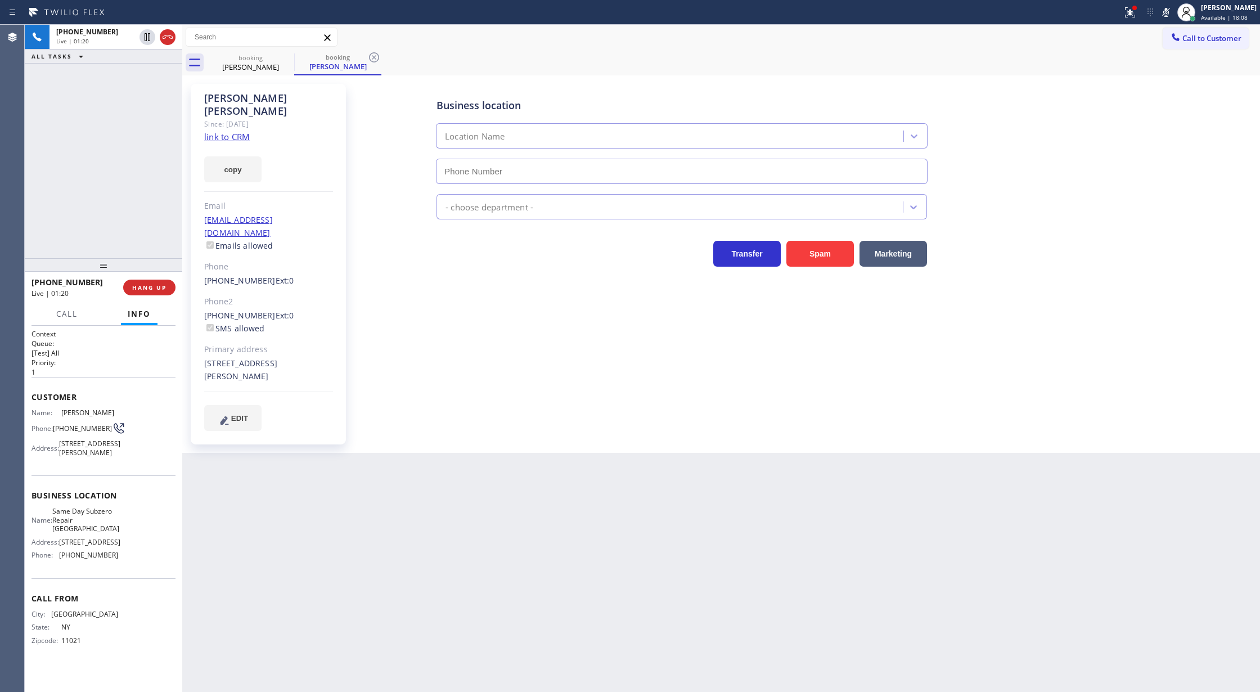
type input "(929) 416-6656"
click at [1173, 11] on icon at bounding box center [1165, 12] width 13 height 13
click at [151, 42] on icon at bounding box center [147, 36] width 13 height 13
type input "(929) 416-6656"
drag, startPoint x: 126, startPoint y: 190, endPoint x: 142, endPoint y: 285, distance: 96.4
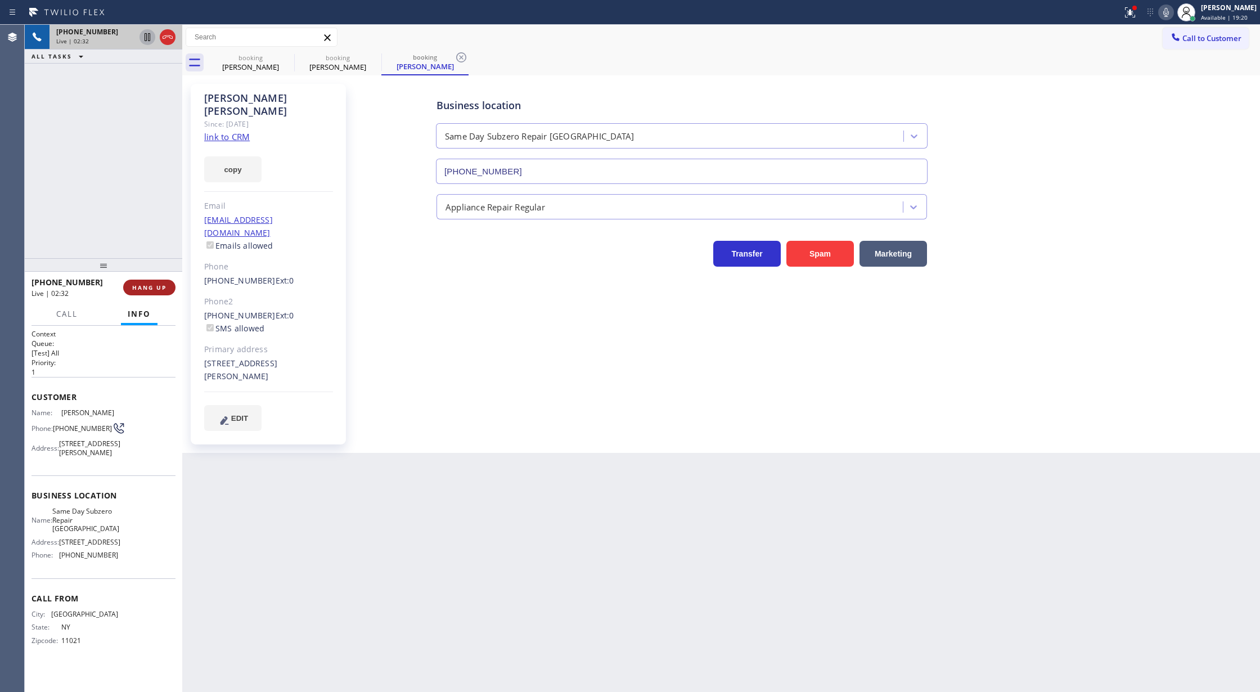
click at [126, 190] on div "+17186145272 Live | 02:32 ALL TASKS ALL TASKS ACTIVE TASKS TASKS IN WRAP UP" at bounding box center [103, 141] width 157 height 233
click at [203, 584] on div "Back to Dashboard Change Sender ID Customers Technicians Select a contact Outbo…" at bounding box center [721, 358] width 1078 height 667
click at [168, 34] on icon at bounding box center [167, 36] width 13 height 13
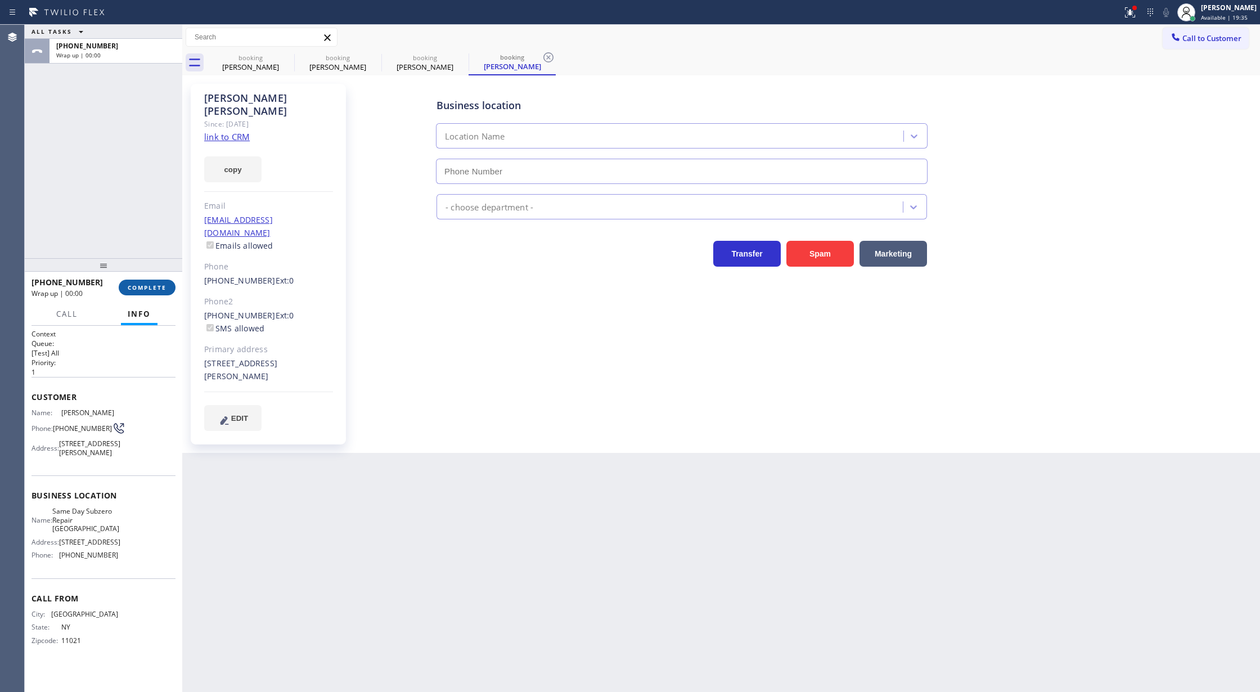
click at [138, 291] on button "COMPLETE" at bounding box center [147, 287] width 57 height 16
type input "(929) 416-6656"
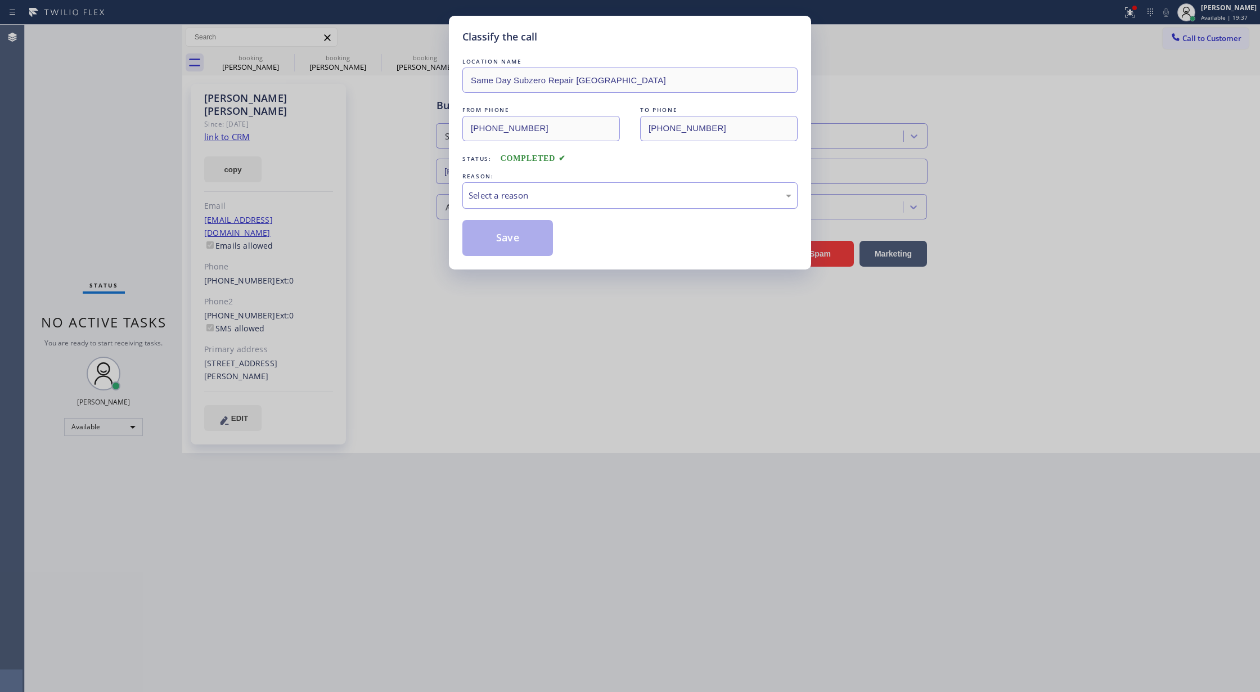
click at [557, 197] on div "Select a reason" at bounding box center [629, 195] width 323 height 13
click at [499, 237] on button "Save" at bounding box center [507, 238] width 91 height 36
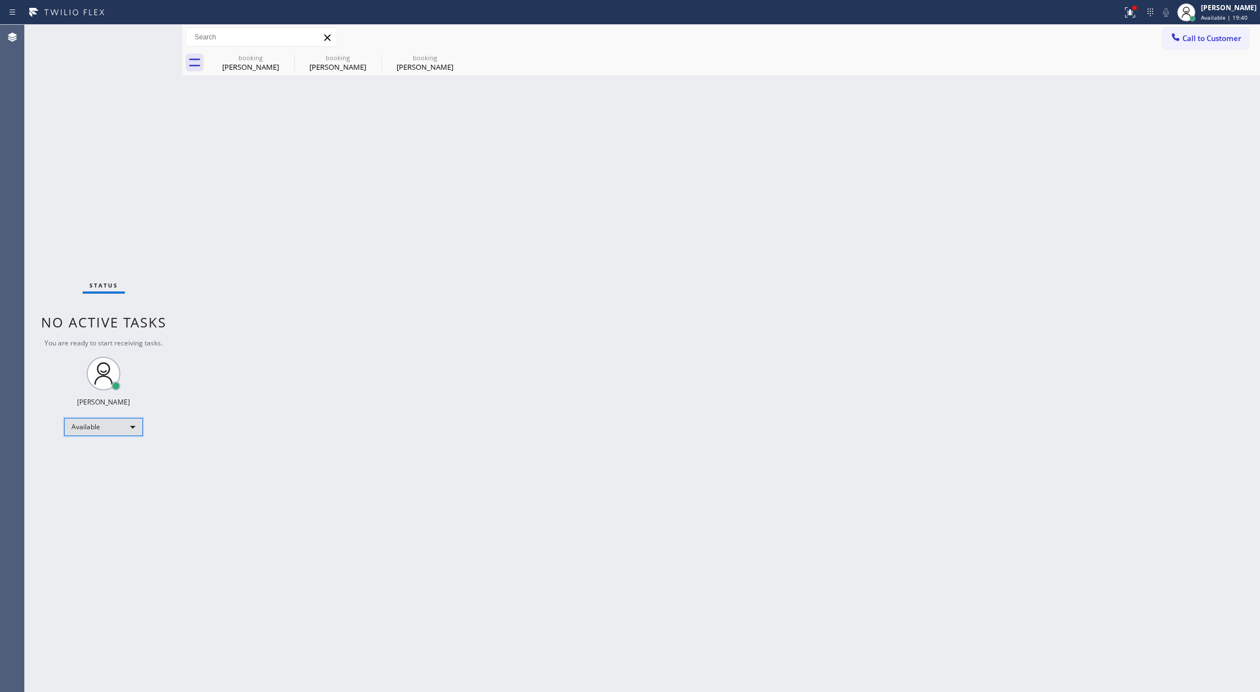
click at [118, 420] on div "Available" at bounding box center [103, 427] width 79 height 18
click at [107, 486] on li "Break" at bounding box center [103, 484] width 76 height 13
click at [264, 64] on div "Peter Hassinger" at bounding box center [250, 67] width 85 height 10
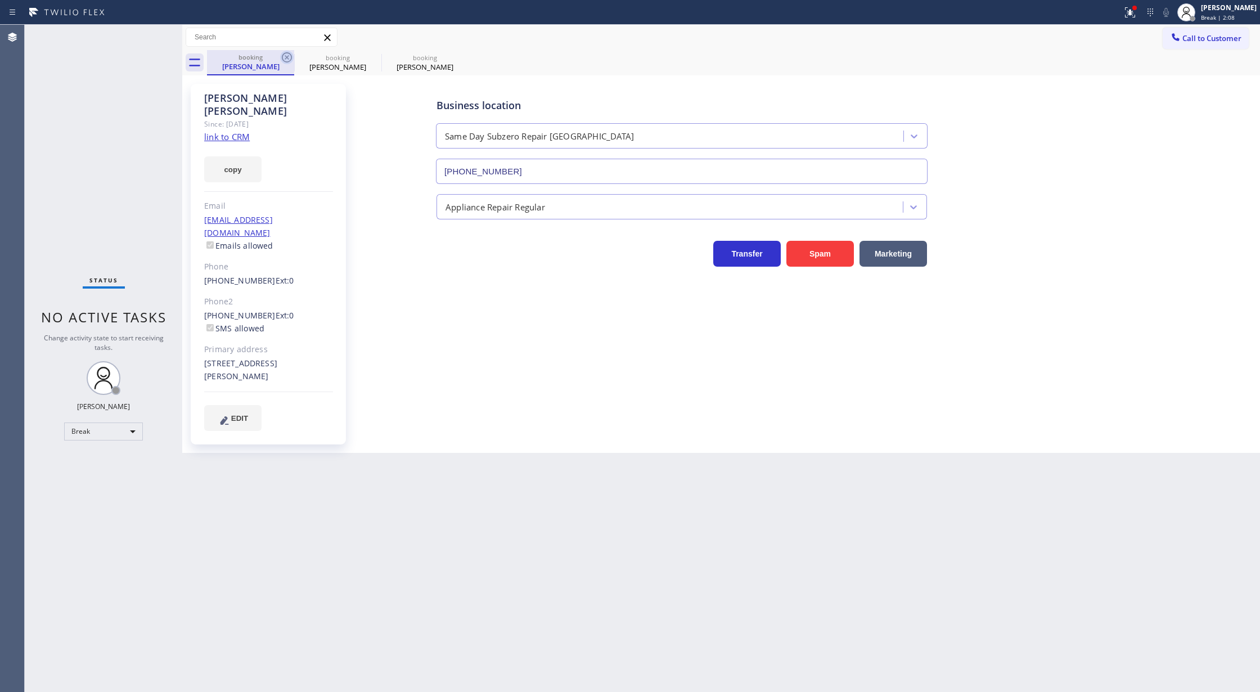
click at [285, 55] on icon at bounding box center [286, 57] width 13 height 13
click at [285, 55] on icon at bounding box center [287, 57] width 10 height 10
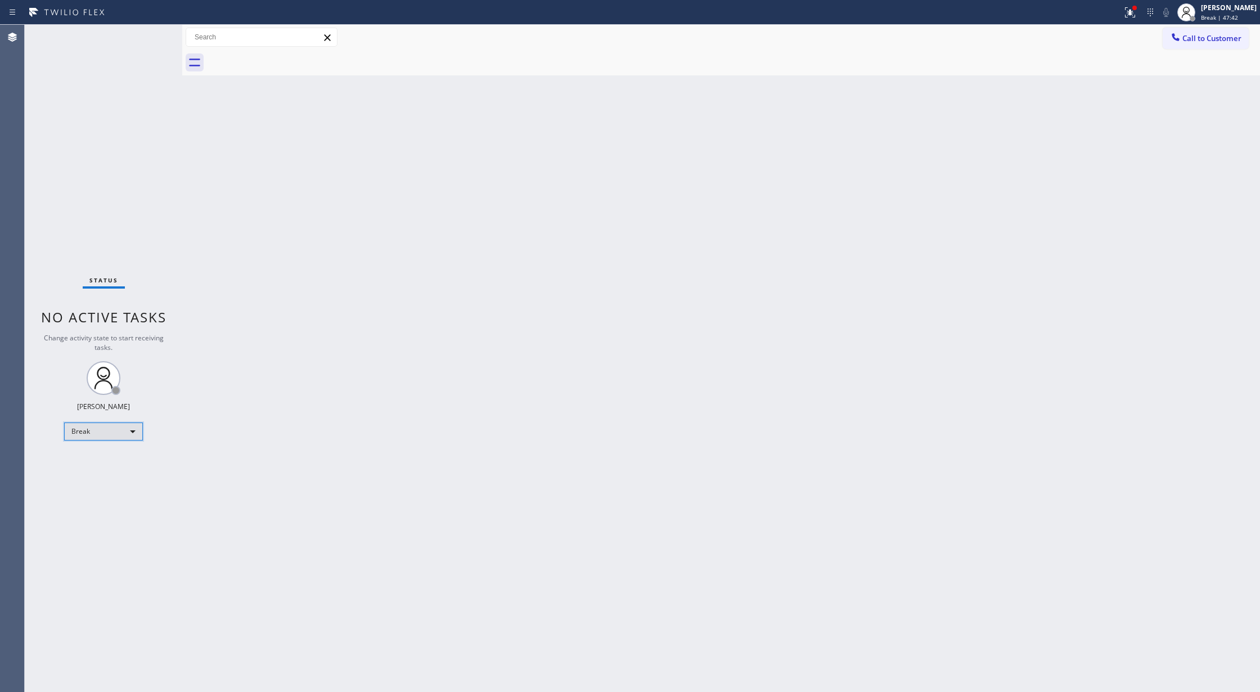
click at [133, 436] on div "Break" at bounding box center [103, 431] width 79 height 18
click at [232, 459] on div at bounding box center [630, 346] width 1260 height 692
click at [103, 423] on div "Break" at bounding box center [103, 431] width 79 height 18
click at [111, 462] on li "Available" at bounding box center [103, 460] width 76 height 13
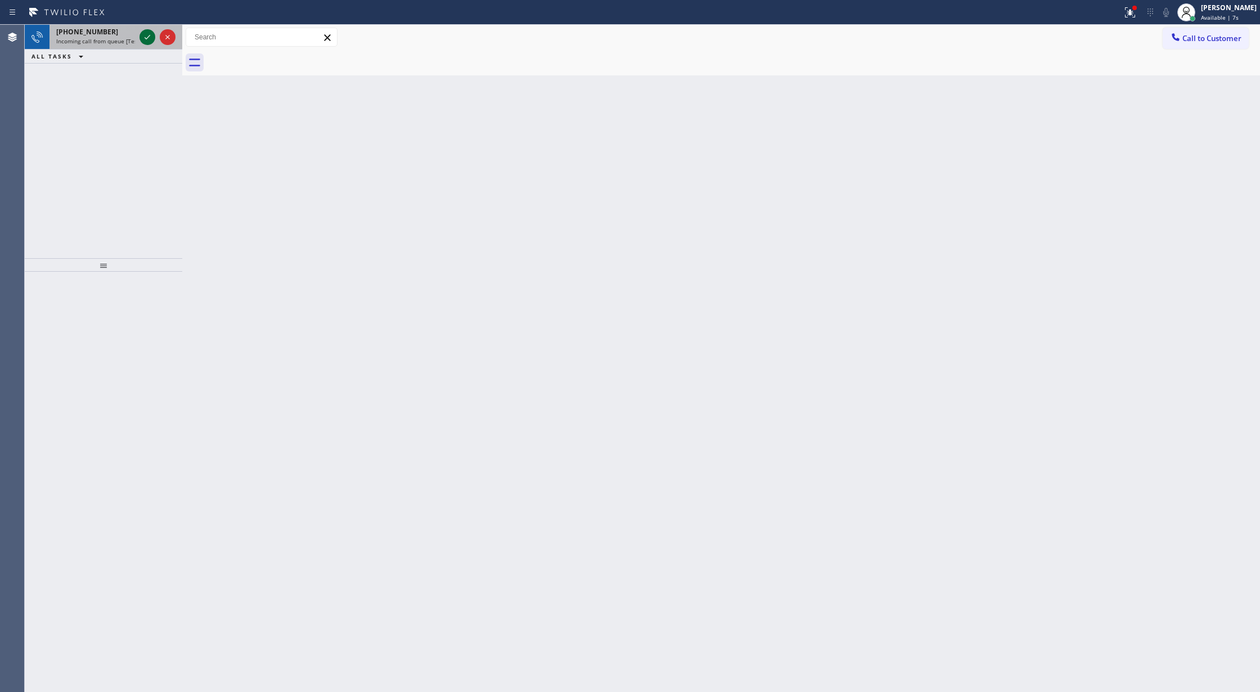
click at [145, 39] on icon at bounding box center [147, 36] width 13 height 13
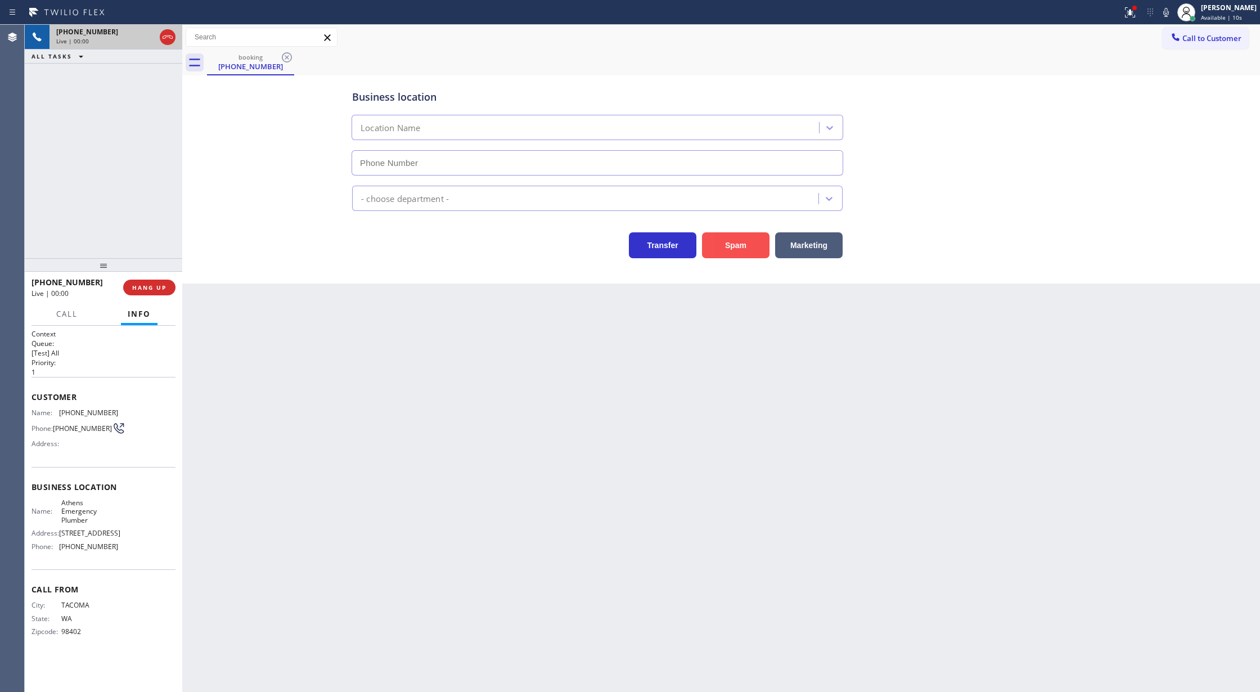
type input "(323) 218-7395"
click at [736, 247] on button "Spam" at bounding box center [735, 245] width 67 height 26
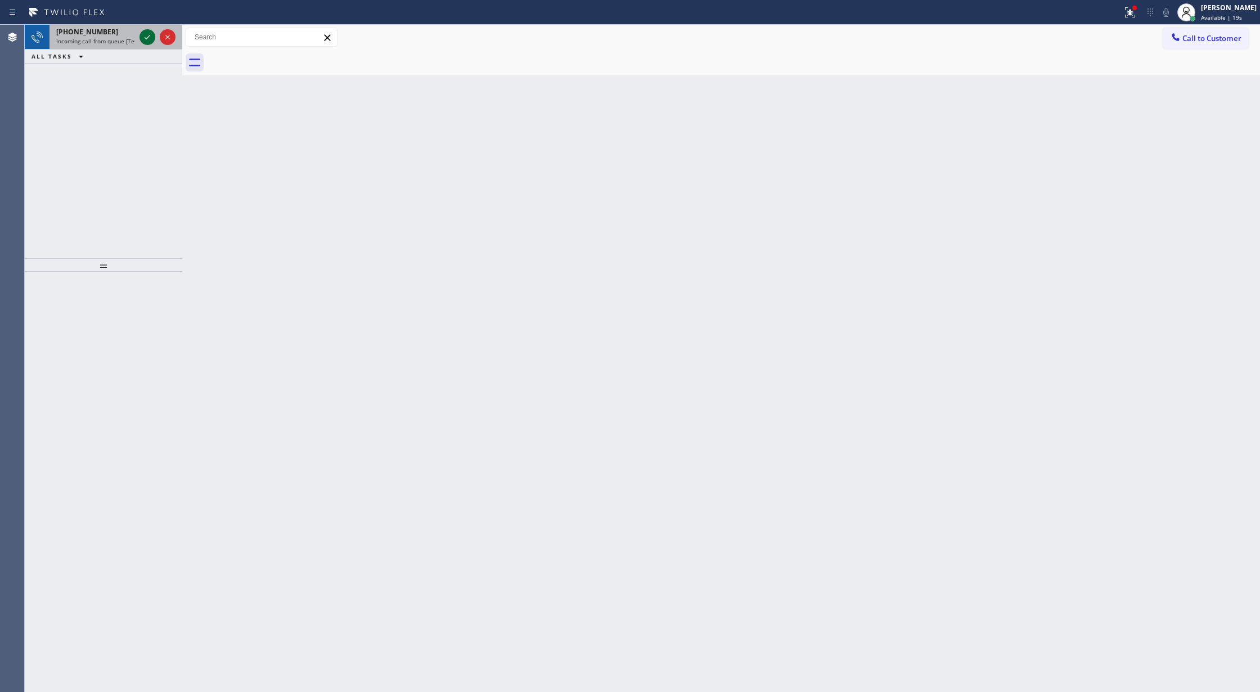
click at [143, 34] on icon at bounding box center [147, 36] width 13 height 13
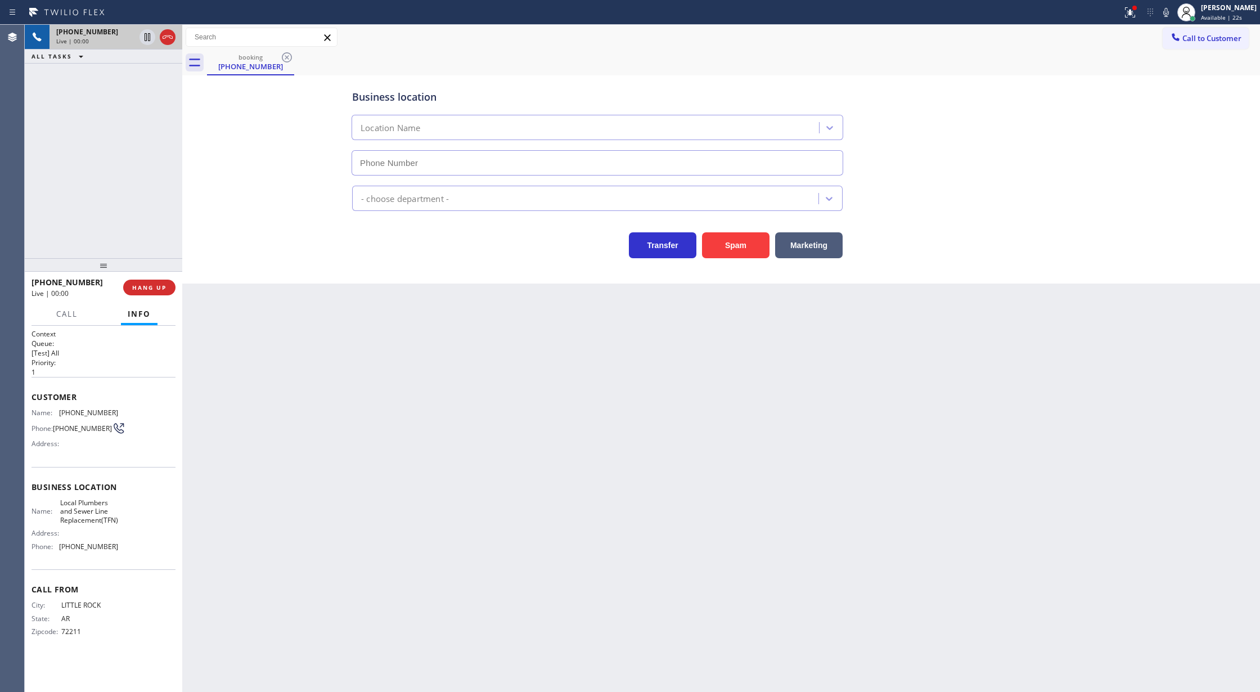
type input "(877) 647-1303"
click at [739, 245] on button "Spam" at bounding box center [735, 245] width 67 height 26
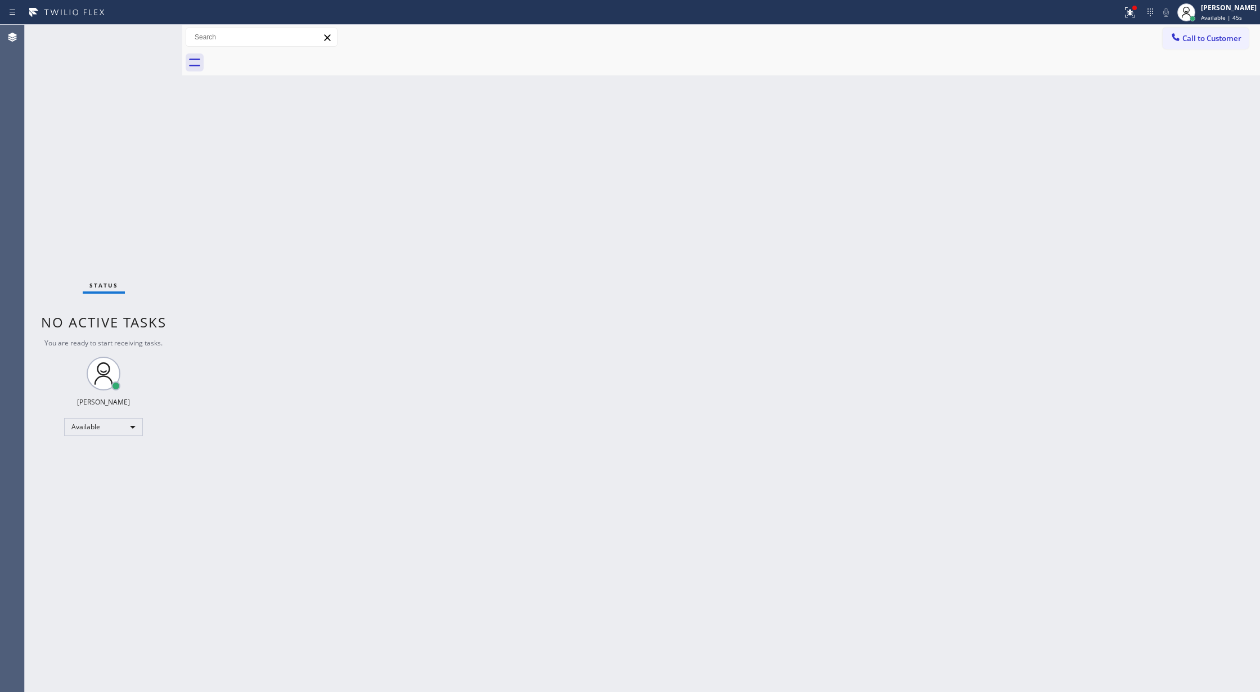
click at [138, 35] on div "Status No active tasks You are ready to start receiving tasks. [PERSON_NAME] Av…" at bounding box center [103, 358] width 157 height 667
click at [141, 35] on div "Status No active tasks You are ready to start receiving tasks. [PERSON_NAME] Av…" at bounding box center [103, 358] width 157 height 667
click at [152, 43] on div "Status No active tasks You are ready to start receiving tasks. [PERSON_NAME] Av…" at bounding box center [103, 358] width 157 height 667
click at [153, 43] on div "Status No active tasks You are ready to start receiving tasks. [PERSON_NAME] Av…" at bounding box center [103, 358] width 157 height 667
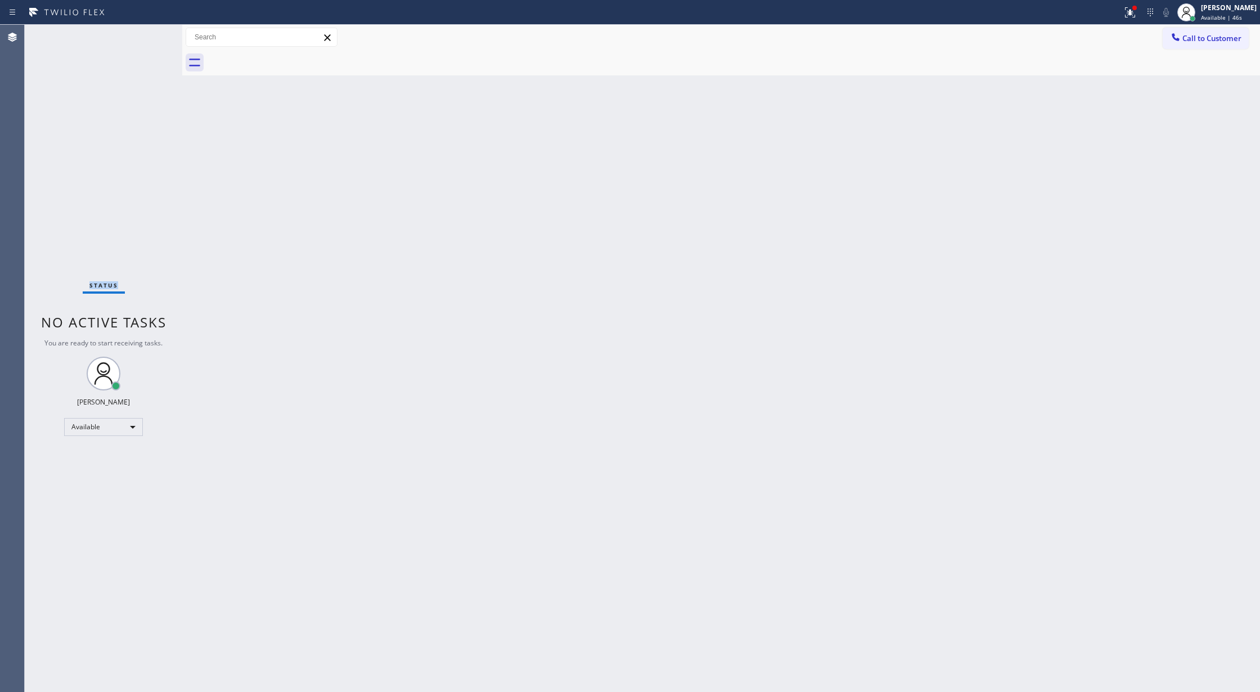
click at [153, 43] on div "Status No active tasks You are ready to start receiving tasks. [PERSON_NAME] Av…" at bounding box center [103, 358] width 157 height 667
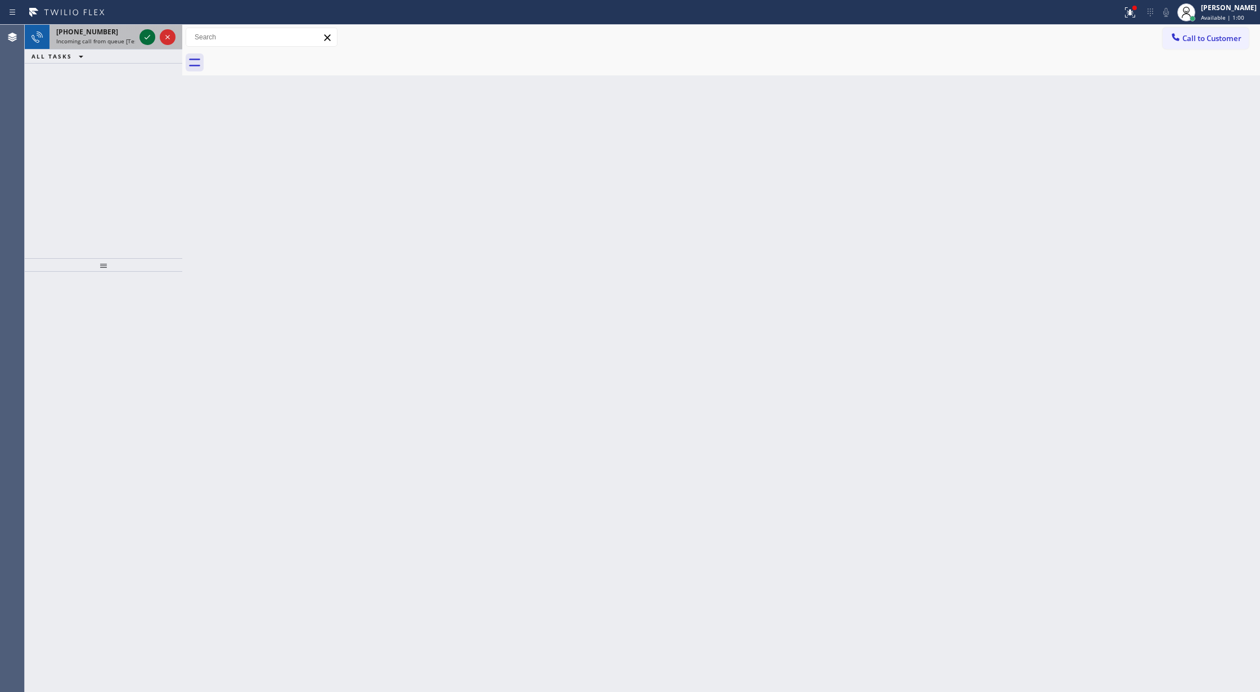
click at [147, 35] on icon at bounding box center [147, 36] width 13 height 13
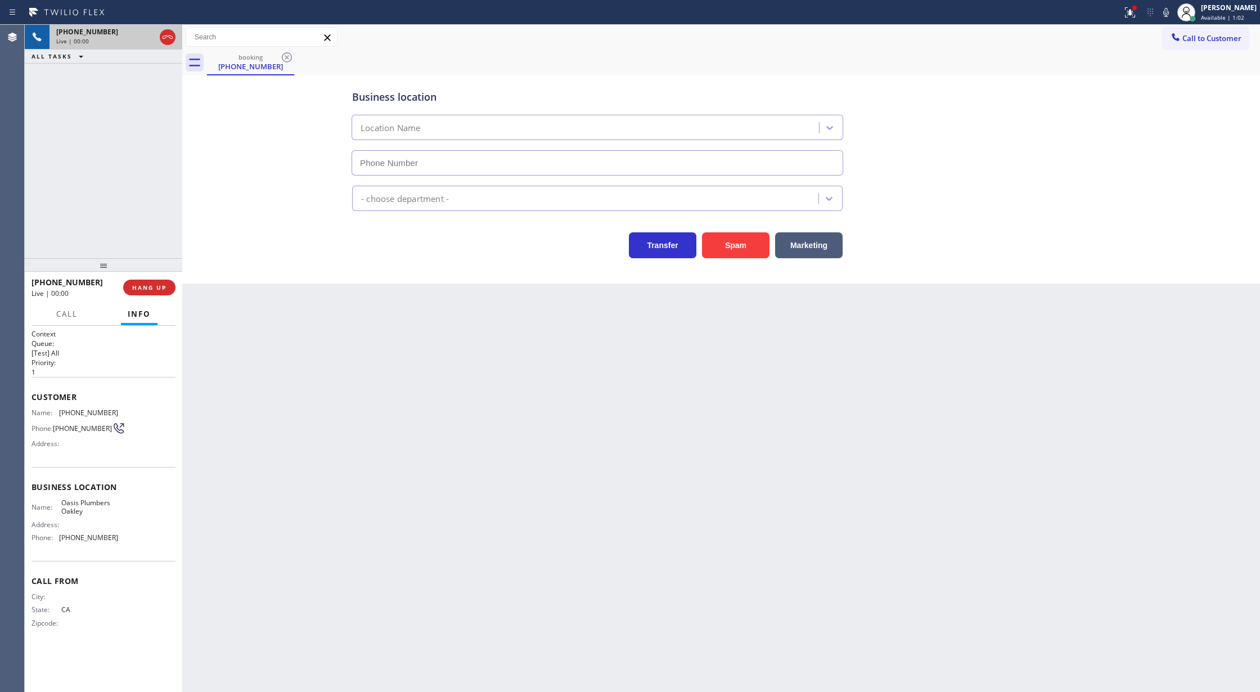
type input "(925) 297-1724"
click at [153, 288] on span "COMPLETE" at bounding box center [147, 287] width 39 height 8
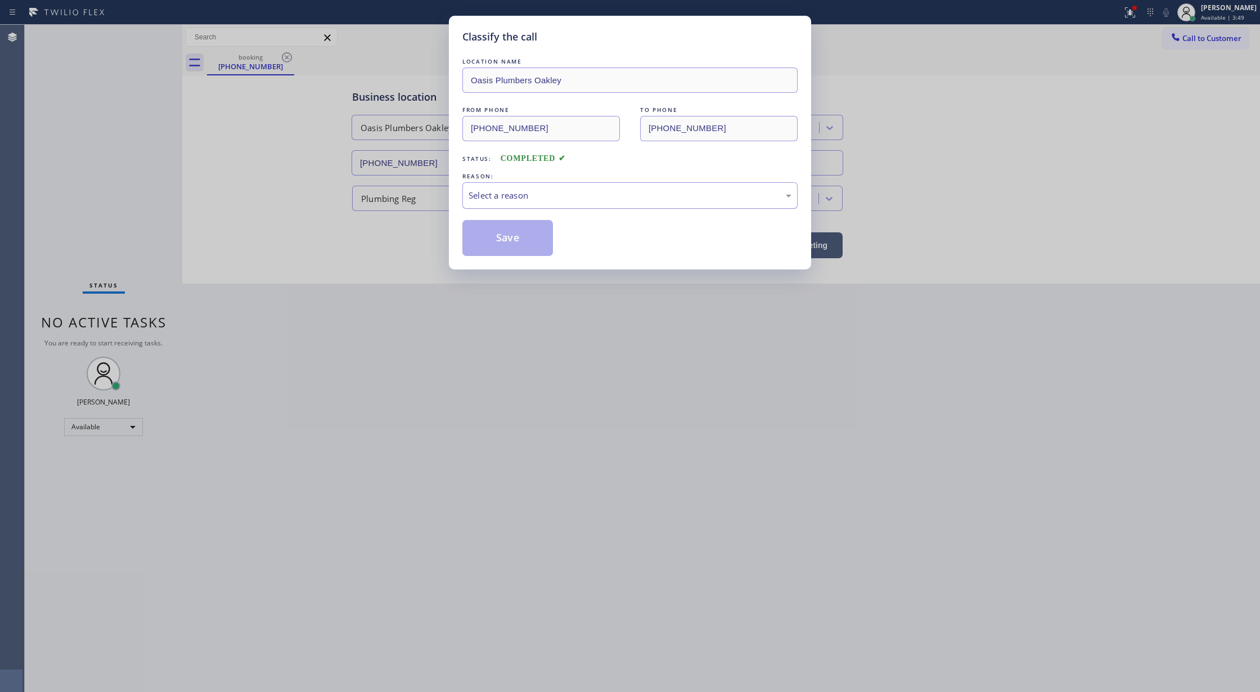
click at [507, 197] on div "Select a reason" at bounding box center [629, 195] width 323 height 13
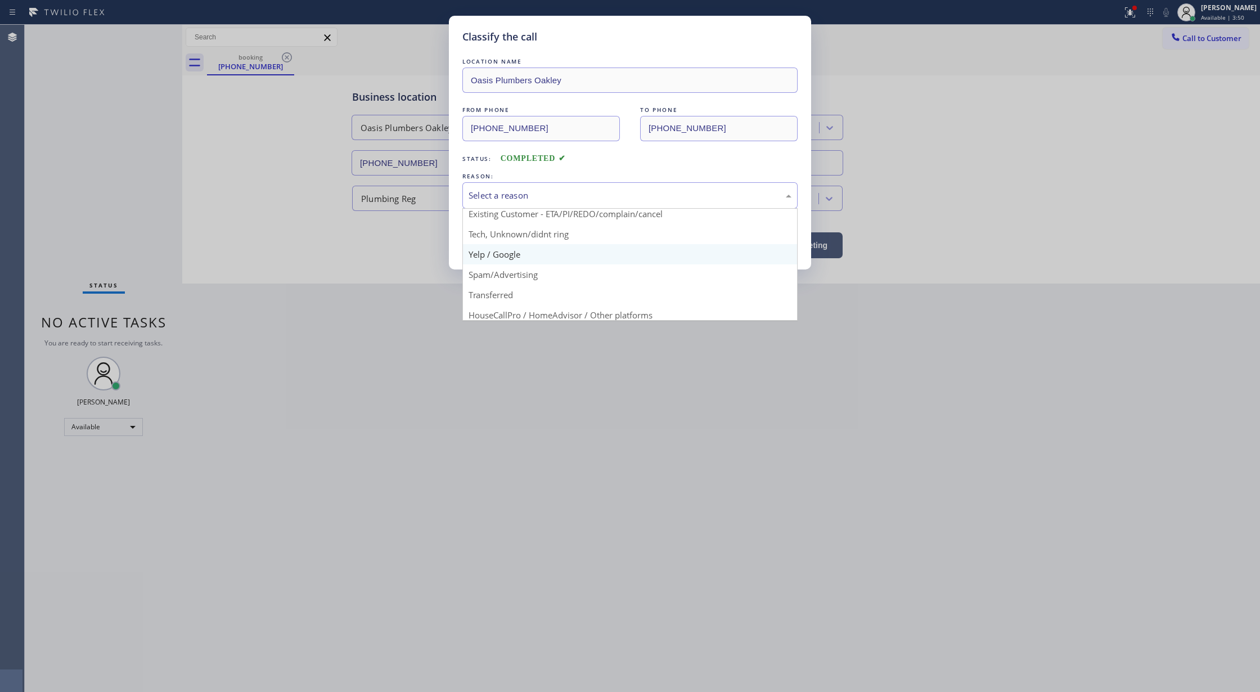
scroll to position [71, 0]
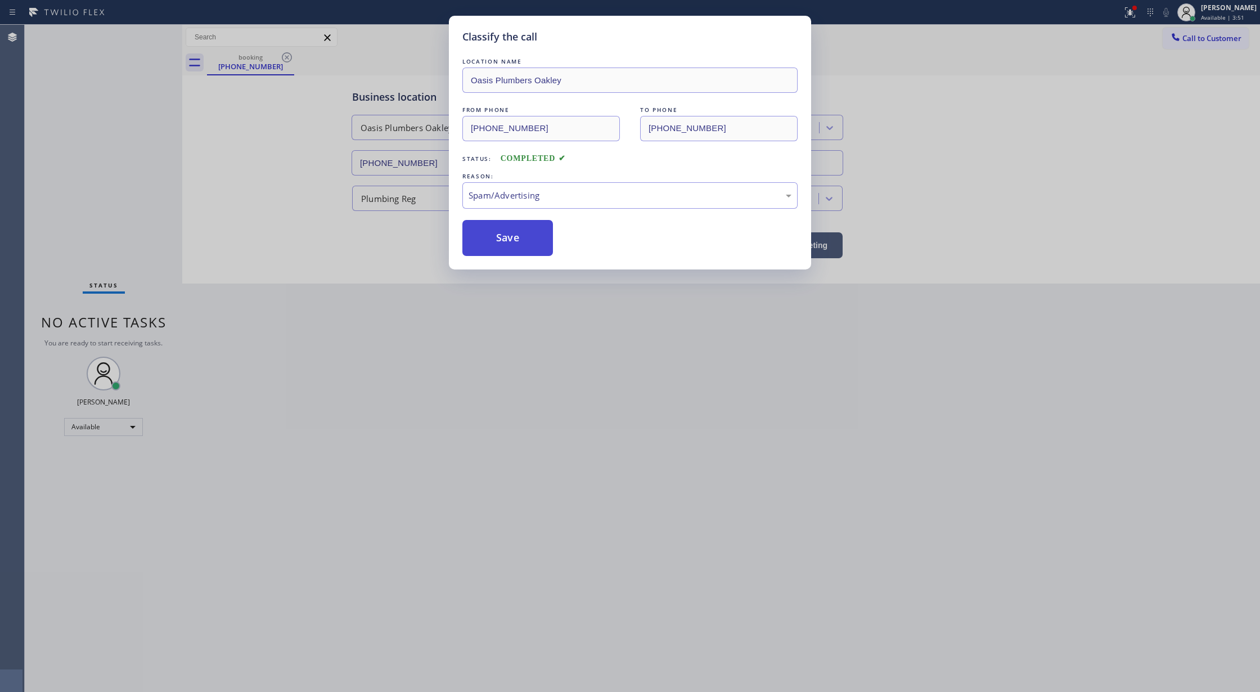
click at [507, 239] on button "Save" at bounding box center [507, 238] width 91 height 36
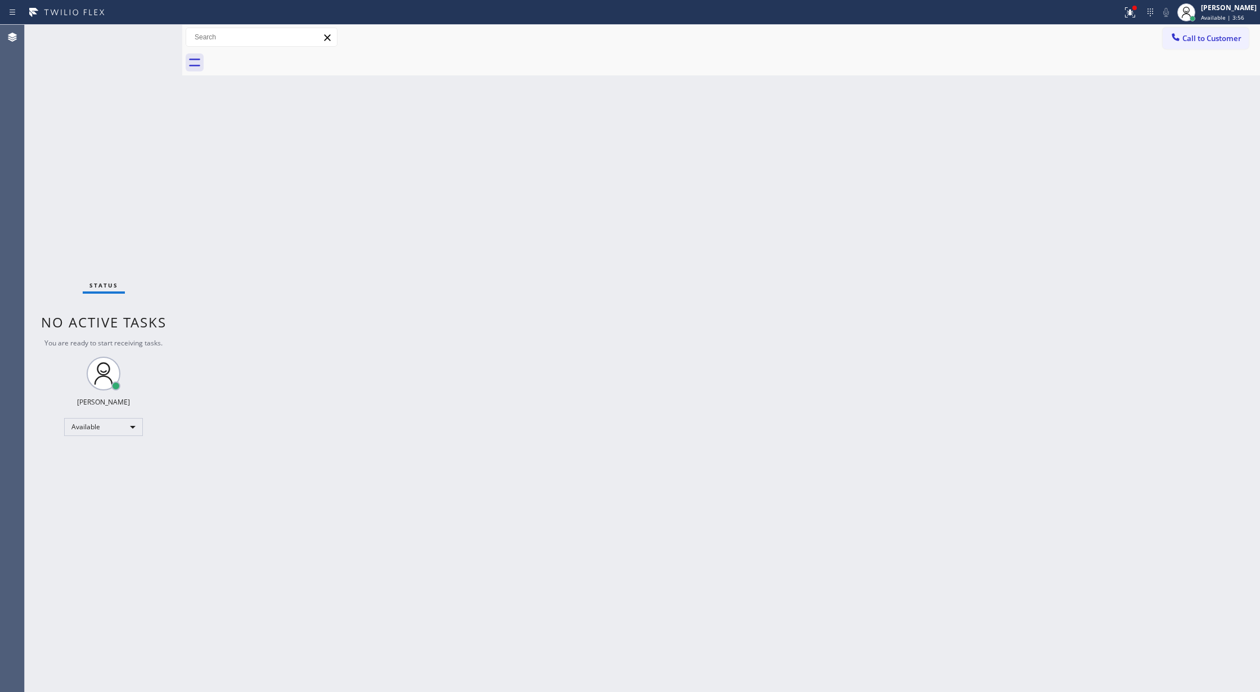
click at [146, 39] on div "Status No active tasks You are ready to start receiving tasks. [PERSON_NAME] Av…" at bounding box center [103, 358] width 157 height 667
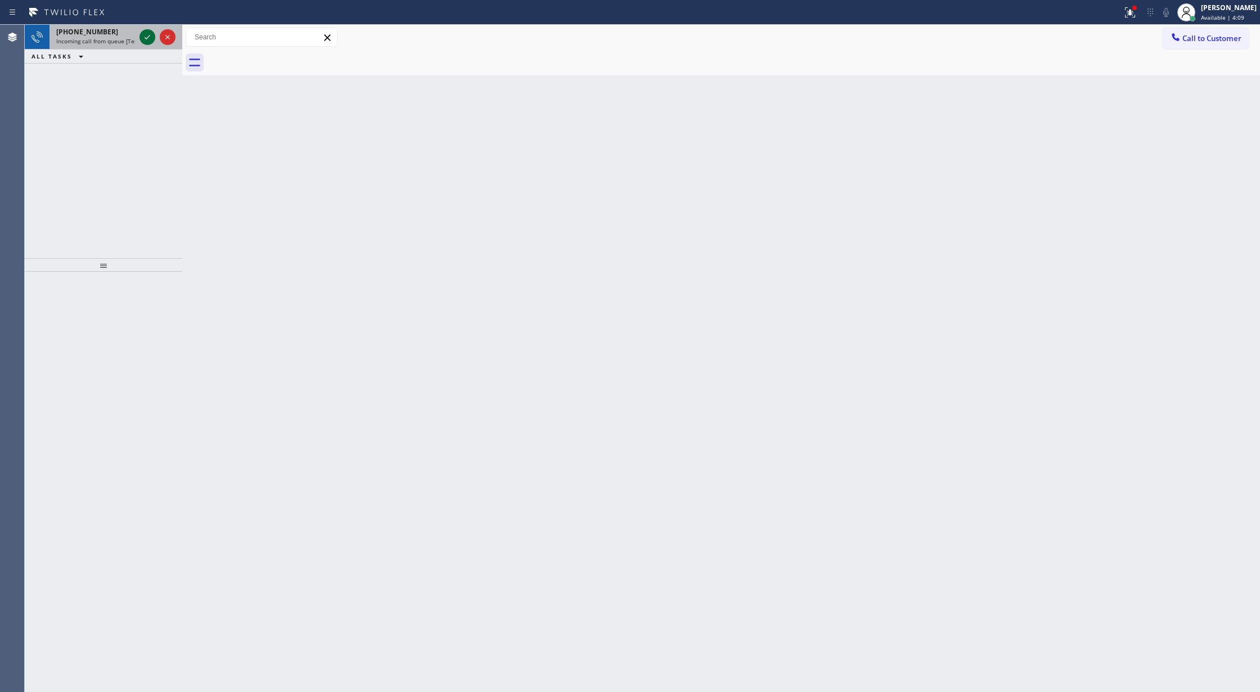
click at [142, 38] on icon at bounding box center [147, 36] width 13 height 13
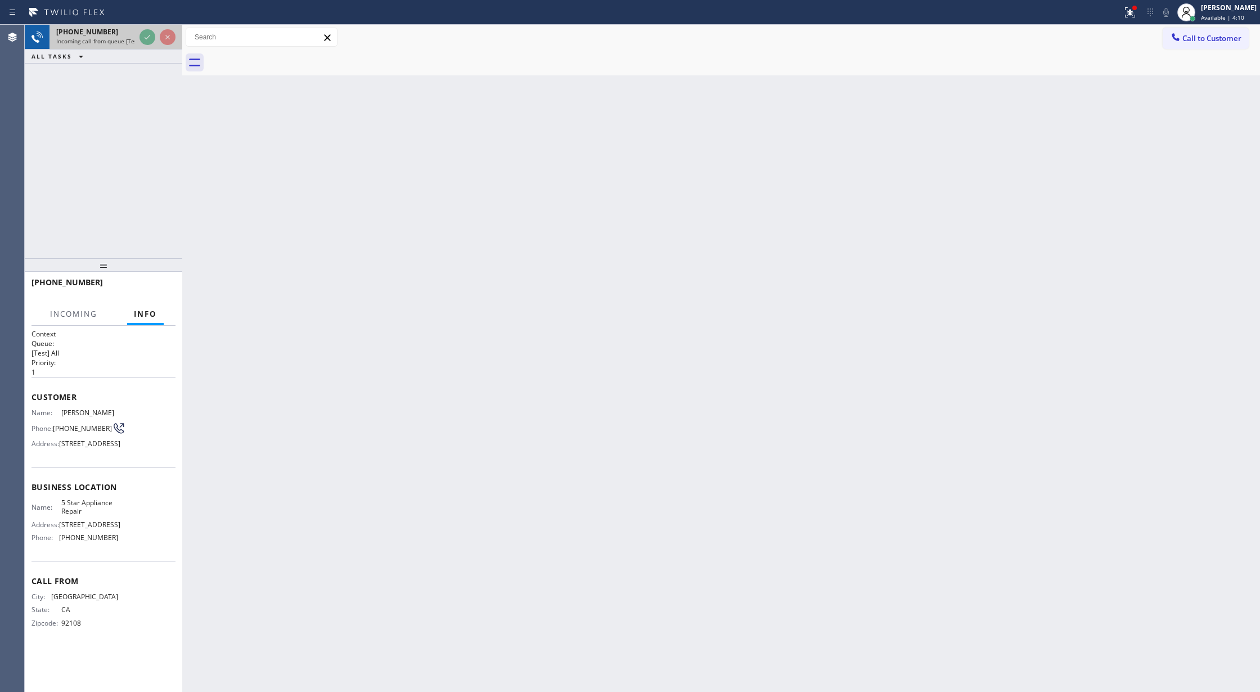
click at [138, 41] on div at bounding box center [157, 37] width 40 height 25
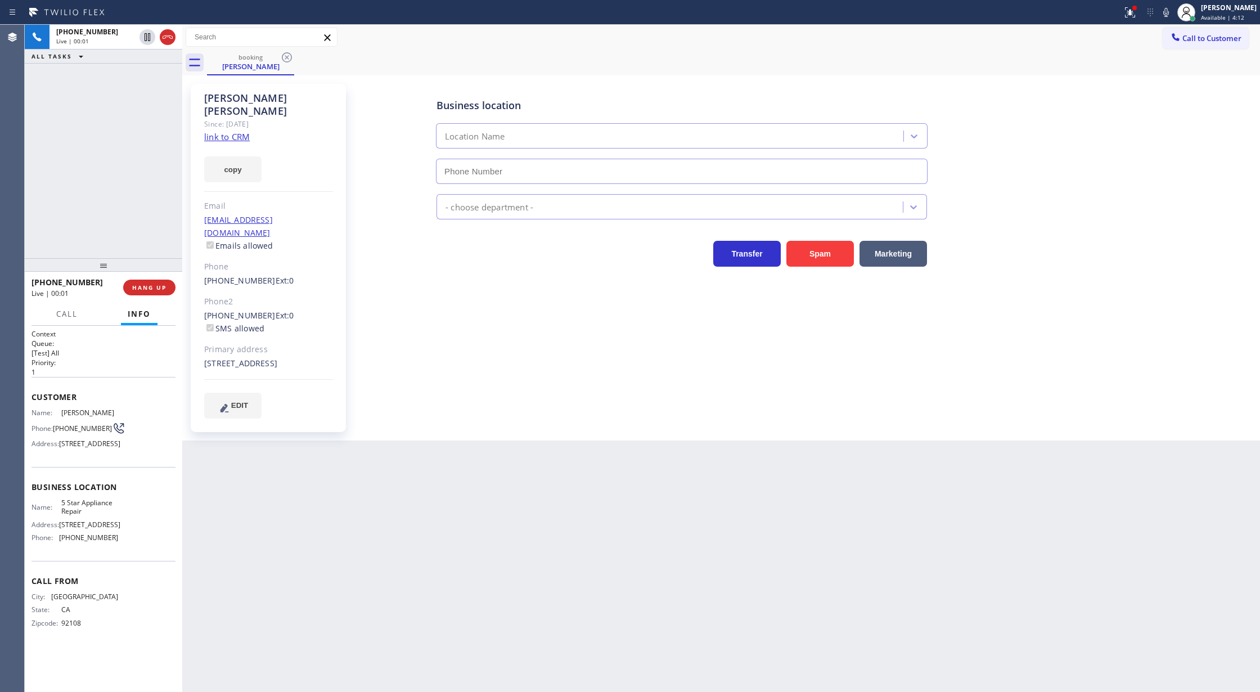
type input "(855) 731-4952"
click at [233, 131] on link "link to CRM" at bounding box center [227, 136] width 46 height 11
click at [147, 39] on icon at bounding box center [147, 36] width 13 height 13
click at [1171, 8] on icon at bounding box center [1165, 12] width 13 height 13
type input "(855) 731-4952"
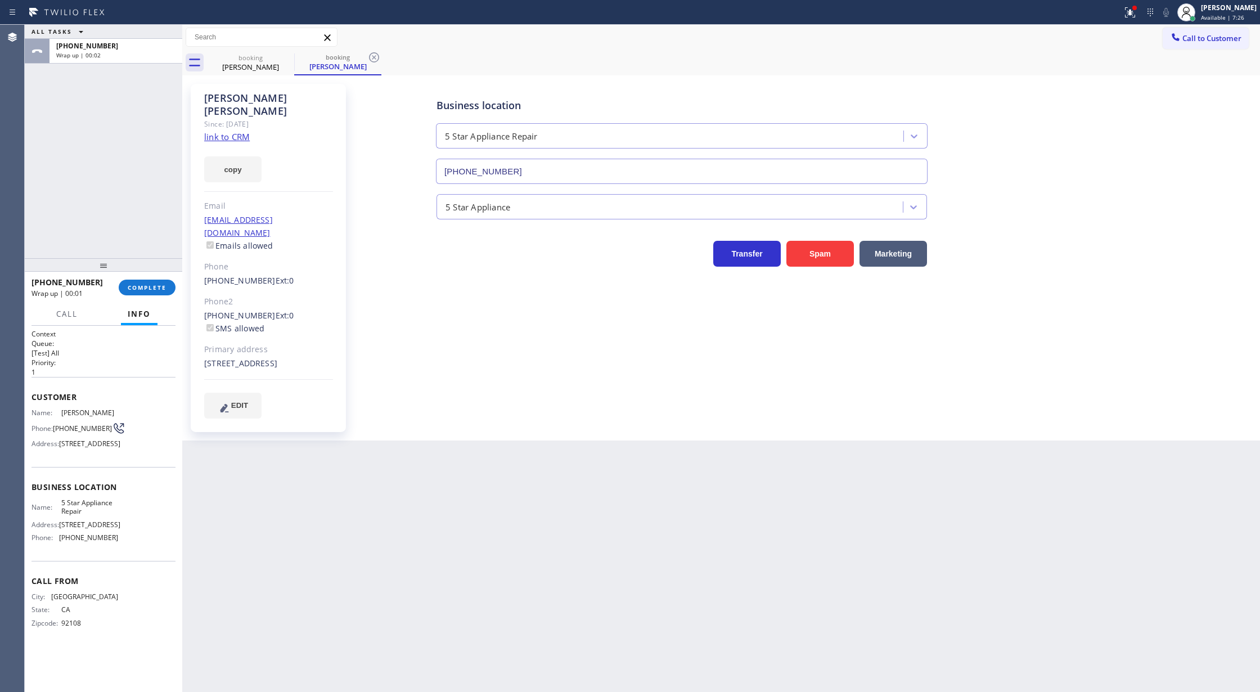
drag, startPoint x: 140, startPoint y: 290, endPoint x: 209, endPoint y: 296, distance: 69.4
click at [140, 289] on span "COMPLETE" at bounding box center [147, 287] width 39 height 8
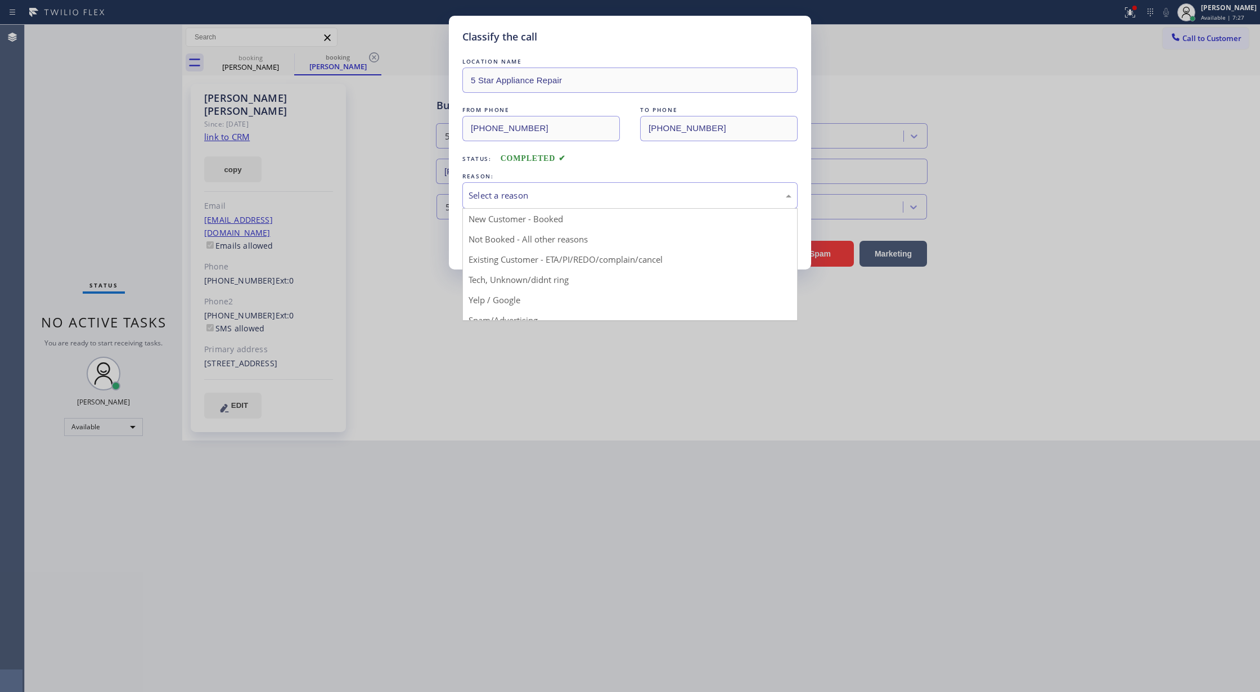
click at [553, 187] on div "Select a reason" at bounding box center [629, 195] width 335 height 26
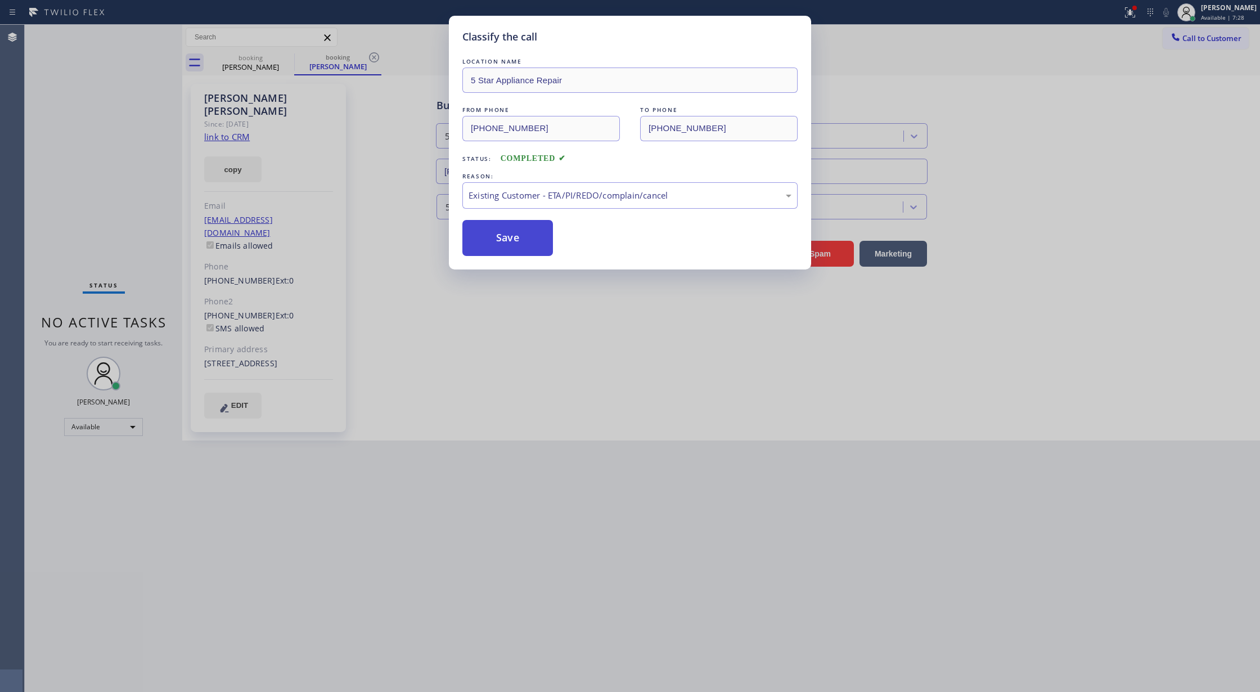
click at [510, 248] on button "Save" at bounding box center [507, 238] width 91 height 36
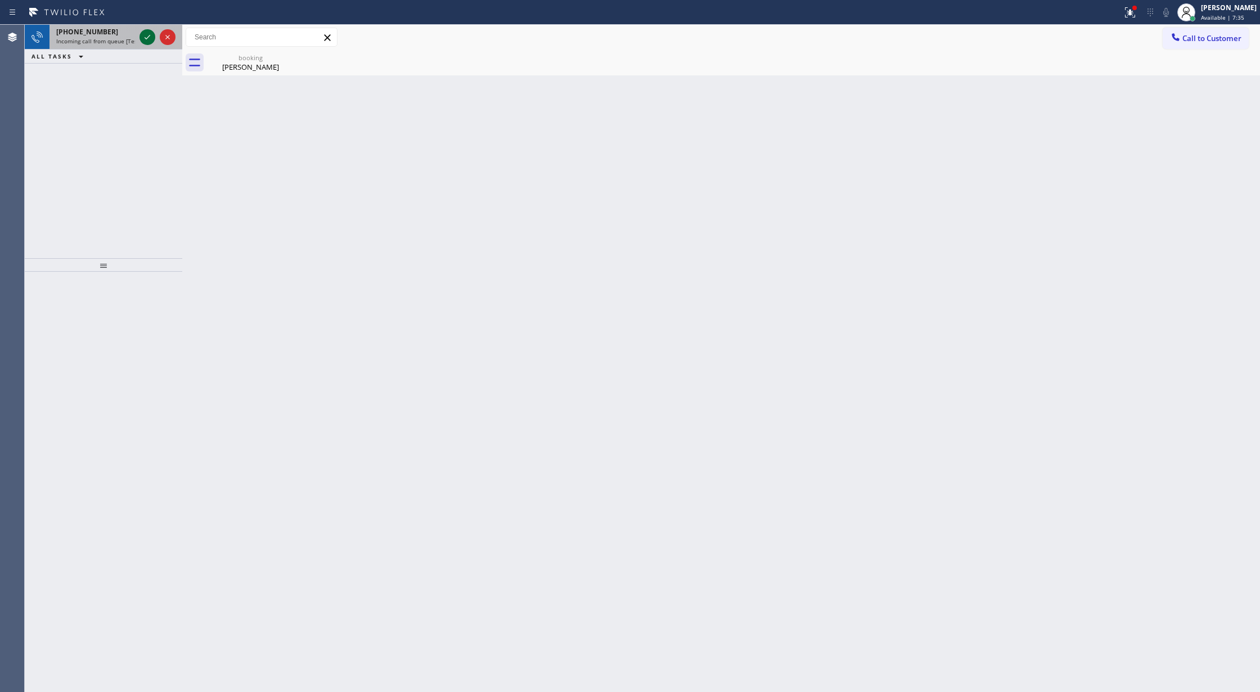
drag, startPoint x: 144, startPoint y: 29, endPoint x: 147, endPoint y: 40, distance: 11.6
click at [144, 29] on button at bounding box center [147, 37] width 16 height 16
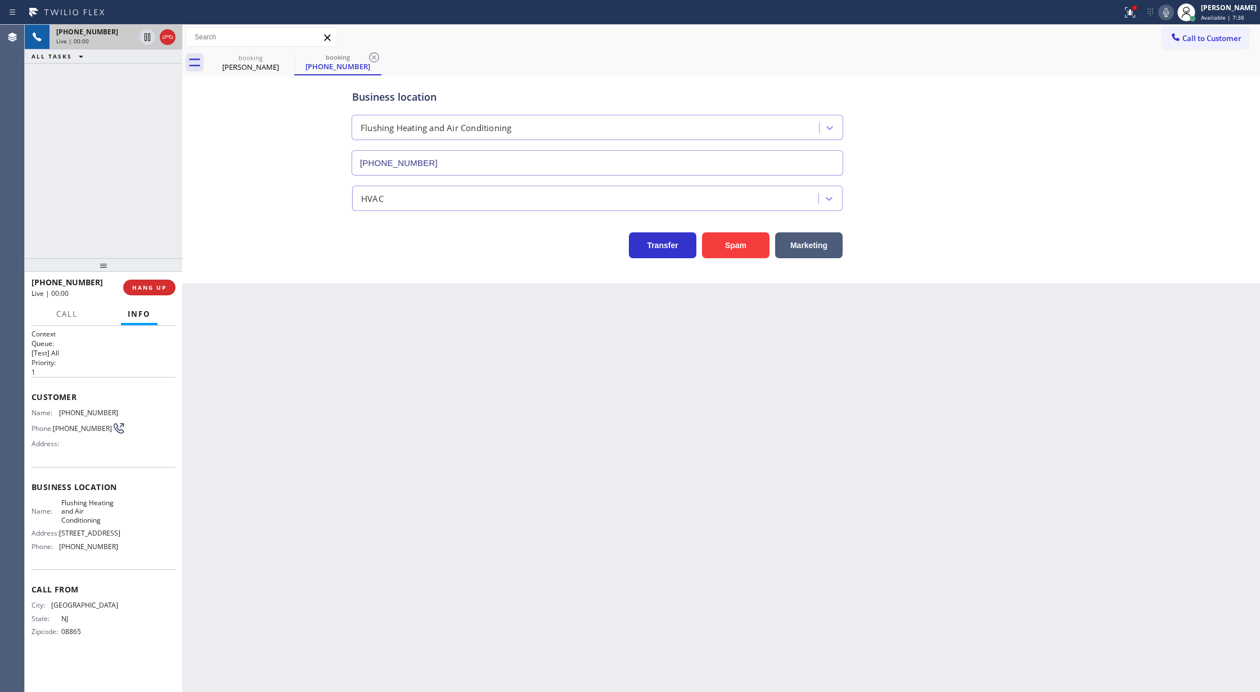
type input "(347) 690-7214"
click at [716, 237] on button "Spam" at bounding box center [735, 245] width 67 height 26
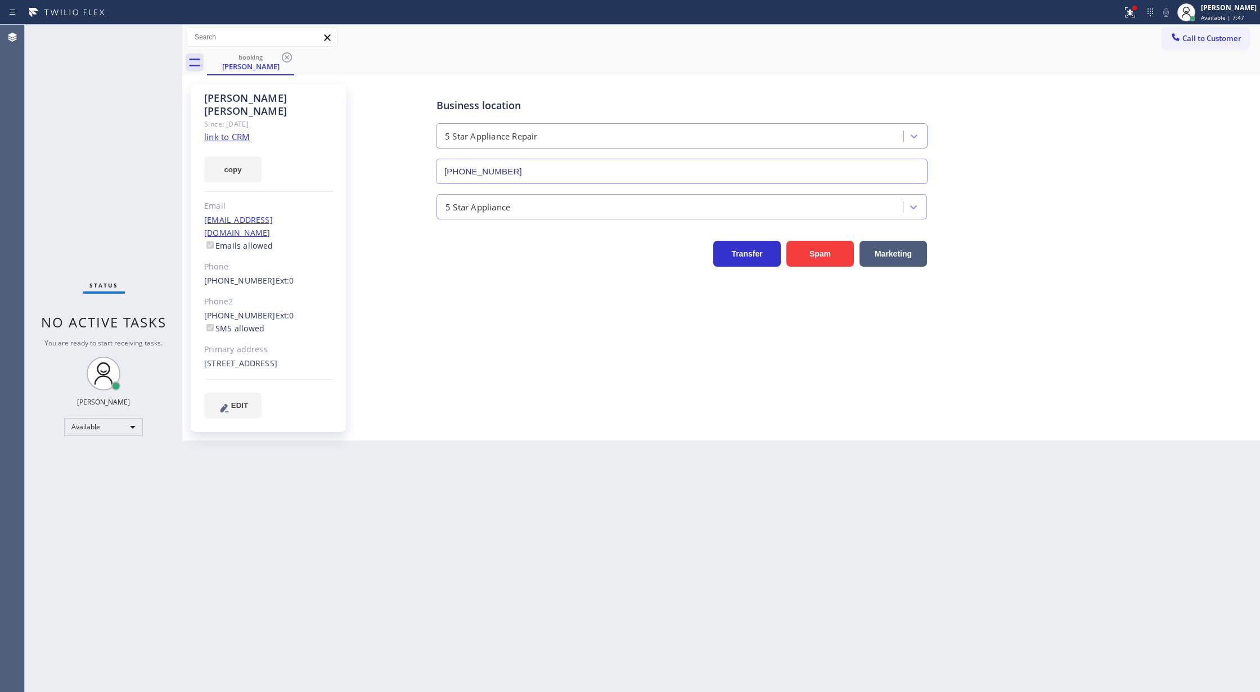
click at [235, 93] on div "Helen Eckmann" at bounding box center [268, 105] width 129 height 26
click at [282, 55] on icon at bounding box center [287, 57] width 10 height 10
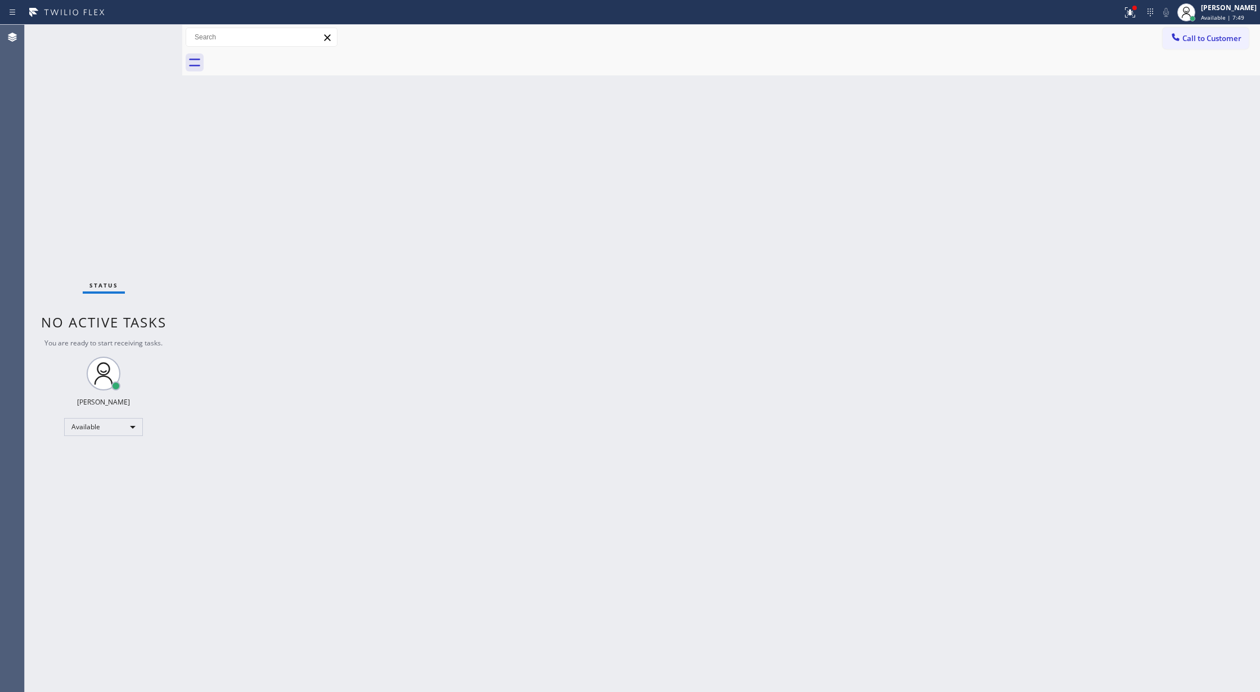
click at [151, 37] on div "Status No active tasks You are ready to start receiving tasks. [PERSON_NAME] Av…" at bounding box center [103, 358] width 157 height 667
click at [151, 36] on div "Status No active tasks You are ready to start receiving tasks. [PERSON_NAME] Av…" at bounding box center [103, 358] width 157 height 667
click at [156, 37] on div "Status No active tasks You are ready to start receiving tasks. [PERSON_NAME] Av…" at bounding box center [103, 358] width 157 height 667
click at [156, 34] on div "Status No active tasks You are ready to start receiving tasks. [PERSON_NAME] Av…" at bounding box center [103, 358] width 157 height 667
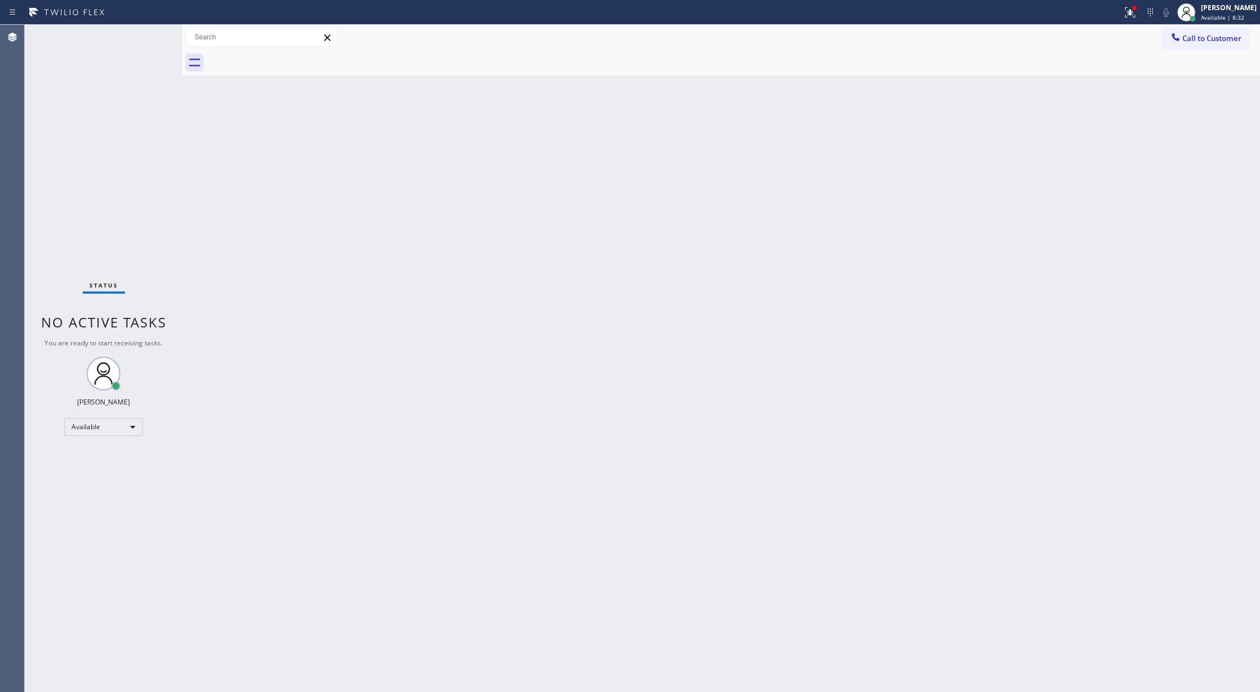
click at [156, 34] on div "Status No active tasks You are ready to start receiving tasks. [PERSON_NAME] Av…" at bounding box center [103, 358] width 157 height 667
click at [153, 32] on div "Status No active tasks You are ready to start receiving tasks. [PERSON_NAME] Av…" at bounding box center [103, 358] width 157 height 667
click at [153, 37] on div "Status No active tasks You are ready to start receiving tasks. [PERSON_NAME] Av…" at bounding box center [103, 358] width 157 height 667
click at [147, 35] on div "Status No active tasks You are ready to start receiving tasks. [PERSON_NAME] Av…" at bounding box center [103, 358] width 157 height 667
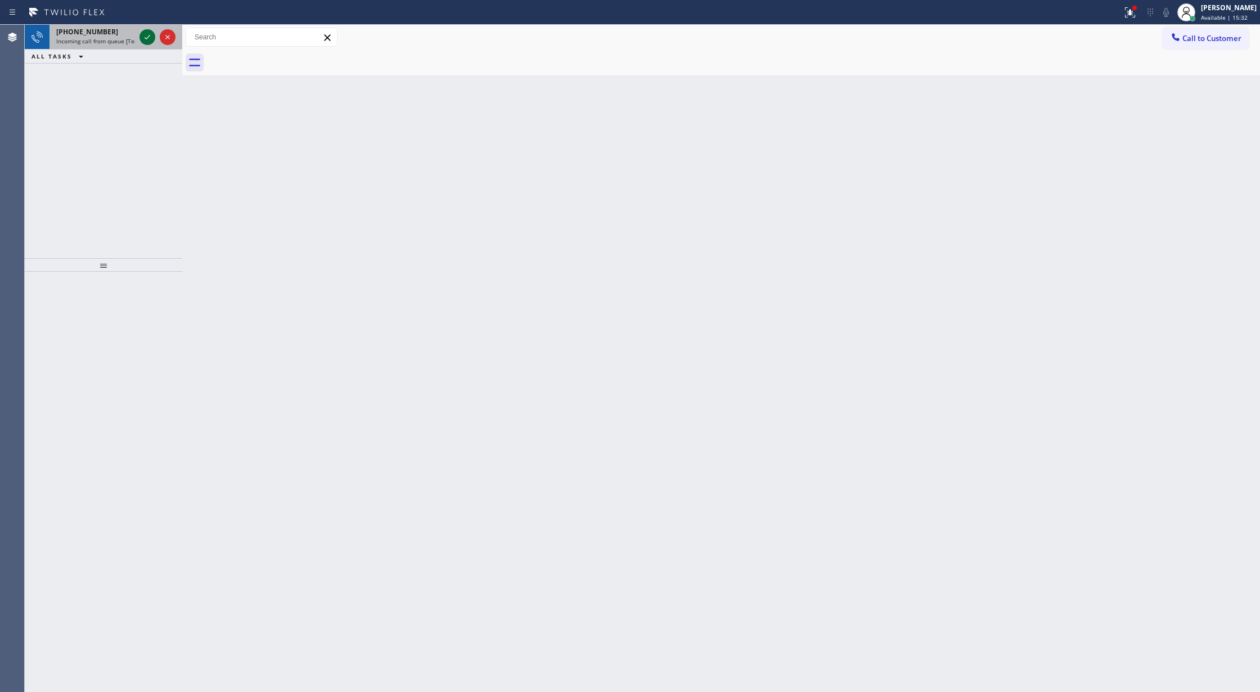
drag, startPoint x: 138, startPoint y: 38, endPoint x: 146, endPoint y: 36, distance: 8.7
click at [138, 38] on div at bounding box center [157, 37] width 40 height 25
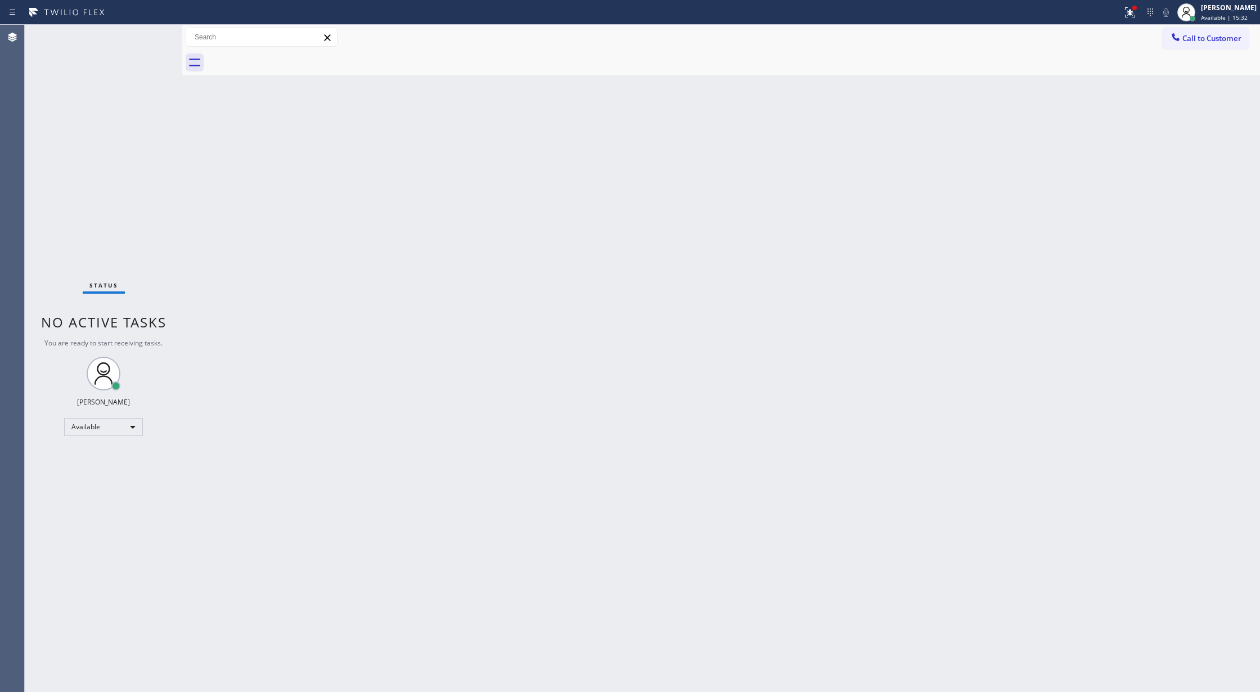
click at [146, 36] on div "Status No active tasks You are ready to start receiving tasks. [PERSON_NAME] Av…" at bounding box center [103, 358] width 157 height 667
click at [147, 36] on div "Status No active tasks You are ready to start receiving tasks. [PERSON_NAME] Av…" at bounding box center [103, 358] width 157 height 667
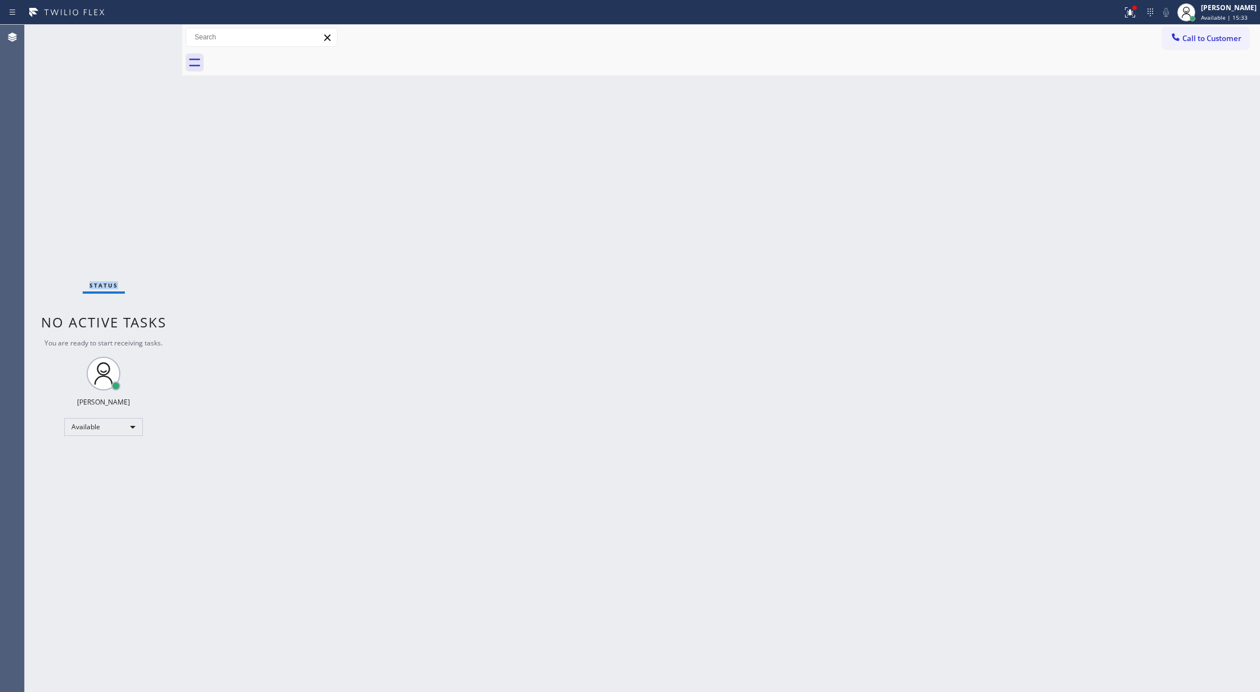
click at [147, 39] on div "Status No active tasks You are ready to start receiving tasks. [PERSON_NAME] Av…" at bounding box center [103, 358] width 157 height 667
click at [149, 42] on div "Status No active tasks You are ready to start receiving tasks. [PERSON_NAME] Av…" at bounding box center [103, 358] width 157 height 667
click at [159, 43] on div "Status No active tasks You are ready to start receiving tasks. [PERSON_NAME] Av…" at bounding box center [103, 358] width 157 height 667
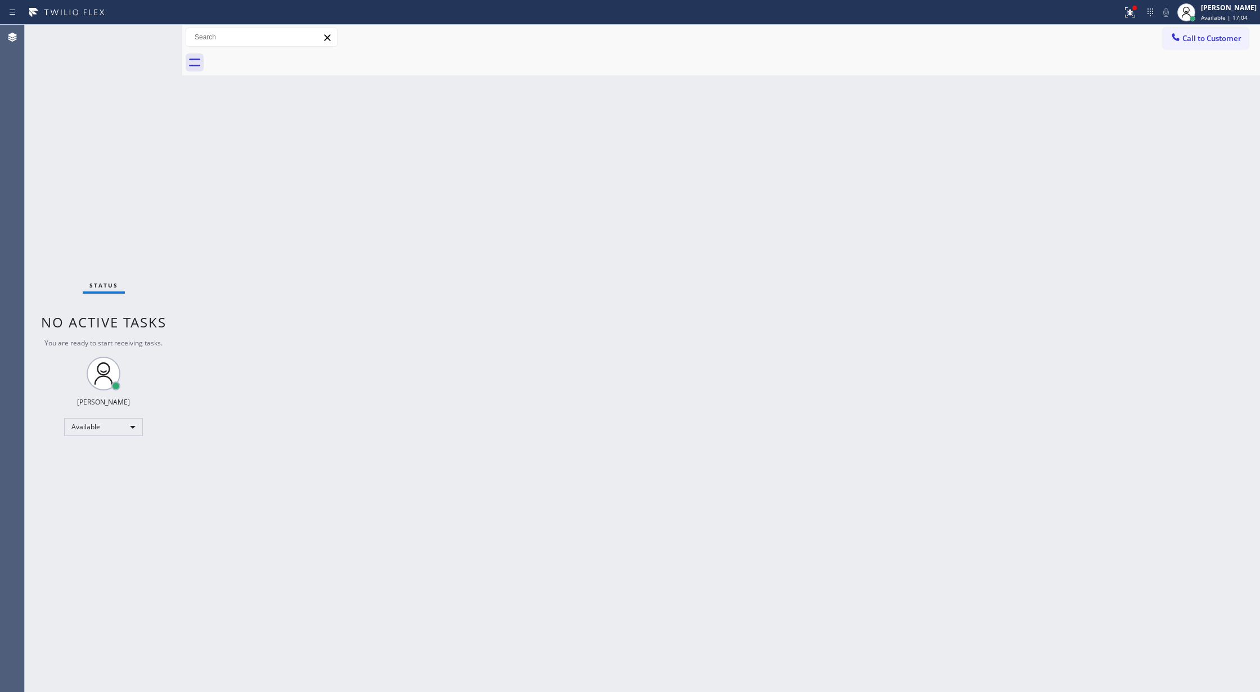
click at [159, 43] on div "Status No active tasks You are ready to start receiving tasks. [PERSON_NAME] Av…" at bounding box center [103, 358] width 157 height 667
click at [159, 43] on div at bounding box center [157, 37] width 40 height 25
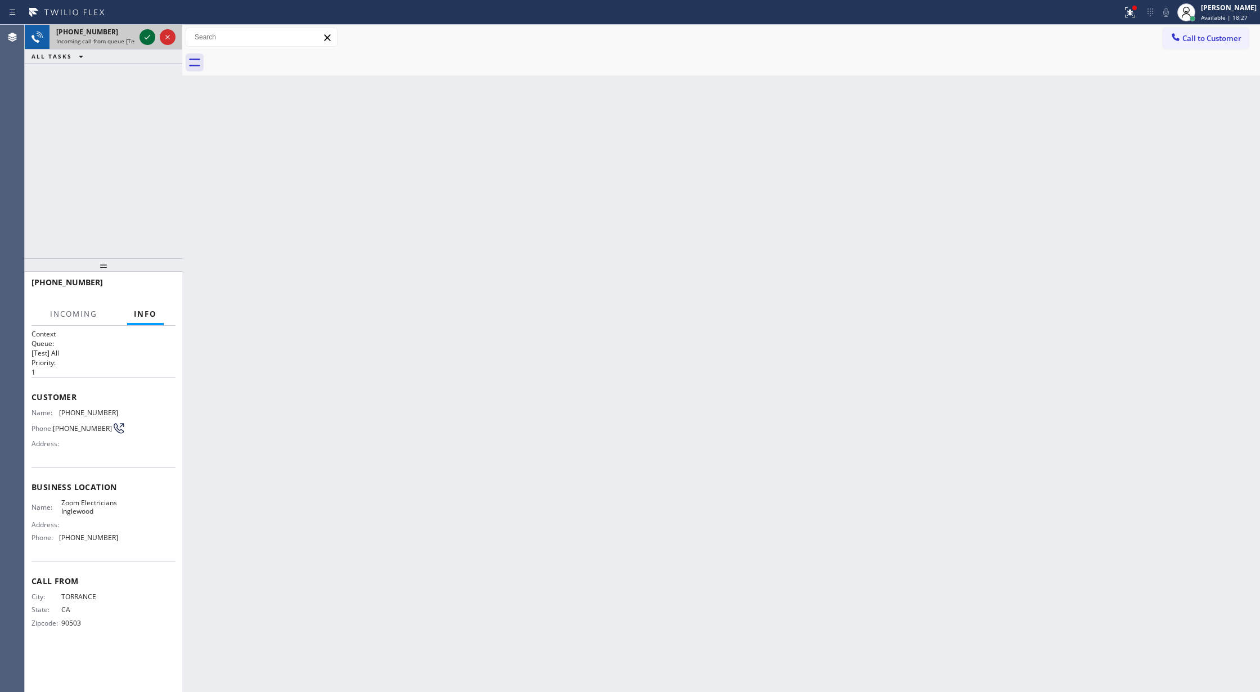
click at [142, 43] on icon at bounding box center [147, 36] width 13 height 13
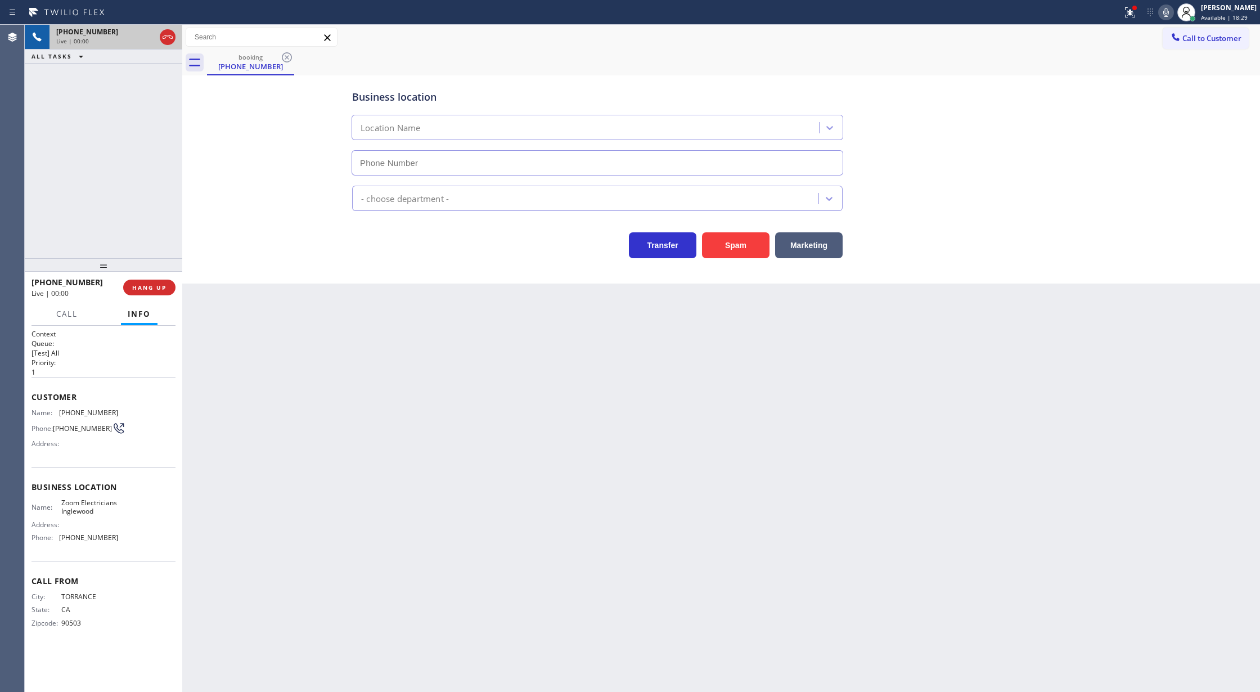
type input "(424) 392-7301"
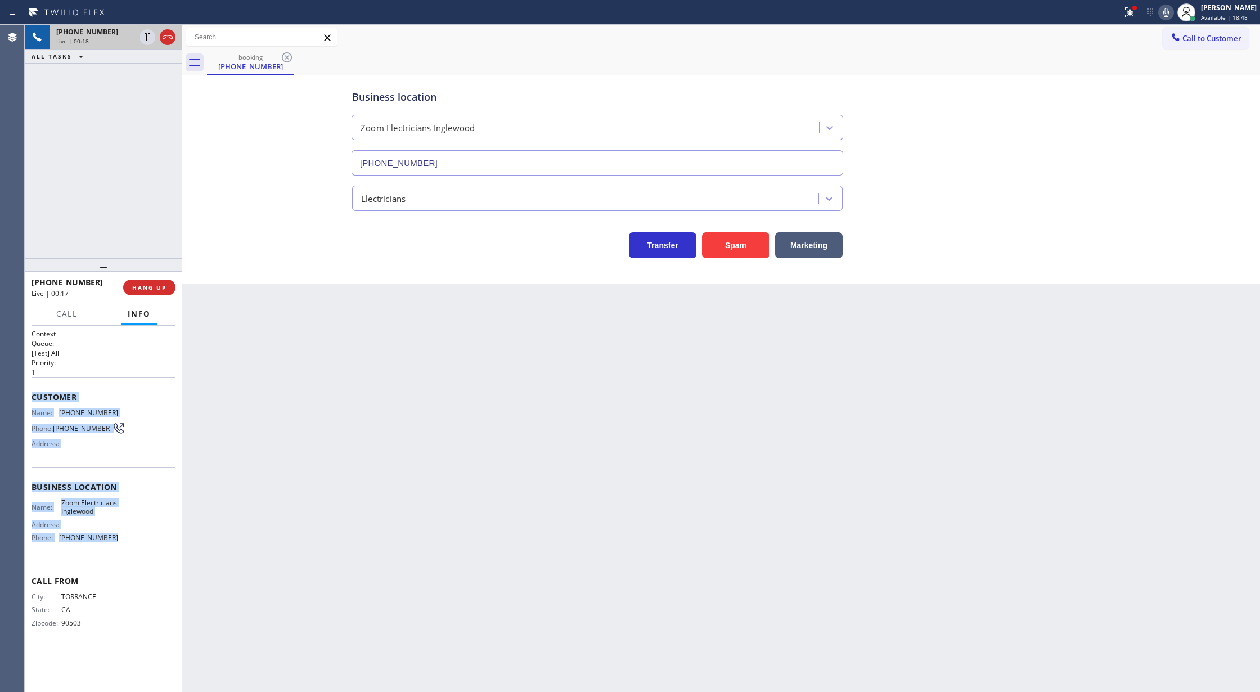
copy div "Customer Name: (310) 350-0142 Phone: (310) 350-0142 Address: Business location …"
drag, startPoint x: 30, startPoint y: 390, endPoint x: 146, endPoint y: 539, distance: 188.3
click at [146, 539] on div "Context Queue: [Test] All Priority: 1 Customer Name: (310) 350-0142 Phone: (310…" at bounding box center [103, 509] width 157 height 367
click at [143, 287] on span "COMPLETE" at bounding box center [147, 287] width 39 height 8
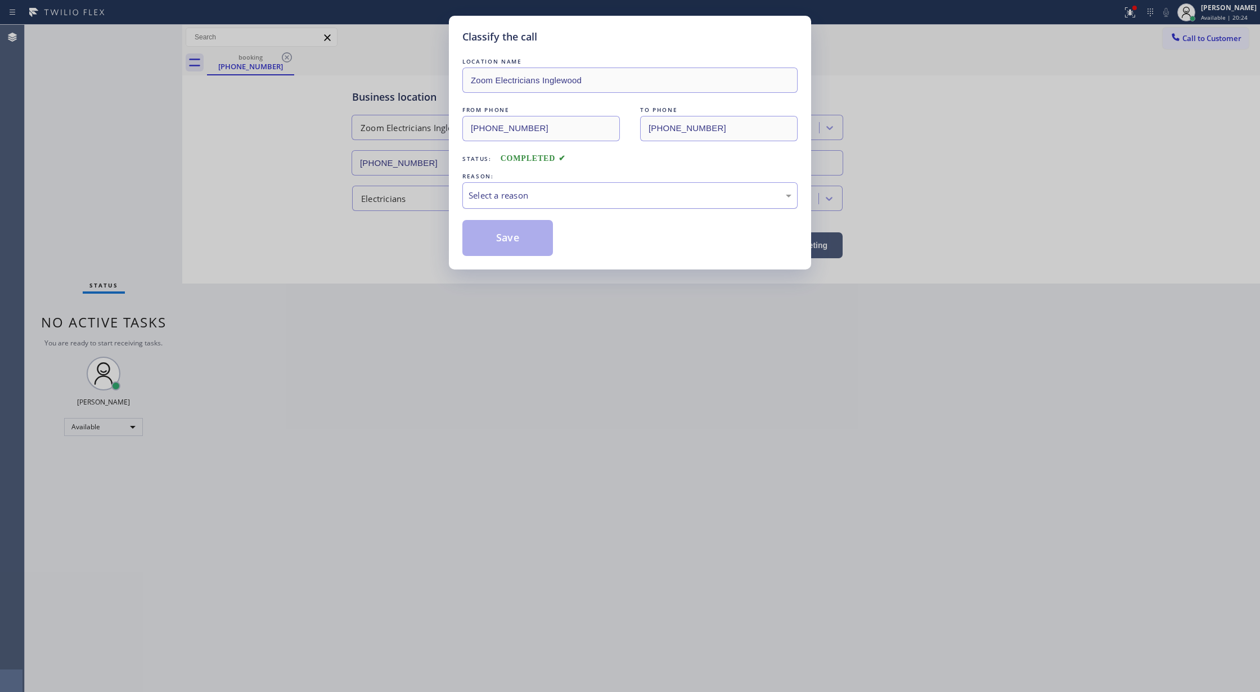
click at [504, 196] on div "Select a reason" at bounding box center [629, 195] width 323 height 13
click at [497, 241] on button "Save" at bounding box center [507, 238] width 91 height 36
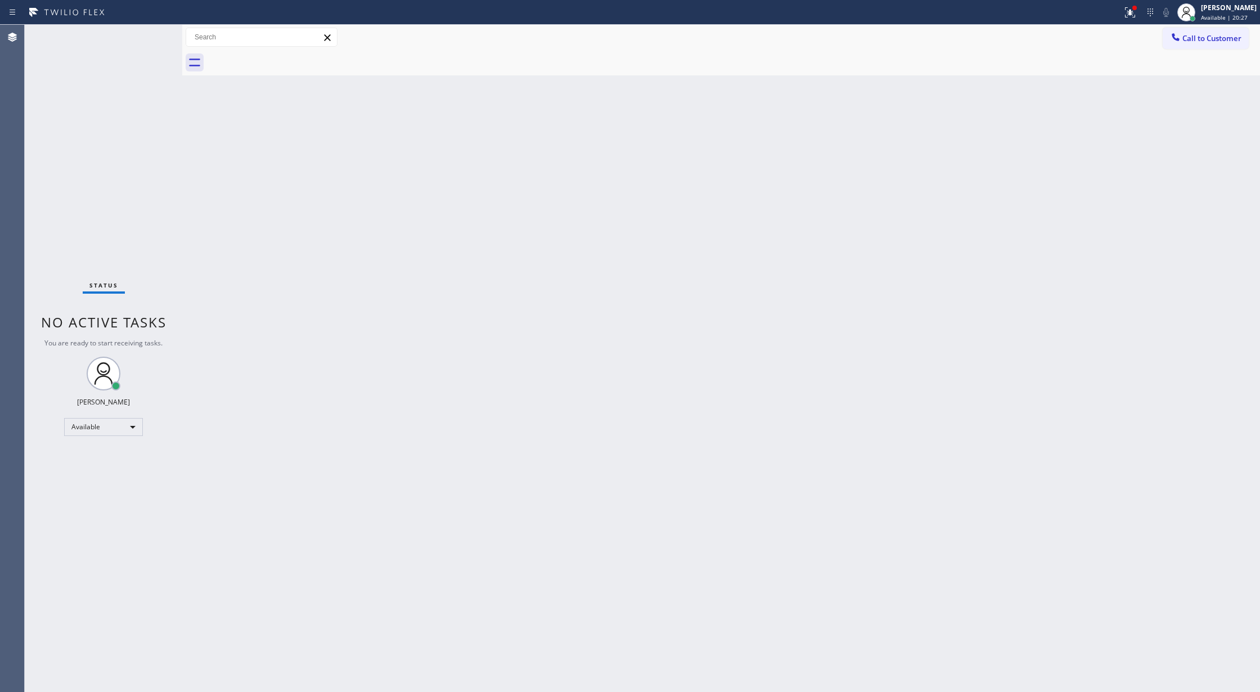
click at [151, 30] on div "Status No active tasks You are ready to start receiving tasks. [PERSON_NAME] Av…" at bounding box center [103, 358] width 157 height 667
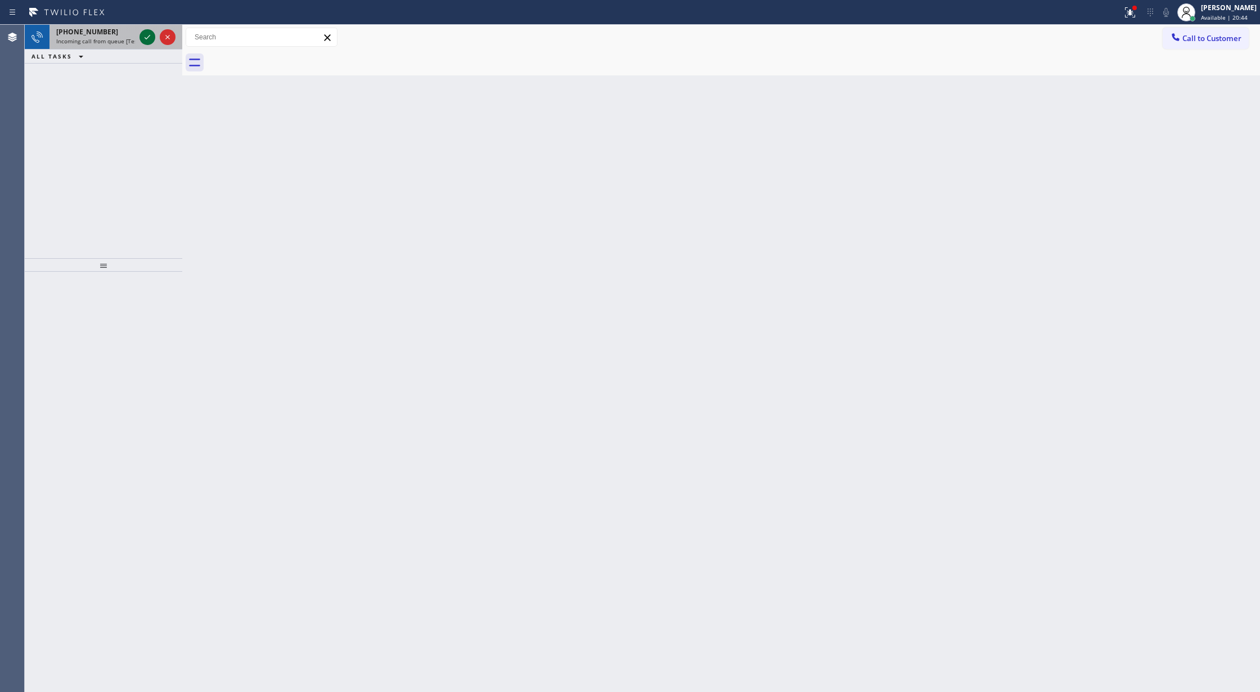
click at [145, 37] on icon at bounding box center [147, 36] width 13 height 13
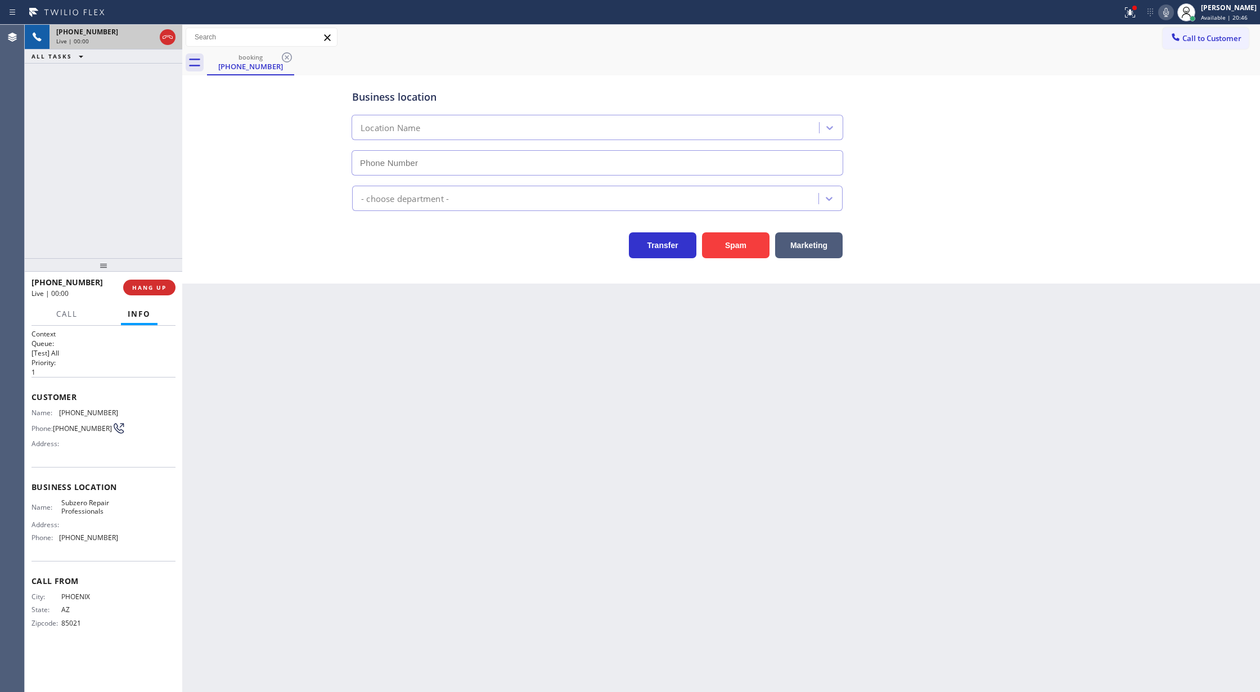
type input "(206) 309-4022"
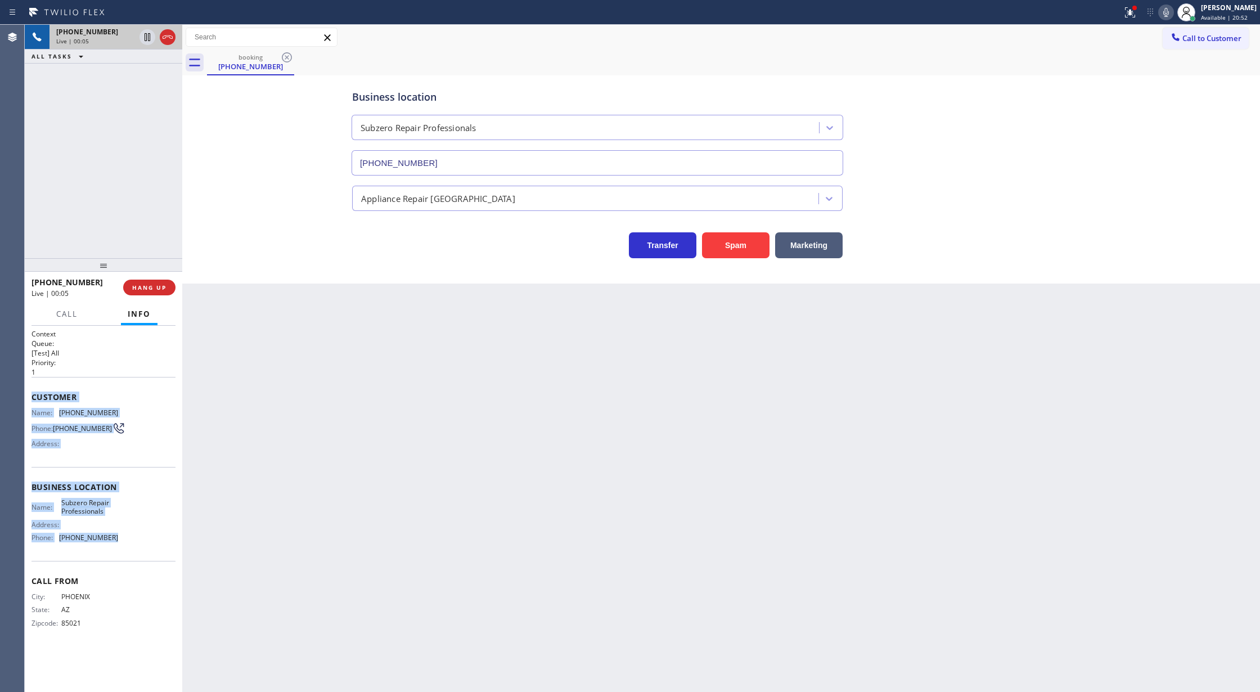
copy div "Customer Name: (480) 231-1315 Phone: (480) 231-1315 Address: Business location …"
drag, startPoint x: 32, startPoint y: 395, endPoint x: 124, endPoint y: 538, distance: 170.0
click at [124, 538] on div "Context Queue: [Test] All Priority: 1 Customer Name: (480) 231-1315 Phone: (480…" at bounding box center [103, 487] width 144 height 317
click at [1169, 12] on icon at bounding box center [1166, 12] width 6 height 9
click at [1169, 15] on icon at bounding box center [1166, 12] width 6 height 9
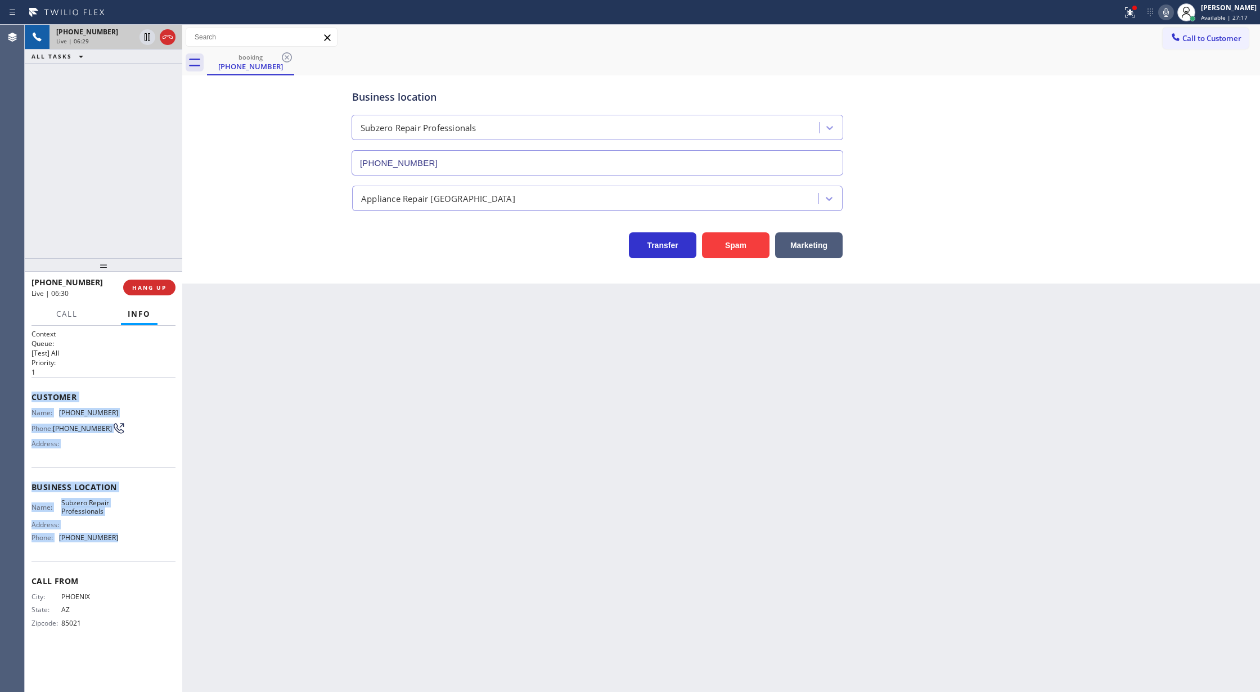
click at [1169, 13] on icon at bounding box center [1165, 12] width 13 height 13
click at [1170, 14] on rect at bounding box center [1166, 11] width 8 height 8
click at [171, 39] on icon at bounding box center [167, 36] width 13 height 13
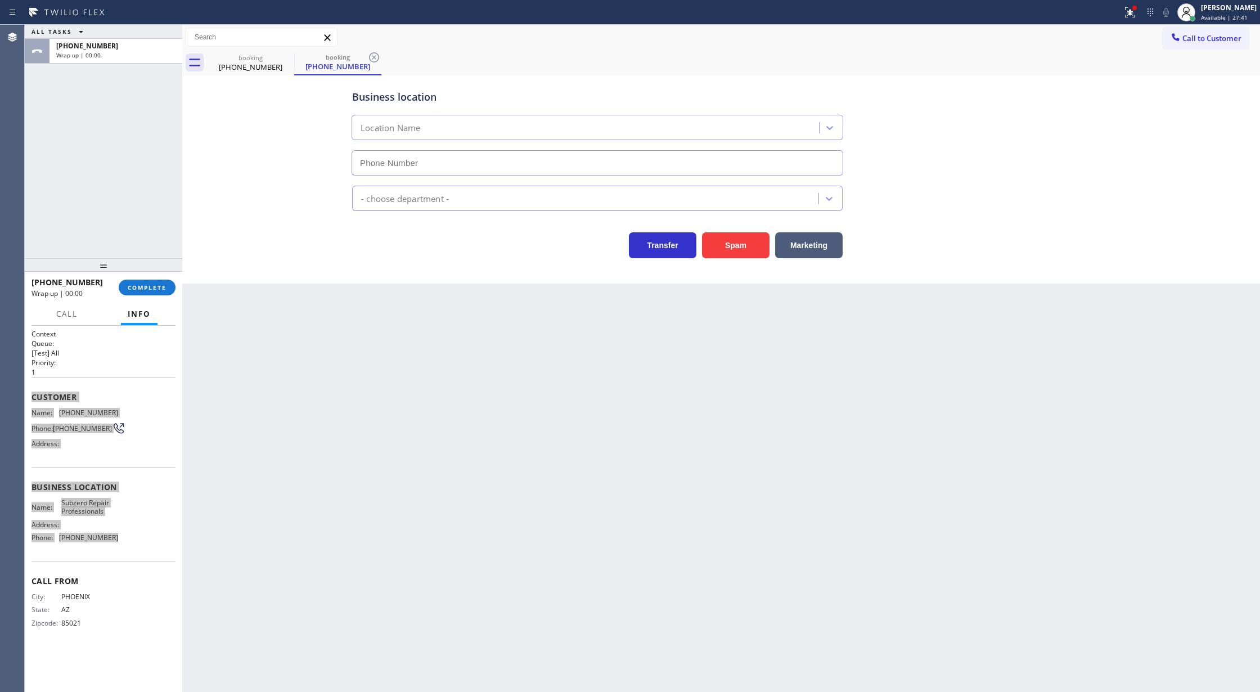
type input "(206) 309-4022"
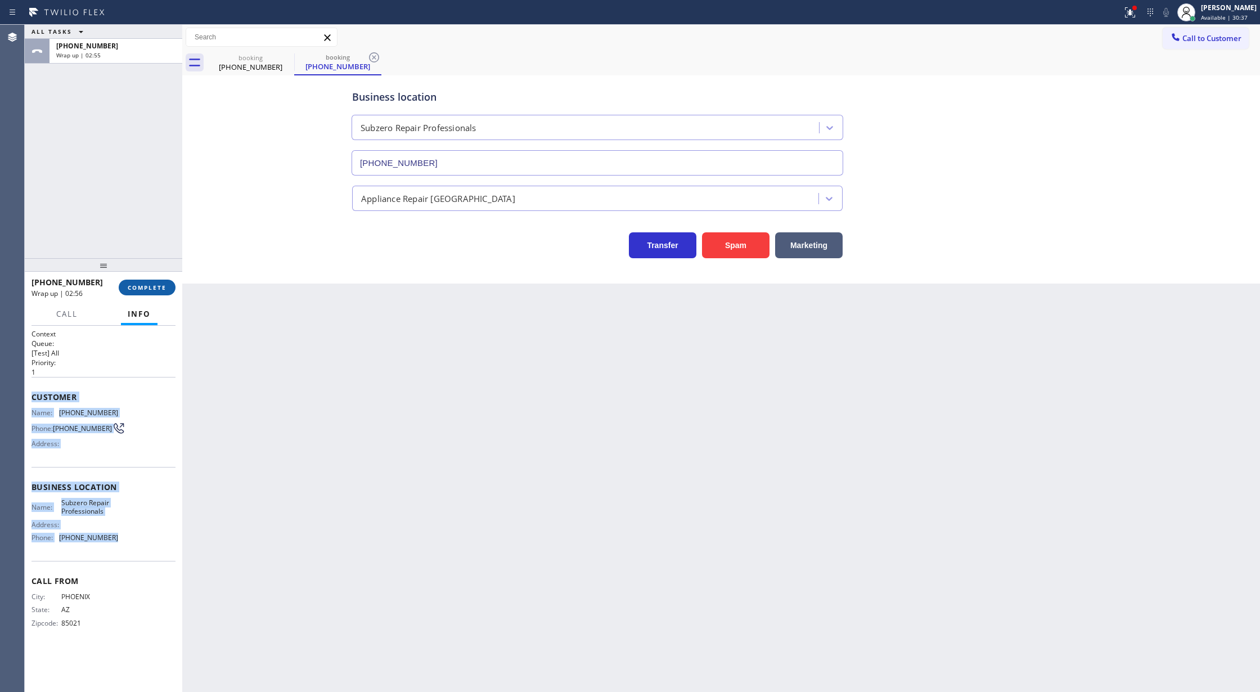
click at [138, 291] on span "COMPLETE" at bounding box center [147, 287] width 39 height 8
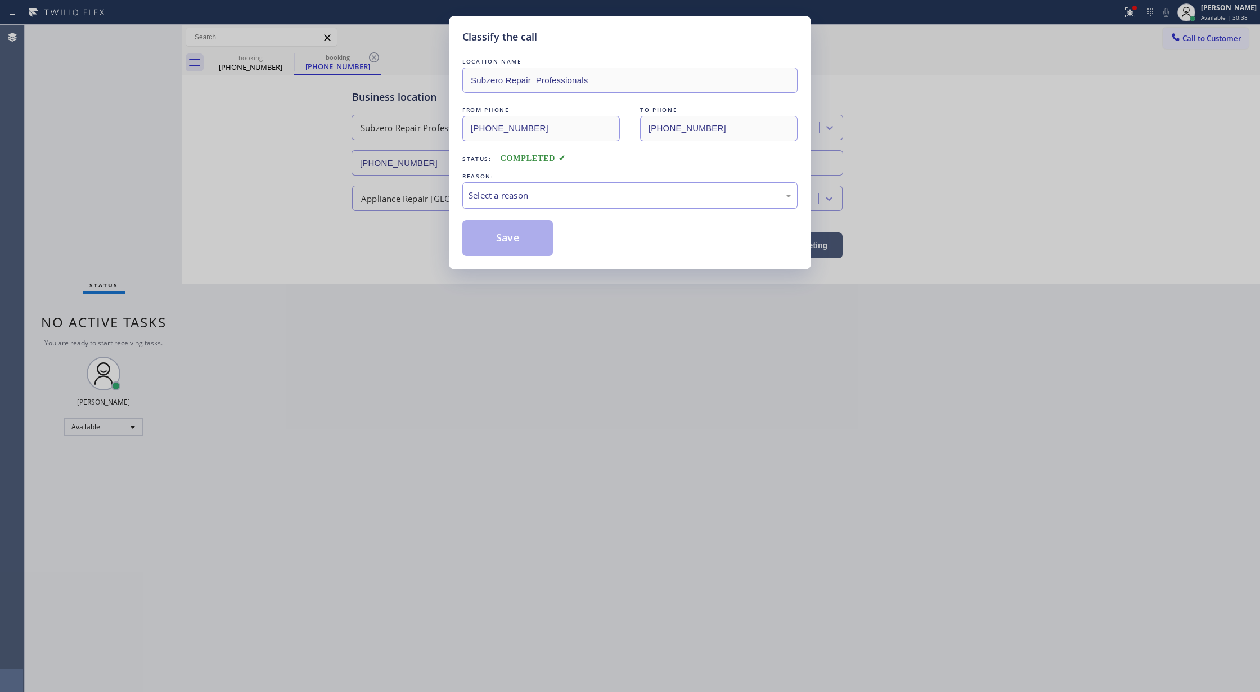
click at [504, 200] on div "Select a reason" at bounding box center [629, 195] width 323 height 13
click at [499, 242] on button "Save" at bounding box center [507, 238] width 91 height 36
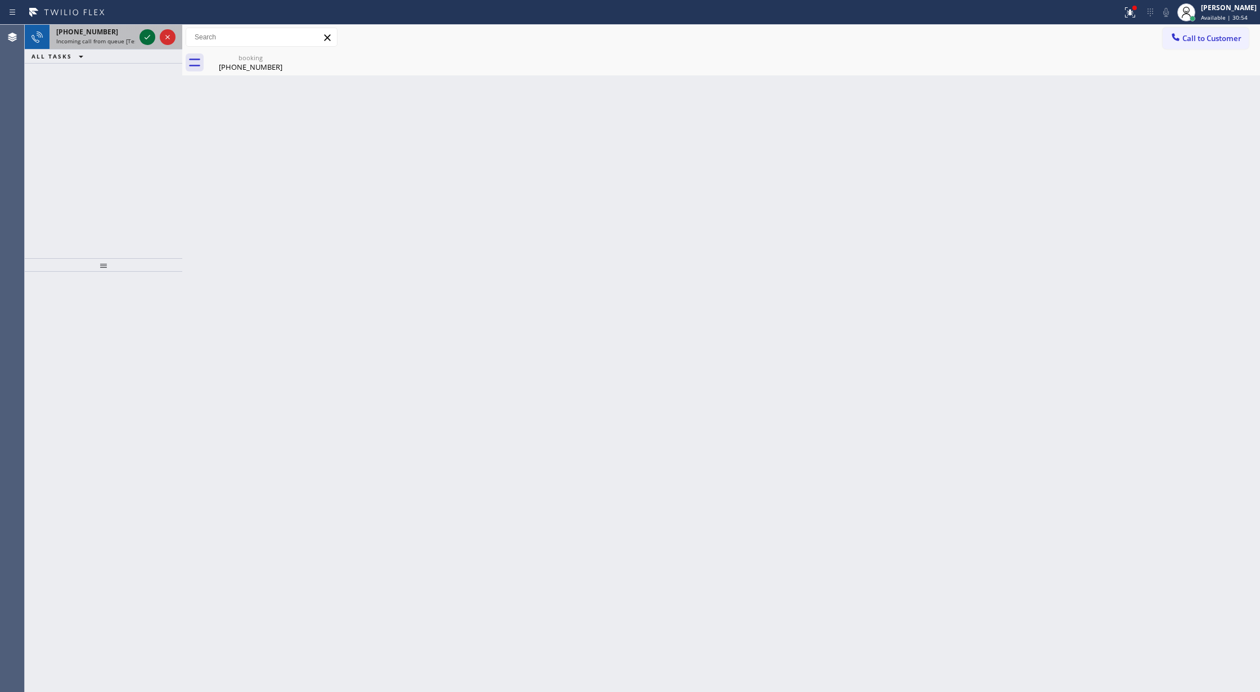
click at [146, 40] on icon at bounding box center [147, 36] width 13 height 13
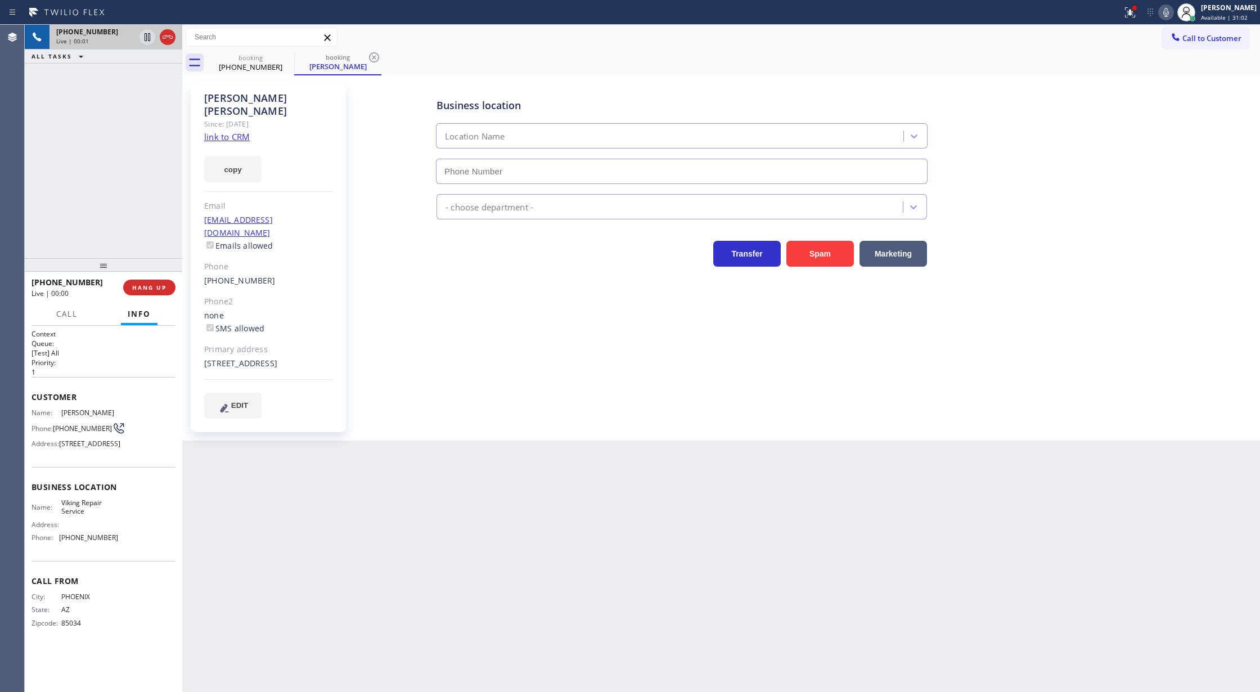
type input "(602) 878-4370"
click at [216, 131] on link "link to CRM" at bounding box center [227, 136] width 46 height 11
click at [136, 282] on button "COMPLETE" at bounding box center [147, 287] width 57 height 16
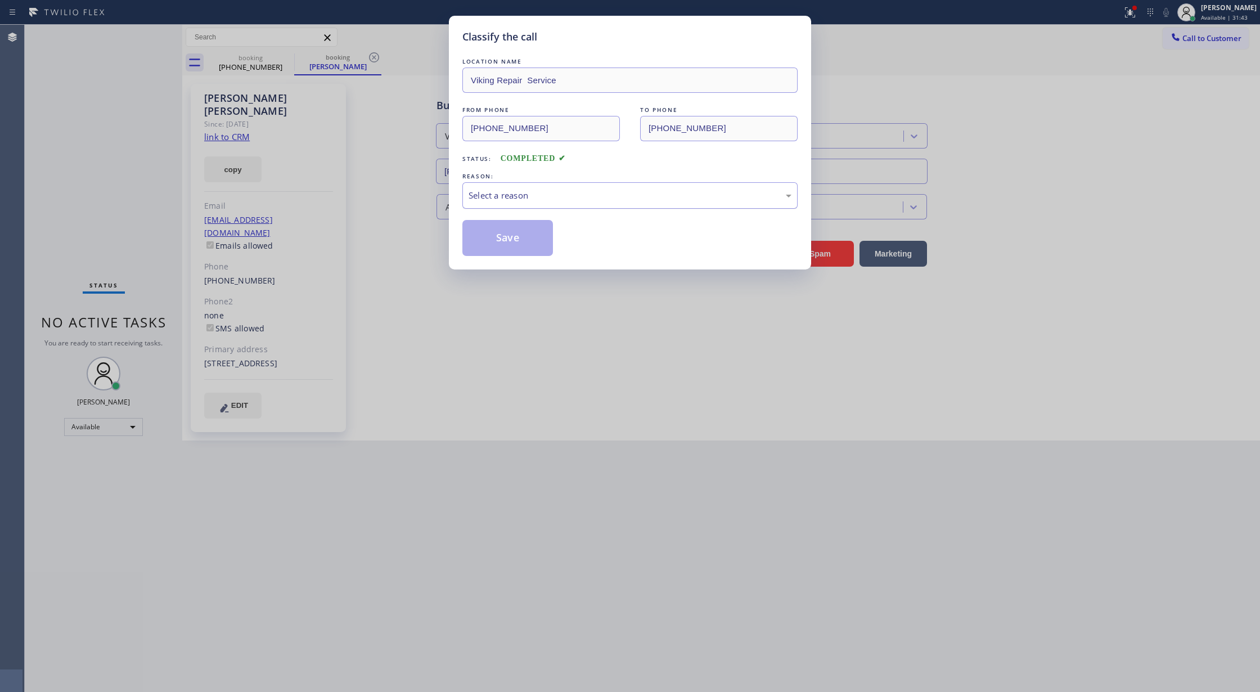
click at [561, 199] on div "Select a reason" at bounding box center [629, 195] width 323 height 13
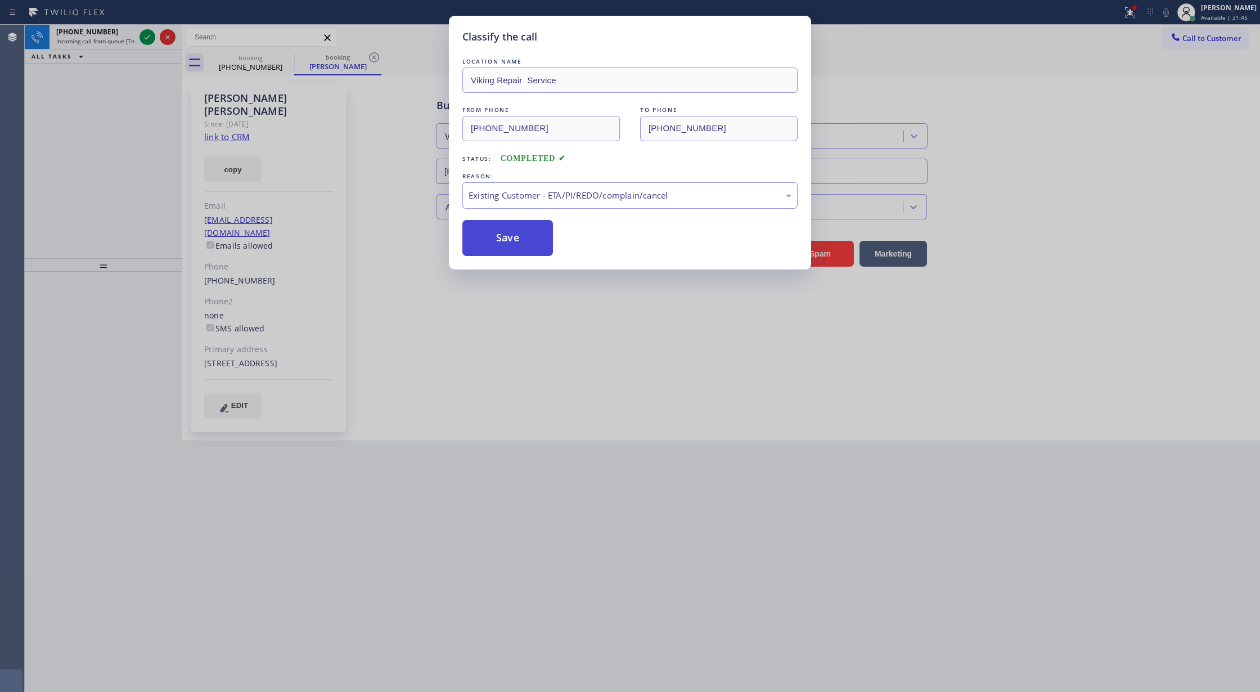
click at [494, 248] on button "Save" at bounding box center [507, 238] width 91 height 36
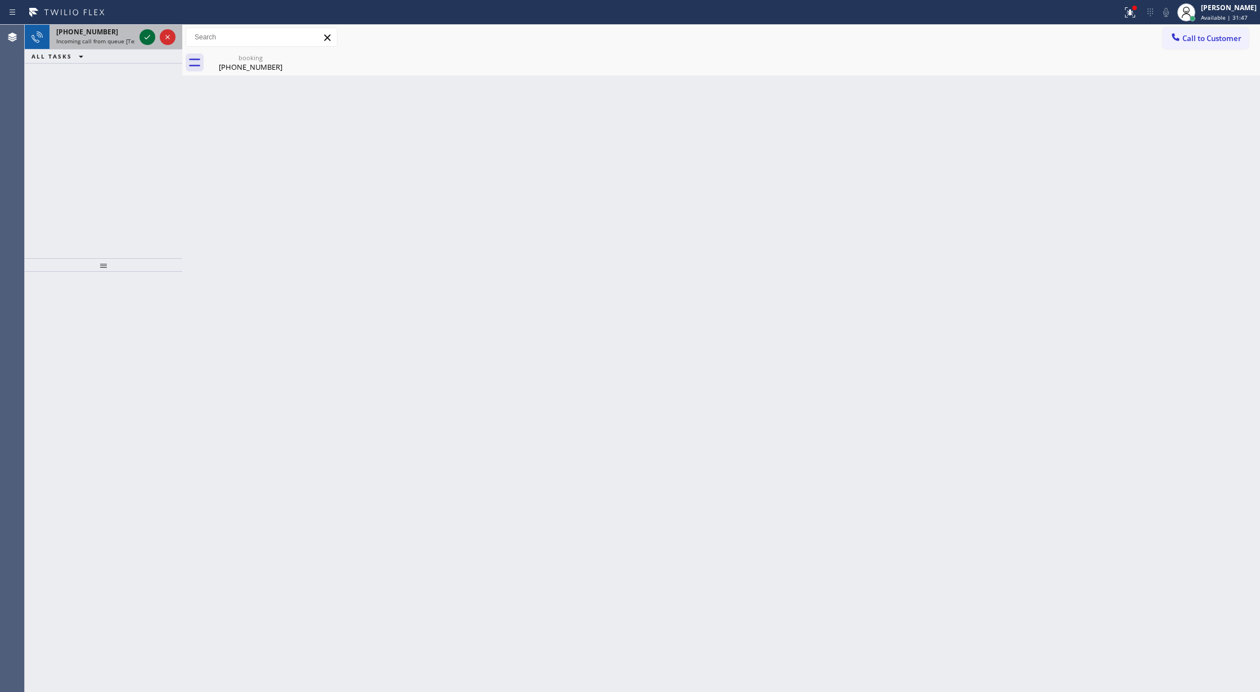
click at [145, 37] on icon at bounding box center [147, 36] width 13 height 13
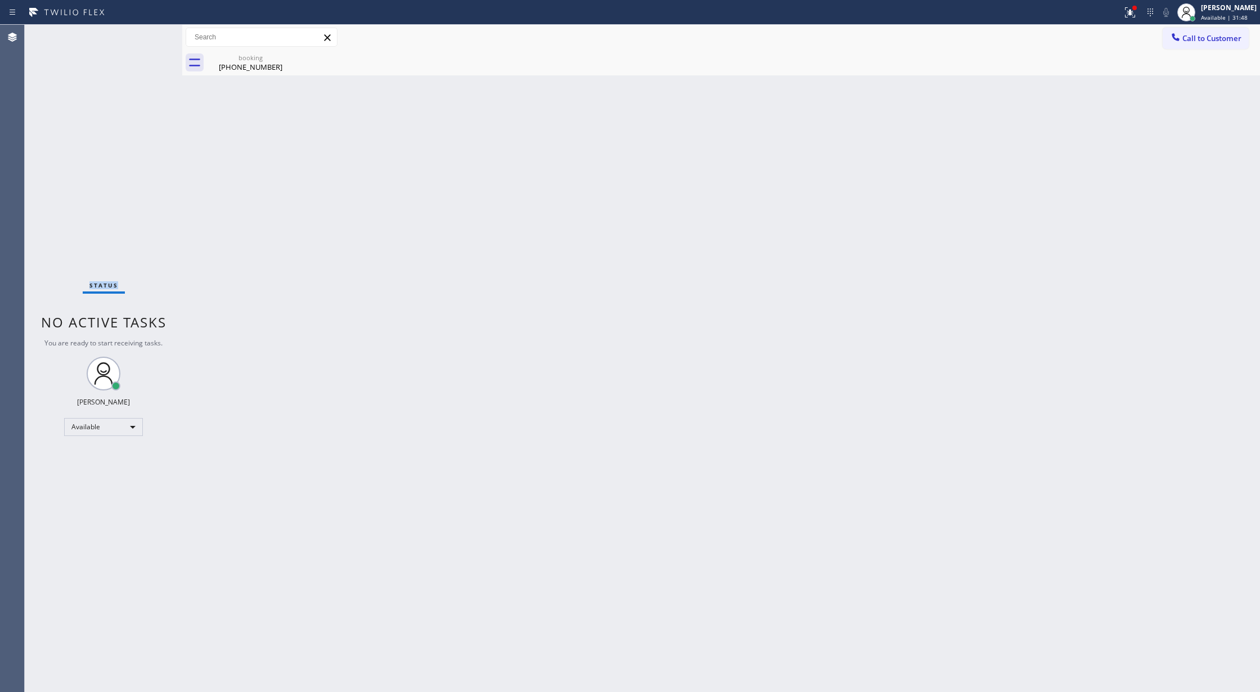
click at [145, 37] on div "Status No active tasks You are ready to start receiving tasks. [PERSON_NAME] Av…" at bounding box center [103, 358] width 157 height 667
click at [152, 30] on div "Status No active tasks You are ready to start receiving tasks. [PERSON_NAME] Av…" at bounding box center [103, 358] width 157 height 667
click at [158, 30] on div "Status No active tasks You are ready to start receiving tasks. [PERSON_NAME] Av…" at bounding box center [103, 358] width 157 height 667
click at [245, 70] on div "(480) 231-1315" at bounding box center [250, 67] width 85 height 10
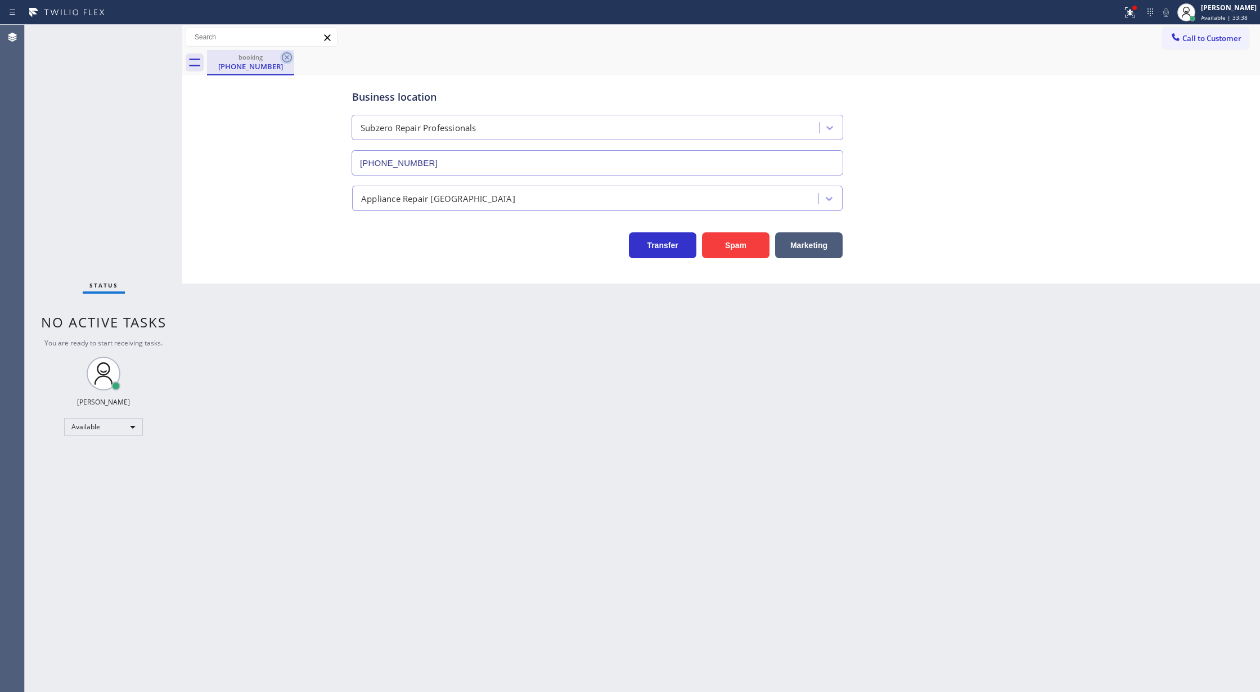
click at [284, 60] on icon at bounding box center [286, 57] width 13 height 13
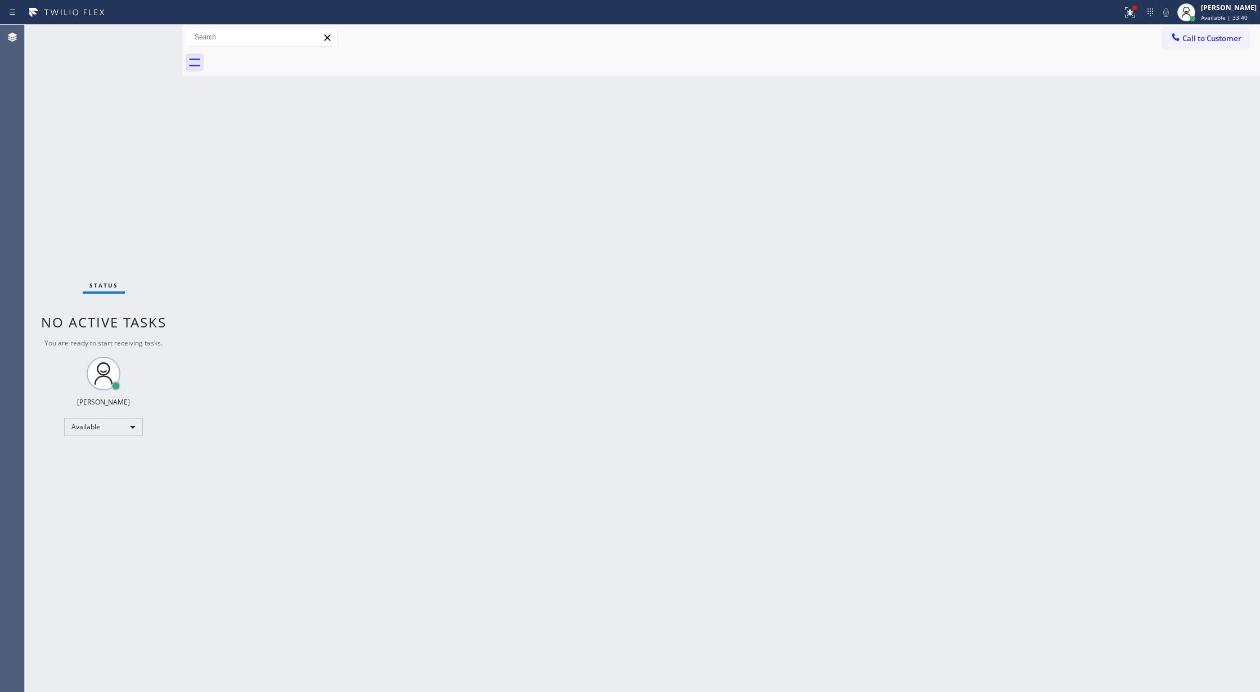
click at [151, 29] on div "Status No active tasks You are ready to start receiving tasks. [PERSON_NAME] Av…" at bounding box center [103, 358] width 157 height 667
click at [149, 34] on div "Status No active tasks You are ready to start receiving tasks. [PERSON_NAME] Av…" at bounding box center [103, 358] width 157 height 667
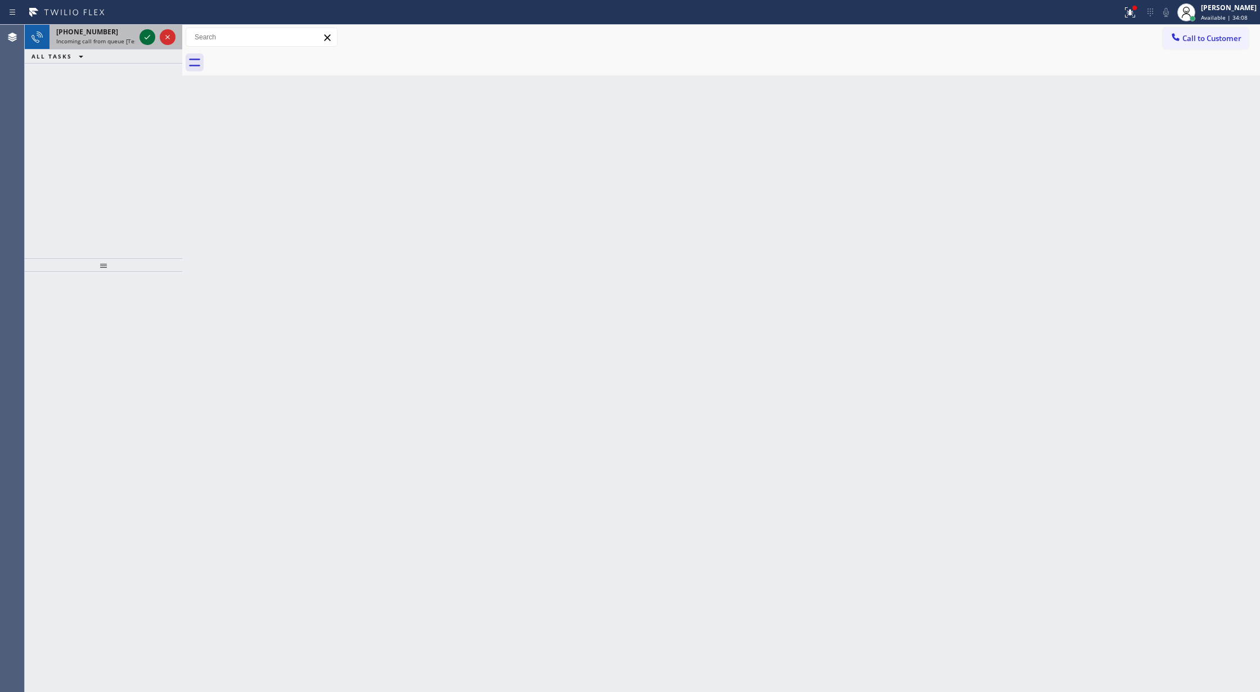
click at [143, 37] on icon at bounding box center [147, 36] width 13 height 13
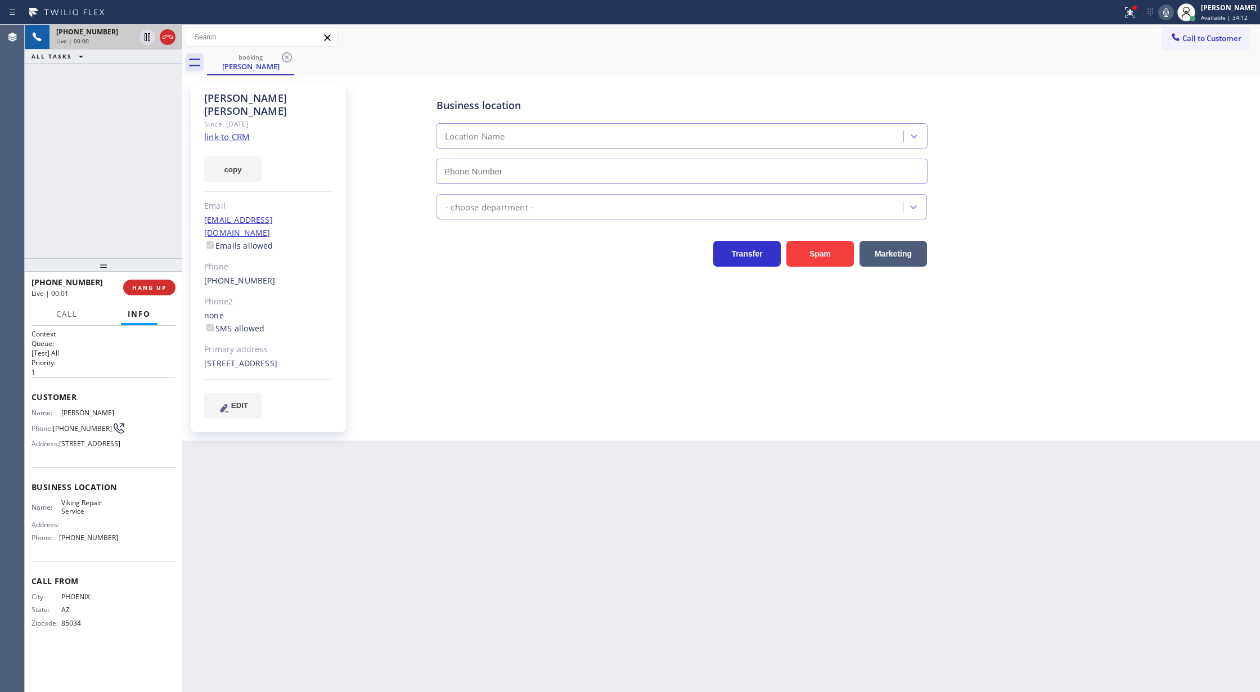
type input "(602) 878-4370"
click at [165, 36] on icon at bounding box center [167, 36] width 13 height 13
click at [155, 286] on span "HANG UP" at bounding box center [149, 287] width 34 height 8
type input "(602) 878-4370"
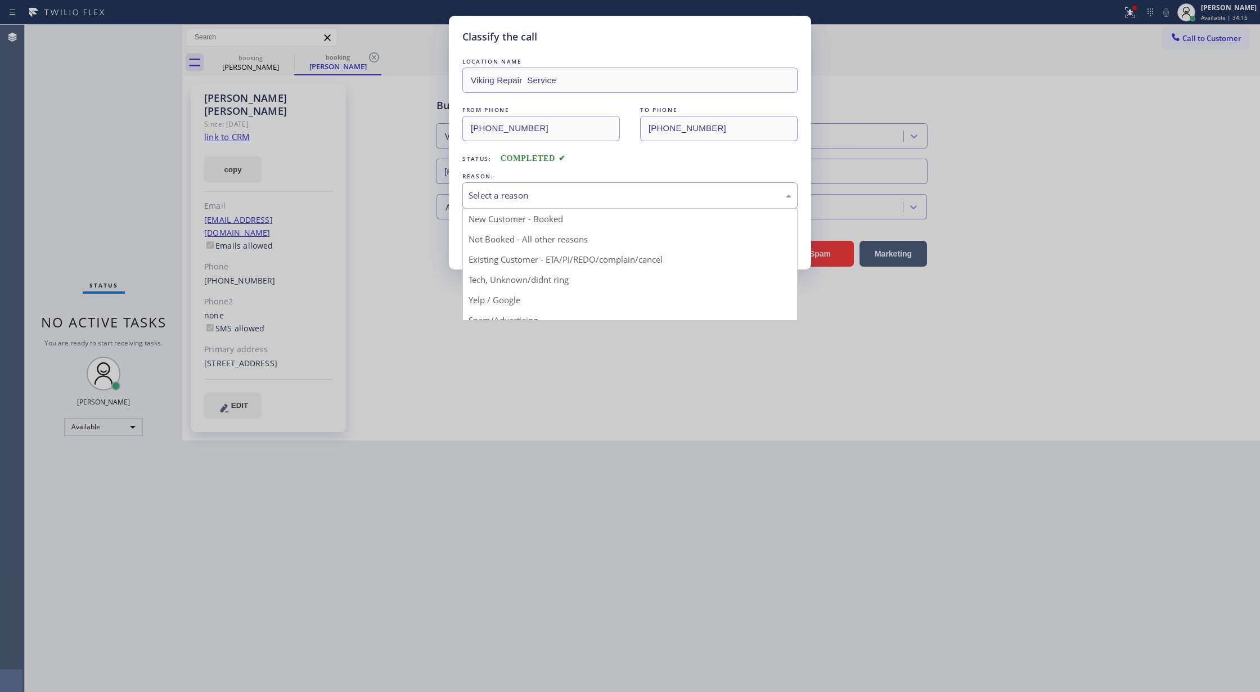
click at [549, 195] on div "Select a reason" at bounding box center [629, 195] width 323 height 13
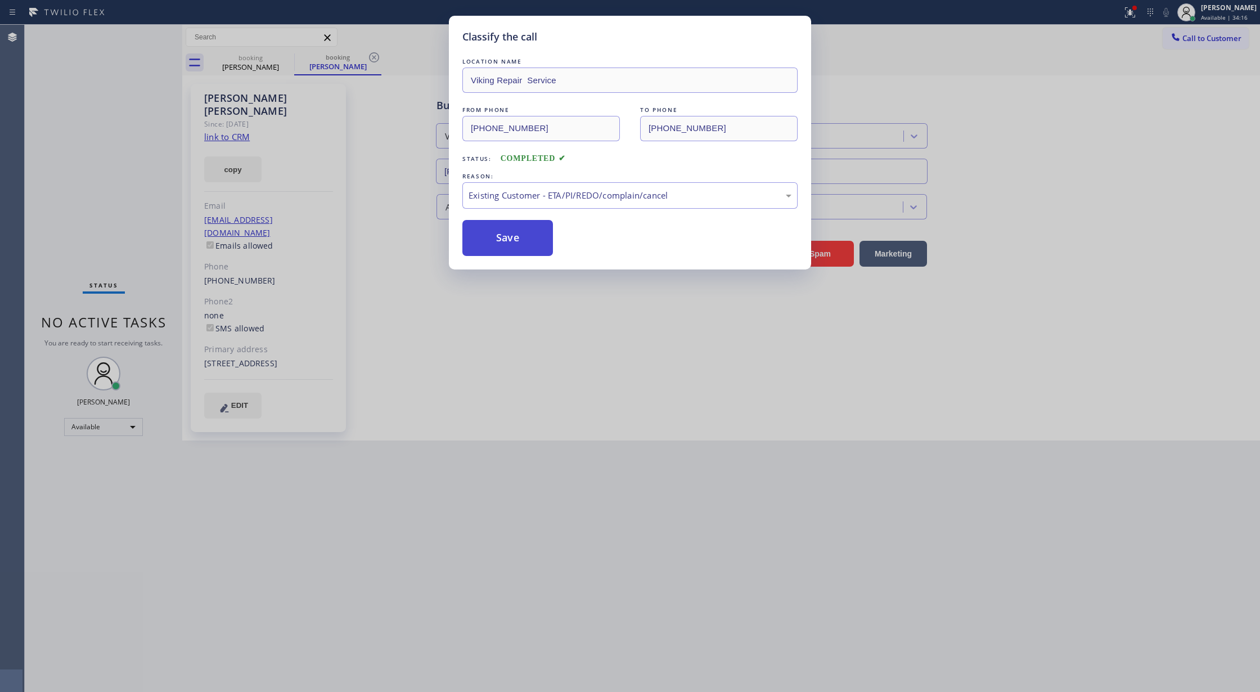
click at [510, 242] on button "Save" at bounding box center [507, 238] width 91 height 36
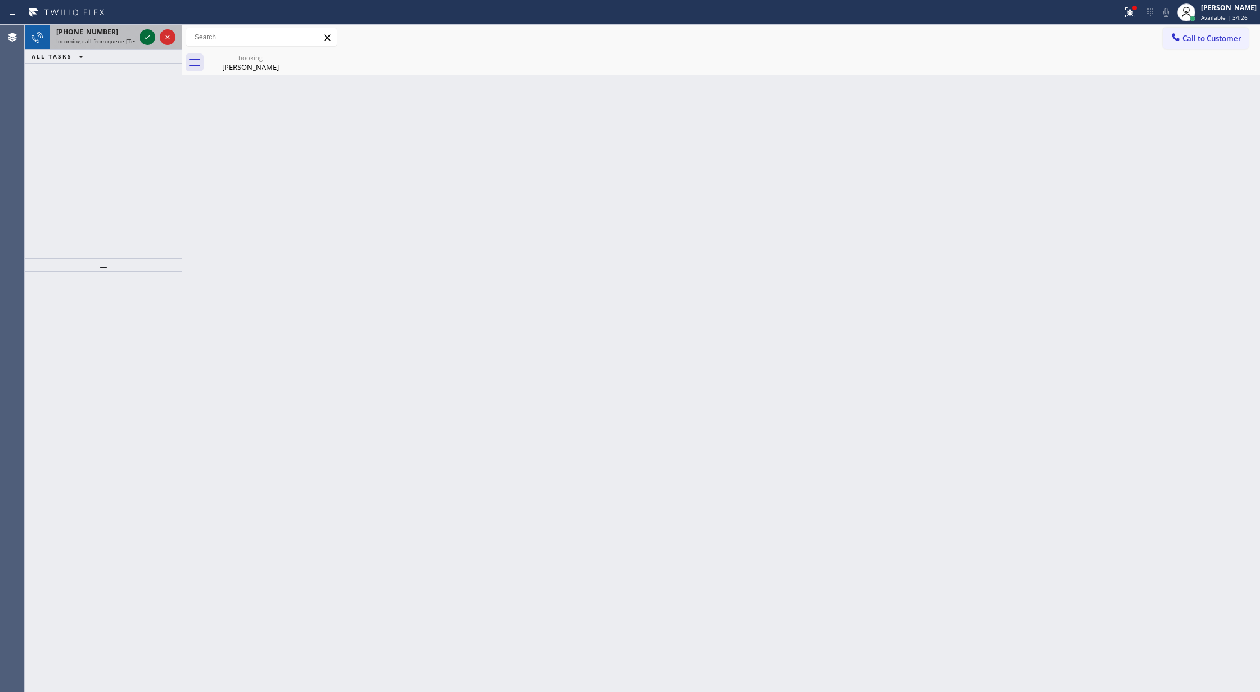
click at [145, 34] on icon at bounding box center [147, 36] width 13 height 13
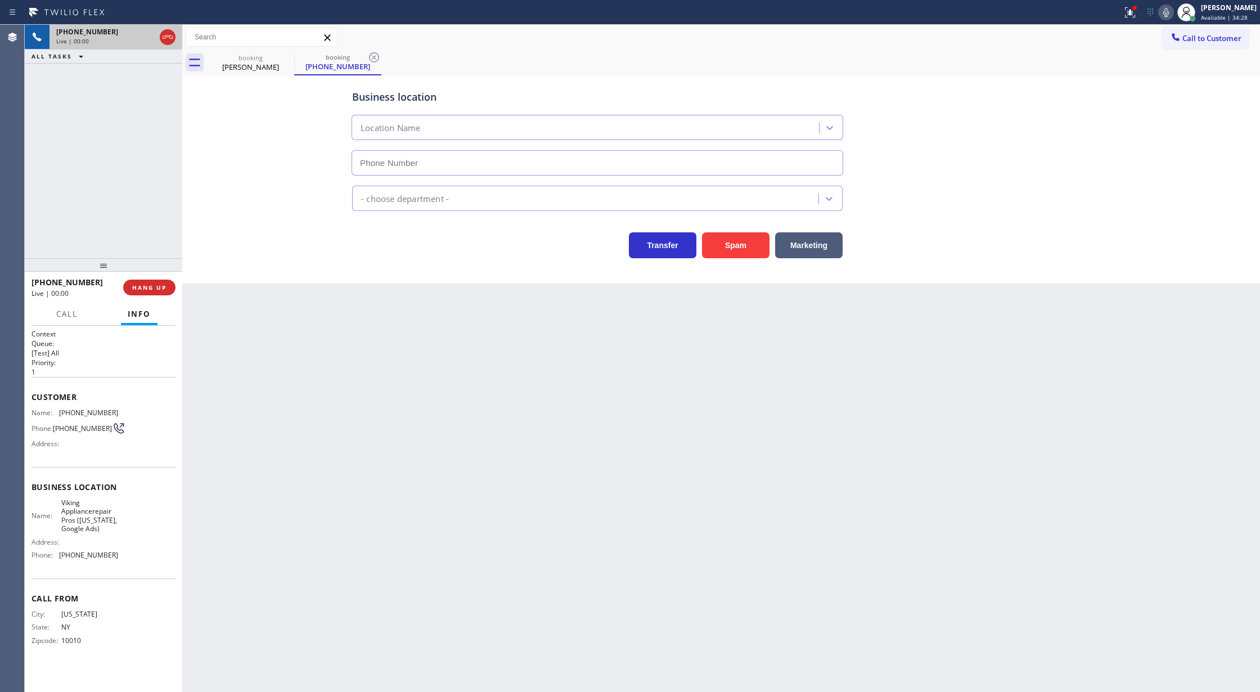
type input "(315) 631-0488"
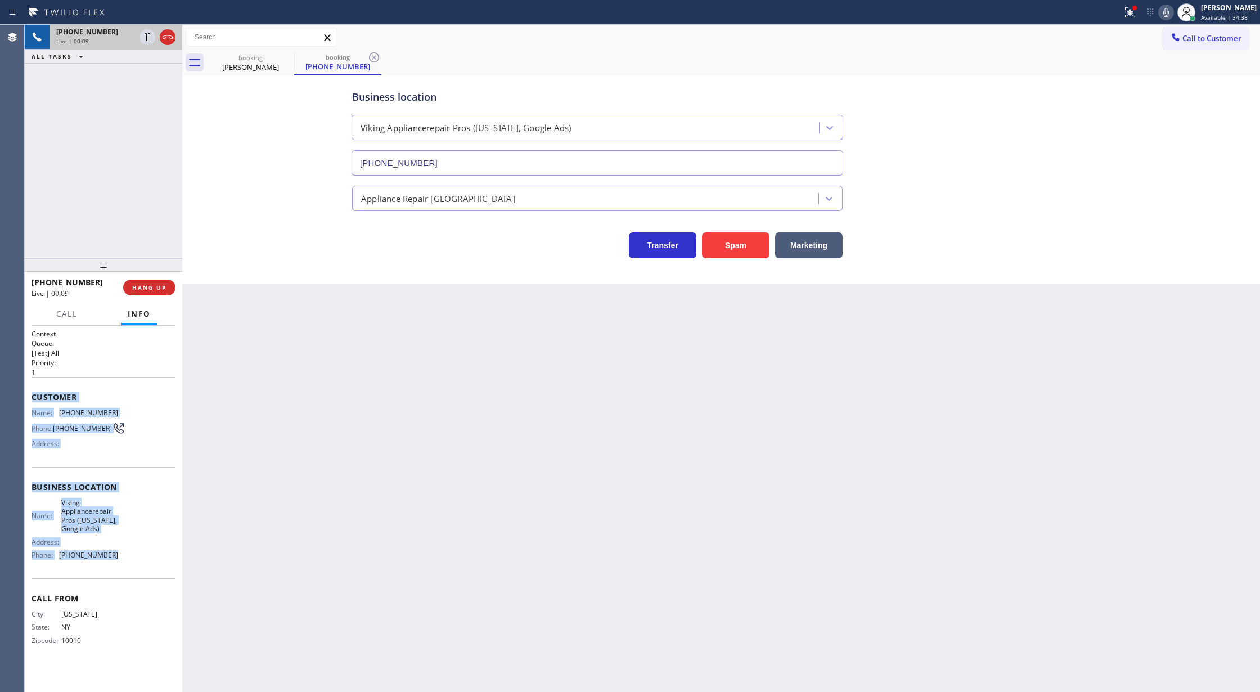
copy div "Customer Name: (917) 916-4026 Phone: (917) 916-4026 Address: Business location …"
drag, startPoint x: 33, startPoint y: 396, endPoint x: 127, endPoint y: 553, distance: 183.3
click at [127, 553] on div "Context Queue: [Test] All Priority: 1 Customer Name: (917) 916-4026 Phone: (917…" at bounding box center [103, 496] width 144 height 334
click at [1174, 19] on button at bounding box center [1166, 12] width 16 height 16
click at [1173, 16] on icon at bounding box center [1165, 12] width 13 height 13
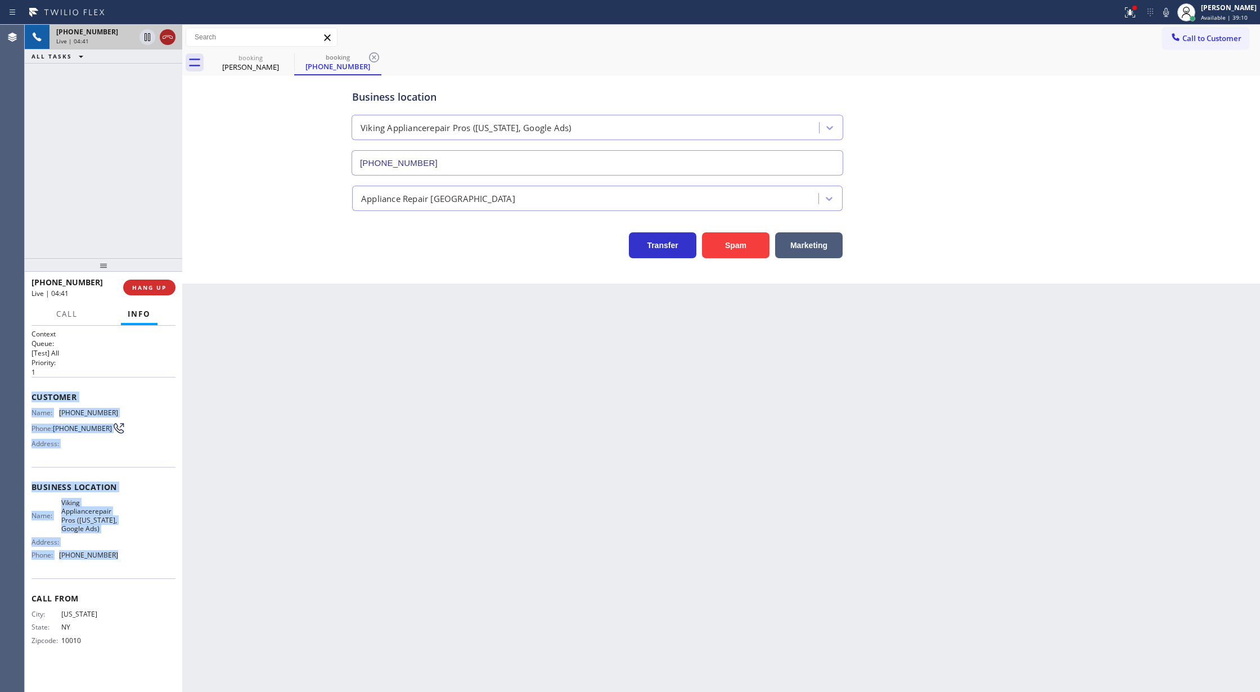
click at [165, 41] on icon at bounding box center [167, 36] width 13 height 13
type input "(315) 631-0488"
click at [1198, 39] on span "Call to Customer" at bounding box center [1211, 38] width 59 height 10
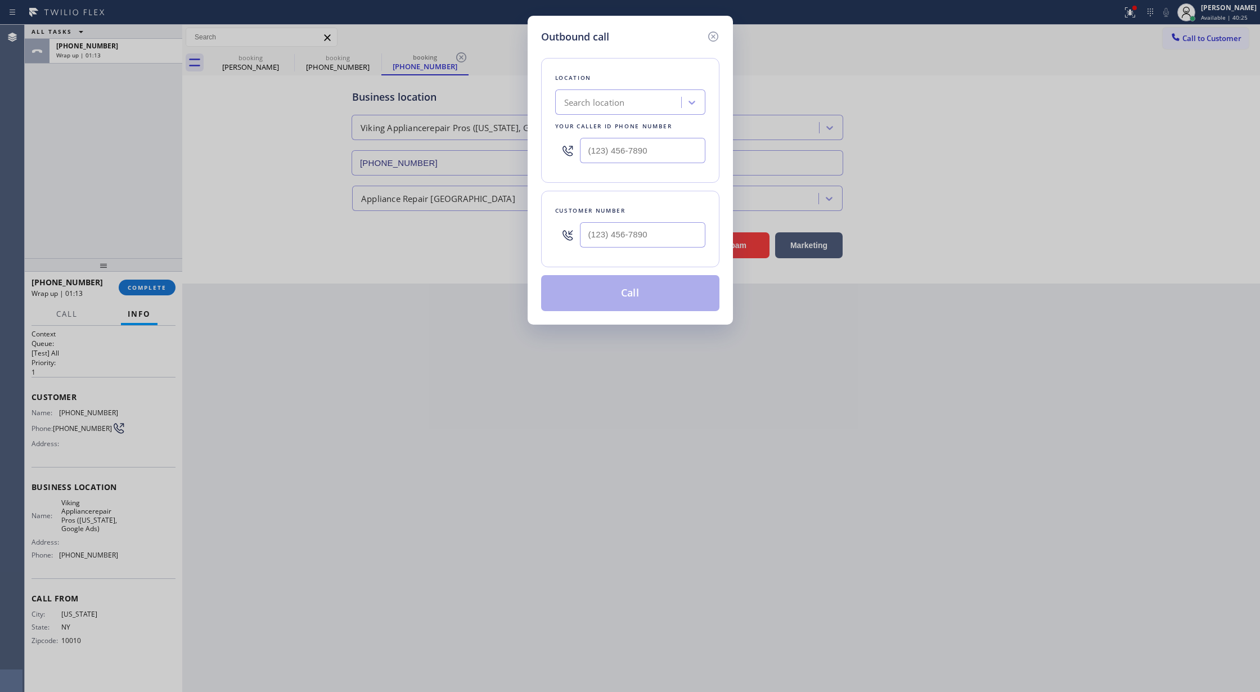
drag, startPoint x: 323, startPoint y: 264, endPoint x: 460, endPoint y: 246, distance: 138.4
click at [326, 264] on div "Outbound call Location Search location Your caller id phone number Customer num…" at bounding box center [630, 346] width 1260 height 692
click at [714, 32] on icon at bounding box center [712, 36] width 10 height 10
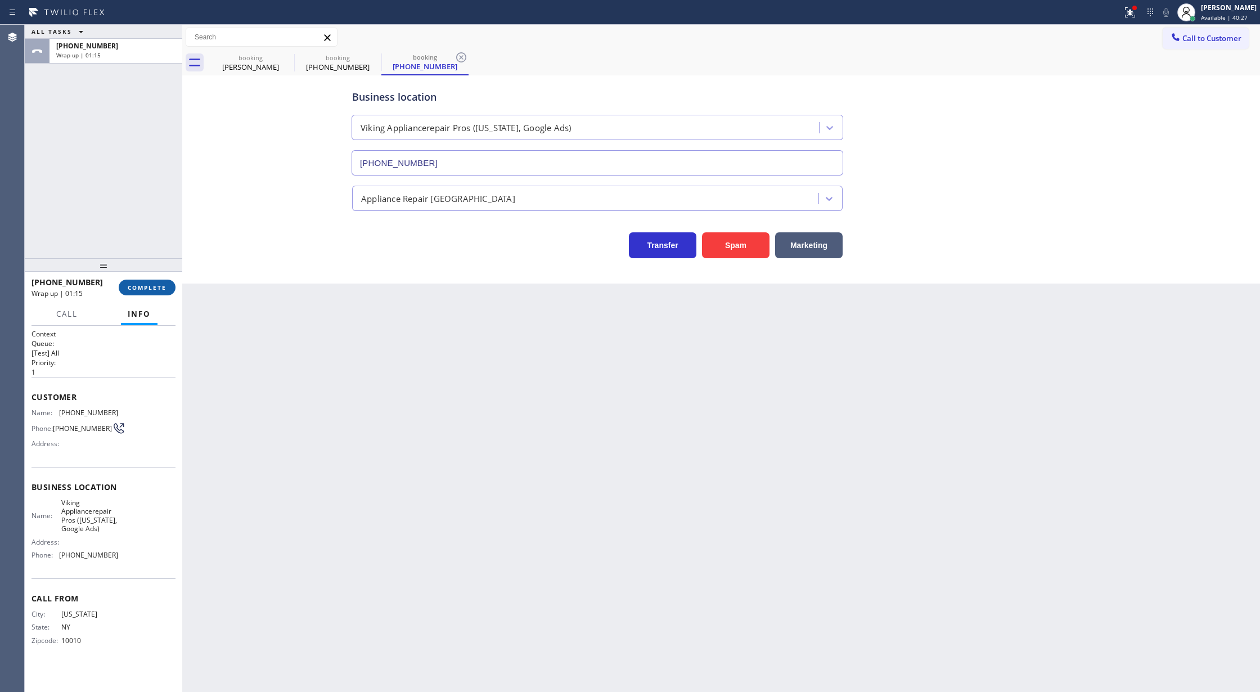
click at [144, 290] on span "COMPLETE" at bounding box center [147, 287] width 39 height 8
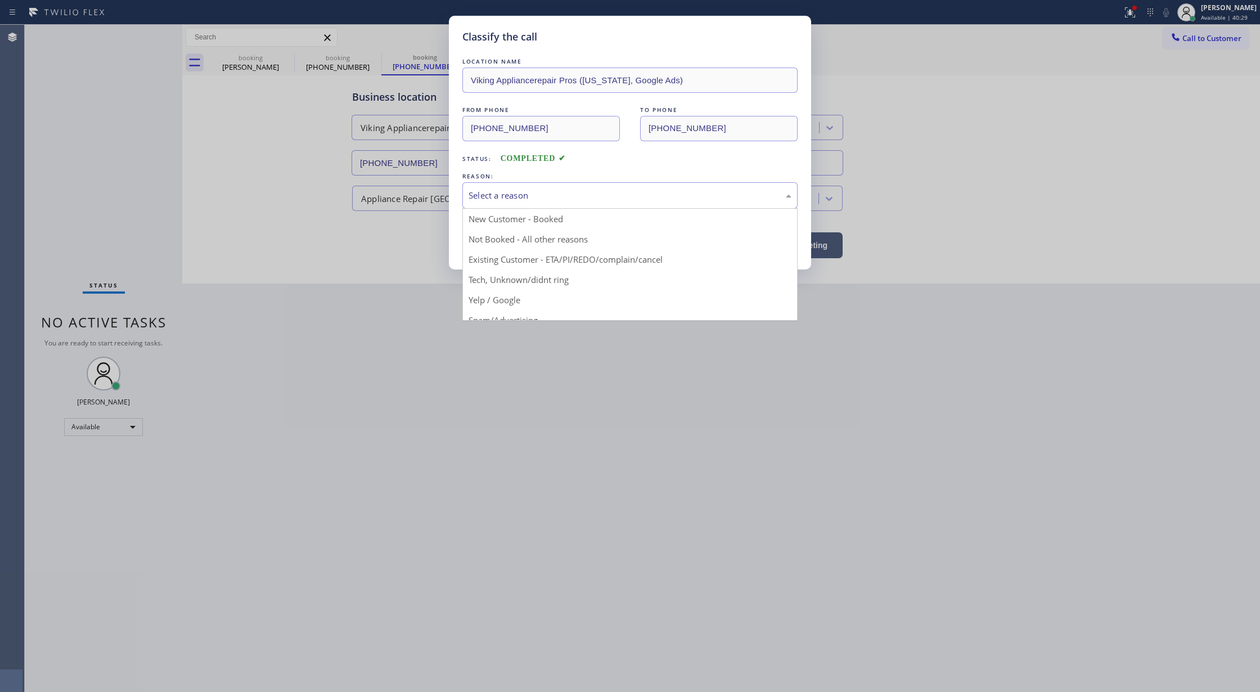
click at [518, 196] on div "Select a reason" at bounding box center [629, 195] width 323 height 13
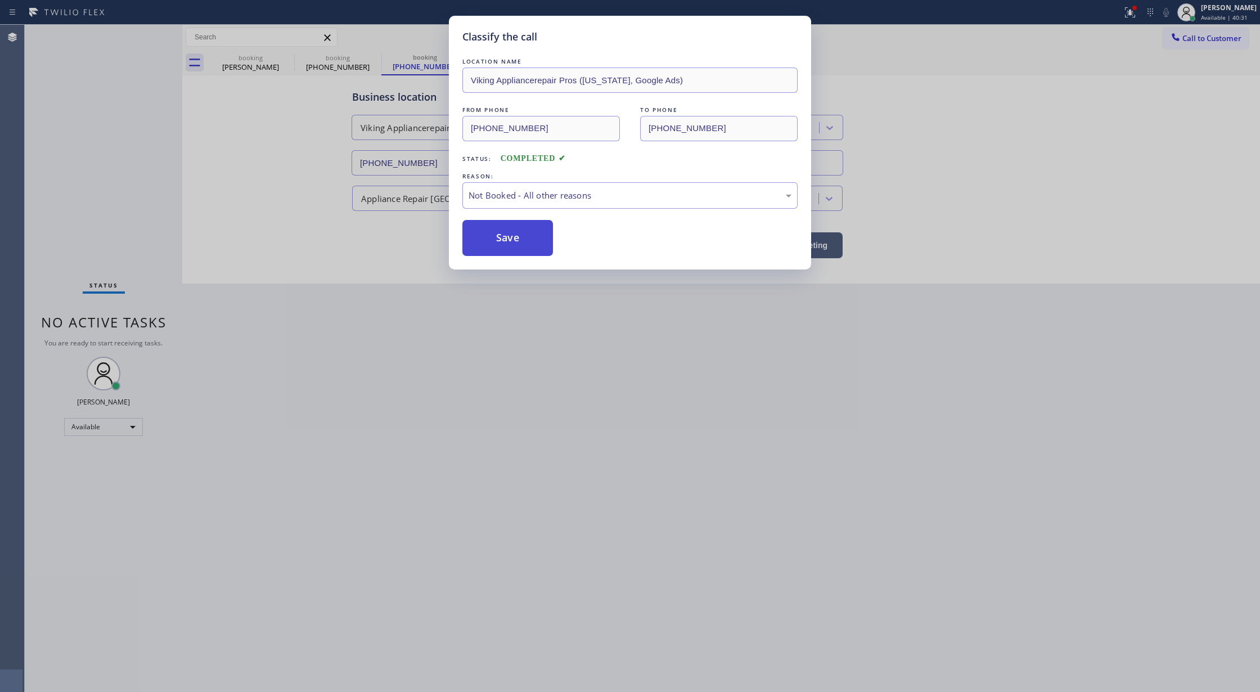
click at [500, 237] on button "Save" at bounding box center [507, 238] width 91 height 36
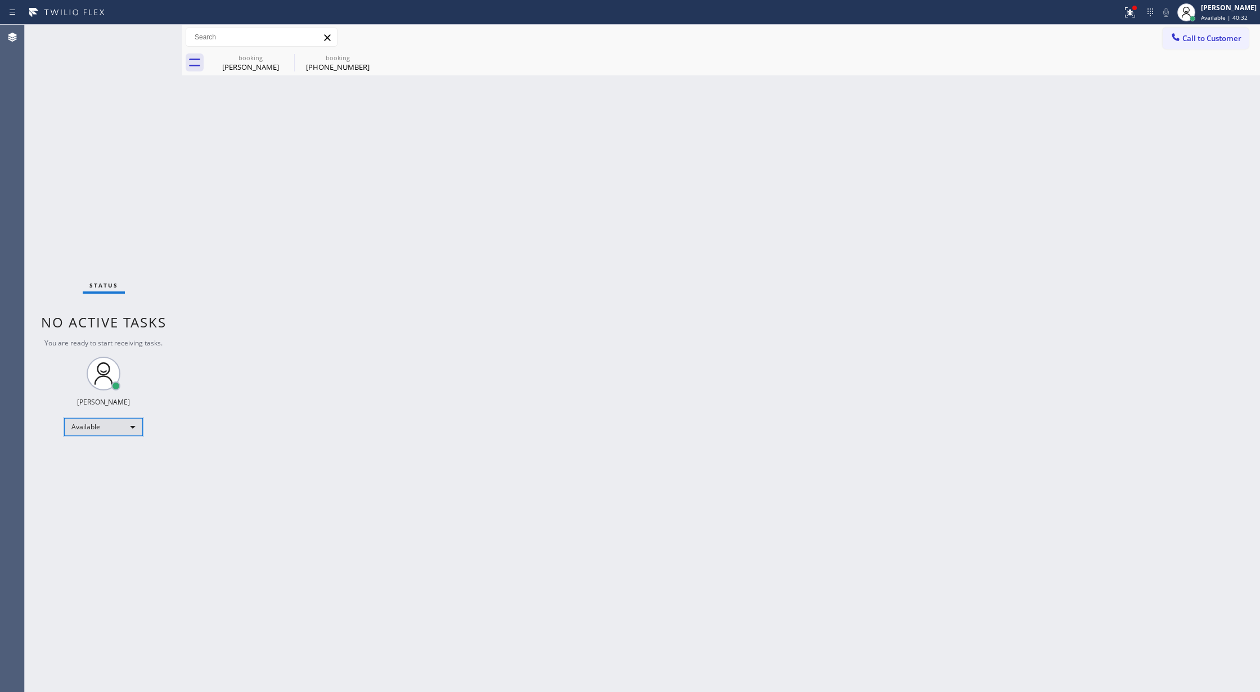
click at [129, 427] on div "Available" at bounding box center [103, 427] width 79 height 18
click at [118, 471] on li "Unavailable" at bounding box center [103, 470] width 76 height 13
drag, startPoint x: 1197, startPoint y: 34, endPoint x: 856, endPoint y: 209, distance: 383.6
click at [1196, 34] on span "Call to Customer" at bounding box center [1211, 38] width 59 height 10
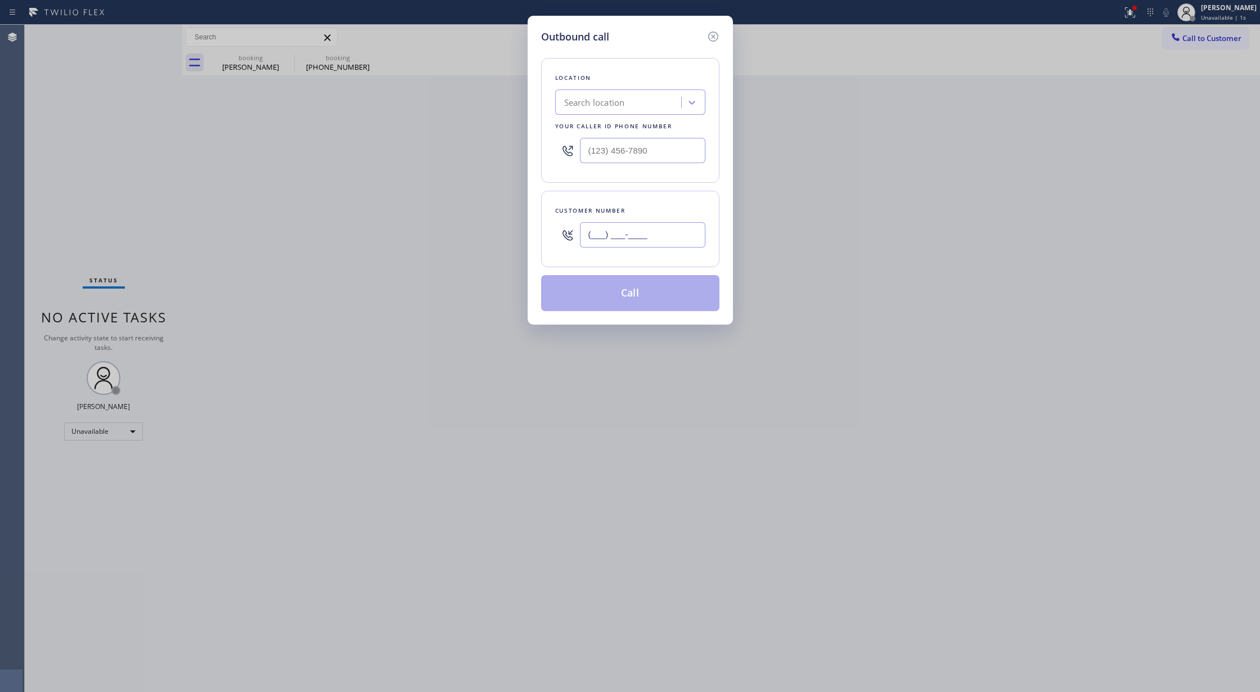
click at [587, 240] on input "(___) ___-____" at bounding box center [642, 234] width 125 height 25
paste input "917) 916-4026"
type input "(917) 916-4026"
drag, startPoint x: 660, startPoint y: 151, endPoint x: 480, endPoint y: 137, distance: 179.9
click at [486, 141] on div "Outbound call Location Search location Your caller id phone number (___) ___-__…" at bounding box center [630, 346] width 1260 height 692
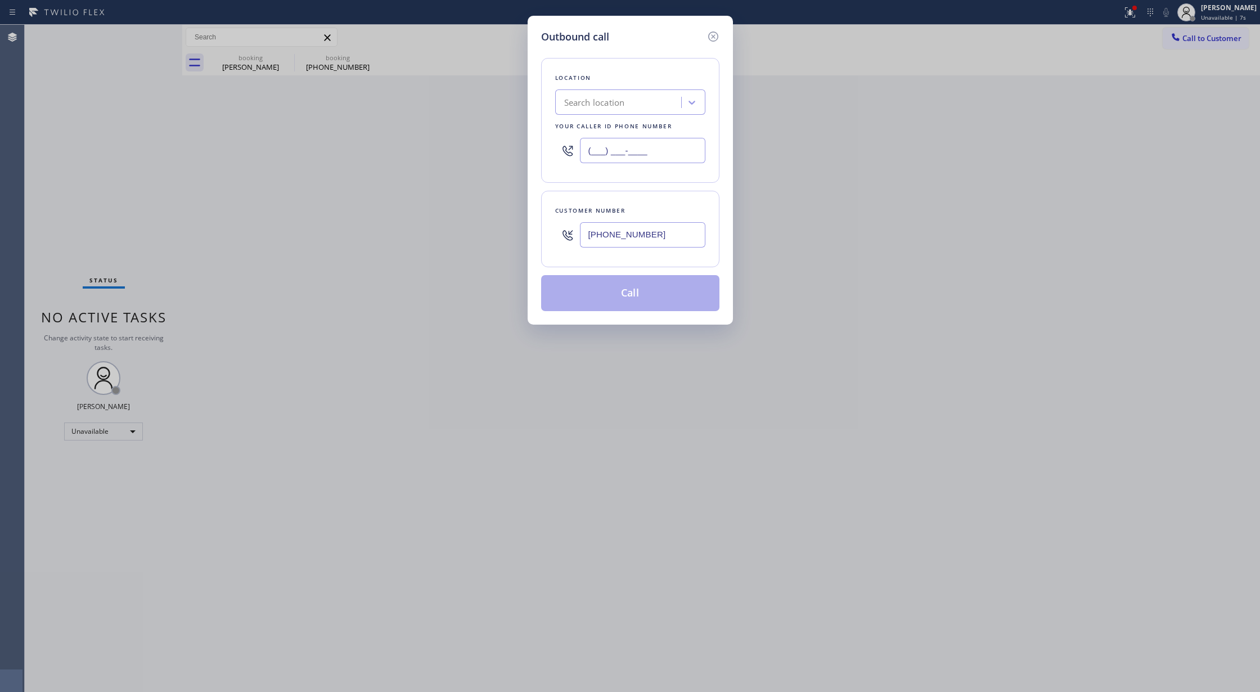
paste input "315) 631-0488"
type input "(315) 631-0488"
click at [662, 103] on div "4B2.Paid Viking Appliancerepair Pros (New York, Google Ads)" at bounding box center [623, 102] width 118 height 13
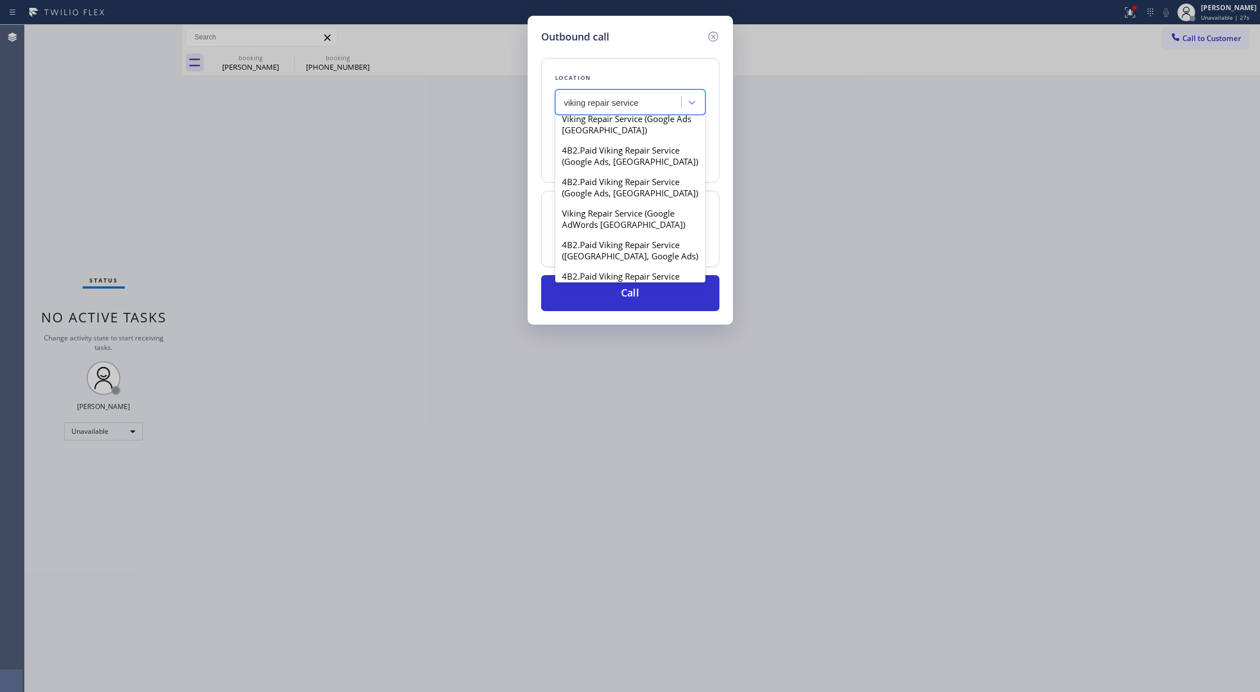
scroll to position [495, 0]
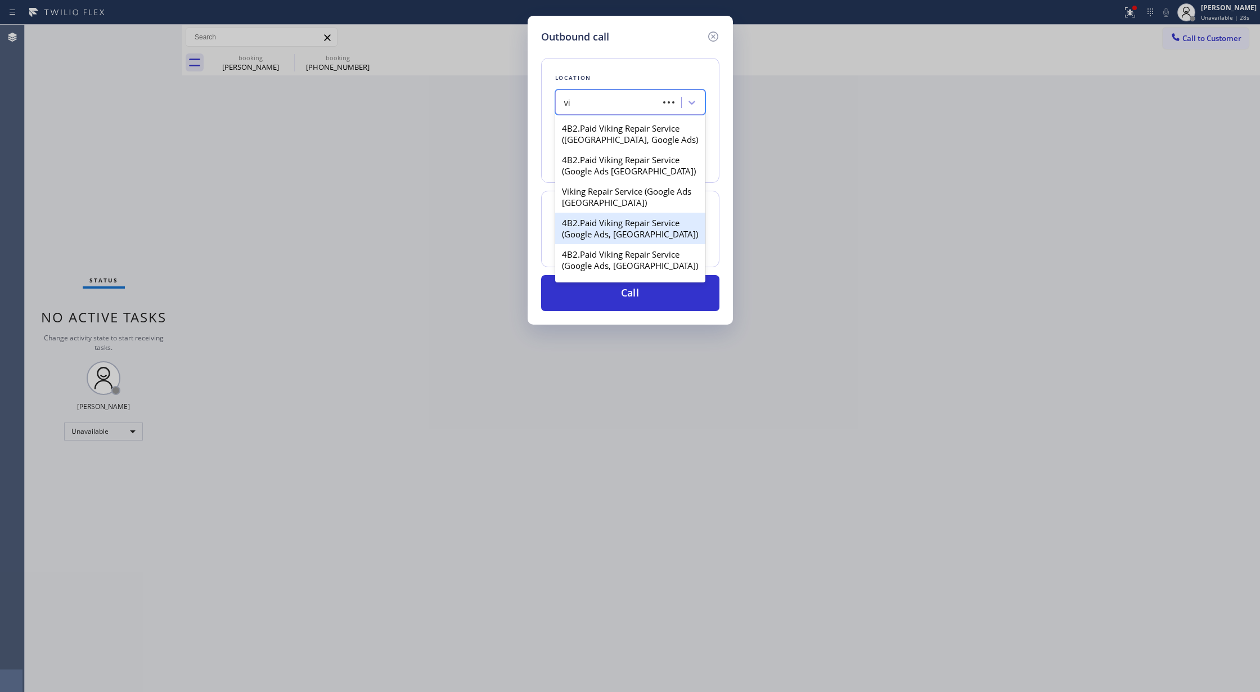
type input "v"
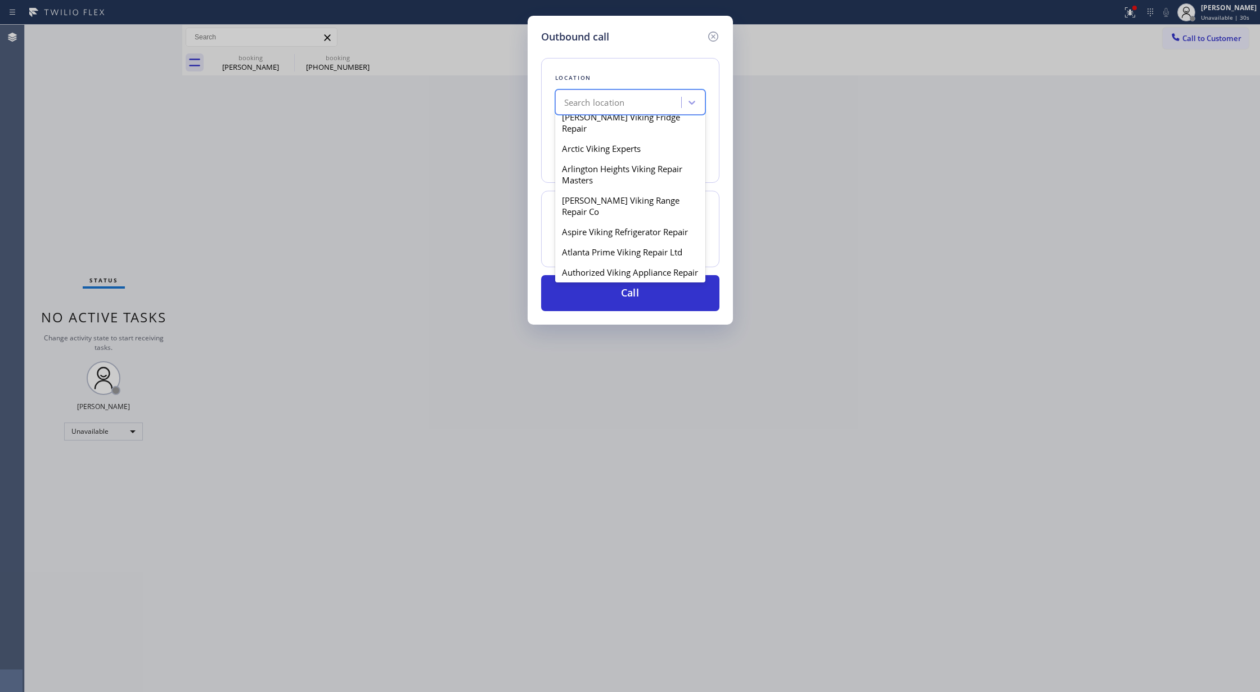
scroll to position [0, 0]
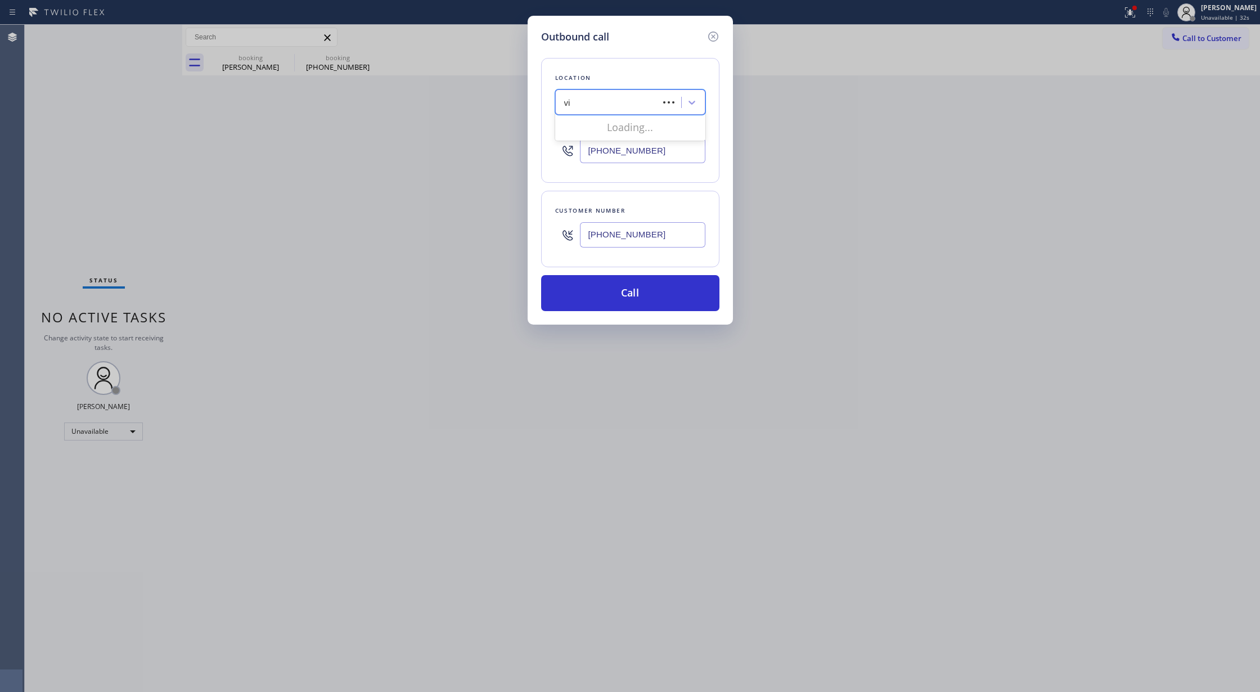
type input "v"
type input "5 stsr appliance"
drag, startPoint x: 633, startPoint y: 295, endPoint x: 628, endPoint y: 297, distance: 5.9
click at [632, 295] on button "Call" at bounding box center [630, 293] width 178 height 36
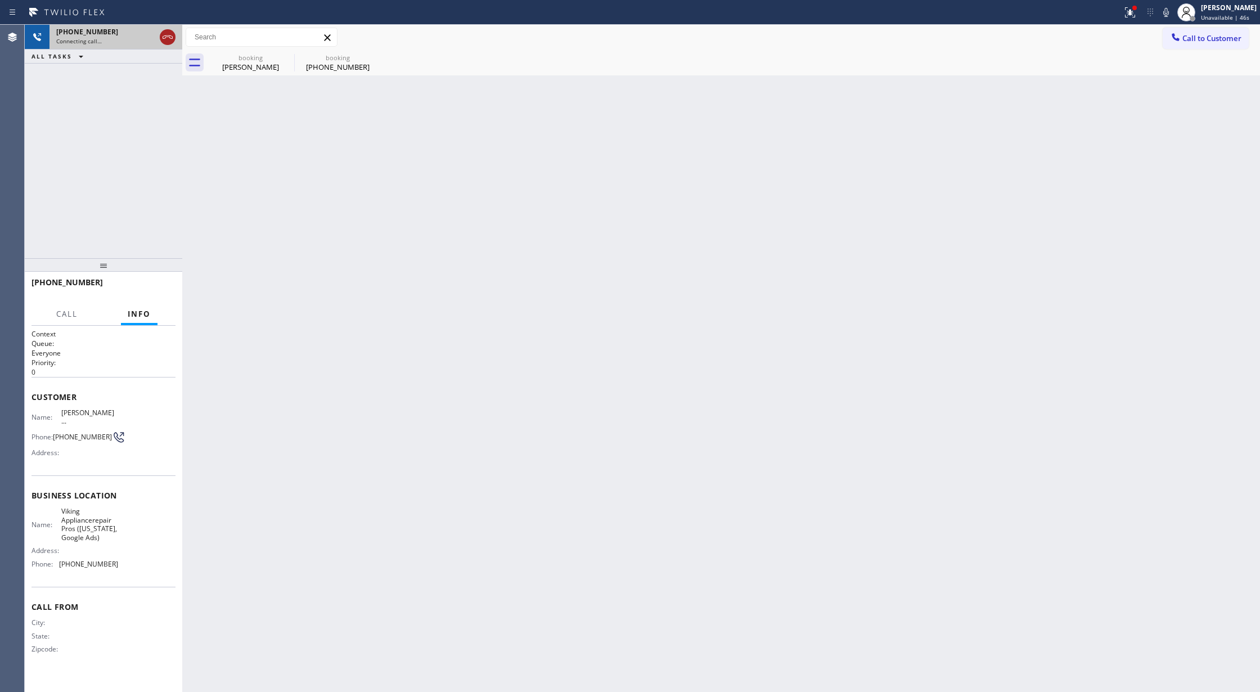
click at [166, 35] on icon at bounding box center [167, 36] width 13 height 13
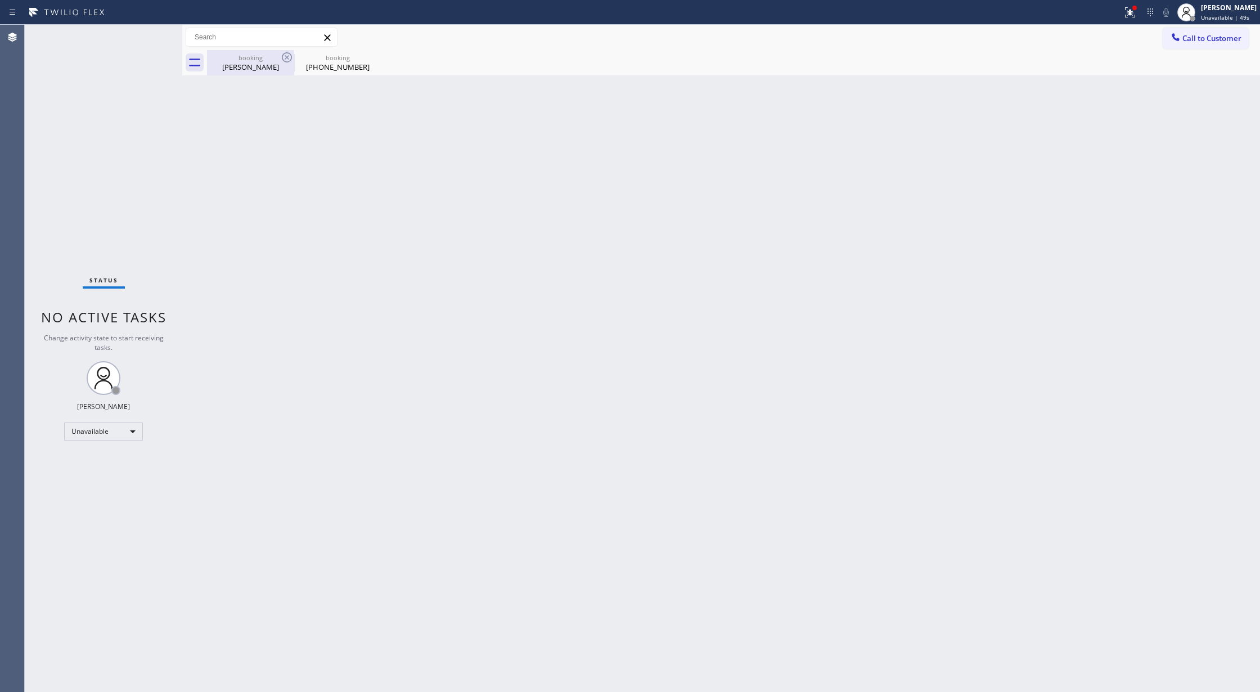
click at [270, 65] on div "Tony Chavez" at bounding box center [250, 67] width 85 height 10
type input "(602) 878-4370"
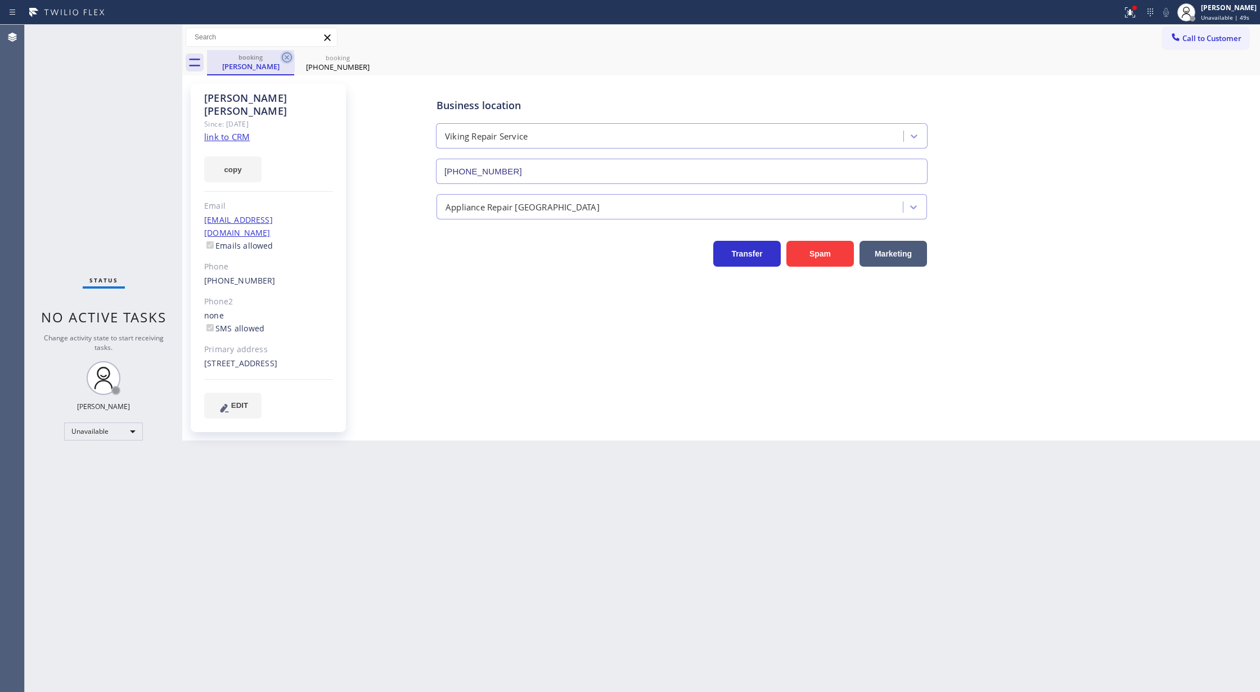
click at [282, 57] on icon at bounding box center [287, 57] width 10 height 10
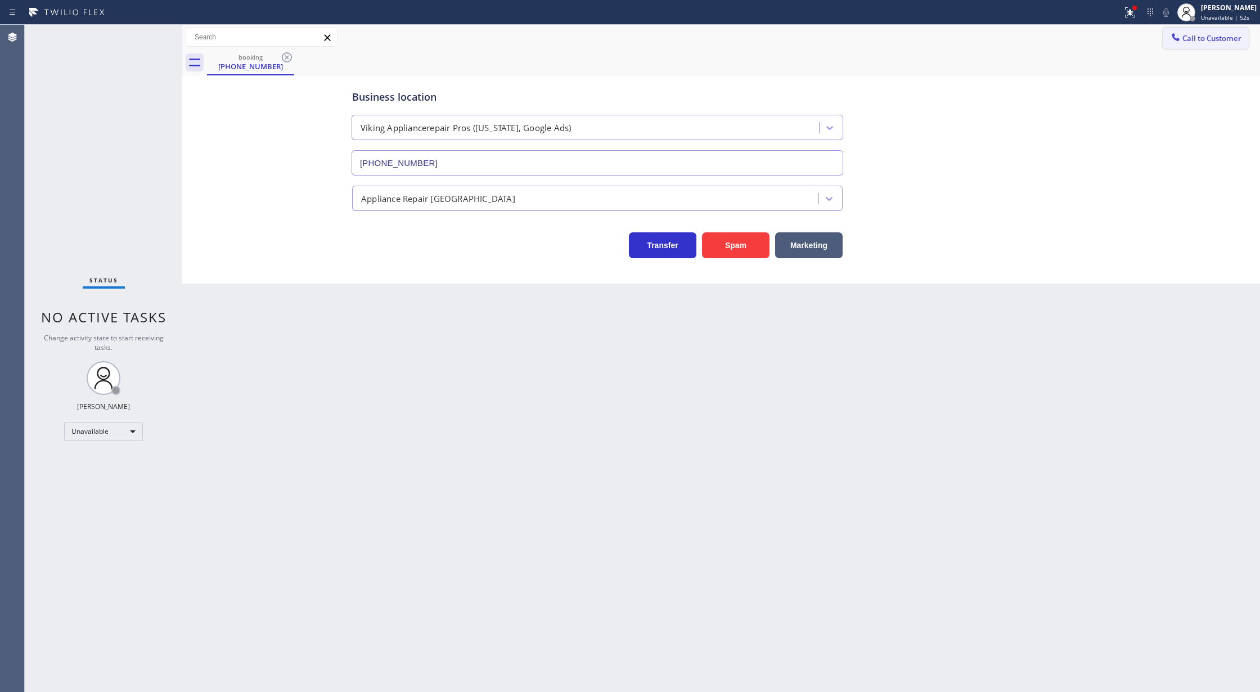
click at [1193, 30] on button "Call to Customer" at bounding box center [1205, 38] width 86 height 21
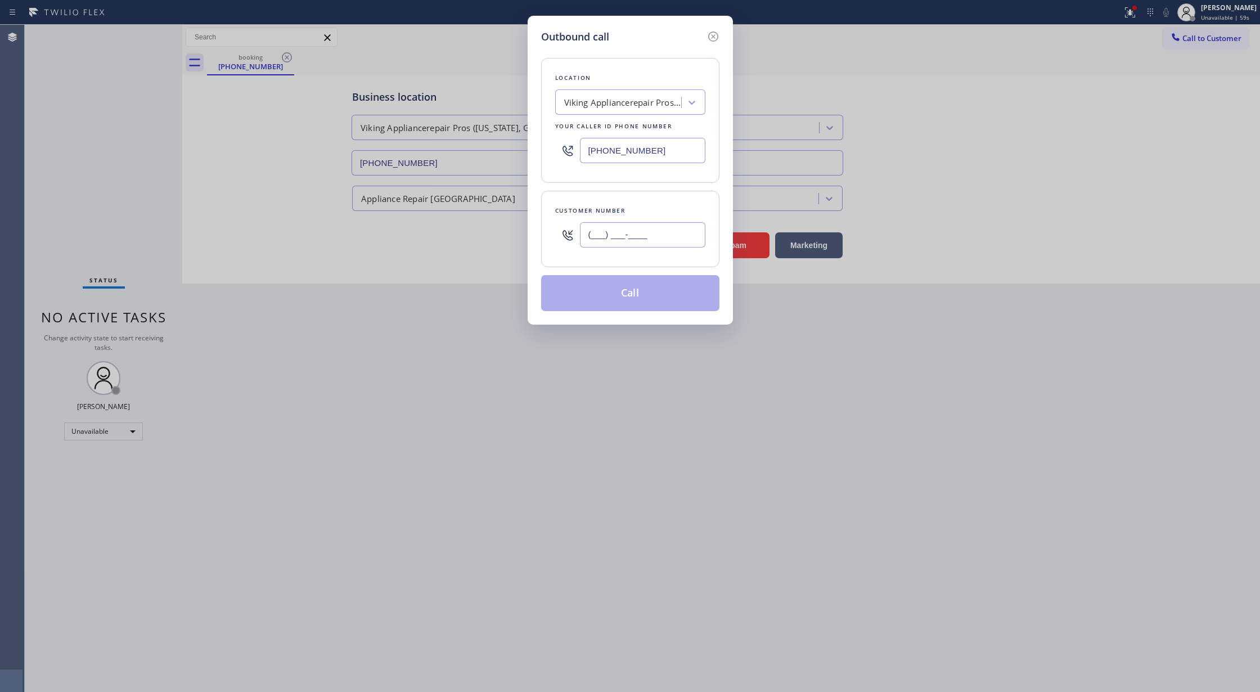
drag, startPoint x: 660, startPoint y: 232, endPoint x: 540, endPoint y: 256, distance: 122.3
click at [541, 256] on div "Customer number (___) ___-____" at bounding box center [630, 229] width 178 height 76
paste input "917) 916-4026"
type input "(917) 916-4026"
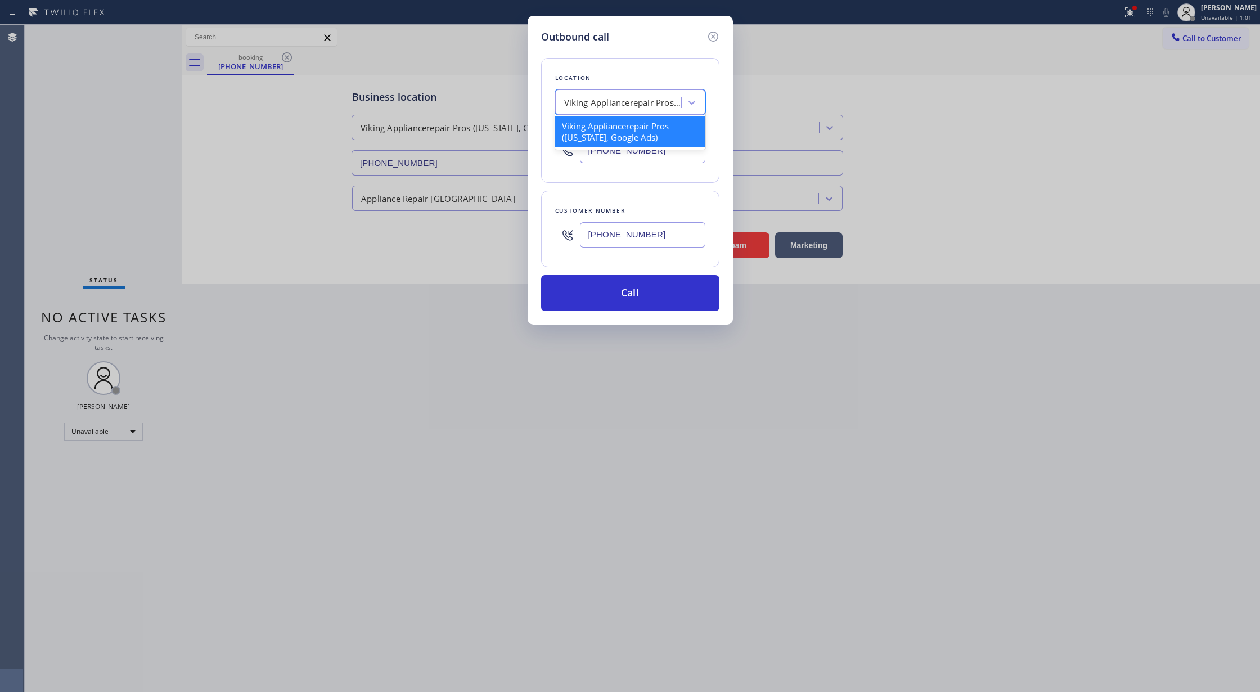
click at [578, 102] on div "Viking Appliancerepair Pros (New York, Google Ads)" at bounding box center [623, 102] width 118 height 13
type input "5 star appliance repair"
click at [655, 101] on div "Viking Appliancerepair Pros (New York, Google Ads)" at bounding box center [619, 103] width 123 height 20
click at [655, 101] on div "Viking Appliancerepair Pros (New York, Google Ads)" at bounding box center [623, 102] width 118 height 13
click at [695, 104] on icon at bounding box center [691, 102] width 11 height 11
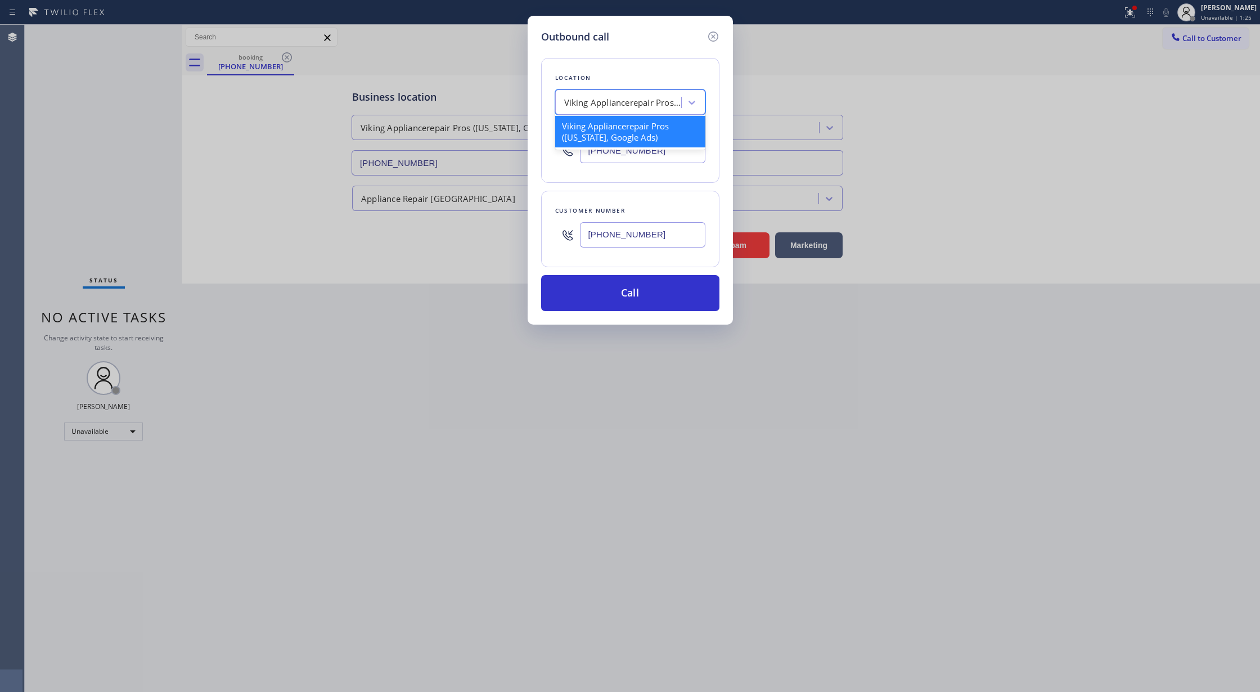
click at [616, 100] on div "Viking Appliancerepair Pros (New York, Google Ads)" at bounding box center [623, 102] width 118 height 13
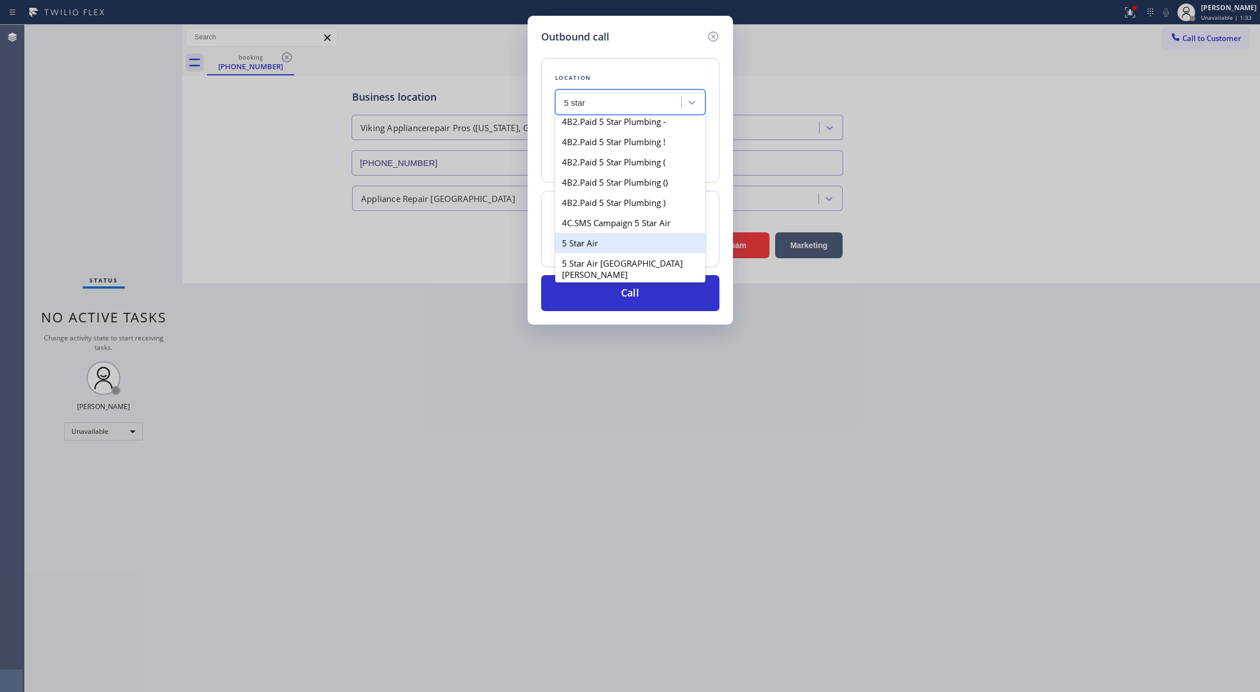
scroll to position [525, 0]
type input "5 star appliance"
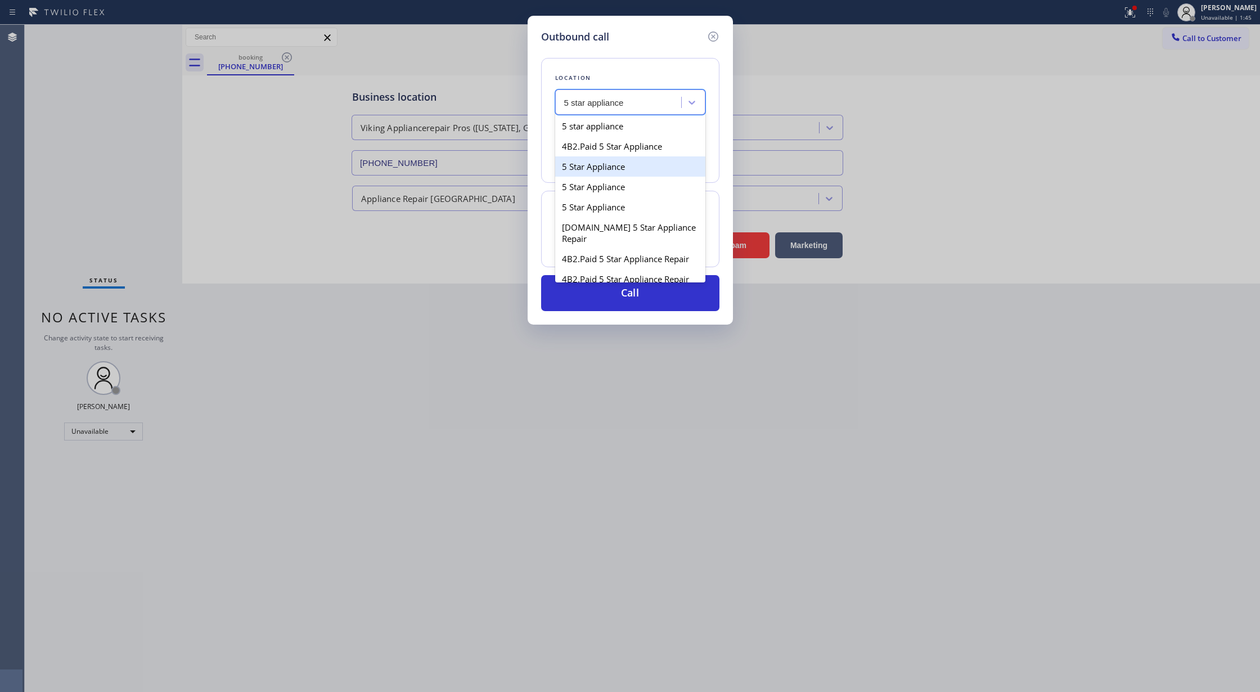
click at [605, 169] on div "5 Star Appliance" at bounding box center [630, 166] width 150 height 20
type input "(202) 933-7030"
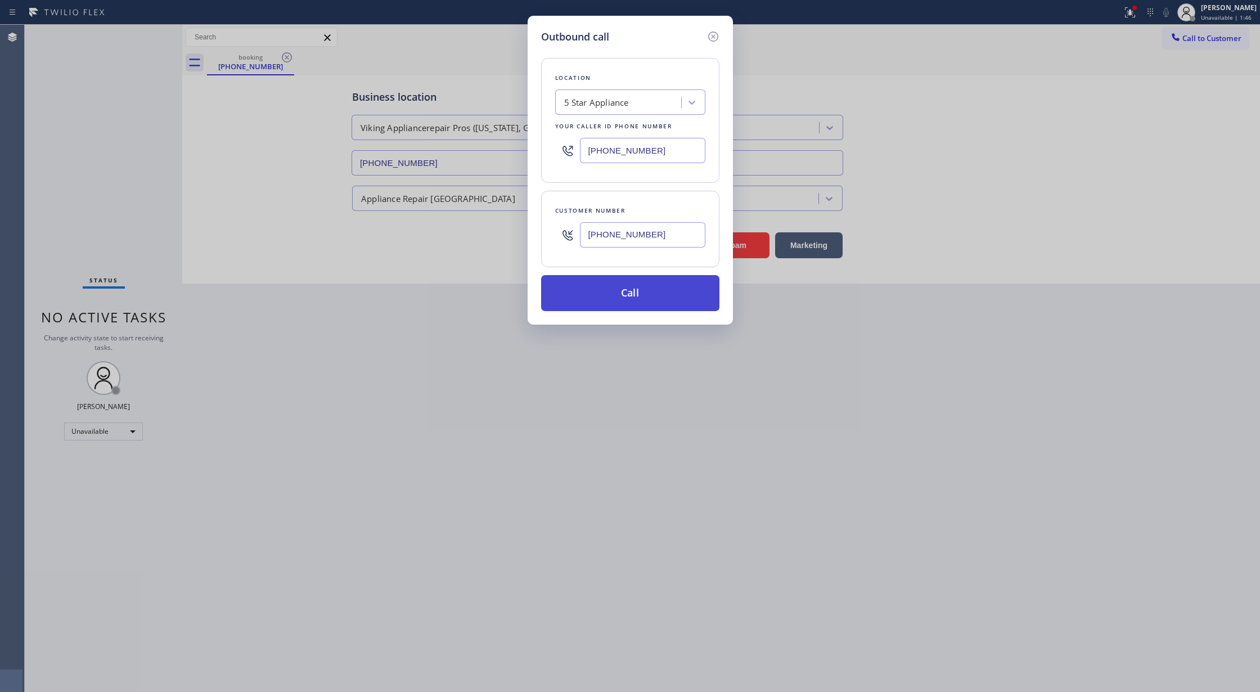
click at [621, 296] on button "Call" at bounding box center [630, 293] width 178 height 36
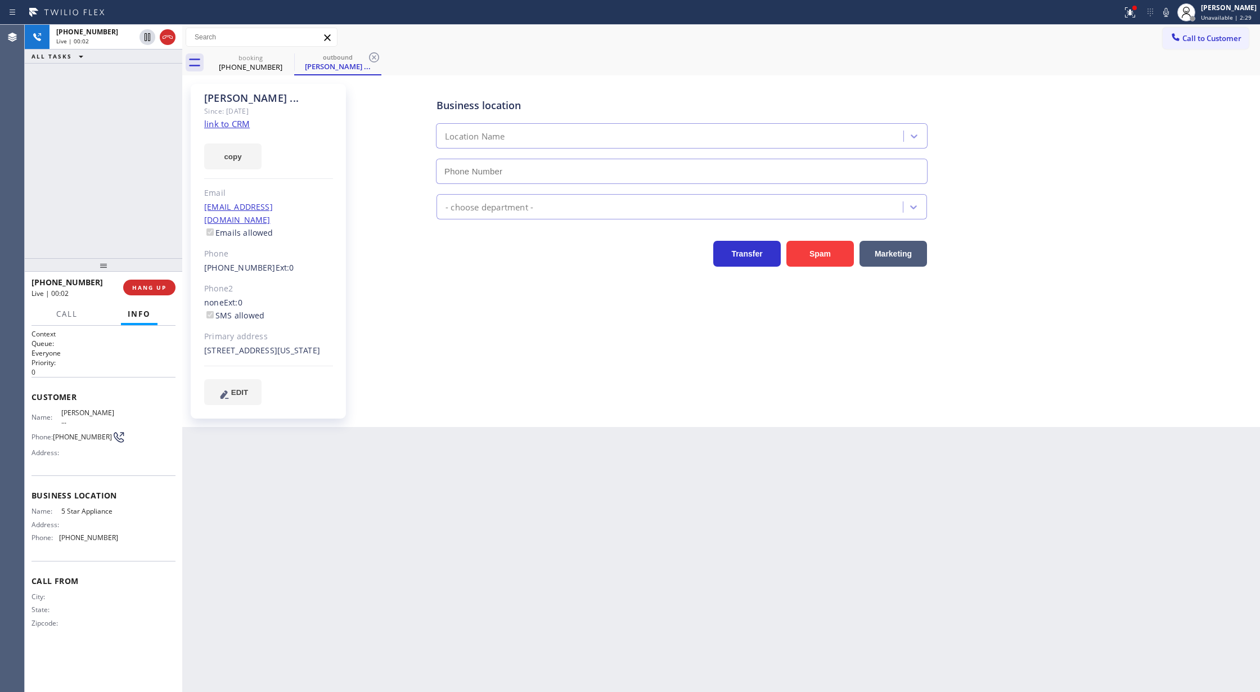
type input "(202) 933-7030"
click at [167, 36] on icon at bounding box center [167, 36] width 13 height 13
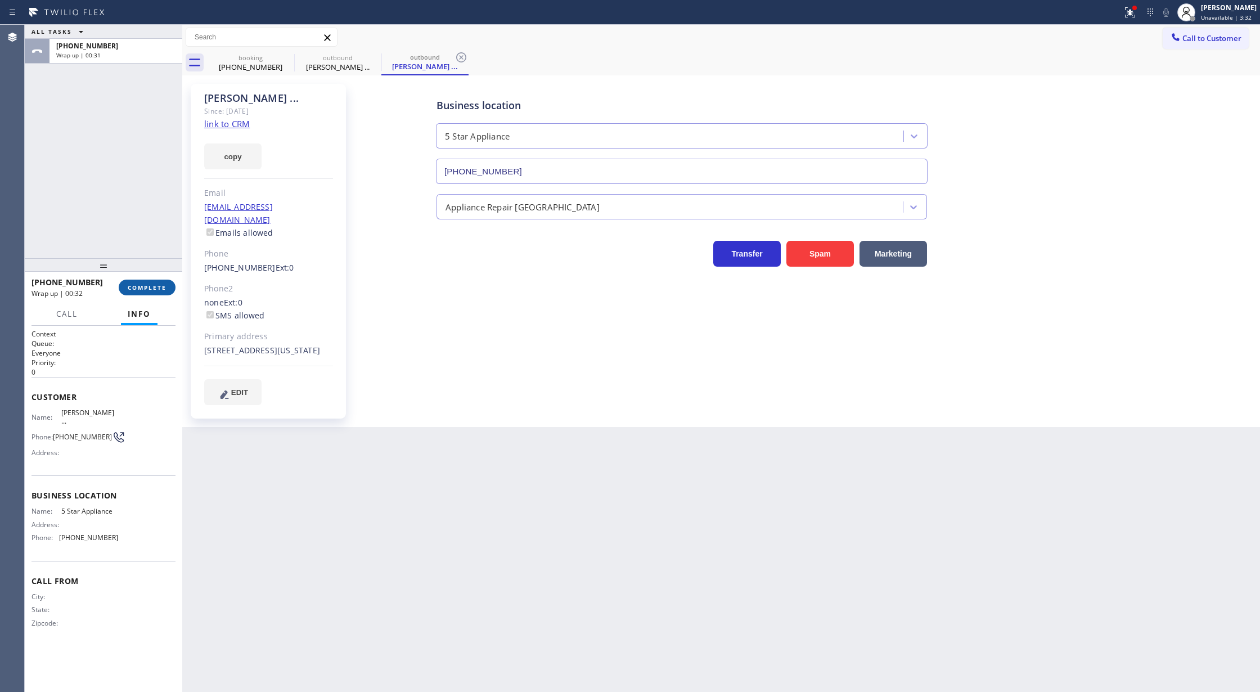
click at [131, 288] on span "COMPLETE" at bounding box center [147, 287] width 39 height 8
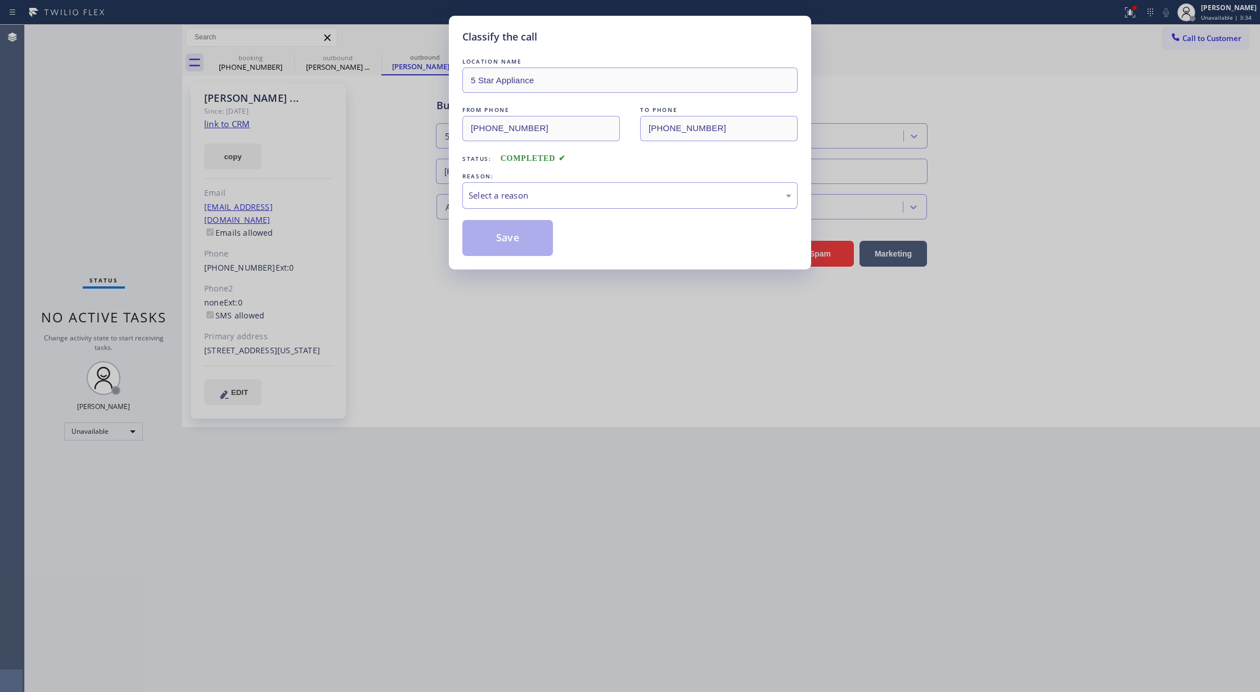
click at [583, 190] on div "Select a reason" at bounding box center [629, 195] width 323 height 13
click at [498, 234] on button "Save" at bounding box center [507, 238] width 91 height 36
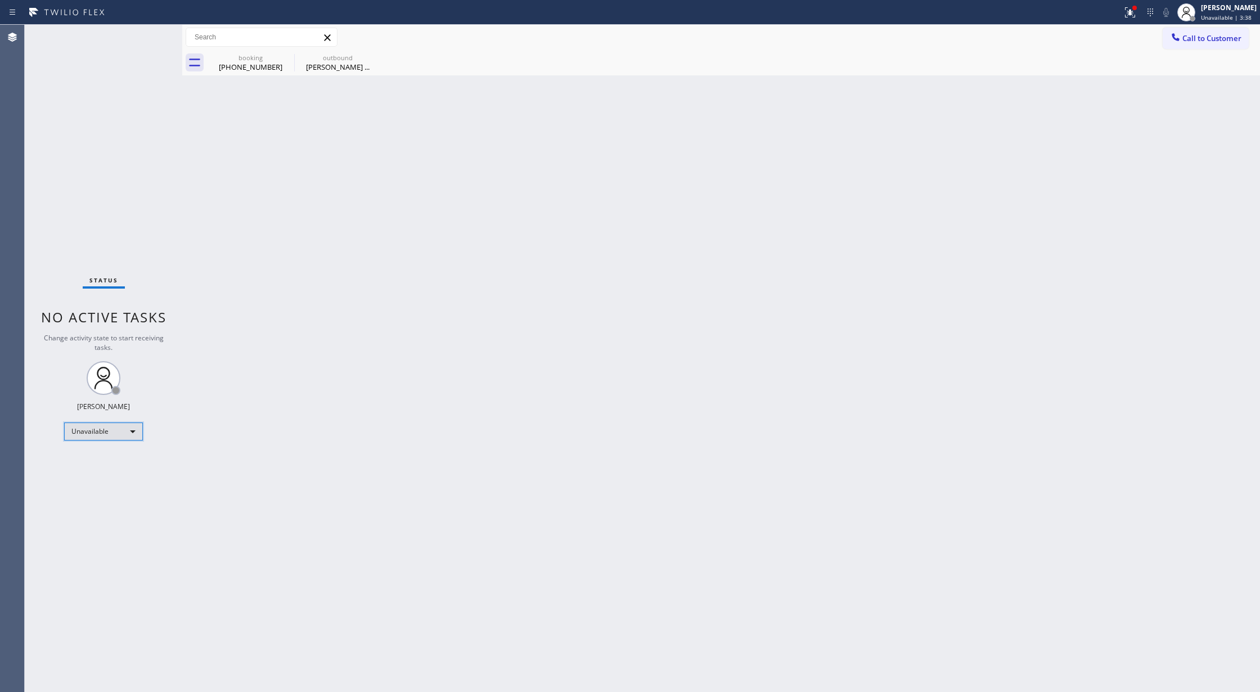
click at [138, 434] on div "Unavailable" at bounding box center [103, 431] width 79 height 18
click at [108, 463] on li "Available" at bounding box center [103, 460] width 76 height 13
click at [261, 68] on div "(917) 916-4026" at bounding box center [250, 67] width 85 height 10
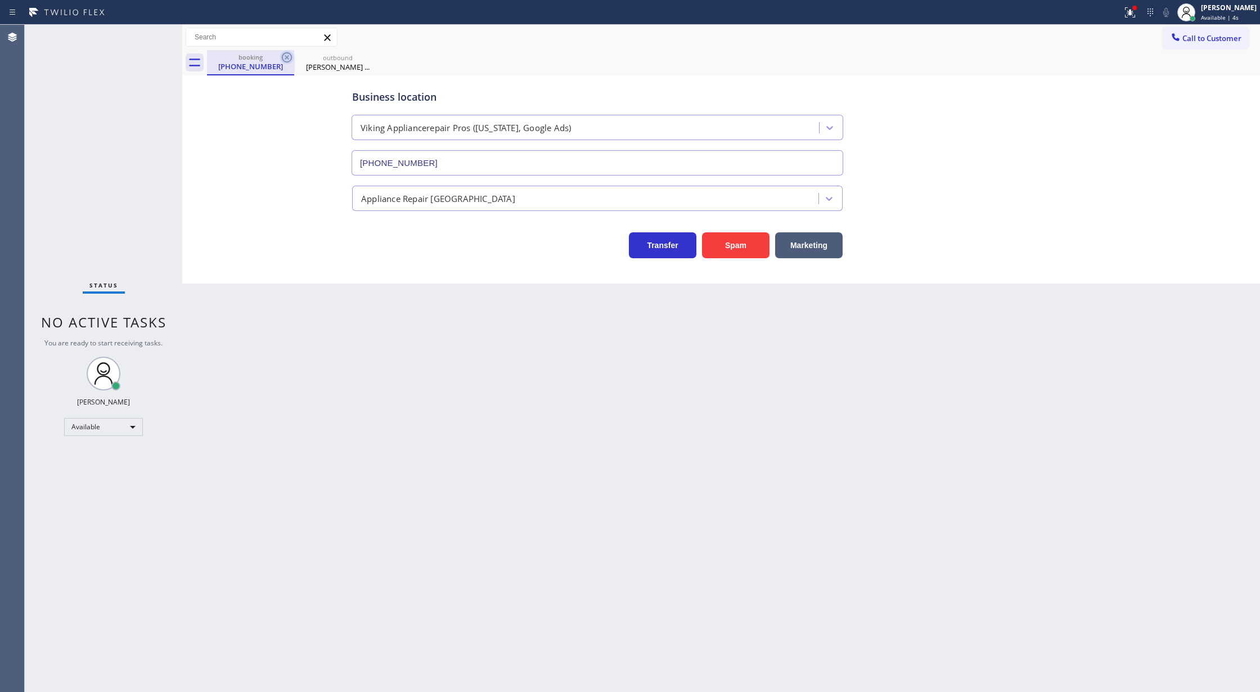
click at [282, 57] on icon at bounding box center [287, 57] width 10 height 10
type input "(202) 933-7030"
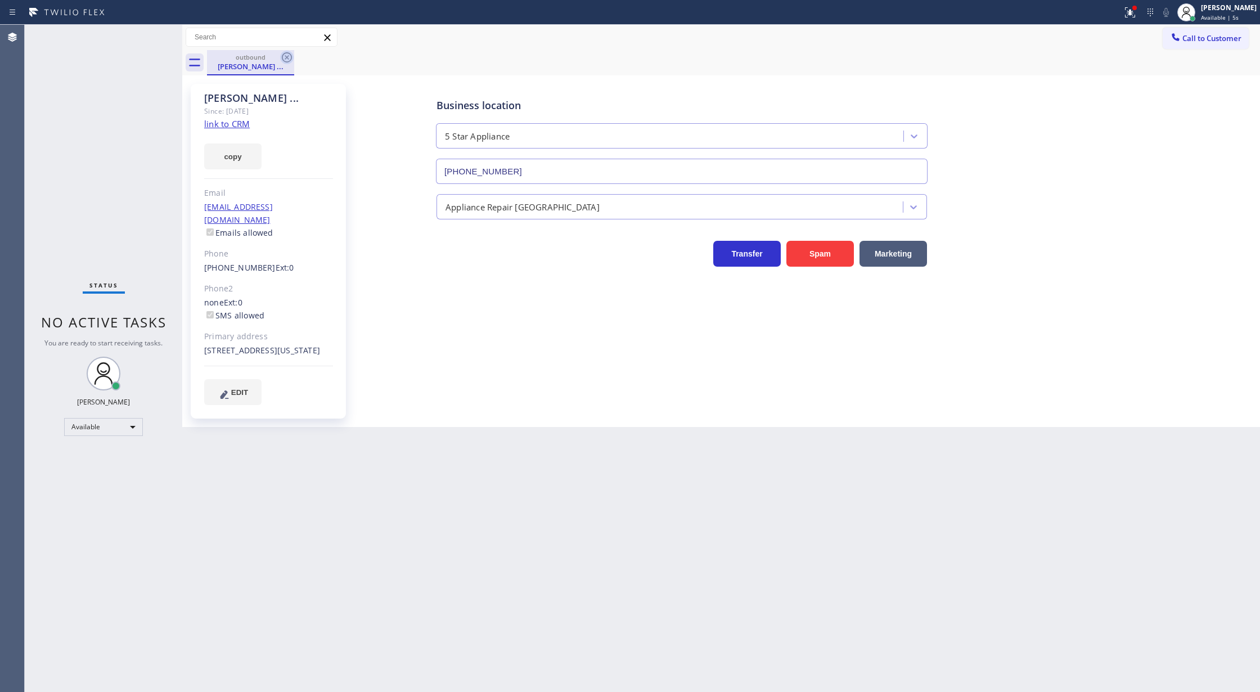
click at [287, 61] on icon at bounding box center [286, 57] width 13 height 13
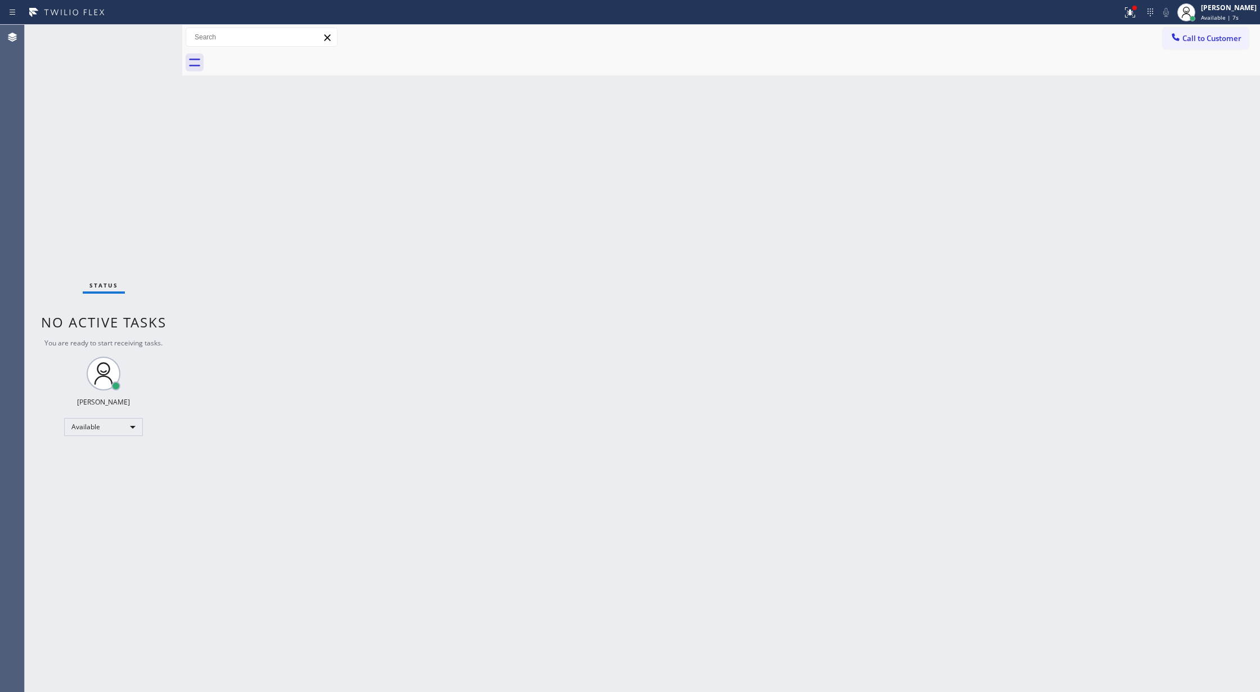
click at [155, 29] on div "Status No active tasks You are ready to start receiving tasks. [PERSON_NAME] Av…" at bounding box center [103, 358] width 157 height 667
click at [152, 34] on div "Status No active tasks You are ready to start receiving tasks. [PERSON_NAME] Av…" at bounding box center [103, 358] width 157 height 667
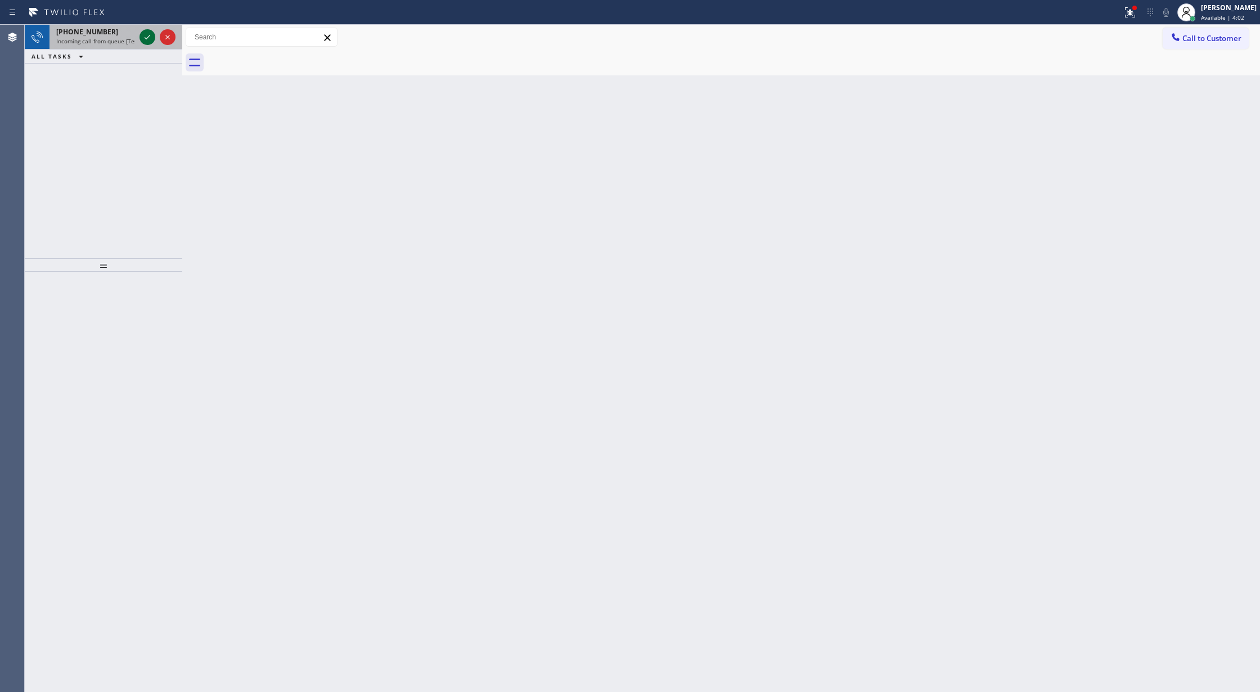
click at [141, 35] on icon at bounding box center [147, 36] width 13 height 13
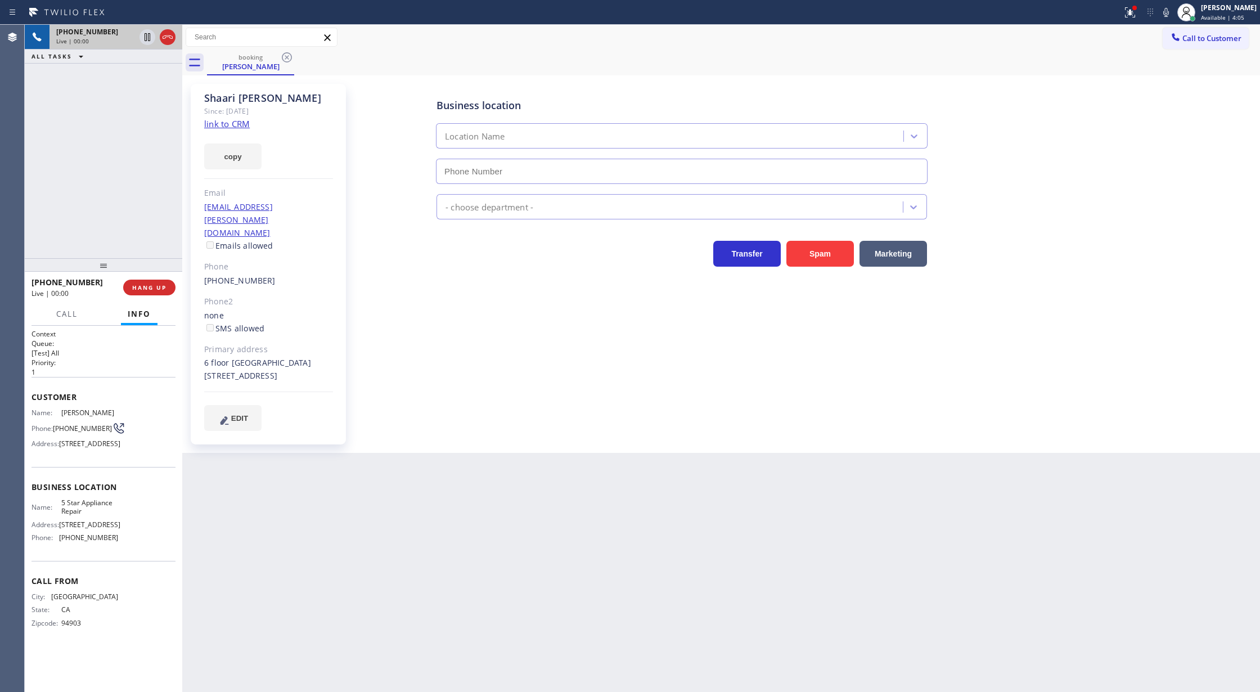
type input "(855) 731-4952"
click at [236, 124] on link "link to CRM" at bounding box center [227, 123] width 46 height 11
click at [147, 42] on icon at bounding box center [147, 36] width 13 height 13
click at [1170, 11] on icon at bounding box center [1165, 12] width 13 height 13
type input "(855) 731-4952"
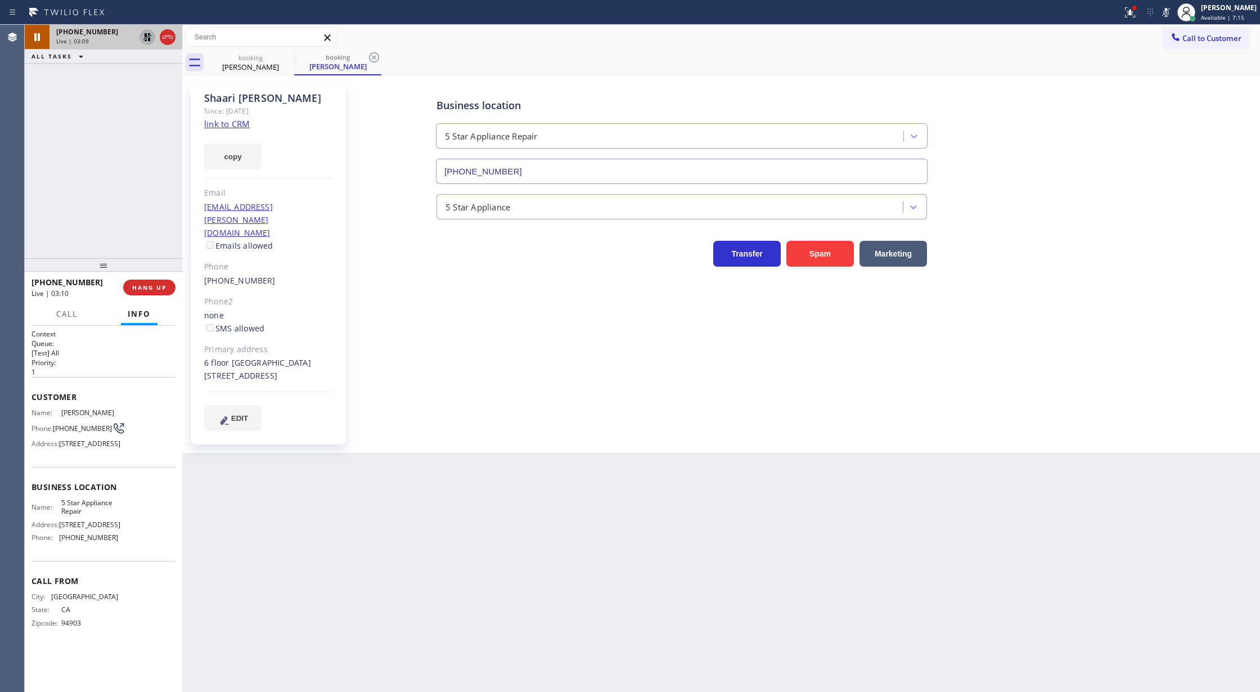
drag, startPoint x: 1173, startPoint y: 12, endPoint x: 1129, endPoint y: 30, distance: 47.2
click at [1173, 12] on icon at bounding box center [1165, 12] width 13 height 13
click at [145, 41] on icon at bounding box center [147, 36] width 13 height 13
type input "(855) 731-4952"
click at [1169, 16] on icon at bounding box center [1166, 12] width 6 height 9
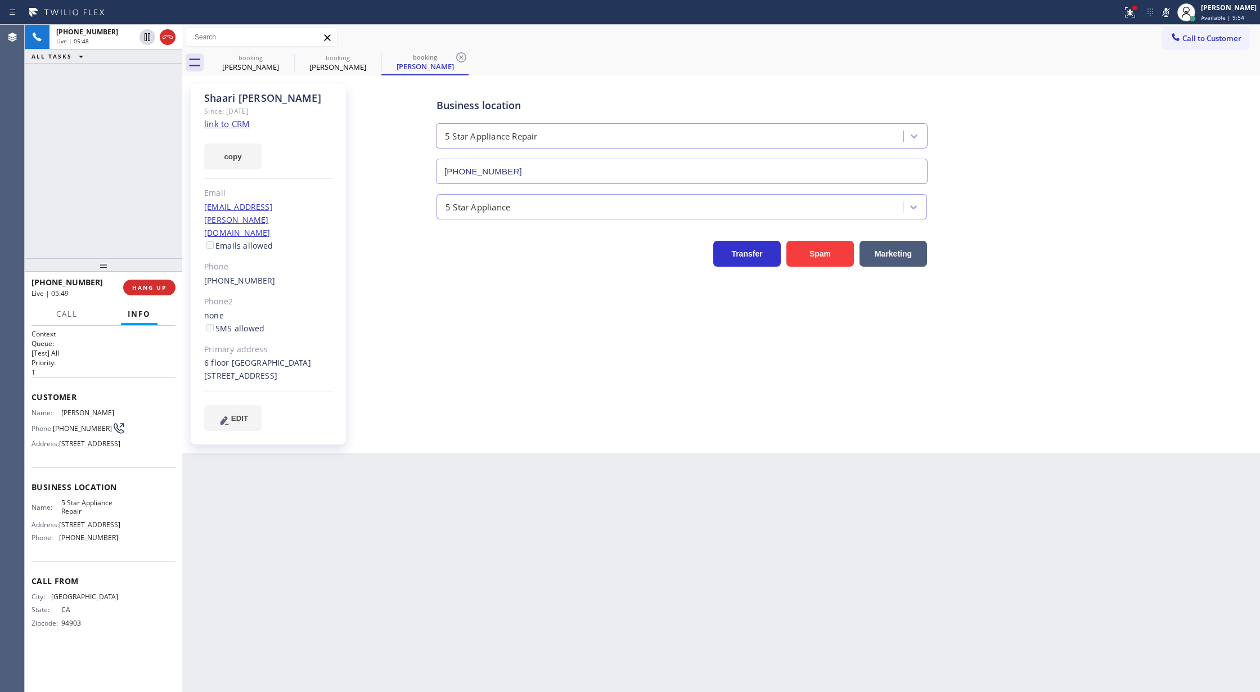
drag, startPoint x: 1175, startPoint y: 11, endPoint x: 1161, endPoint y: 27, distance: 21.1
click at [1173, 11] on icon at bounding box center [1165, 12] width 13 height 13
click at [163, 39] on icon at bounding box center [167, 36] width 13 height 13
click at [147, 295] on button "COMPLETE" at bounding box center [147, 287] width 57 height 16
type input "(855) 731-4952"
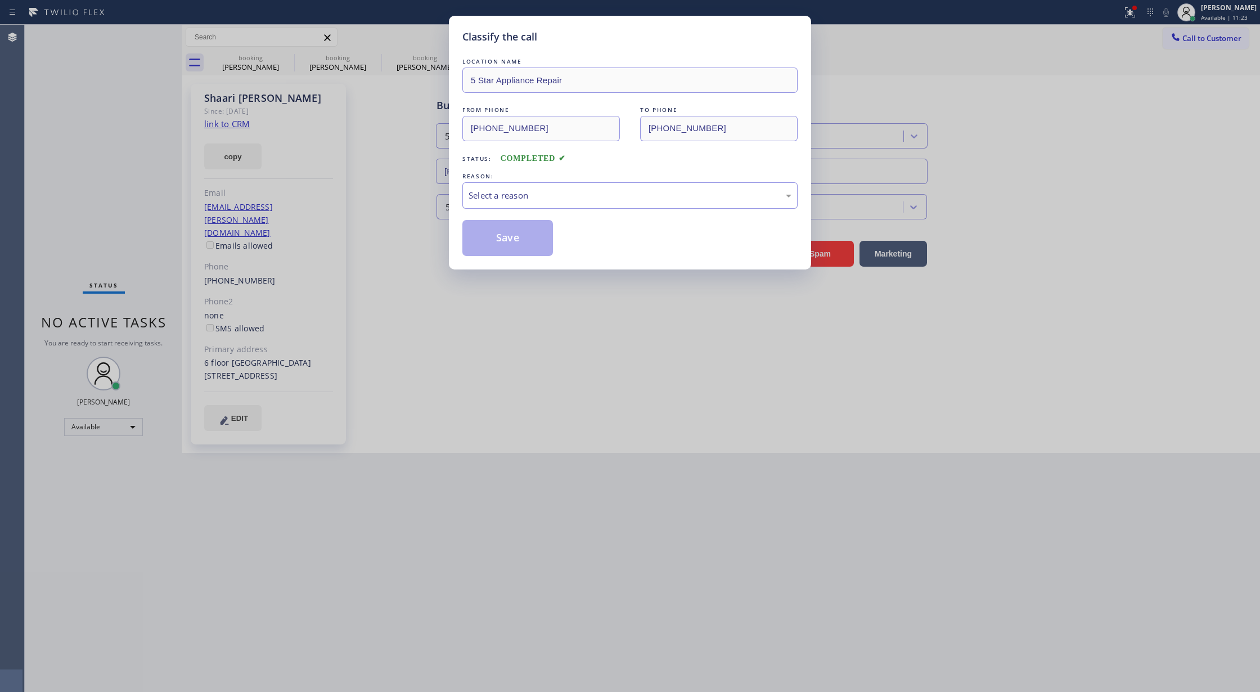
click at [541, 193] on div "Select a reason" at bounding box center [629, 195] width 323 height 13
click at [495, 241] on button "Save" at bounding box center [507, 238] width 91 height 36
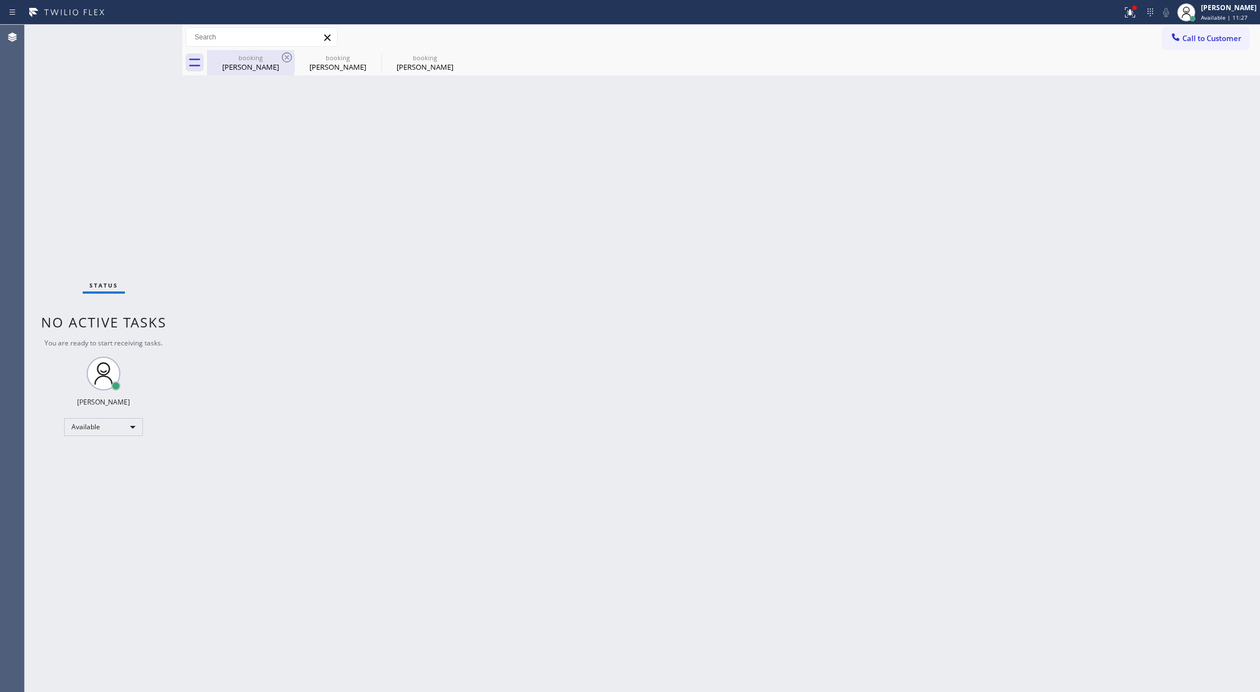
click at [253, 66] on div "Shaari Ergas" at bounding box center [250, 67] width 85 height 10
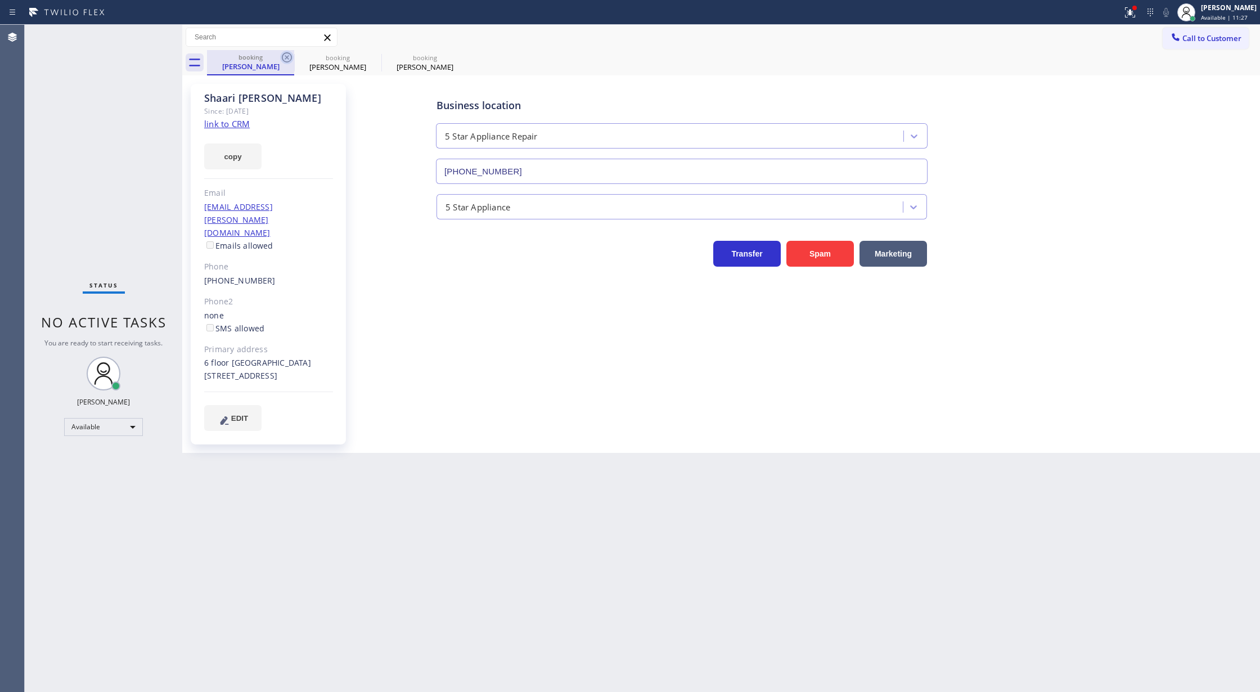
click at [287, 54] on icon at bounding box center [286, 57] width 13 height 13
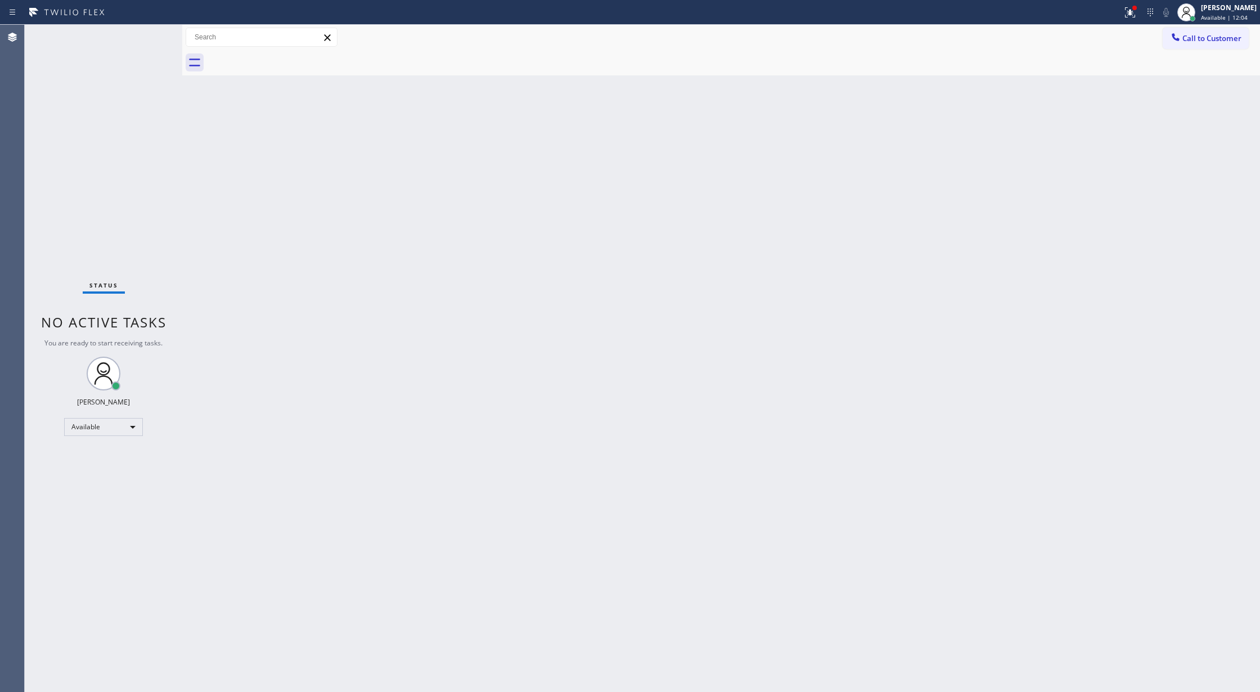
click at [147, 33] on div "Status No active tasks You are ready to start receiving tasks. [PERSON_NAME] Av…" at bounding box center [103, 358] width 157 height 667
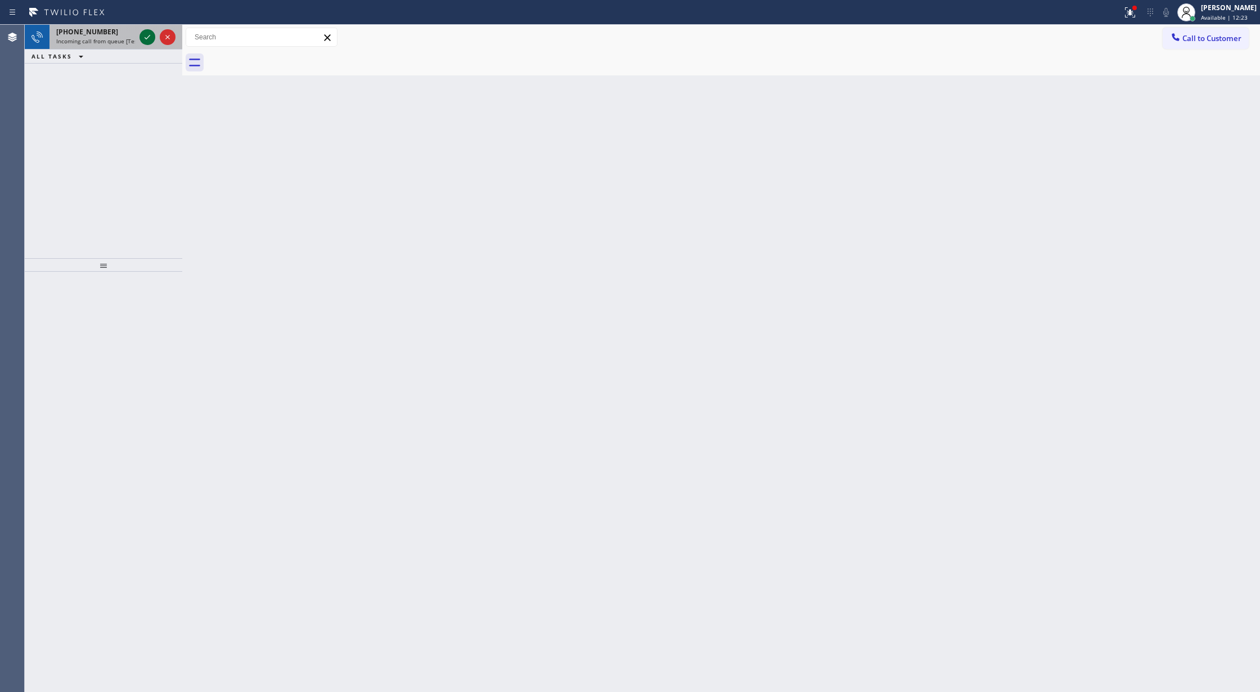
click at [143, 36] on icon at bounding box center [147, 36] width 13 height 13
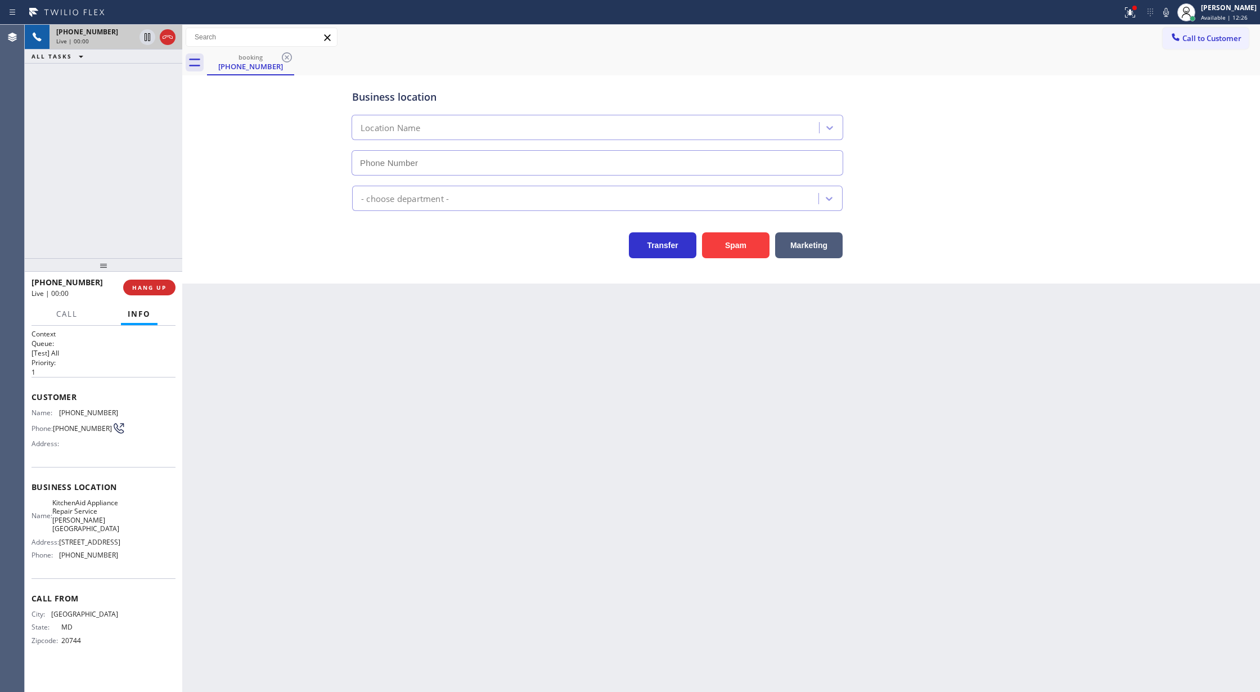
type input "(202) 335-8017"
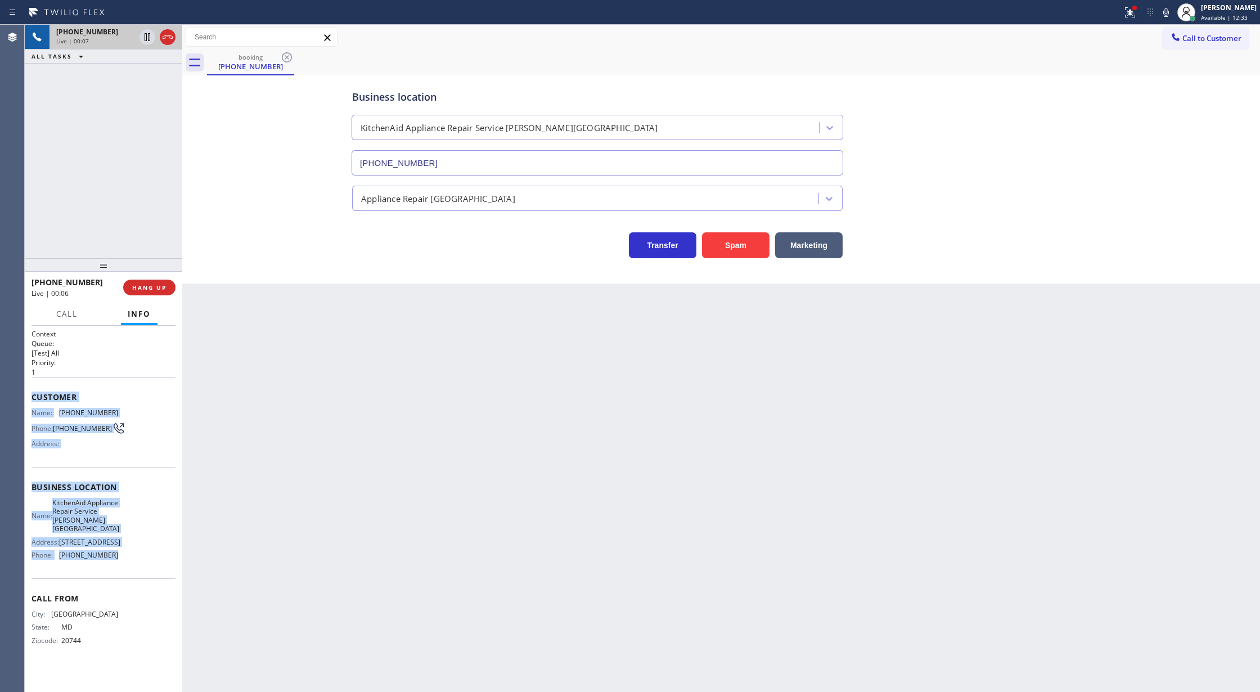
drag, startPoint x: 31, startPoint y: 401, endPoint x: 152, endPoint y: 575, distance: 211.4
click at [152, 575] on div "Context Queue: [Test] All Priority: 1 Customer Name: (301) 894-8940 Phone: (301…" at bounding box center [103, 496] width 144 height 334
copy div "Customer Name: (301) 894-8940 Phone: (301) 894-8940 Address: Business location …"
click at [1172, 15] on icon at bounding box center [1165, 12] width 13 height 13
click at [1170, 12] on icon at bounding box center [1165, 12] width 13 height 13
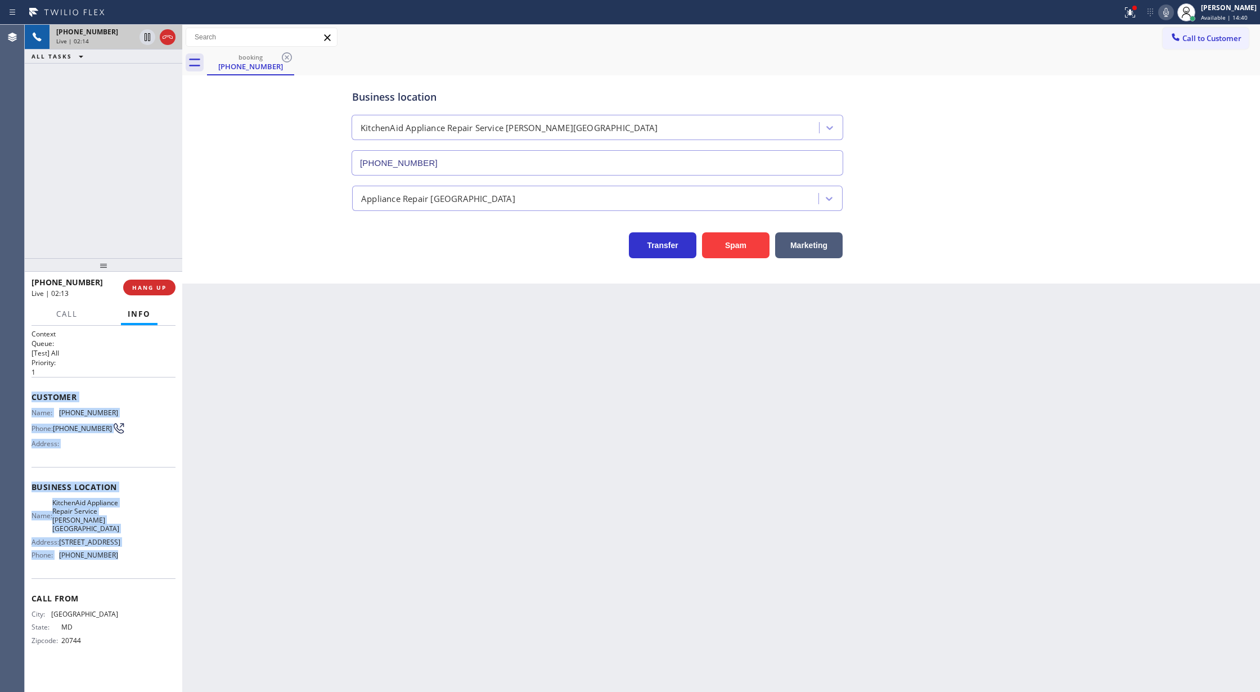
click at [1171, 10] on icon at bounding box center [1165, 12] width 13 height 13
click at [1170, 11] on icon at bounding box center [1165, 12] width 13 height 13
click at [166, 36] on icon at bounding box center [167, 36] width 13 height 13
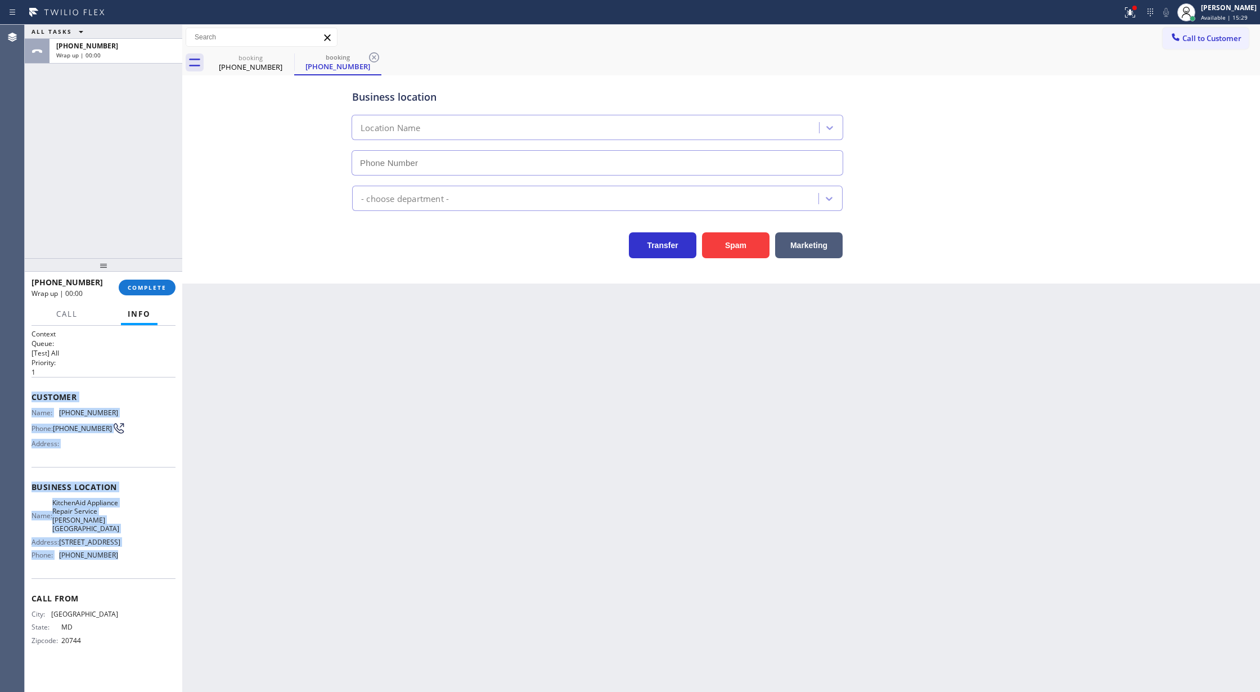
type input "(202) 335-8017"
click at [144, 290] on span "COMPLETE" at bounding box center [147, 287] width 39 height 8
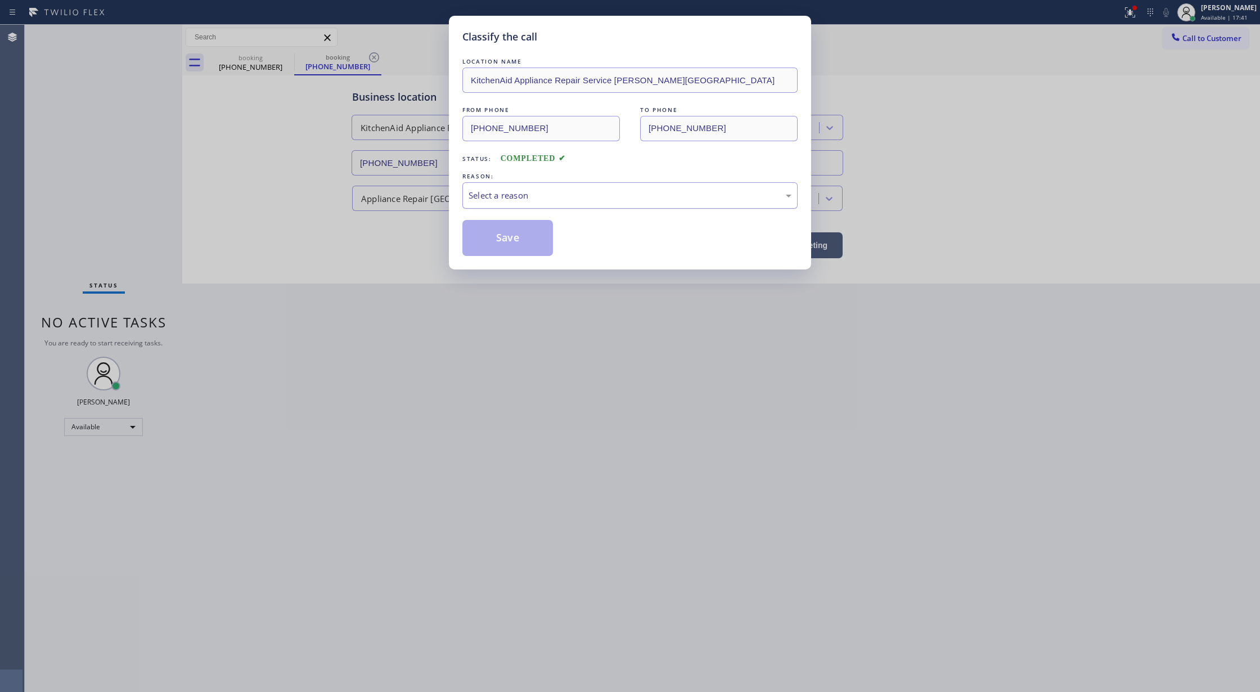
click at [545, 188] on div "Select a reason" at bounding box center [629, 195] width 335 height 26
click at [490, 244] on button "Save" at bounding box center [507, 238] width 91 height 36
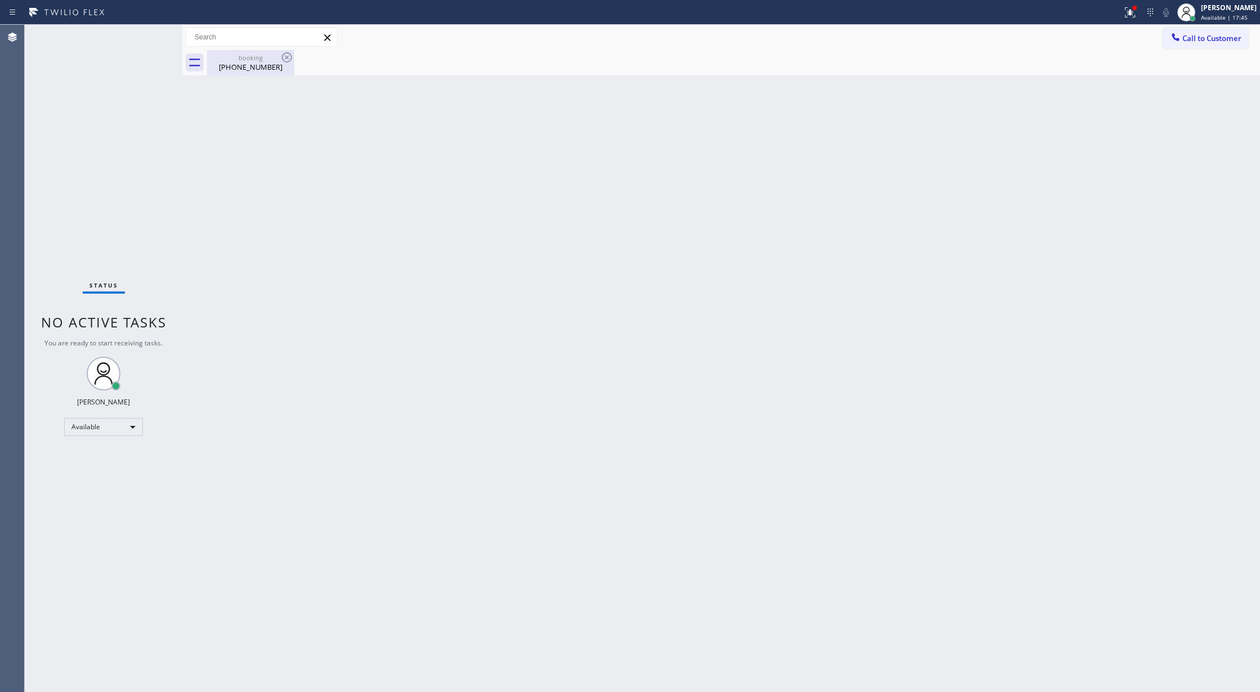
click at [273, 64] on div "(301) 894-8940" at bounding box center [250, 67] width 85 height 10
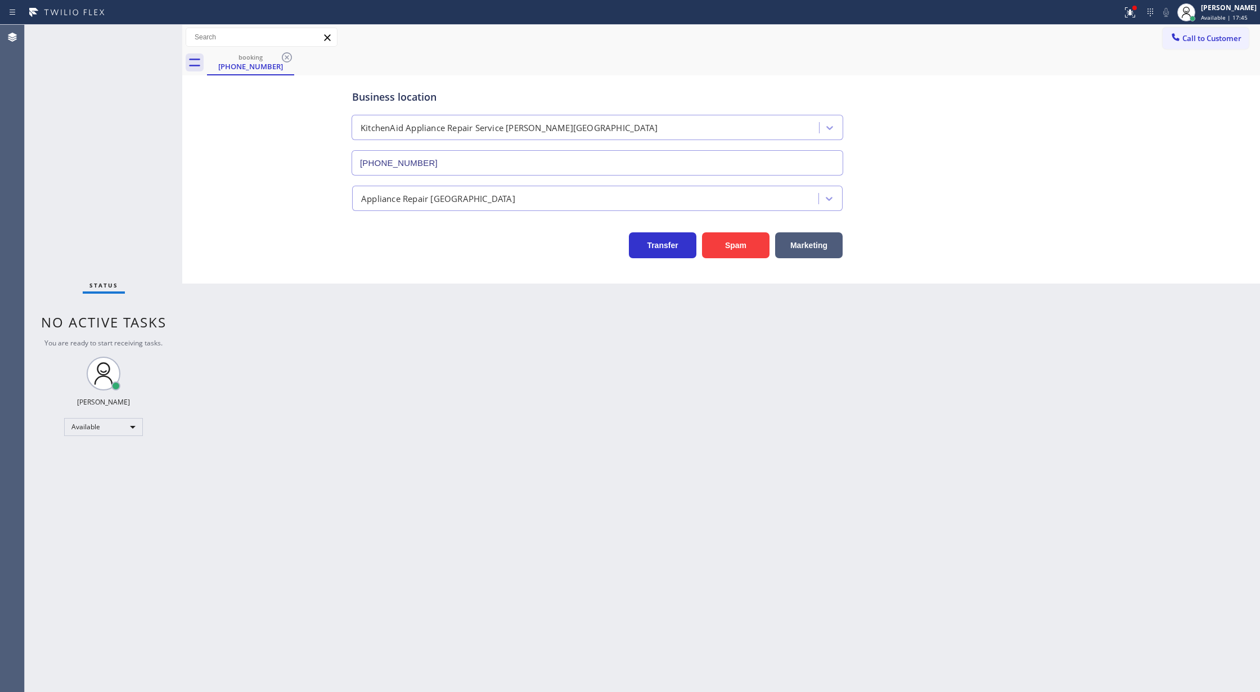
click at [280, 59] on icon at bounding box center [286, 57] width 13 height 13
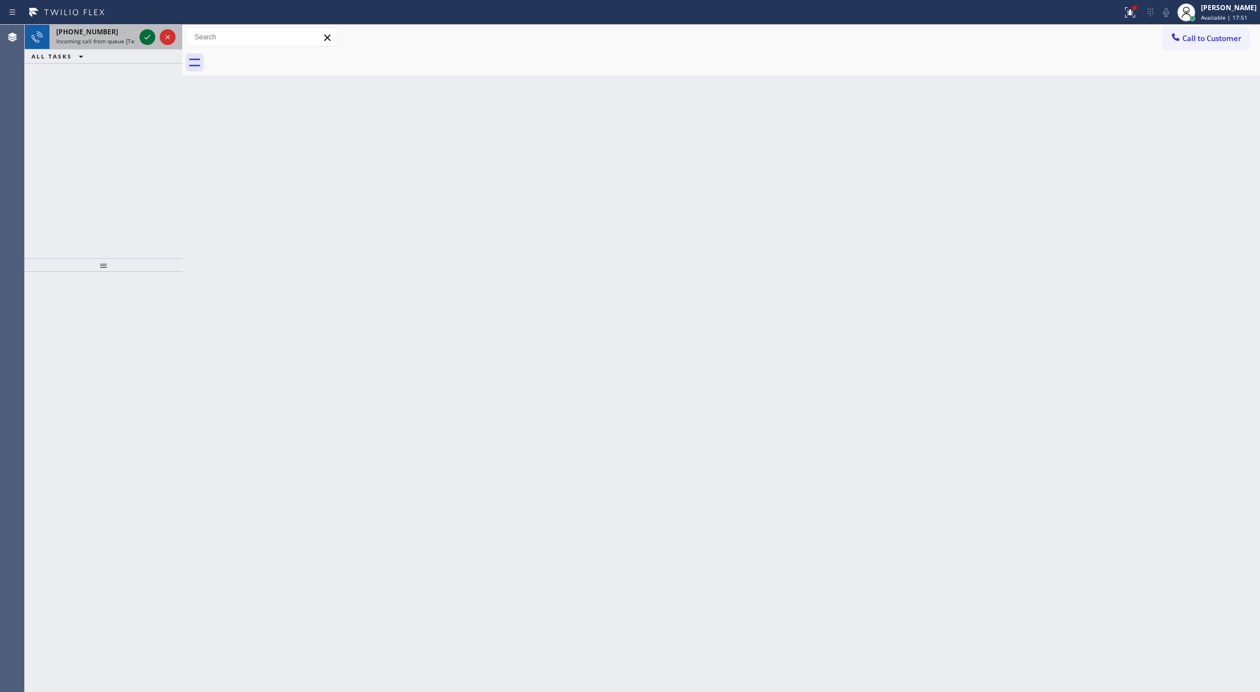
click at [153, 30] on icon at bounding box center [147, 36] width 13 height 13
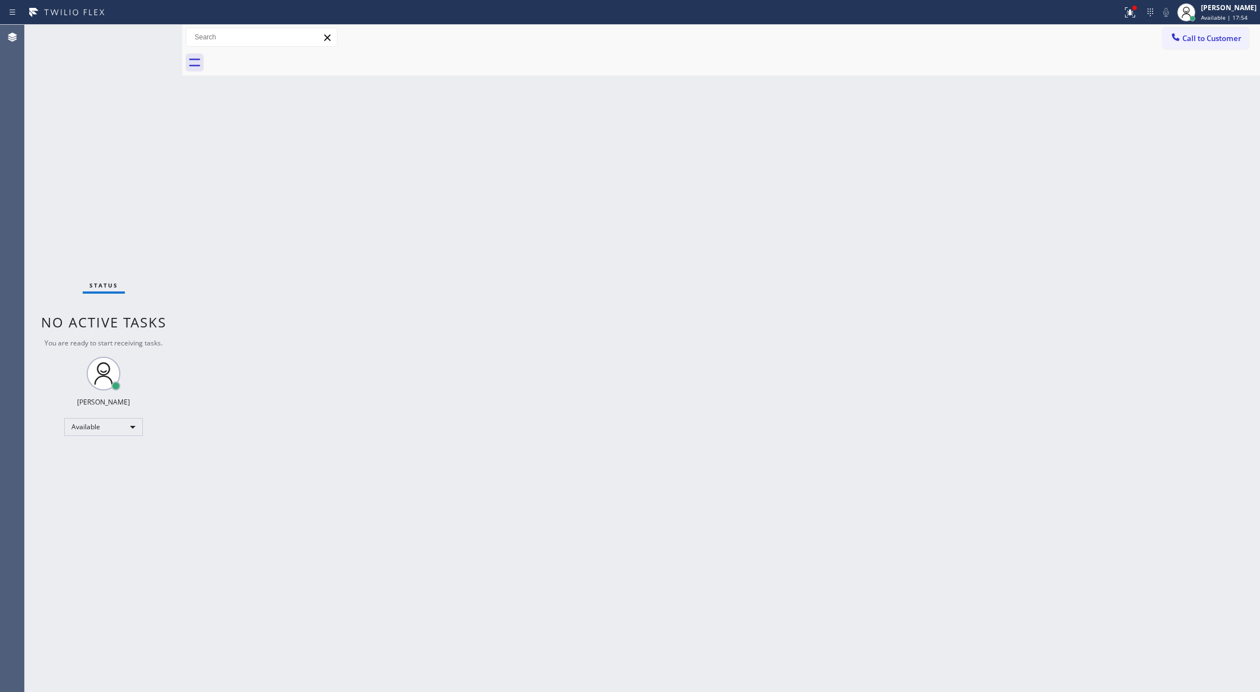
click at [143, 35] on div "Status No active tasks You are ready to start receiving tasks. [PERSON_NAME] Av…" at bounding box center [103, 358] width 157 height 667
click at [147, 28] on div "Status No active tasks You are ready to start receiving tasks. [PERSON_NAME] Av…" at bounding box center [103, 358] width 157 height 667
click at [148, 27] on div "Status No active tasks You are ready to start receiving tasks. [PERSON_NAME] Av…" at bounding box center [103, 358] width 157 height 667
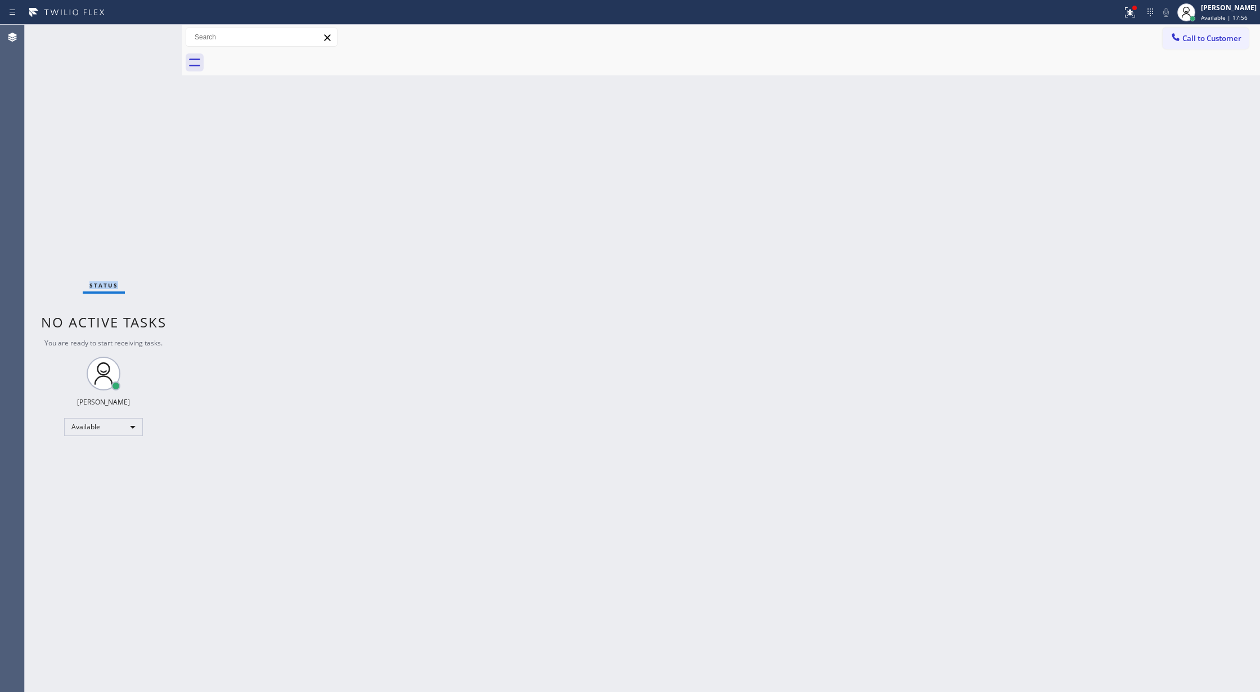
click at [148, 27] on div "Status No active tasks You are ready to start receiving tasks. [PERSON_NAME] Av…" at bounding box center [103, 358] width 157 height 667
click at [151, 43] on div "Status No active tasks You are ready to start receiving tasks. [PERSON_NAME] Av…" at bounding box center [103, 358] width 157 height 667
click at [152, 39] on div "Status No active tasks You are ready to start receiving tasks. [PERSON_NAME] Av…" at bounding box center [103, 358] width 157 height 667
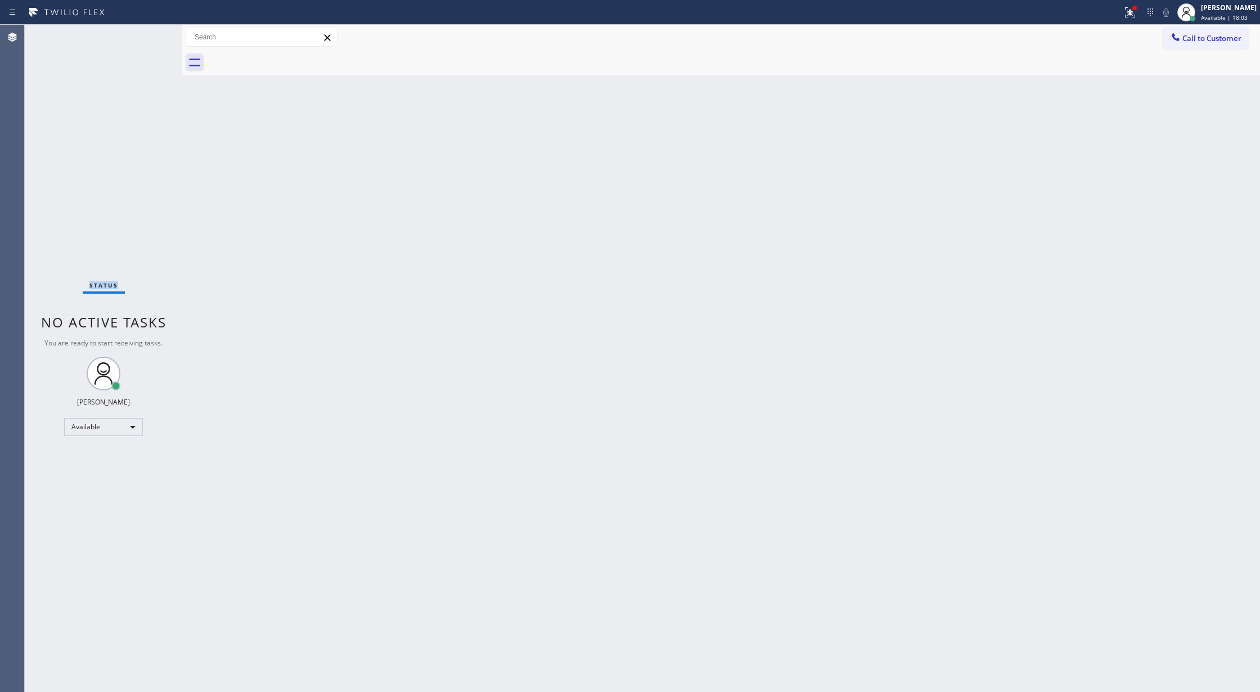
click at [152, 31] on div "Status No active tasks You are ready to start receiving tasks. [PERSON_NAME] Av…" at bounding box center [103, 358] width 157 height 667
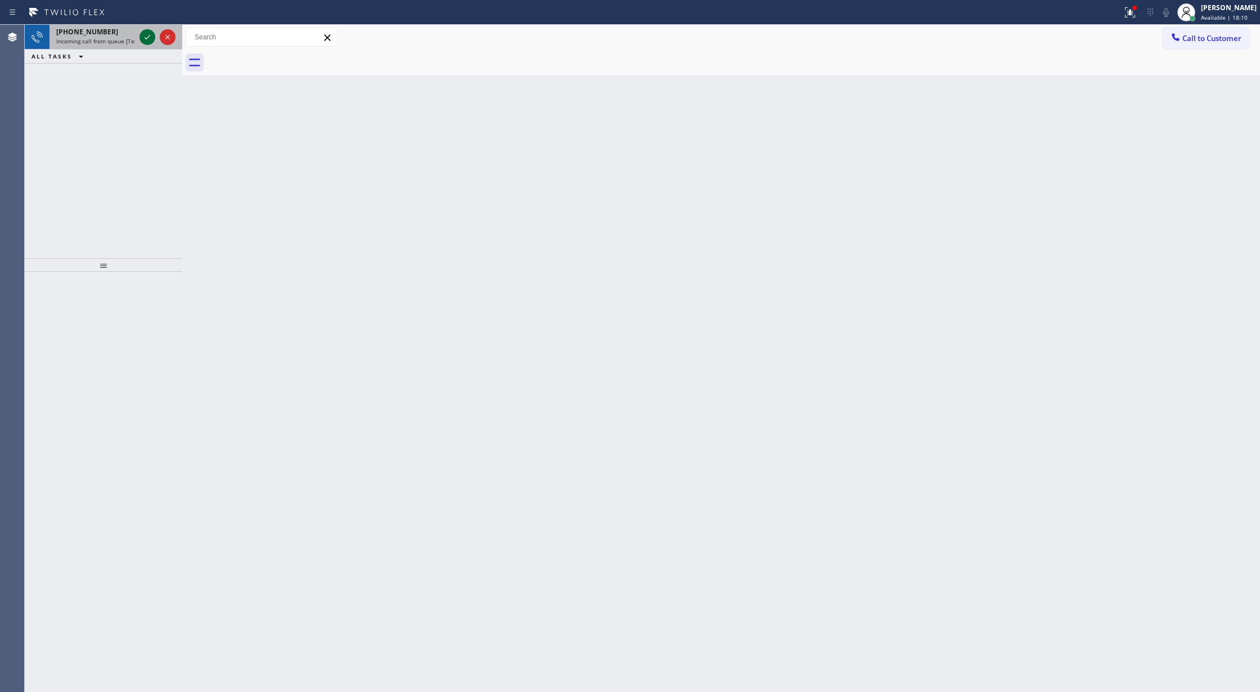
click at [147, 37] on icon at bounding box center [147, 36] width 13 height 13
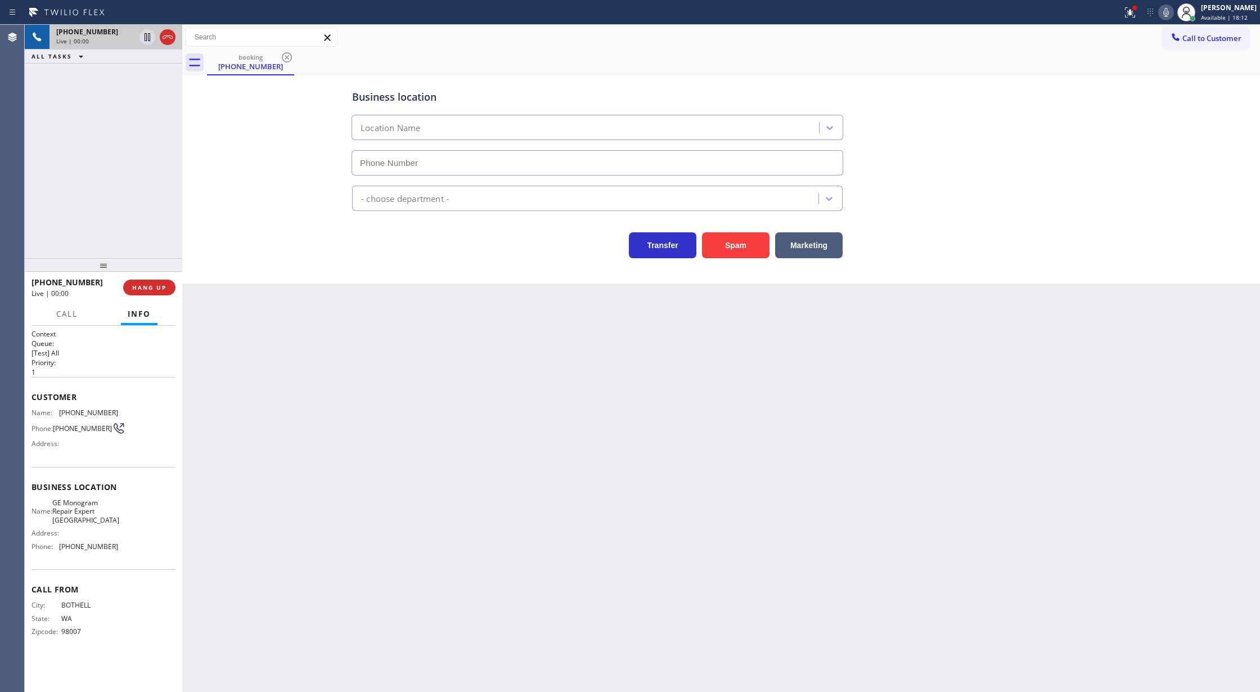
type input "(206) 203-6067"
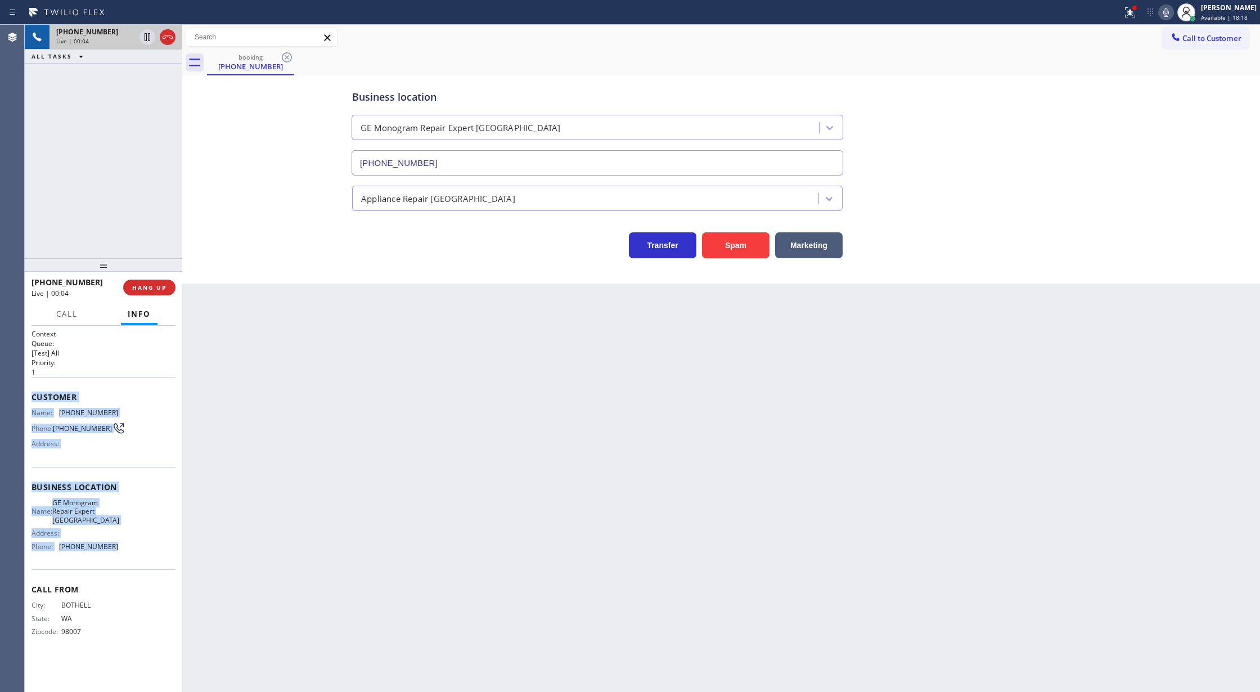
copy div "Customer Name: (425) 286-4526 Phone: (425) 286-4526 Address: Business location …"
drag, startPoint x: 29, startPoint y: 403, endPoint x: 137, endPoint y: 541, distance: 175.5
click at [137, 541] on div "Context Queue: [Test] All Priority: 1 Customer Name: (425) 286-4526 Phone: (425…" at bounding box center [103, 509] width 157 height 367
click at [167, 40] on icon at bounding box center [167, 36] width 13 height 13
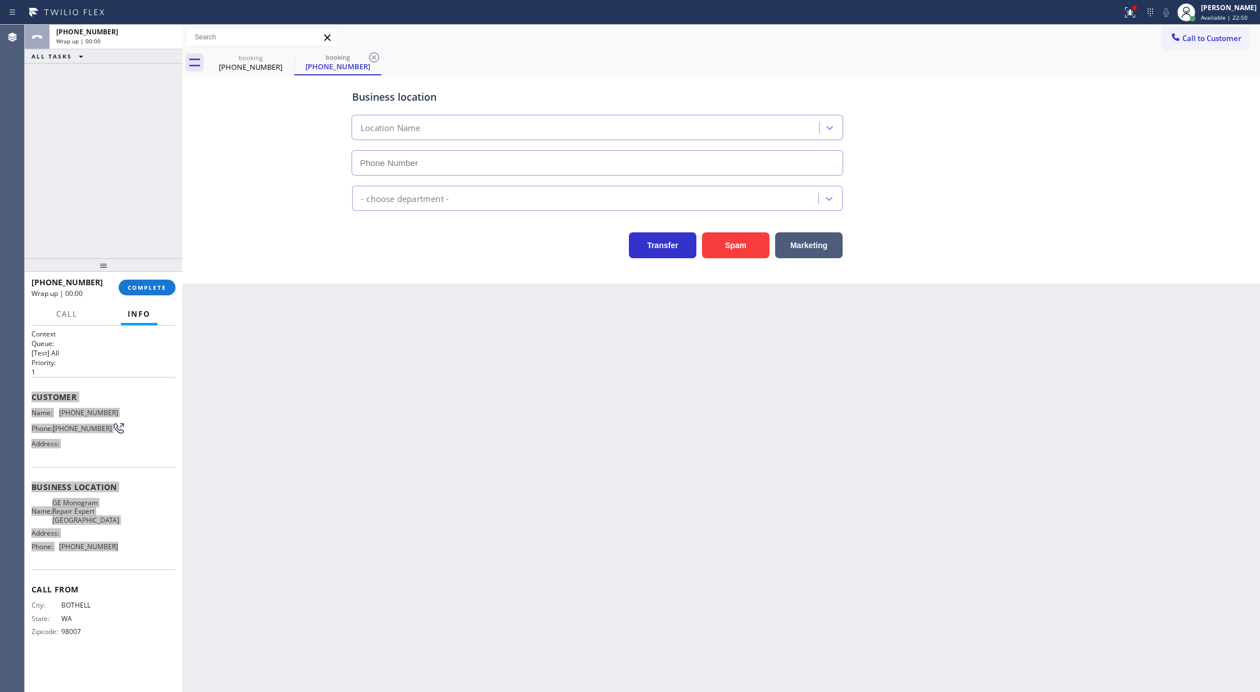
type input "(206) 203-6067"
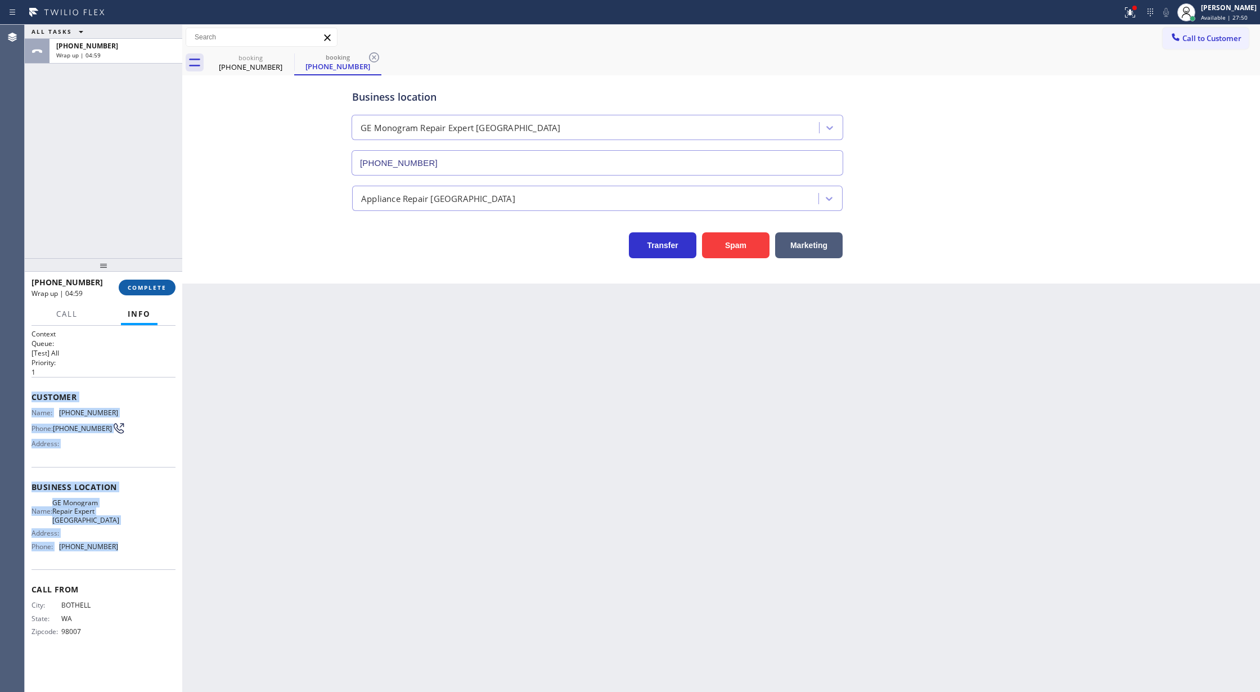
click at [128, 287] on span "COMPLETE" at bounding box center [147, 287] width 39 height 8
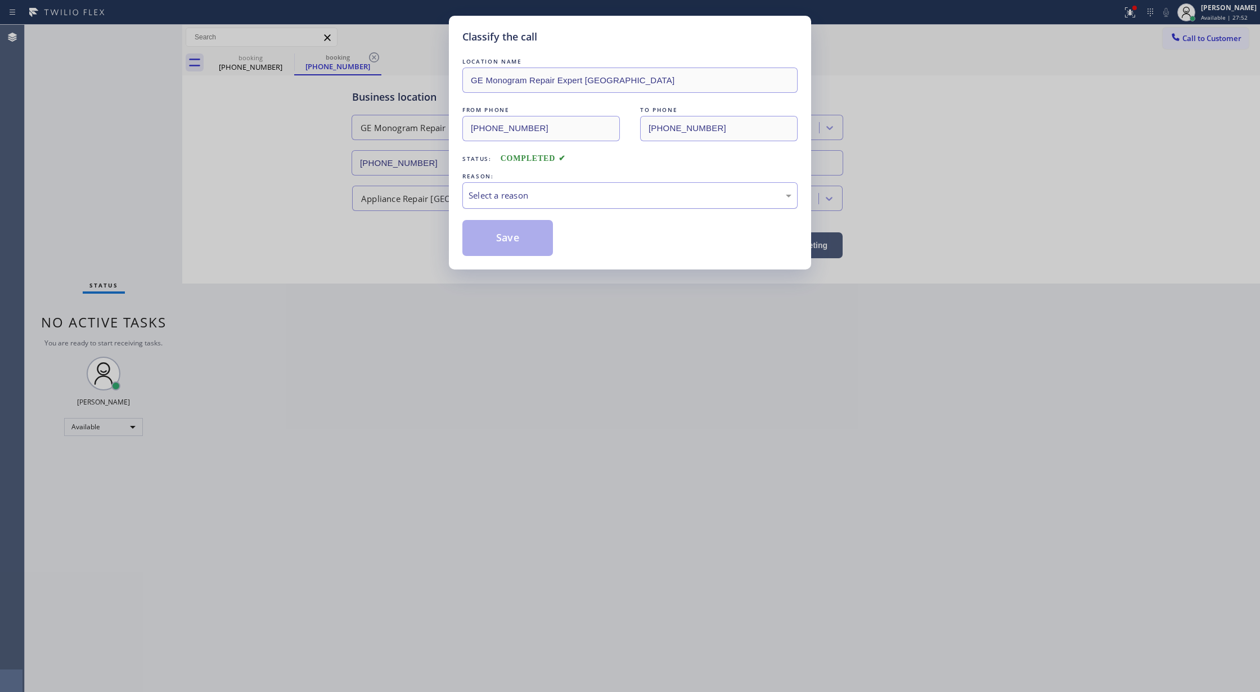
click at [507, 194] on div "Select a reason" at bounding box center [629, 195] width 323 height 13
click at [489, 244] on button "Save" at bounding box center [507, 238] width 91 height 36
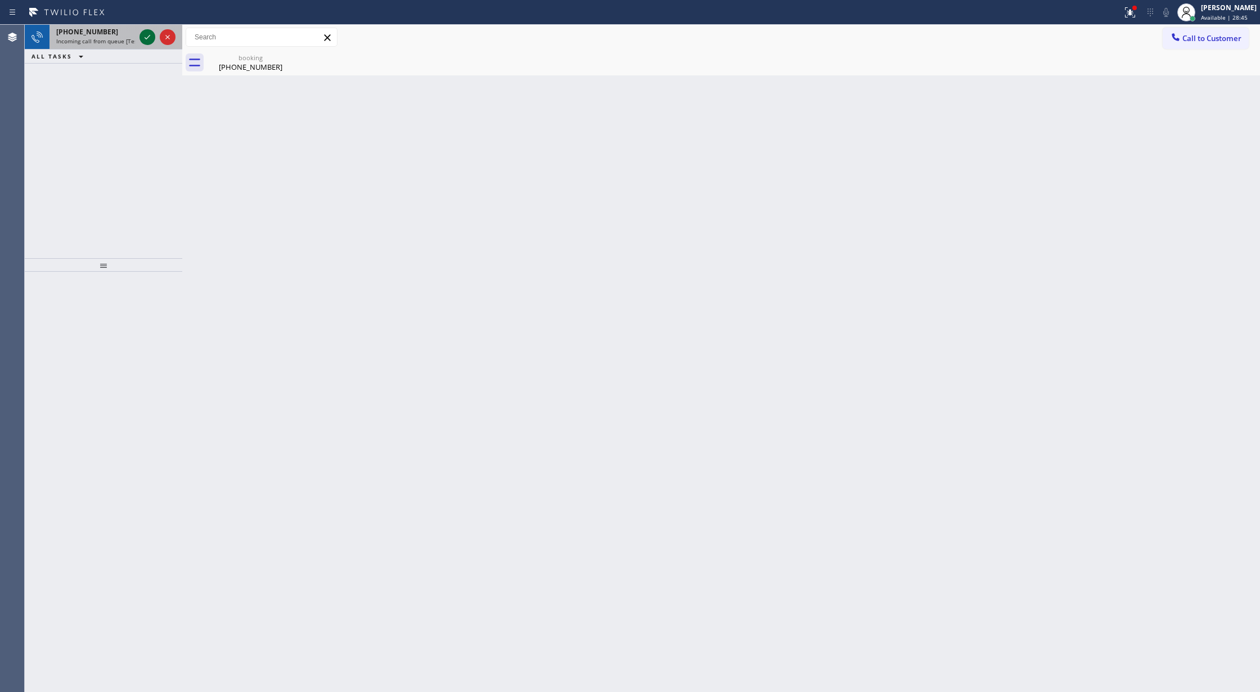
click at [147, 37] on icon at bounding box center [148, 37] width 6 height 4
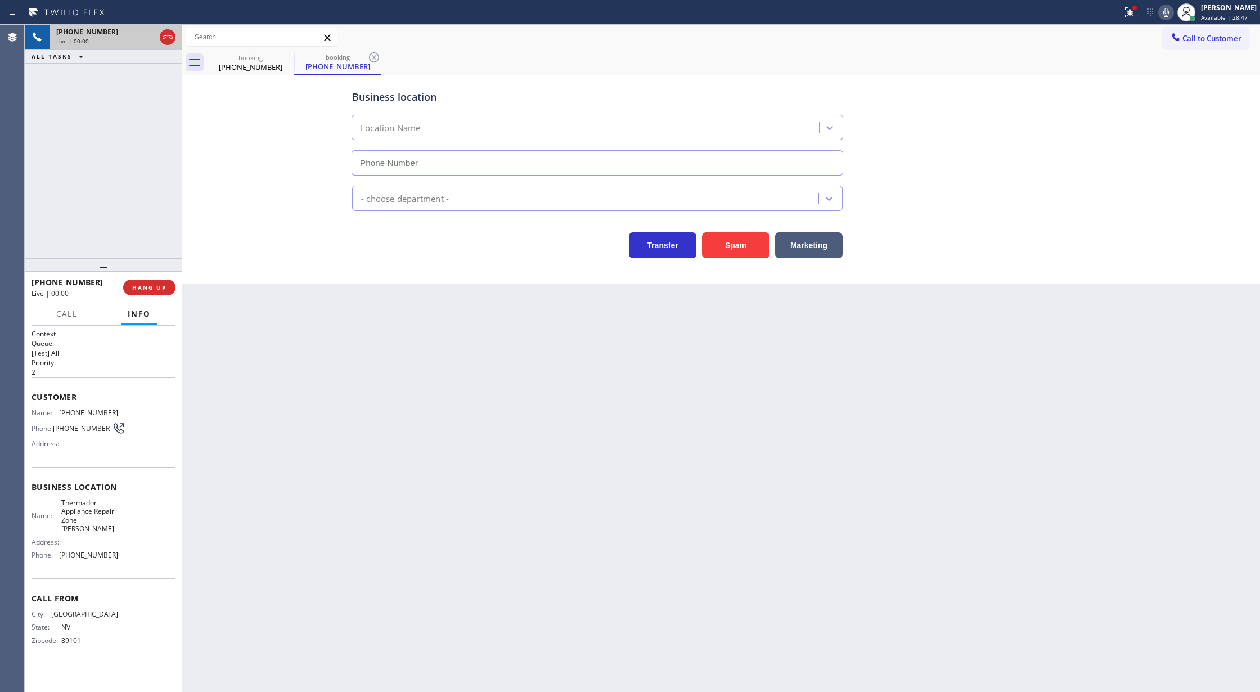
type input "(725) 234-6080"
click at [732, 247] on button "Spam" at bounding box center [735, 245] width 67 height 26
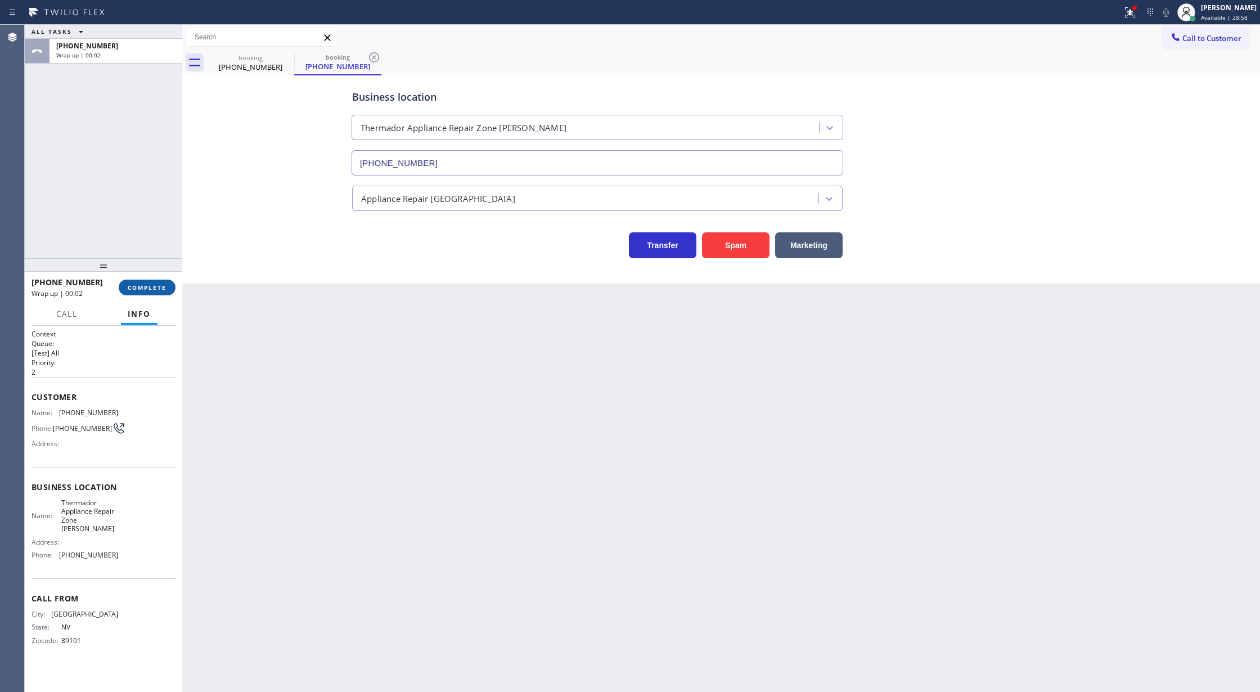
click at [156, 290] on span "COMPLETE" at bounding box center [147, 287] width 39 height 8
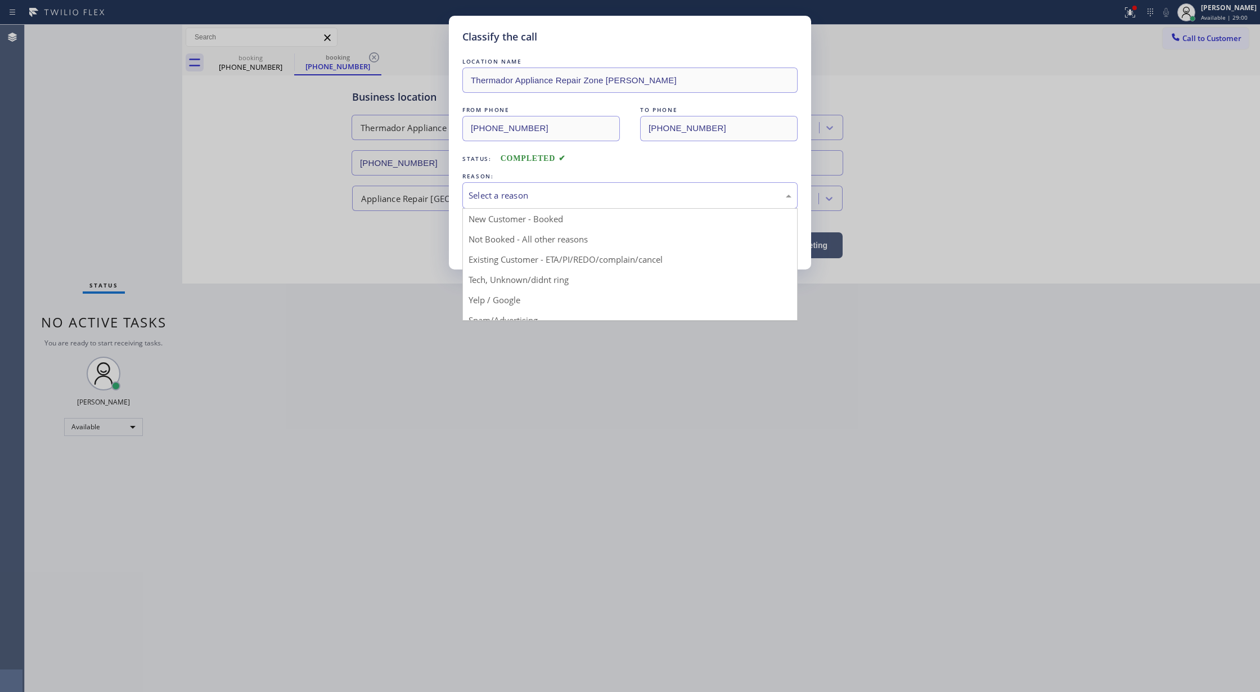
click at [505, 191] on div "Select a reason" at bounding box center [629, 195] width 323 height 13
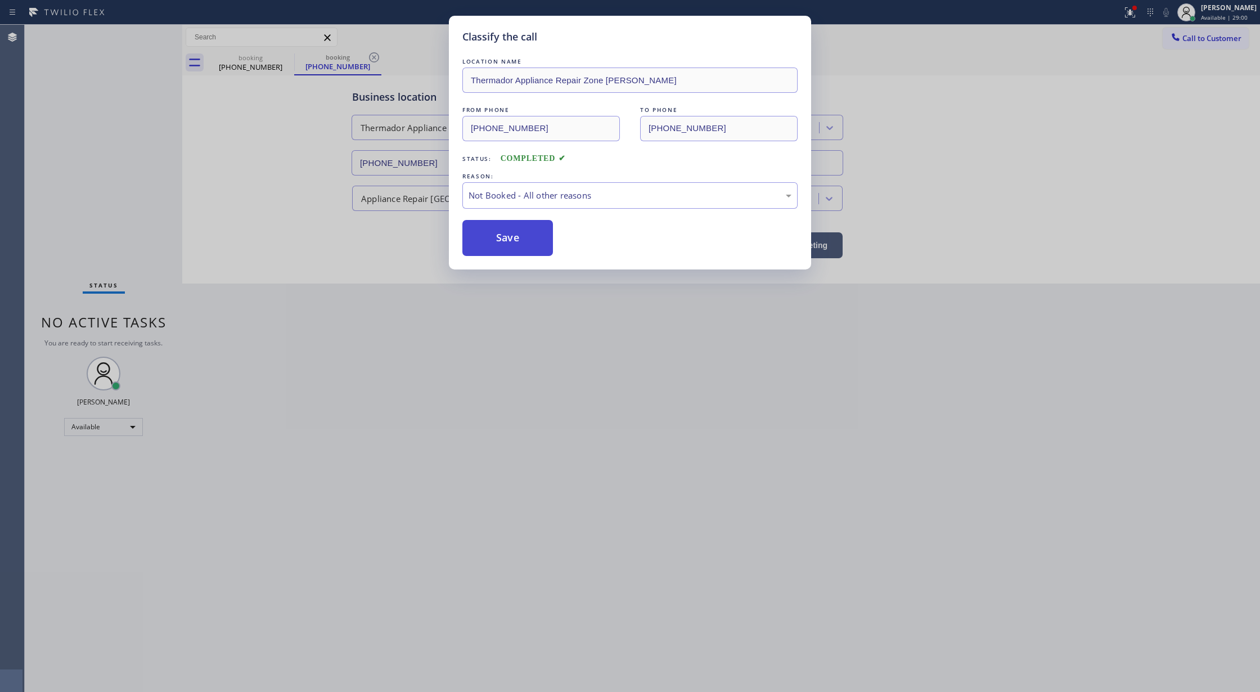
click at [507, 238] on button "Save" at bounding box center [507, 238] width 91 height 36
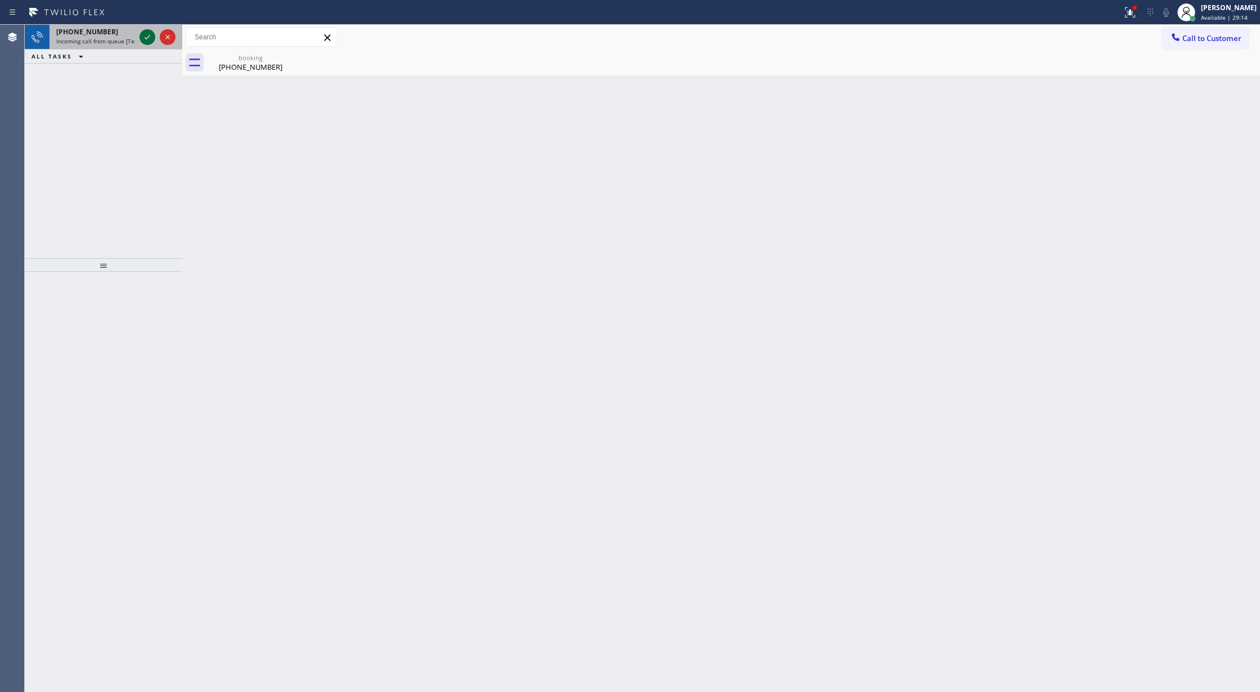
click at [141, 36] on icon at bounding box center [147, 36] width 13 height 13
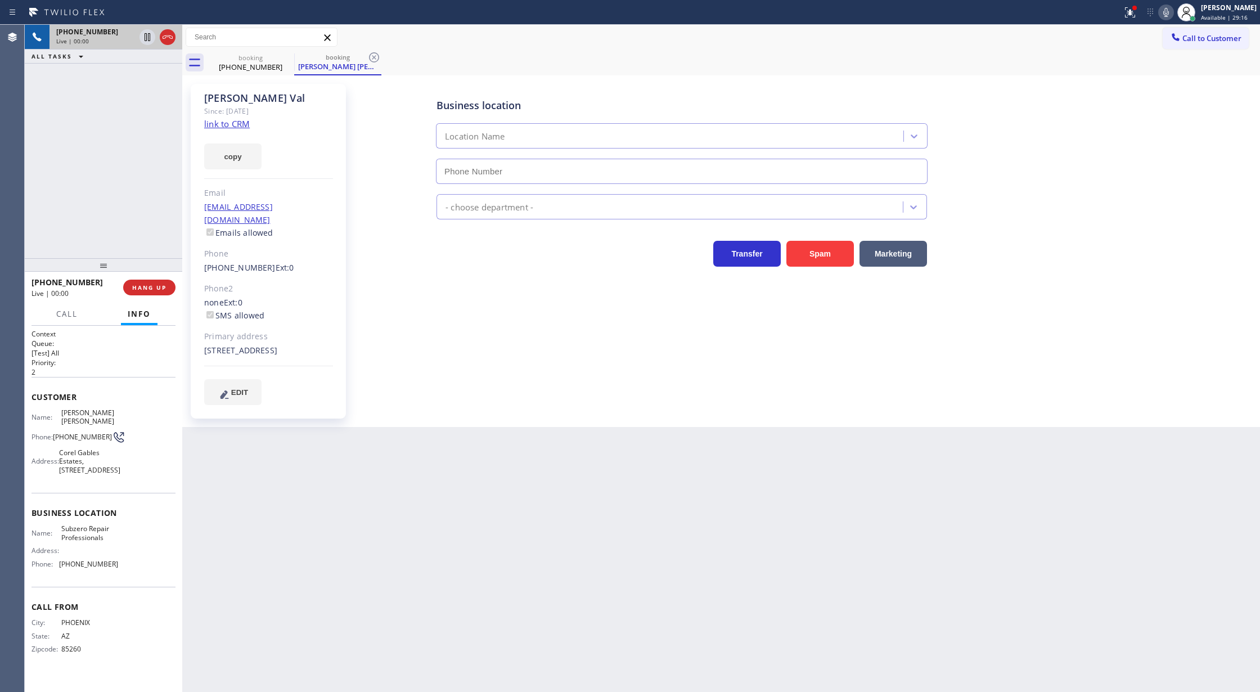
type input "(602) 691-7988"
click at [225, 125] on link "link to CRM" at bounding box center [227, 123] width 46 height 11
drag, startPoint x: 1175, startPoint y: 12, endPoint x: 898, endPoint y: 187, distance: 328.3
click at [1169, 14] on icon at bounding box center [1166, 12] width 6 height 9
drag, startPoint x: 1172, startPoint y: 9, endPoint x: 1004, endPoint y: 84, distance: 184.3
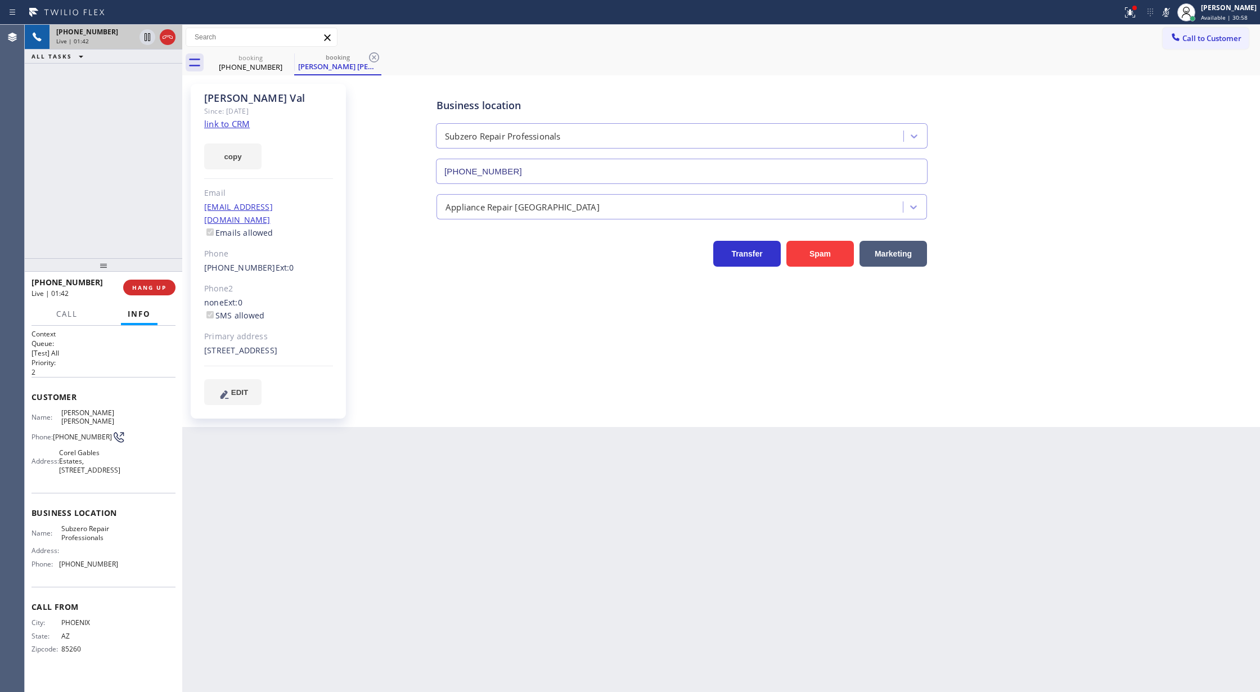
click at [1173, 10] on icon at bounding box center [1165, 12] width 13 height 13
drag, startPoint x: 1174, startPoint y: 14, endPoint x: 1165, endPoint y: 20, distance: 10.9
click at [1173, 14] on icon at bounding box center [1165, 12] width 13 height 13
click at [145, 38] on icon at bounding box center [148, 37] width 6 height 8
type input "(602) 691-7988"
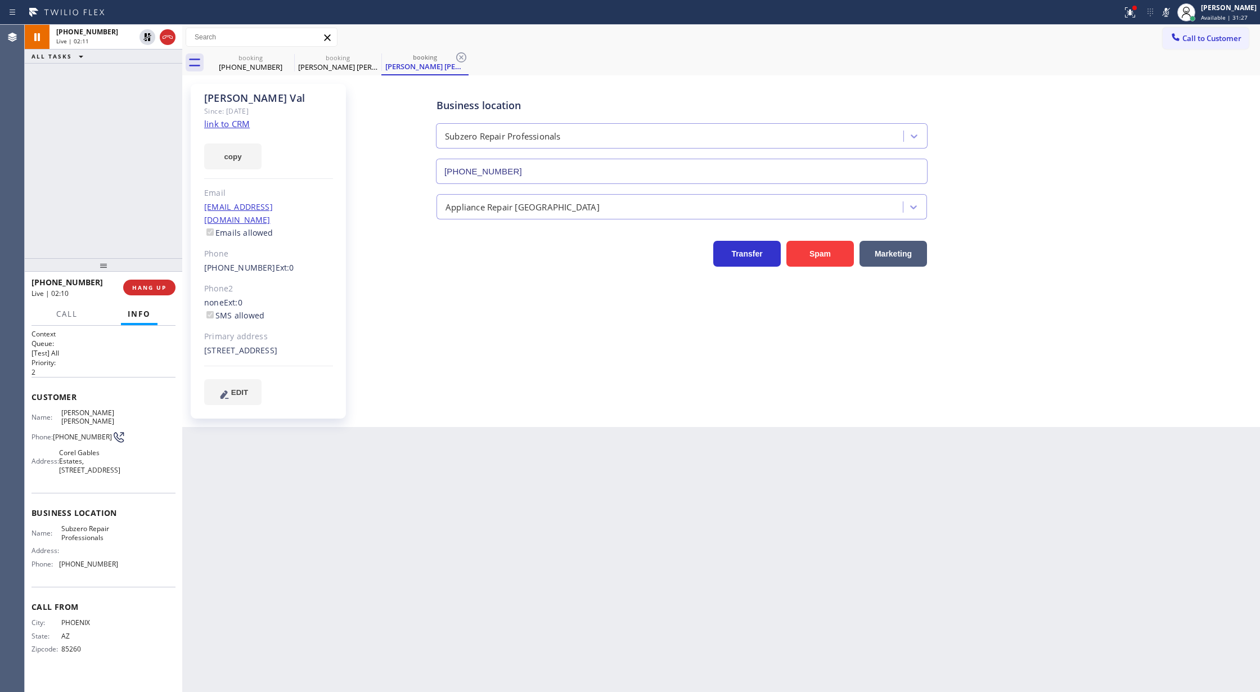
drag, startPoint x: 1167, startPoint y: 13, endPoint x: 1141, endPoint y: 26, distance: 29.2
click at [1167, 13] on icon at bounding box center [1165, 12] width 13 height 13
click at [148, 35] on icon at bounding box center [147, 37] width 8 height 8
type input "(602) 691-7988"
click at [162, 42] on icon at bounding box center [167, 36] width 13 height 13
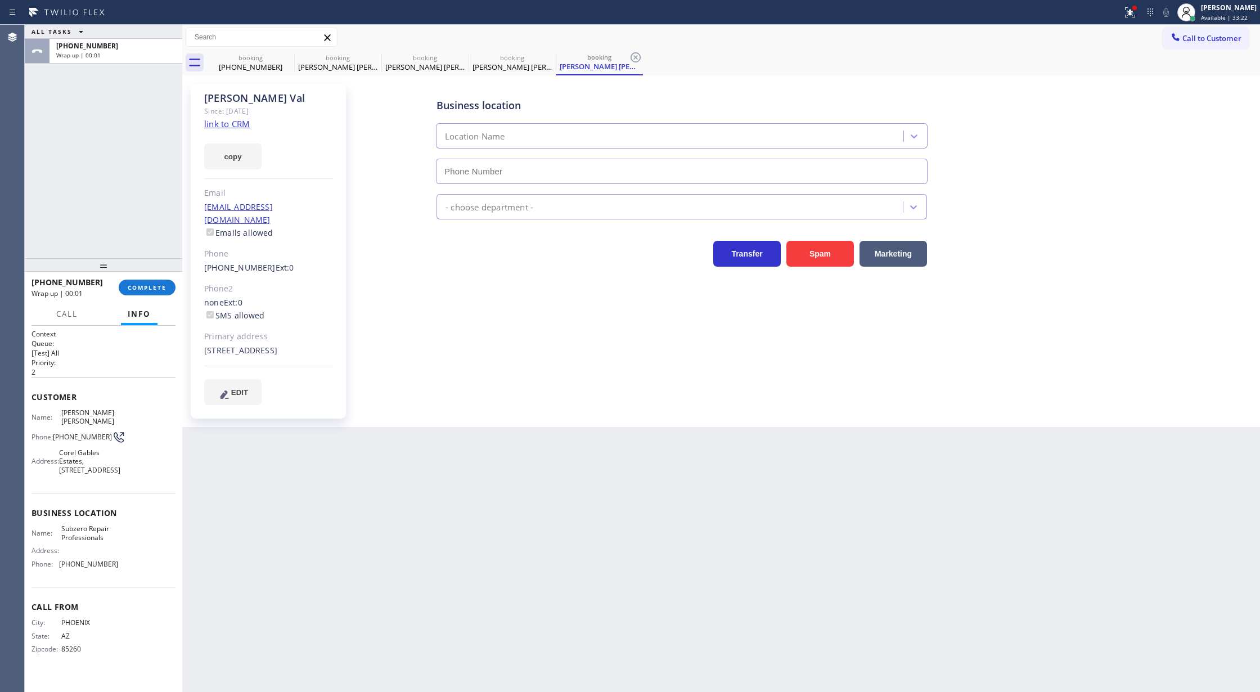
type input "(602) 691-7988"
click at [147, 287] on span "COMPLETE" at bounding box center [147, 287] width 39 height 8
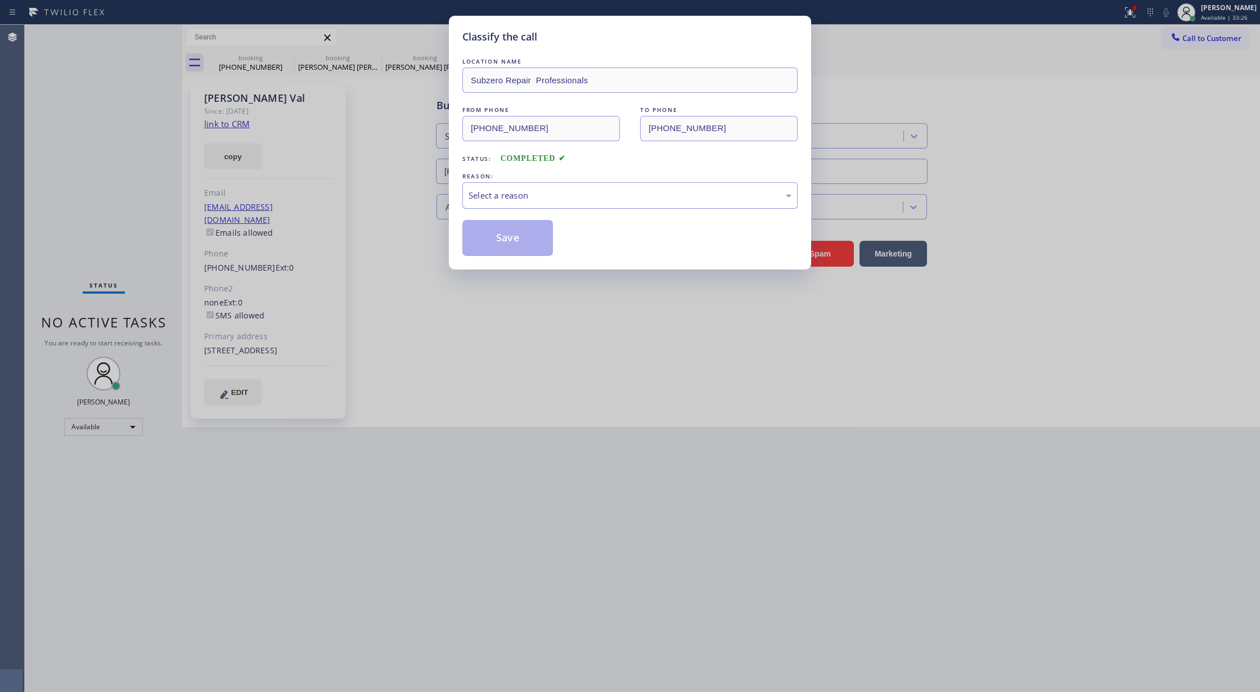
click at [528, 192] on div "Select a reason" at bounding box center [629, 195] width 323 height 13
drag, startPoint x: 512, startPoint y: 236, endPoint x: 313, endPoint y: 368, distance: 238.2
click at [510, 236] on button "Save" at bounding box center [507, 238] width 91 height 36
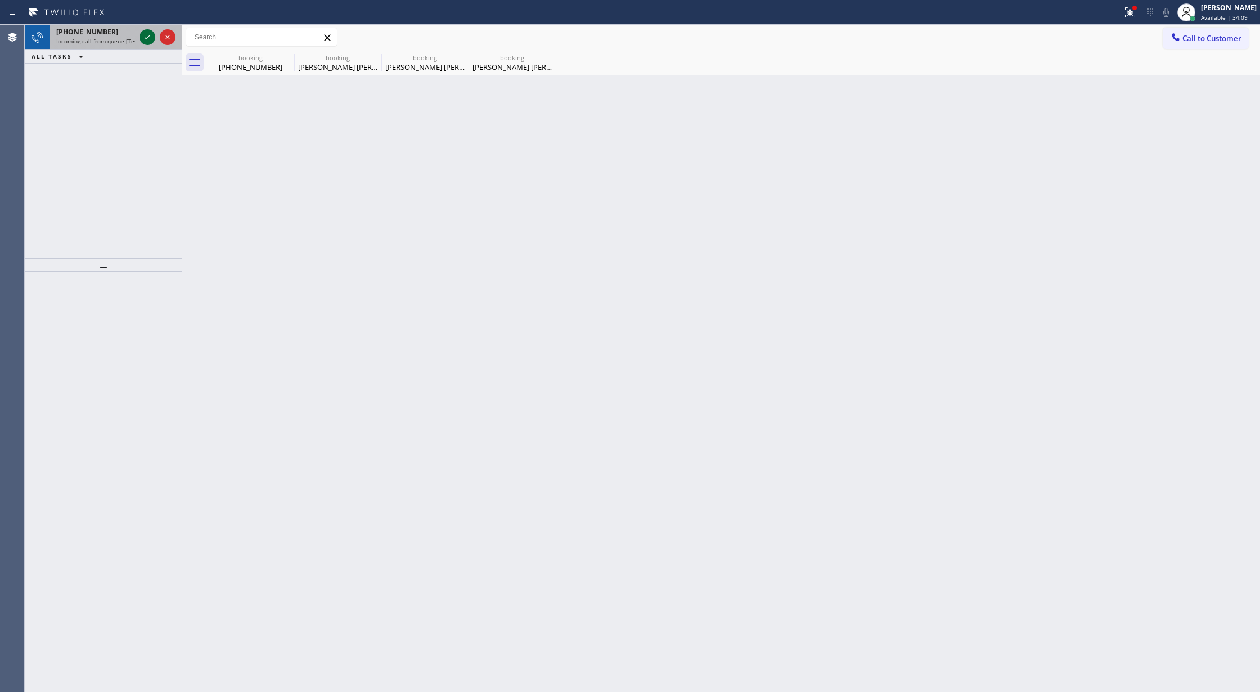
click at [147, 37] on icon at bounding box center [147, 36] width 13 height 13
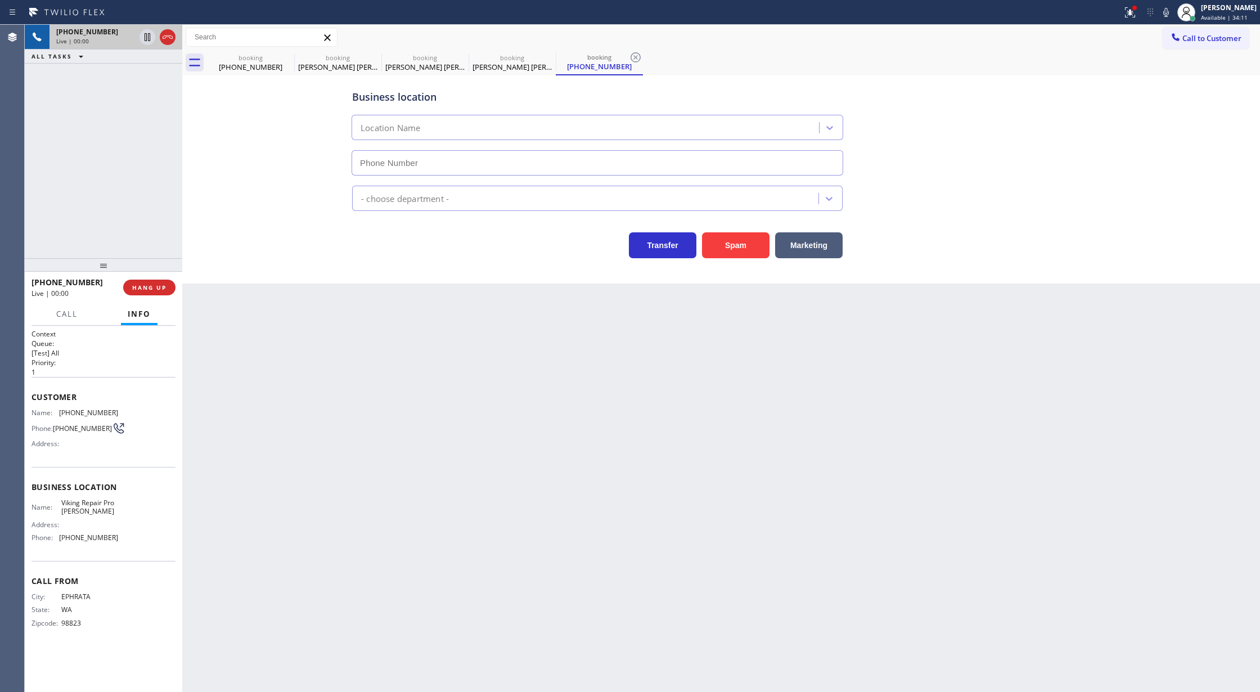
type input "(503) 694-4818"
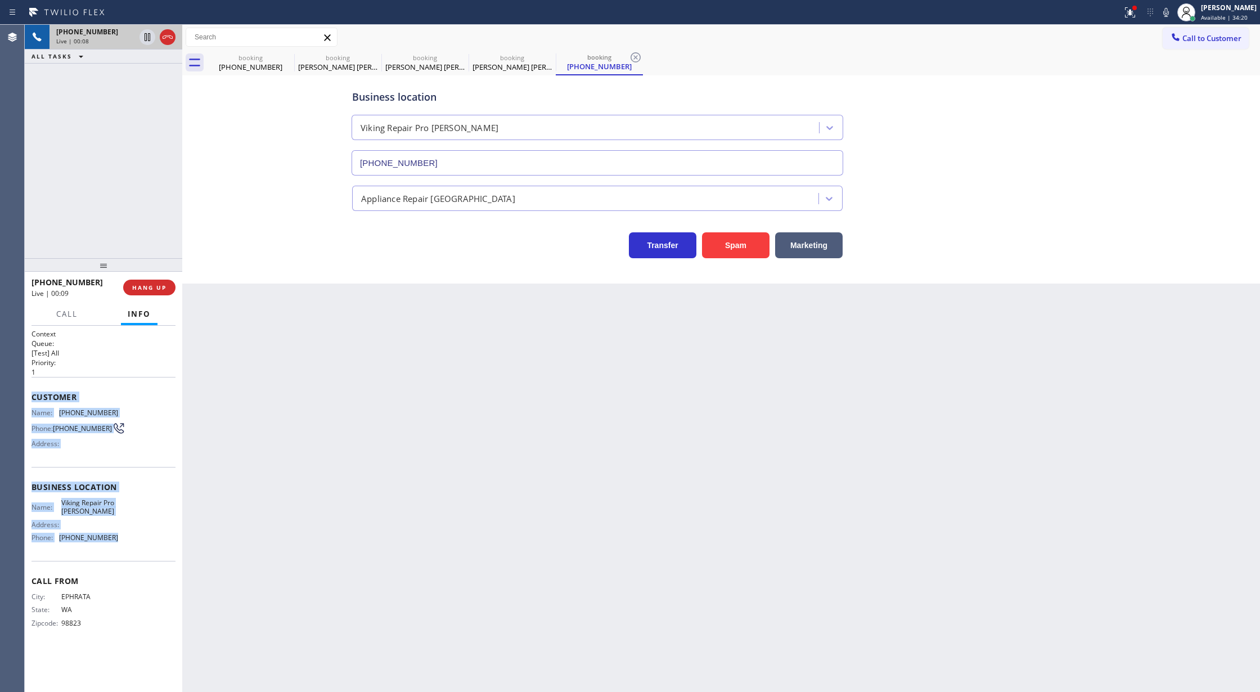
drag, startPoint x: 28, startPoint y: 396, endPoint x: 151, endPoint y: 547, distance: 193.8
click at [151, 547] on div "Context Queue: [Test] All Priority: 1 Customer Name: (509) 281-0698 Phone: (509…" at bounding box center [103, 509] width 157 height 367
copy div "Customer Name: (509) 281-0698 Phone: (509) 281-0698 Address: Business location …"
click at [169, 38] on icon at bounding box center [167, 36] width 13 height 13
type input "(503) 694-4818"
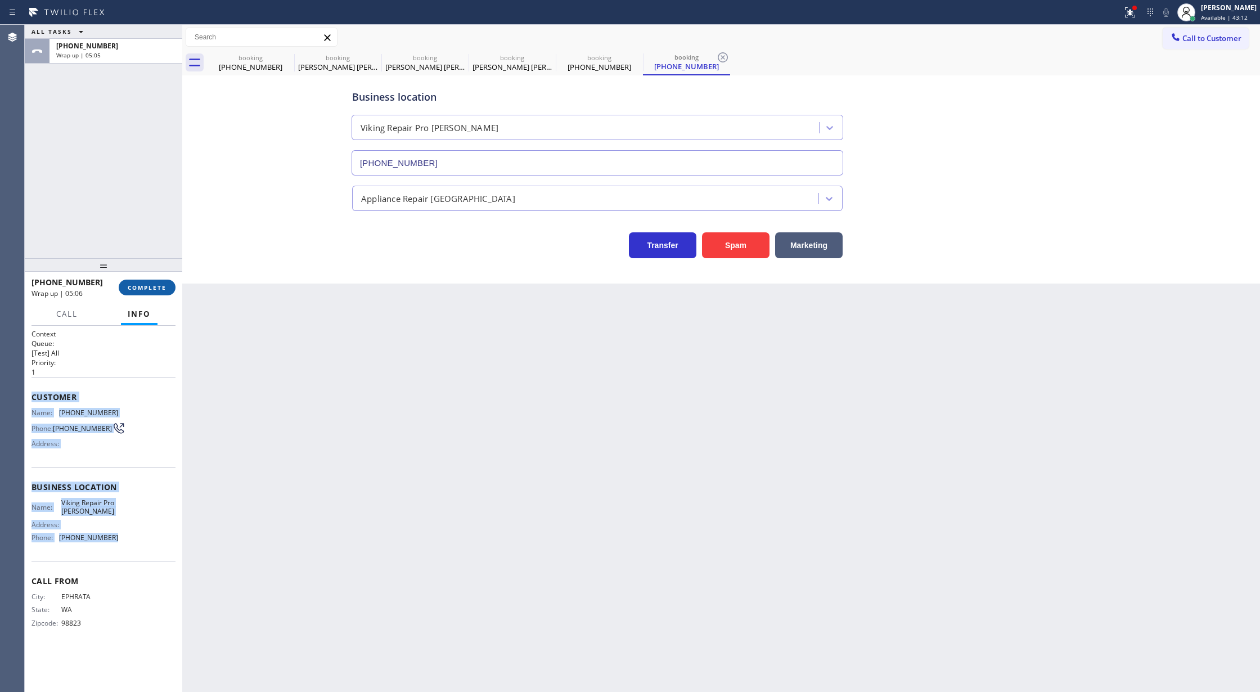
click at [146, 284] on span "COMPLETE" at bounding box center [147, 287] width 39 height 8
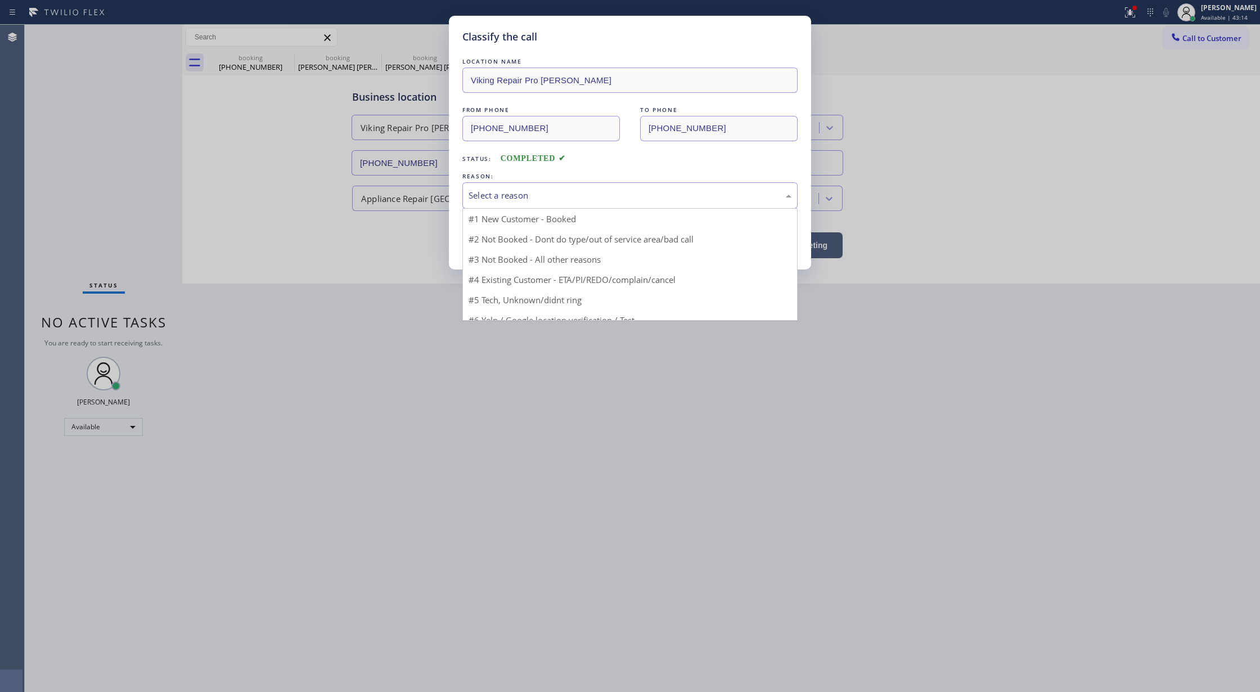
click at [516, 195] on div "Select a reason" at bounding box center [629, 195] width 323 height 13
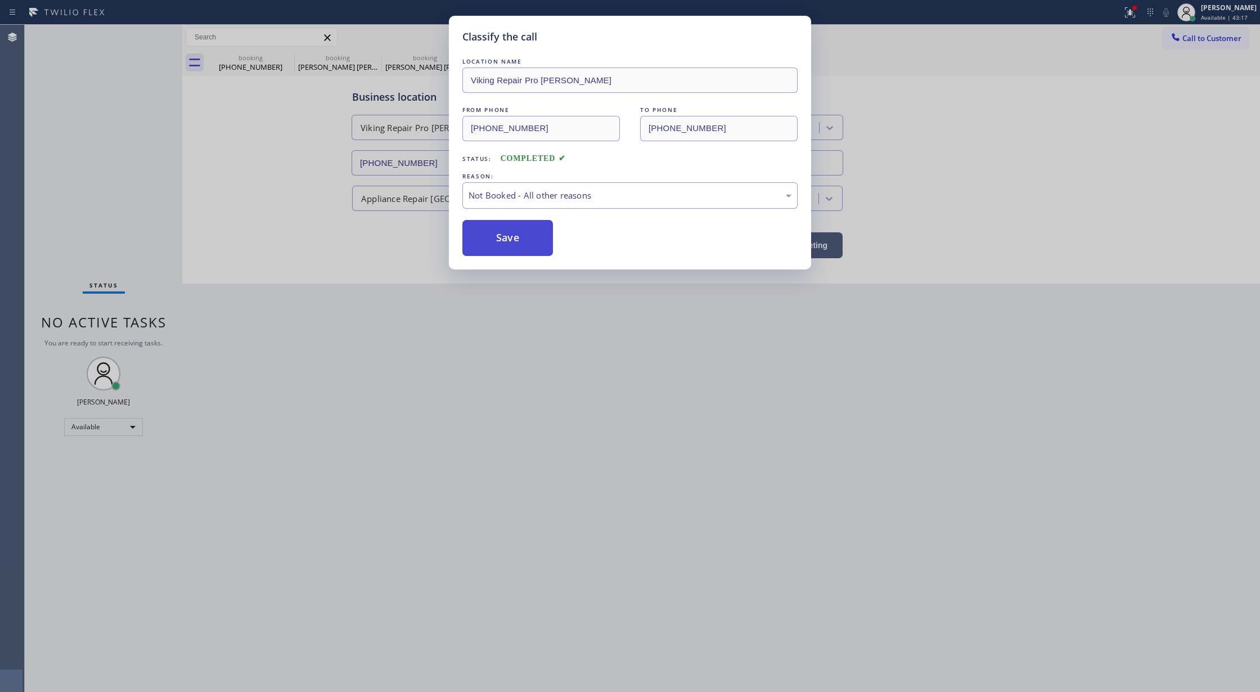
click at [487, 239] on button "Save" at bounding box center [507, 238] width 91 height 36
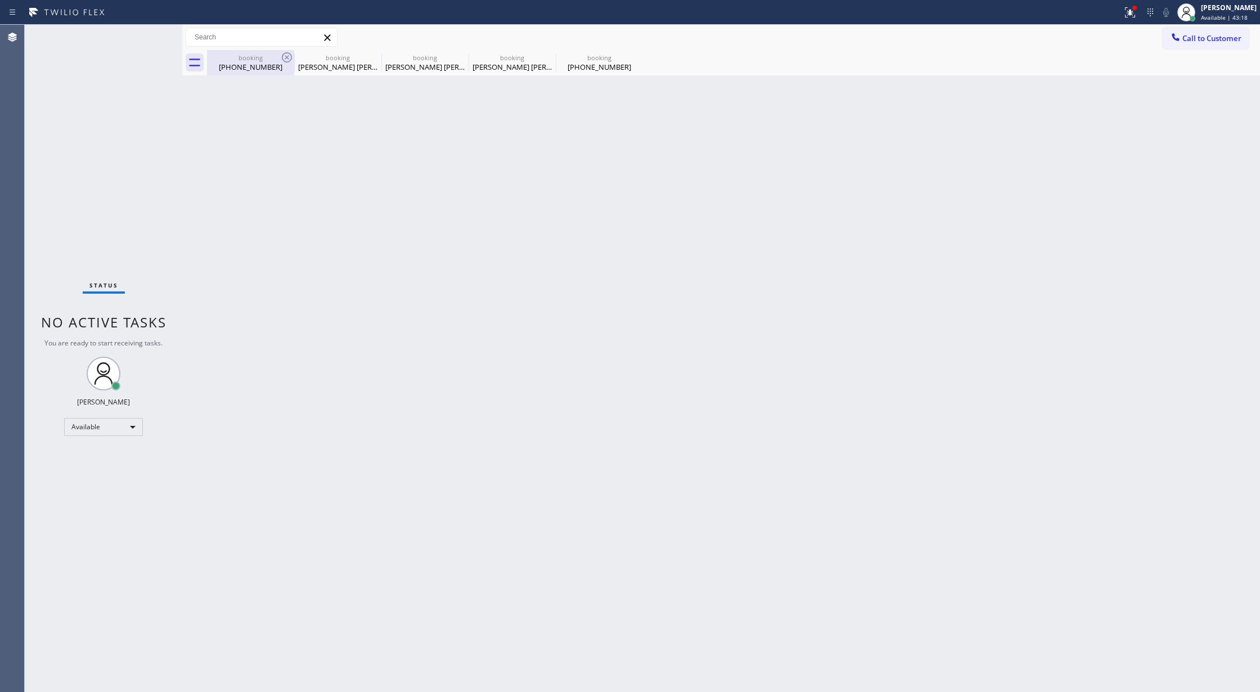
click at [261, 64] on div "(425) 286-4526" at bounding box center [250, 67] width 85 height 10
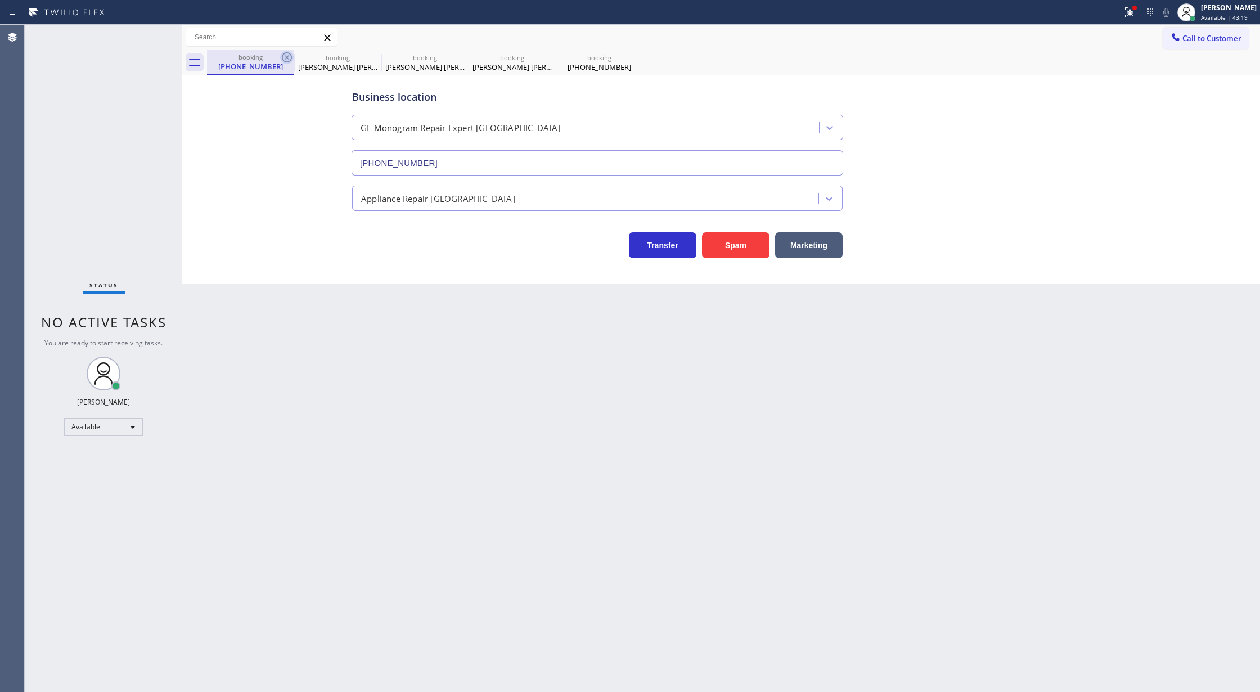
click at [283, 59] on icon at bounding box center [286, 57] width 13 height 13
type input "(602) 691-7988"
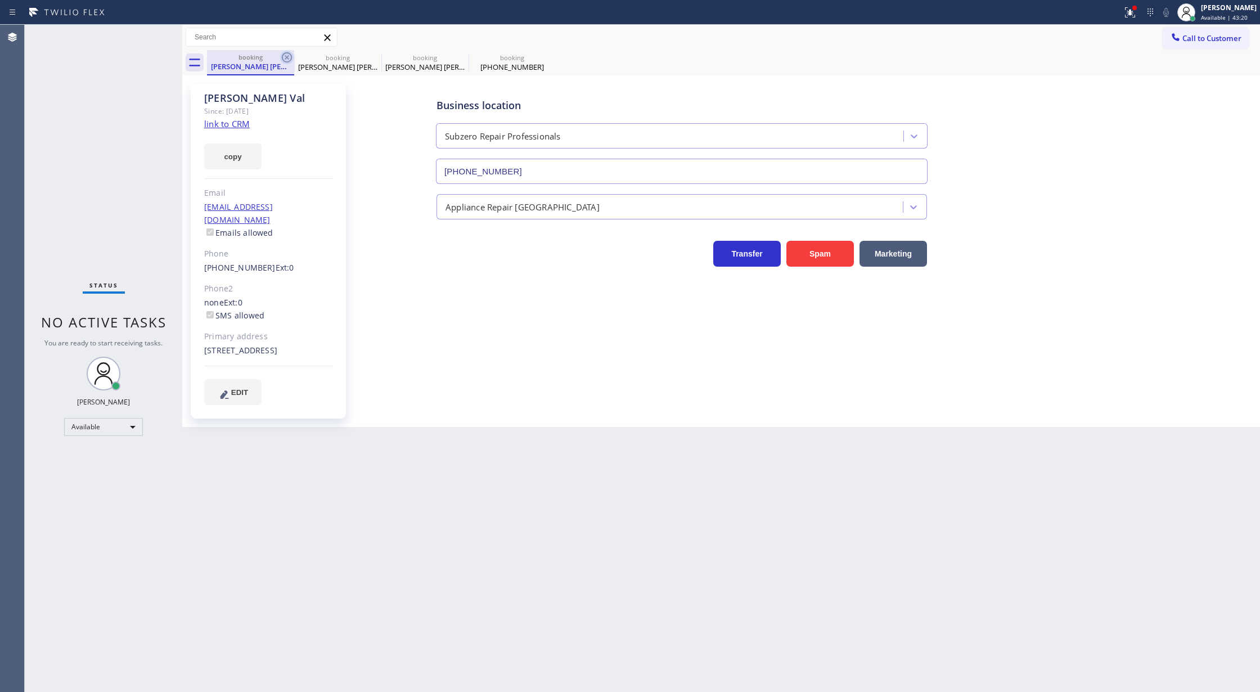
click at [280, 59] on icon at bounding box center [286, 57] width 13 height 13
click at [280, 60] on icon at bounding box center [286, 57] width 13 height 13
click at [280, 61] on icon at bounding box center [286, 57] width 13 height 13
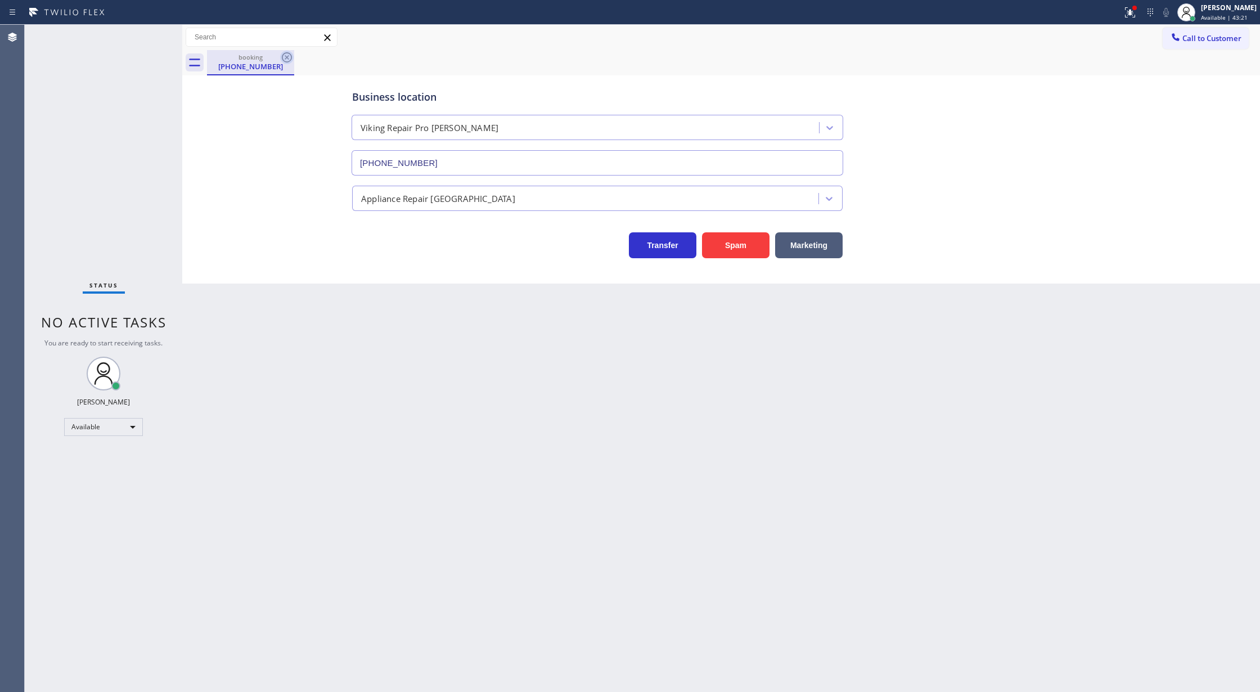
click at [280, 64] on div at bounding box center [286, 57] width 13 height 13
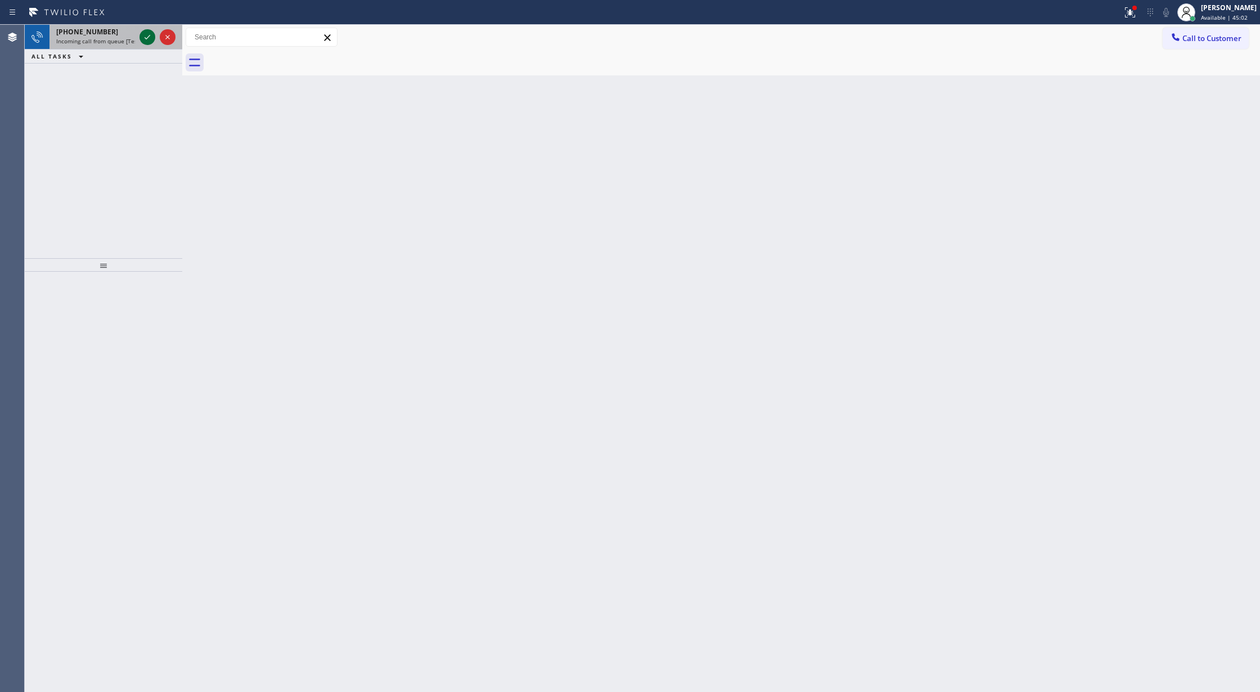
click at [147, 37] on icon at bounding box center [147, 36] width 13 height 13
click at [145, 39] on icon at bounding box center [147, 36] width 13 height 13
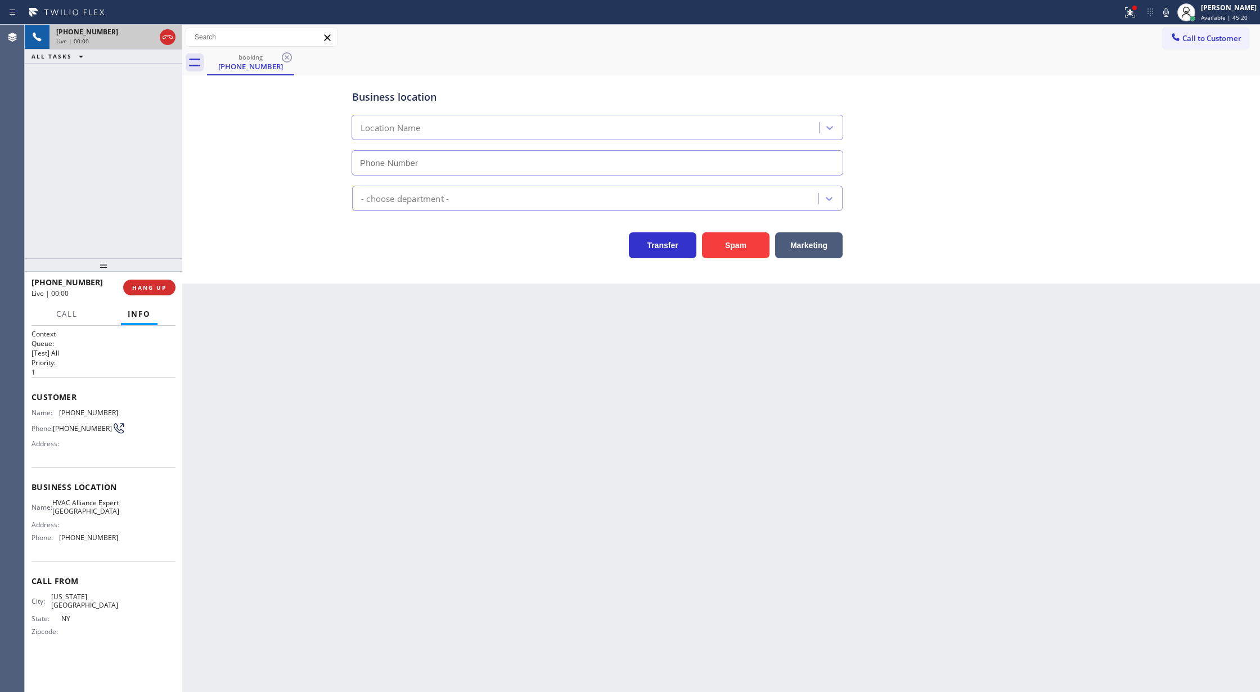
type input "(760) 279-8303"
click at [383, 459] on div "Back to Dashboard Change Sender ID Customers Technicians Select a contact Outbo…" at bounding box center [721, 358] width 1078 height 667
click at [140, 288] on span "COMPLETE" at bounding box center [147, 287] width 39 height 8
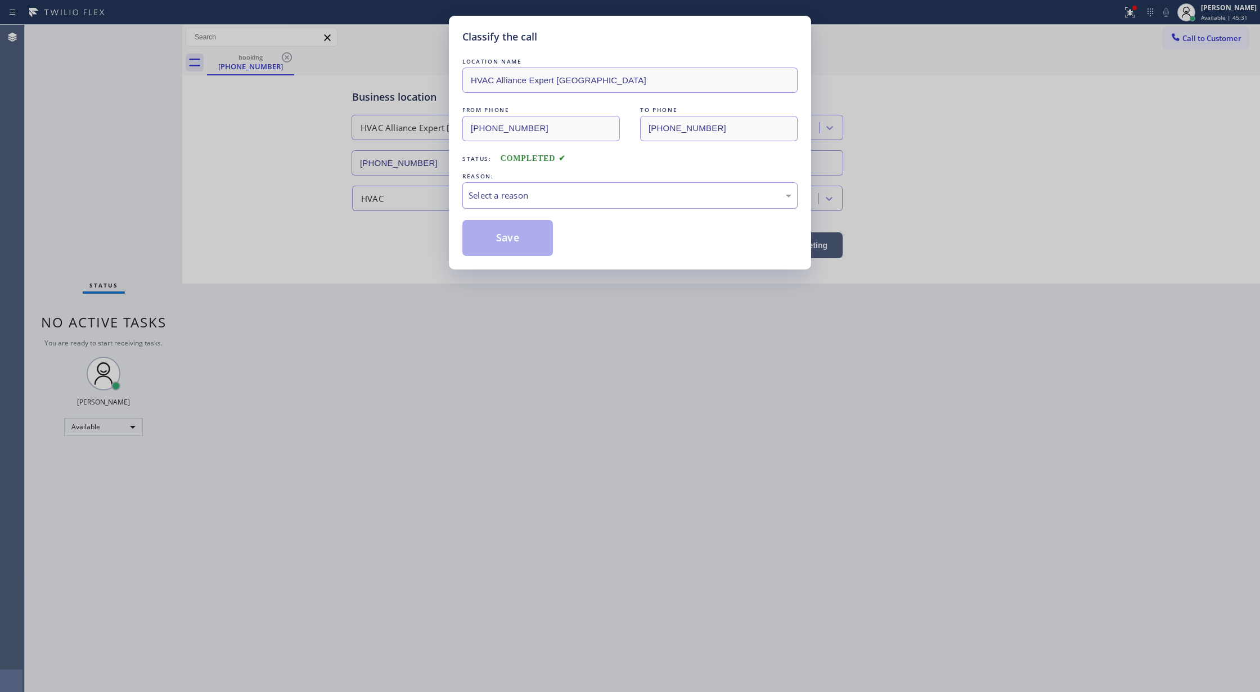
click at [526, 203] on div "Select a reason" at bounding box center [629, 195] width 335 height 26
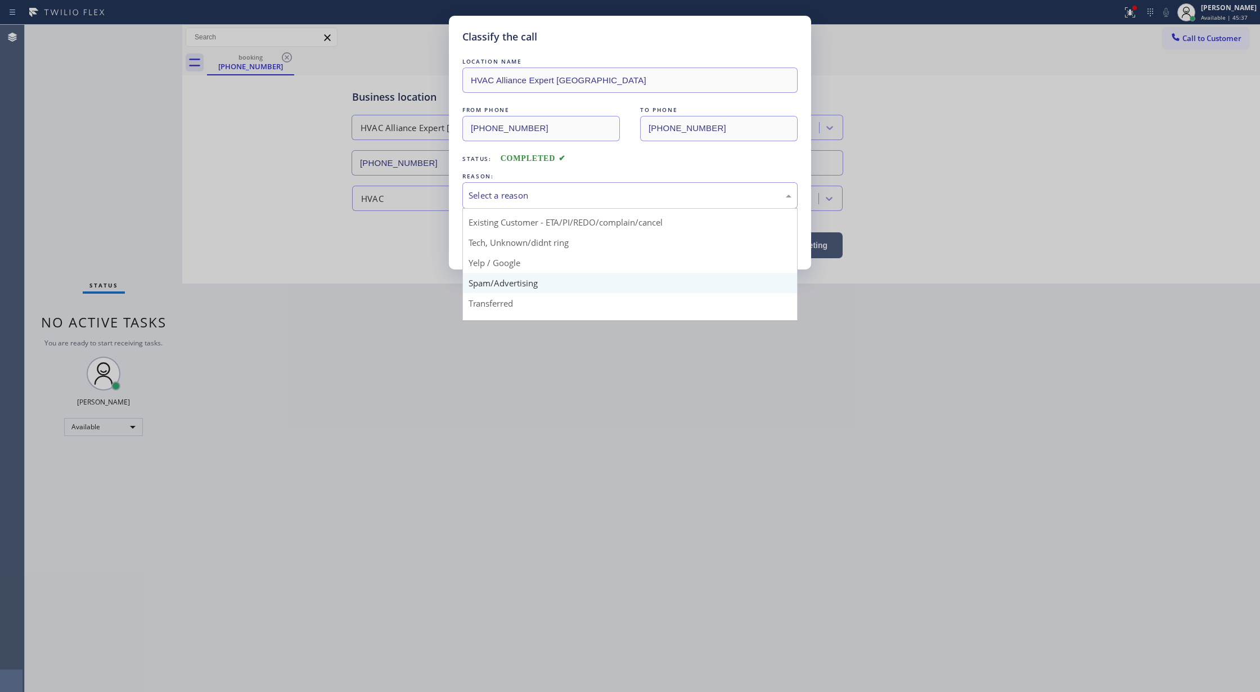
scroll to position [71, 0]
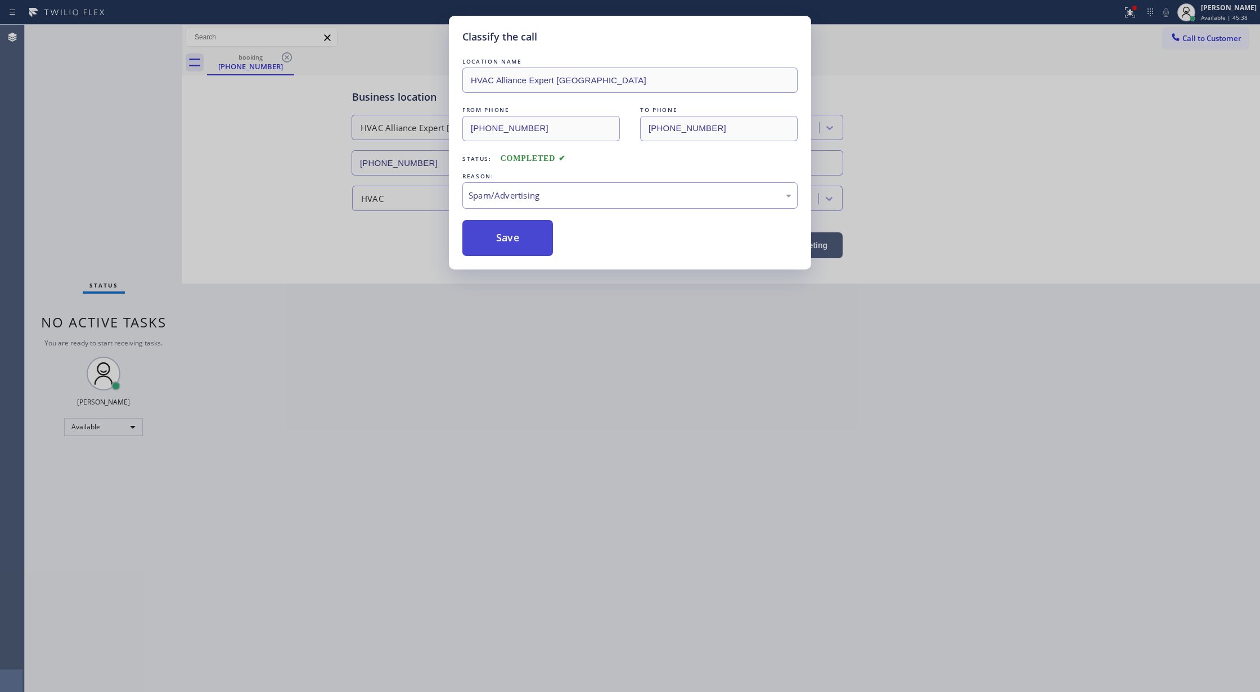
click at [496, 235] on button "Save" at bounding box center [507, 238] width 91 height 36
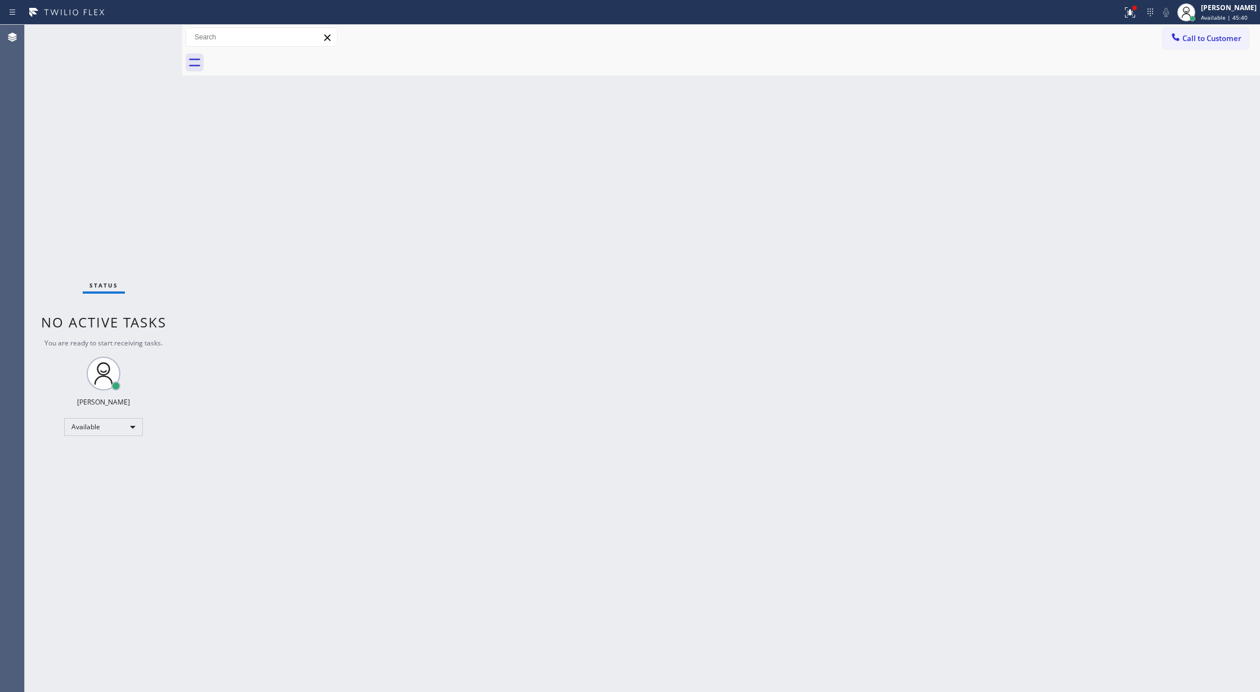
click at [152, 39] on div "Status No active tasks You are ready to start receiving tasks. [PERSON_NAME] Av…" at bounding box center [103, 358] width 157 height 667
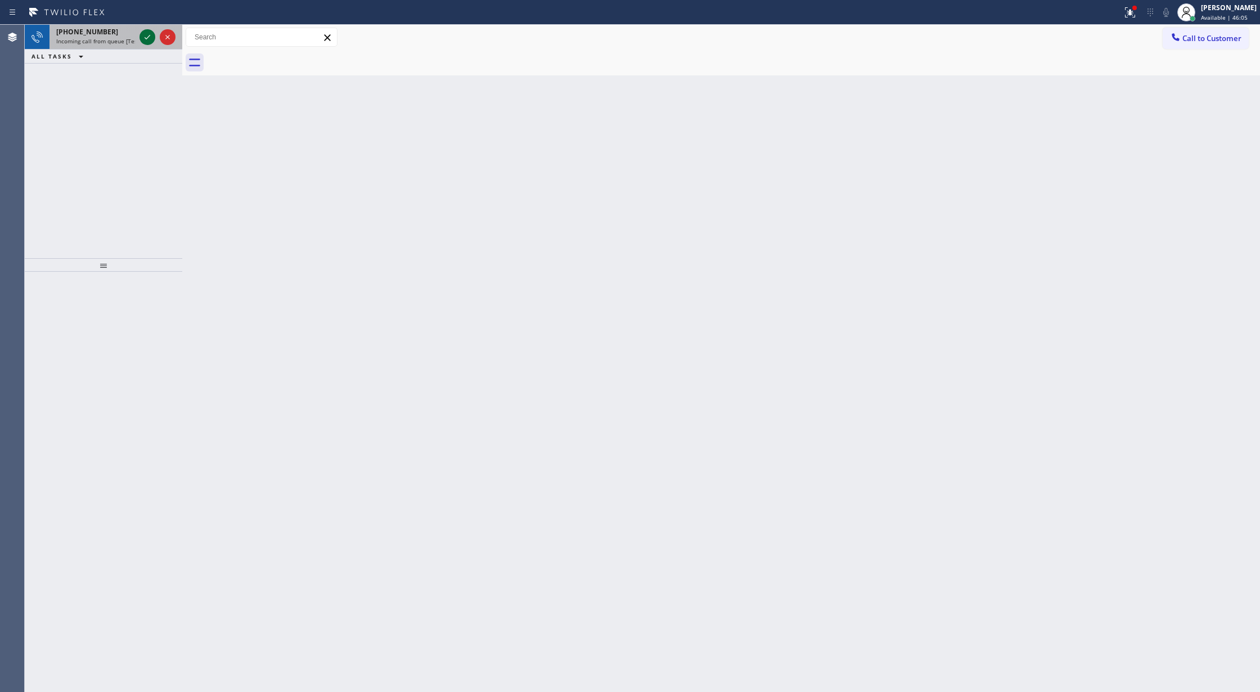
click at [148, 42] on icon at bounding box center [147, 36] width 13 height 13
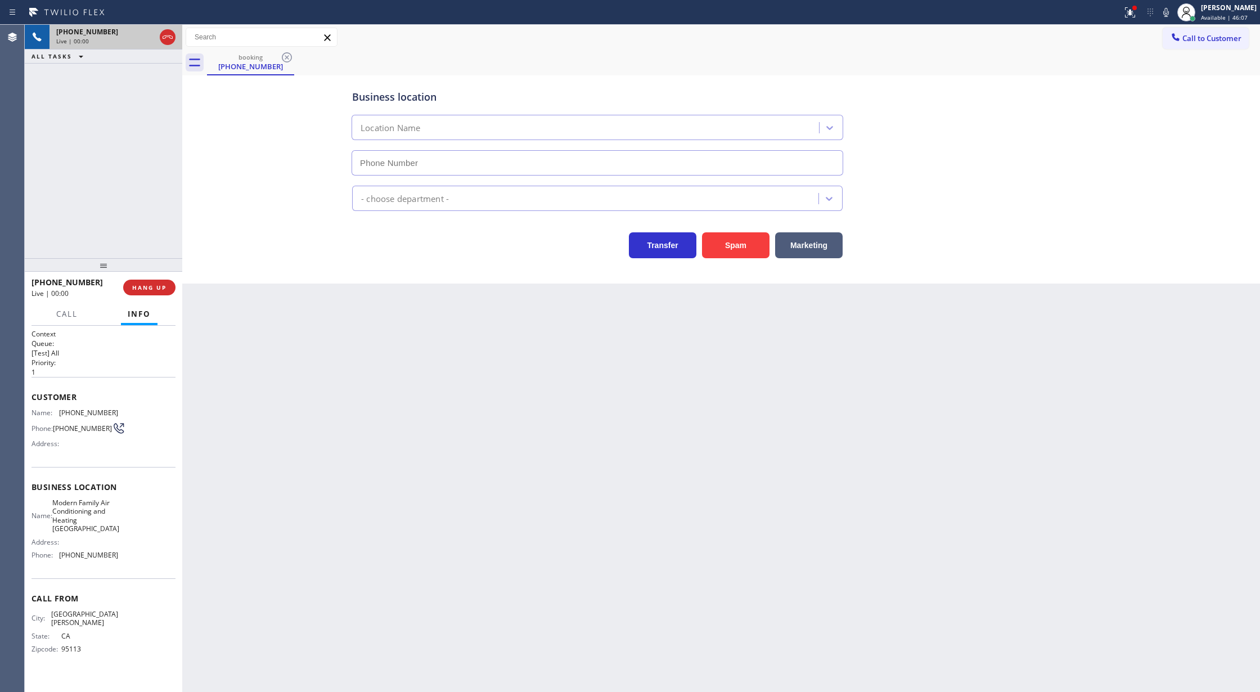
type input "(619) 350-4191"
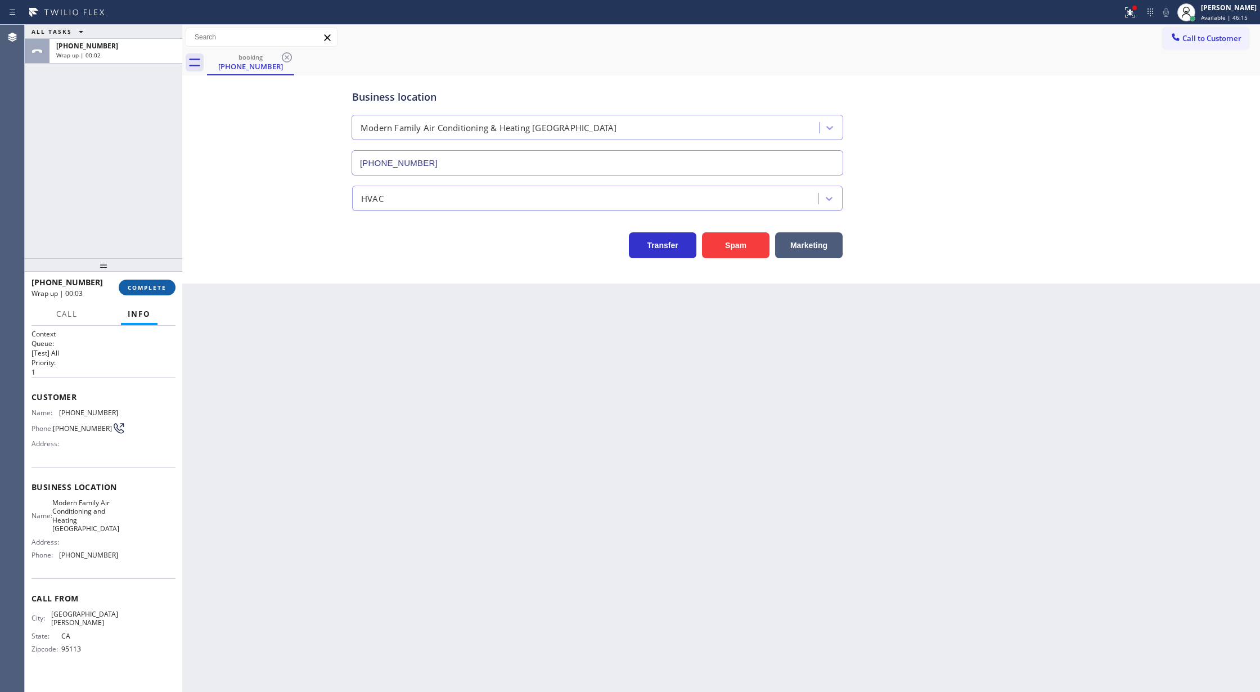
click at [138, 280] on button "COMPLETE" at bounding box center [147, 287] width 57 height 16
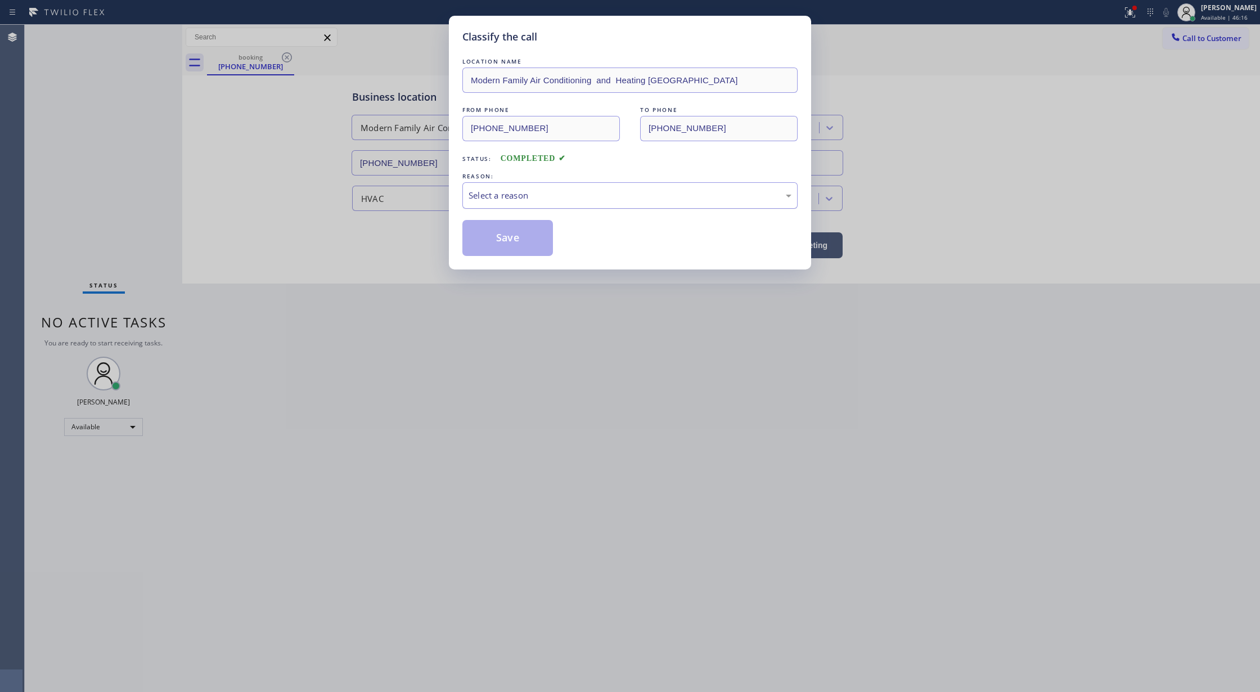
click at [520, 201] on div "Select a reason" at bounding box center [629, 195] width 323 height 13
click at [569, 203] on div "Existing Customer - ETA/PI/REDO/complain/cancel" at bounding box center [629, 195] width 335 height 26
click at [502, 246] on button "Save" at bounding box center [507, 238] width 91 height 36
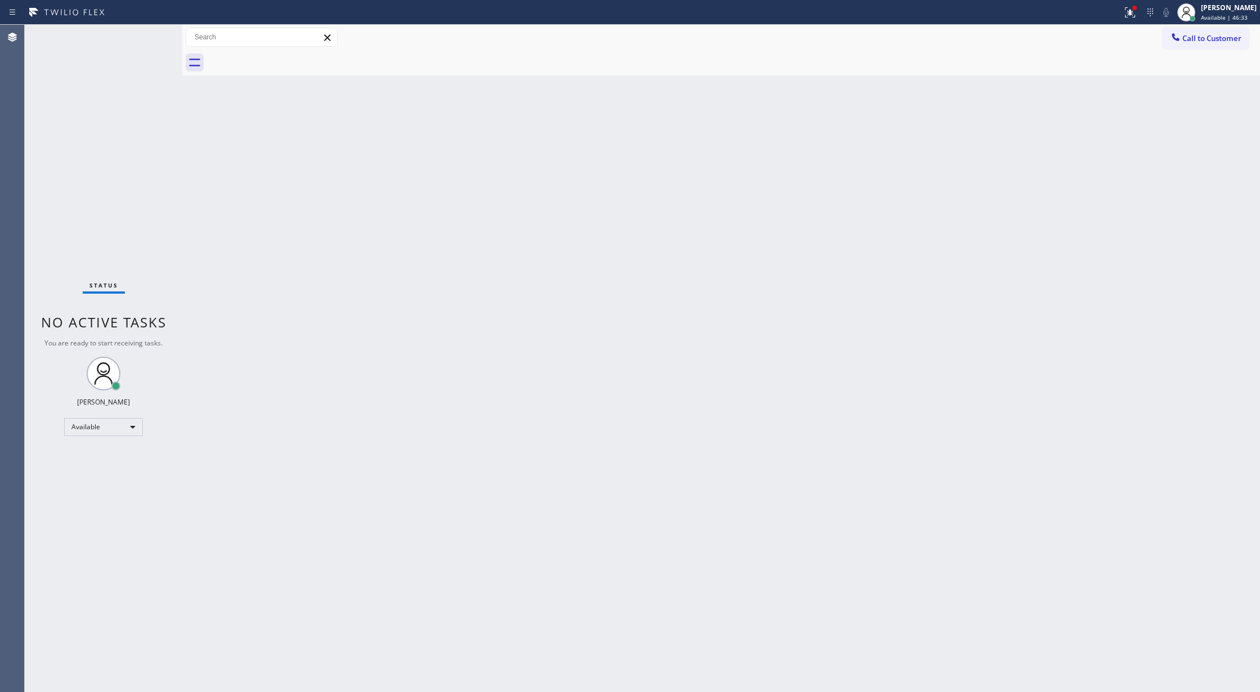
click at [145, 34] on div "Status No active tasks You are ready to start receiving tasks. [PERSON_NAME] Av…" at bounding box center [103, 358] width 157 height 667
click at [148, 39] on div "Status No active tasks You are ready to start receiving tasks. [PERSON_NAME] Av…" at bounding box center [103, 358] width 157 height 667
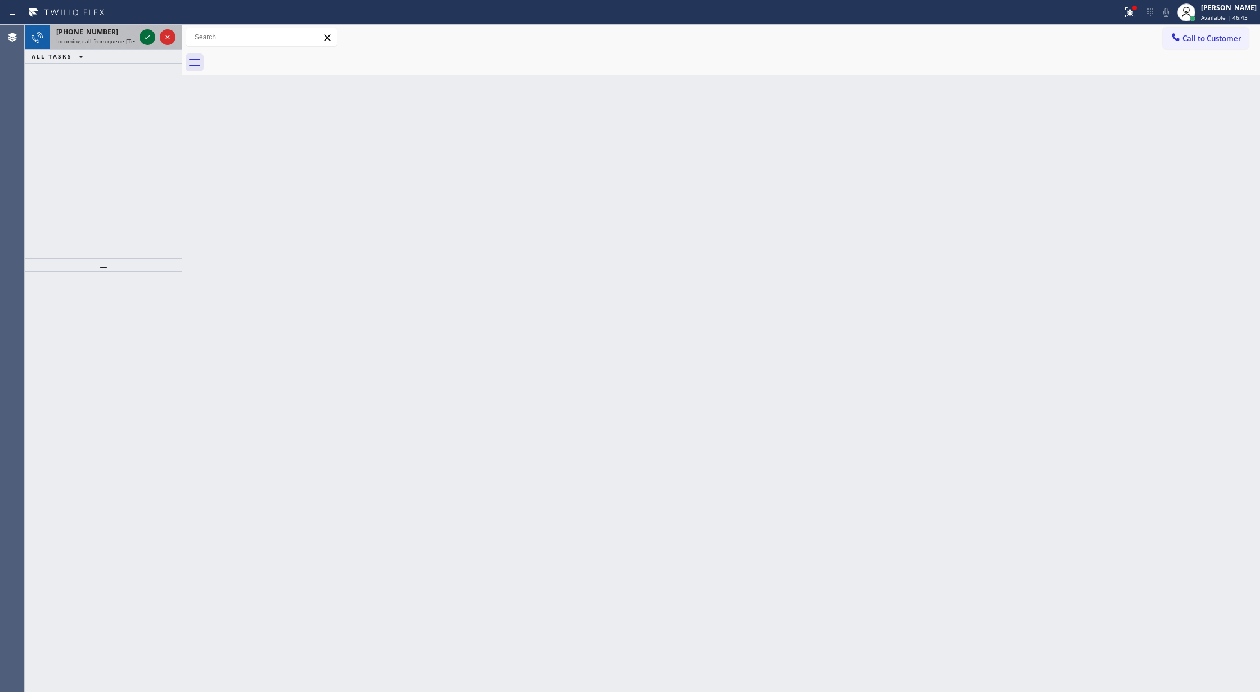
click at [151, 39] on icon at bounding box center [147, 36] width 13 height 13
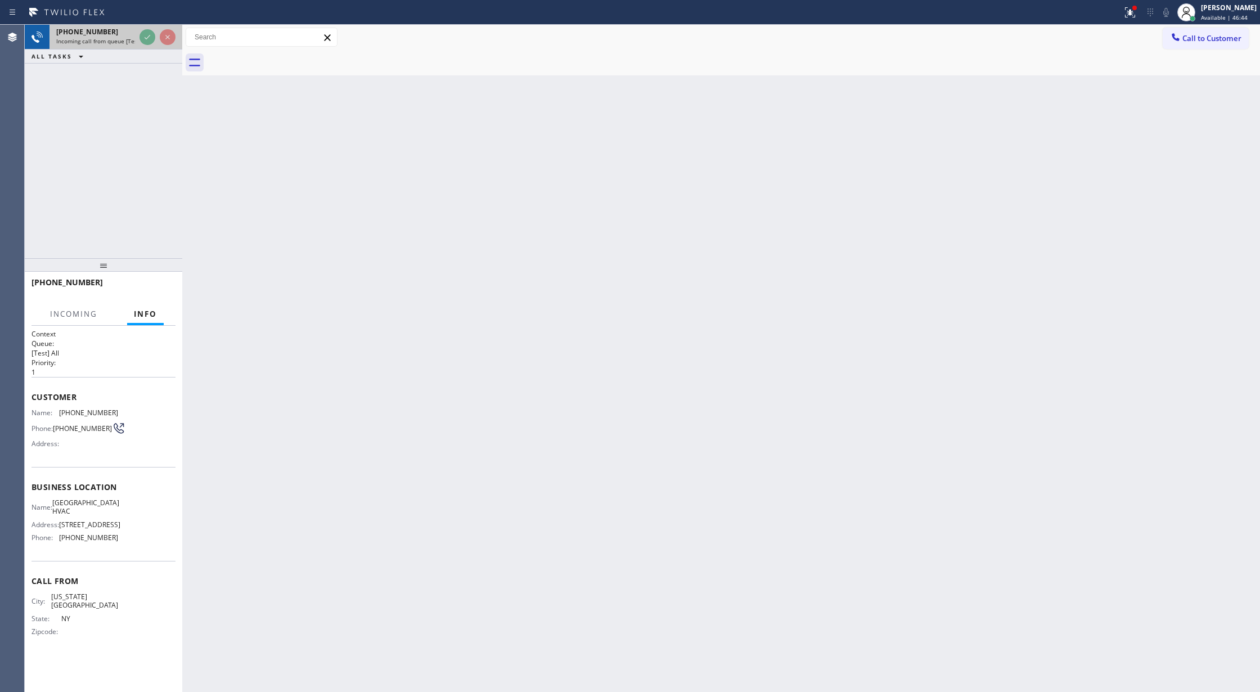
click at [138, 39] on div at bounding box center [157, 37] width 40 height 25
click at [138, 38] on div at bounding box center [157, 37] width 40 height 25
drag, startPoint x: 138, startPoint y: 38, endPoint x: 276, endPoint y: 580, distance: 559.2
click at [138, 38] on div at bounding box center [157, 37] width 40 height 25
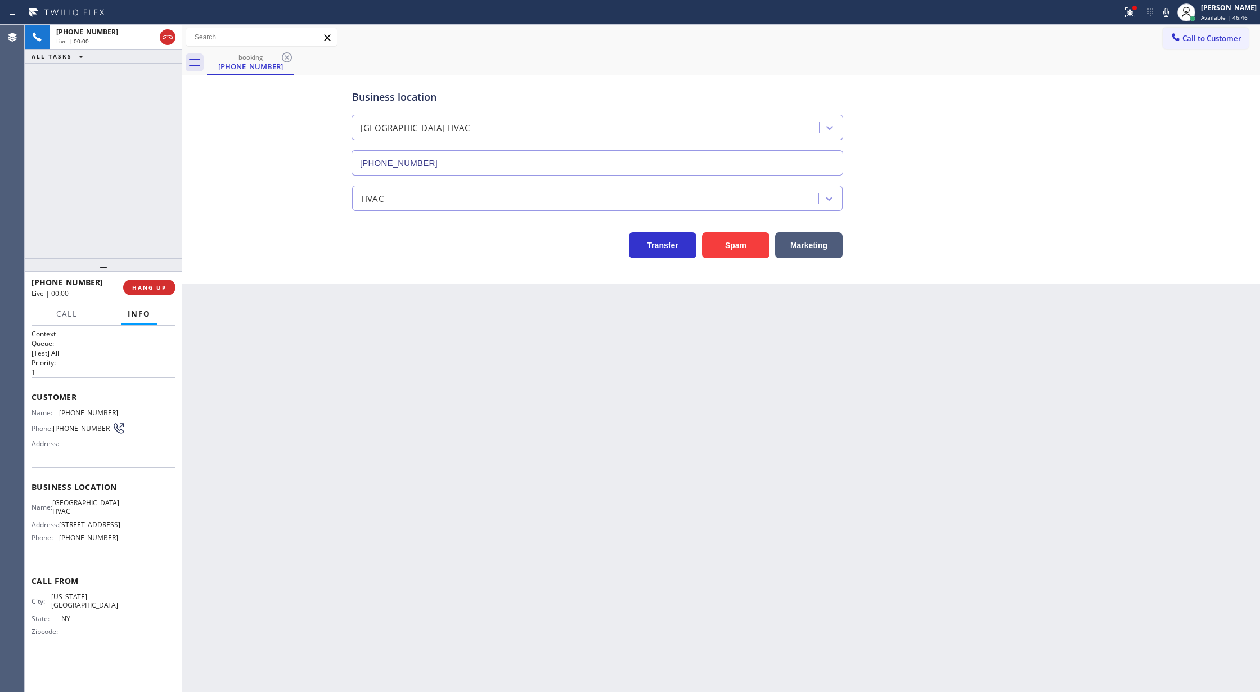
type input "(347) 493-0357"
click at [737, 246] on button "Spam" at bounding box center [735, 245] width 67 height 26
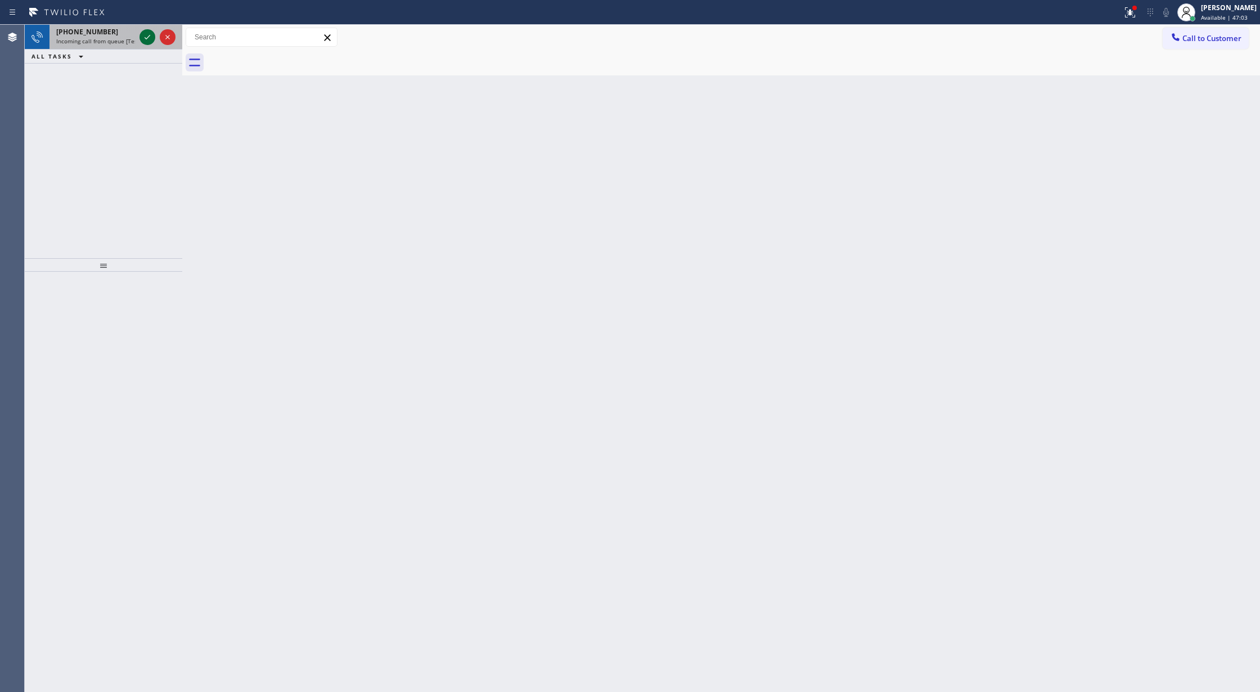
click at [147, 37] on icon at bounding box center [147, 36] width 13 height 13
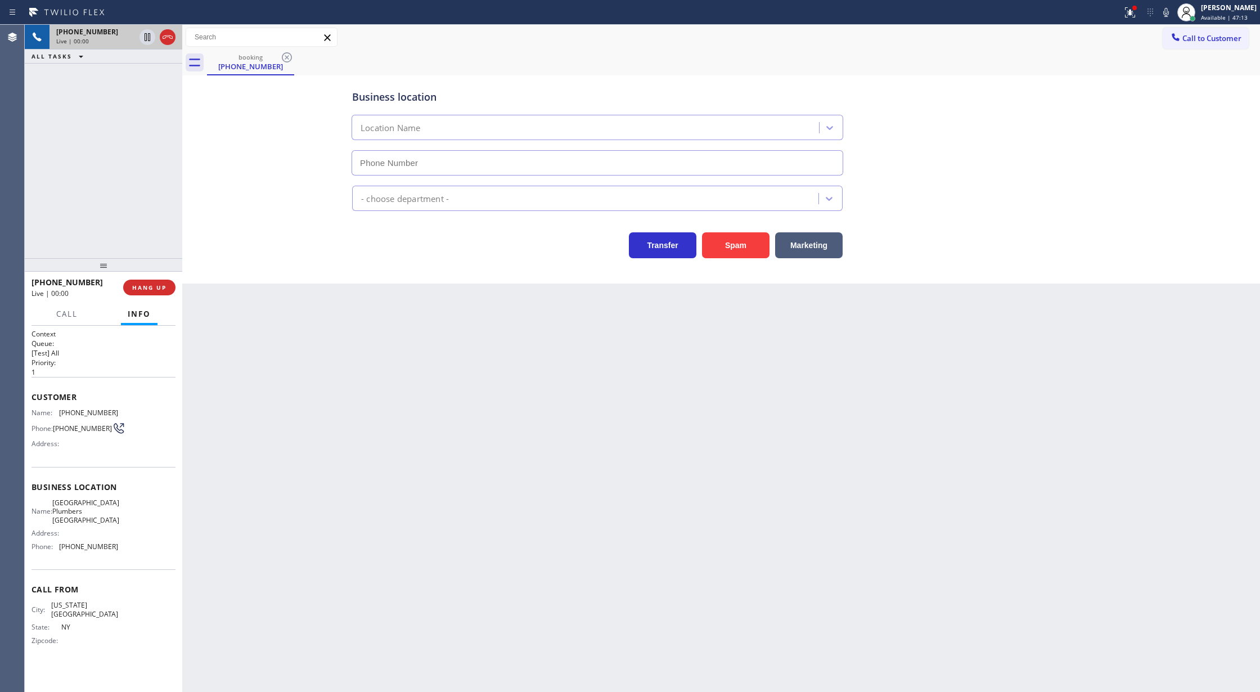
type input "(949) 506-2636"
drag, startPoint x: 140, startPoint y: 287, endPoint x: 387, endPoint y: 319, distance: 249.0
click at [141, 287] on span "COMPLETE" at bounding box center [147, 287] width 39 height 8
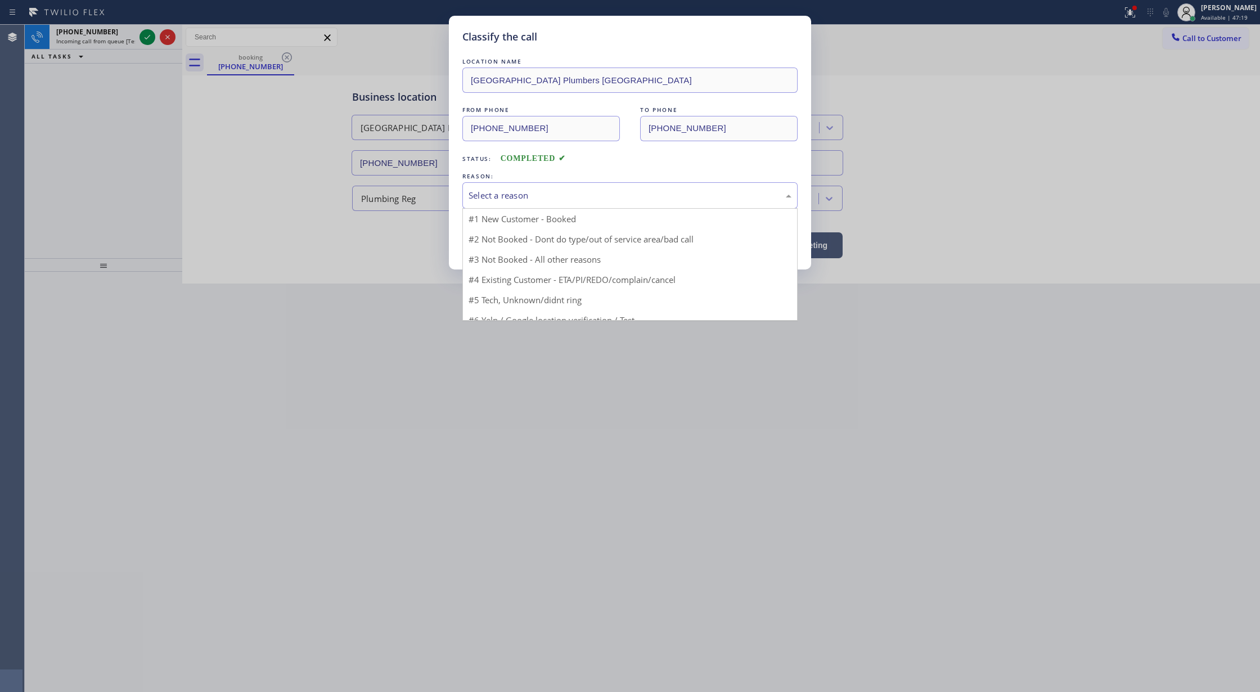
click at [535, 193] on div "Select a reason" at bounding box center [629, 195] width 323 height 13
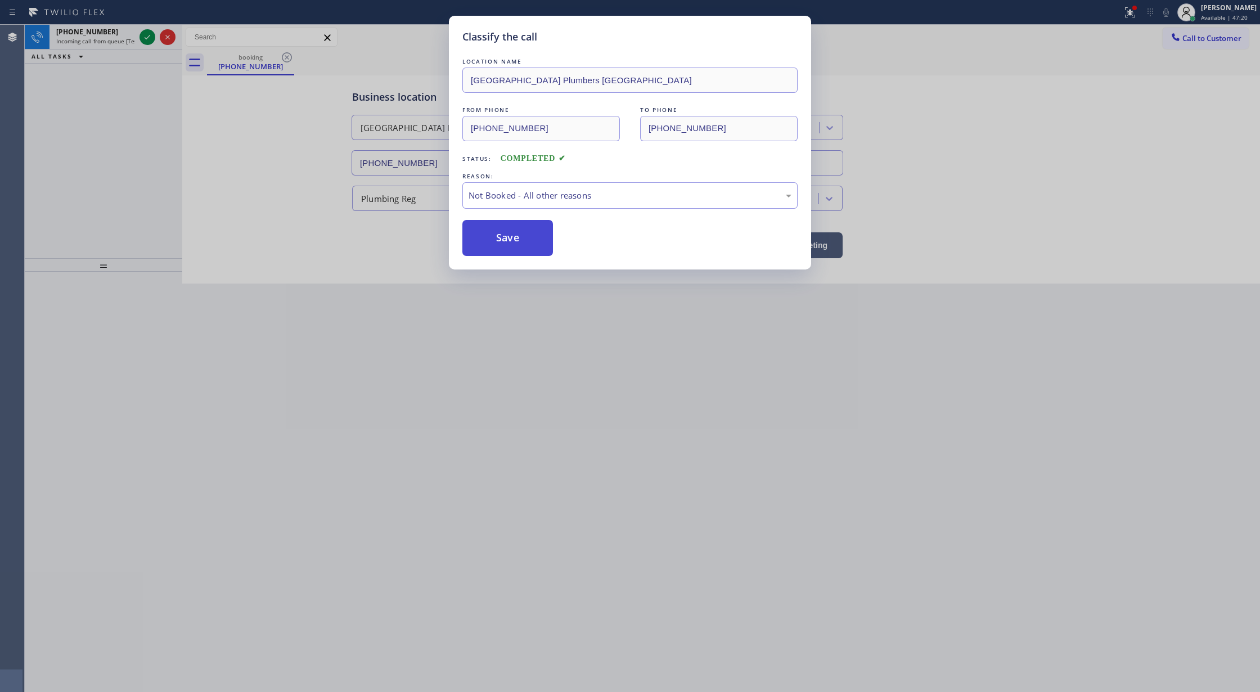
click at [492, 237] on button "Save" at bounding box center [507, 238] width 91 height 36
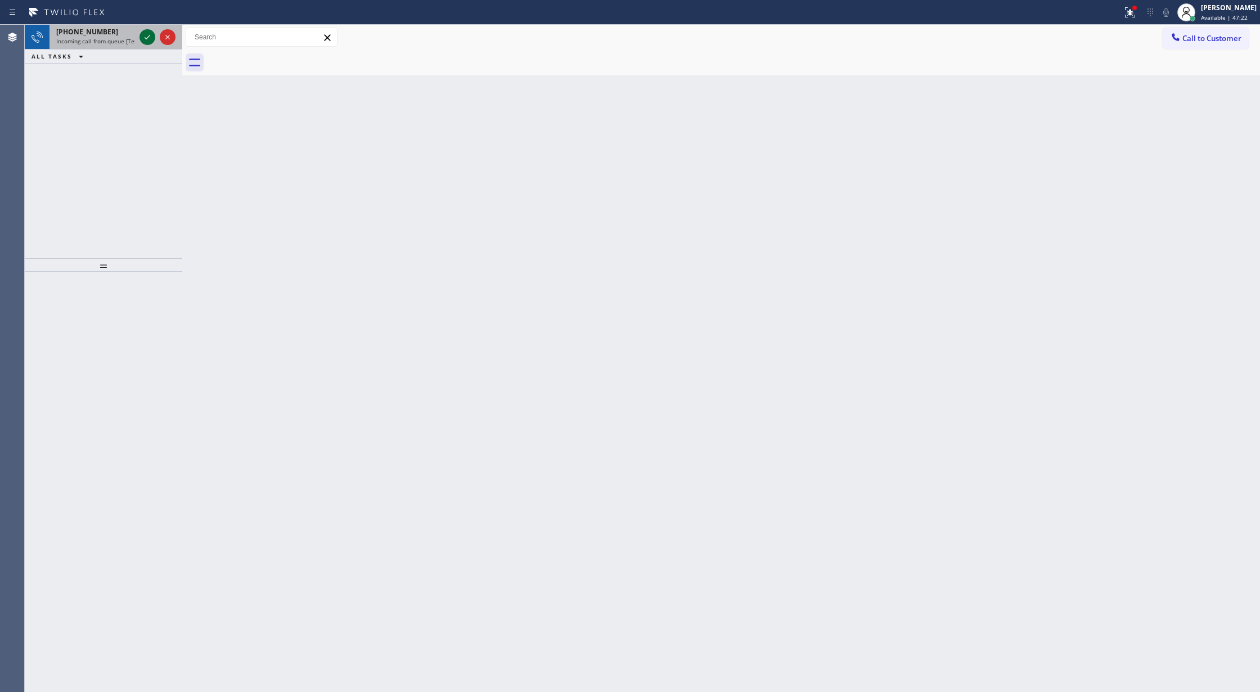
click at [144, 38] on icon at bounding box center [147, 36] width 13 height 13
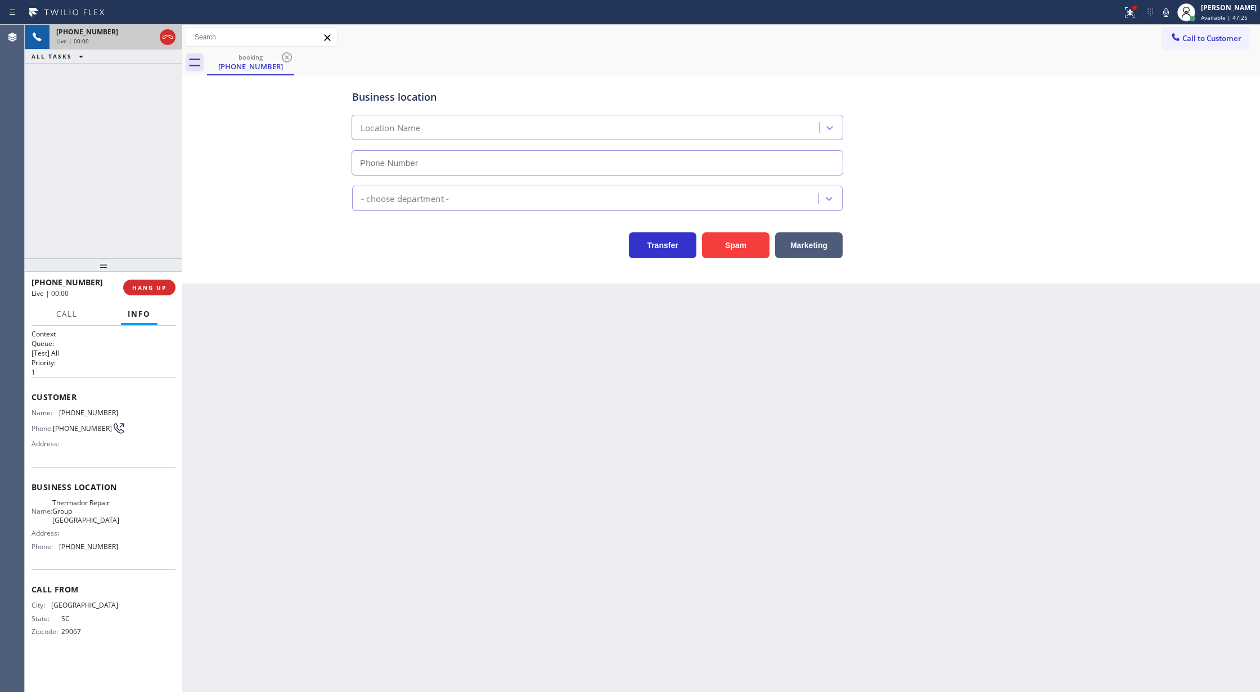
type input "(213) 325-2078"
drag, startPoint x: 166, startPoint y: 37, endPoint x: 163, endPoint y: 274, distance: 237.9
click at [166, 37] on icon at bounding box center [168, 36] width 10 height 3
click at [142, 282] on button "HANG UP" at bounding box center [149, 287] width 52 height 16
type input "(213) 325-2078"
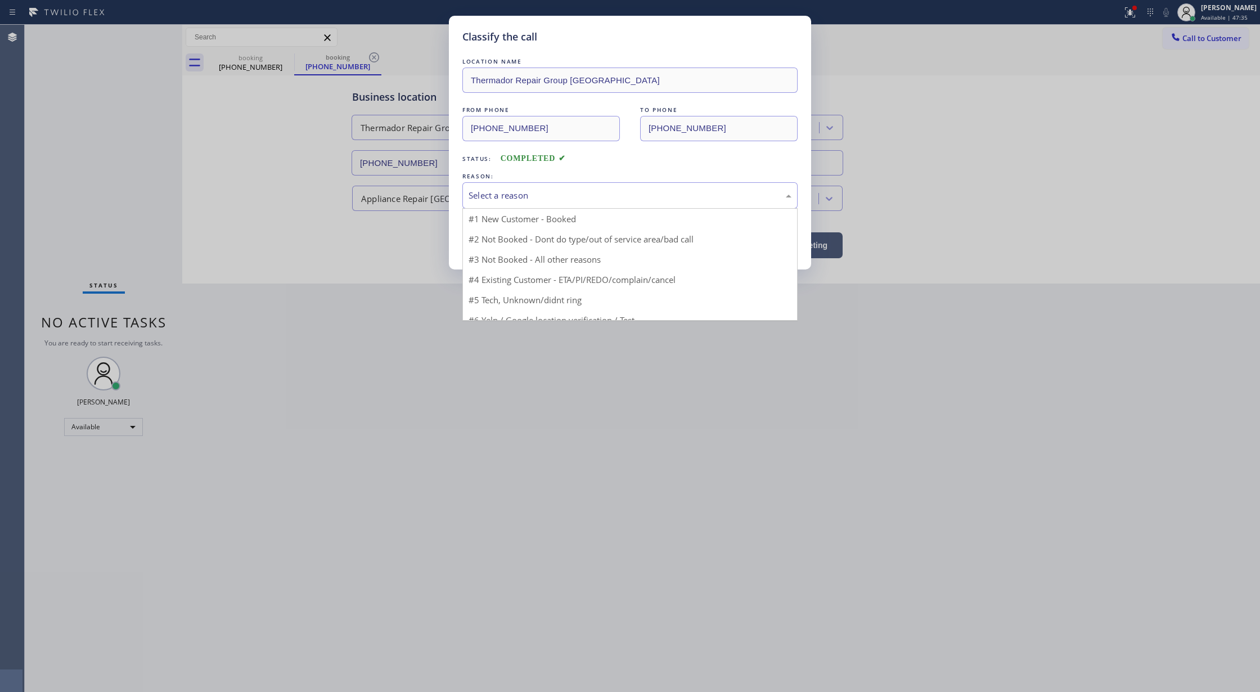
click at [518, 193] on div "Select a reason" at bounding box center [629, 195] width 323 height 13
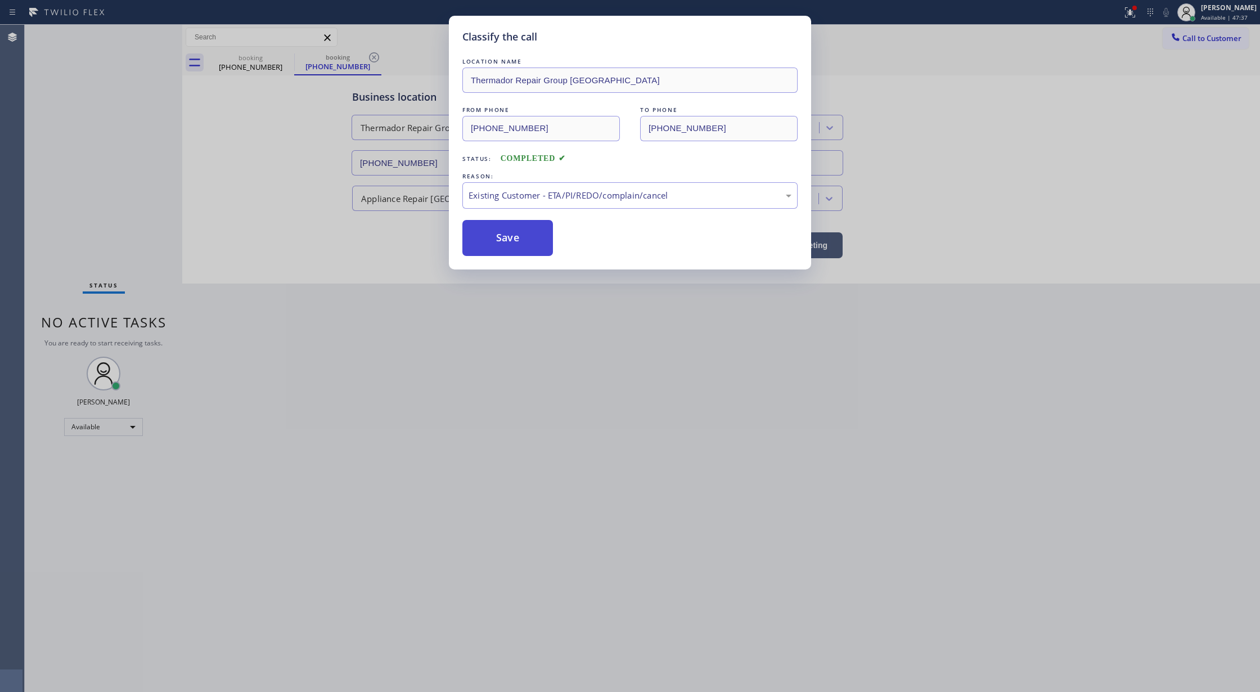
click at [500, 235] on button "Save" at bounding box center [507, 238] width 91 height 36
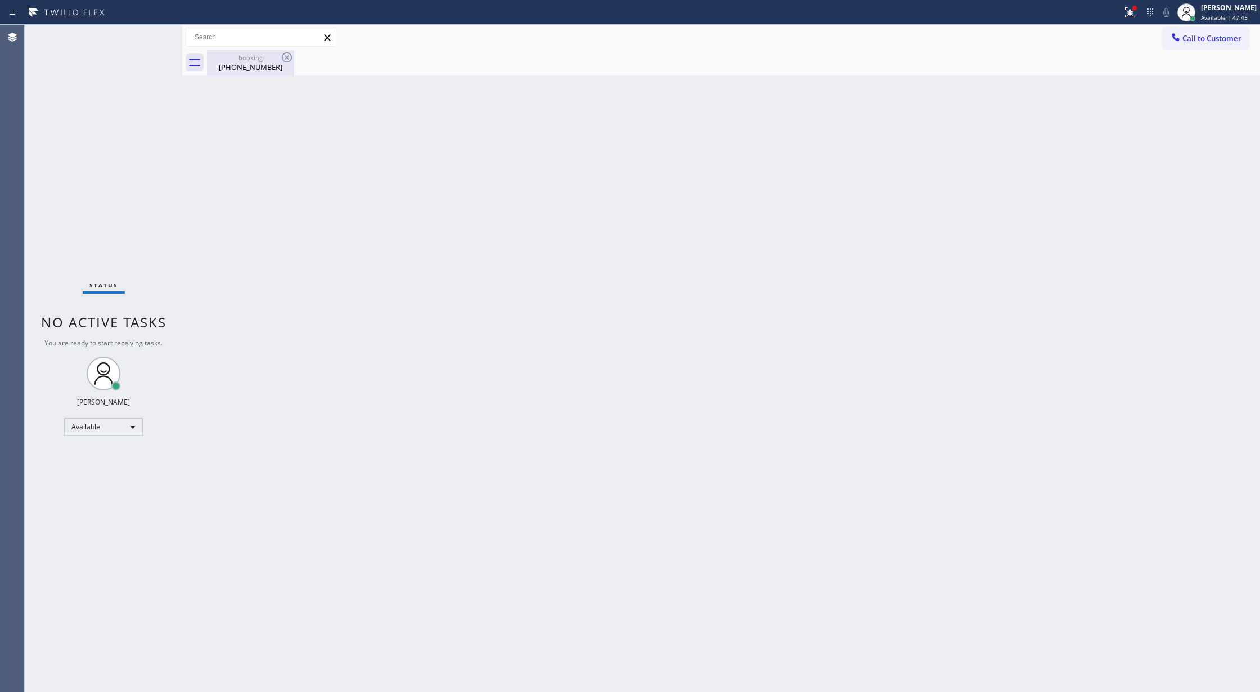
click at [262, 60] on div "booking" at bounding box center [250, 57] width 85 height 8
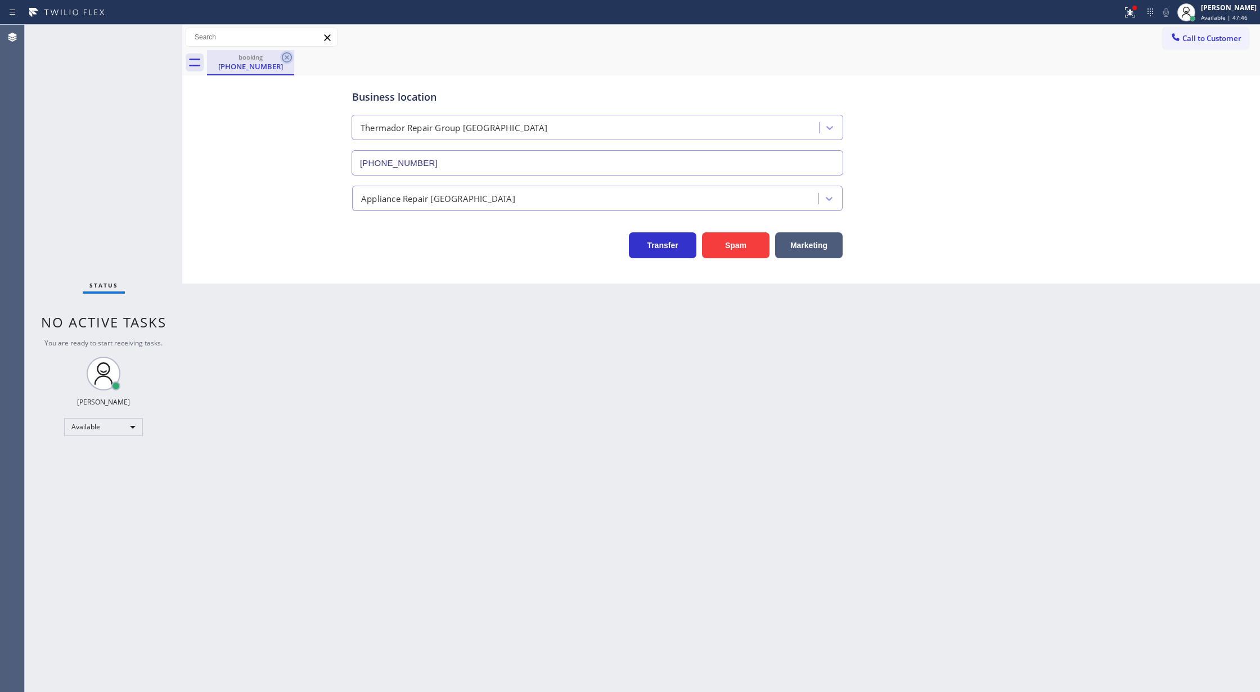
click at [283, 56] on icon at bounding box center [286, 57] width 13 height 13
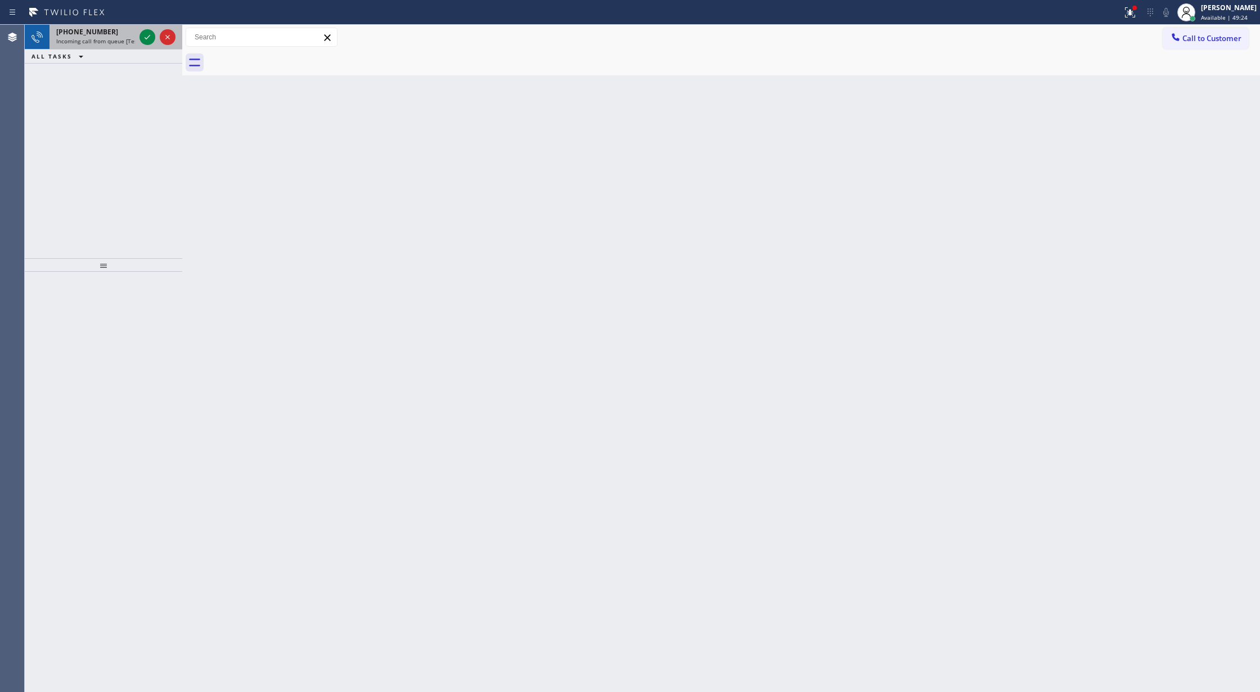
drag, startPoint x: 149, startPoint y: 37, endPoint x: 138, endPoint y: 39, distance: 11.6
click at [149, 37] on icon at bounding box center [147, 36] width 13 height 13
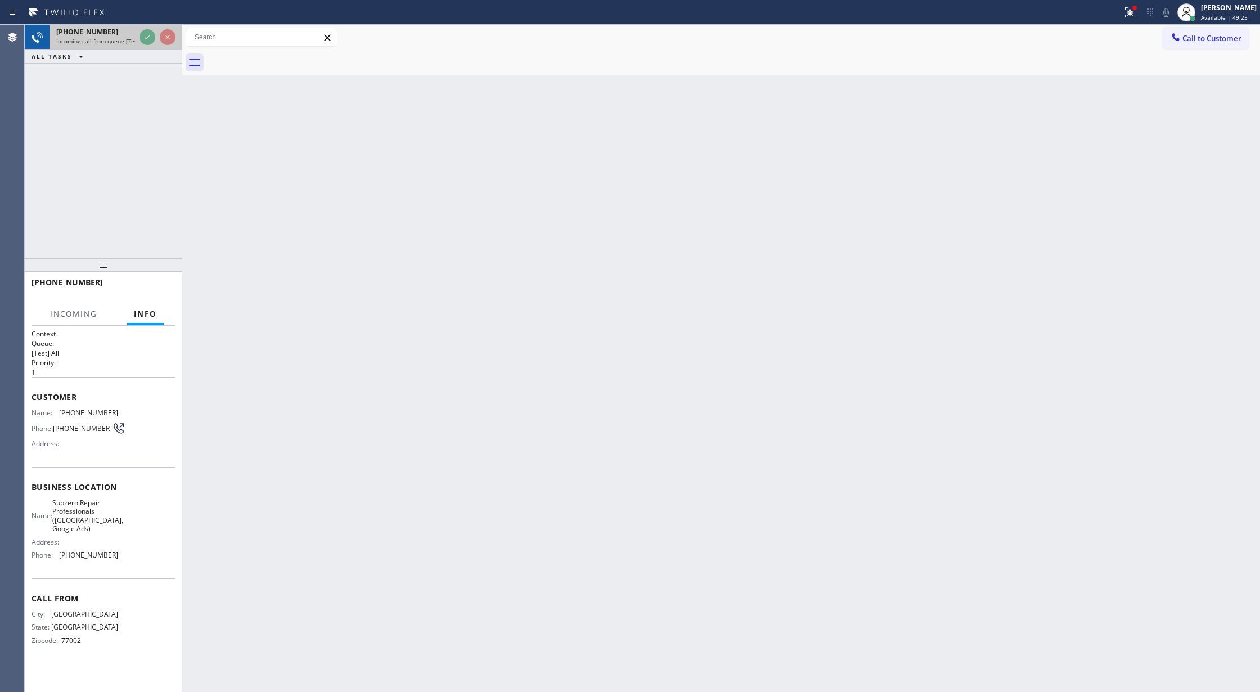
click at [138, 39] on div at bounding box center [157, 37] width 40 height 25
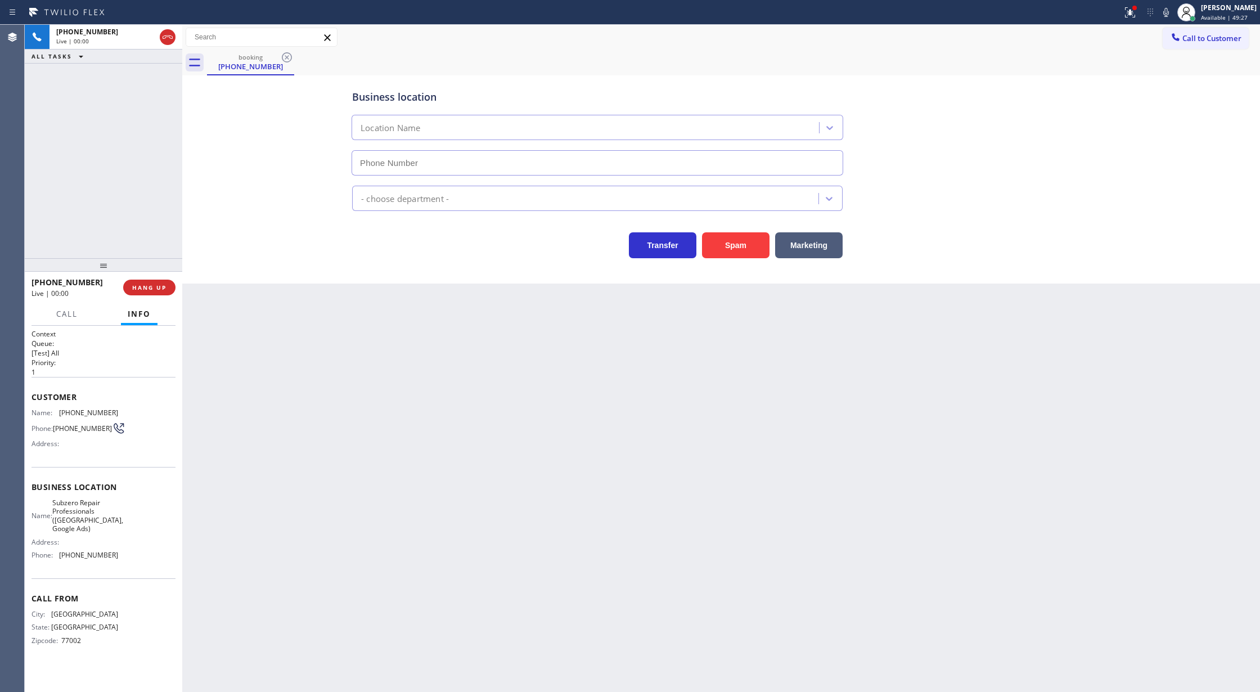
type input "(346) 489-5361"
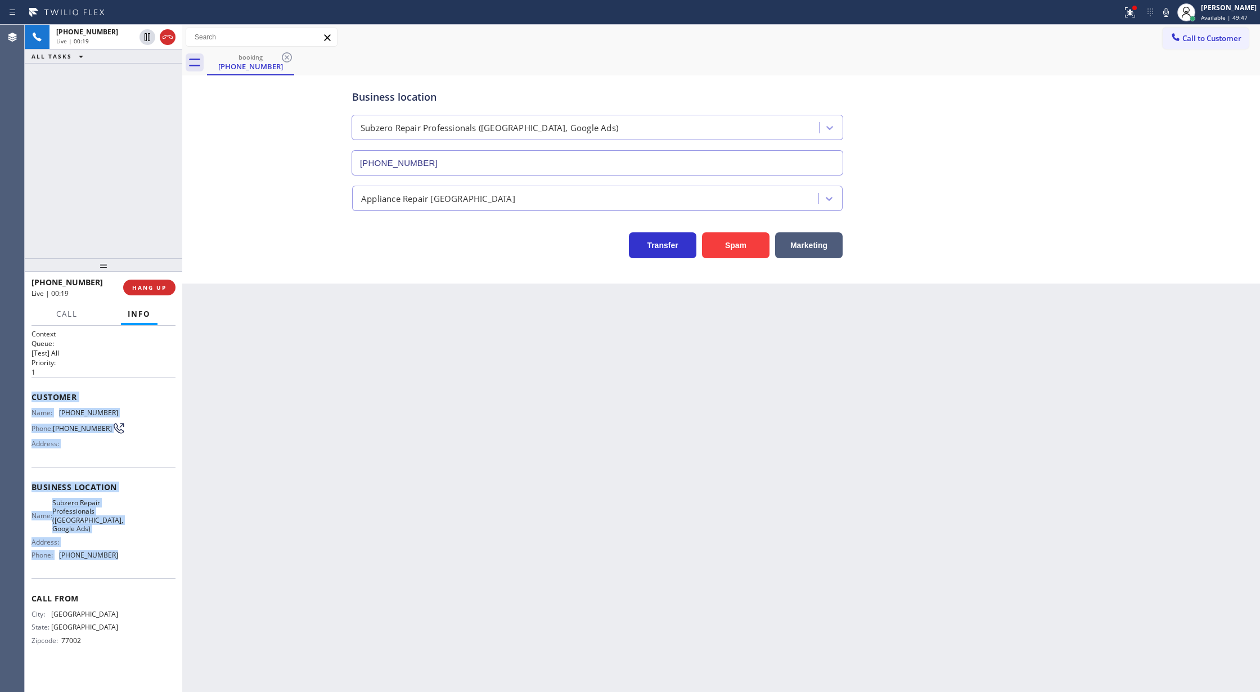
copy div "Customer Name: (713) 265-1327 Phone: (713) 265-1327 Address: Business location …"
drag, startPoint x: 27, startPoint y: 398, endPoint x: 118, endPoint y: 561, distance: 186.0
click at [118, 561] on div "Context Queue: [Test] All Priority: 1 Customer Name: (713) 265-1327 Phone: (713…" at bounding box center [103, 509] width 157 height 367
click at [1169, 14] on icon at bounding box center [1165, 12] width 13 height 13
click at [147, 37] on icon at bounding box center [147, 36] width 13 height 13
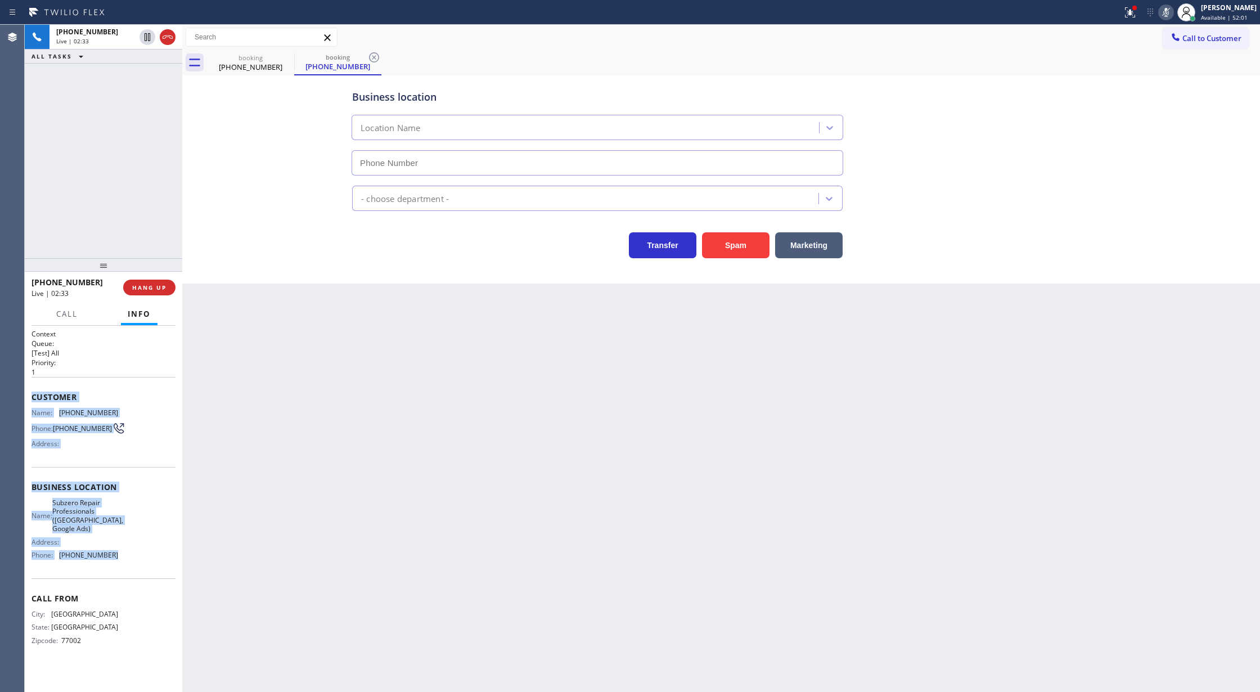
type input "(346) 489-5361"
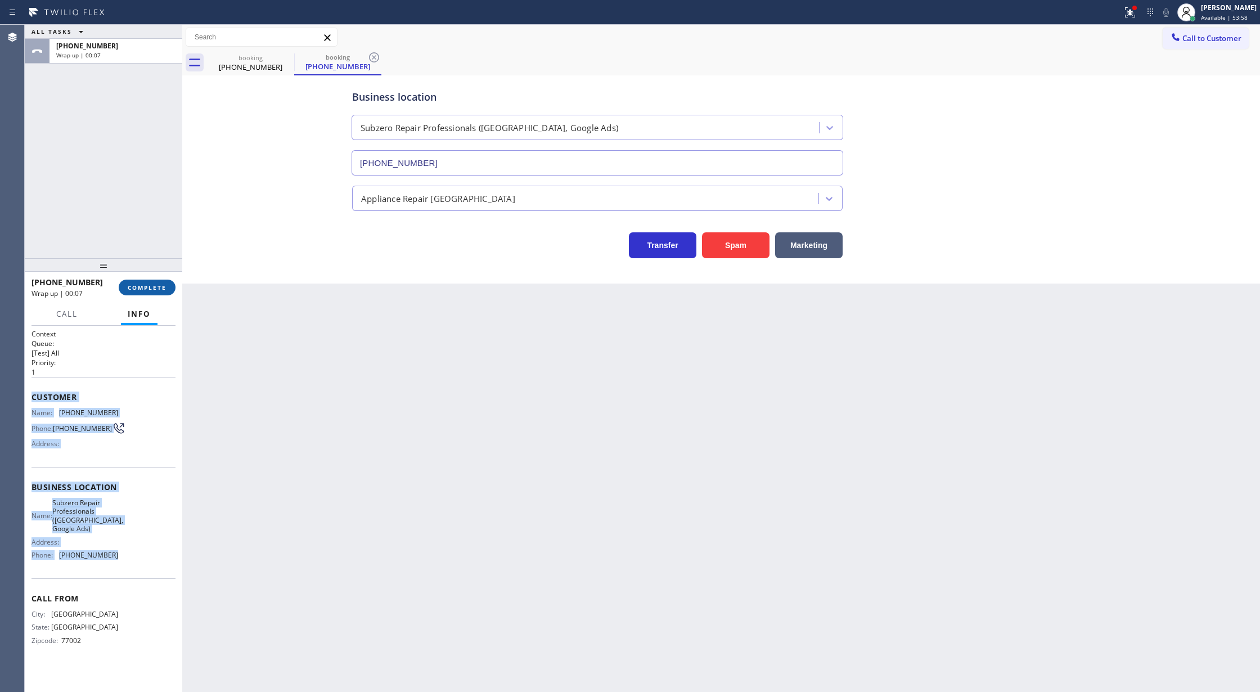
click at [139, 284] on span "COMPLETE" at bounding box center [147, 287] width 39 height 8
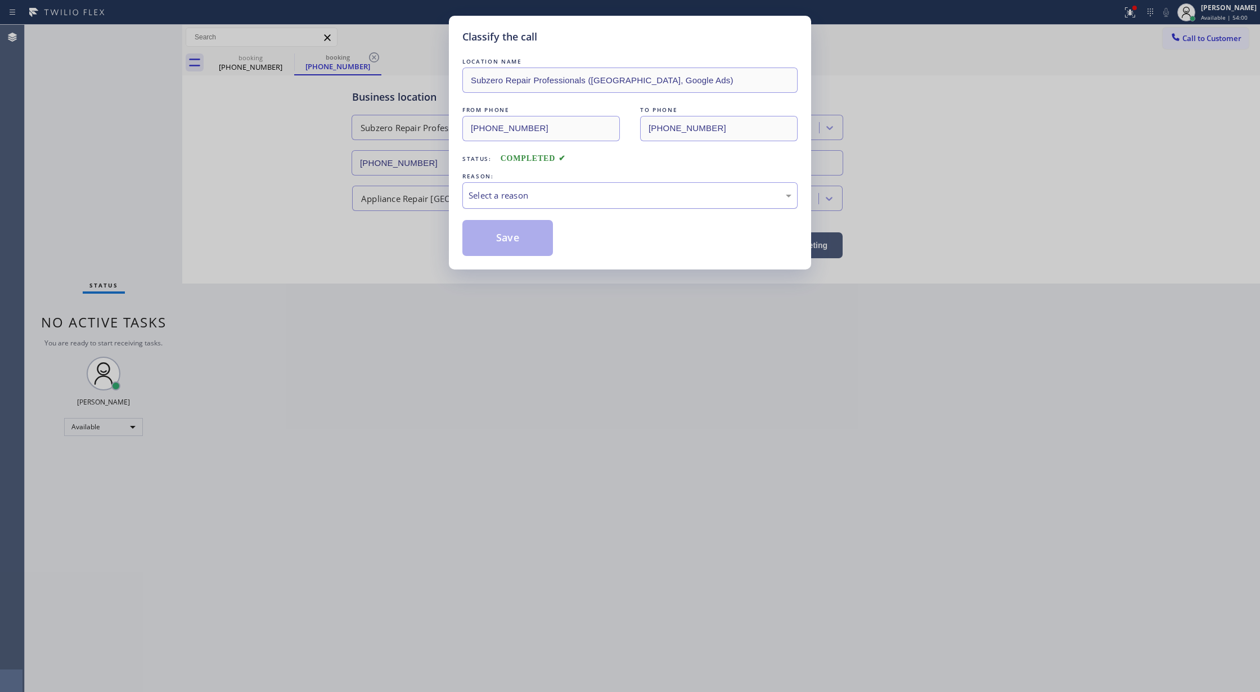
click at [534, 191] on div "Select a reason" at bounding box center [629, 195] width 323 height 13
click at [522, 198] on div "Not Booked - All other reasons" at bounding box center [629, 195] width 323 height 13
click at [495, 240] on button "Save" at bounding box center [507, 238] width 91 height 36
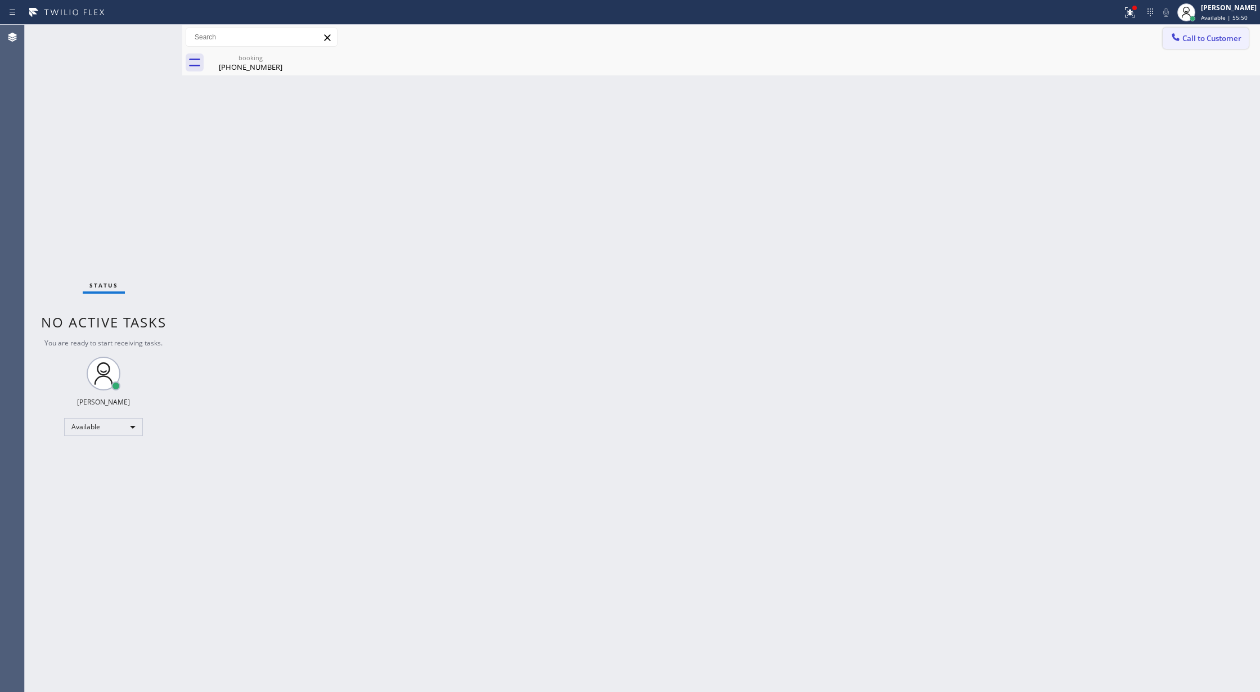
click at [1175, 44] on div at bounding box center [1175, 37] width 13 height 13
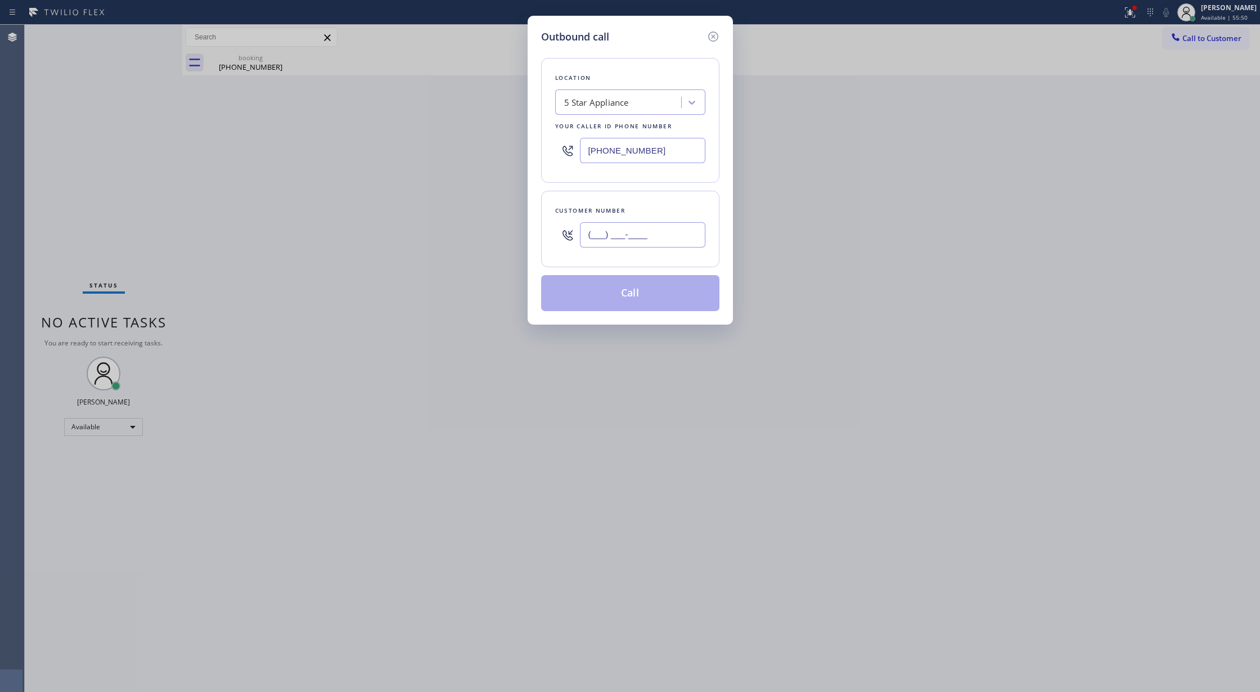
click at [595, 241] on input "(___) ___-____" at bounding box center [642, 234] width 125 height 25
paste input "713) 265-1327"
type input "(713) 265-1327"
drag, startPoint x: 563, startPoint y: 150, endPoint x: 538, endPoint y: 154, distance: 25.7
click at [542, 154] on div "Location 5 Star Appliance Your caller id phone number (202) 933-7030" at bounding box center [630, 120] width 178 height 125
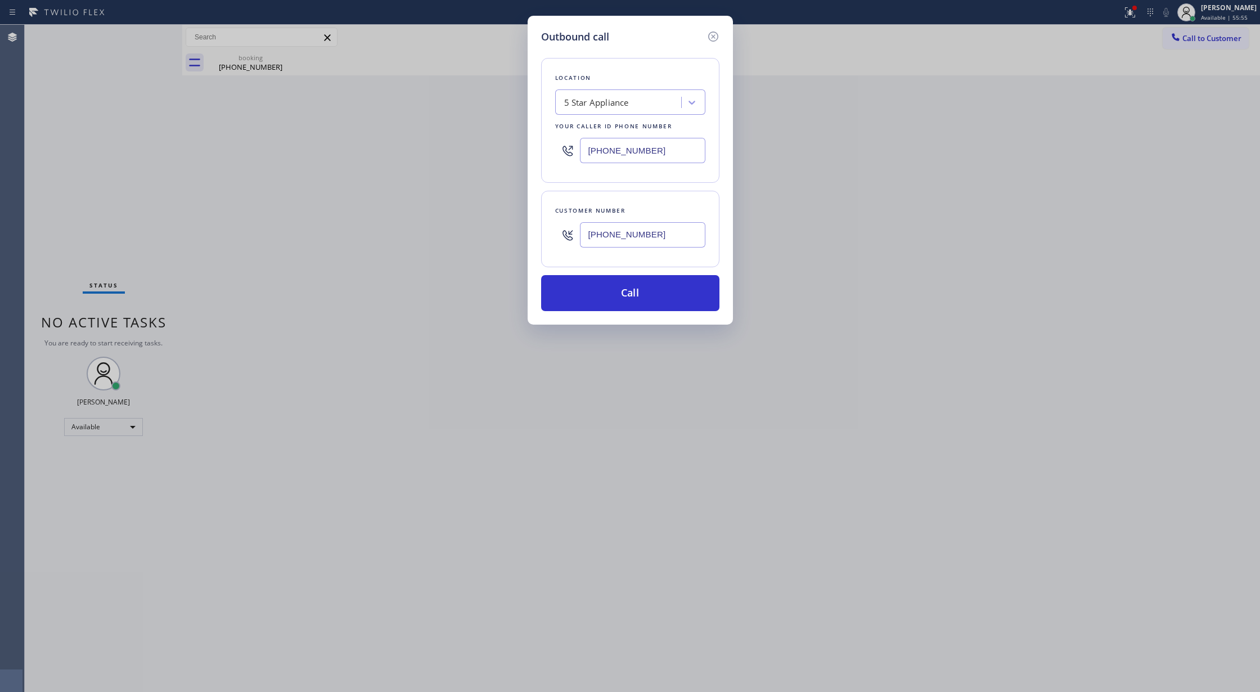
paste input "346) 489-5361"
drag, startPoint x: 655, startPoint y: 150, endPoint x: 495, endPoint y: 160, distance: 160.0
click at [497, 160] on div "Outbound call Location 4B2.Paid Subzero Repair Professionals (Houston, Google A…" at bounding box center [630, 346] width 1260 height 692
type input "(___) ___-____"
click at [584, 102] on div "Search location" at bounding box center [594, 102] width 61 height 13
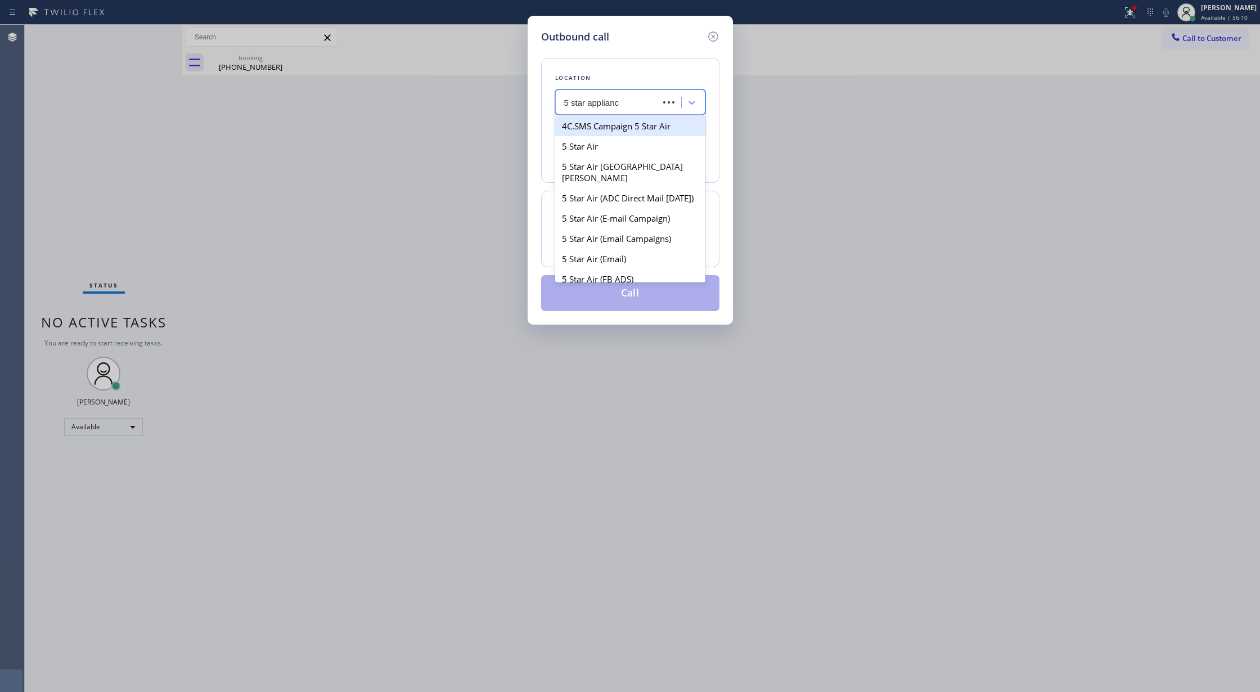
type input "5 star appliance"
click at [578, 123] on div "5 star appliance" at bounding box center [630, 126] width 150 height 20
type input "(213) 687-2604"
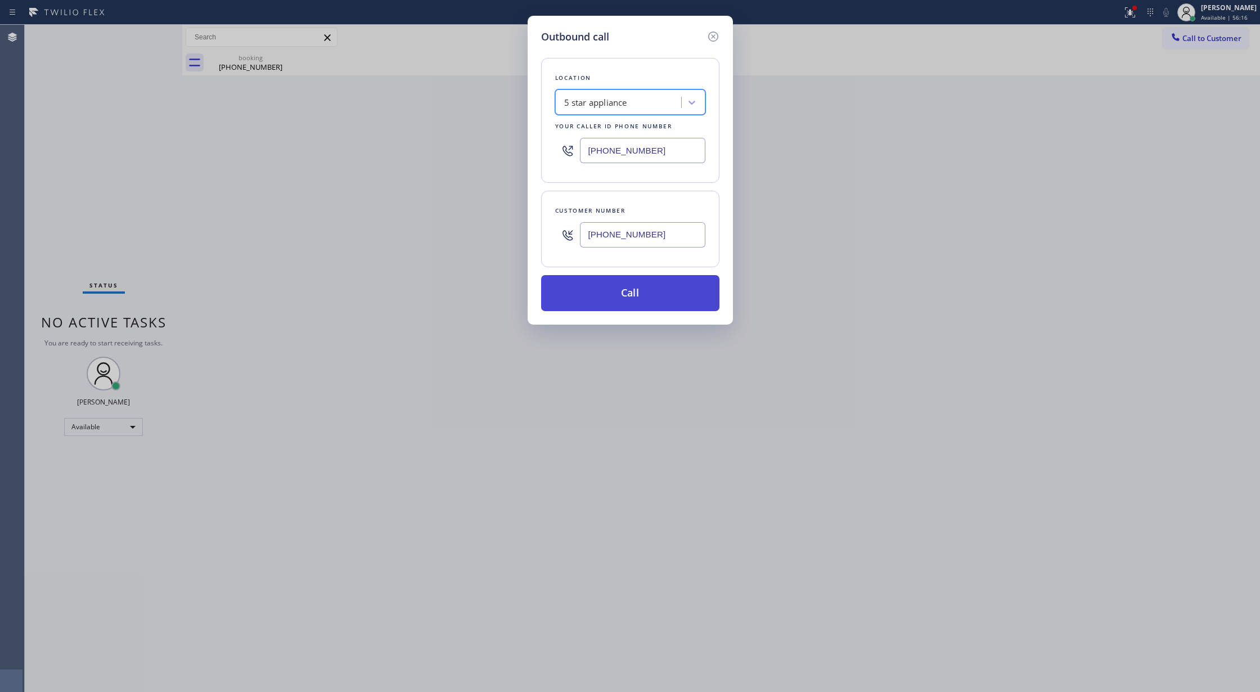
click at [633, 299] on button "Call" at bounding box center [630, 293] width 178 height 36
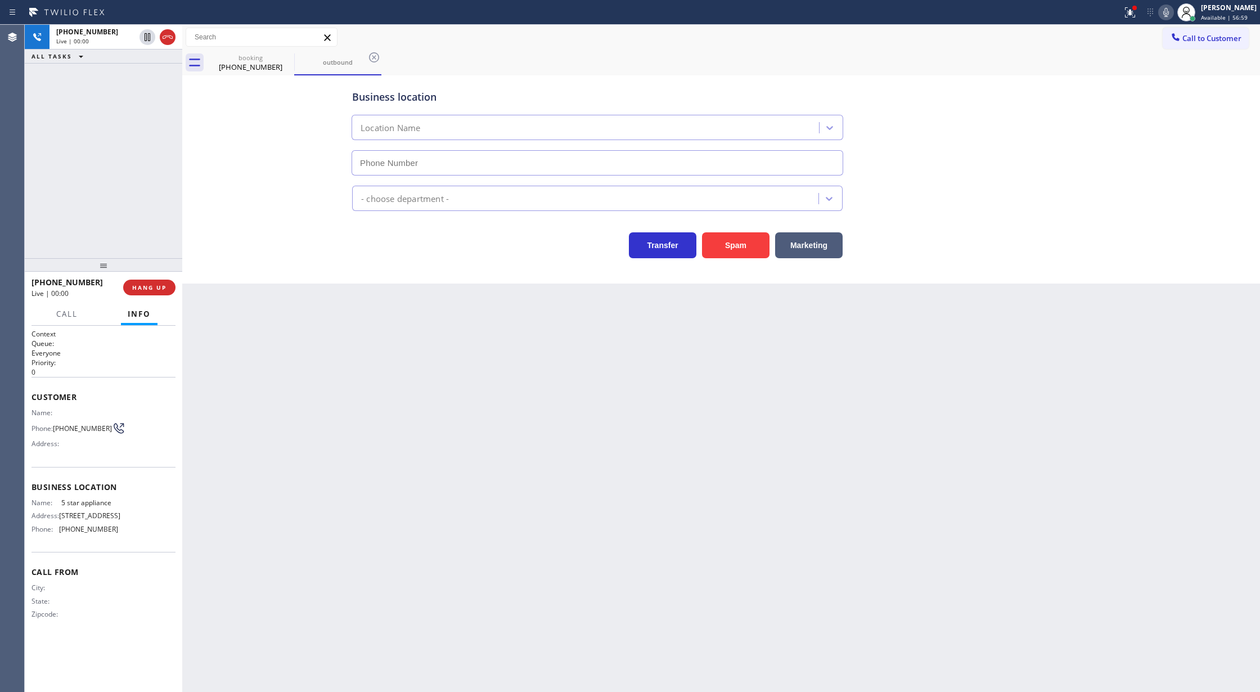
type input "(213) 687-2604"
drag, startPoint x: 168, startPoint y: 39, endPoint x: 202, endPoint y: 392, distance: 354.9
click at [169, 39] on icon at bounding box center [167, 36] width 13 height 13
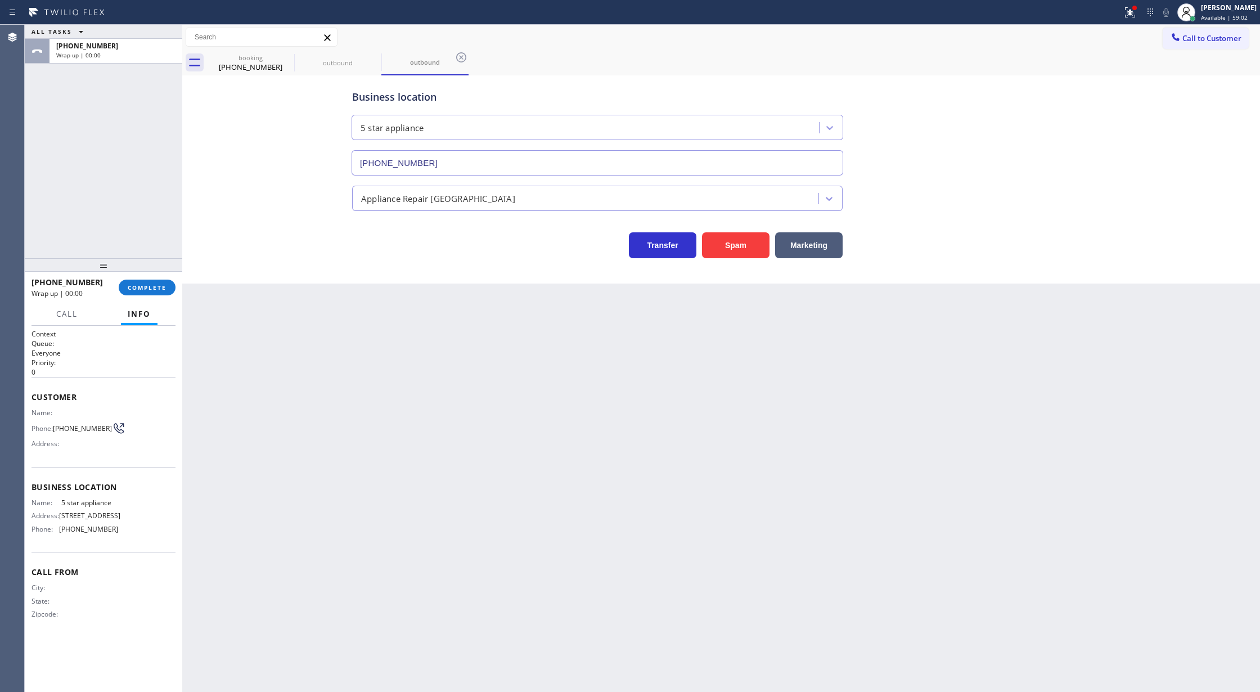
type input "(213) 687-2604"
click at [141, 286] on span "COMPLETE" at bounding box center [147, 287] width 39 height 8
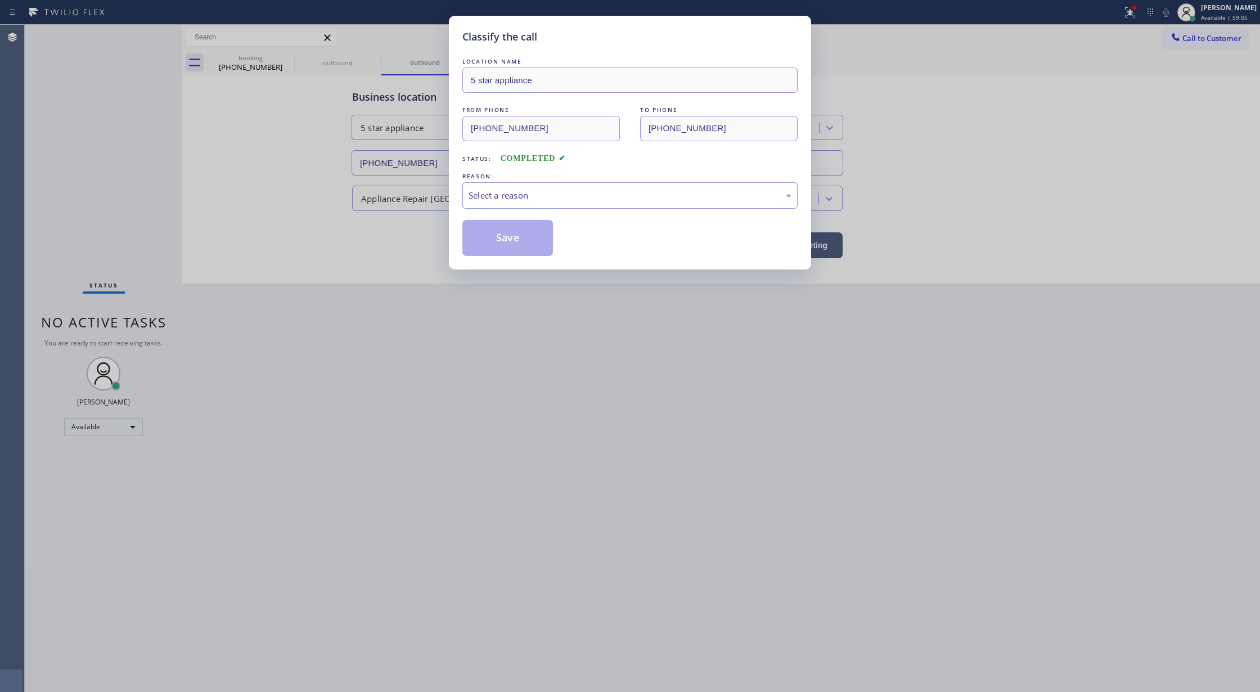
click at [513, 195] on div "Select a reason" at bounding box center [629, 195] width 323 height 13
click at [500, 237] on button "Save" at bounding box center [507, 238] width 91 height 36
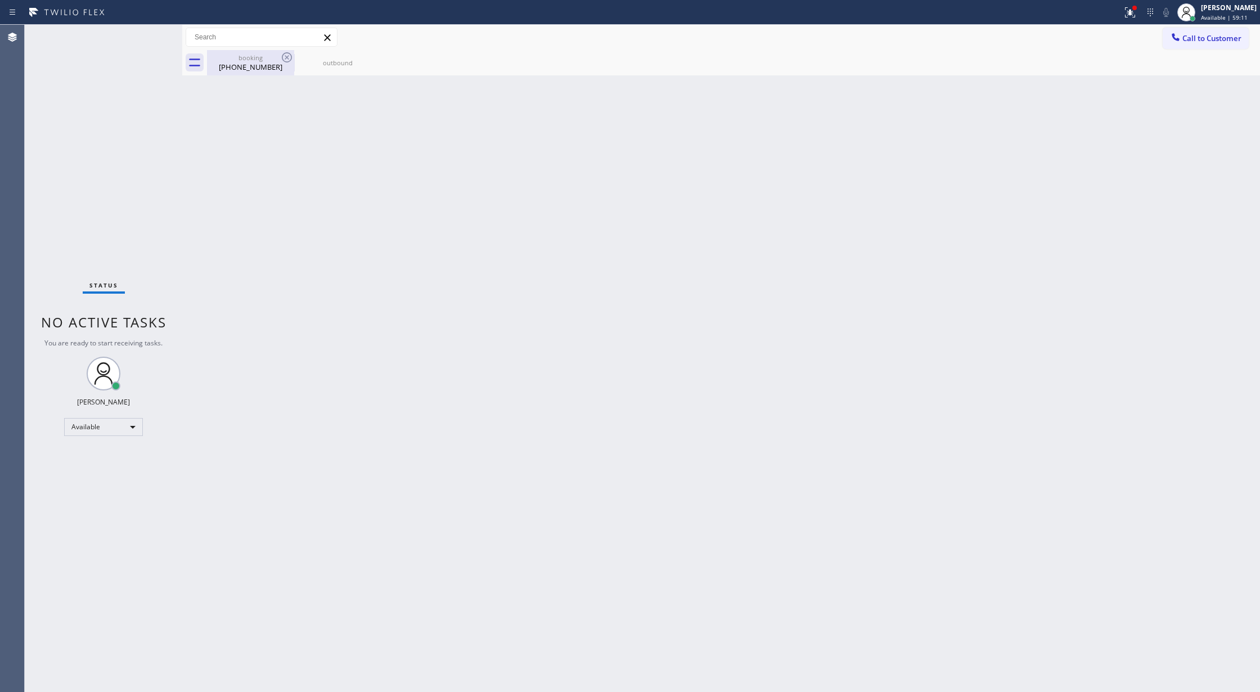
click at [264, 62] on div "(713) 265-1327" at bounding box center [250, 67] width 85 height 10
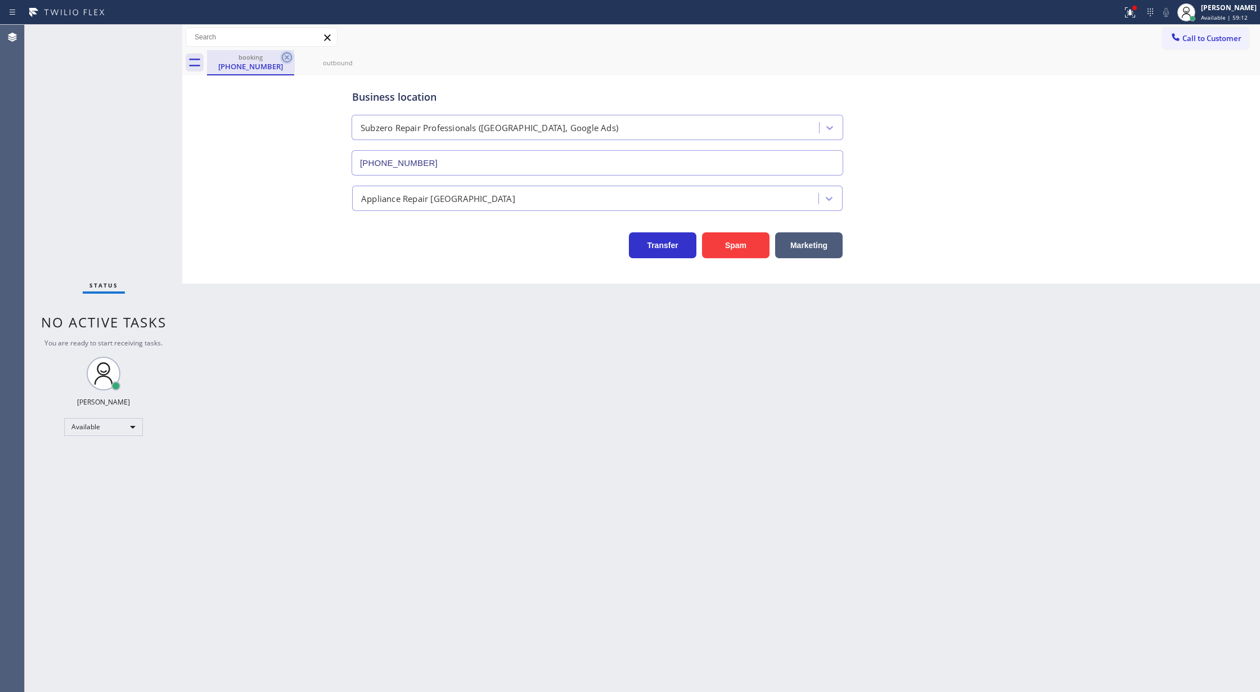
click at [285, 57] on icon at bounding box center [286, 57] width 13 height 13
click at [286, 58] on icon at bounding box center [287, 57] width 10 height 10
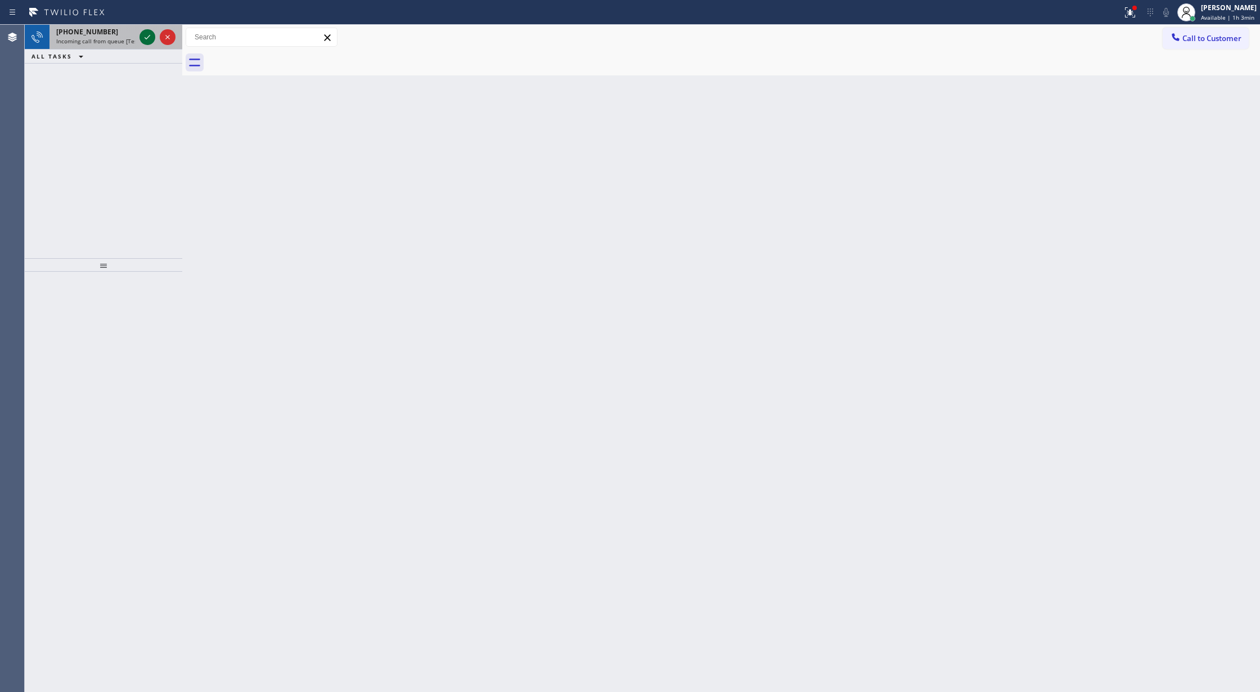
click at [145, 37] on icon at bounding box center [147, 36] width 13 height 13
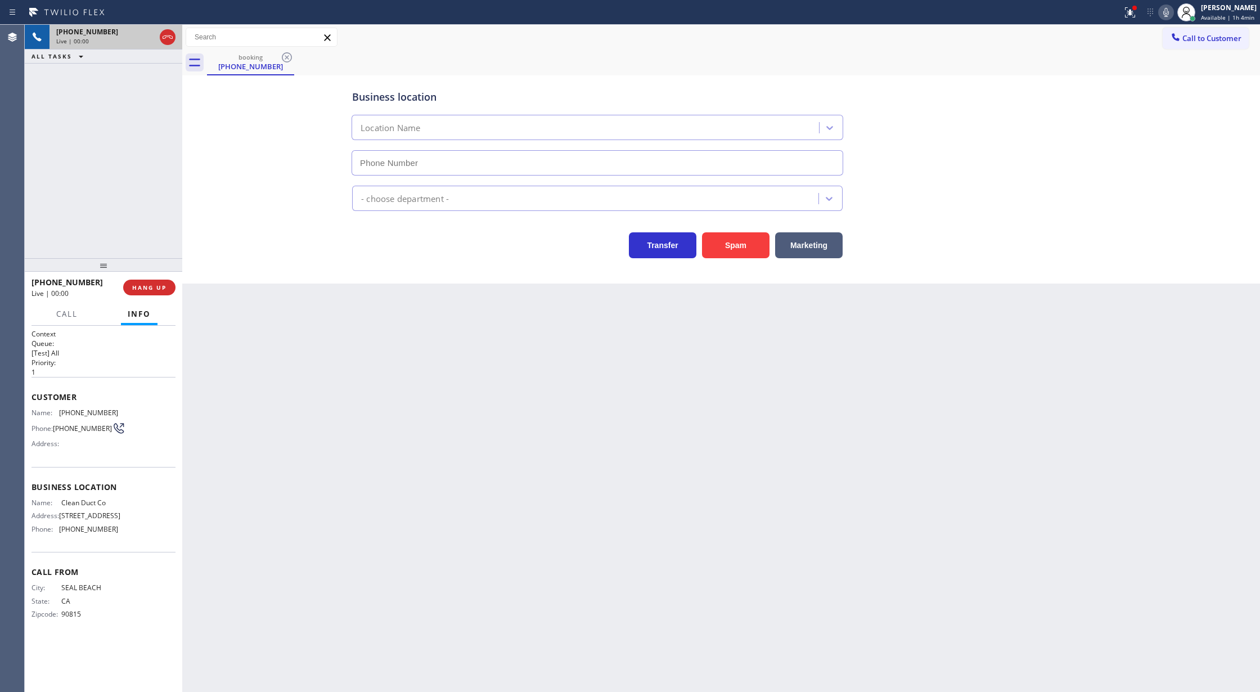
type input "(909) 906-1249"
click at [219, 206] on div "Business location Clean Duct Co (909) 906-1249 Air Duct Cleaning Res Transfer S…" at bounding box center [721, 168] width 1072 height 180
click at [151, 78] on icon at bounding box center [147, 75] width 13 height 13
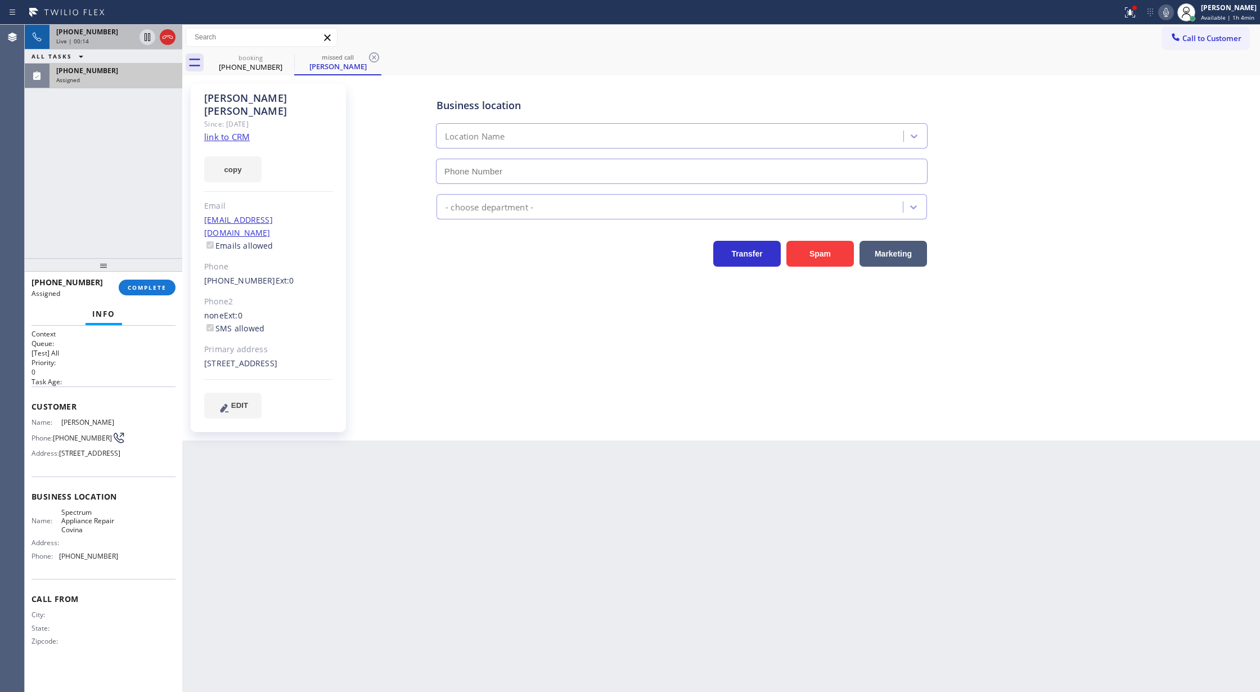
type input "(626) 602-2926"
click at [147, 286] on span "COMPLETE" at bounding box center [147, 287] width 39 height 8
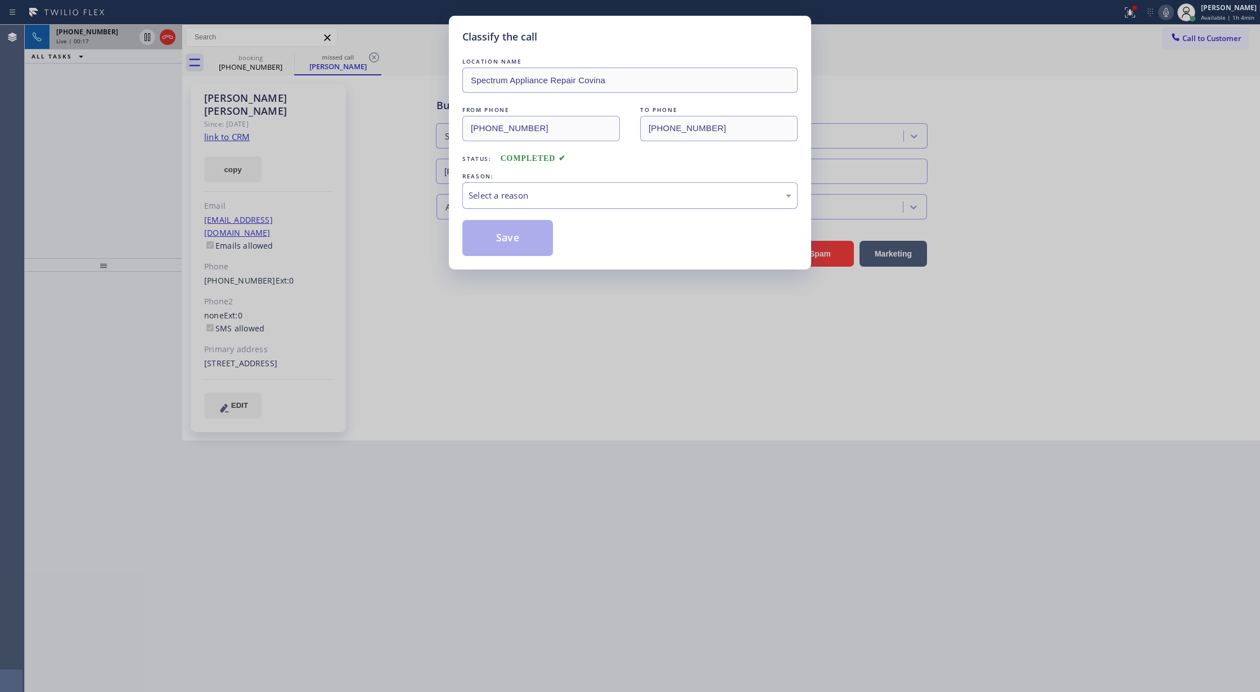
click at [584, 208] on div "Select a reason" at bounding box center [629, 195] width 335 height 26
click at [507, 235] on button "Save" at bounding box center [507, 238] width 91 height 36
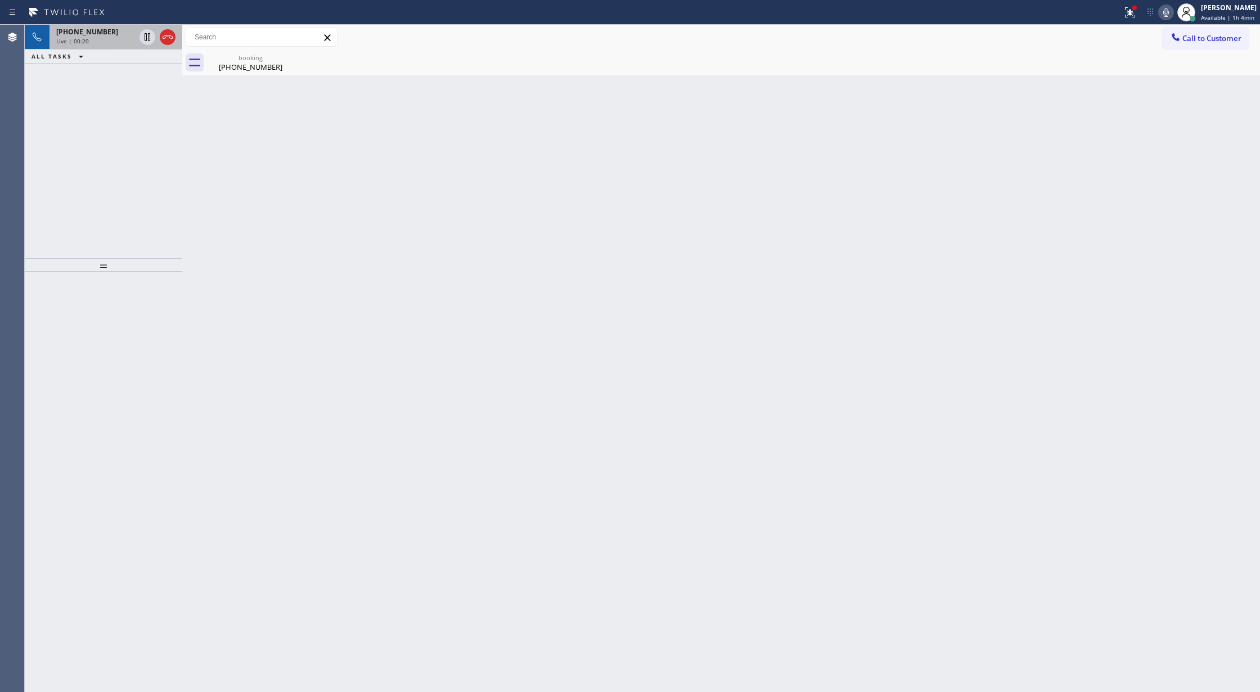
click at [120, 41] on div "Live | 00:20" at bounding box center [95, 41] width 79 height 8
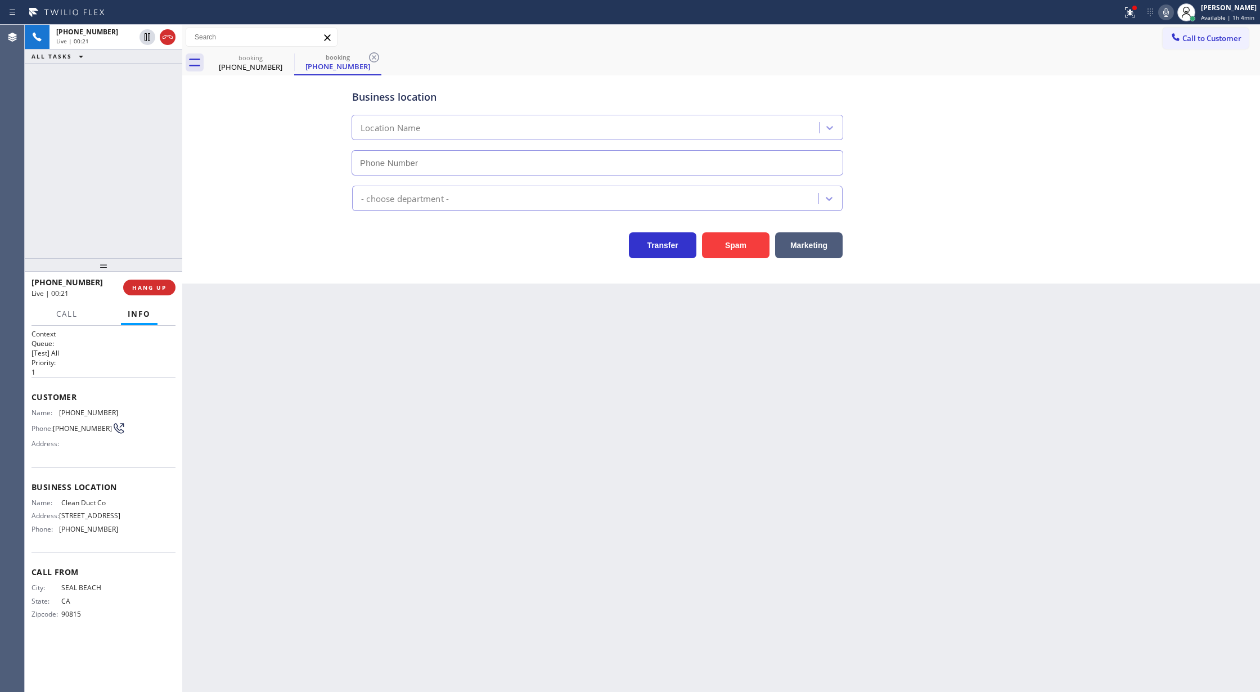
type input "(909) 906-1249"
drag, startPoint x: 31, startPoint y: 398, endPoint x: 123, endPoint y: 543, distance: 170.8
click at [123, 543] on div "Context Queue: [Test] All Priority: 1 Customer Name: (562) 340-2742 Phone: (562…" at bounding box center [103, 483] width 144 height 308
copy div "Customer Name: (562) 340-2742 Phone: (562) 340-2742 Address: Business location …"
drag, startPoint x: 1172, startPoint y: 10, endPoint x: 1103, endPoint y: 232, distance: 233.0
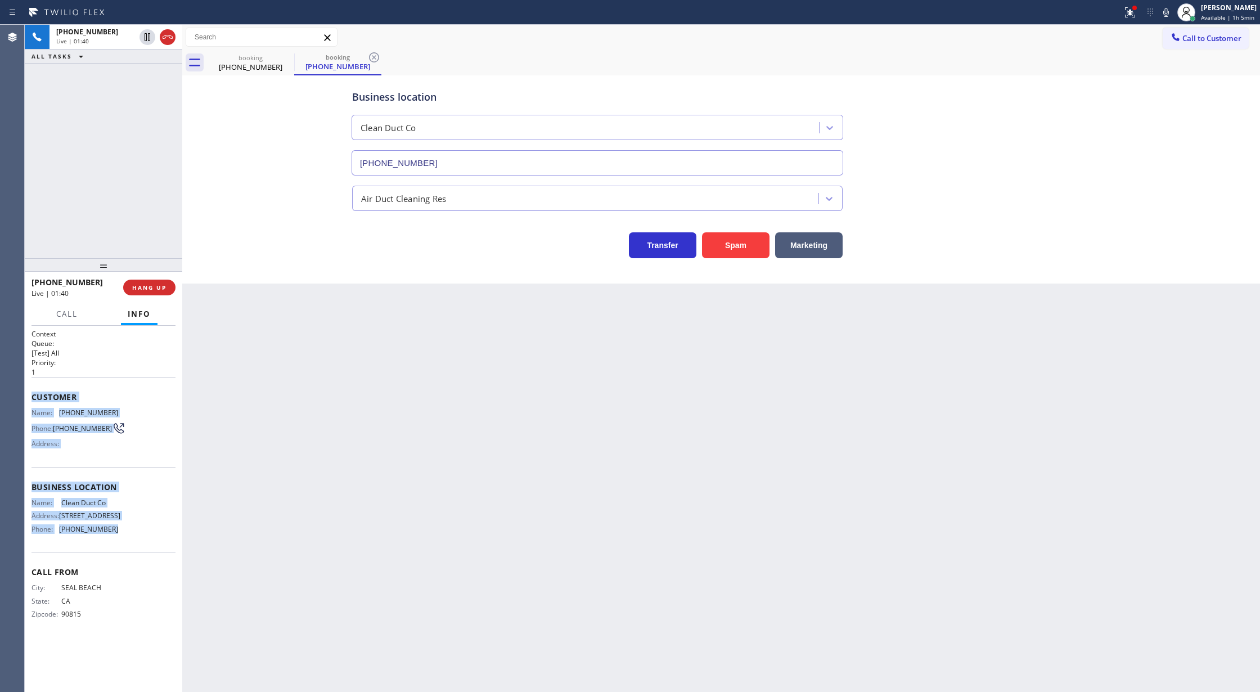
click at [1164, 18] on icon at bounding box center [1165, 12] width 13 height 13
click at [1172, 13] on icon at bounding box center [1165, 12] width 13 height 13
click at [1173, 10] on icon at bounding box center [1165, 12] width 13 height 13
click at [147, 38] on icon at bounding box center [147, 36] width 13 height 13
type input "(909) 906-1249"
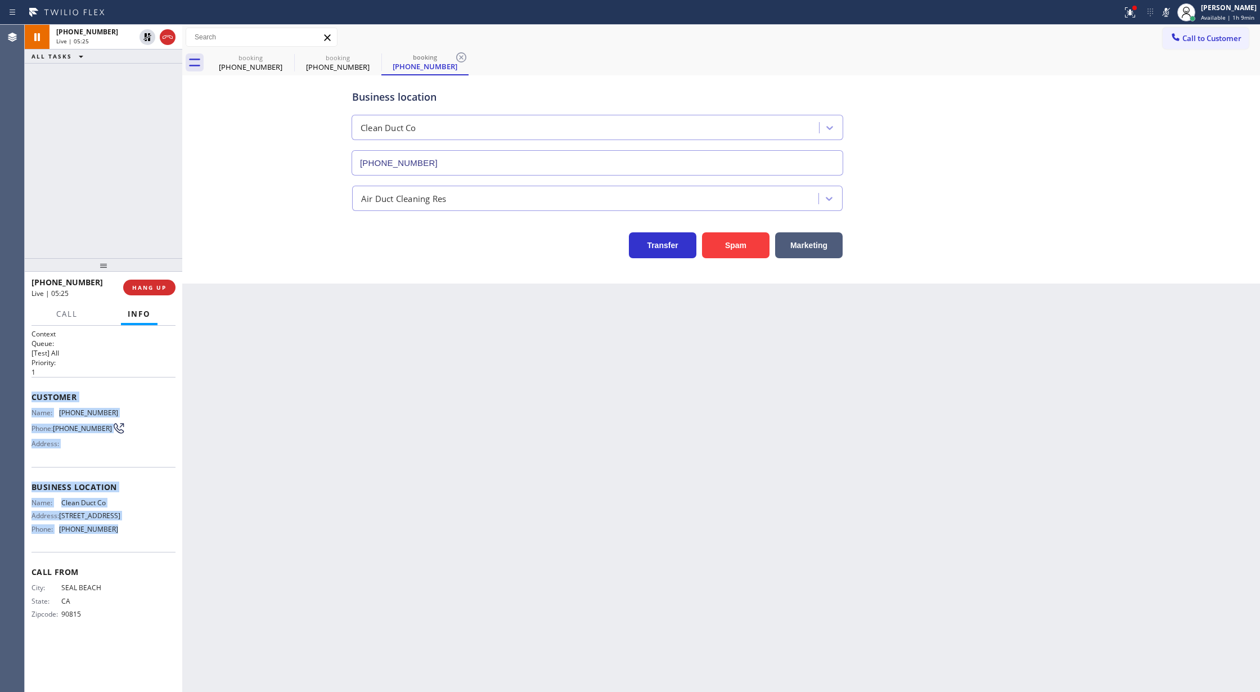
drag, startPoint x: 1170, startPoint y: 9, endPoint x: 1049, endPoint y: 131, distance: 172.2
click at [1169, 8] on icon at bounding box center [1166, 12] width 6 height 9
click at [142, 37] on icon at bounding box center [147, 36] width 13 height 13
type input "(909) 906-1249"
drag, startPoint x: 165, startPoint y: 34, endPoint x: 123, endPoint y: 669, distance: 635.8
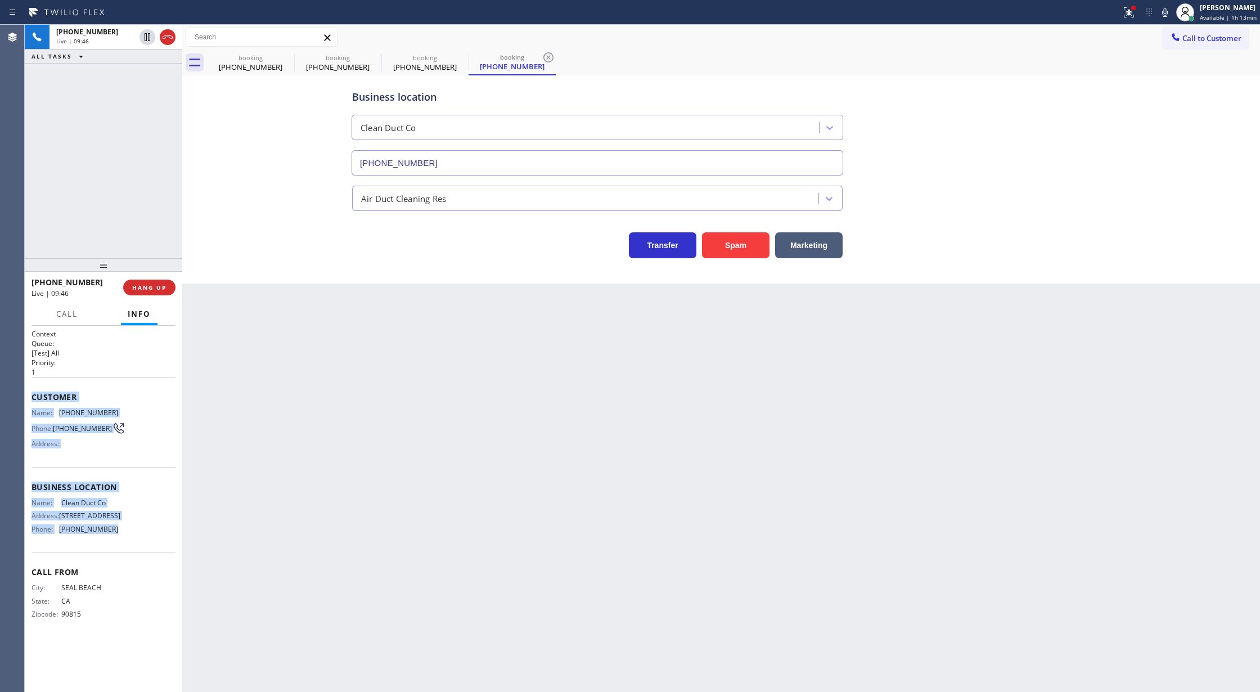
click at [165, 34] on icon at bounding box center [167, 36] width 13 height 13
type input "(909) 906-1249"
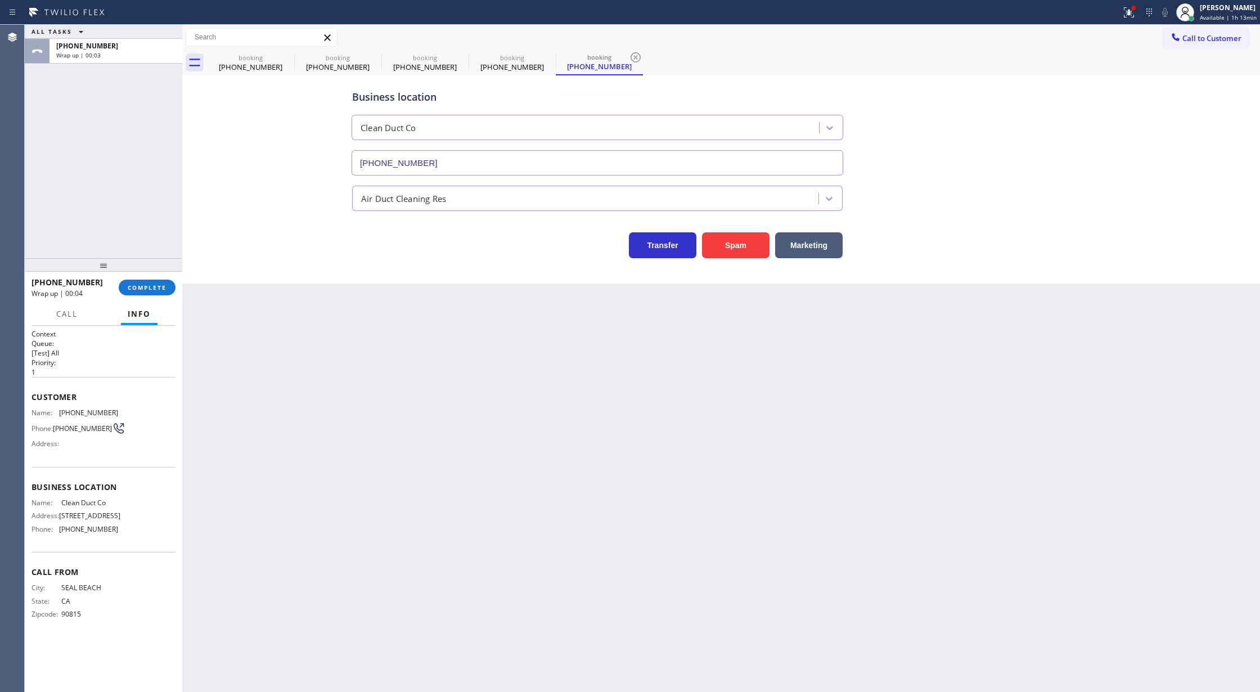
click at [245, 187] on div "Business location Clean Duct Co (909) 906-1249 Air Duct Cleaning Res Transfer S…" at bounding box center [721, 168] width 1072 height 180
click at [146, 282] on button "COMPLETE" at bounding box center [147, 287] width 57 height 16
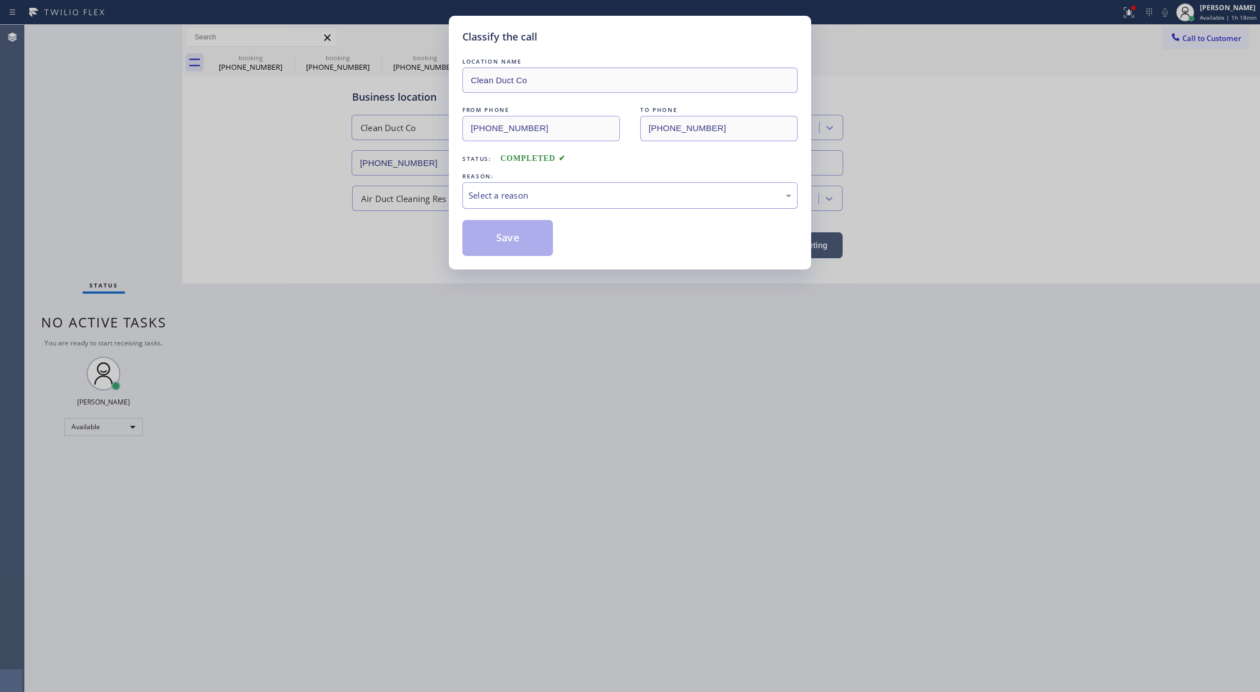
click at [562, 197] on div "Select a reason" at bounding box center [629, 195] width 323 height 13
click at [507, 240] on button "Save" at bounding box center [507, 238] width 91 height 36
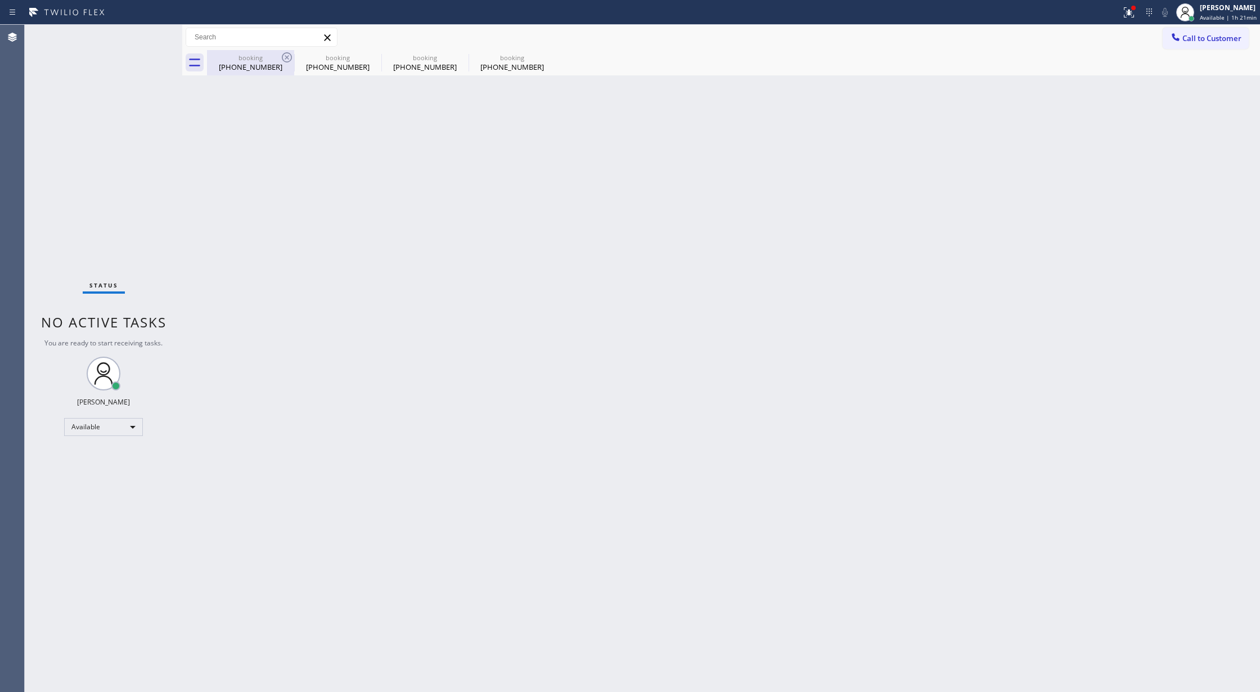
click at [257, 64] on div "(562) 340-2742" at bounding box center [250, 67] width 85 height 10
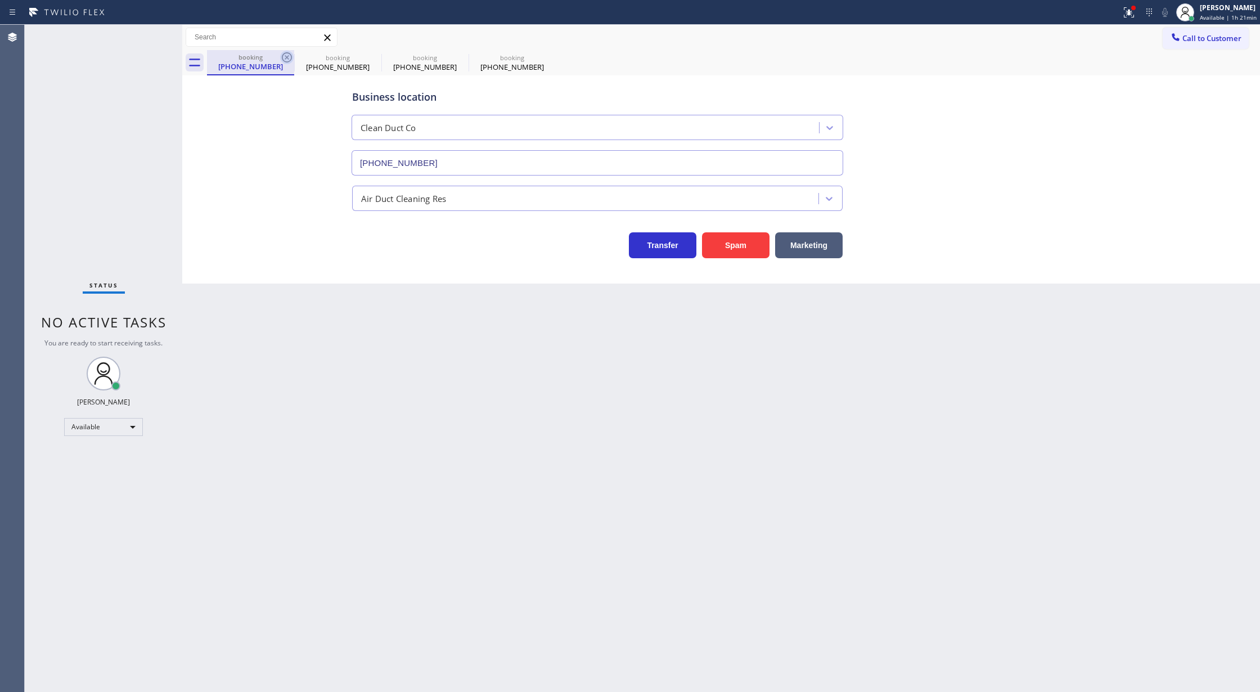
click at [283, 52] on icon at bounding box center [286, 57] width 13 height 13
click at [286, 59] on icon at bounding box center [286, 57] width 13 height 13
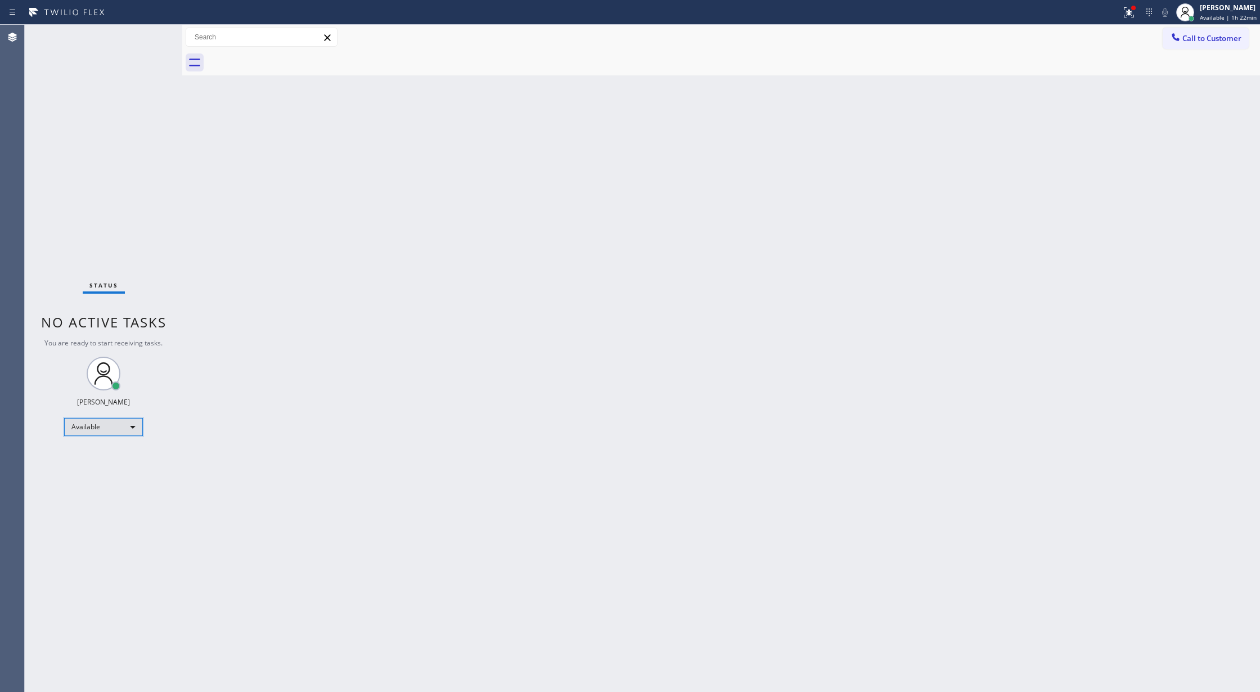
click at [127, 426] on div "Available" at bounding box center [103, 427] width 79 height 18
click at [536, 542] on div at bounding box center [630, 346] width 1260 height 692
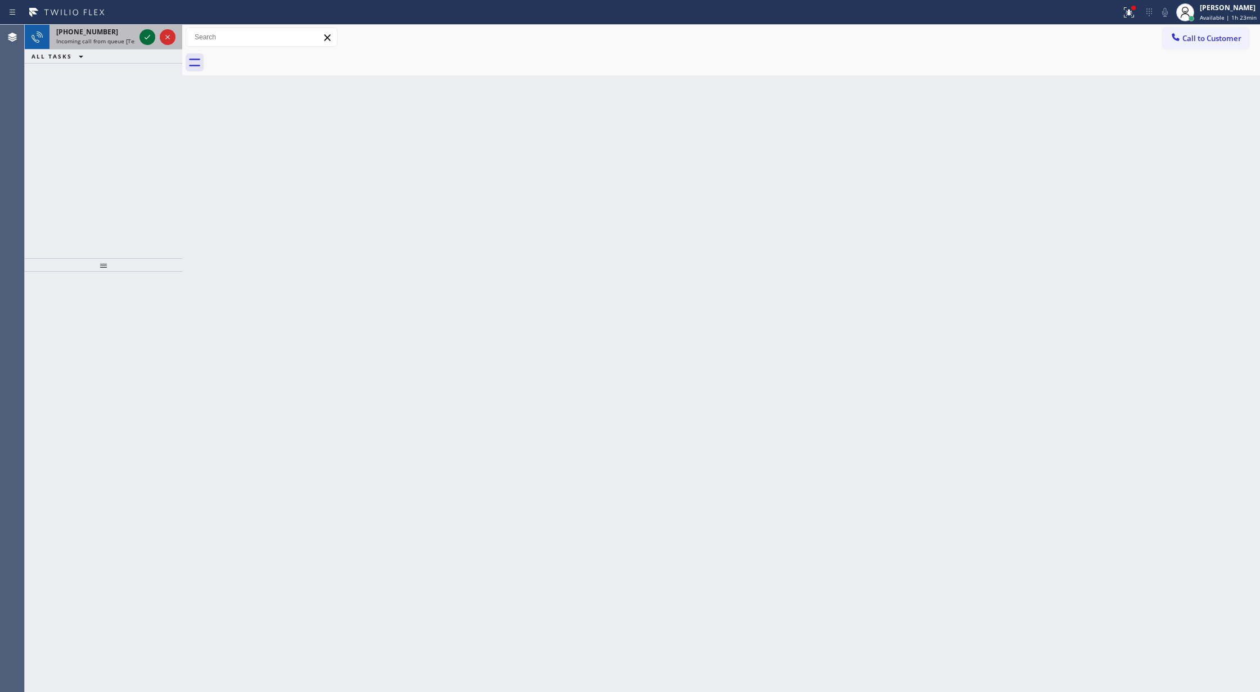
click at [145, 38] on icon at bounding box center [148, 37] width 6 height 4
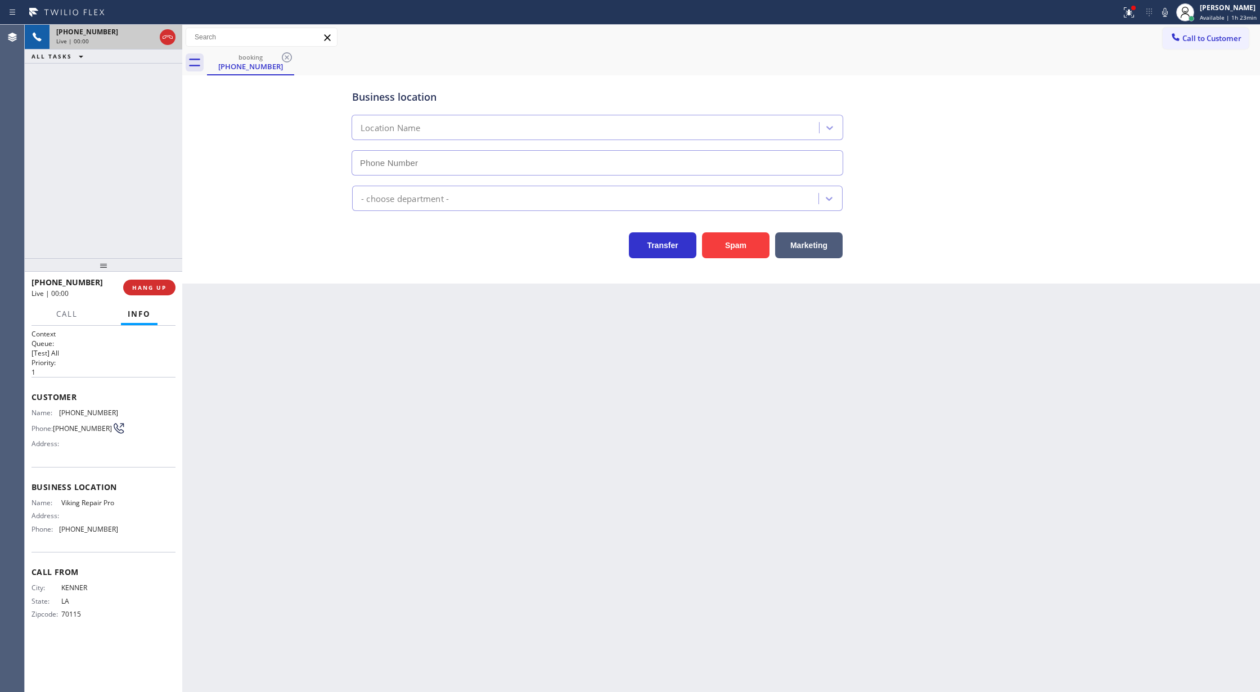
type input "(844) 988-0068"
drag, startPoint x: 30, startPoint y: 402, endPoint x: 139, endPoint y: 541, distance: 177.1
click at [139, 541] on div "Context Queue: [Test] All Priority: 1 Customer Name: (504) 236-5564 Phone: (504…" at bounding box center [103, 509] width 157 height 367
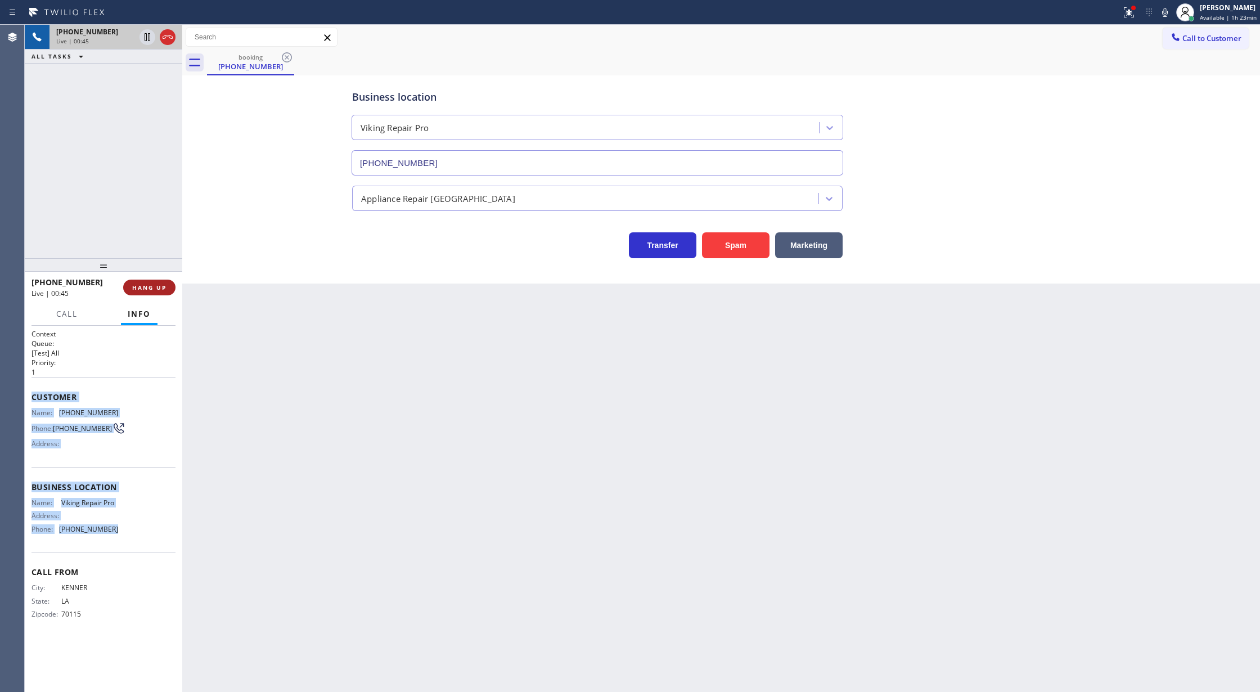
click at [154, 288] on span "HANG UP" at bounding box center [149, 287] width 34 height 8
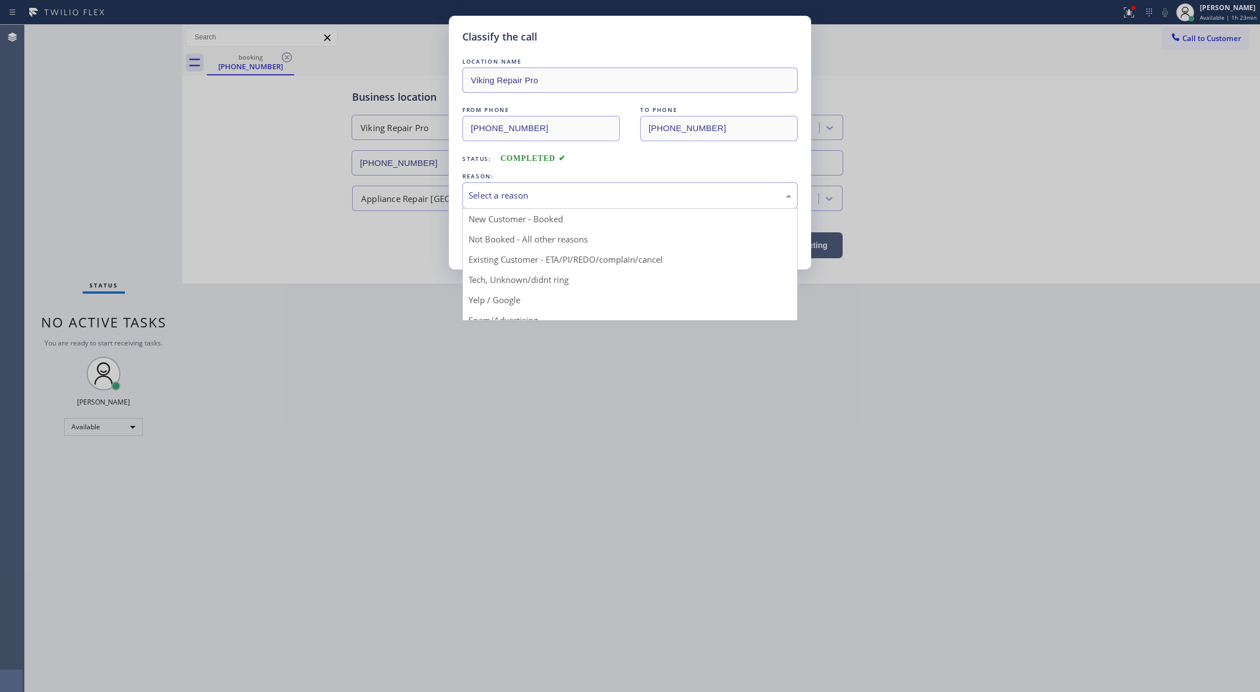
click at [540, 192] on div "Select a reason" at bounding box center [629, 195] width 323 height 13
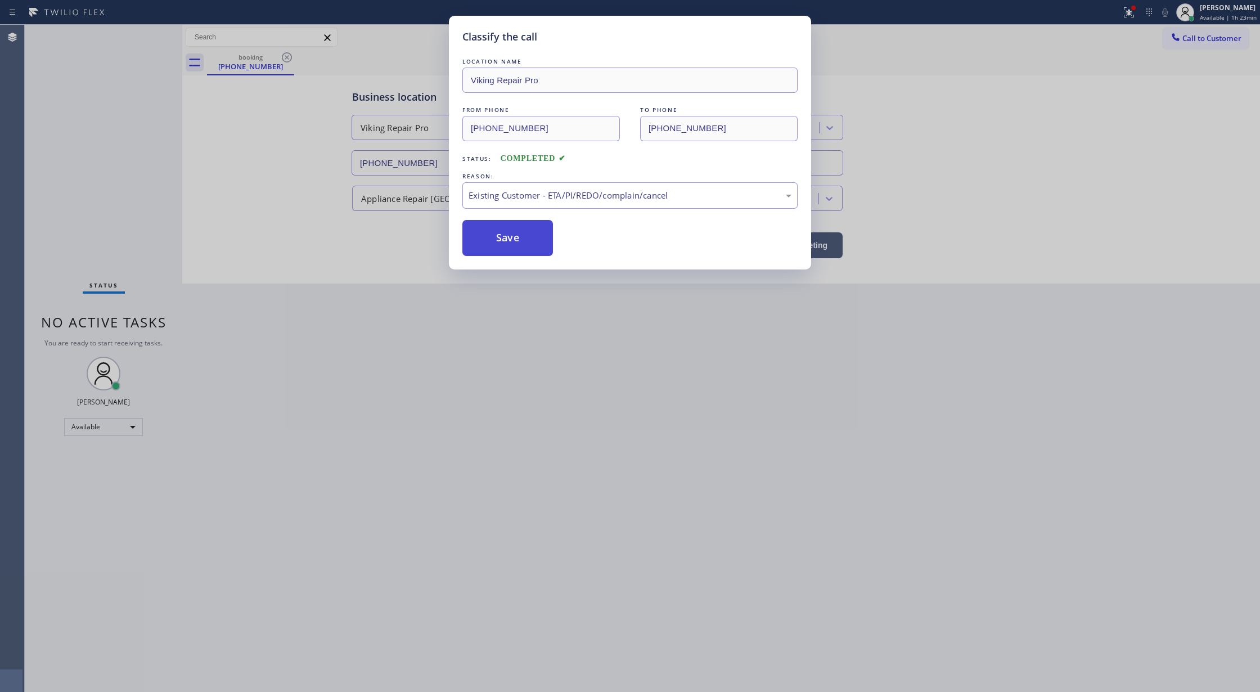
click at [493, 237] on button "Save" at bounding box center [507, 238] width 91 height 36
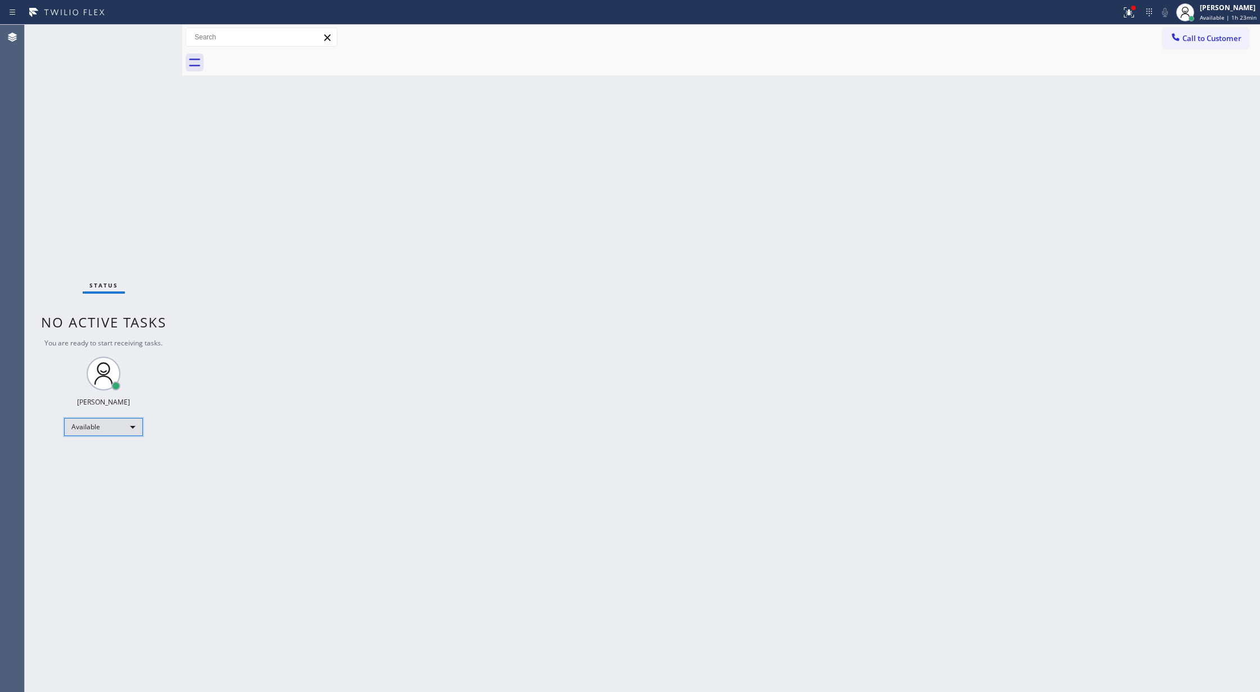
click at [119, 430] on div "Available" at bounding box center [103, 427] width 79 height 18
click at [106, 481] on li "Break" at bounding box center [103, 484] width 76 height 13
click at [120, 425] on div "Break" at bounding box center [103, 431] width 79 height 18
click at [107, 460] on li "Available" at bounding box center [103, 460] width 76 height 13
click at [148, 169] on div "Status No active tasks You are ready to start receiving tasks. [PERSON_NAME] Av…" at bounding box center [103, 358] width 157 height 667
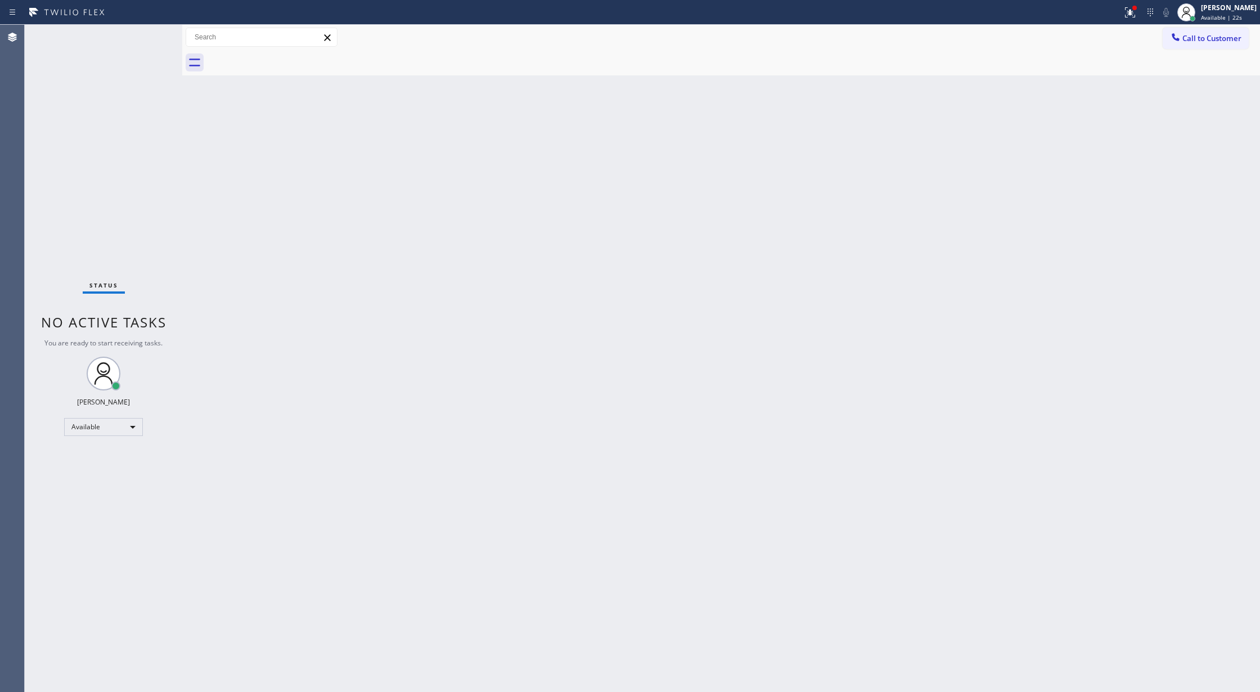
click at [149, 39] on div "Status No active tasks You are ready to start receiving tasks. [PERSON_NAME] Av…" at bounding box center [103, 358] width 157 height 667
click at [148, 39] on div "Status No active tasks You are ready to start receiving tasks. [PERSON_NAME] Av…" at bounding box center [103, 358] width 157 height 667
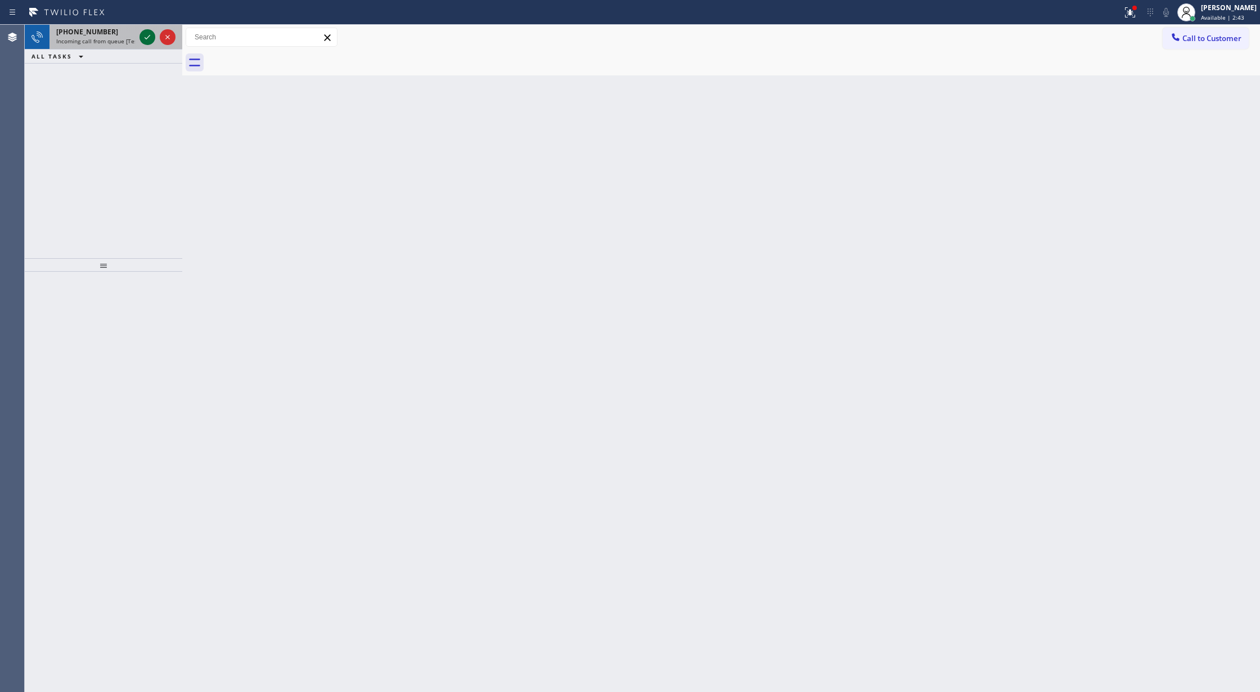
click at [148, 39] on icon at bounding box center [147, 36] width 13 height 13
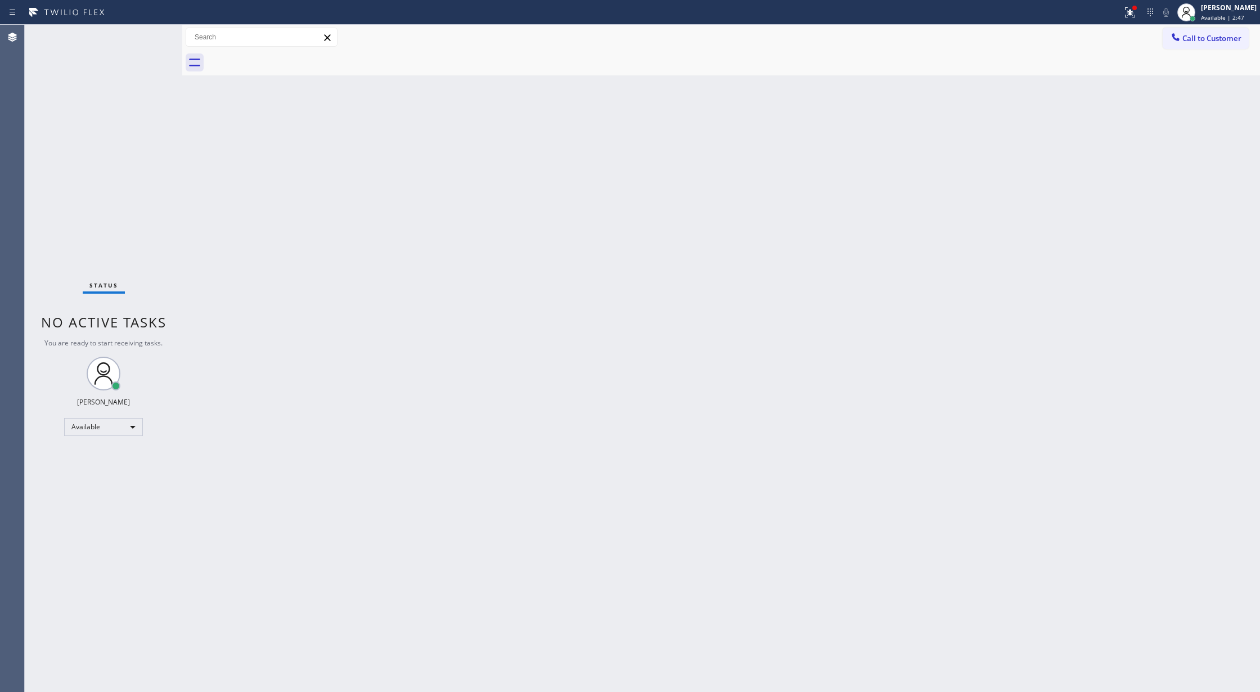
click at [147, 35] on div "Status No active tasks You are ready to start receiving tasks. [PERSON_NAME] Av…" at bounding box center [103, 358] width 157 height 667
click at [143, 39] on div "Status No active tasks You are ready to start receiving tasks. [PERSON_NAME] Av…" at bounding box center [103, 358] width 157 height 667
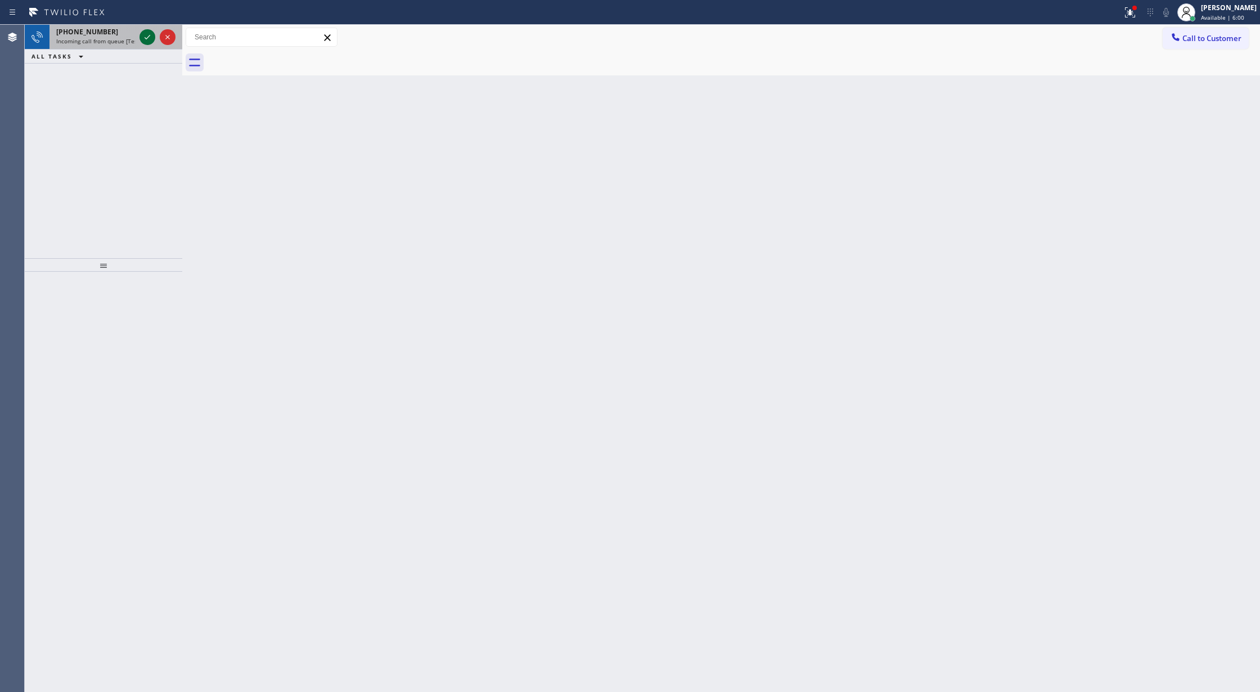
click at [142, 38] on icon at bounding box center [147, 36] width 13 height 13
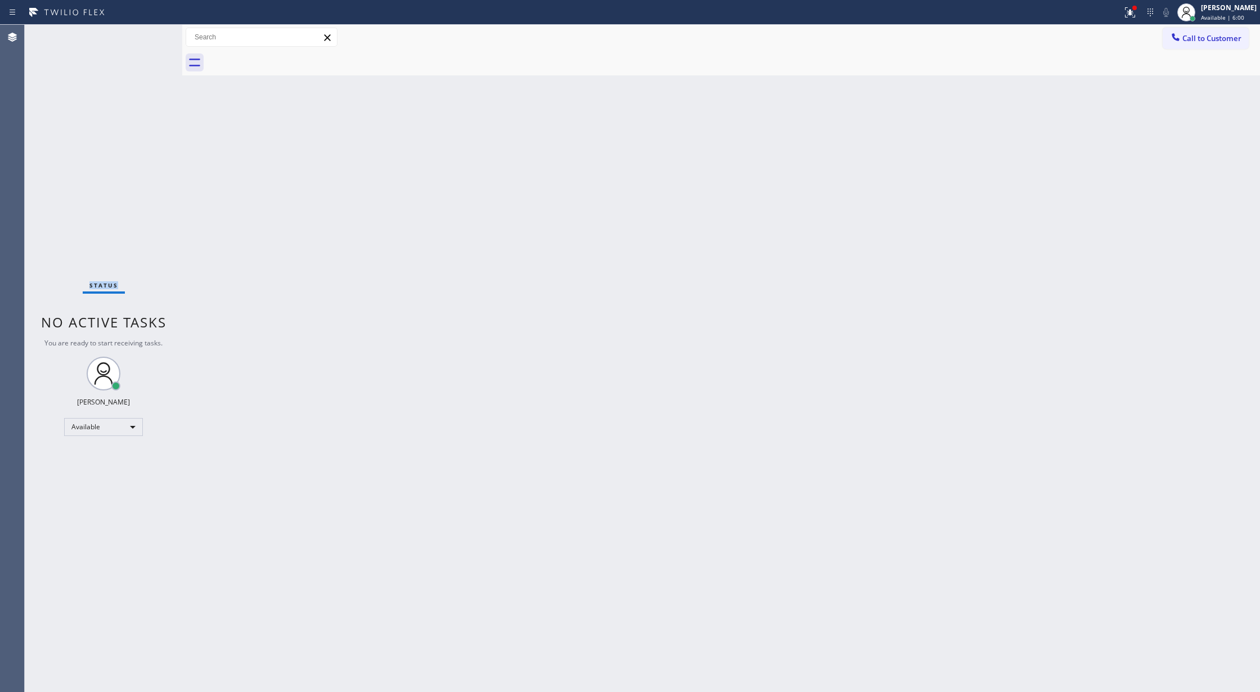
click at [142, 38] on div "Status No active tasks You are ready to start receiving tasks. [PERSON_NAME] Av…" at bounding box center [103, 358] width 157 height 667
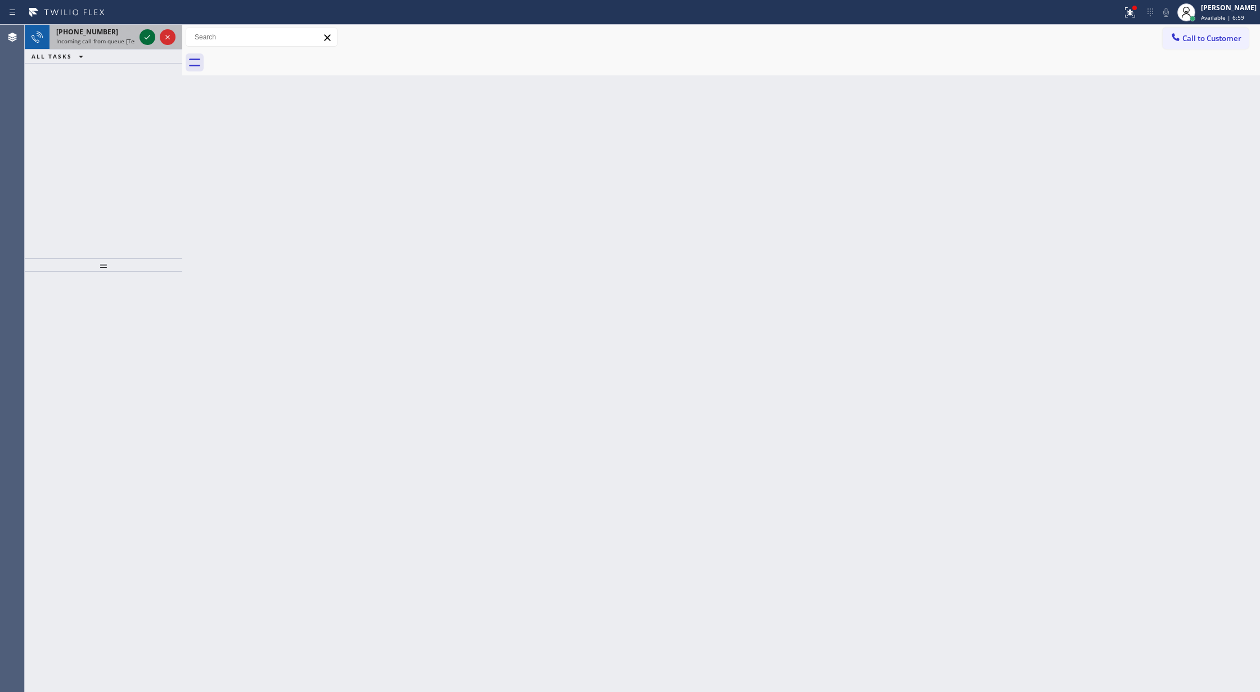
click at [141, 34] on icon at bounding box center [147, 36] width 13 height 13
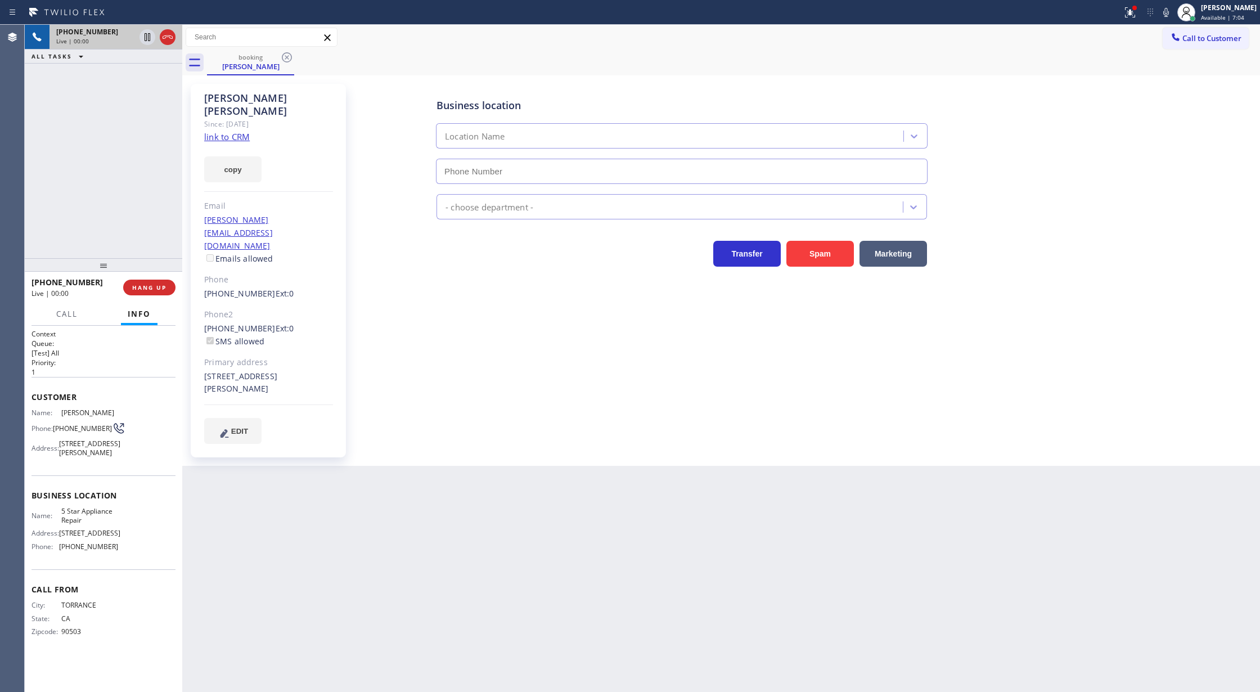
type input "(855) 731-4952"
click at [234, 143] on div "copy" at bounding box center [268, 162] width 129 height 39
click at [232, 131] on link "link to CRM" at bounding box center [227, 136] width 46 height 11
click at [214, 131] on link "link to CRM" at bounding box center [227, 136] width 46 height 11
drag, startPoint x: 1174, startPoint y: 16, endPoint x: 719, endPoint y: 576, distance: 722.4
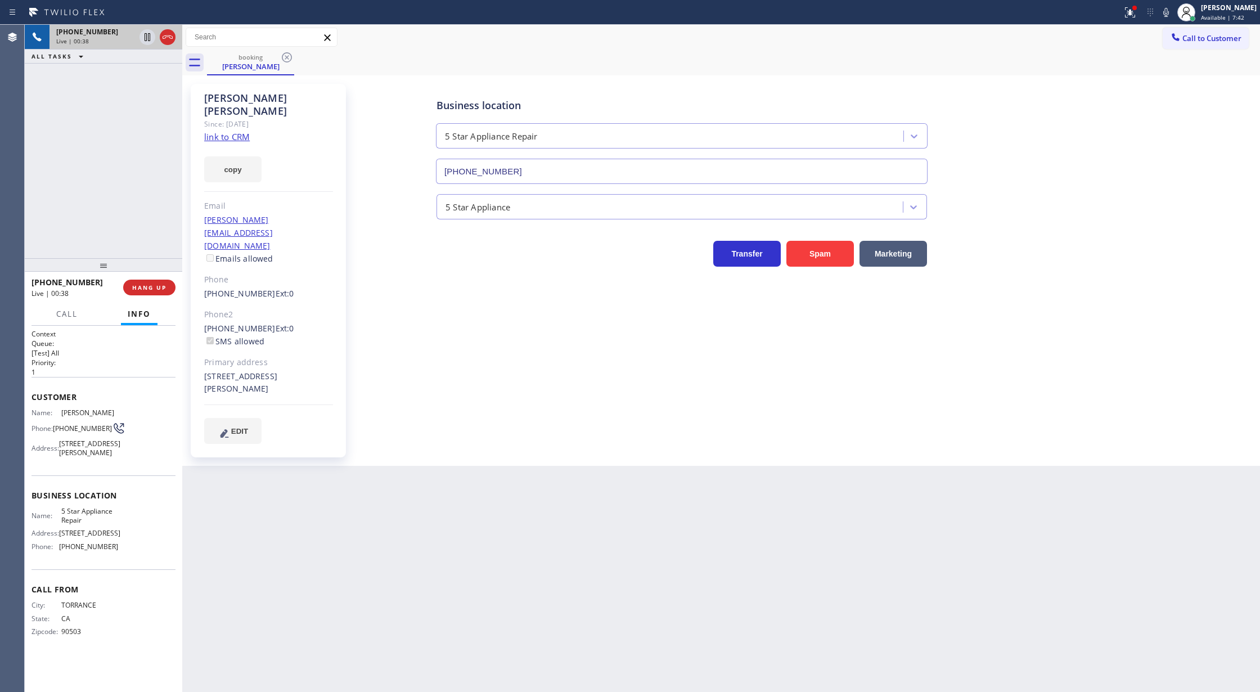
click at [1173, 16] on icon at bounding box center [1165, 12] width 13 height 13
click at [1171, 8] on icon at bounding box center [1165, 12] width 13 height 13
click at [167, 36] on icon at bounding box center [167, 36] width 13 height 13
click at [142, 289] on span "COMPLETE" at bounding box center [147, 287] width 39 height 8
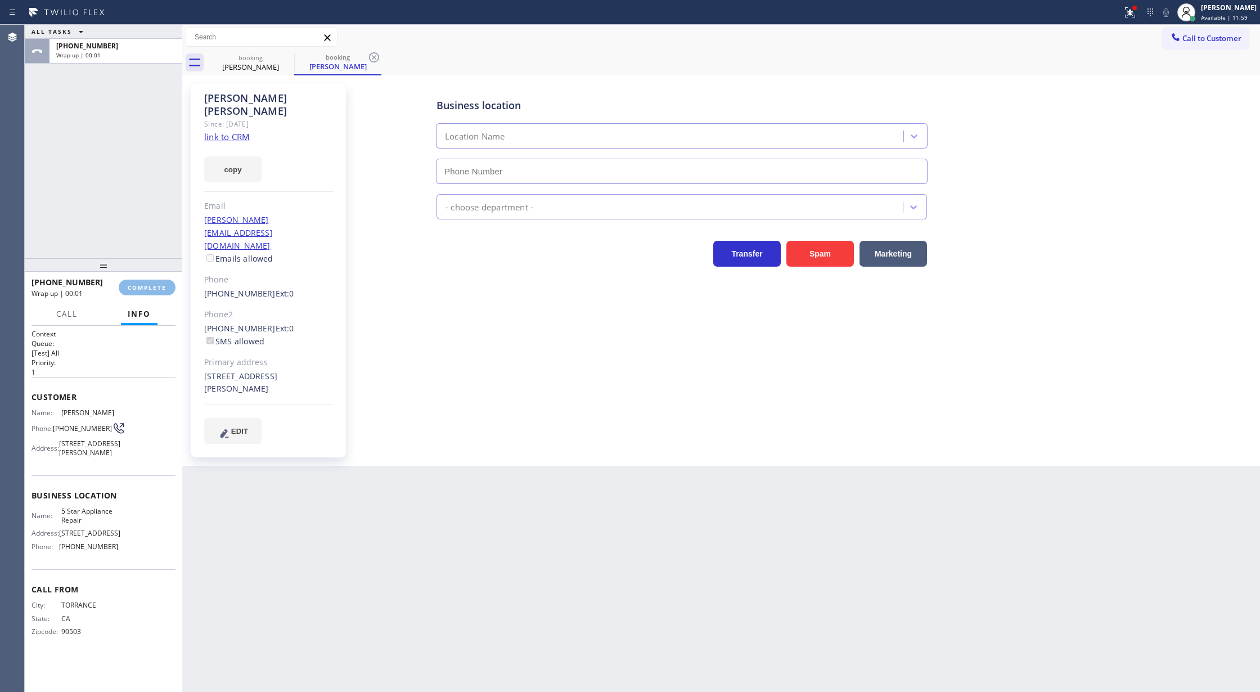
type input "(855) 731-4952"
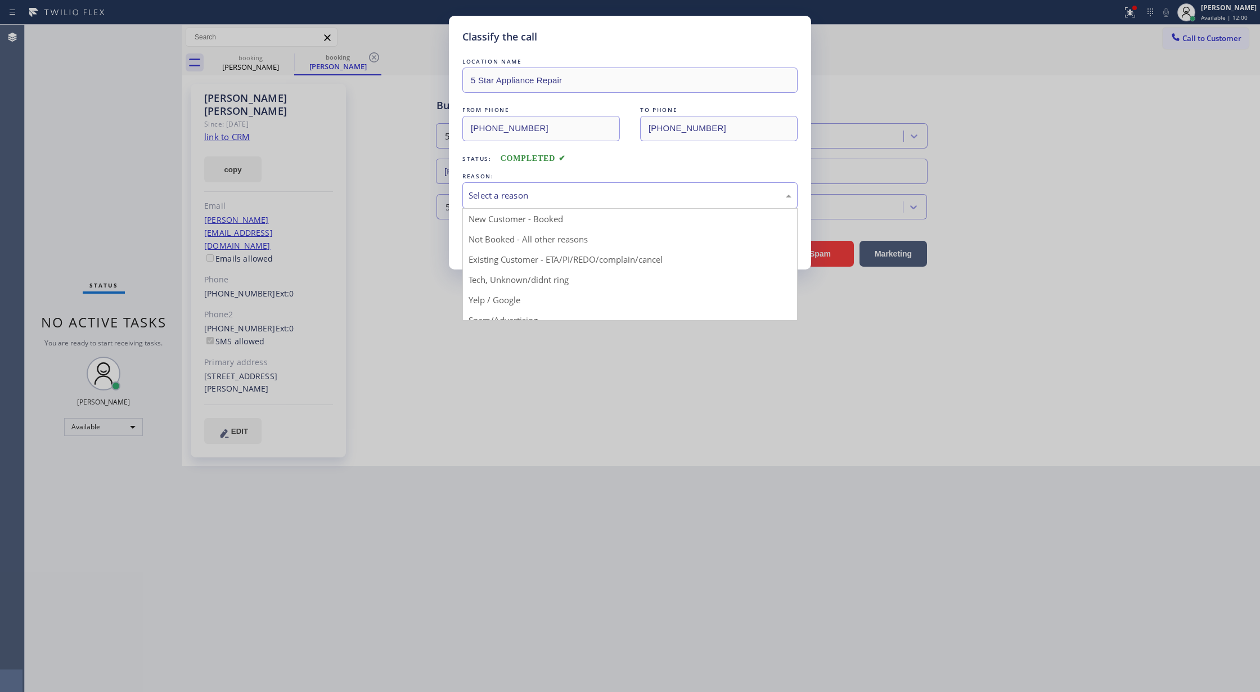
click at [533, 196] on div "Select a reason" at bounding box center [629, 195] width 323 height 13
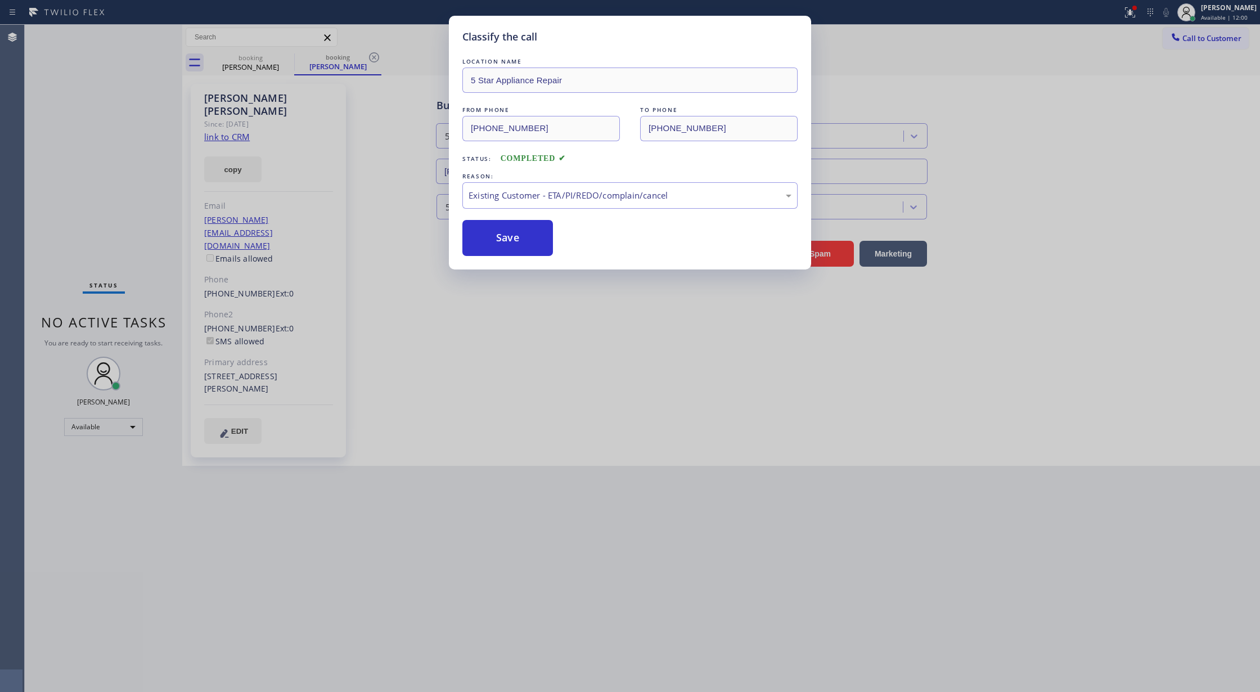
click at [495, 241] on button "Save" at bounding box center [507, 238] width 91 height 36
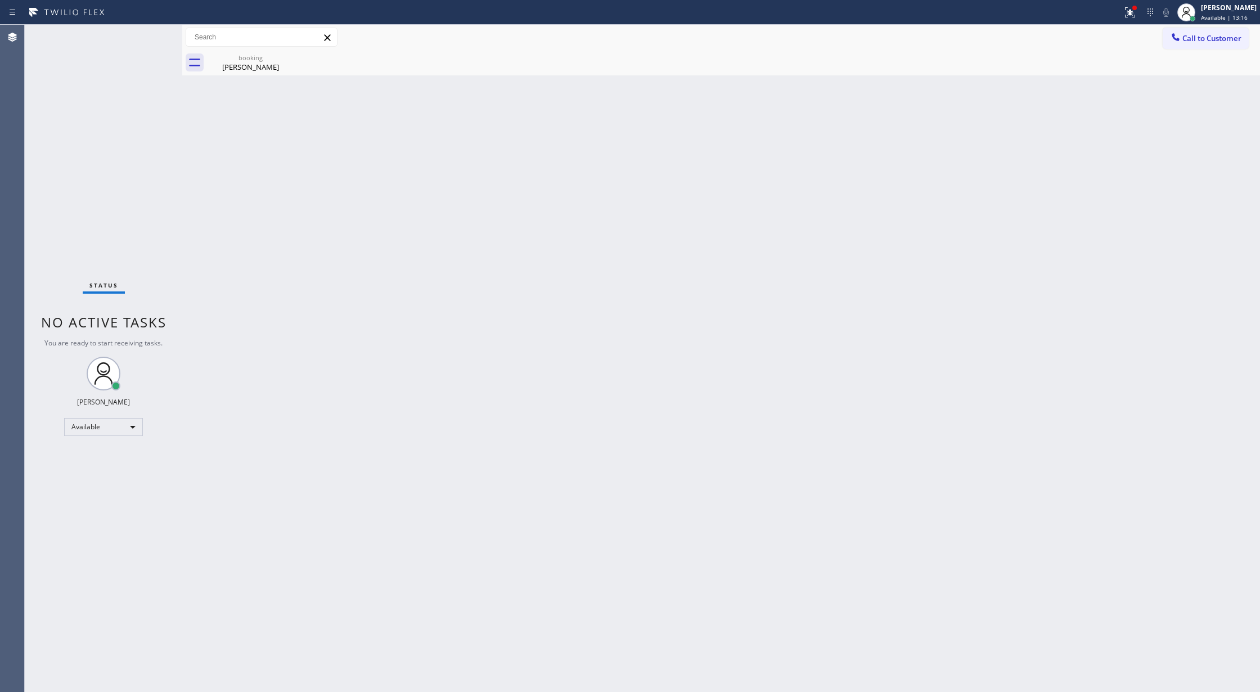
click at [140, 34] on div "Status No active tasks You are ready to start receiving tasks. [PERSON_NAME] Av…" at bounding box center [103, 358] width 157 height 667
drag, startPoint x: 220, startPoint y: 256, endPoint x: 192, endPoint y: 213, distance: 52.1
click at [220, 256] on div "Back to Dashboard Change Sender ID Customers Technicians Select a contact Outbo…" at bounding box center [721, 358] width 1078 height 667
click at [146, 28] on div "Status No active tasks You are ready to start receiving tasks. [PERSON_NAME] Av…" at bounding box center [103, 358] width 157 height 667
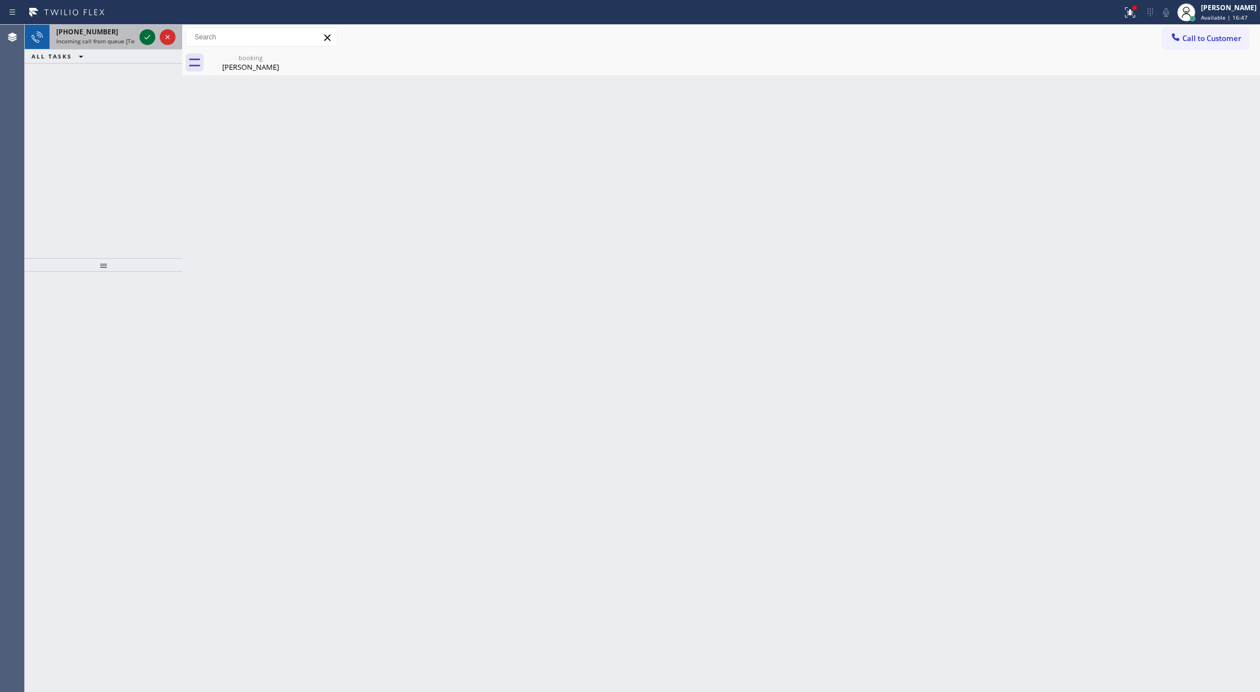
click at [147, 39] on icon at bounding box center [147, 36] width 13 height 13
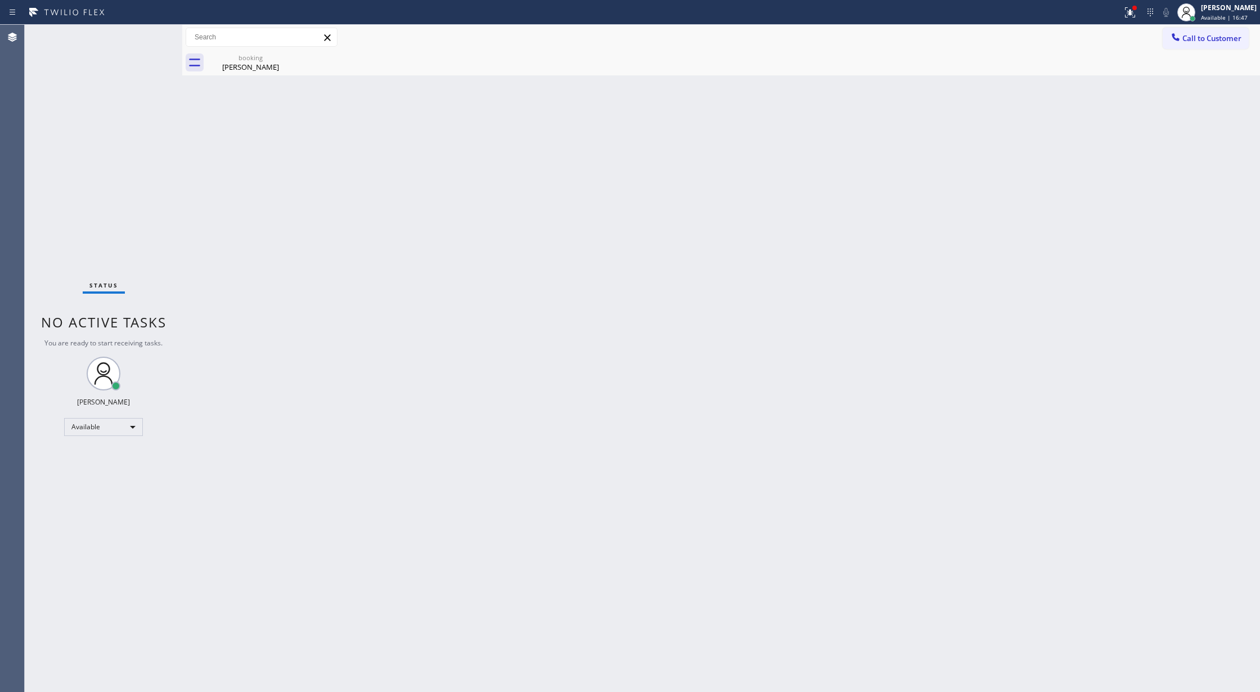
click at [147, 39] on div "Status No active tasks You are ready to start receiving tasks. [PERSON_NAME] Av…" at bounding box center [103, 358] width 157 height 667
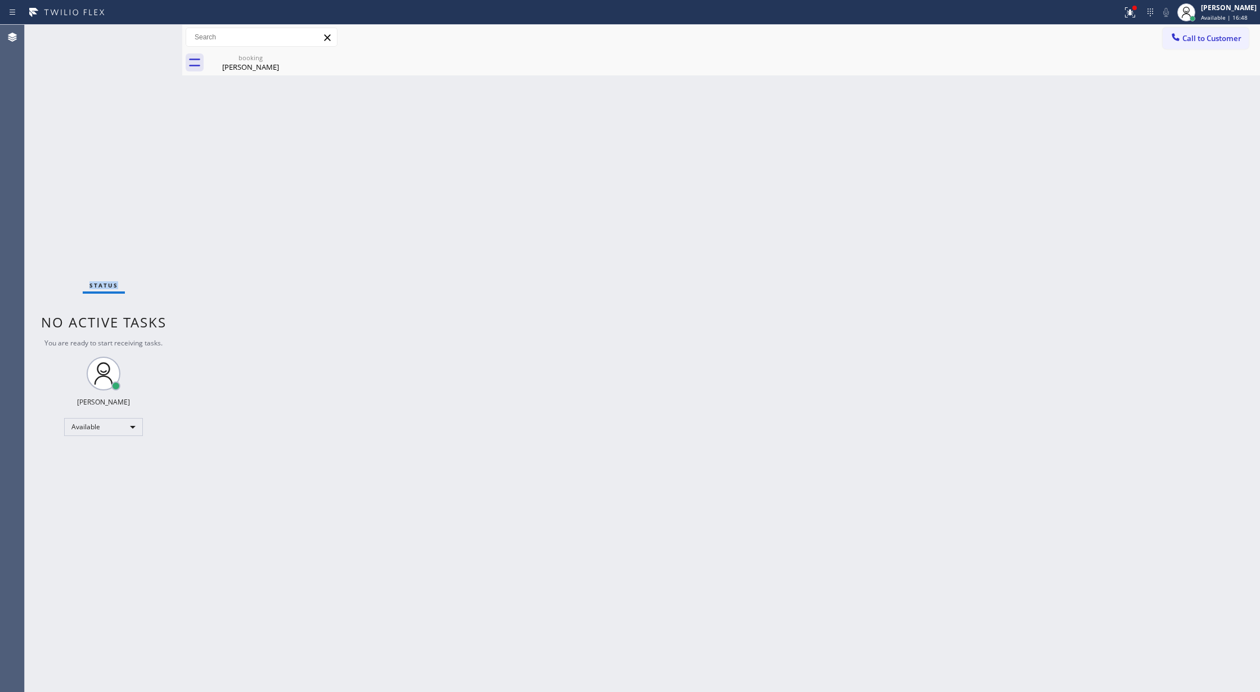
click at [147, 39] on div "Status No active tasks You are ready to start receiving tasks. [PERSON_NAME] Av…" at bounding box center [103, 358] width 157 height 667
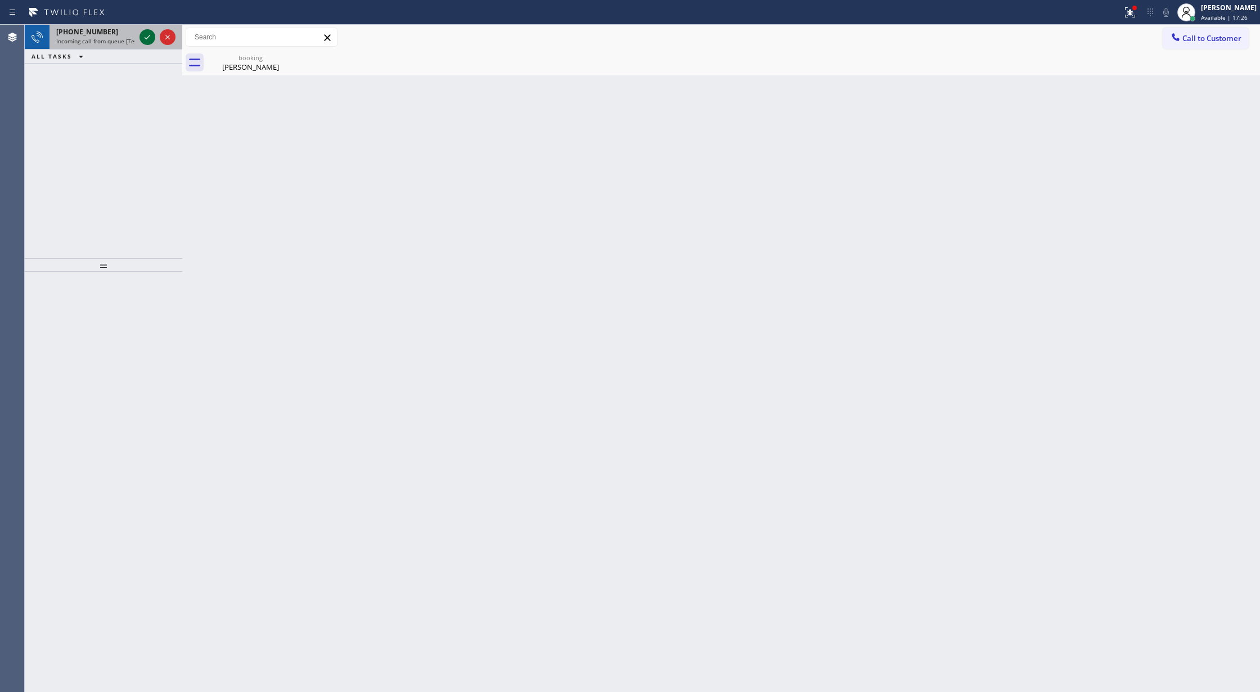
click at [144, 34] on icon at bounding box center [147, 36] width 13 height 13
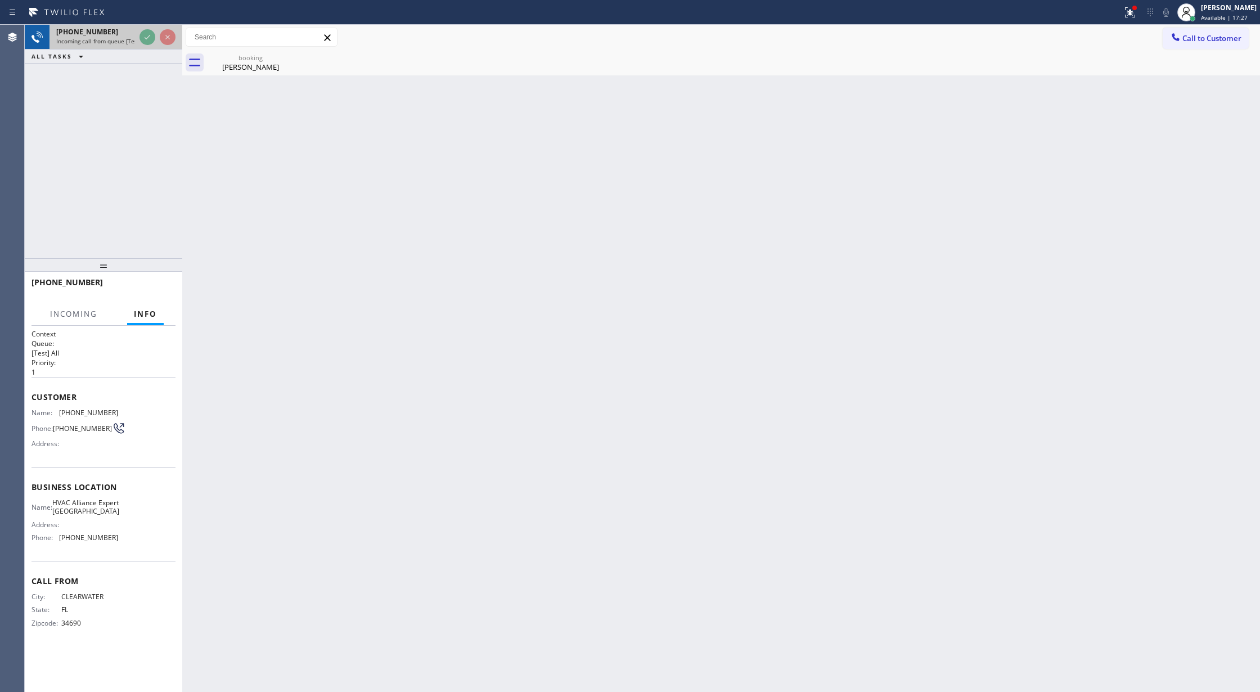
click at [138, 37] on div at bounding box center [157, 37] width 40 height 25
click at [136, 37] on div "+17275425714 Incoming call from queue [Test] All" at bounding box center [93, 37] width 88 height 25
drag, startPoint x: 136, startPoint y: 37, endPoint x: 165, endPoint y: 148, distance: 115.3
click at [135, 37] on div "+17275425714 Incoming call from queue [Test] All" at bounding box center [93, 37] width 88 height 25
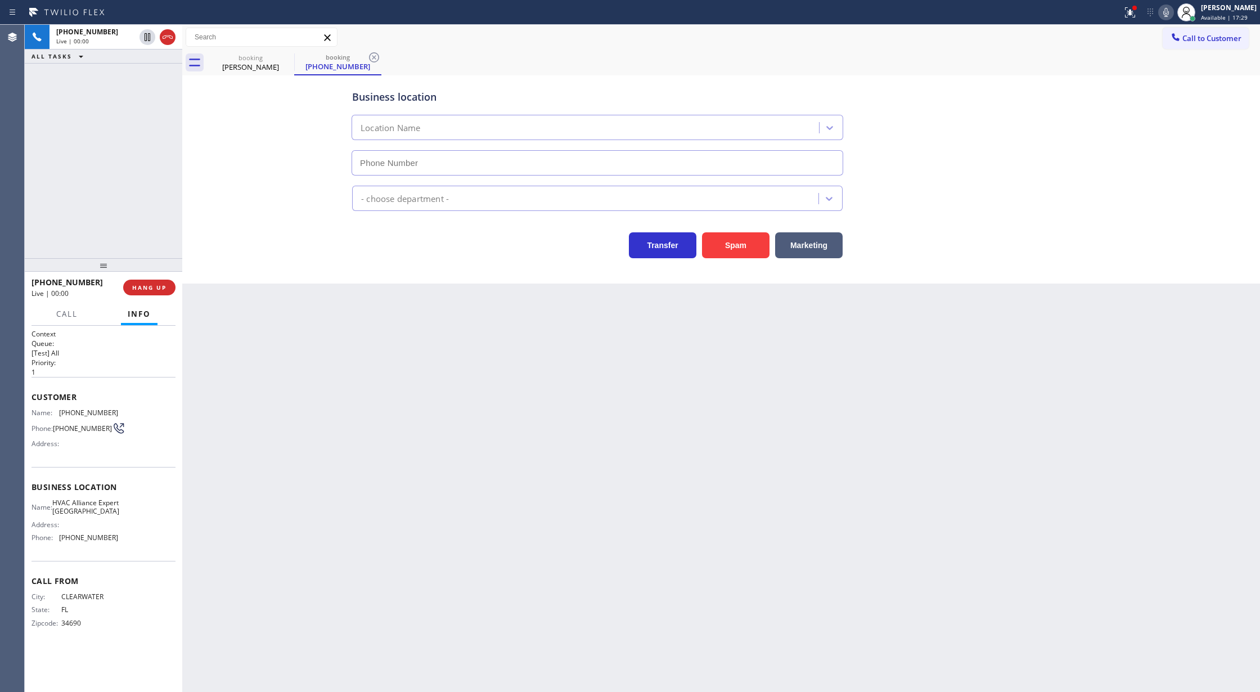
type input "[PHONE_NUMBER]"
click at [736, 253] on button "Spam" at bounding box center [735, 245] width 67 height 26
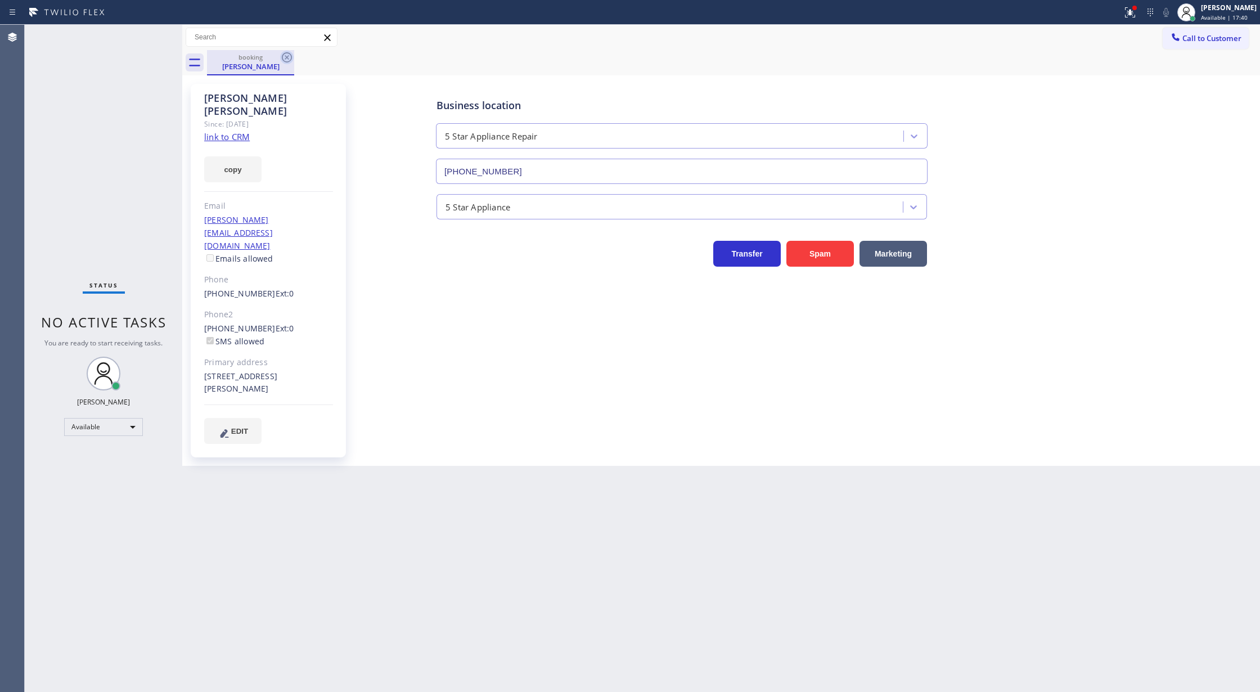
click at [283, 56] on icon at bounding box center [286, 57] width 13 height 13
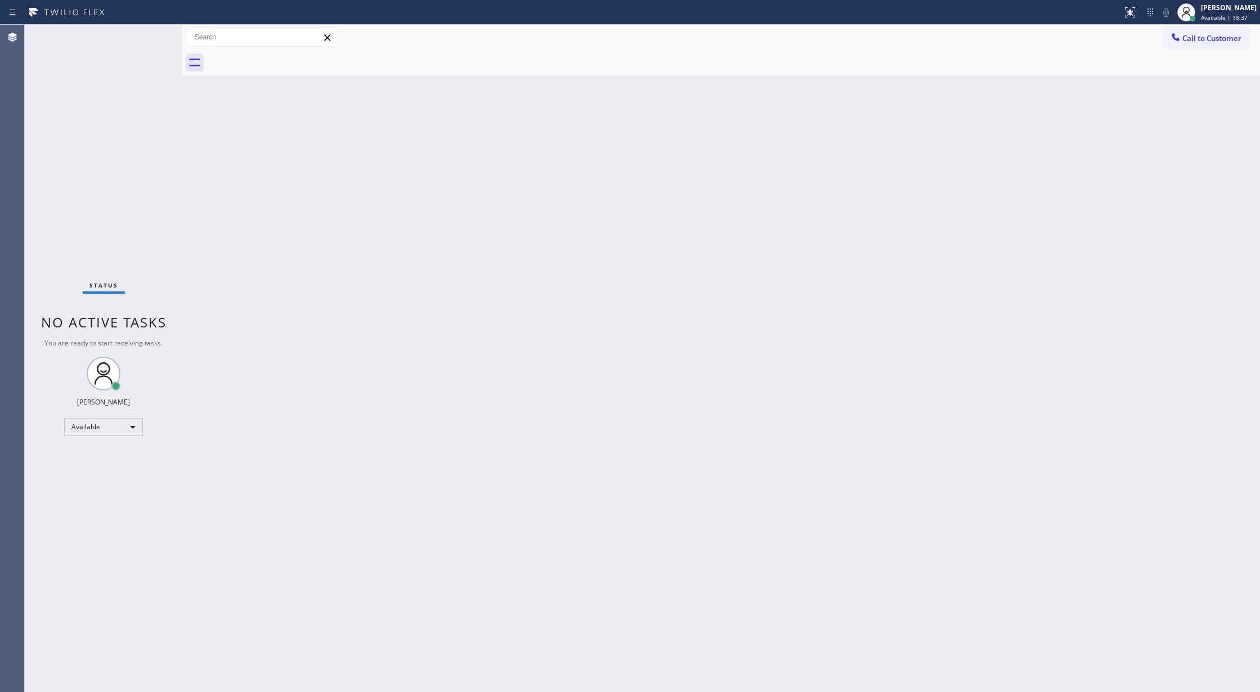
click at [154, 30] on div "Status No active tasks You are ready to start receiving tasks. [PERSON_NAME] Av…" at bounding box center [103, 358] width 157 height 667
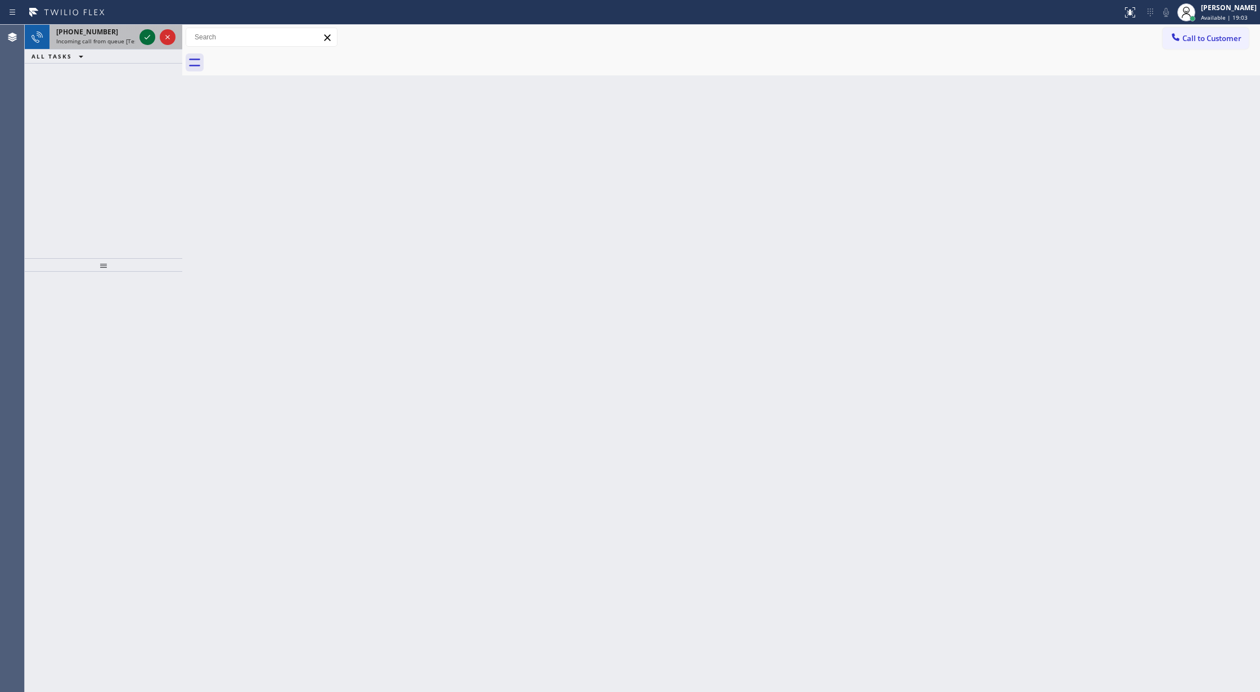
click at [141, 40] on icon at bounding box center [147, 36] width 13 height 13
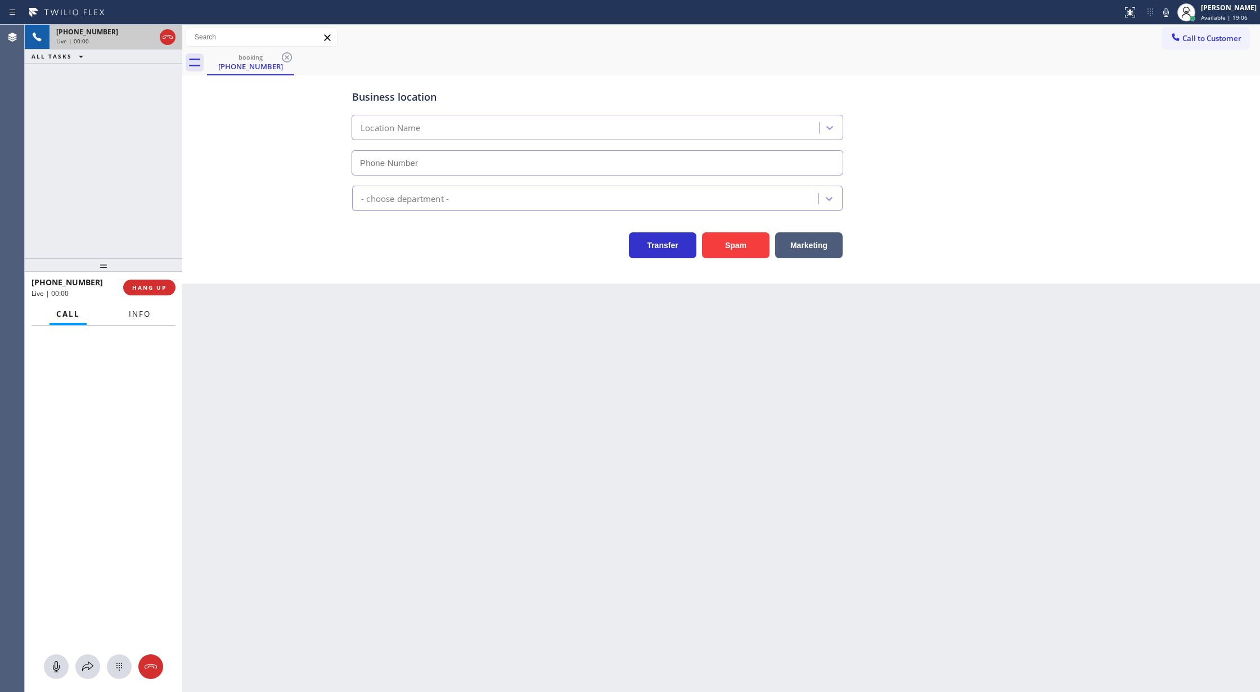
type input "[PHONE_NUMBER]"
click at [141, 305] on button "Info" at bounding box center [139, 314] width 35 height 22
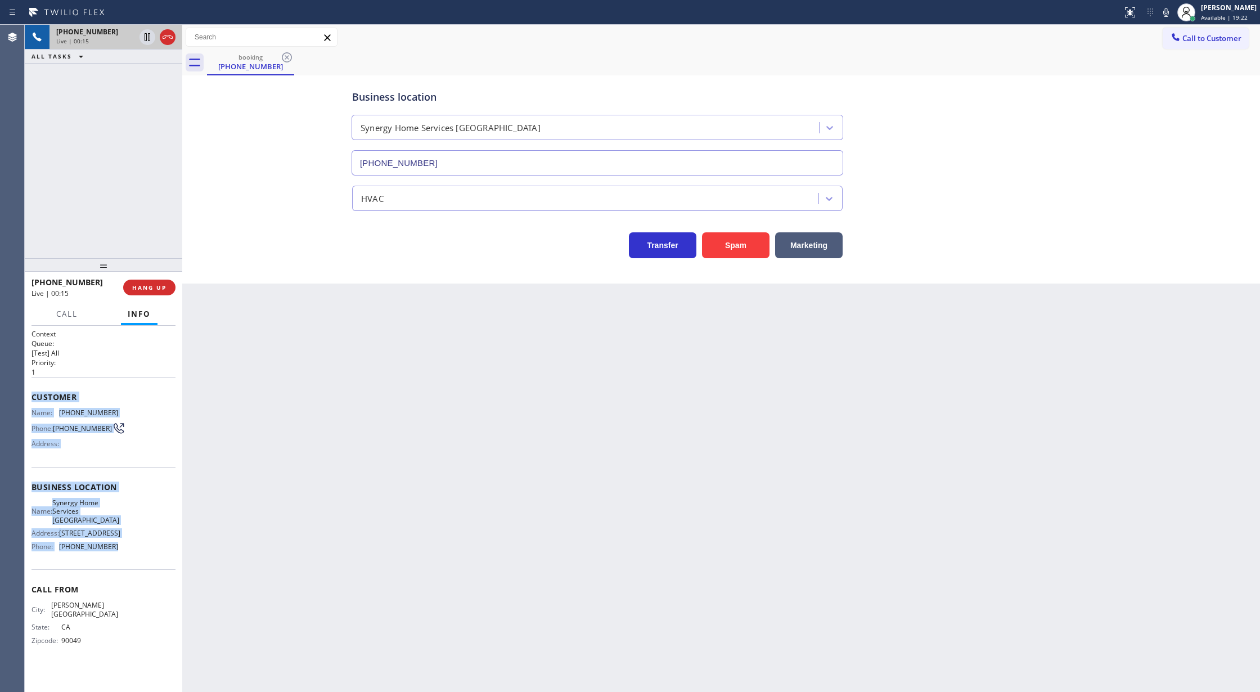
drag, startPoint x: 30, startPoint y: 397, endPoint x: 116, endPoint y: 556, distance: 180.2
click at [116, 556] on div "Context Queue: [Test] All Priority: 1 Customer Name: [PHONE_NUMBER] Phone: [PHO…" at bounding box center [103, 509] width 157 height 367
click at [745, 250] on button "Spam" at bounding box center [735, 245] width 67 height 26
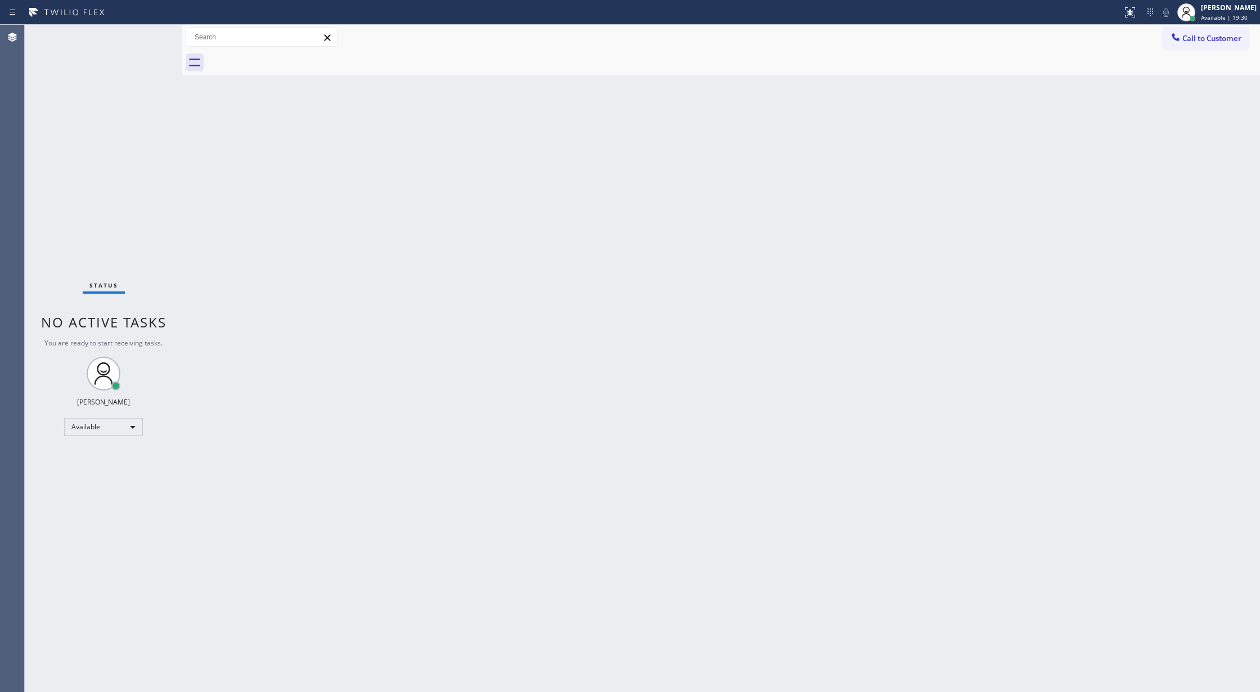
click at [145, 32] on div "Status No active tasks You are ready to start receiving tasks. [PERSON_NAME] Av…" at bounding box center [103, 358] width 157 height 667
click at [147, 34] on div "Status No active tasks You are ready to start receiving tasks. [PERSON_NAME] Av…" at bounding box center [103, 358] width 157 height 667
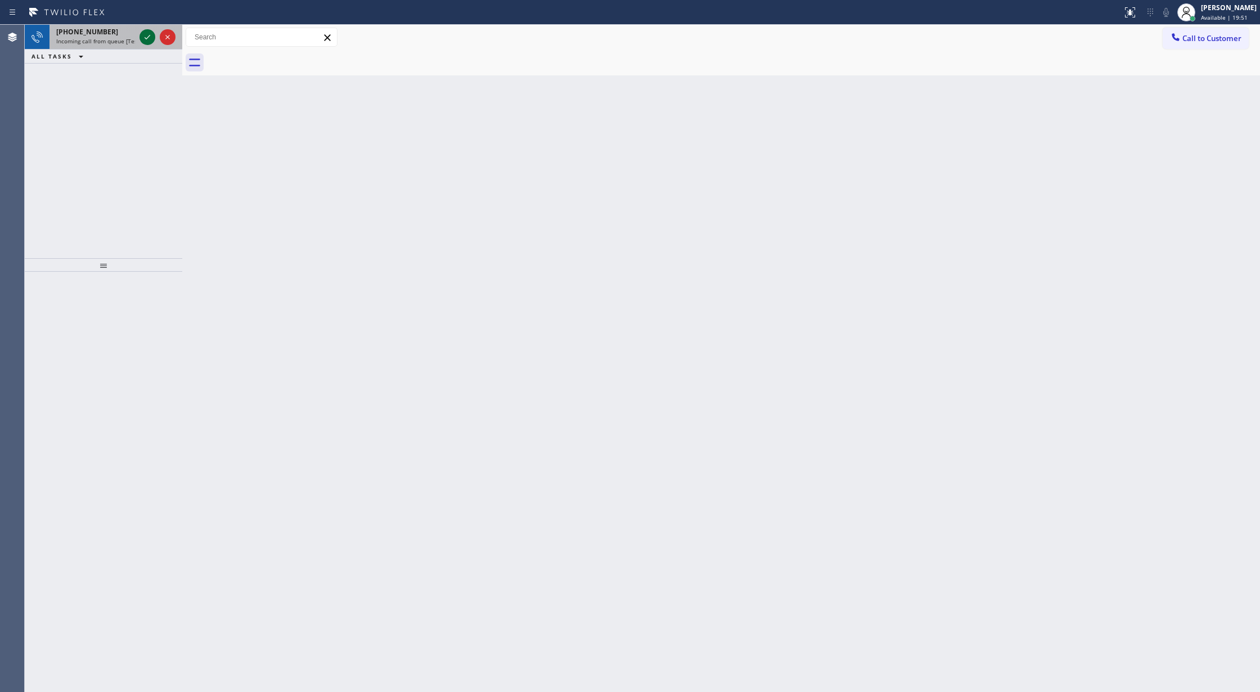
click at [141, 39] on icon at bounding box center [147, 36] width 13 height 13
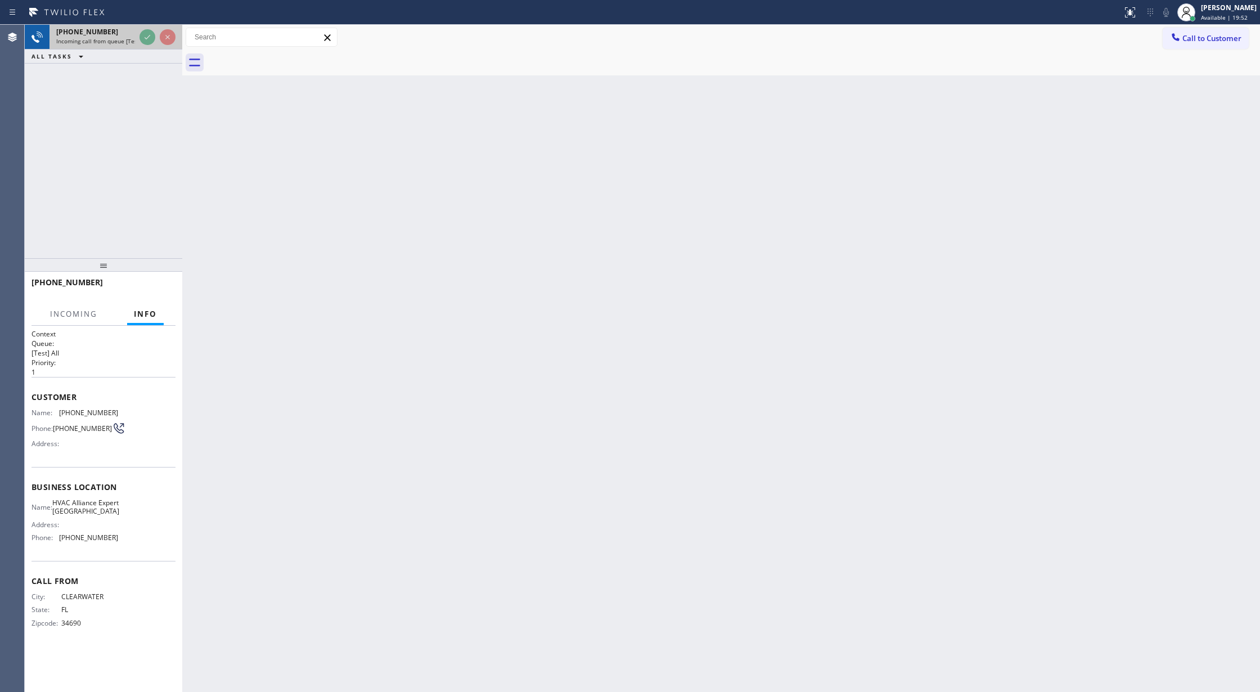
click at [140, 45] on div at bounding box center [157, 37] width 40 height 25
drag, startPoint x: 140, startPoint y: 46, endPoint x: 238, endPoint y: 409, distance: 376.9
click at [140, 46] on div at bounding box center [157, 37] width 40 height 25
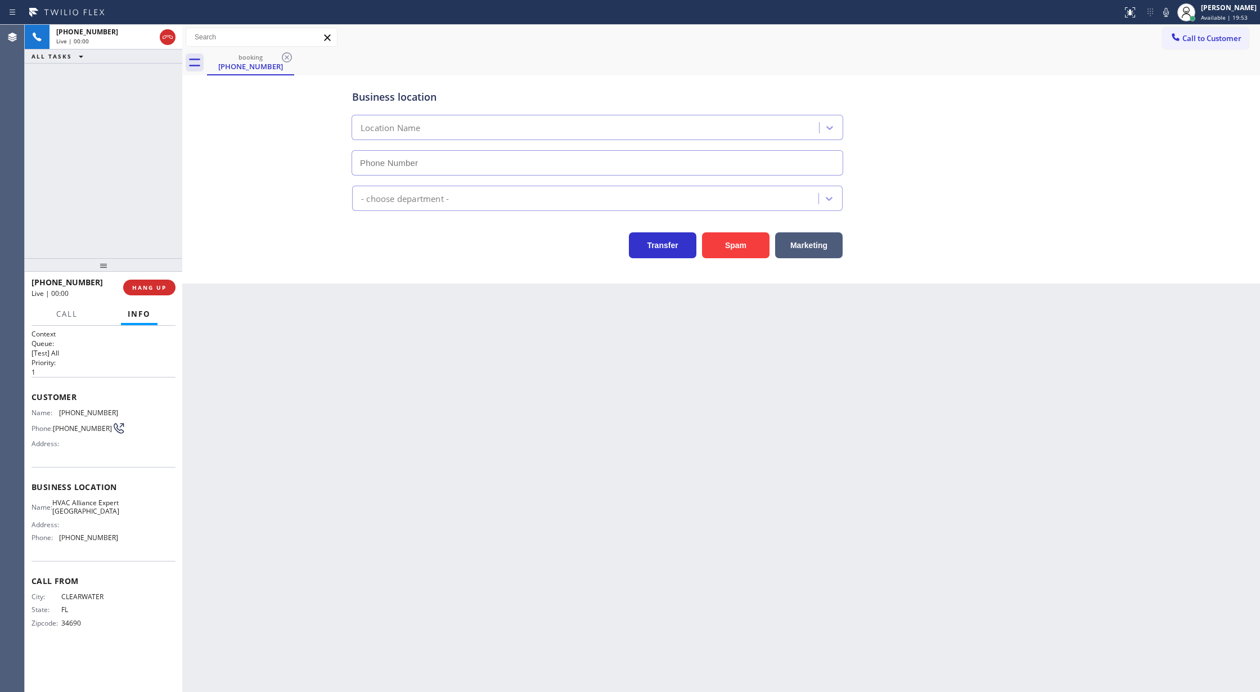
type input "[PHONE_NUMBER]"
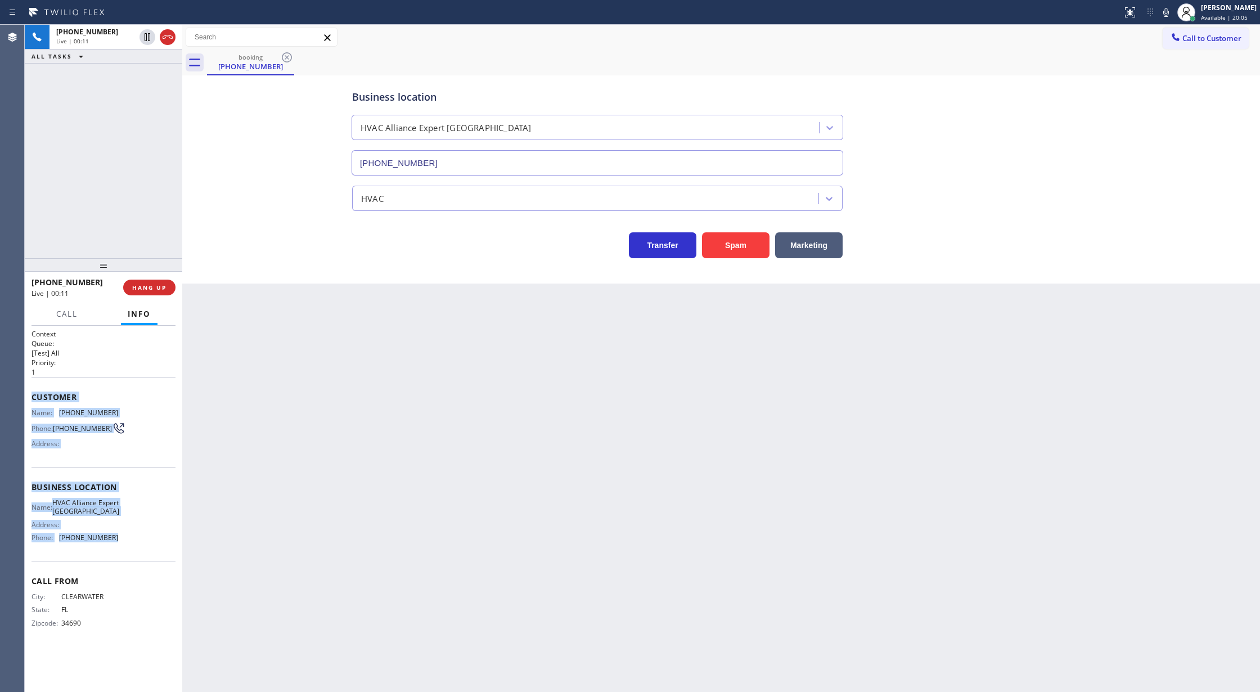
copy div "Customer Name: [PHONE_NUMBER] Phone: [PHONE_NUMBER] Address: Business location …"
drag, startPoint x: 30, startPoint y: 401, endPoint x: 121, endPoint y: 558, distance: 181.9
click at [121, 558] on div "Context Queue: [Test] All Priority: 1 Customer Name: [PHONE_NUMBER] Phone: [PHO…" at bounding box center [103, 509] width 157 height 367
click at [1169, 11] on icon at bounding box center [1165, 12] width 13 height 13
click at [149, 39] on icon at bounding box center [147, 36] width 13 height 13
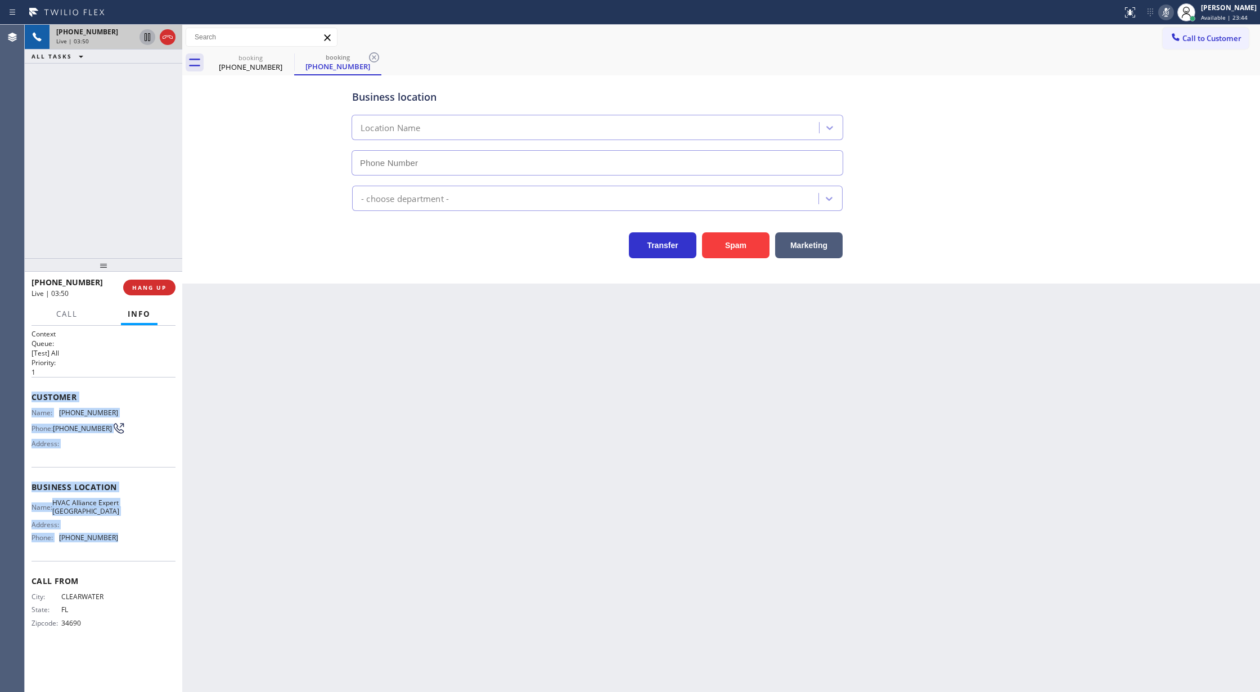
type input "[PHONE_NUMBER]"
drag, startPoint x: 1177, startPoint y: 12, endPoint x: 579, endPoint y: 36, distance: 598.8
click at [1173, 12] on icon at bounding box center [1165, 12] width 13 height 13
click at [146, 37] on icon at bounding box center [147, 37] width 8 height 8
type input "[PHONE_NUMBER]"
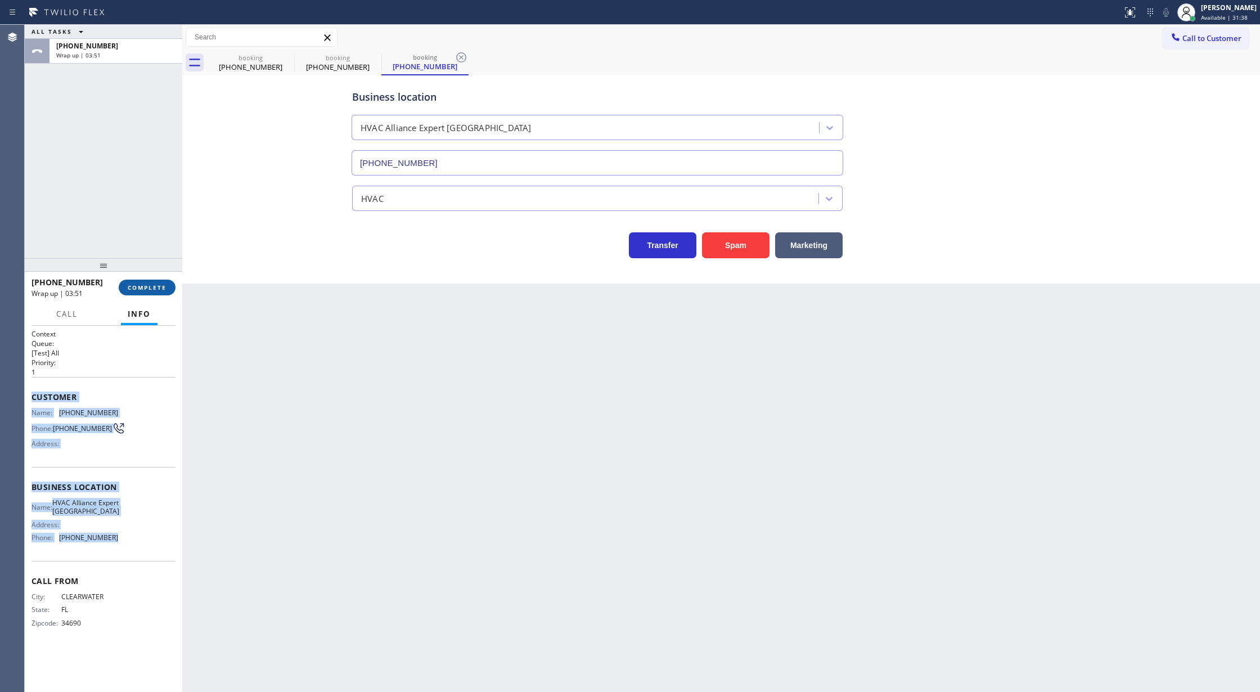
click at [130, 287] on span "COMPLETE" at bounding box center [147, 287] width 39 height 8
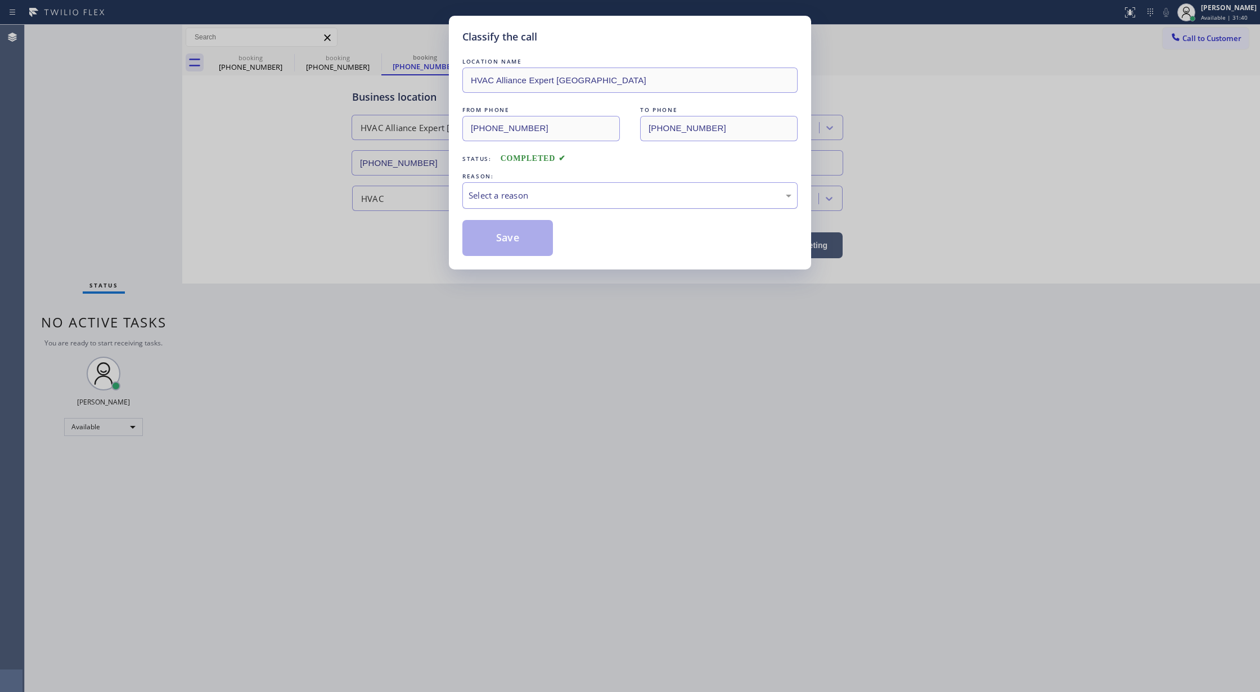
click at [572, 190] on div "Select a reason" at bounding box center [629, 195] width 323 height 13
click at [487, 245] on button "Save" at bounding box center [507, 238] width 91 height 36
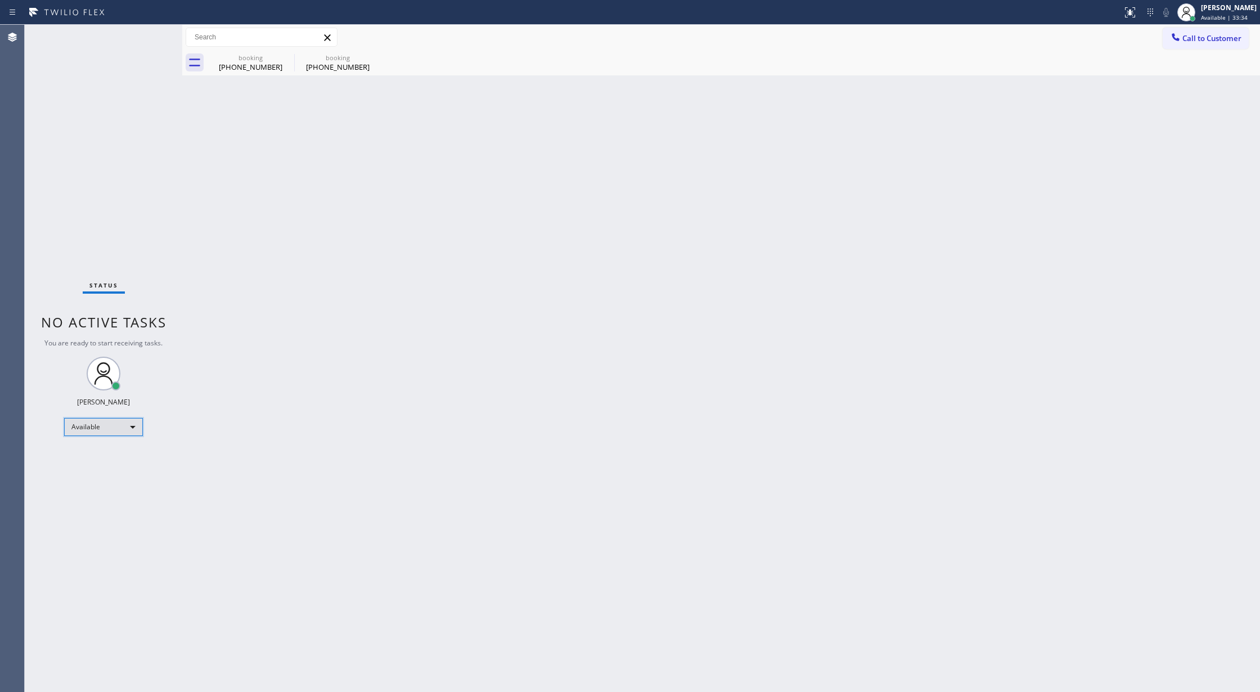
click at [117, 426] on div "Available" at bounding box center [103, 427] width 79 height 18
click at [105, 483] on li "Break" at bounding box center [103, 484] width 76 height 13
click at [115, 428] on div "Break" at bounding box center [103, 431] width 79 height 18
click at [118, 464] on li "Available" at bounding box center [103, 460] width 76 height 13
click at [259, 61] on div "booking" at bounding box center [250, 57] width 85 height 8
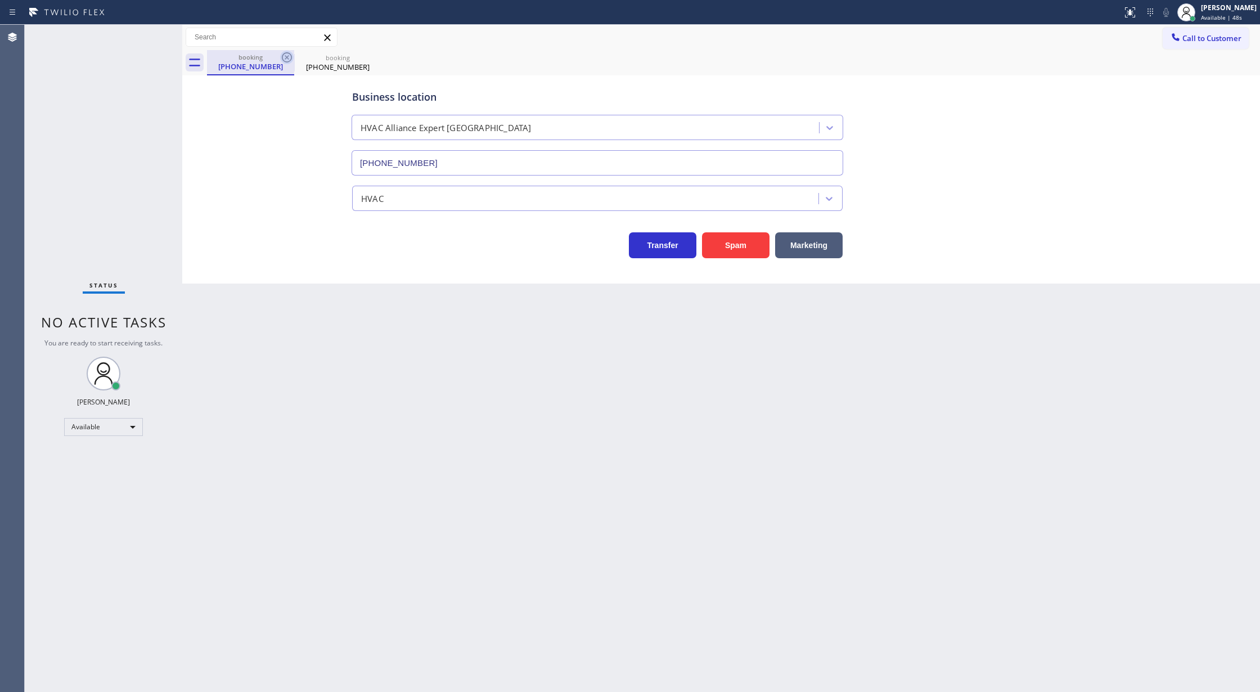
click at [283, 54] on icon at bounding box center [287, 57] width 10 height 10
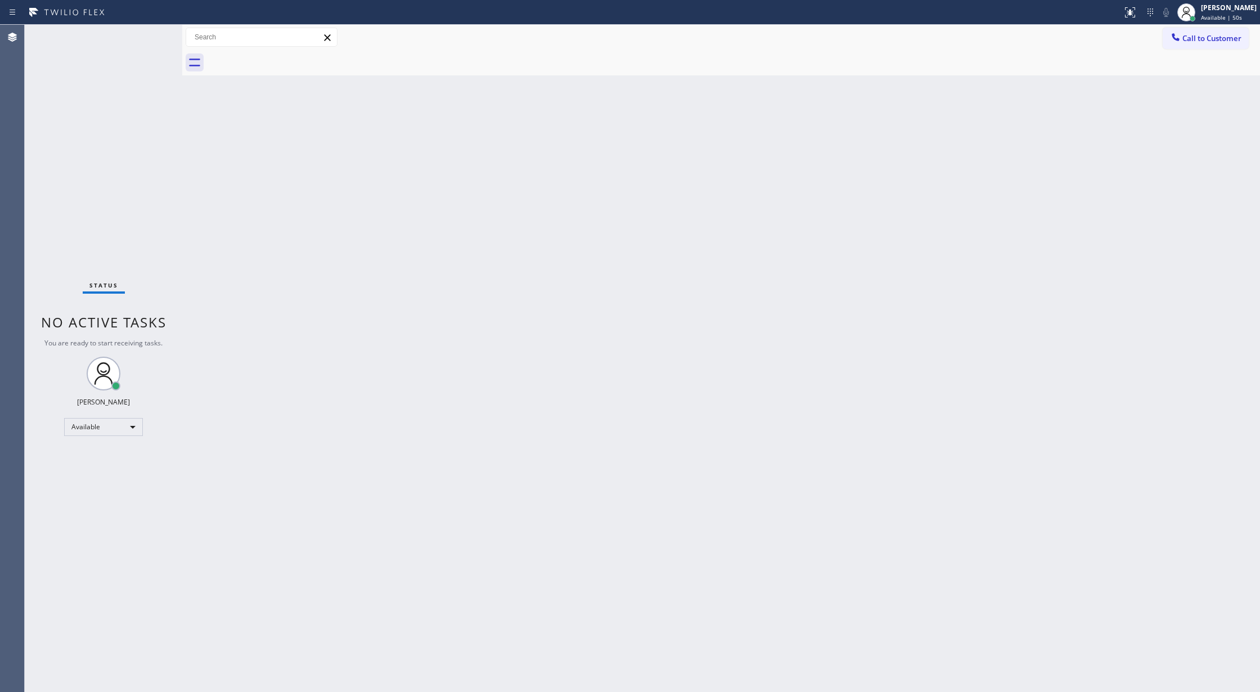
click at [161, 37] on div "Status No active tasks You are ready to start receiving tasks. [PERSON_NAME] Av…" at bounding box center [103, 358] width 157 height 667
click at [158, 32] on div "Status No active tasks You are ready to start receiving tasks. [PERSON_NAME] Av…" at bounding box center [103, 358] width 157 height 667
click at [149, 40] on div "Status No active tasks You are ready to start receiving tasks. [PERSON_NAME] Av…" at bounding box center [103, 358] width 157 height 667
click at [152, 34] on div "Status No active tasks You are ready to start receiving tasks. [PERSON_NAME] Av…" at bounding box center [103, 358] width 157 height 667
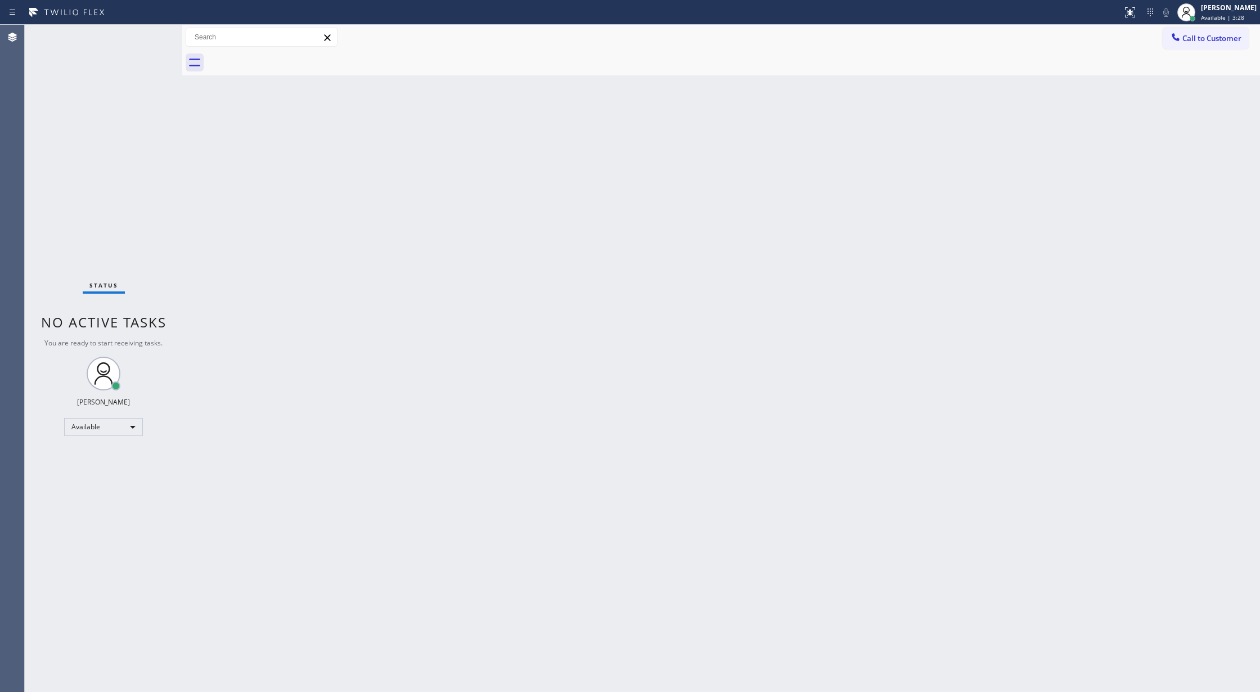
click at [155, 31] on div "Status No active tasks You are ready to start receiving tasks. [PERSON_NAME] Av…" at bounding box center [103, 358] width 157 height 667
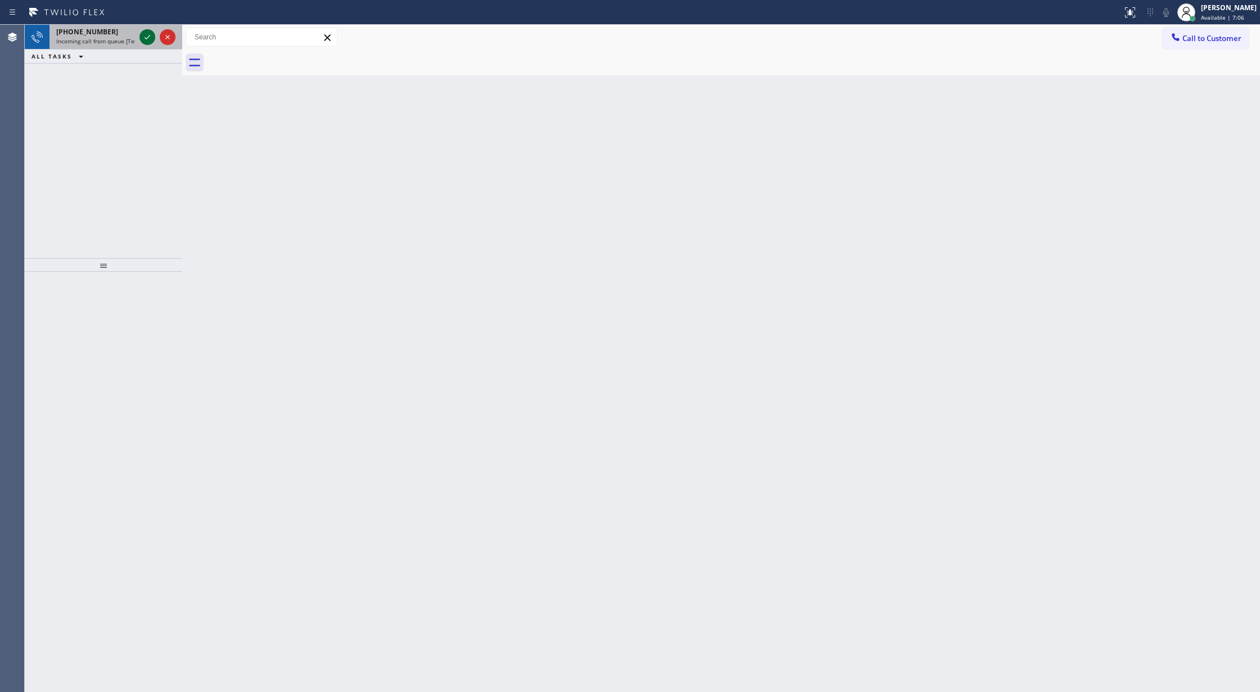
click at [145, 40] on icon at bounding box center [147, 36] width 13 height 13
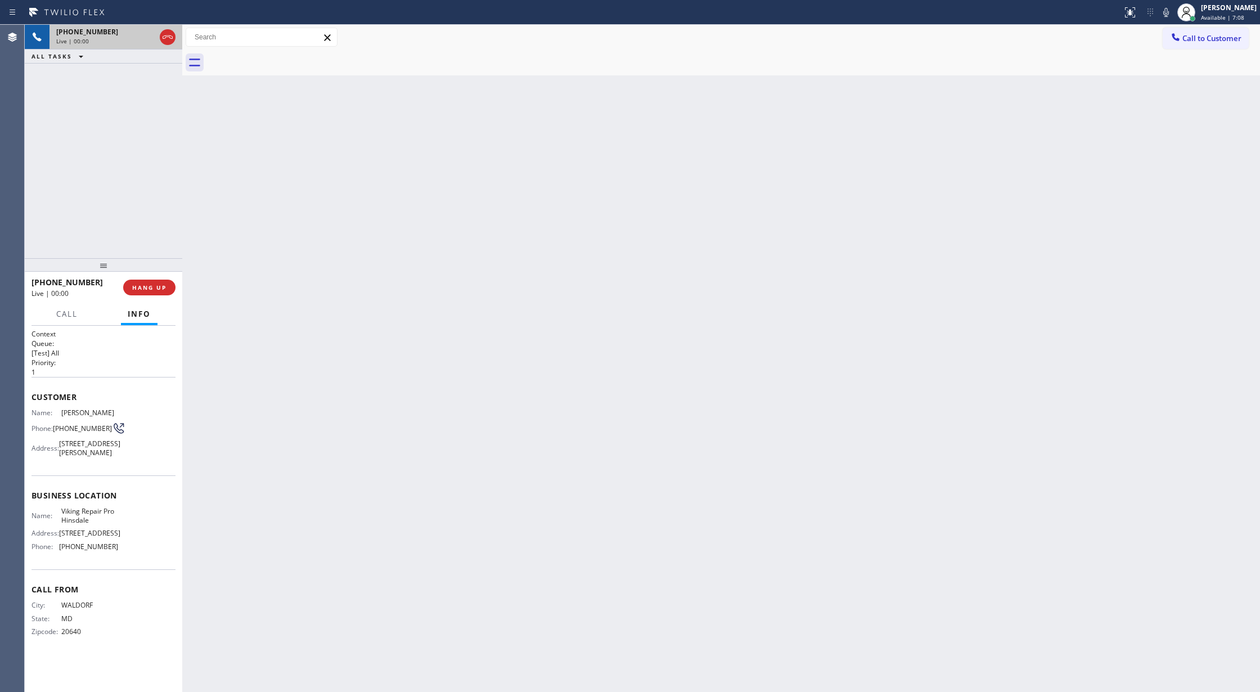
click at [161, 34] on icon at bounding box center [167, 36] width 13 height 13
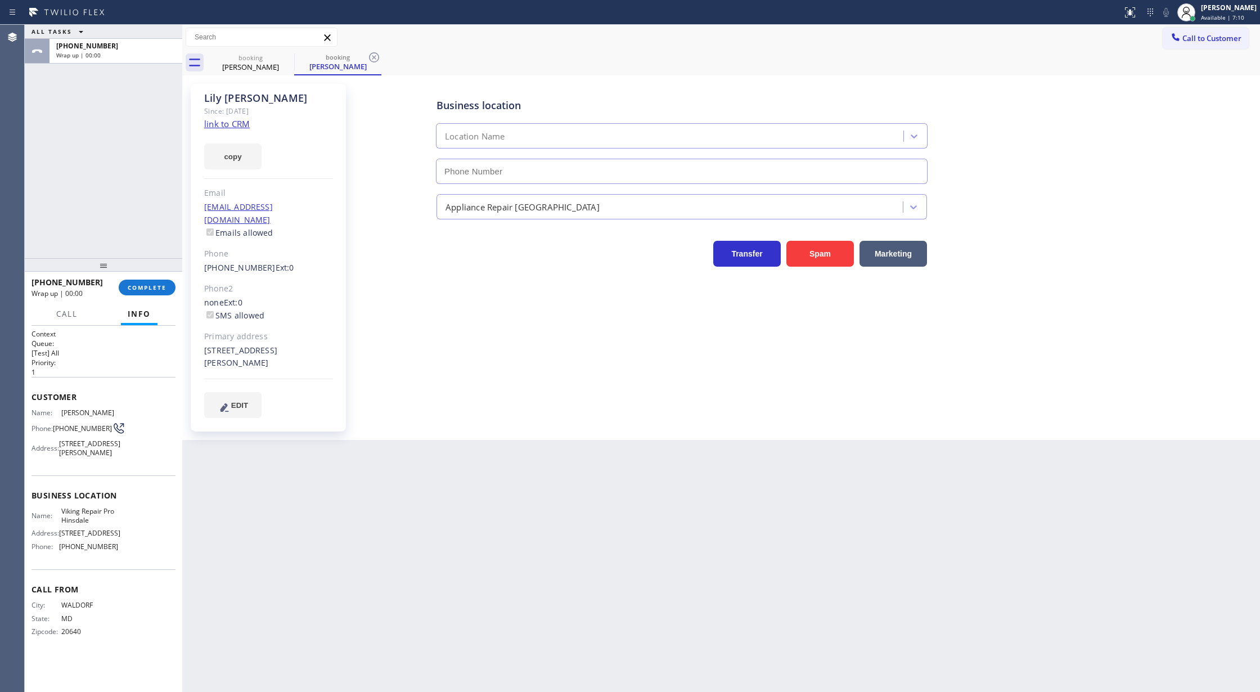
type input "[PHONE_NUMBER]"
click at [156, 280] on button "COMPLETE" at bounding box center [147, 287] width 57 height 16
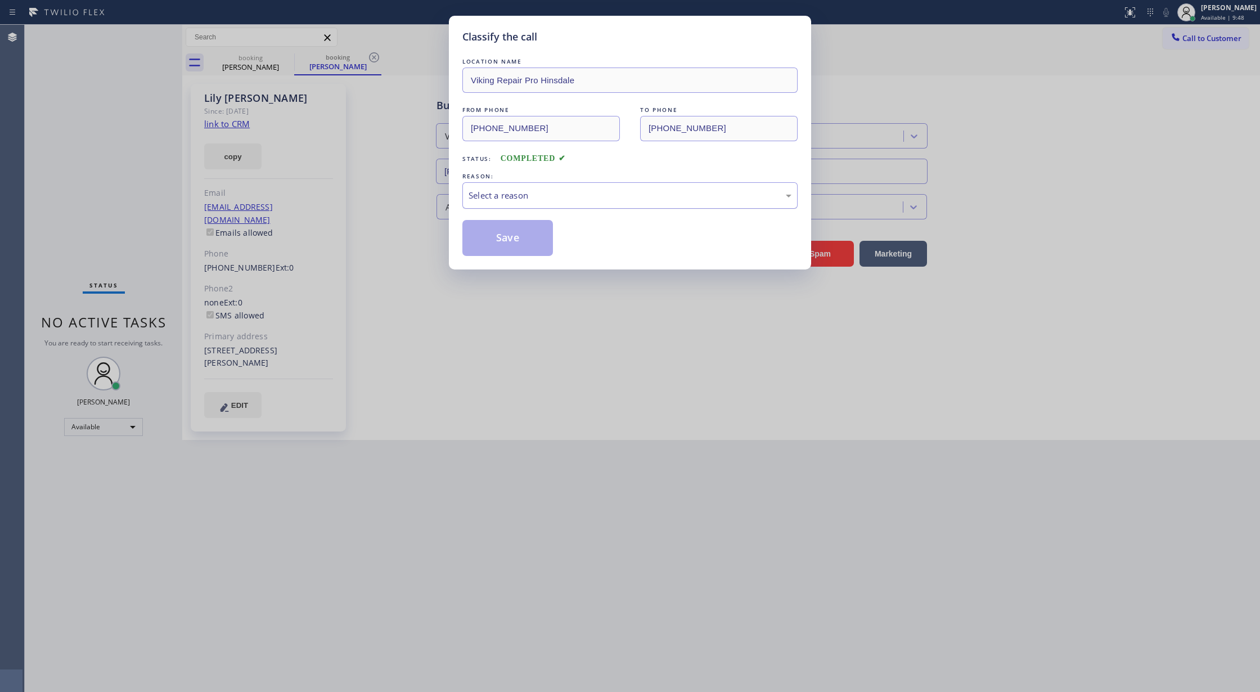
click at [522, 192] on div "Select a reason" at bounding box center [629, 195] width 323 height 13
click at [497, 218] on div "LOCATION NAME Viking Repair Pro Hinsdale FROM PHONE [PHONE_NUMBER] TO PHONE [PH…" at bounding box center [629, 156] width 335 height 200
click at [483, 253] on button "Save" at bounding box center [507, 238] width 91 height 36
click at [503, 248] on button "Save" at bounding box center [507, 238] width 91 height 36
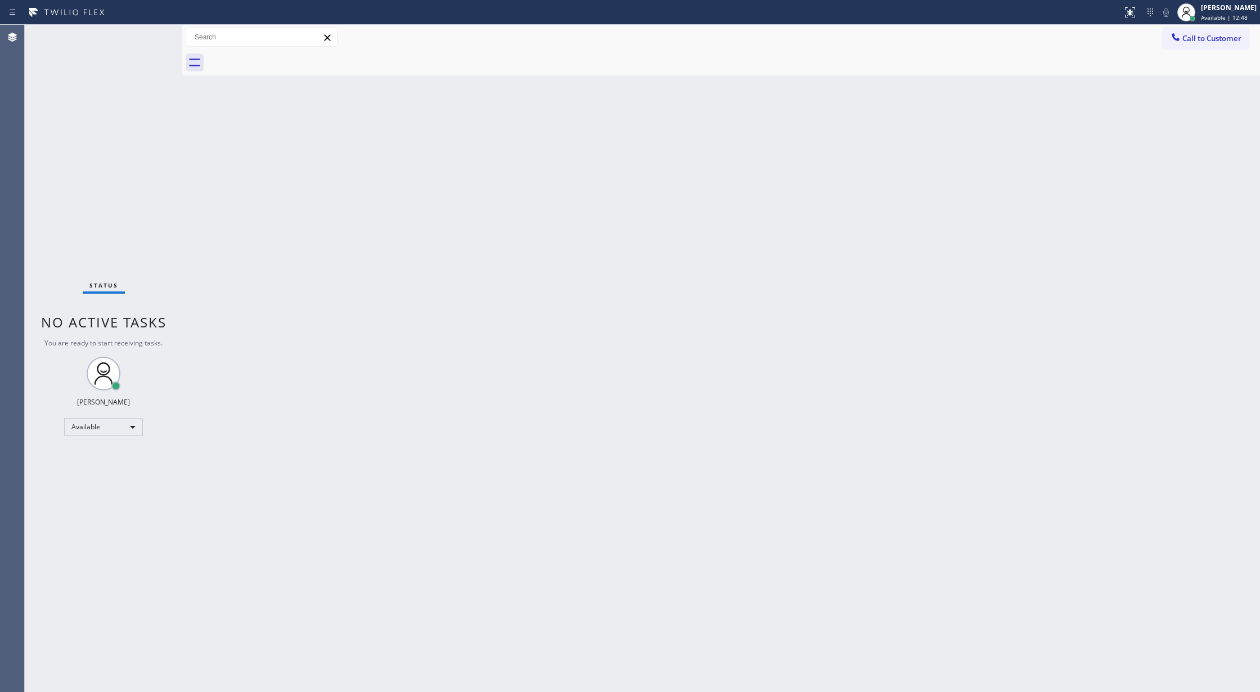
click at [148, 46] on div "Status No active tasks You are ready to start receiving tasks. [PERSON_NAME] Av…" at bounding box center [103, 358] width 157 height 667
click at [147, 37] on div "Status No active tasks You are ready to start receiving tasks. [PERSON_NAME] Av…" at bounding box center [103, 358] width 157 height 667
click at [154, 32] on div "Status No active tasks You are ready to start receiving tasks. [PERSON_NAME] Av…" at bounding box center [103, 358] width 157 height 667
click at [152, 32] on div "Status No active tasks You are ready to start receiving tasks. [PERSON_NAME] Av…" at bounding box center [103, 358] width 157 height 667
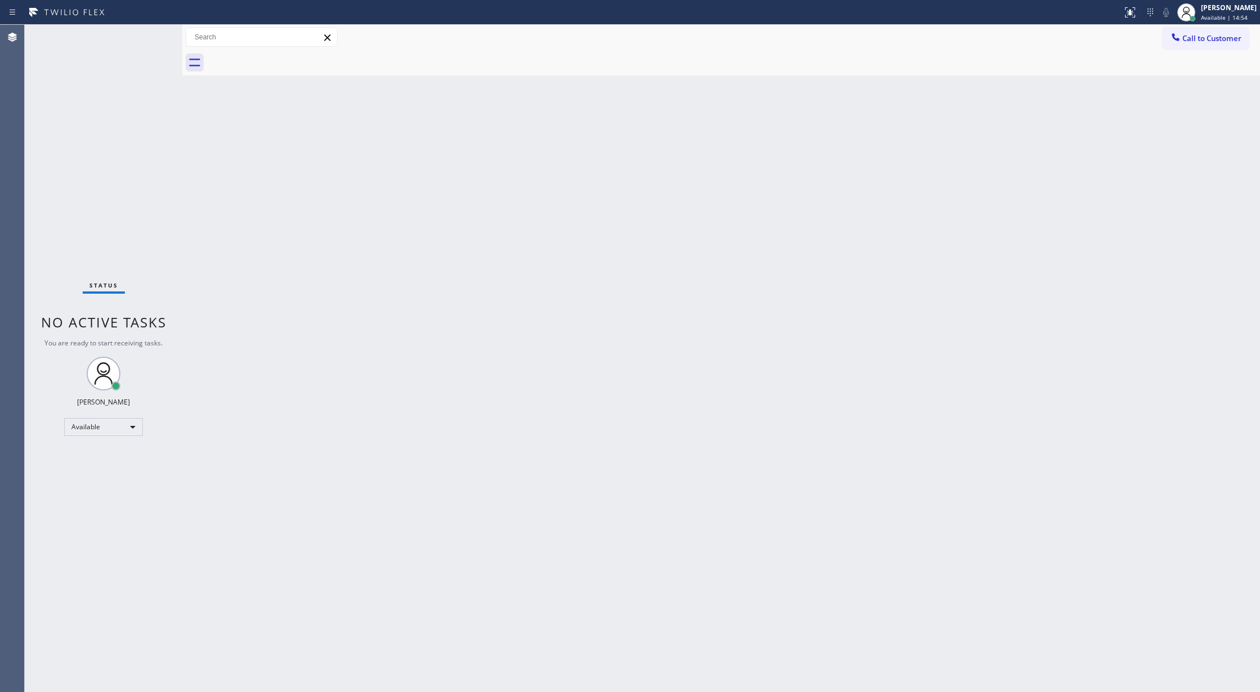
click at [151, 32] on div "Status No active tasks You are ready to start receiving tasks. [PERSON_NAME] Av…" at bounding box center [103, 358] width 157 height 667
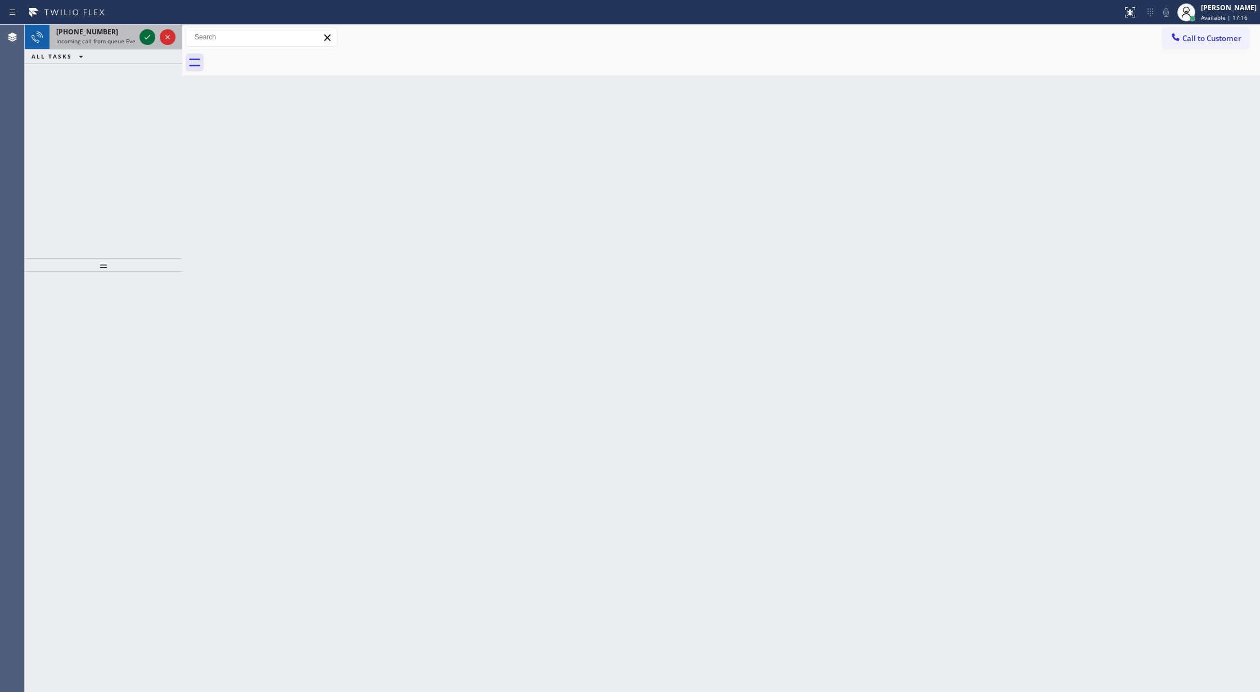
click at [147, 30] on icon at bounding box center [147, 36] width 13 height 13
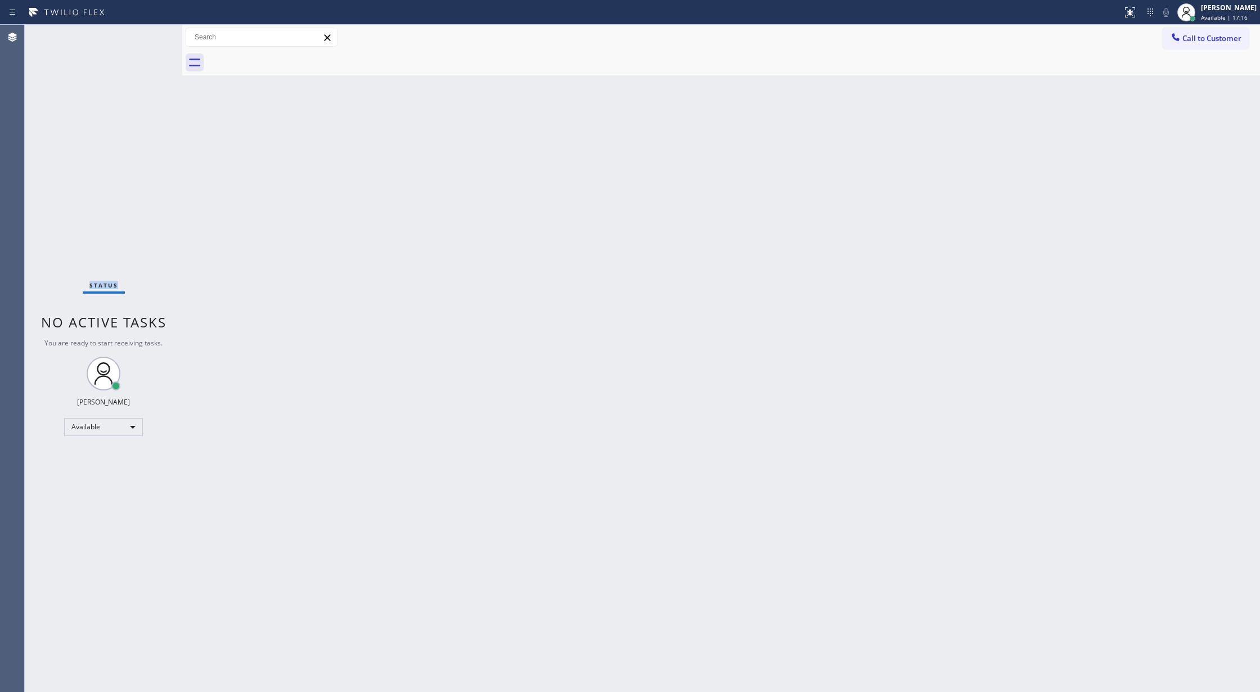
click at [147, 32] on div "Status No active tasks You are ready to start receiving tasks. [PERSON_NAME] Av…" at bounding box center [103, 358] width 157 height 667
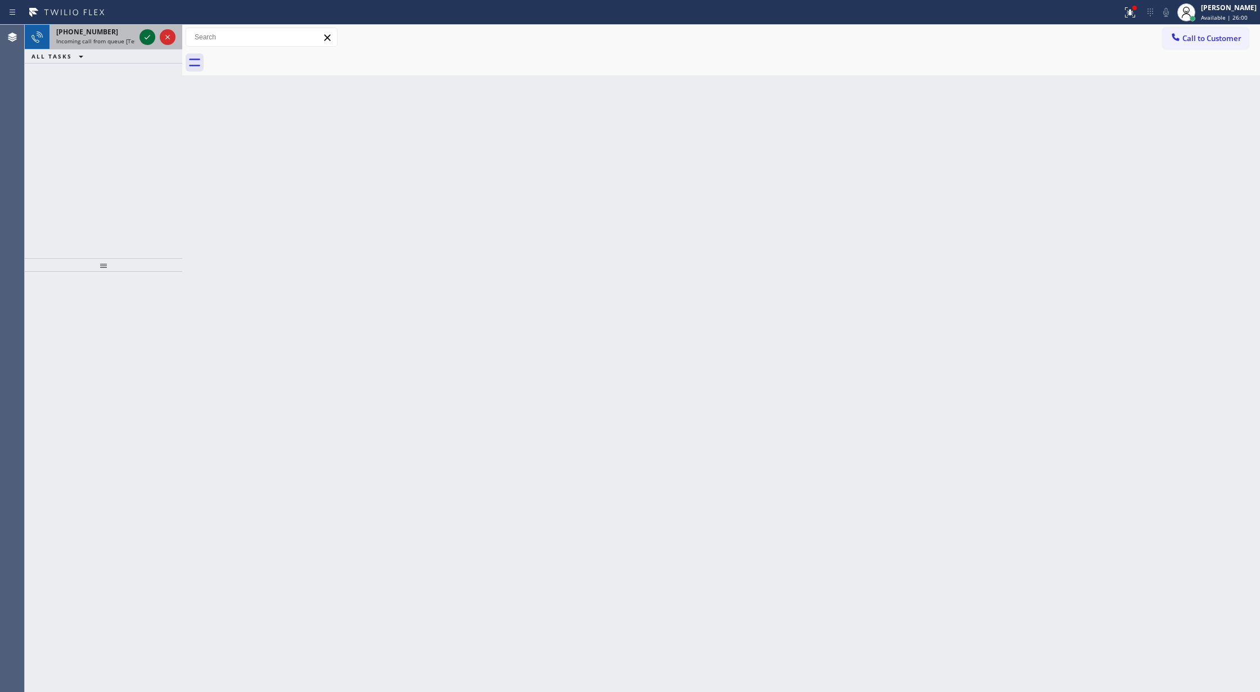
click at [150, 35] on icon at bounding box center [147, 36] width 13 height 13
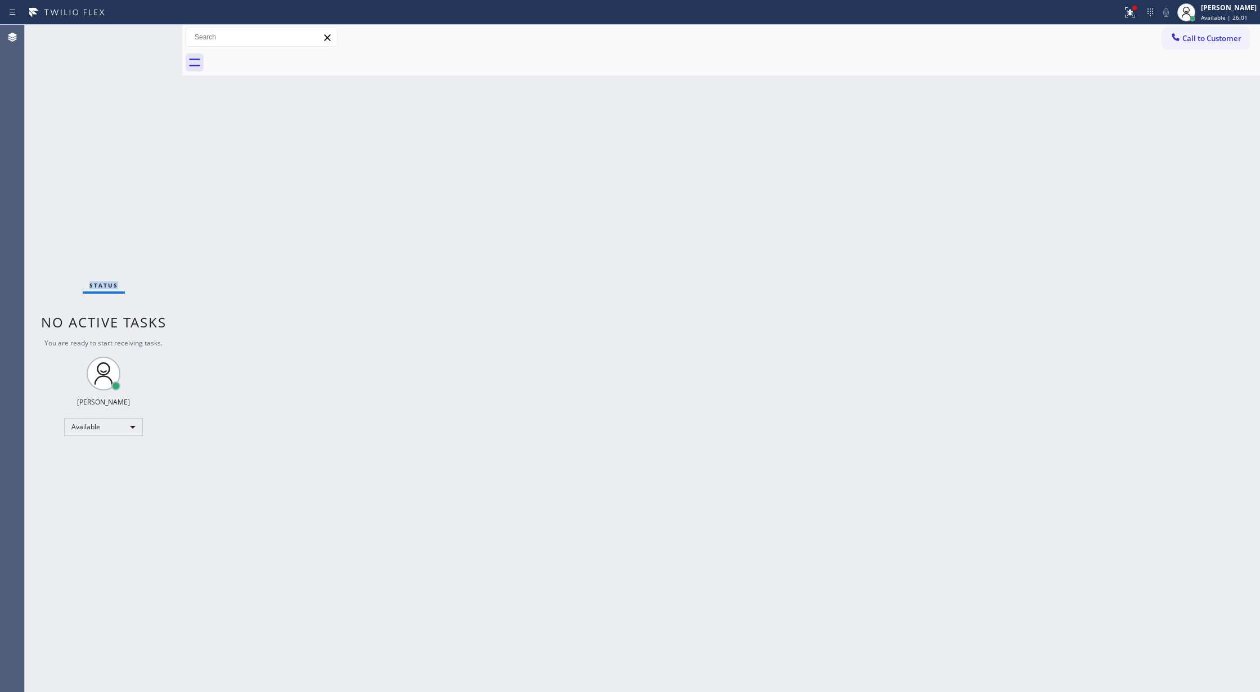
click at [150, 35] on div "Status No active tasks You are ready to start receiving tasks. [PERSON_NAME] Av…" at bounding box center [103, 358] width 157 height 667
click at [152, 36] on div "Status No active tasks You are ready to start receiving tasks. [PERSON_NAME] Av…" at bounding box center [103, 358] width 157 height 667
click at [151, 35] on div "Status No active tasks You are ready to start receiving tasks. [PERSON_NAME] Av…" at bounding box center [103, 358] width 157 height 667
click at [151, 34] on div "Status No active tasks You are ready to start receiving tasks. [PERSON_NAME] Av…" at bounding box center [103, 358] width 157 height 667
click at [150, 31] on div "Status No active tasks You are ready to start receiving tasks. [PERSON_NAME] Av…" at bounding box center [103, 358] width 157 height 667
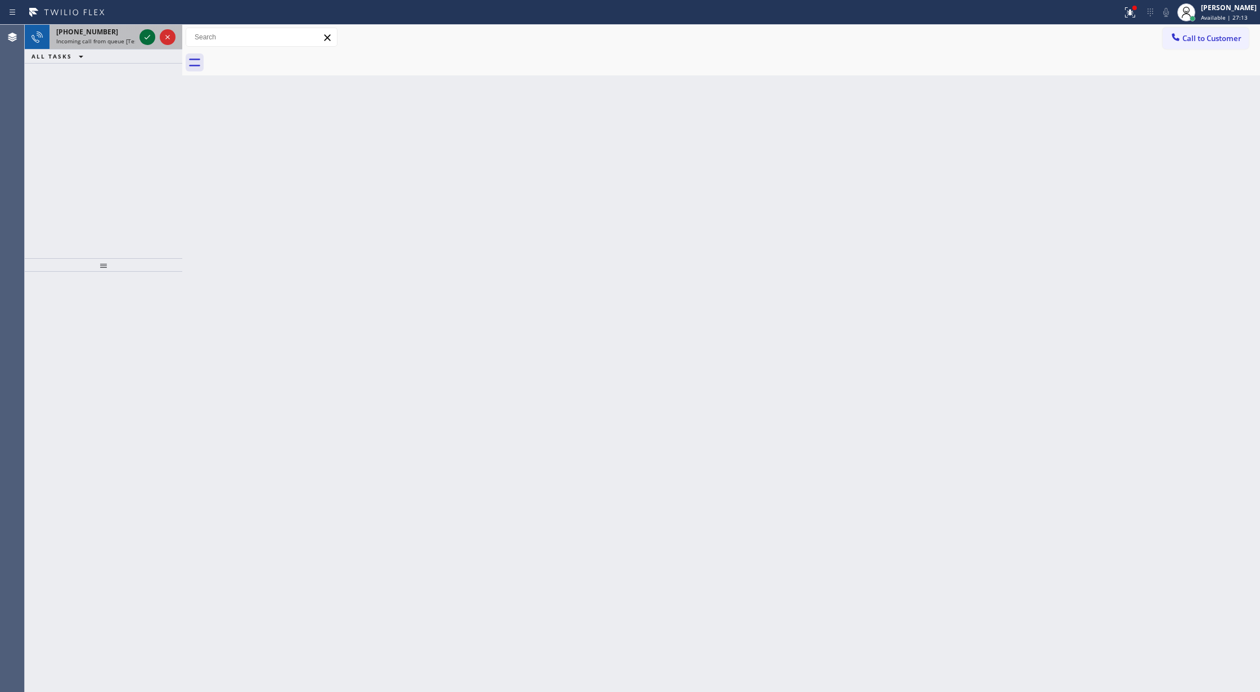
click at [150, 31] on icon at bounding box center [147, 36] width 13 height 13
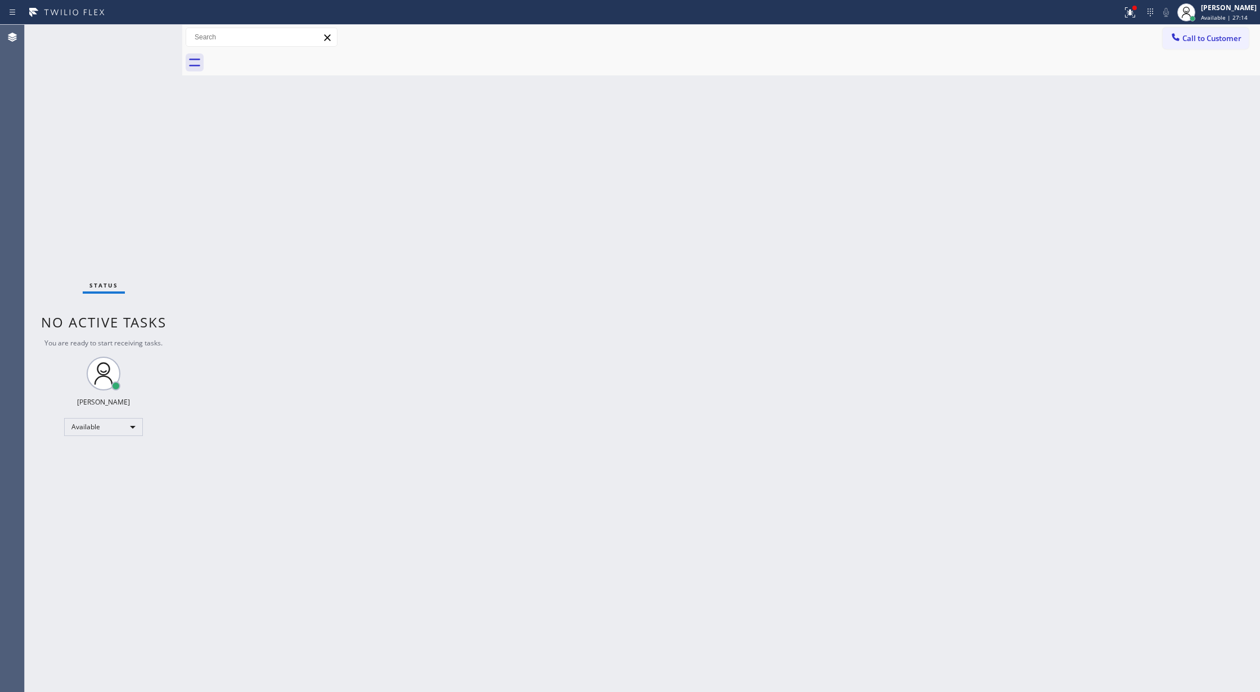
click at [145, 43] on div "Status No active tasks You are ready to start receiving tasks. [PERSON_NAME] Av…" at bounding box center [103, 358] width 157 height 667
drag, startPoint x: 145, startPoint y: 43, endPoint x: 423, endPoint y: 403, distance: 454.2
click at [145, 45] on div "Status No active tasks You are ready to start receiving tasks. [PERSON_NAME] Av…" at bounding box center [103, 358] width 157 height 667
click at [149, 36] on div "Status No active tasks You are ready to start receiving tasks. [PERSON_NAME] Av…" at bounding box center [103, 358] width 157 height 667
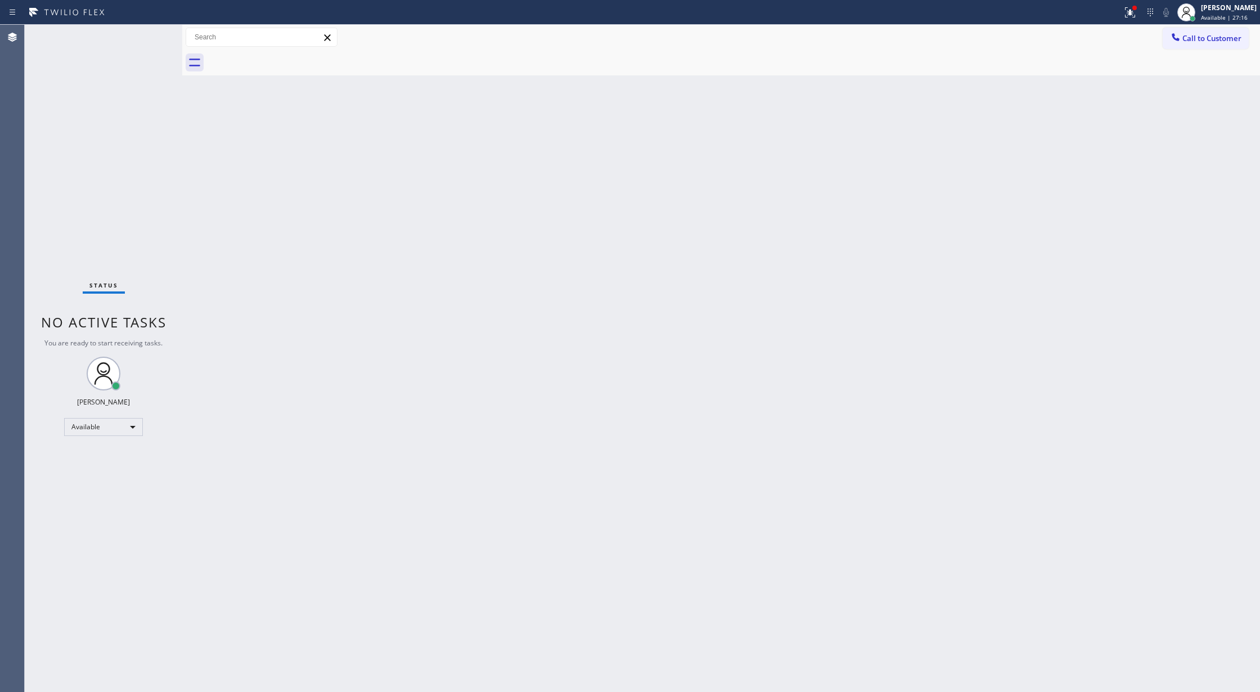
click at [149, 36] on div "Status No active tasks You are ready to start receiving tasks. [PERSON_NAME] Av…" at bounding box center [103, 358] width 157 height 667
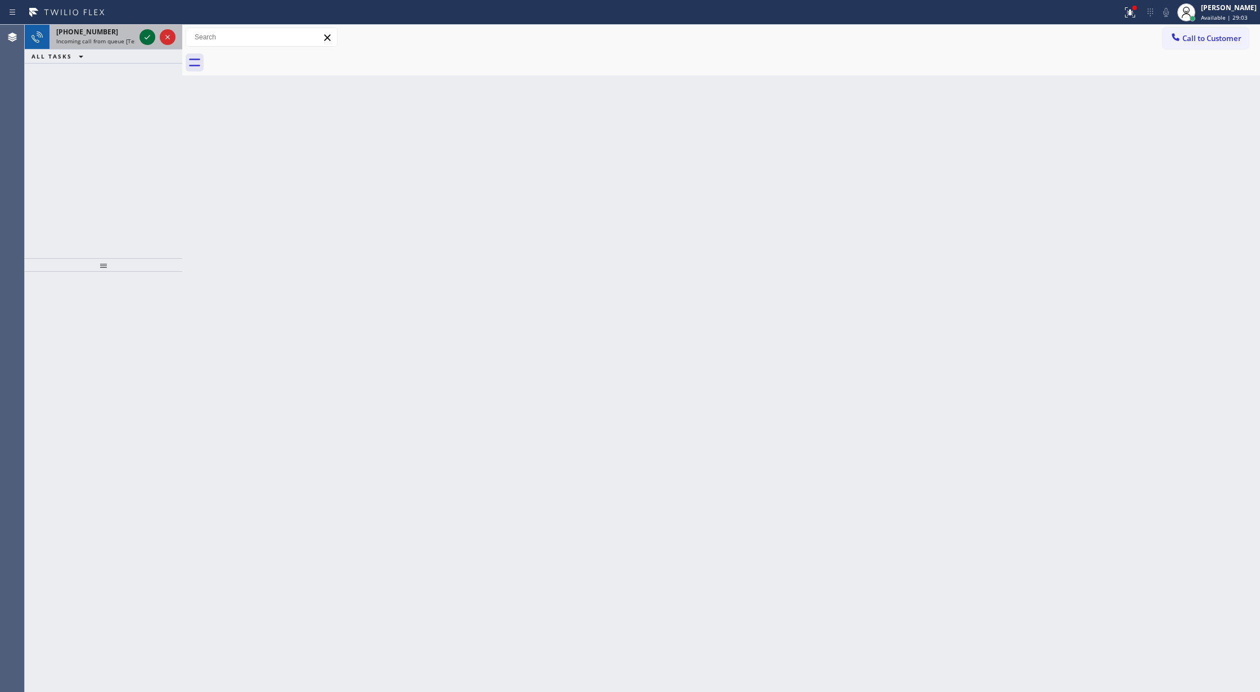
click at [143, 36] on icon at bounding box center [147, 36] width 13 height 13
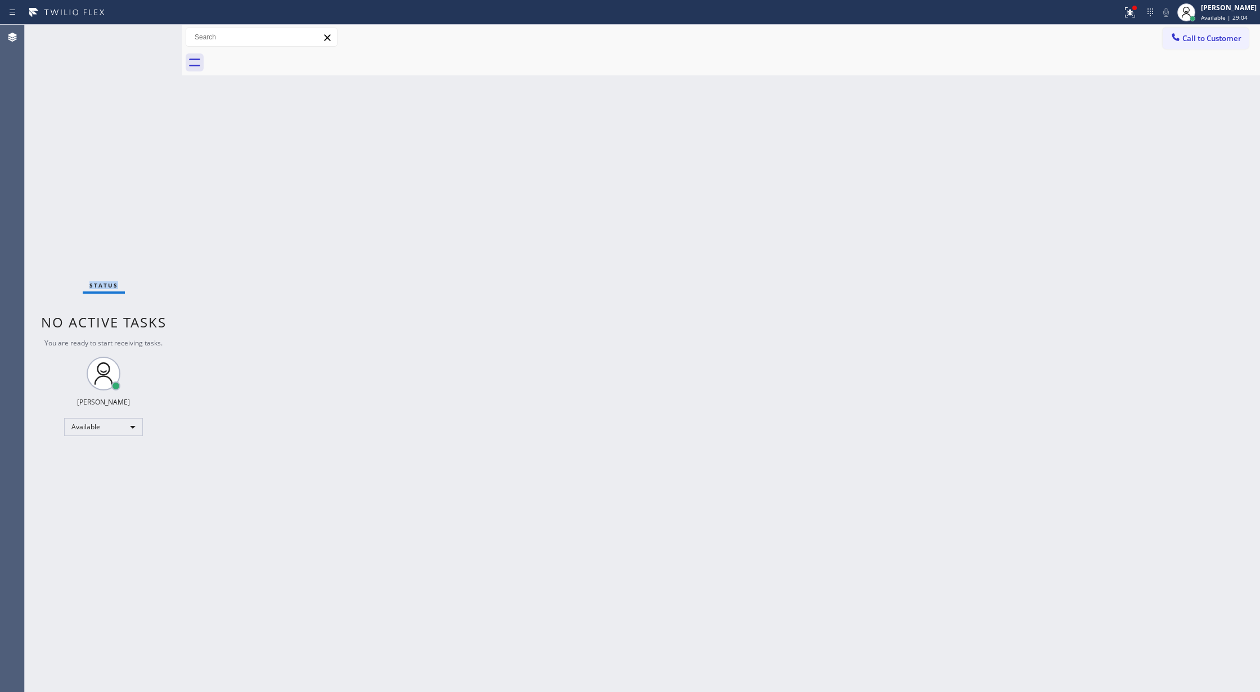
click at [143, 36] on div "Status No active tasks You are ready to start receiving tasks. [PERSON_NAME] Av…" at bounding box center [103, 358] width 157 height 667
click at [149, 31] on div "Status No active tasks You are ready to start receiving tasks. [PERSON_NAME] Av…" at bounding box center [103, 358] width 157 height 667
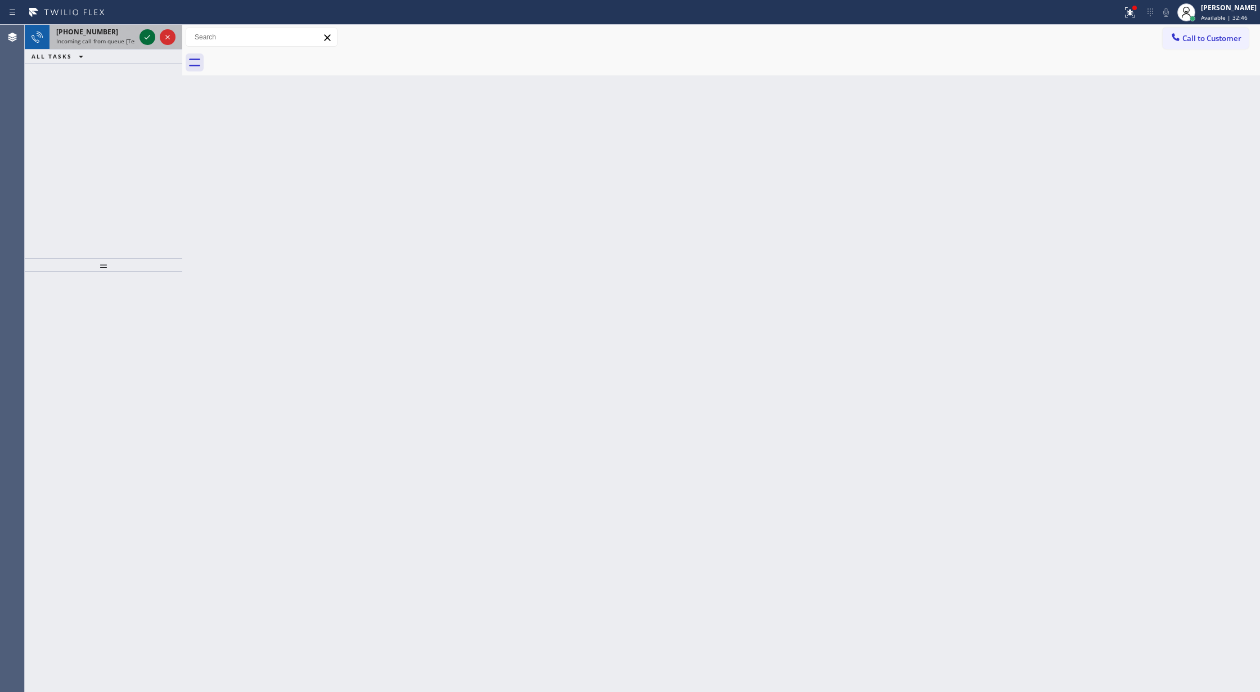
drag, startPoint x: 149, startPoint y: 31, endPoint x: 133, endPoint y: 38, distance: 17.6
click at [148, 31] on icon at bounding box center [147, 36] width 13 height 13
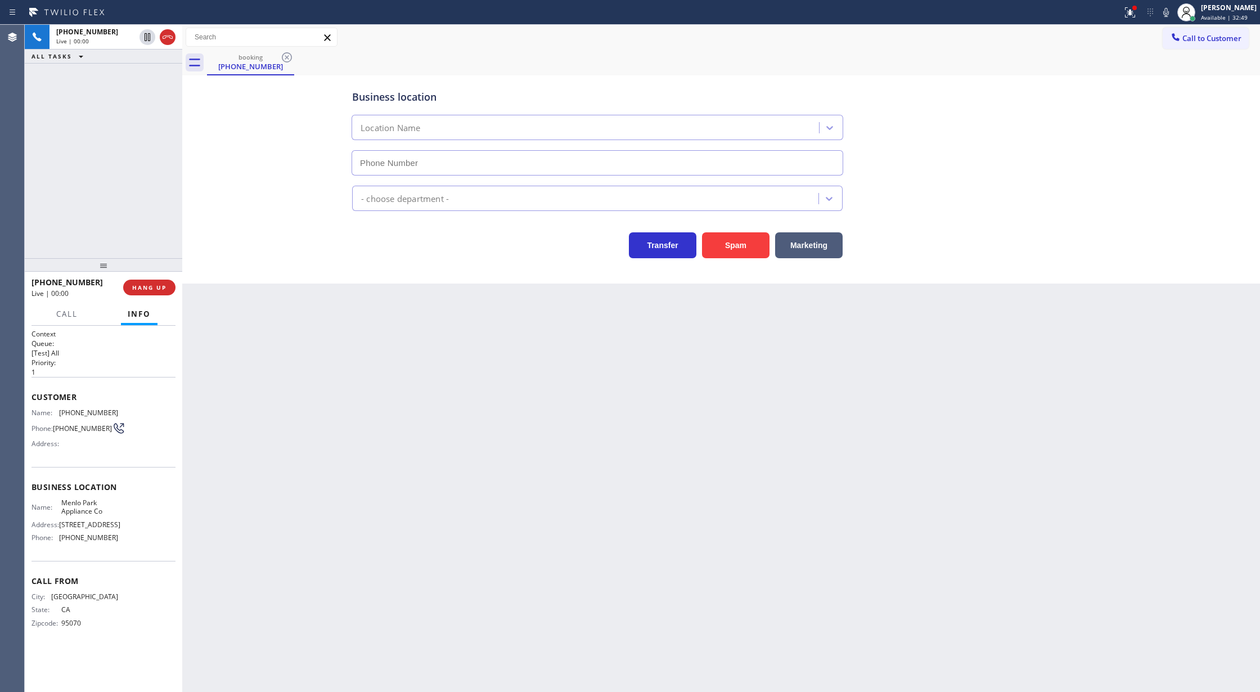
type input "[PHONE_NUMBER]"
click at [28, 400] on div "Context Queue: [Test] All Priority: 1 Customer Name: [PHONE_NUMBER] Phone: [PHO…" at bounding box center [103, 509] width 157 height 367
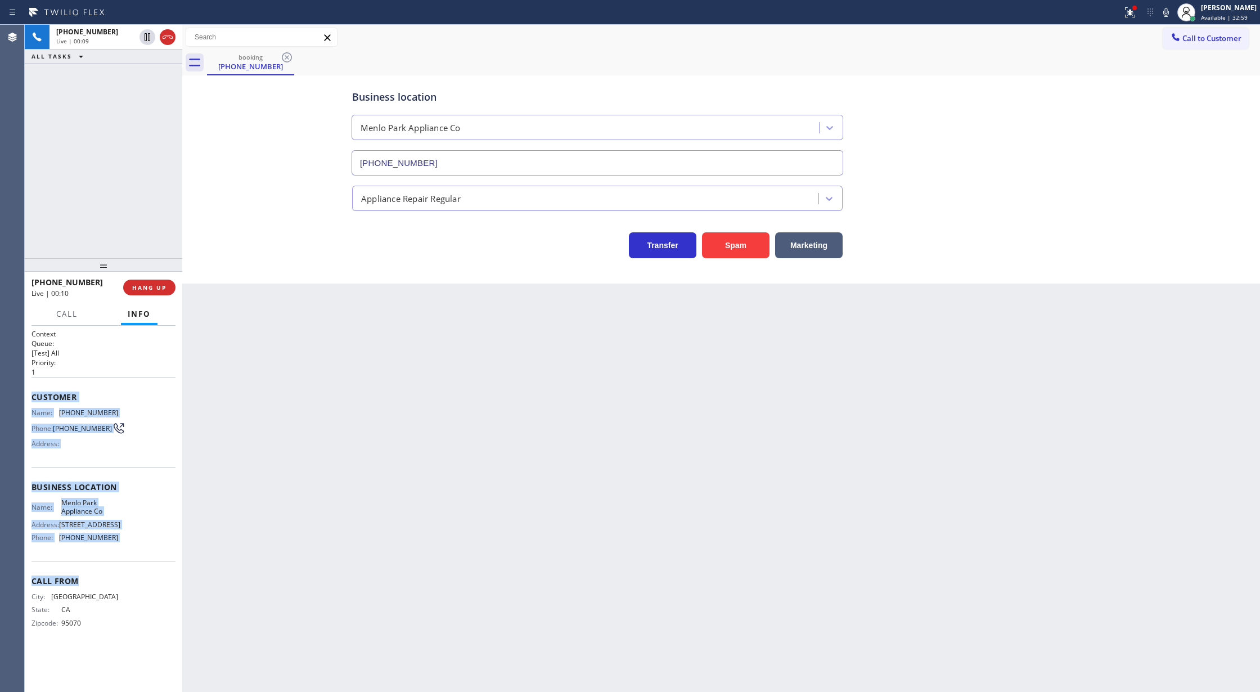
copy div "Customer Name: [PHONE_NUMBER] Phone: [PHONE_NUMBER] Address: Business location …"
drag, startPoint x: 34, startPoint y: 405, endPoint x: 350, endPoint y: 562, distance: 352.9
click at [123, 562] on div "Context Queue: [Test] All Priority: 1 Customer Name: [PHONE_NUMBER] Phone: [PHO…" at bounding box center [103, 487] width 144 height 317
click at [165, 39] on icon at bounding box center [167, 36] width 13 height 13
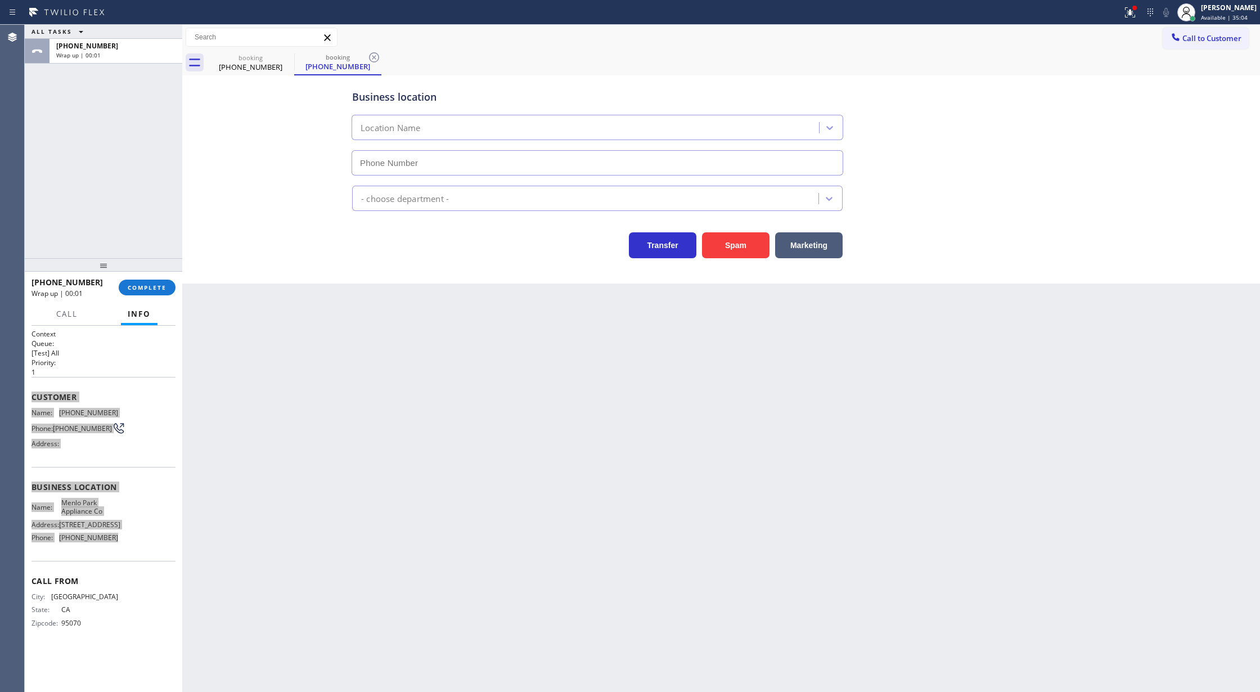
type input "[PHONE_NUMBER]"
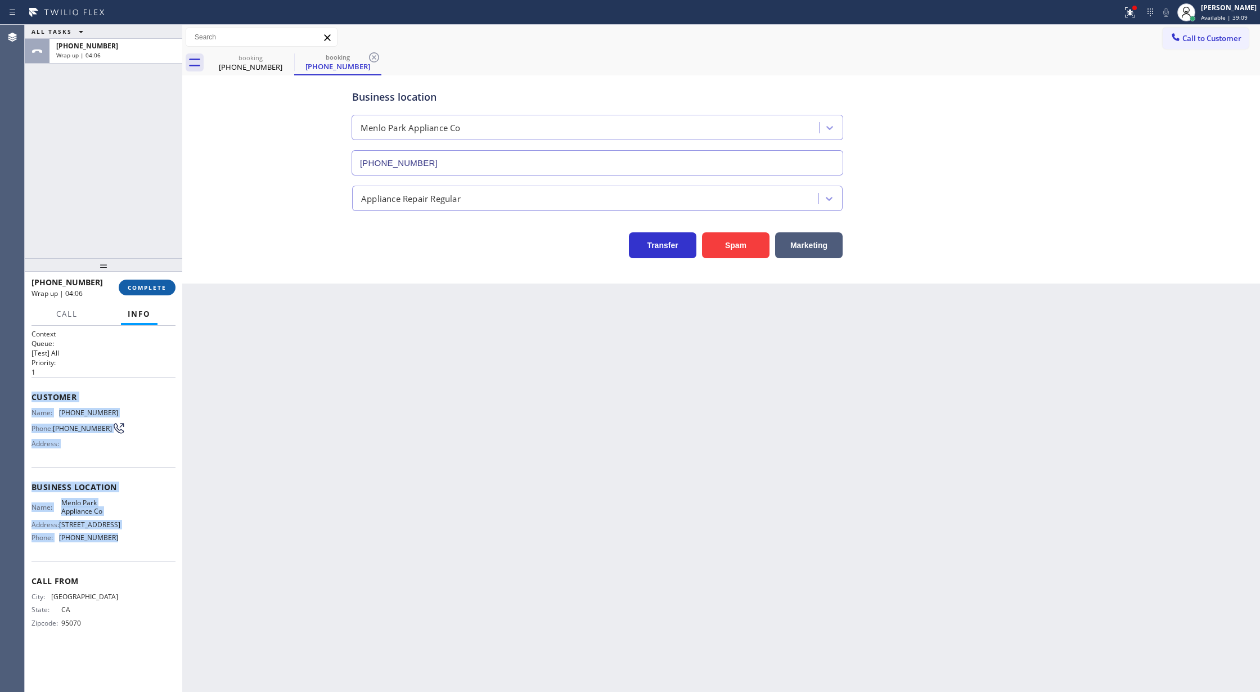
click at [142, 286] on span "COMPLETE" at bounding box center [147, 287] width 39 height 8
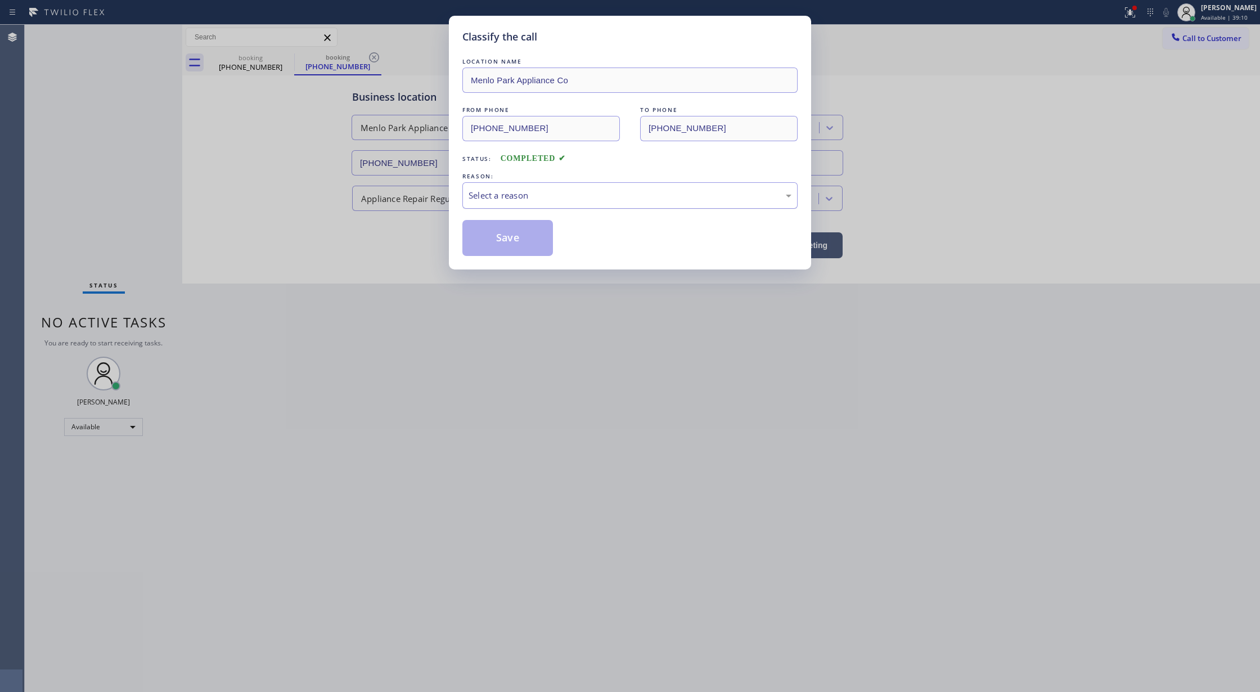
click at [474, 189] on div "Select a reason" at bounding box center [629, 195] width 323 height 13
click at [495, 240] on button "Save" at bounding box center [507, 238] width 91 height 36
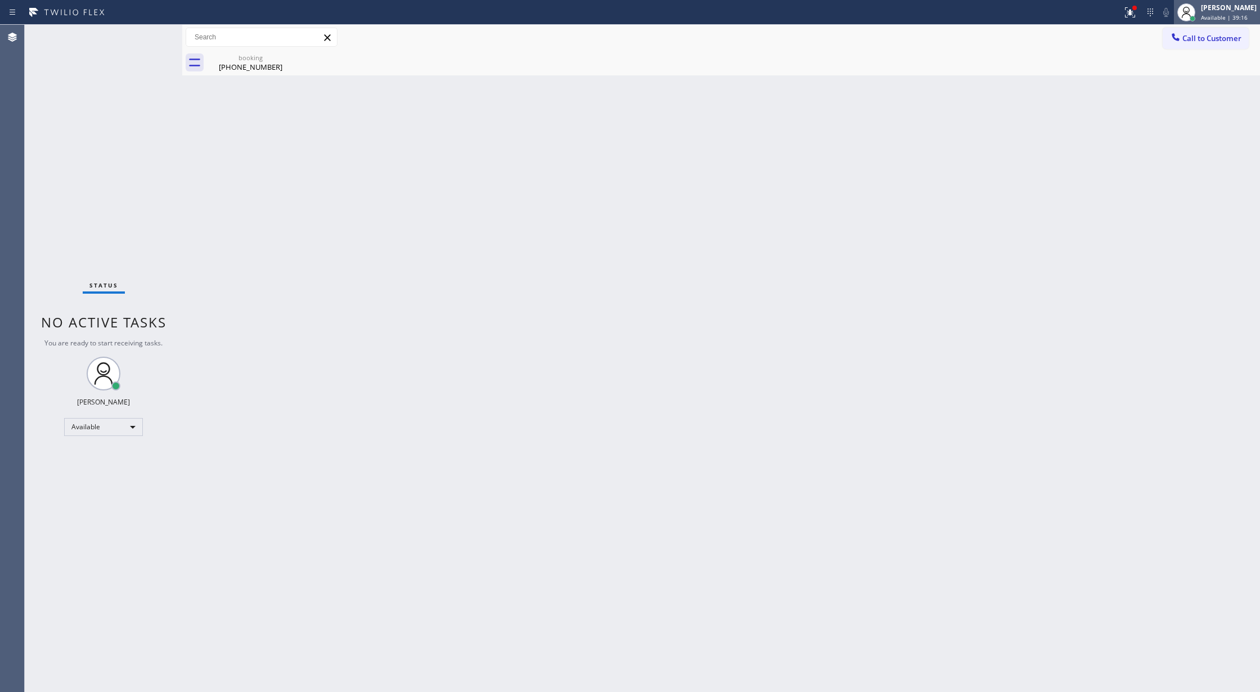
click at [1208, 20] on span "Available | 39:16" at bounding box center [1224, 17] width 47 height 8
click at [127, 418] on div "Available" at bounding box center [103, 427] width 79 height 18
click at [115, 445] on li "Offline" at bounding box center [103, 442] width 76 height 13
click at [1198, 15] on div at bounding box center [1186, 12] width 25 height 25
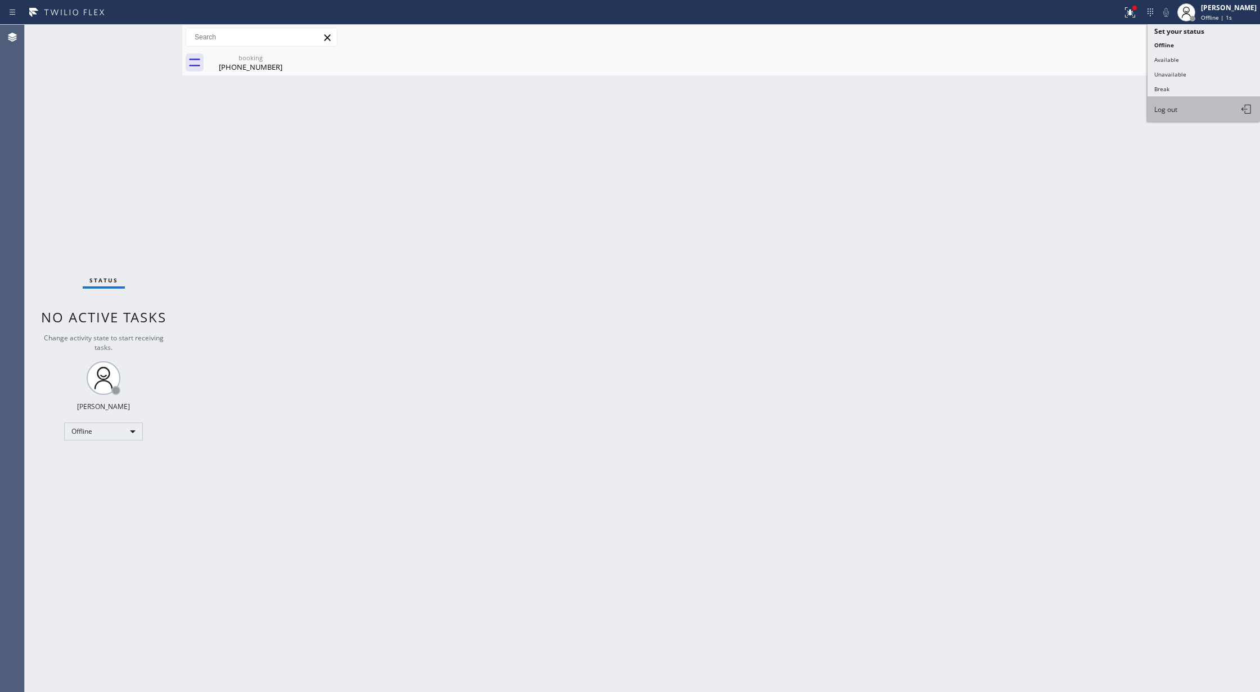
click at [1184, 105] on button "Log out" at bounding box center [1203, 109] width 112 height 25
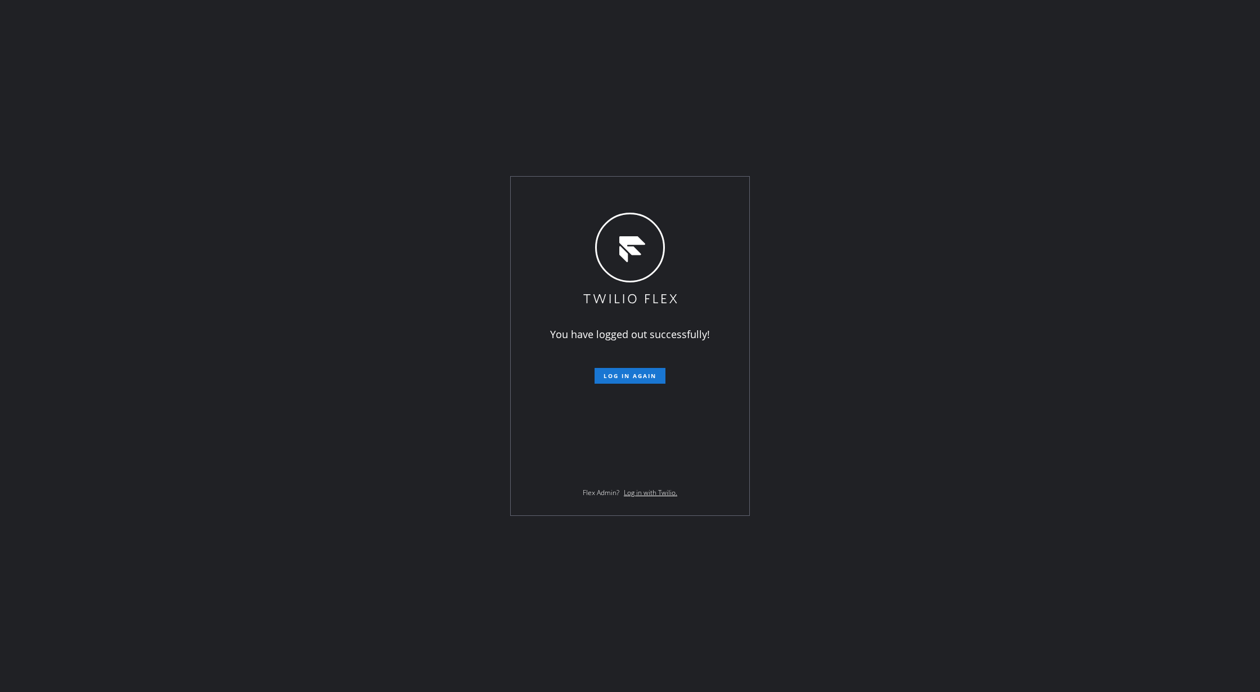
click at [284, 217] on div "You have logged out successfully! Log in again Flex Admin? Log in with Twilio." at bounding box center [630, 346] width 1260 height 692
